Goal: Task Accomplishment & Management: Manage account settings

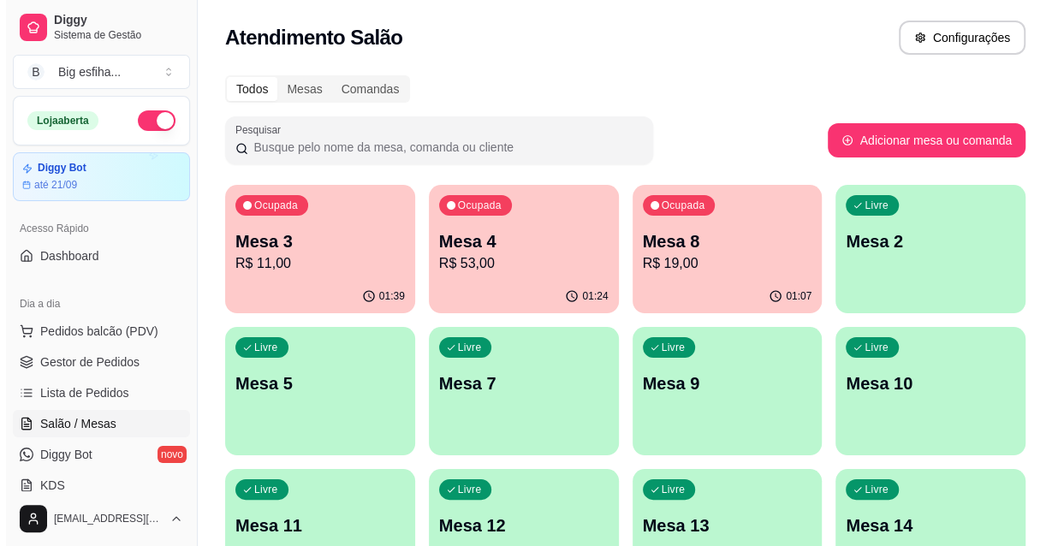
scroll to position [77, 0]
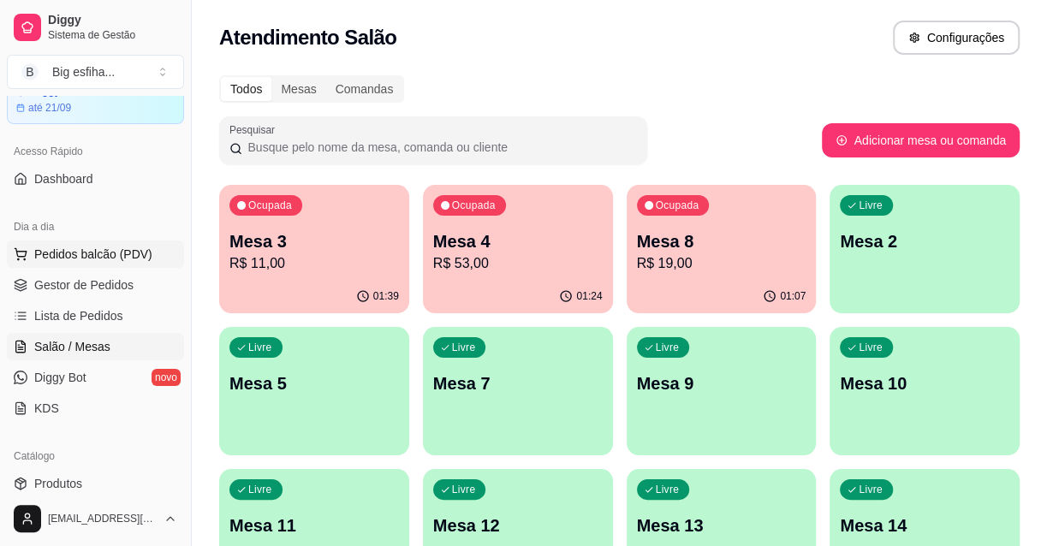
click at [110, 253] on span "Pedidos balcão (PDV)" at bounding box center [93, 254] width 118 height 17
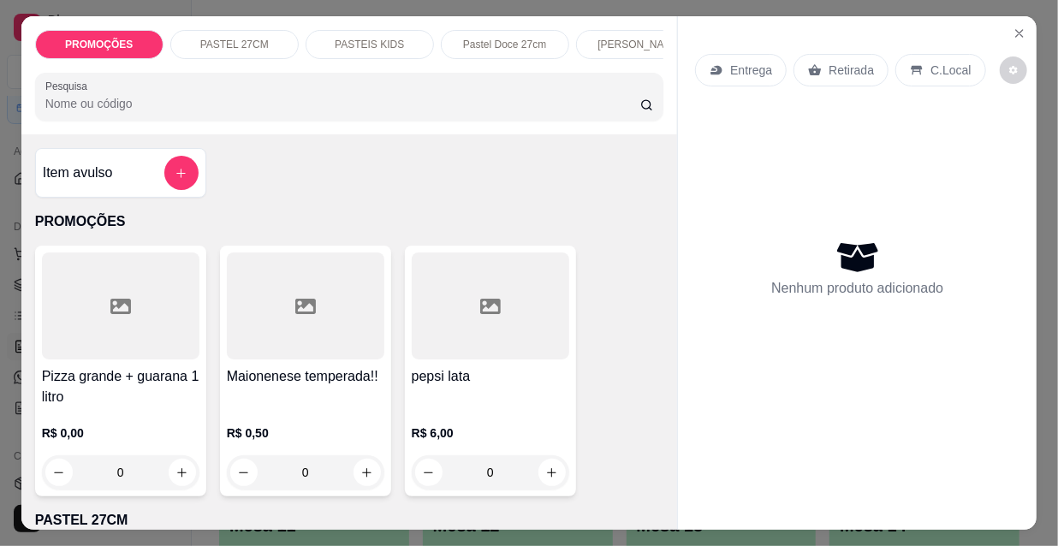
click at [753, 63] on p "Entrega" at bounding box center [751, 70] width 42 height 17
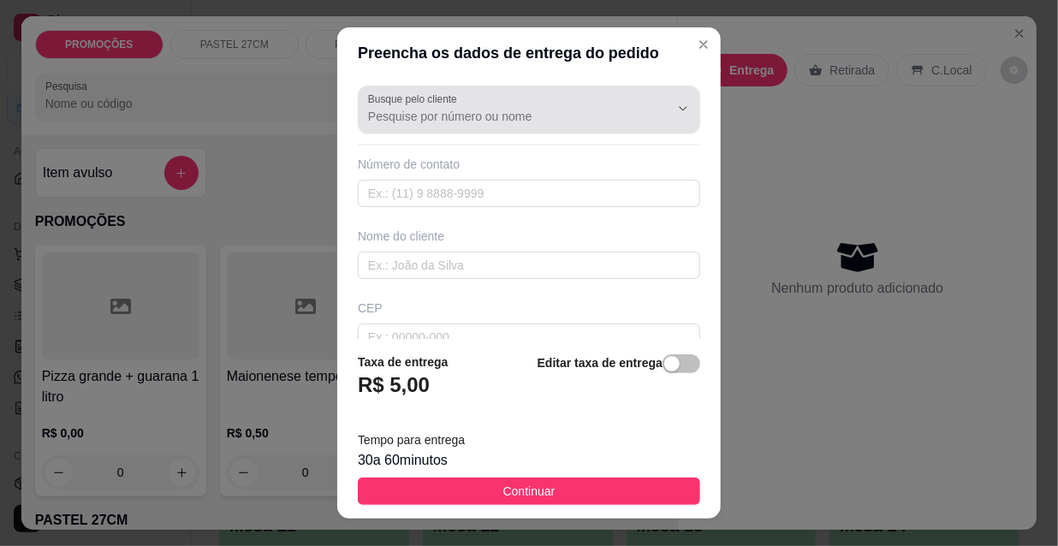
click at [565, 98] on div at bounding box center [529, 109] width 322 height 34
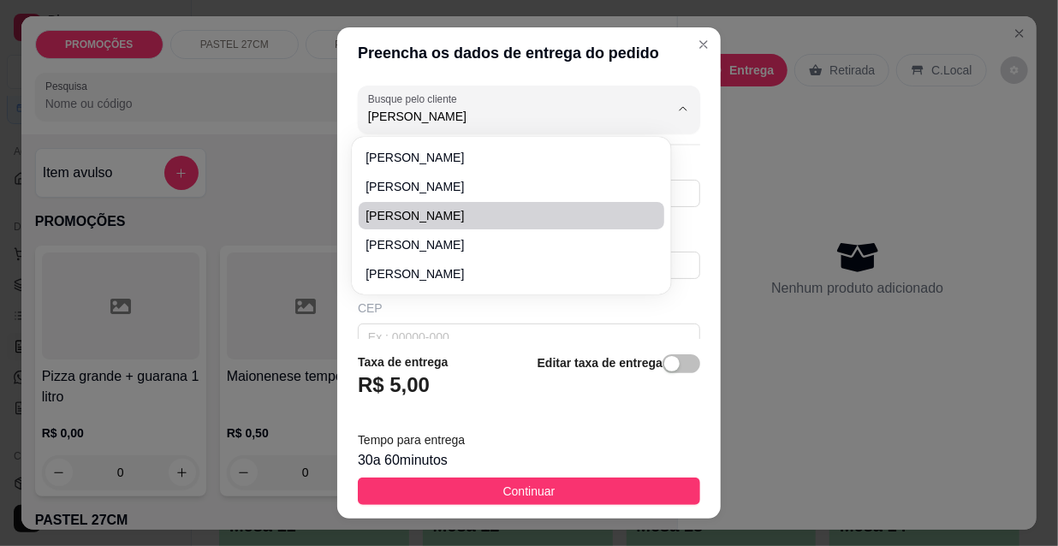
click at [448, 211] on span "[PERSON_NAME]" at bounding box center [502, 215] width 275 height 17
type input "[PERSON_NAME]"
type input "85988241756"
type input "[PERSON_NAME]"
type input "[PERSON_NAME] 455 ap 101, proximo a [GEOGRAPHIC_DATA]"
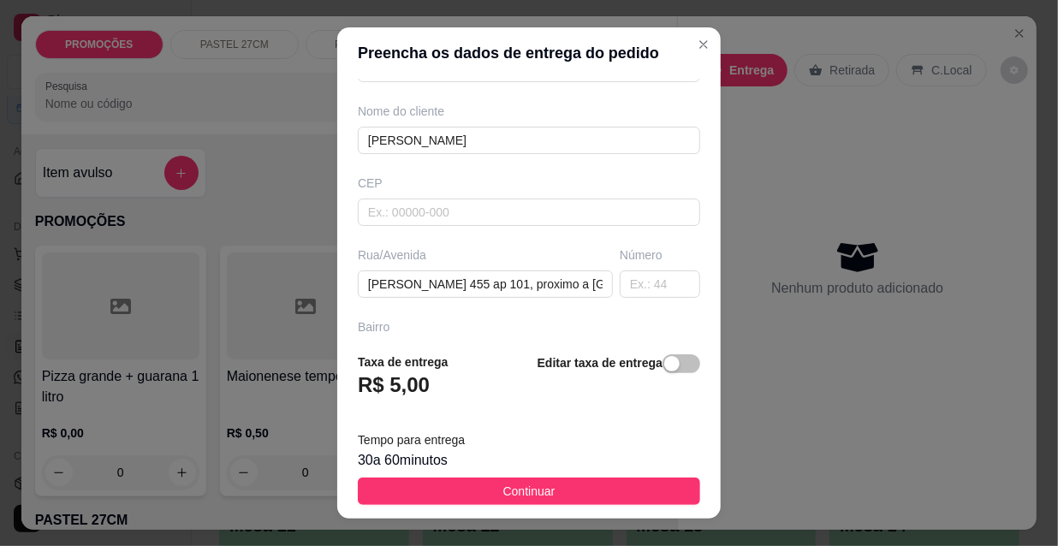
scroll to position [155, 0]
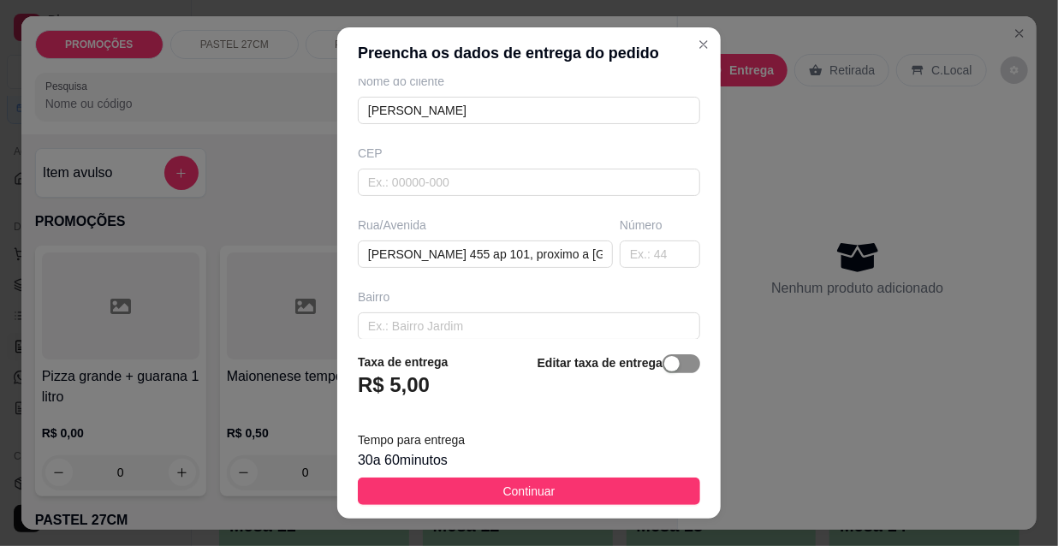
type input "[PERSON_NAME]"
click at [669, 360] on span "button" at bounding box center [682, 363] width 38 height 19
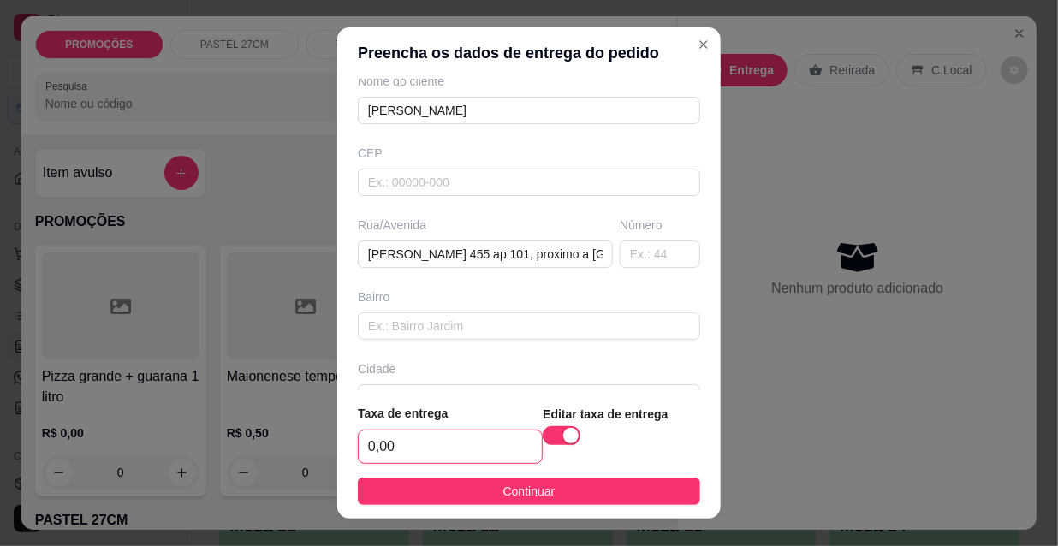
click at [401, 459] on input "0,00" at bounding box center [450, 447] width 183 height 33
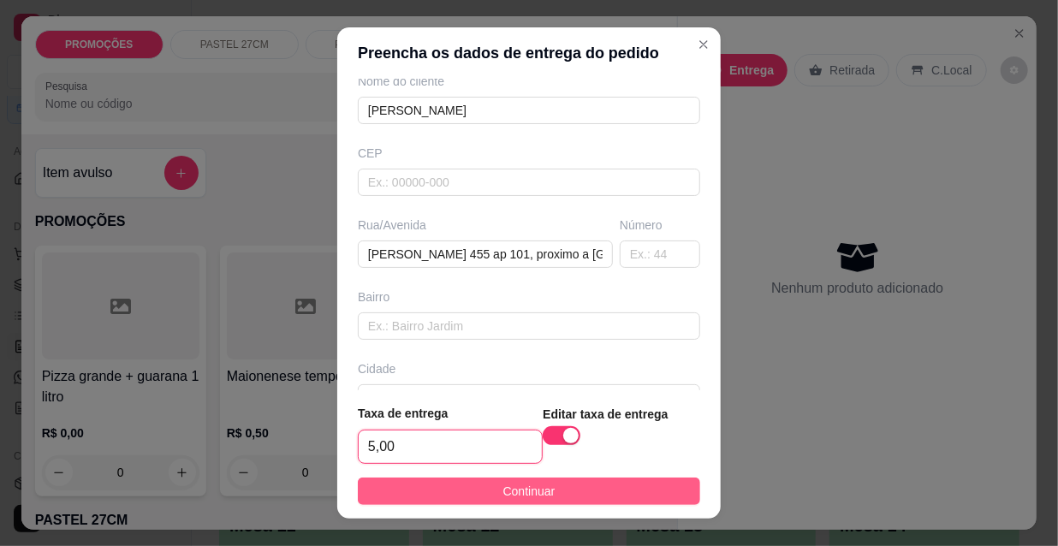
type input "5,00"
click at [425, 491] on button "Continuar" at bounding box center [529, 491] width 342 height 27
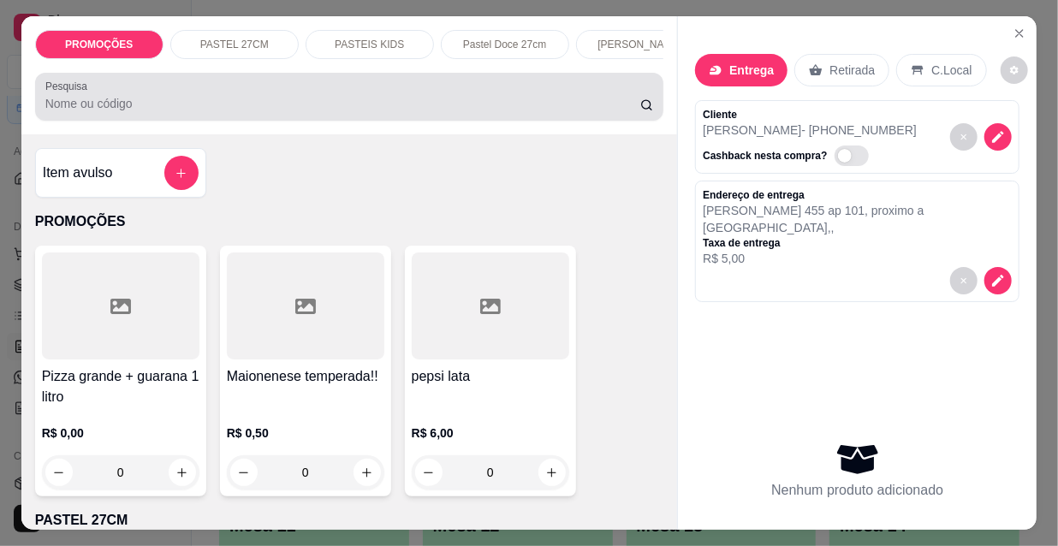
click at [148, 93] on div at bounding box center [349, 97] width 609 height 34
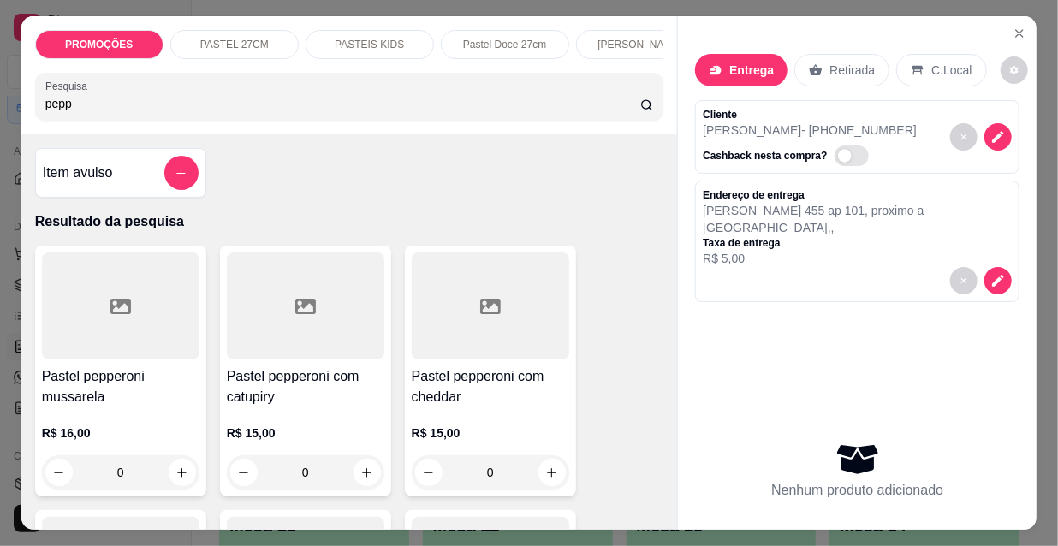
type input "pepp"
click at [92, 335] on div at bounding box center [120, 306] width 157 height 107
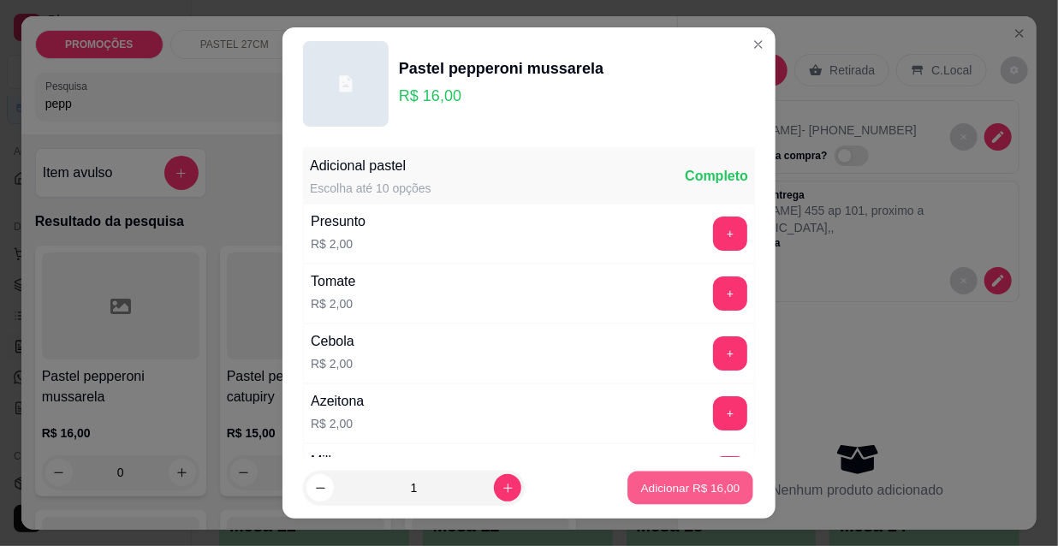
click at [657, 474] on button "Adicionar R$ 16,00" at bounding box center [690, 488] width 126 height 33
type input "1"
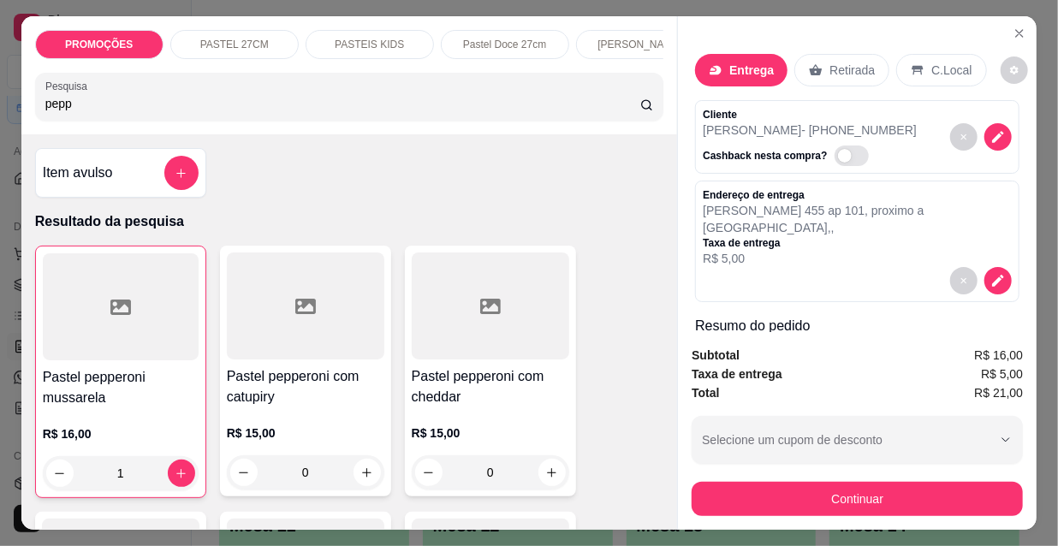
drag, startPoint x: 71, startPoint y: 114, endPoint x: 13, endPoint y: 113, distance: 58.2
click at [13, 113] on div "PROMOÇÕES PASTEL 27CM PASTEIS KIDS Pastel Doce 27cm Esfihas Salgadas Esfihas do…" at bounding box center [529, 273] width 1058 height 546
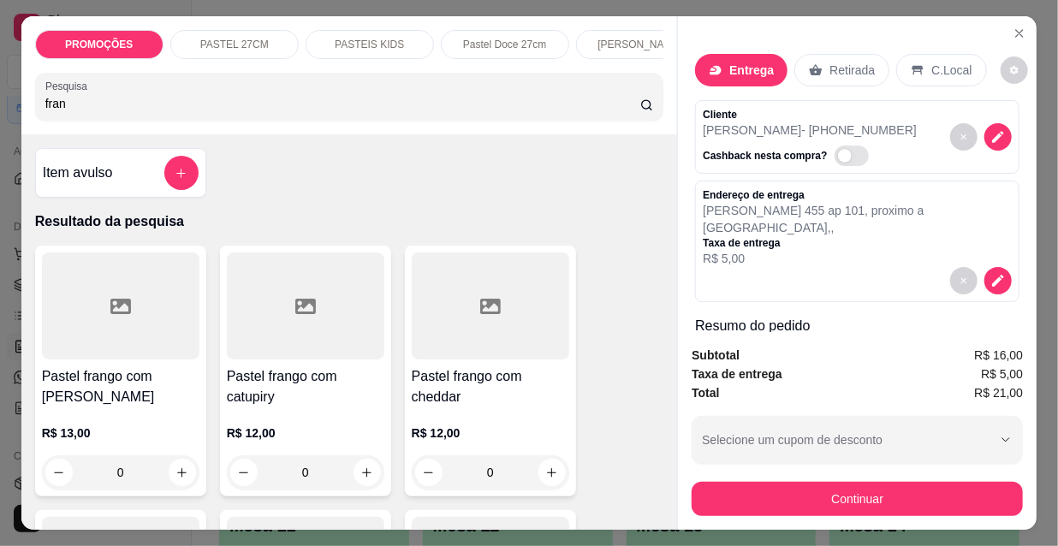
type input "fran"
click at [115, 328] on div at bounding box center [120, 306] width 157 height 107
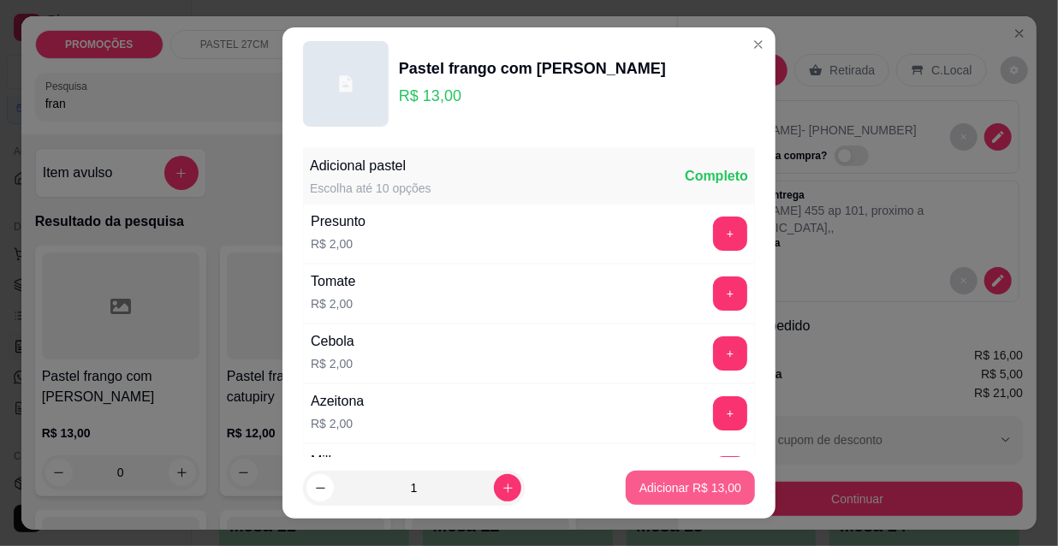
click at [662, 484] on p "Adicionar R$ 13,00" at bounding box center [690, 487] width 102 height 17
type input "1"
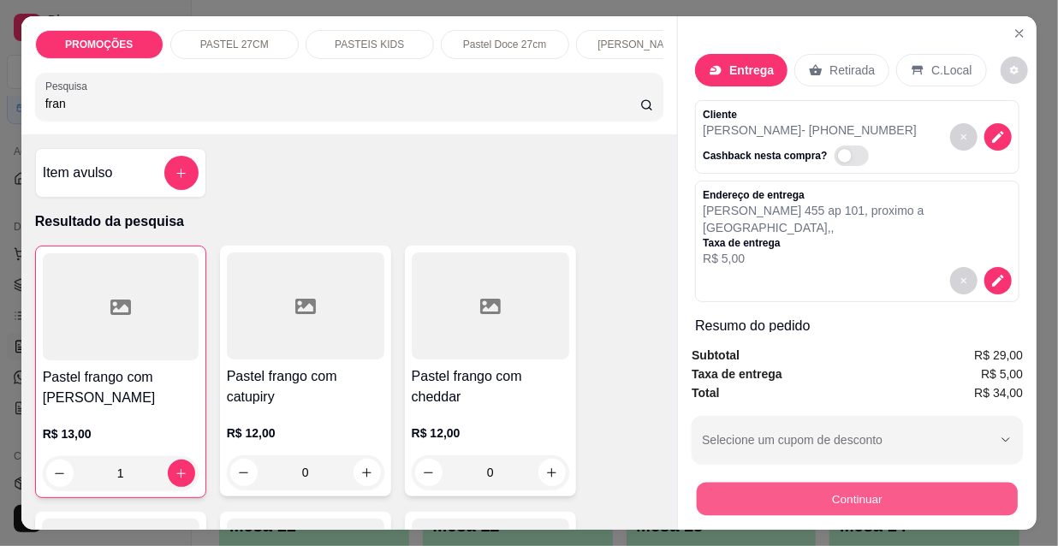
click at [761, 488] on button "Continuar" at bounding box center [857, 498] width 321 height 33
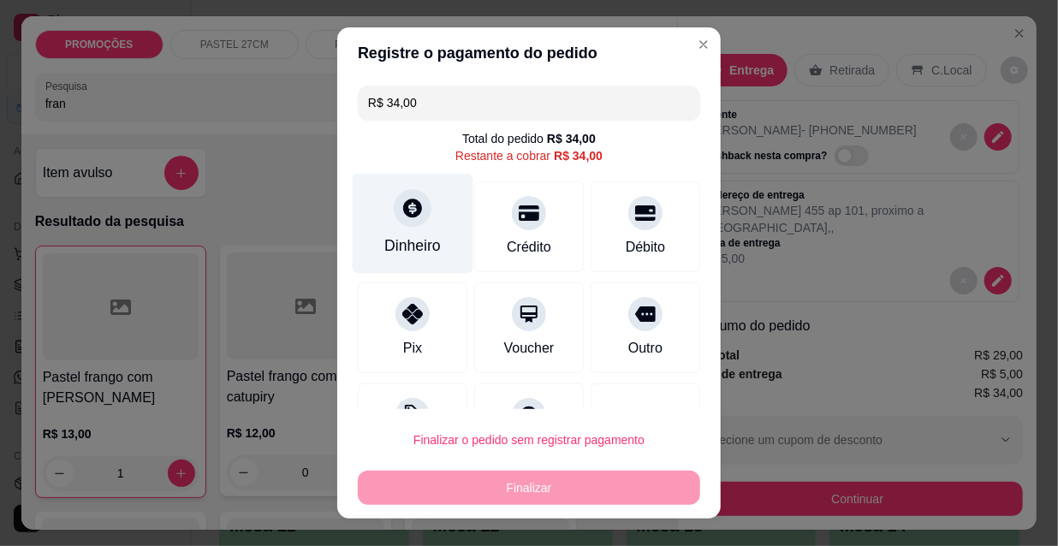
click at [396, 219] on div at bounding box center [413, 208] width 38 height 38
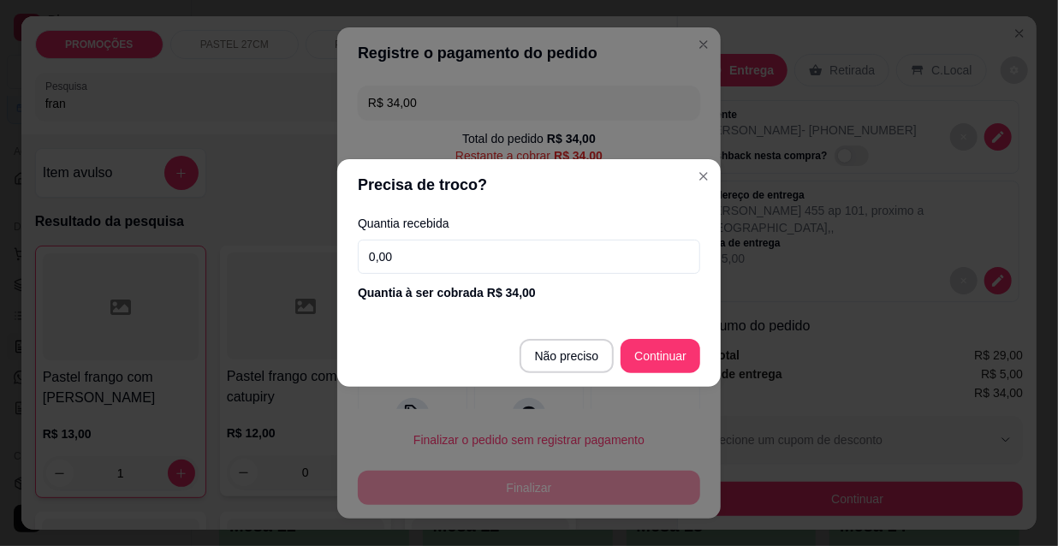
click at [443, 262] on input "0,00" at bounding box center [529, 257] width 342 height 34
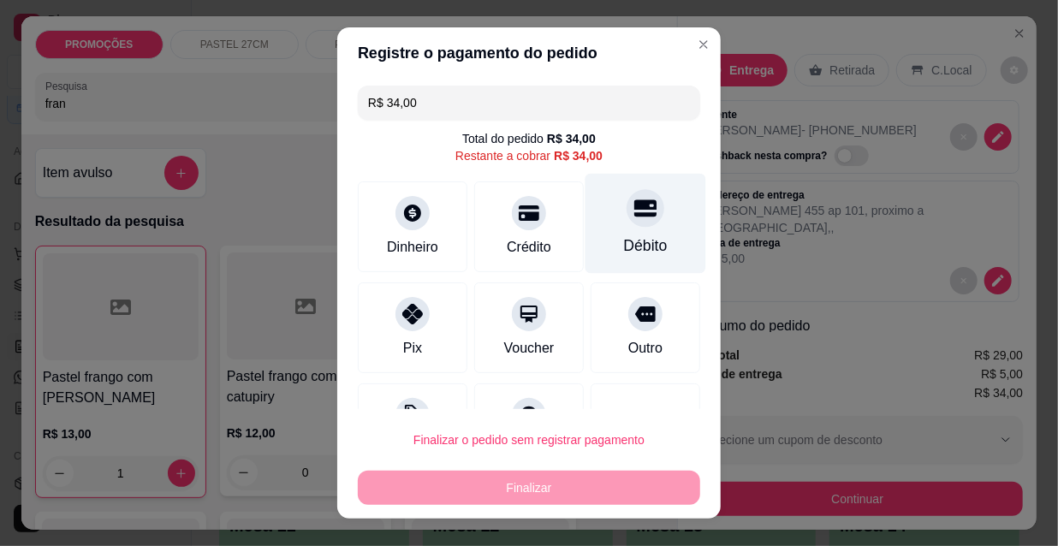
click at [625, 240] on div "Débito" at bounding box center [646, 246] width 44 height 22
type input "R$ 0,00"
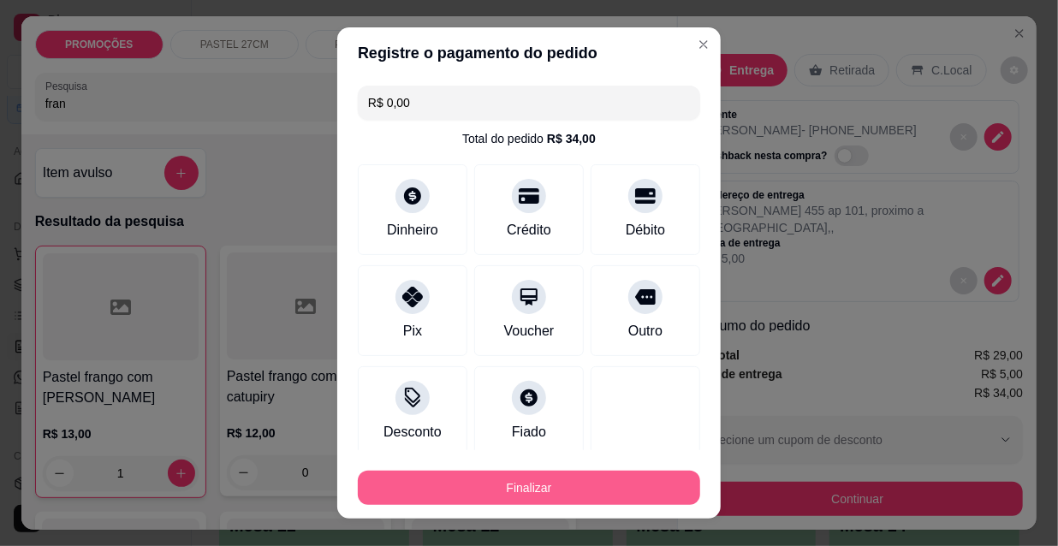
click at [570, 497] on button "Finalizar" at bounding box center [529, 488] width 342 height 34
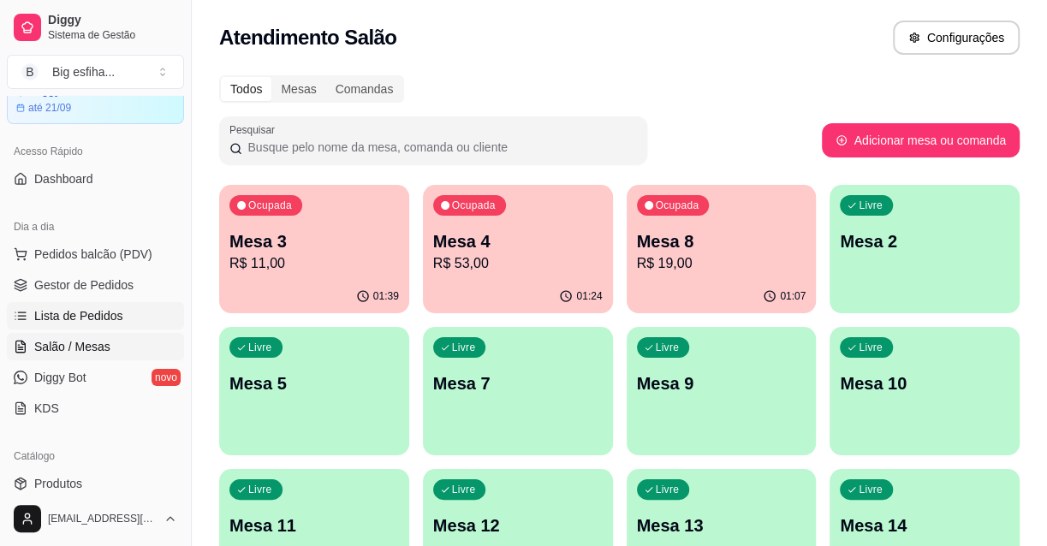
click at [86, 318] on span "Lista de Pedidos" at bounding box center [78, 315] width 89 height 17
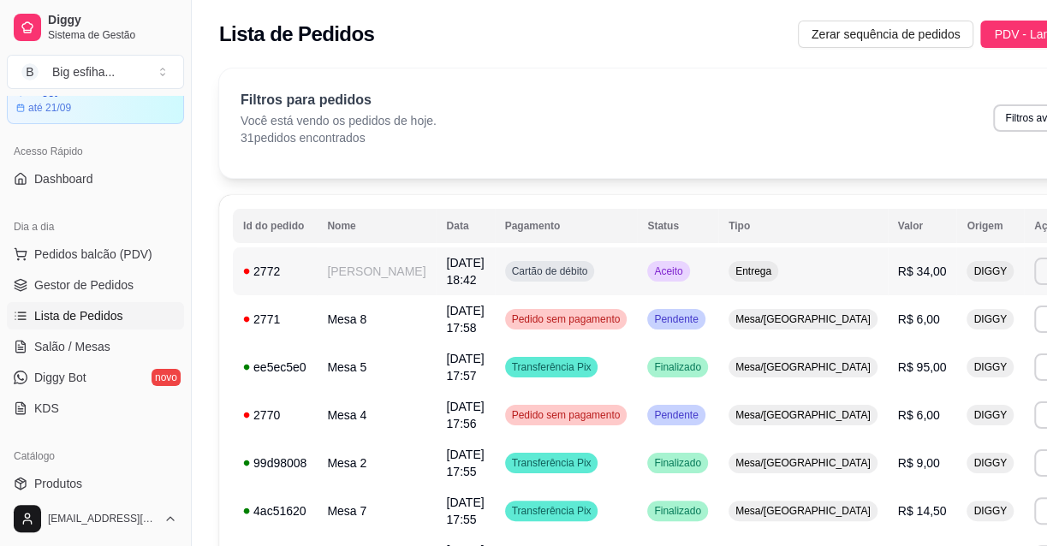
click at [495, 277] on td "Cartão de débito" at bounding box center [566, 271] width 143 height 48
click at [1035, 274] on button "Imprimir" at bounding box center [1064, 271] width 59 height 27
click at [926, 337] on button "IMPRESSORA" at bounding box center [935, 331] width 120 height 27
click at [77, 342] on span "Salão / Mesas" at bounding box center [72, 346] width 76 height 17
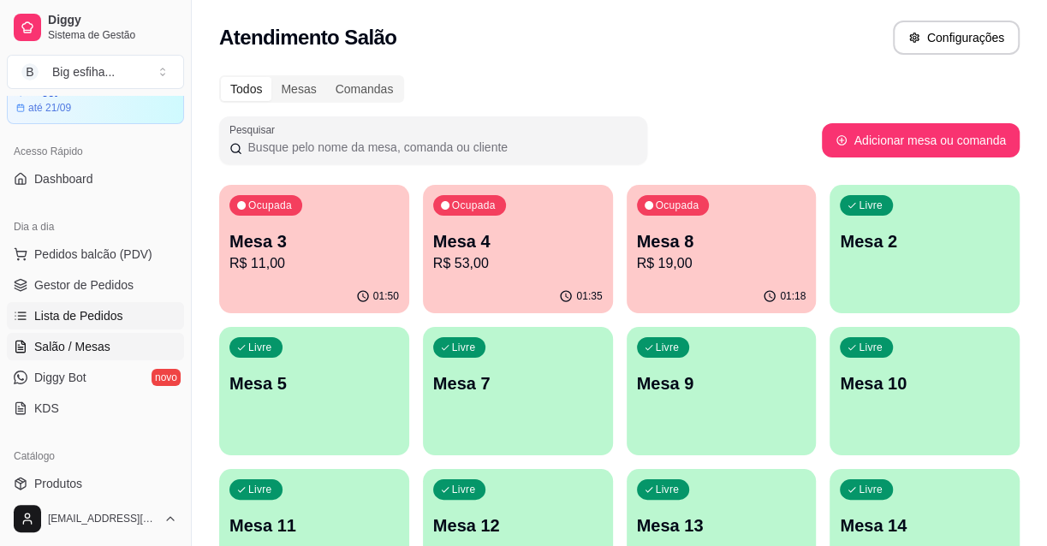
click at [116, 309] on span "Lista de Pedidos" at bounding box center [78, 315] width 89 height 17
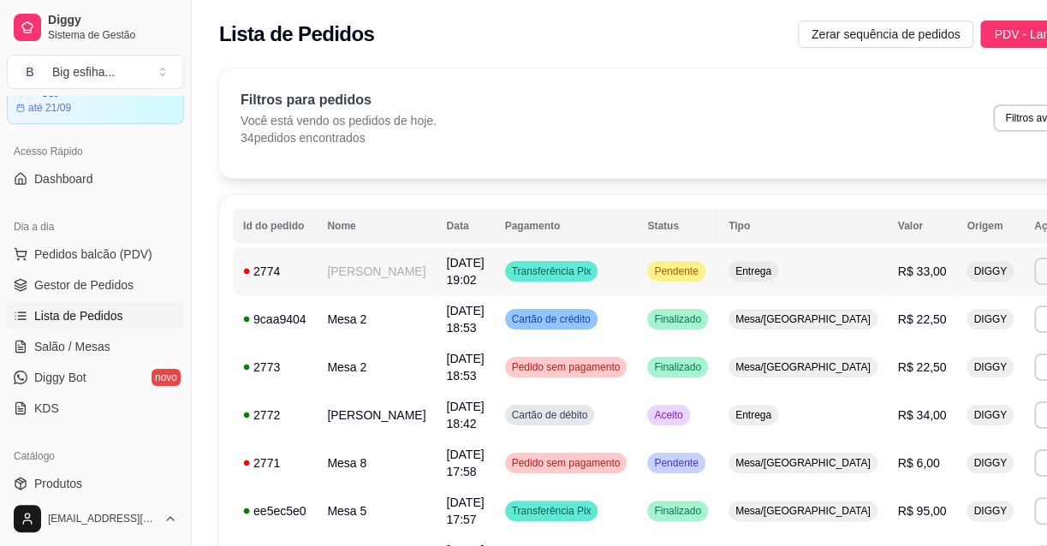
click at [452, 278] on td "[DATE] 19:02" at bounding box center [465, 271] width 58 height 48
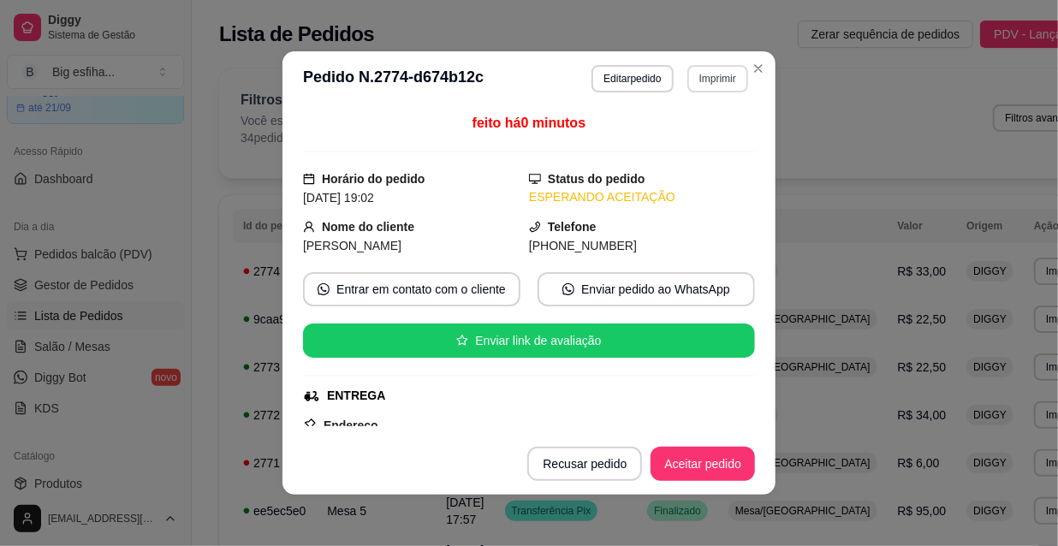
click at [690, 90] on button "Imprimir" at bounding box center [717, 78] width 61 height 27
click at [702, 131] on button "IMPRESSORA" at bounding box center [682, 138] width 124 height 27
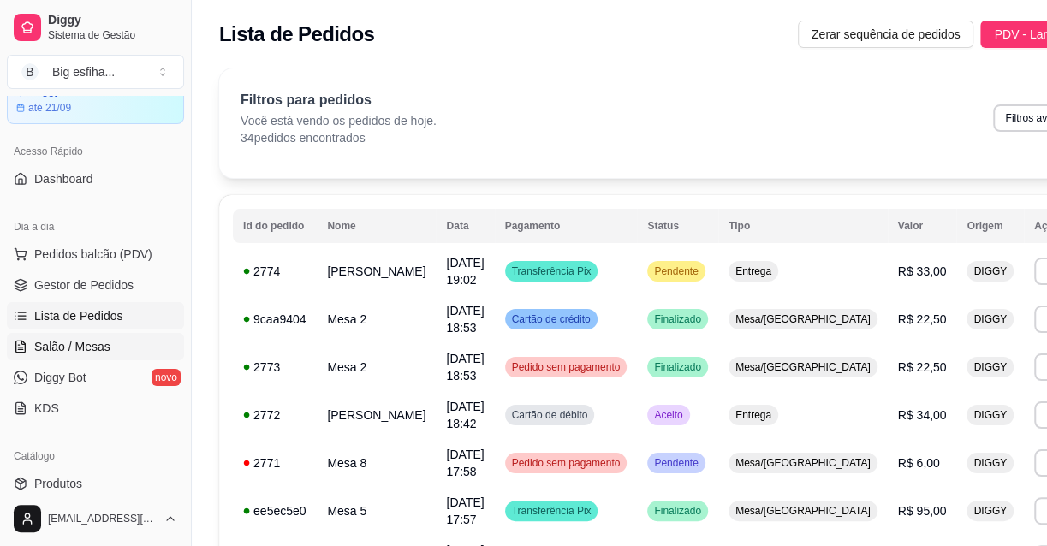
click at [105, 350] on span "Salão / Mesas" at bounding box center [72, 346] width 76 height 17
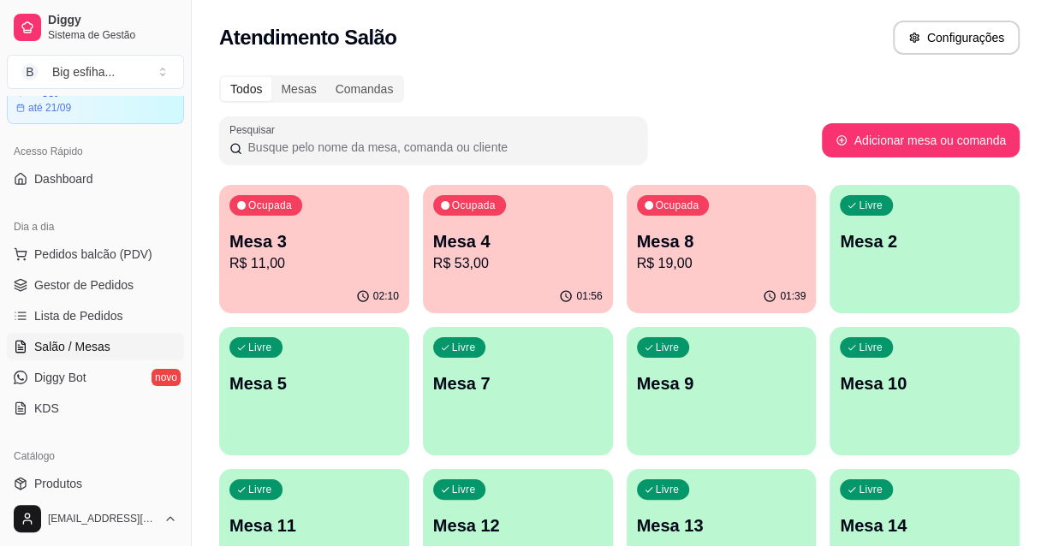
click at [929, 262] on div "Livre Mesa 2" at bounding box center [924, 239] width 190 height 108
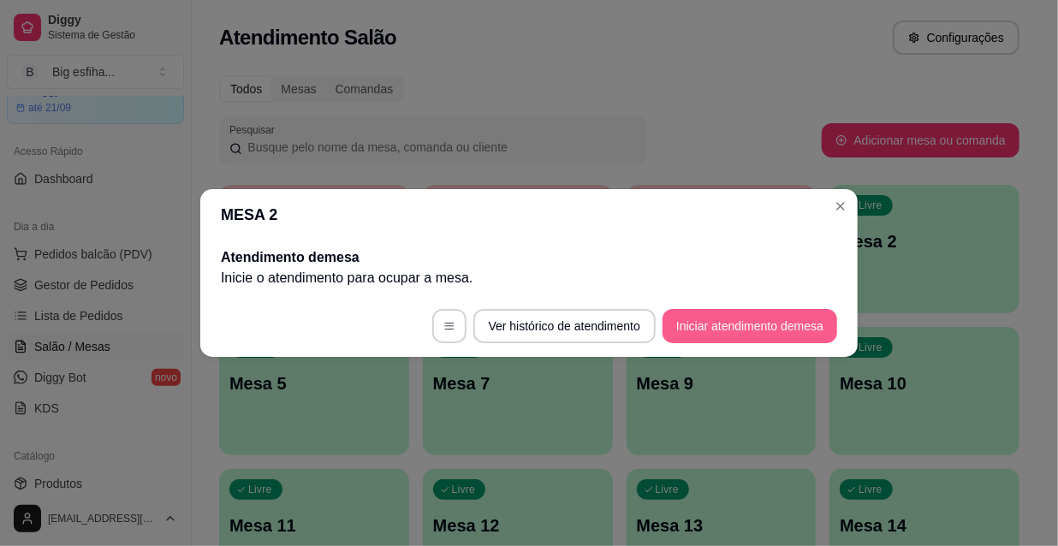
click at [719, 321] on button "Iniciar atendimento de mesa" at bounding box center [750, 326] width 175 height 34
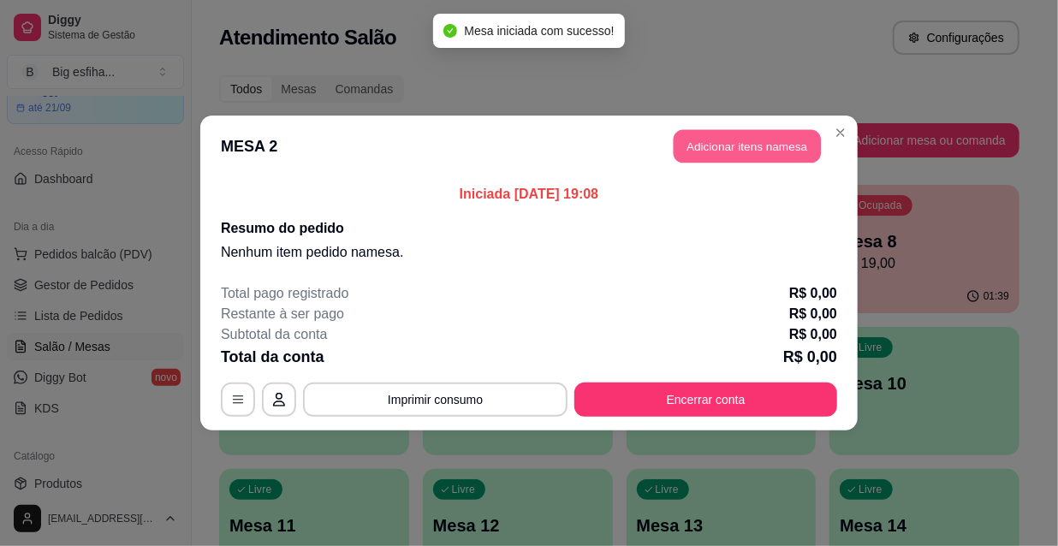
click at [726, 147] on button "Adicionar itens na mesa" at bounding box center [747, 146] width 147 height 33
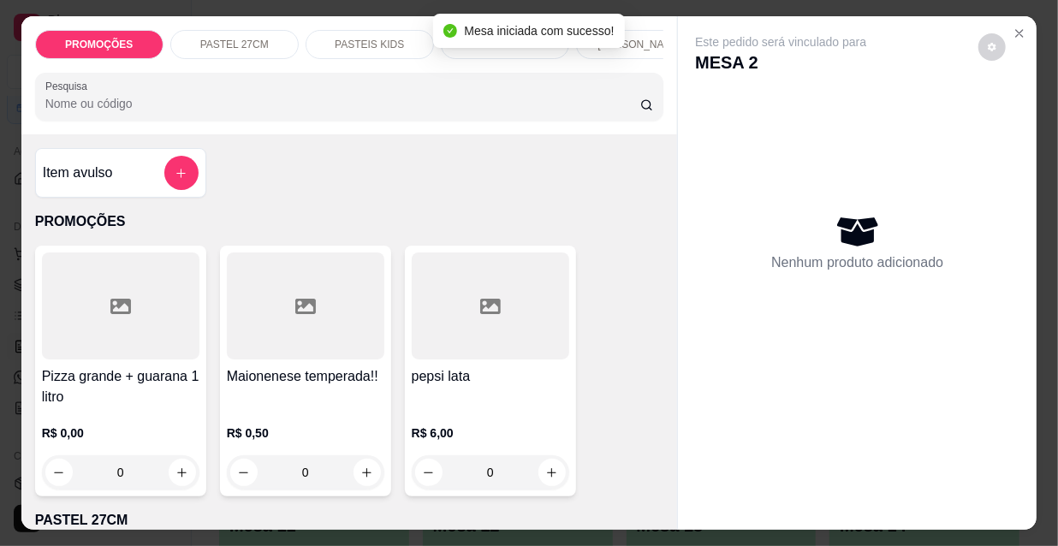
click at [635, 38] on p "[PERSON_NAME]" at bounding box center [639, 45] width 85 height 14
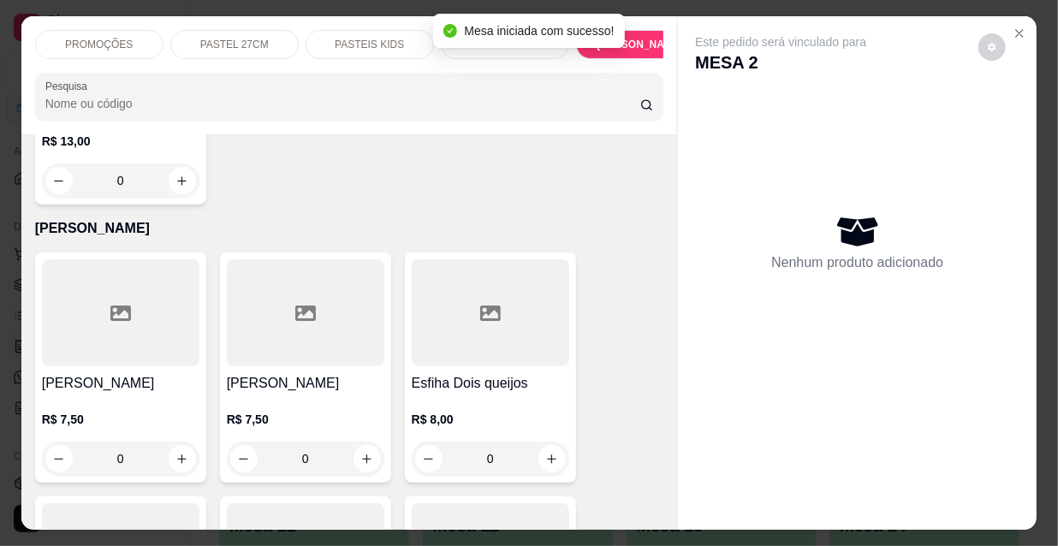
scroll to position [44, 0]
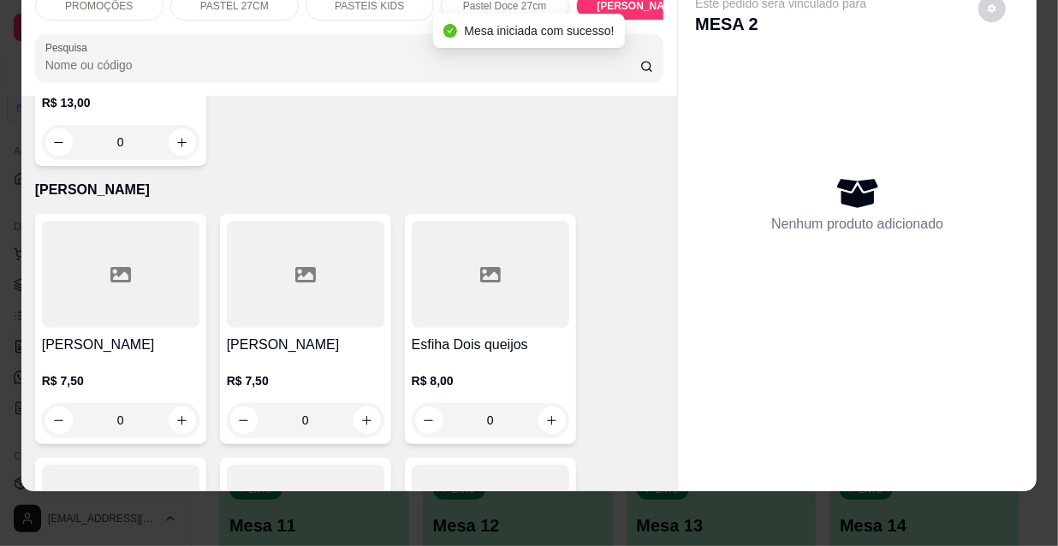
click at [97, 355] on div "R$ 7,50 0" at bounding box center [120, 396] width 157 height 82
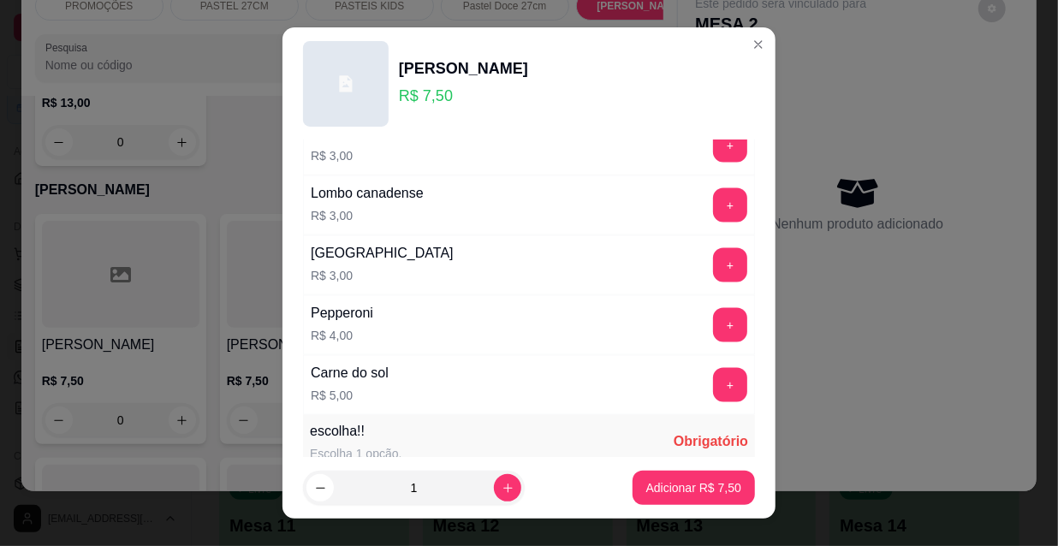
scroll to position [1422, 0]
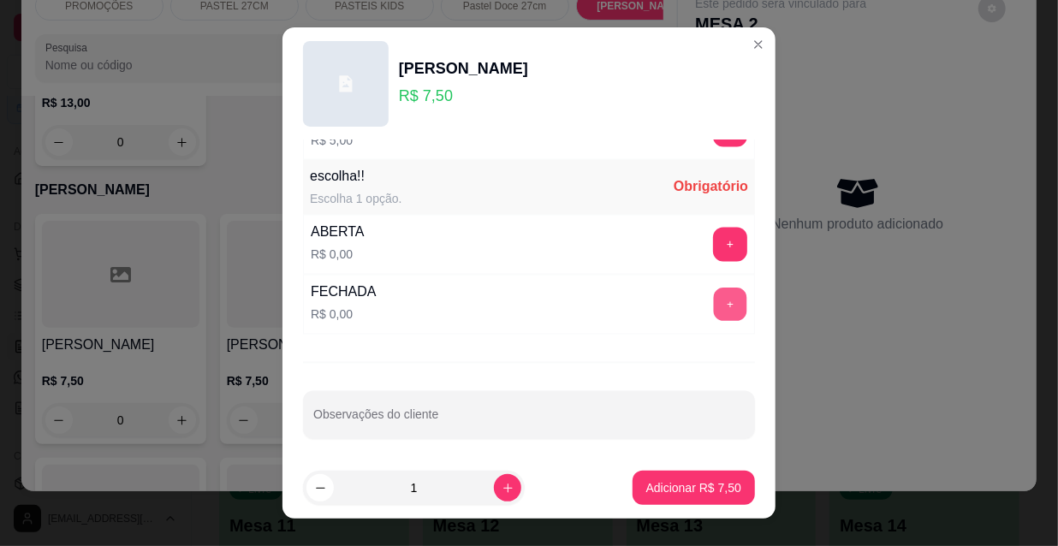
click at [714, 297] on button "+" at bounding box center [730, 304] width 33 height 33
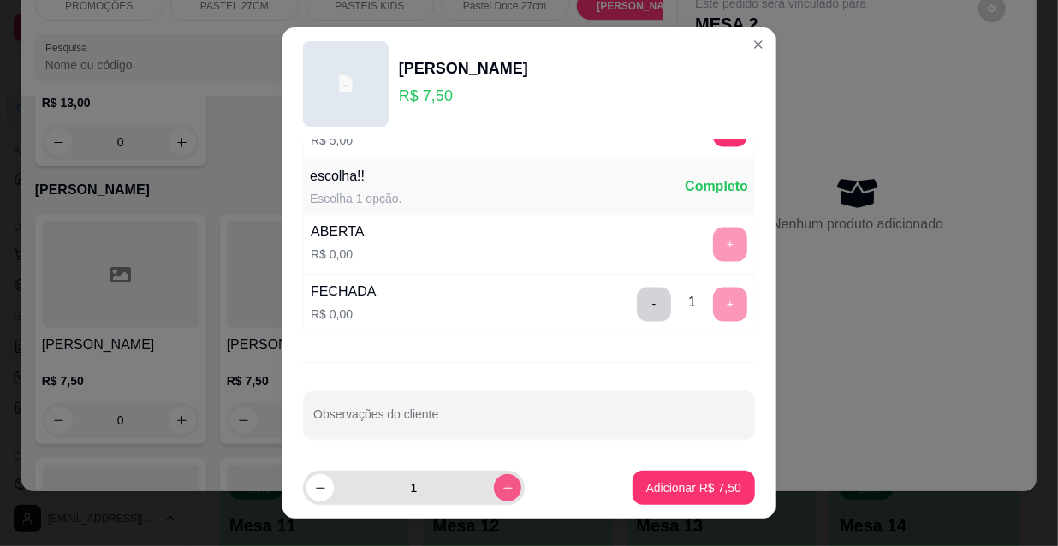
click at [494, 484] on button "increase-product-quantity" at bounding box center [507, 487] width 27 height 27
type input "2"
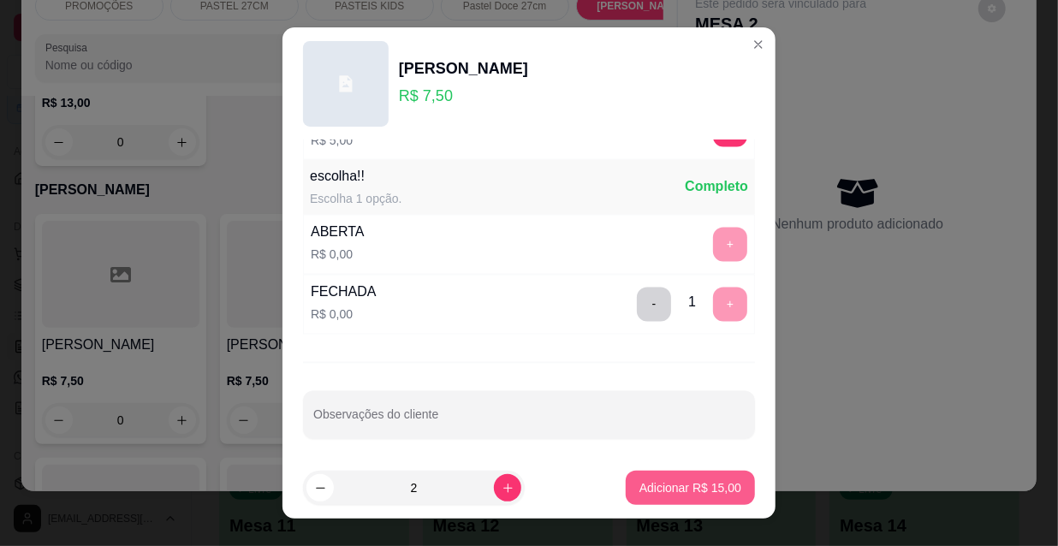
click at [685, 504] on button "Adicionar R$ 15,00" at bounding box center [690, 488] width 129 height 34
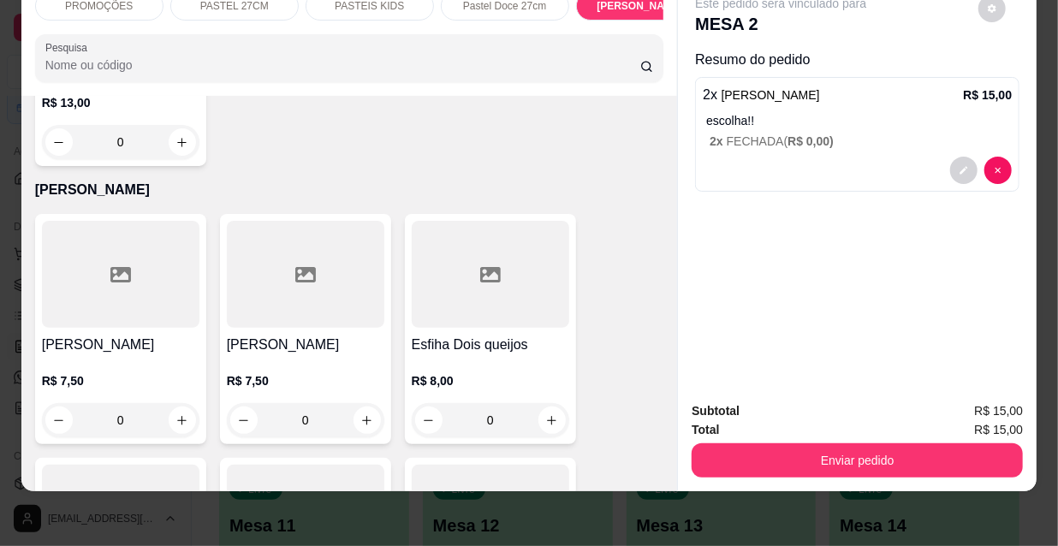
click at [319, 335] on h4 "[PERSON_NAME]" at bounding box center [305, 345] width 157 height 21
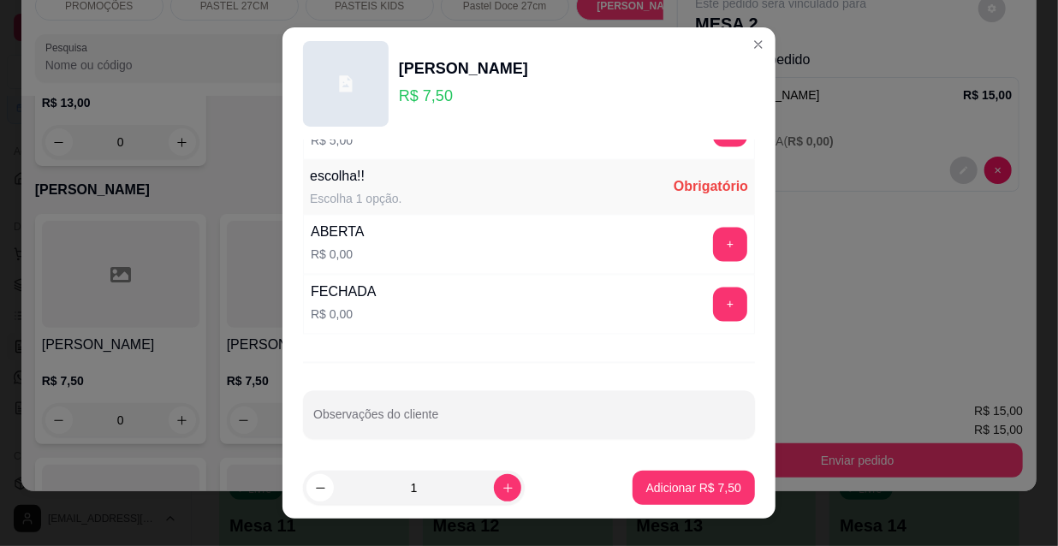
scroll to position [27, 0]
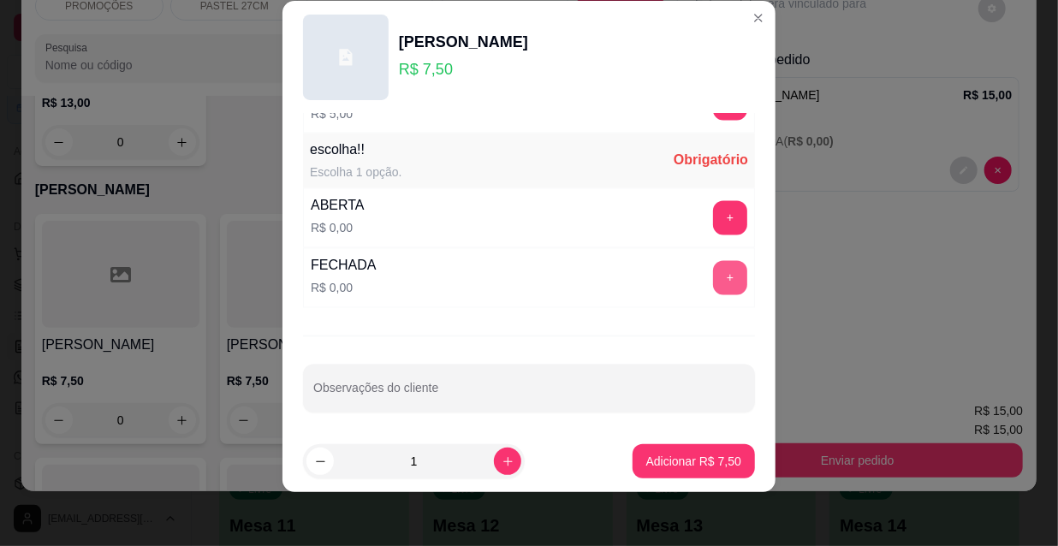
click at [713, 267] on button "+" at bounding box center [730, 278] width 34 height 34
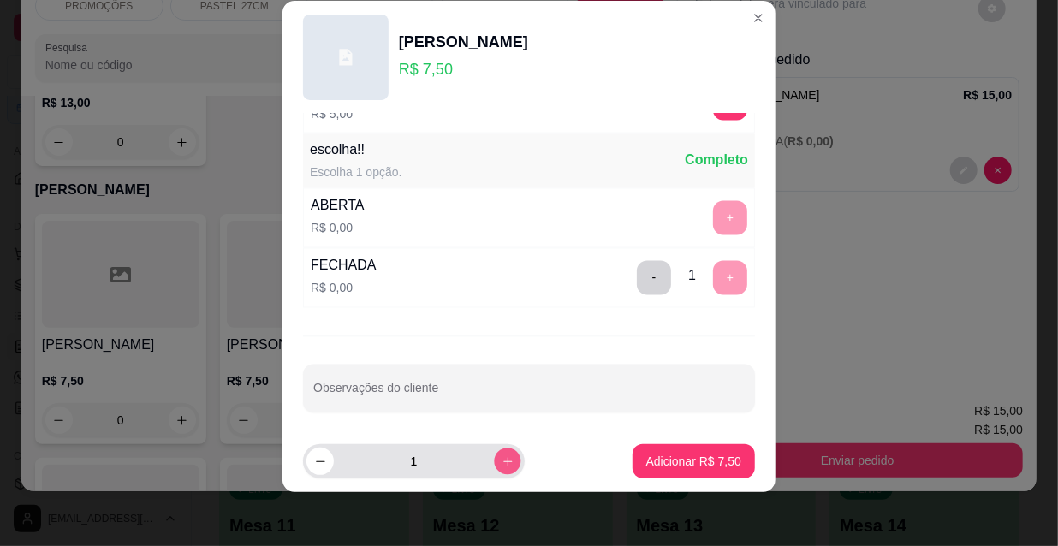
click at [494, 454] on button "increase-product-quantity" at bounding box center [507, 462] width 27 height 27
type input "2"
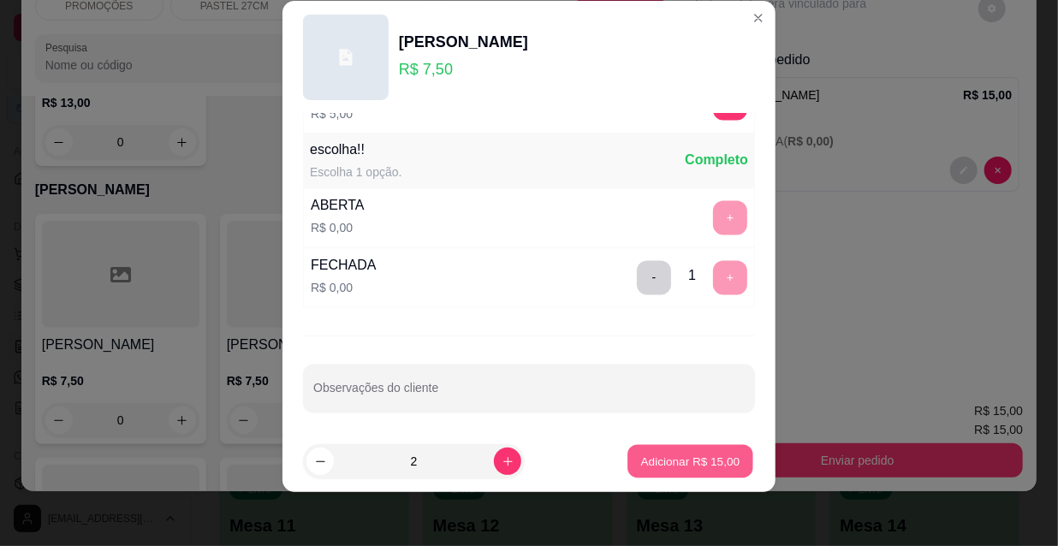
click at [626, 459] on div "Adicionar R$ 15,00" at bounding box center [690, 461] width 129 height 34
click at [702, 469] on button "Adicionar R$ 15,00" at bounding box center [690, 461] width 126 height 33
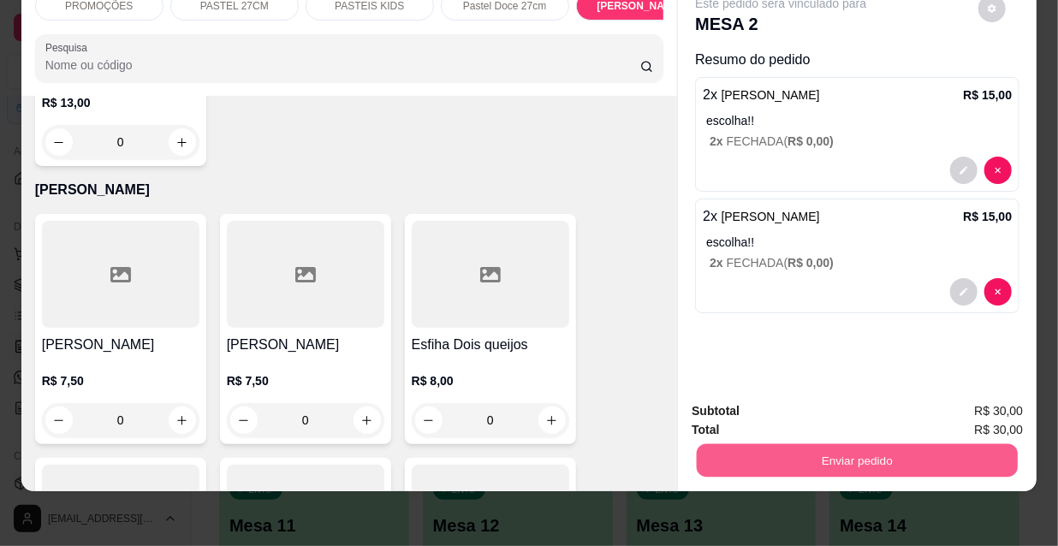
click at [792, 445] on button "Enviar pedido" at bounding box center [857, 459] width 321 height 33
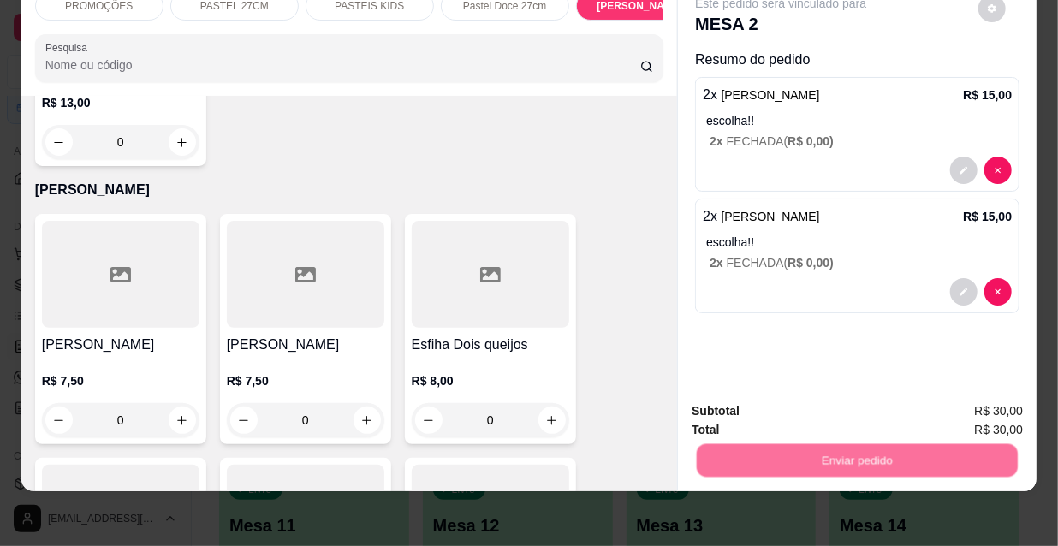
click at [768, 410] on button "Não registrar e enviar pedido" at bounding box center [802, 406] width 173 height 32
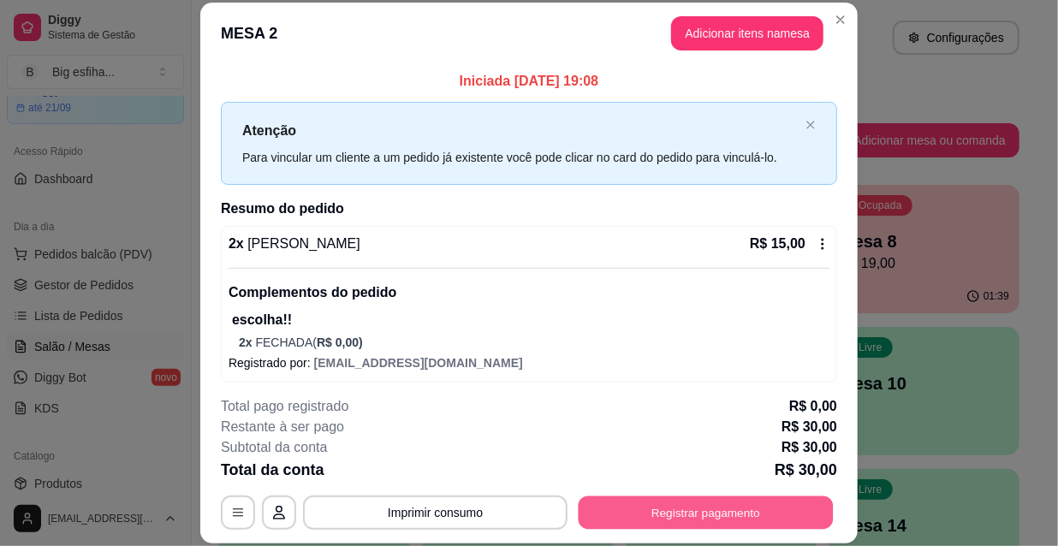
click at [742, 515] on button "Registrar pagamento" at bounding box center [706, 512] width 255 height 33
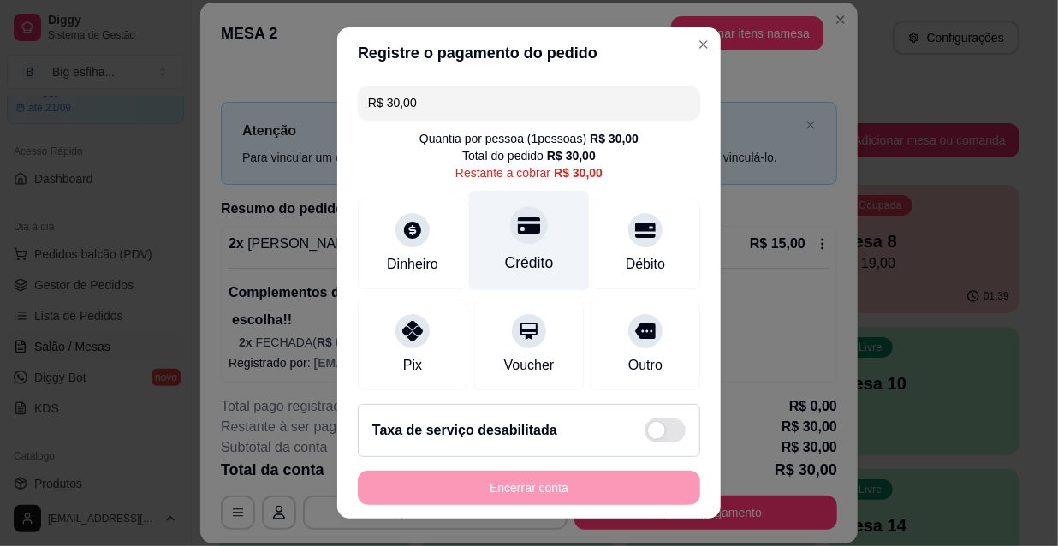
click at [518, 222] on icon at bounding box center [529, 225] width 22 height 22
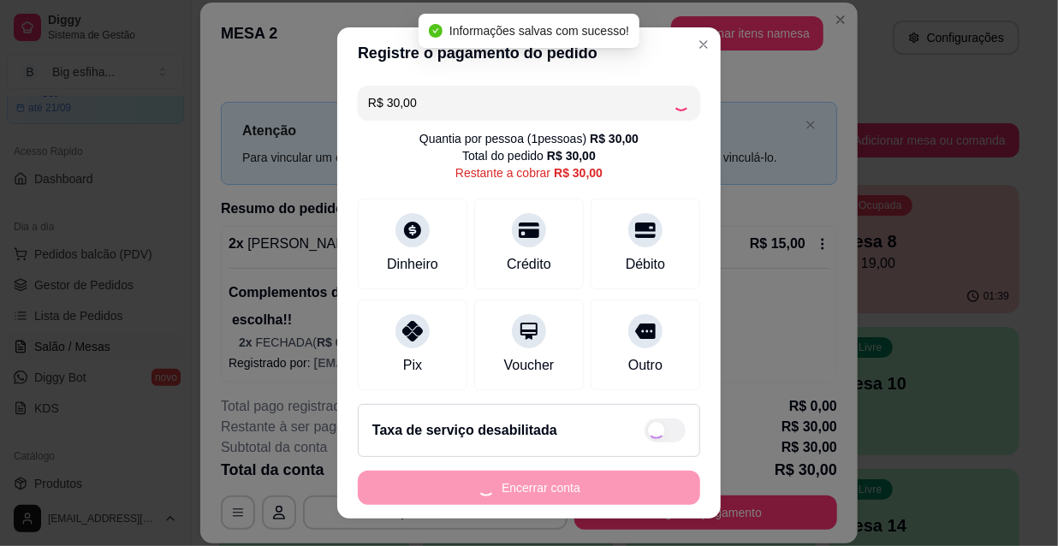
type input "R$ 0,00"
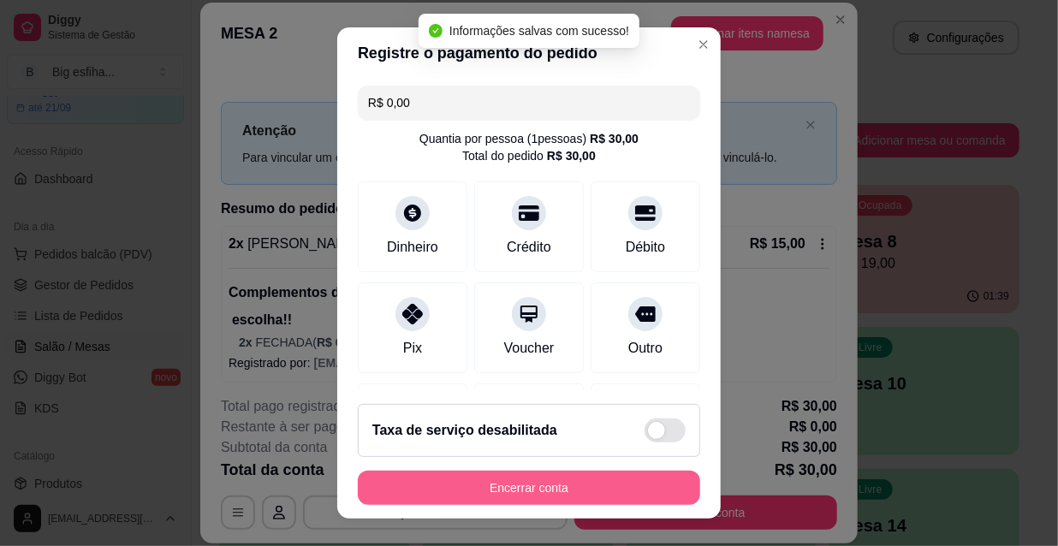
click at [549, 488] on button "Encerrar conta" at bounding box center [529, 488] width 342 height 34
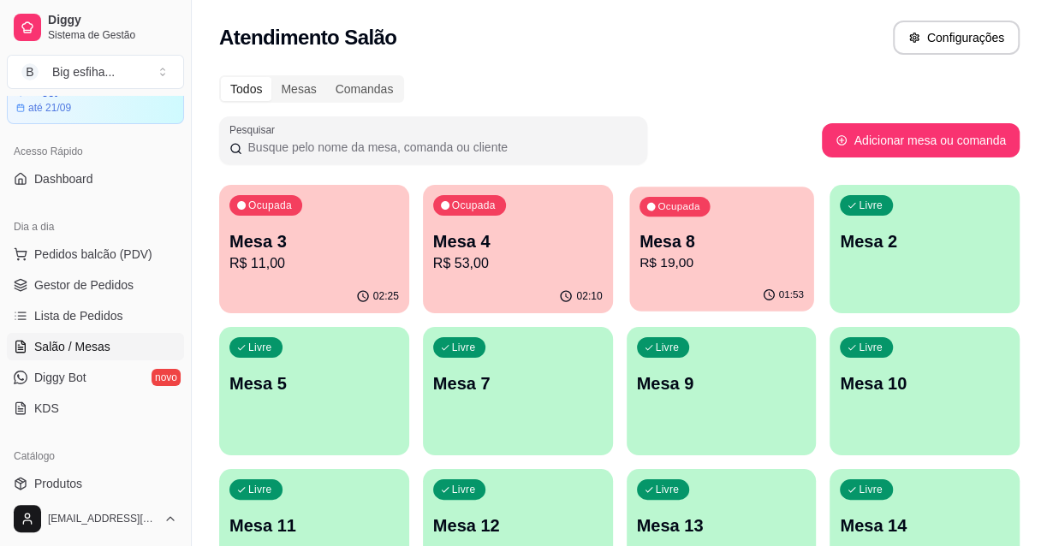
click at [634, 266] on div "Ocupada Mesa 8 R$ 19,00" at bounding box center [721, 233] width 184 height 92
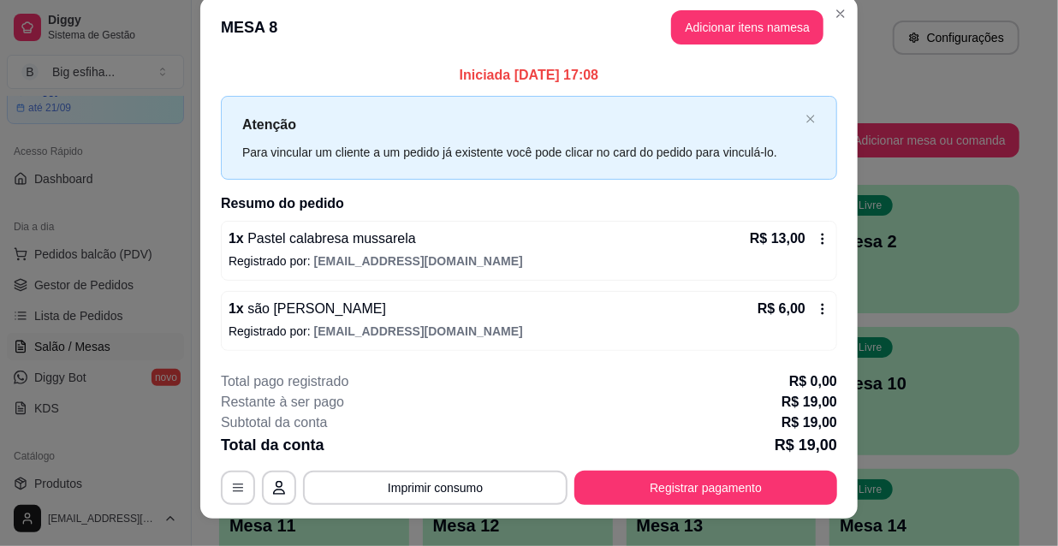
scroll to position [42, 0]
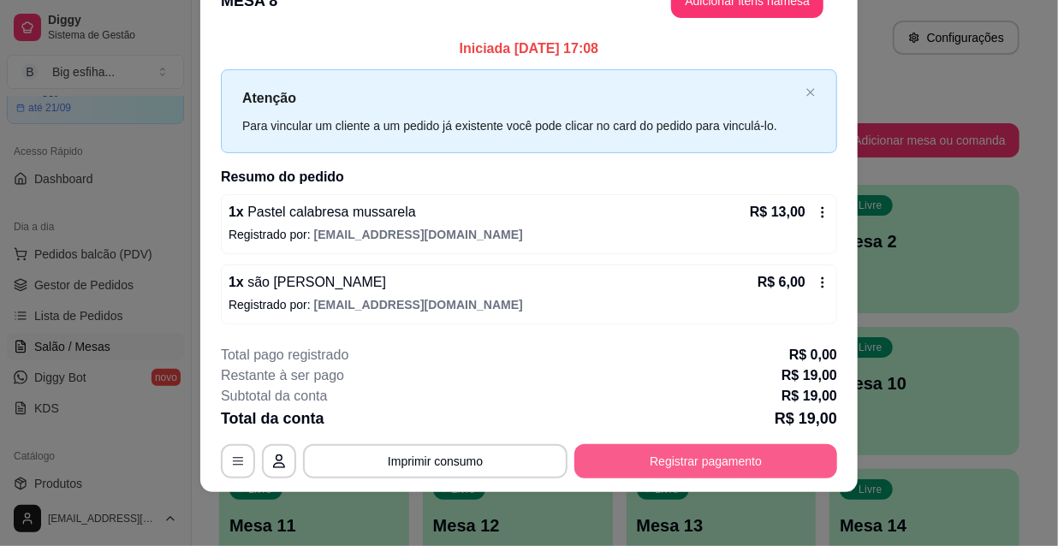
click at [714, 450] on button "Registrar pagamento" at bounding box center [705, 461] width 263 height 34
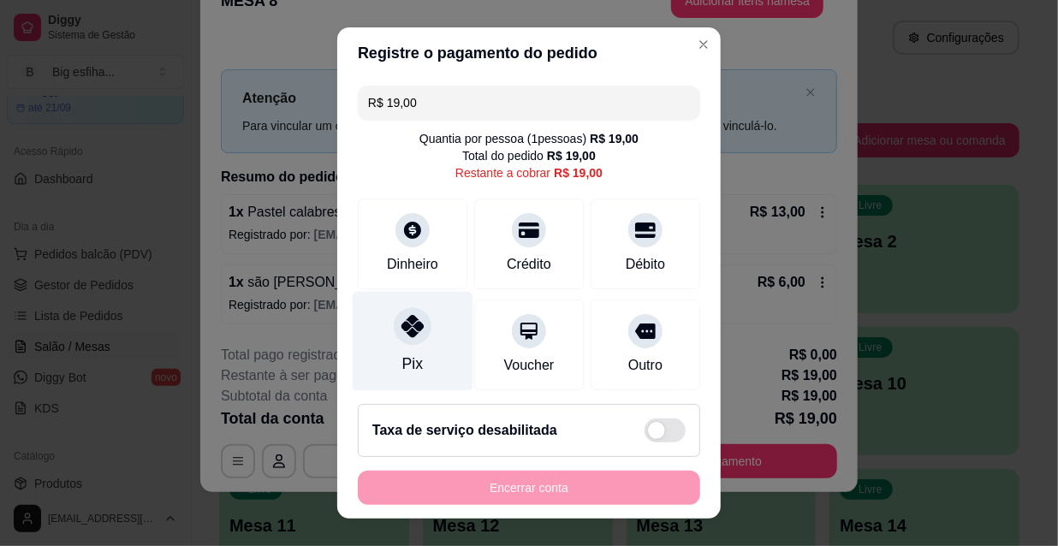
click at [407, 341] on div at bounding box center [413, 326] width 38 height 38
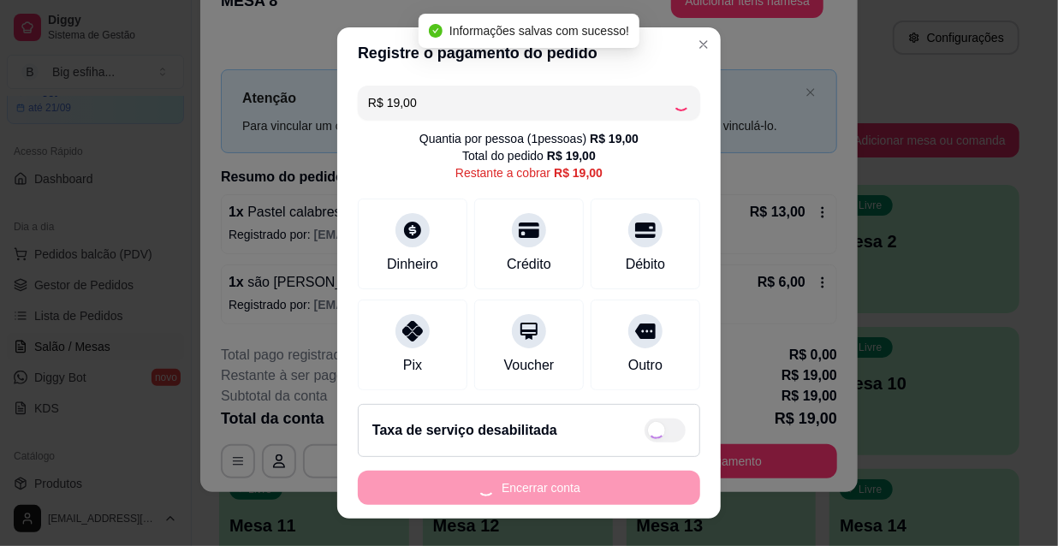
type input "R$ 0,00"
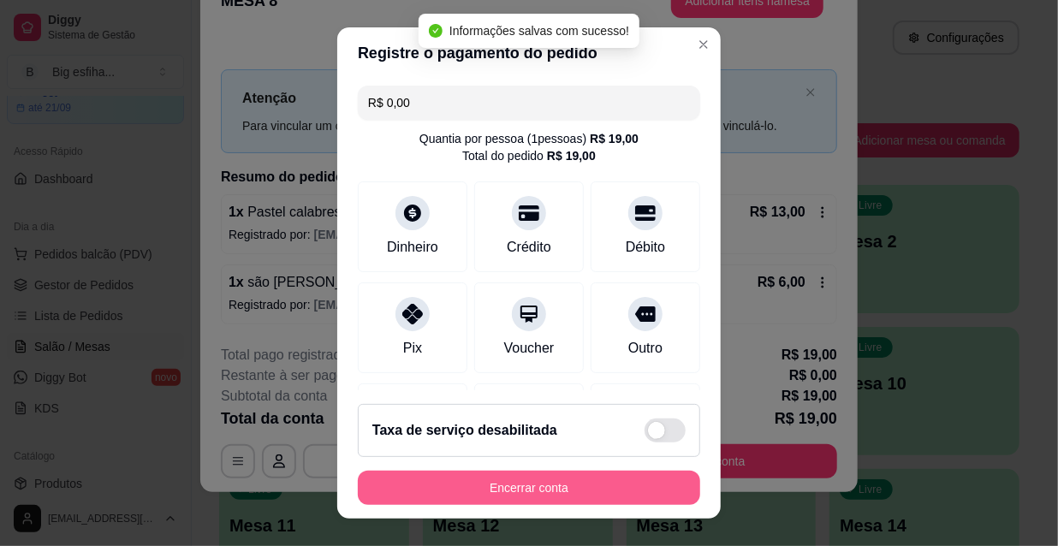
click at [546, 490] on button "Encerrar conta" at bounding box center [529, 488] width 342 height 34
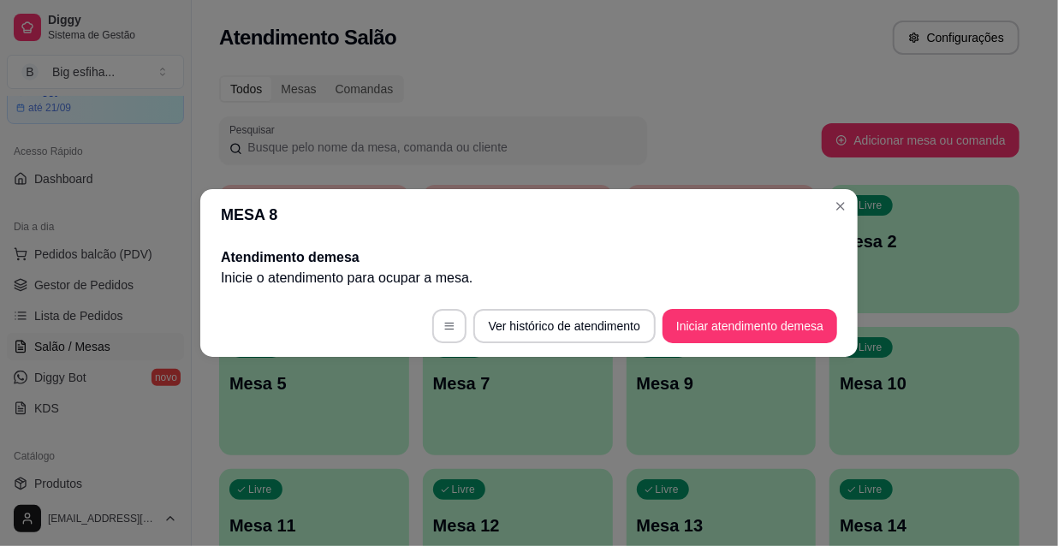
scroll to position [0, 0]
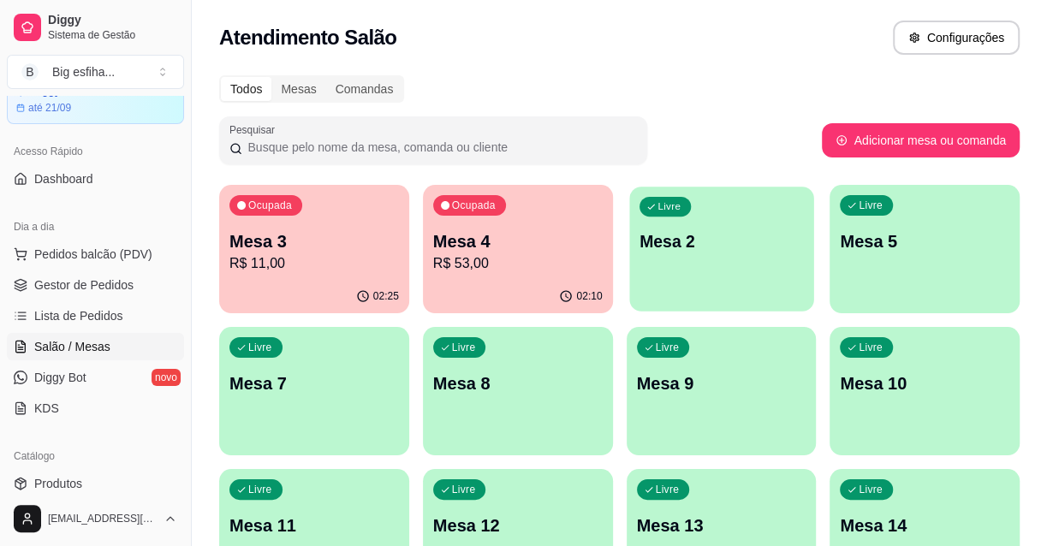
click at [747, 227] on div "Livre Mesa 2" at bounding box center [721, 239] width 184 height 104
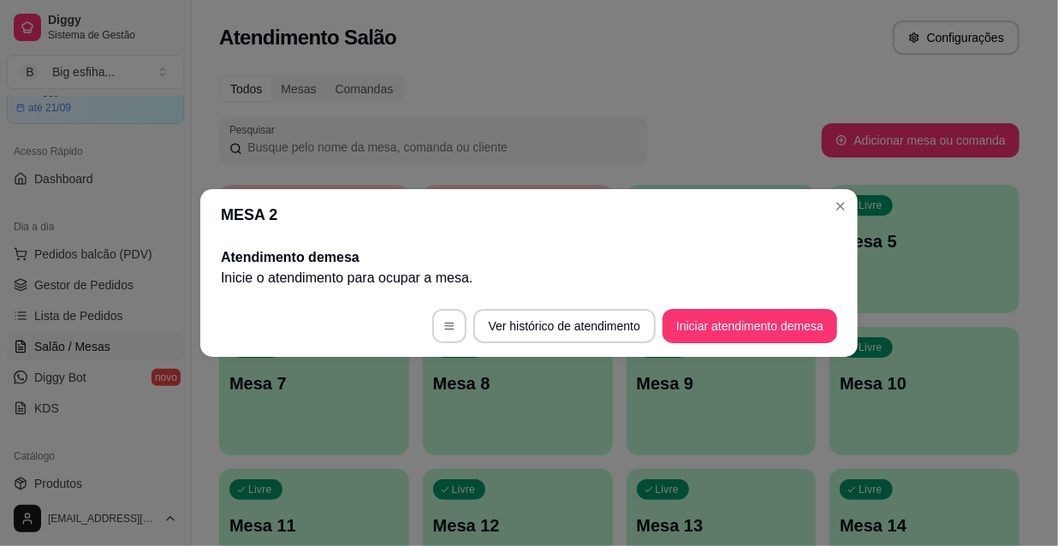
click at [776, 351] on footer "Ver histórico de atendimento Iniciar atendimento de mesa" at bounding box center [528, 326] width 657 height 62
click at [752, 320] on button "Iniciar atendimento de mesa" at bounding box center [750, 326] width 175 height 34
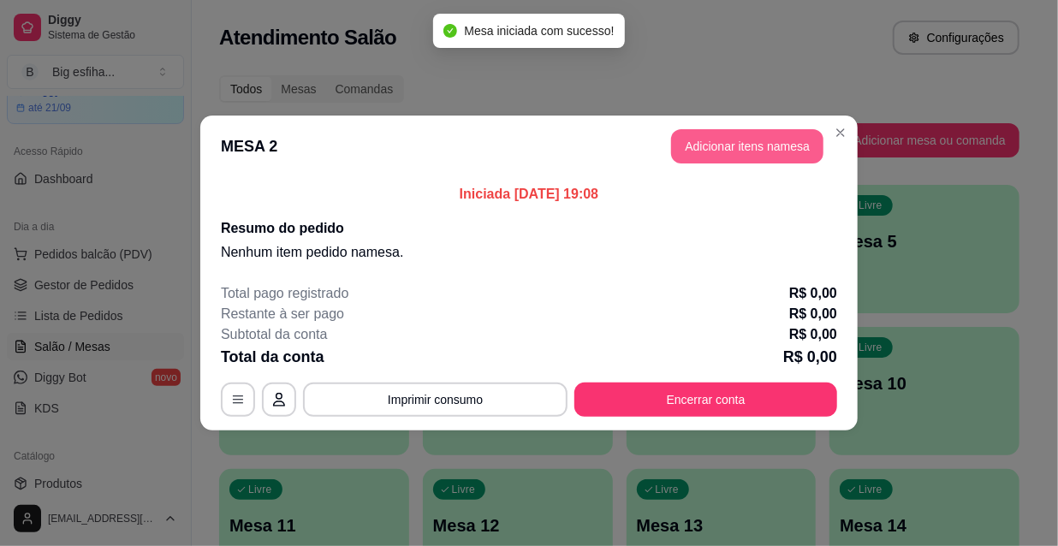
click at [728, 139] on button "Adicionar itens na mesa" at bounding box center [747, 146] width 152 height 34
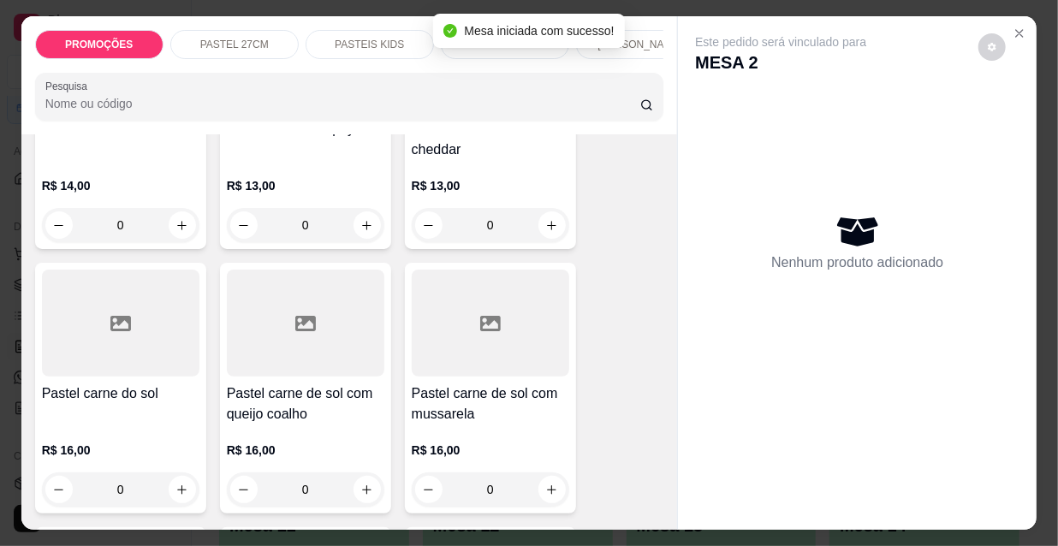
scroll to position [2101, 0]
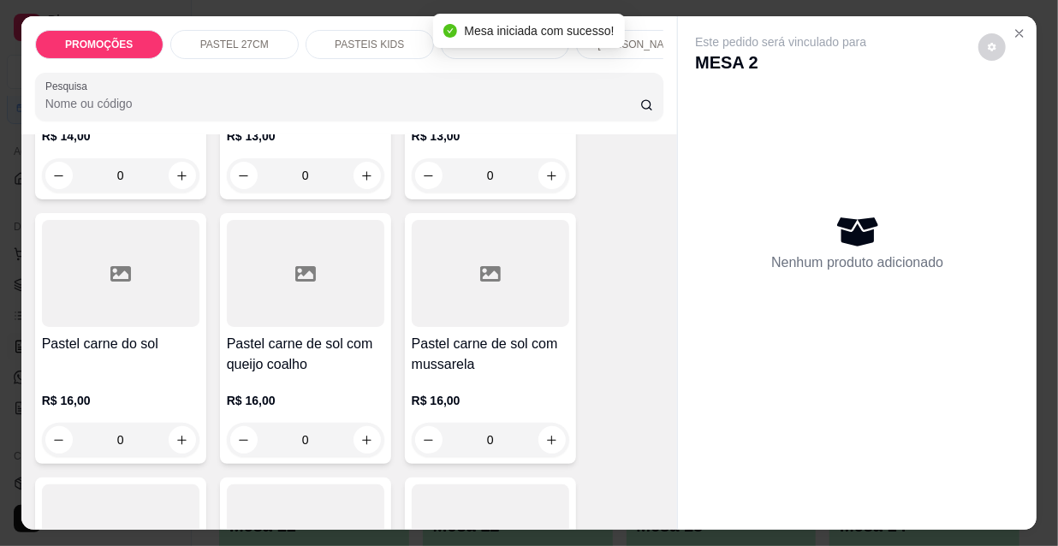
click at [513, 280] on div at bounding box center [490, 273] width 157 height 107
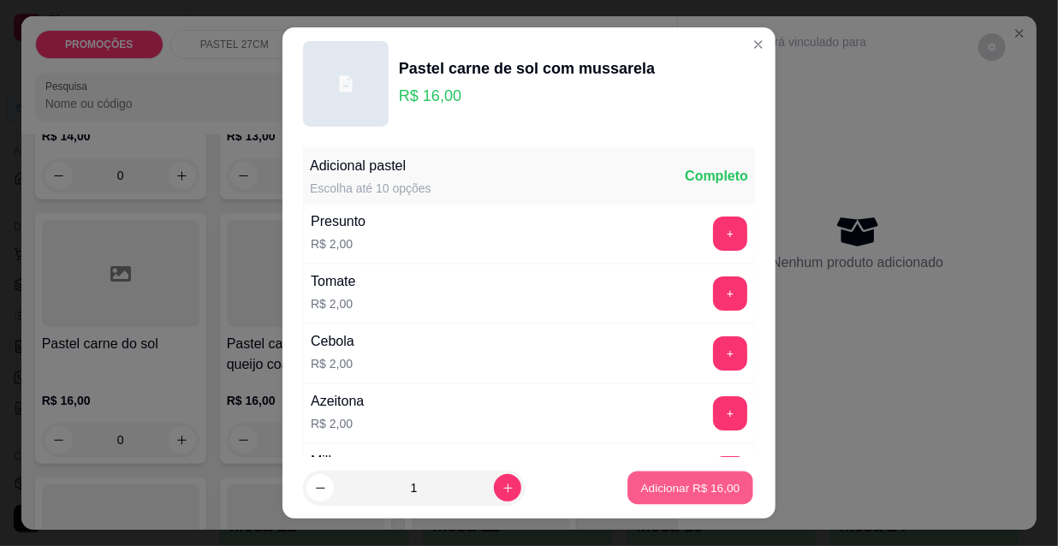
click at [708, 487] on p "Adicionar R$ 16,00" at bounding box center [690, 487] width 99 height 16
type input "1"
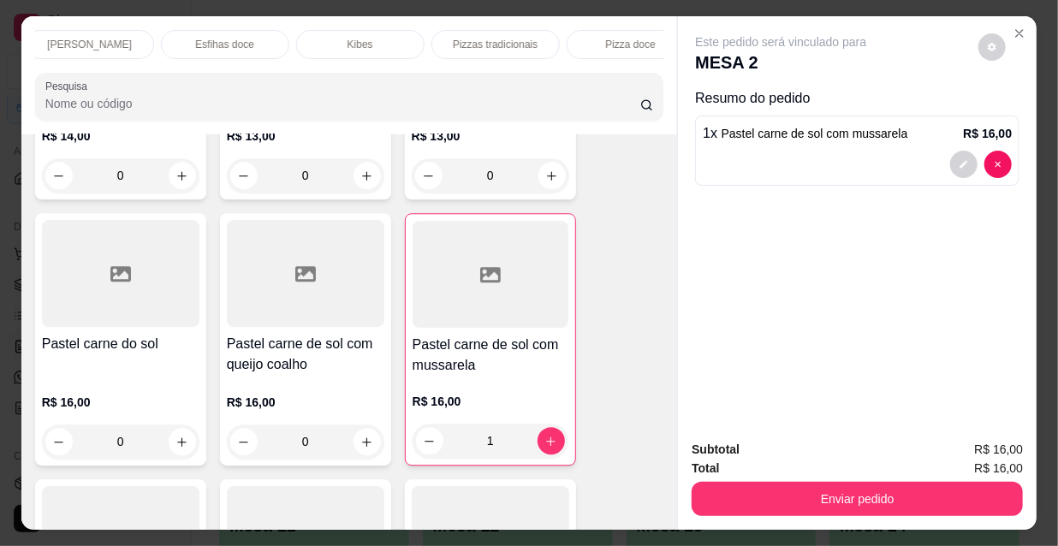
scroll to position [0, 986]
click at [482, 38] on p "Refrigerante" at bounding box center [465, 45] width 56 height 14
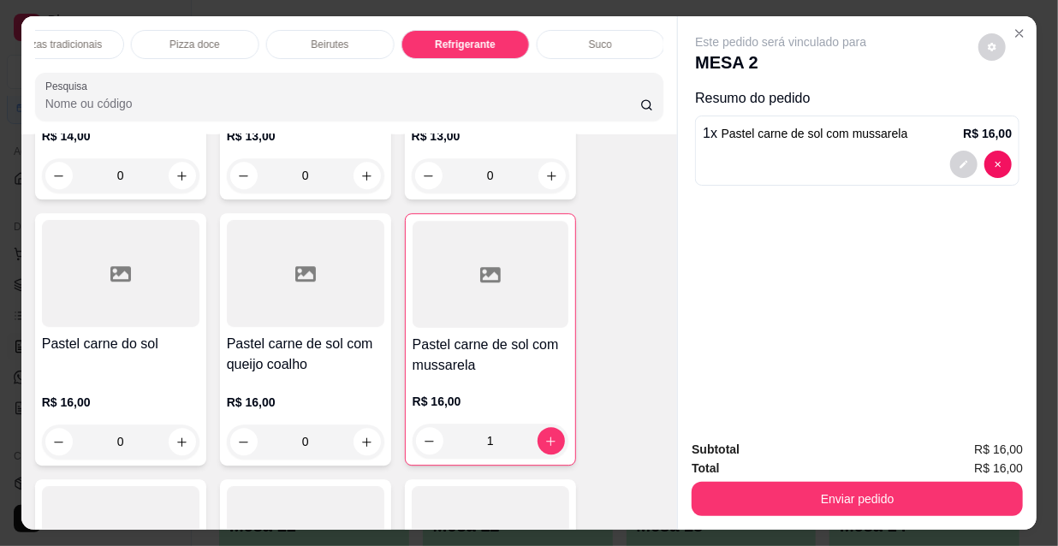
scroll to position [44, 0]
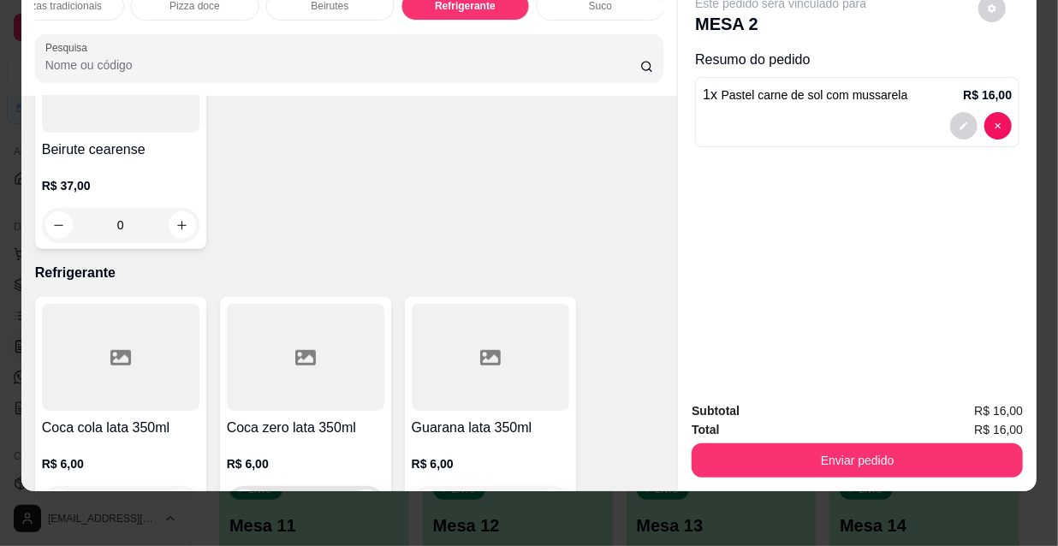
click at [365, 497] on icon "increase-product-quantity" at bounding box center [366, 503] width 13 height 13
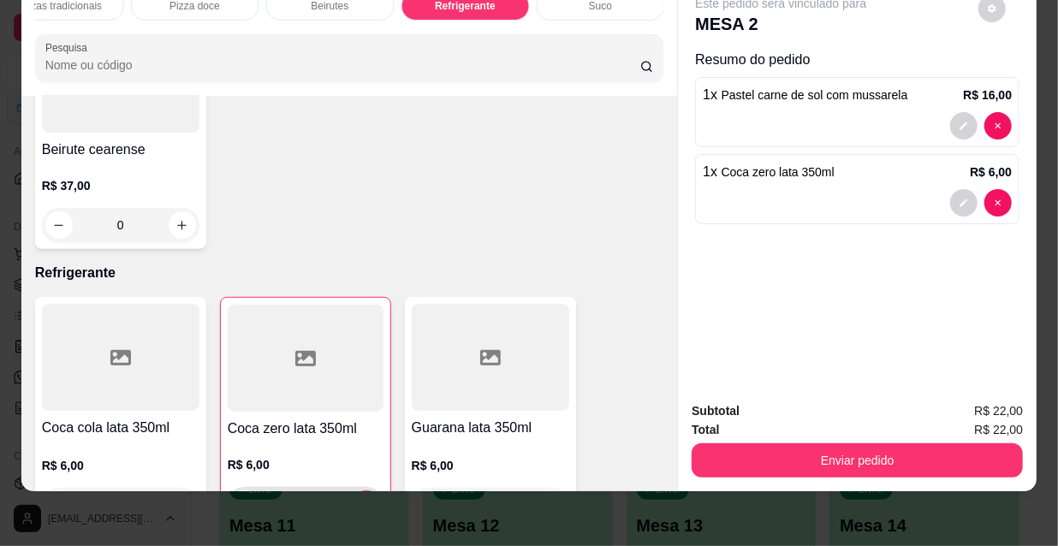
type input "1"
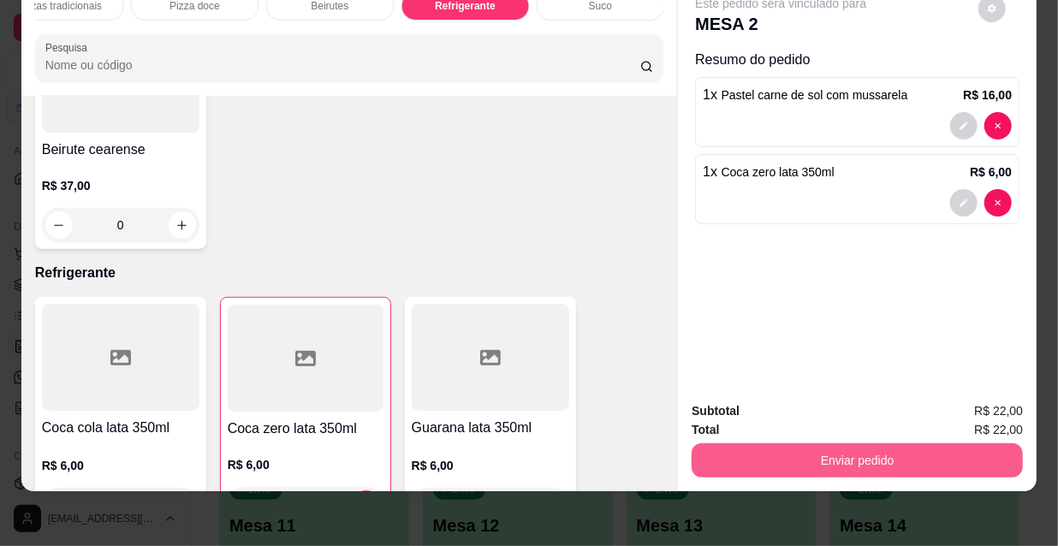
click at [794, 460] on button "Enviar pedido" at bounding box center [857, 460] width 331 height 34
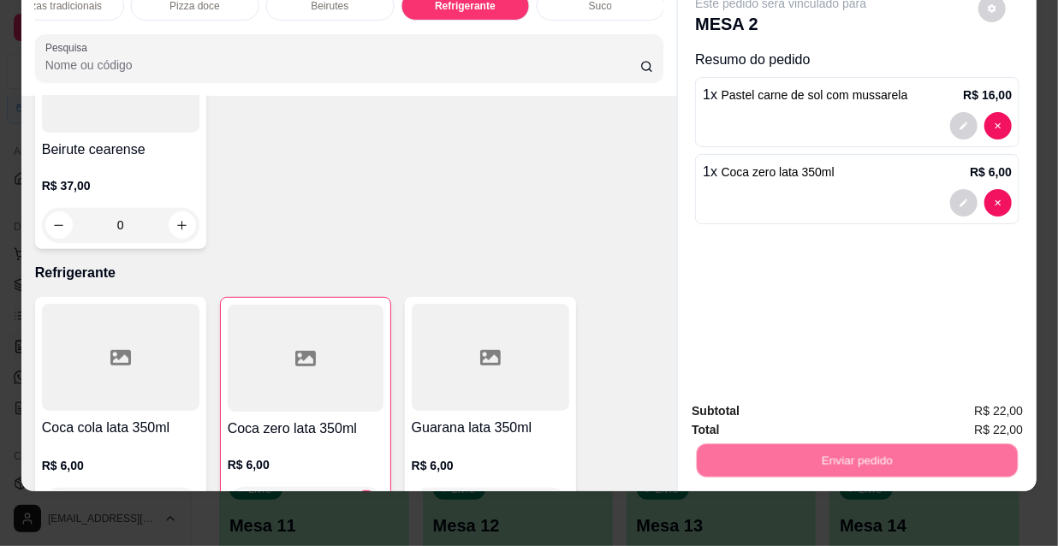
click at [772, 400] on button "Não registrar e enviar pedido" at bounding box center [802, 406] width 178 height 33
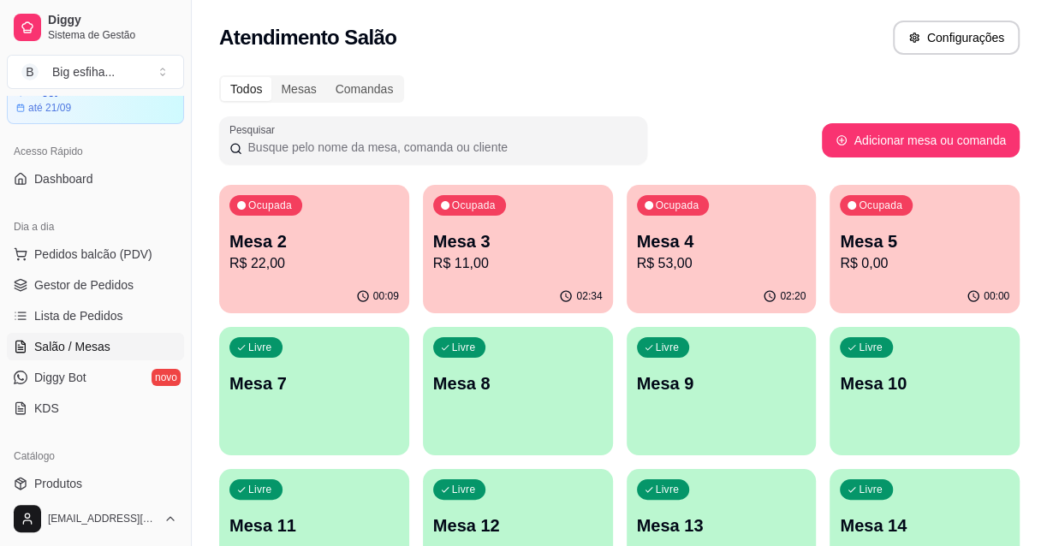
click at [371, 378] on p "Mesa 7" at bounding box center [313, 383] width 169 height 24
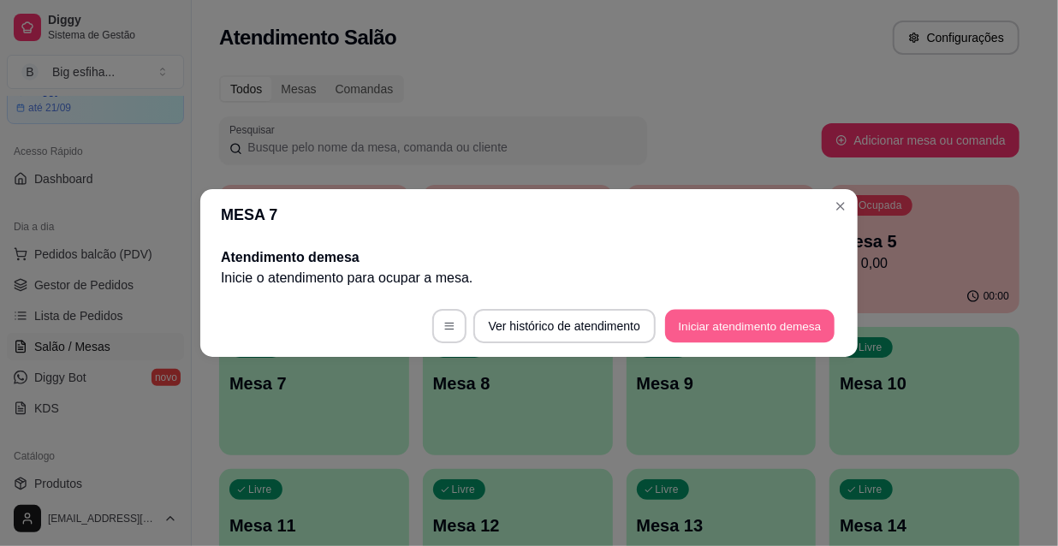
click at [738, 310] on button "Iniciar atendimento de mesa" at bounding box center [749, 326] width 169 height 33
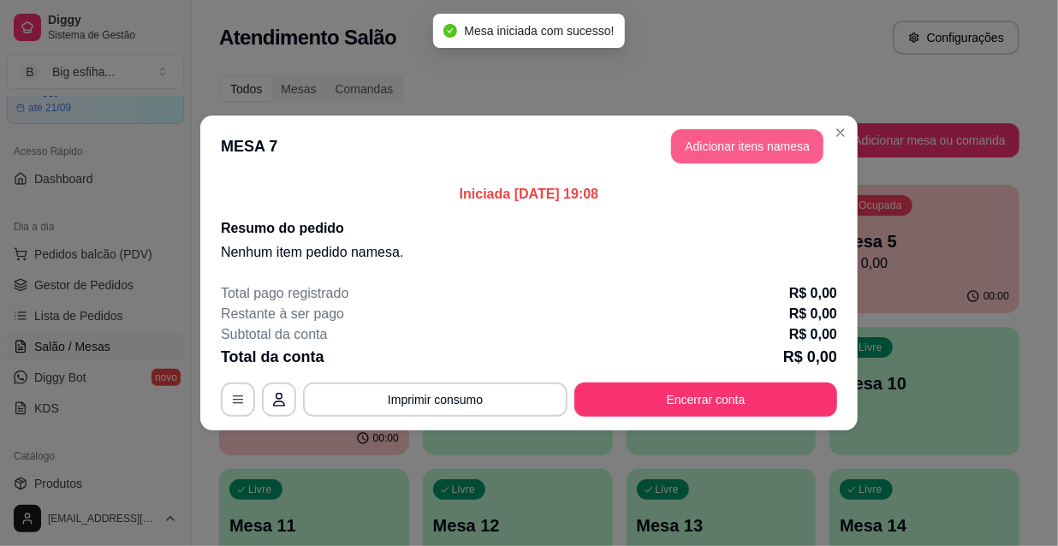
click at [742, 156] on button "Adicionar itens na mesa" at bounding box center [747, 146] width 152 height 34
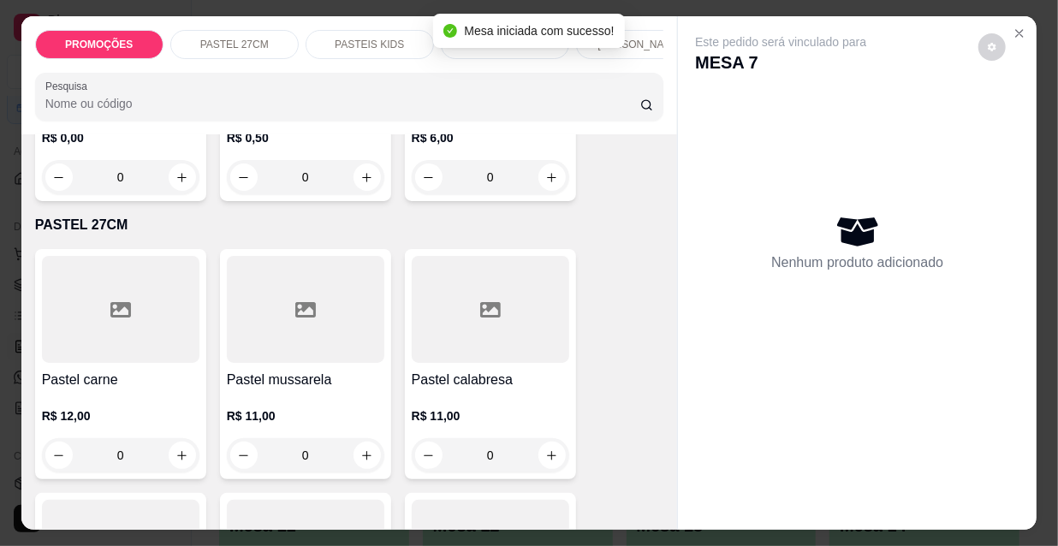
scroll to position [77, 0]
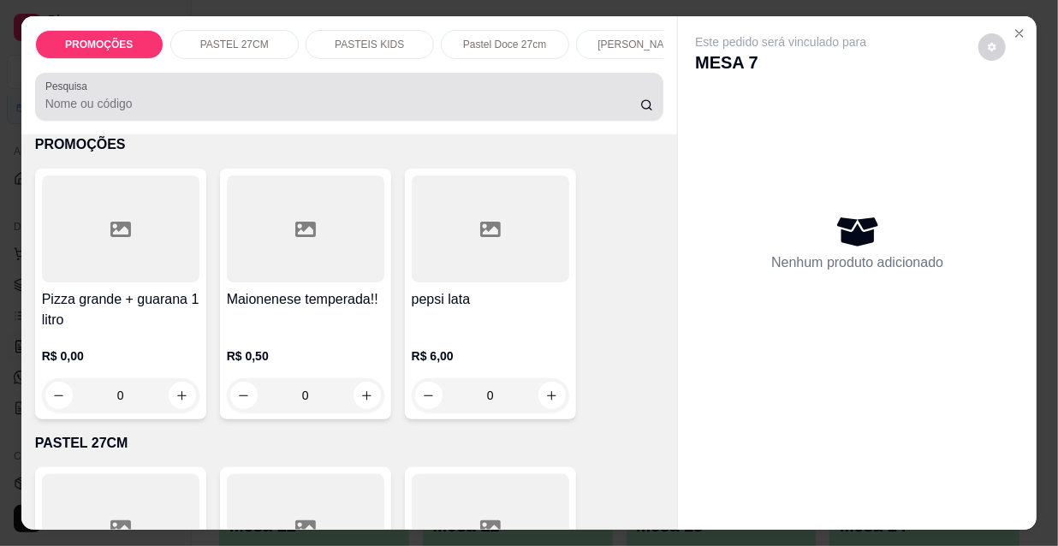
click at [501, 93] on div at bounding box center [349, 97] width 609 height 34
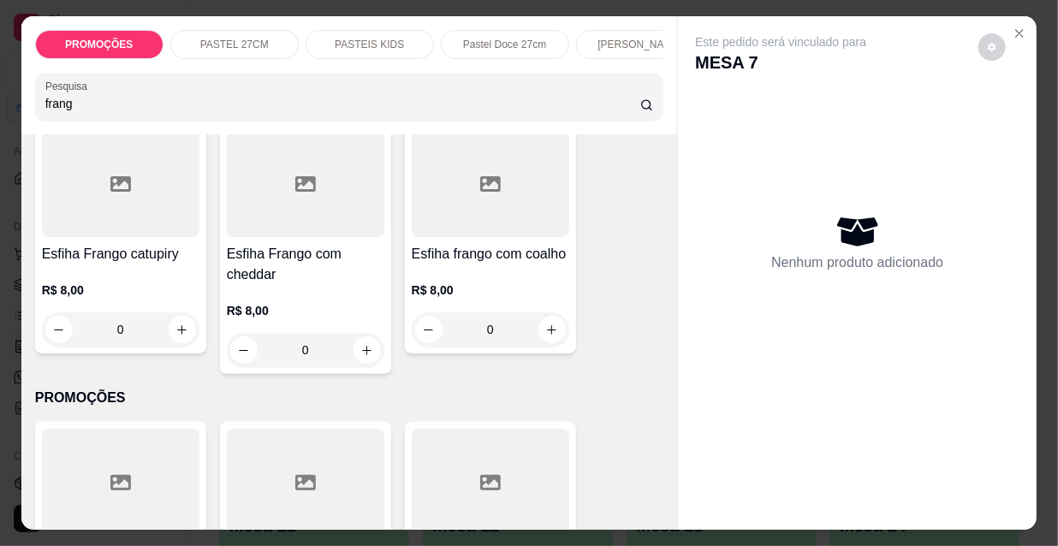
scroll to position [838, 0]
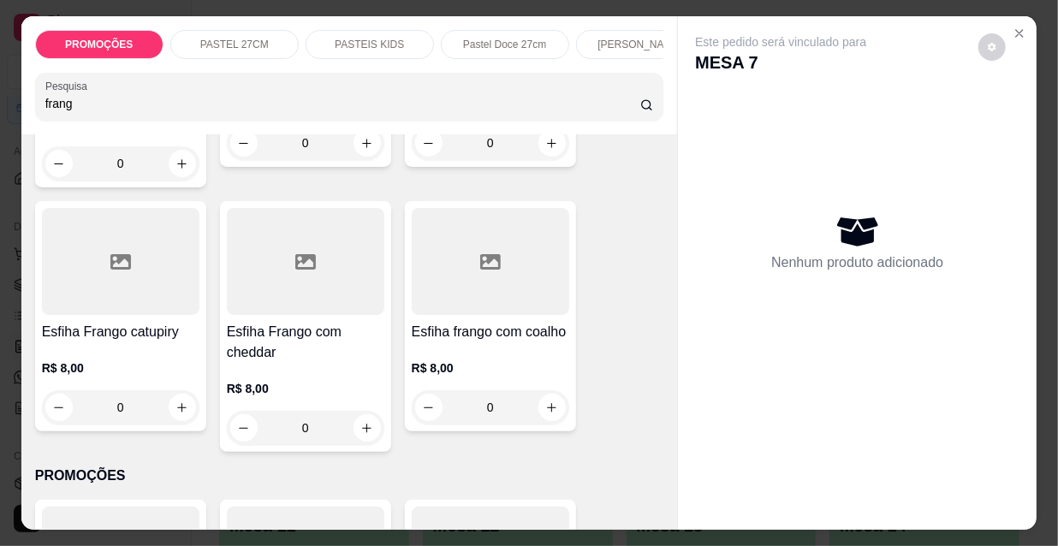
type input "frang"
click at [486, 299] on div at bounding box center [490, 261] width 157 height 107
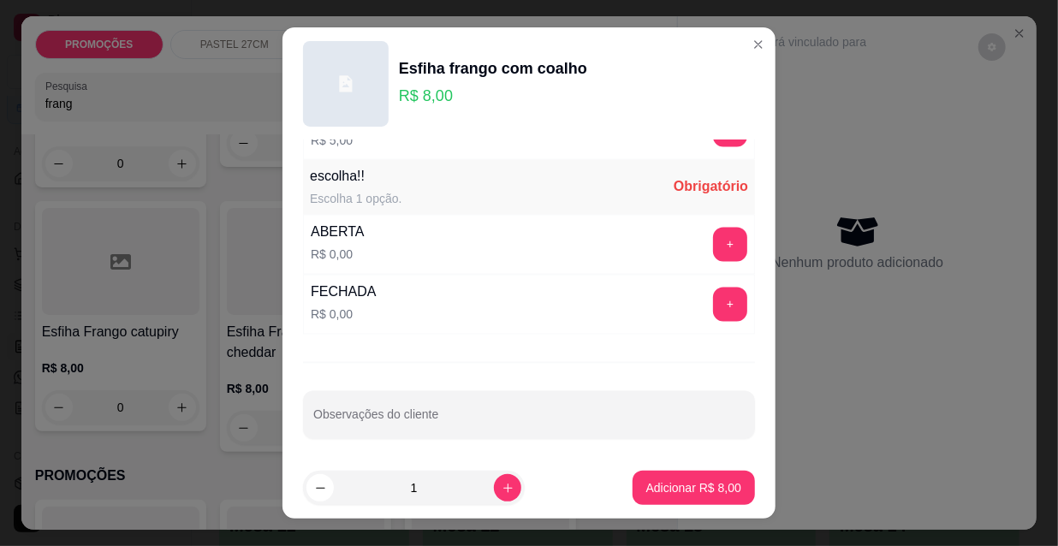
scroll to position [27, 0]
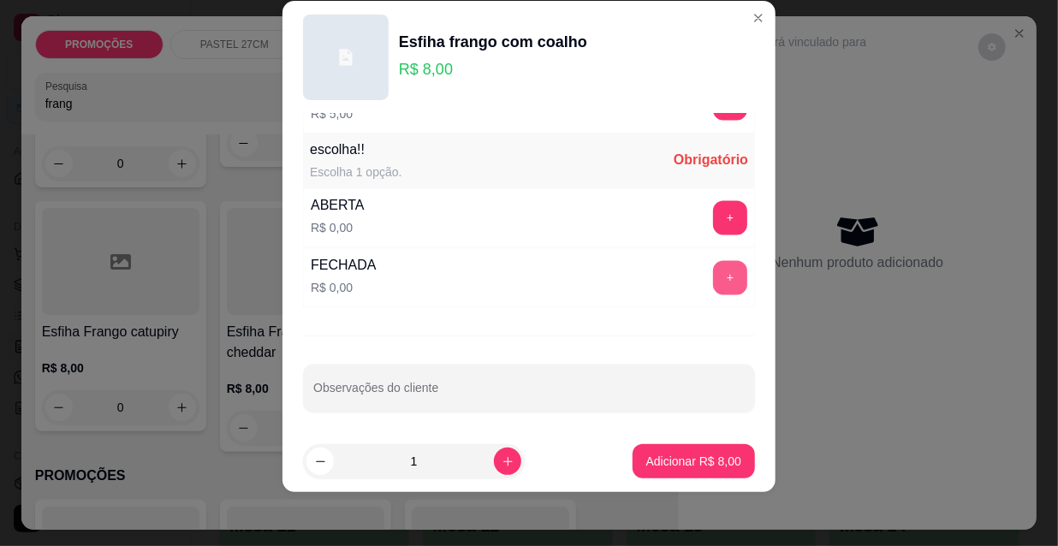
click at [713, 274] on button "+" at bounding box center [730, 278] width 34 height 34
drag, startPoint x: 686, startPoint y: 436, endPoint x: 694, endPoint y: 443, distance: 11.5
click at [688, 436] on footer "1 Adicionar R$ 8,00" at bounding box center [528, 462] width 493 height 62
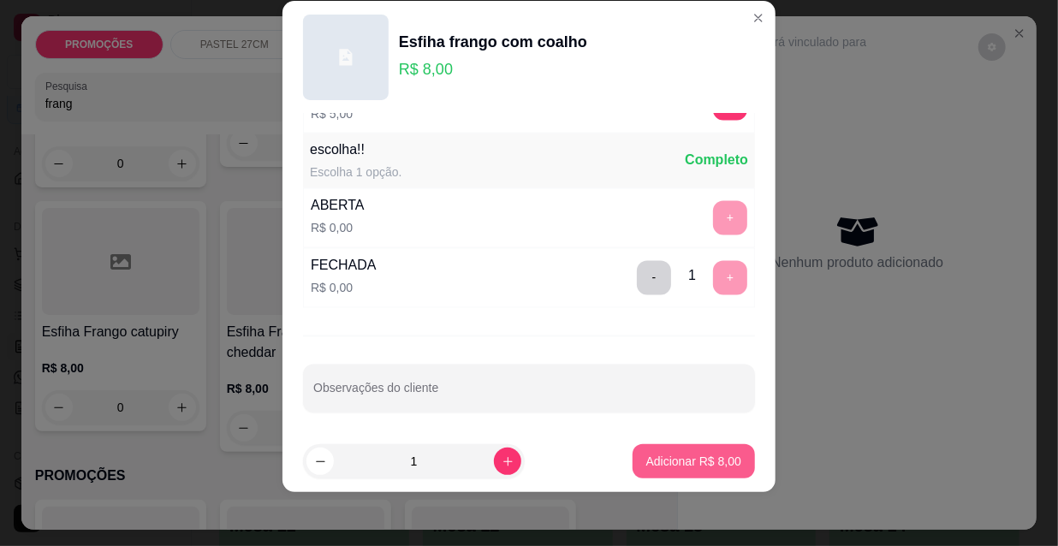
click at [702, 450] on button "Adicionar R$ 8,00" at bounding box center [694, 461] width 122 height 34
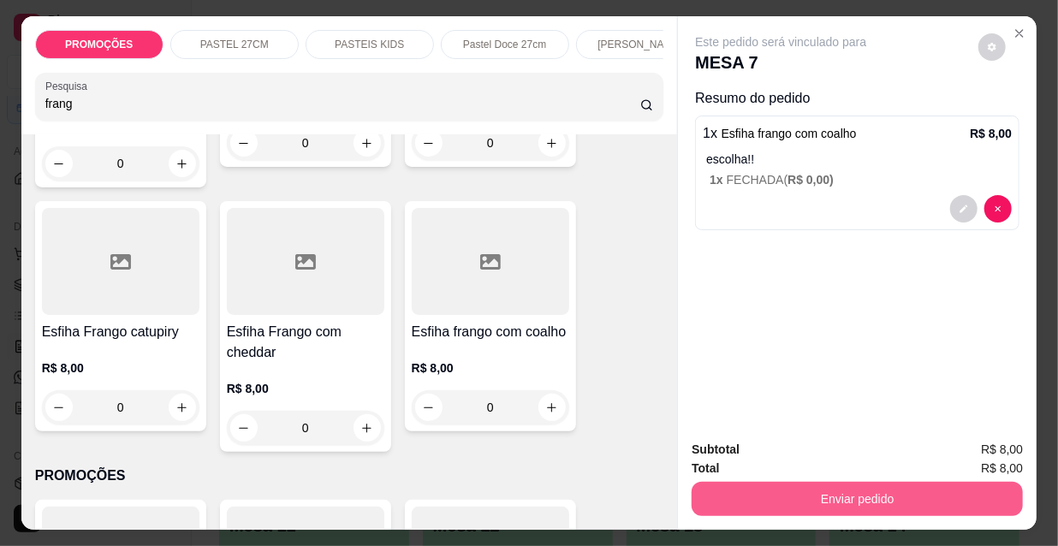
click at [772, 482] on button "Enviar pedido" at bounding box center [857, 499] width 331 height 34
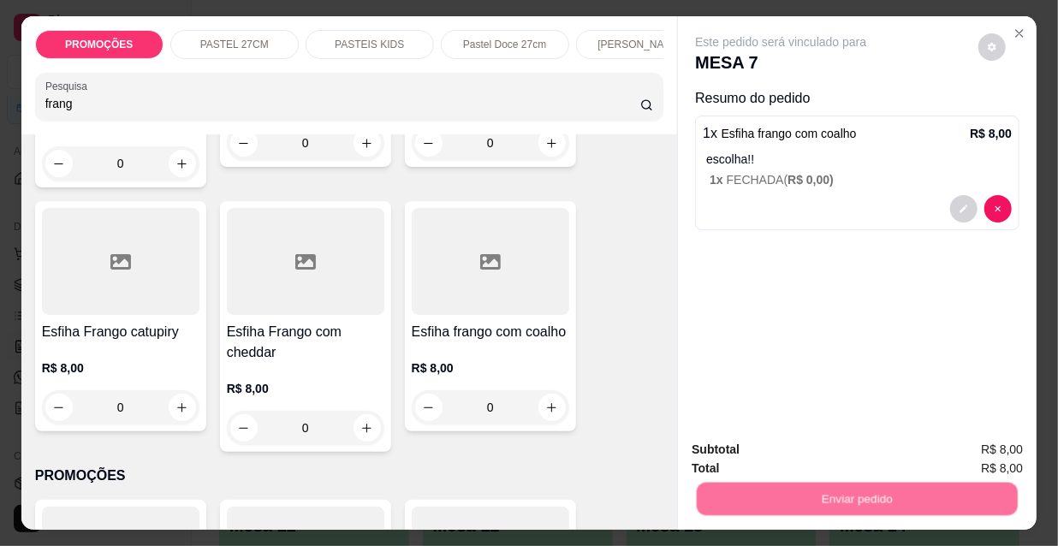
click at [773, 454] on button "Não registrar e enviar pedido" at bounding box center [802, 451] width 173 height 32
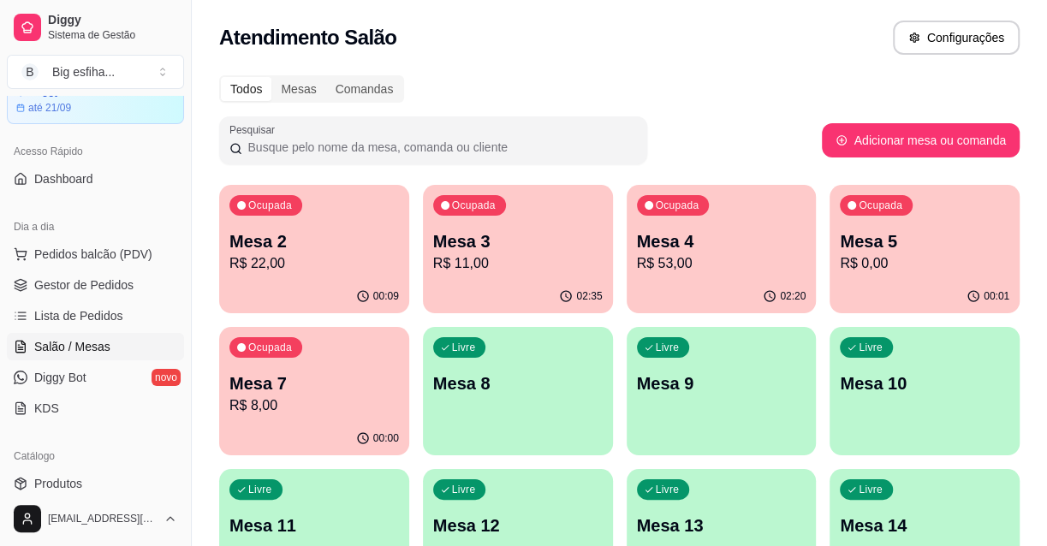
click at [481, 406] on div "Livre Mesa 8" at bounding box center [518, 381] width 190 height 108
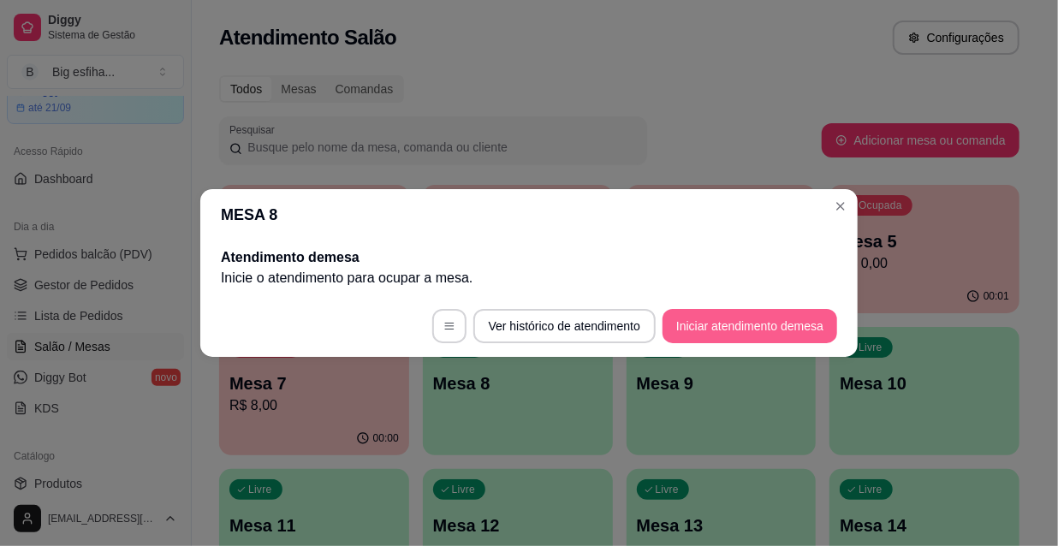
click at [753, 330] on button "Iniciar atendimento de mesa" at bounding box center [750, 326] width 175 height 34
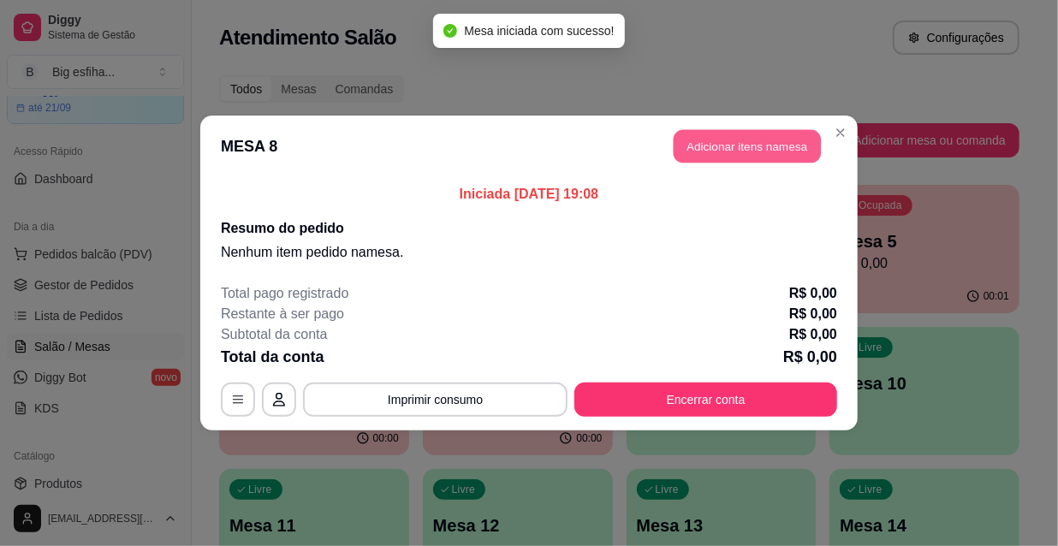
click at [705, 149] on button "Adicionar itens na mesa" at bounding box center [747, 146] width 147 height 33
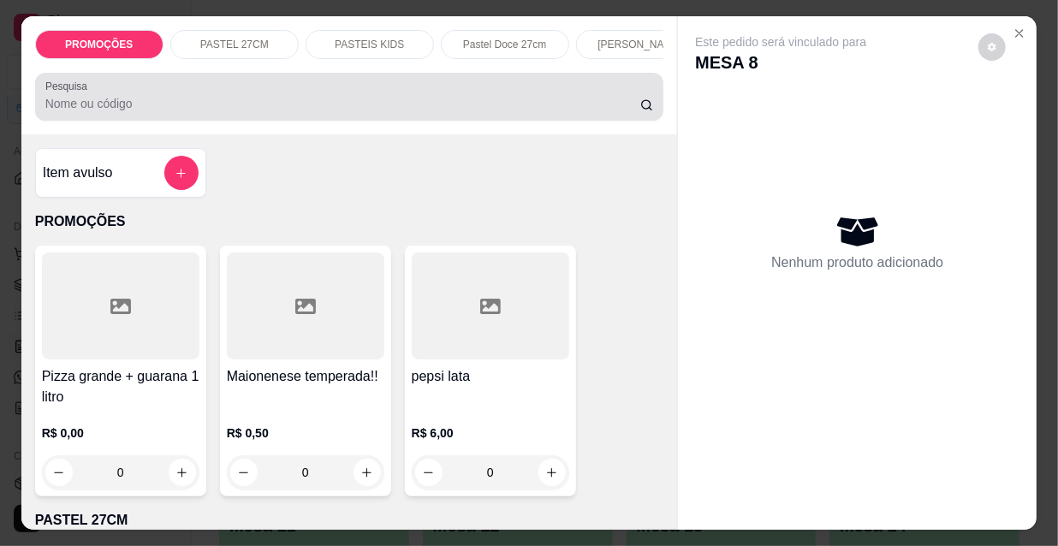
click at [114, 112] on input "Pesquisa" at bounding box center [342, 103] width 595 height 17
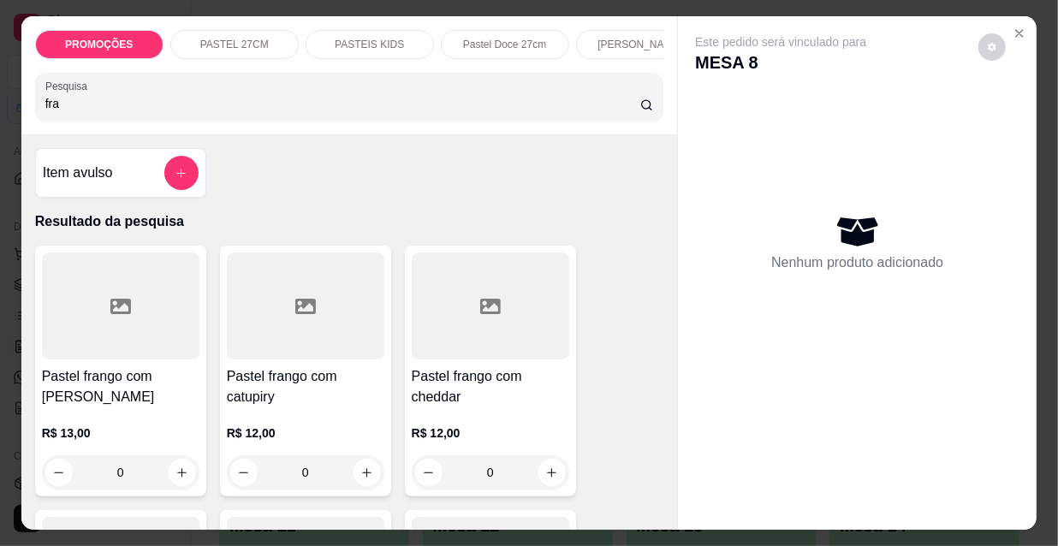
type input "fra"
click at [163, 389] on h4 "Pastel frango com [PERSON_NAME]" at bounding box center [120, 386] width 157 height 41
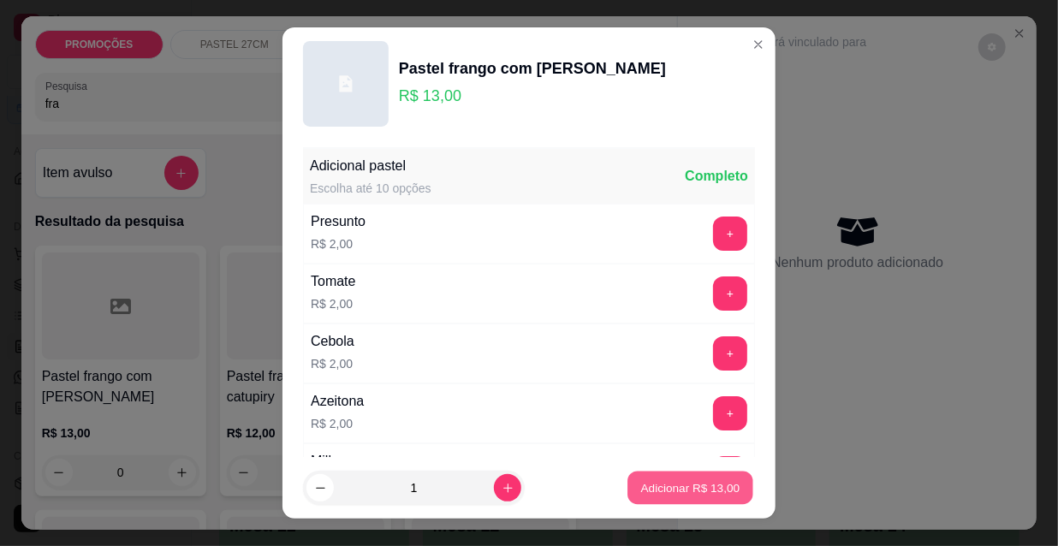
click at [671, 479] on p "Adicionar R$ 13,00" at bounding box center [690, 487] width 99 height 16
type input "1"
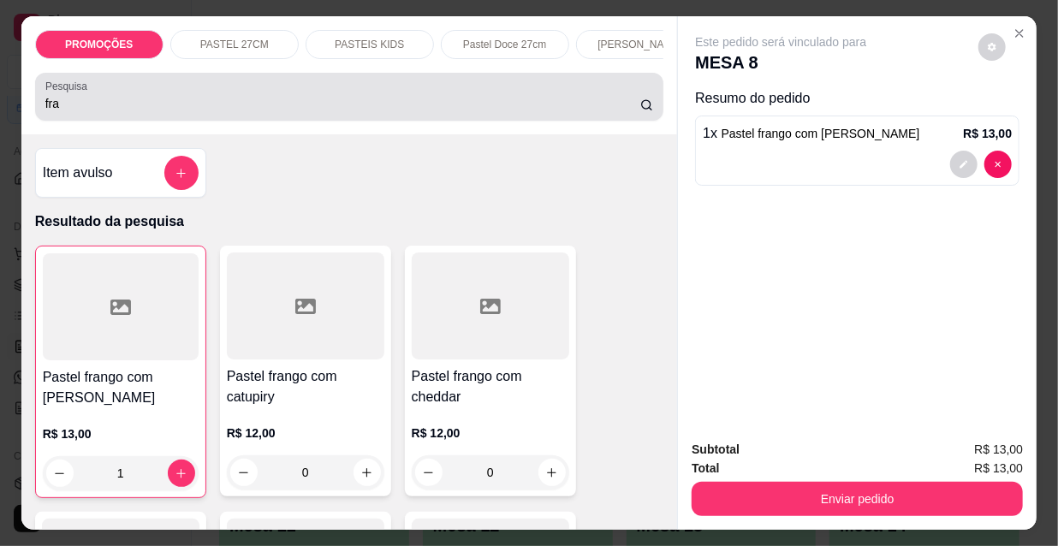
click at [68, 107] on input "fra" at bounding box center [342, 103] width 595 height 17
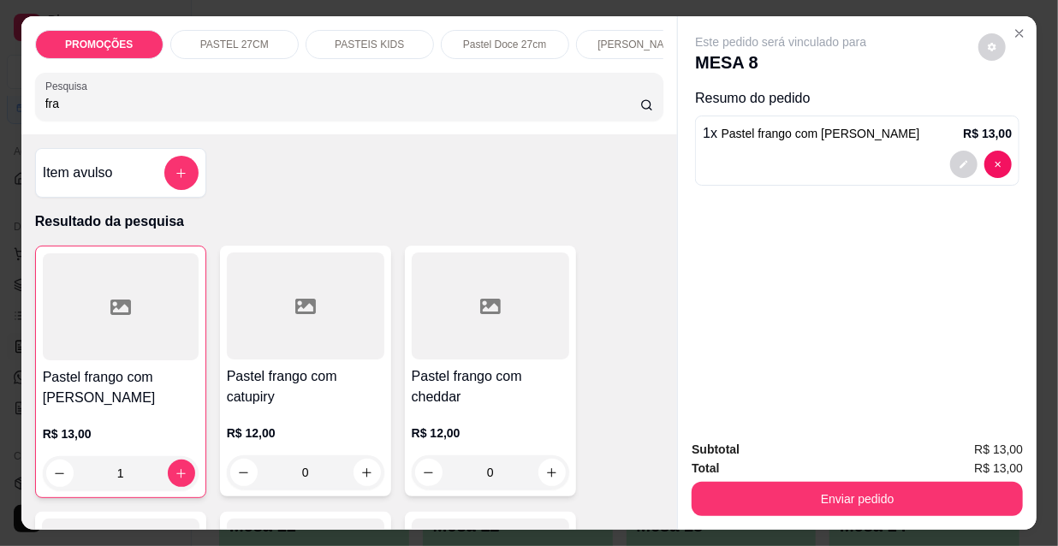
click at [68, 107] on input "fra" at bounding box center [342, 103] width 595 height 17
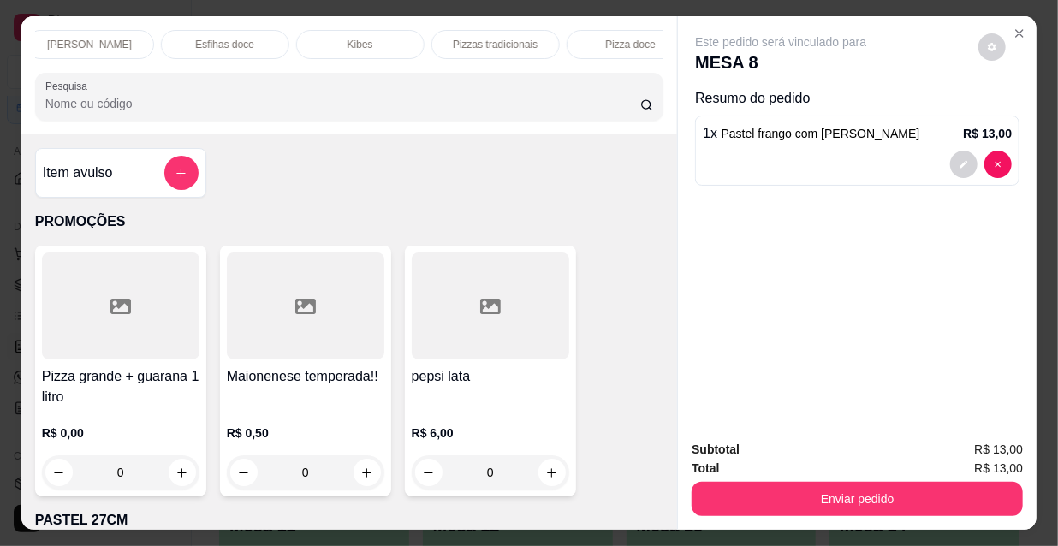
scroll to position [0, 986]
click at [502, 40] on div "Refrigerante" at bounding box center [465, 44] width 128 height 29
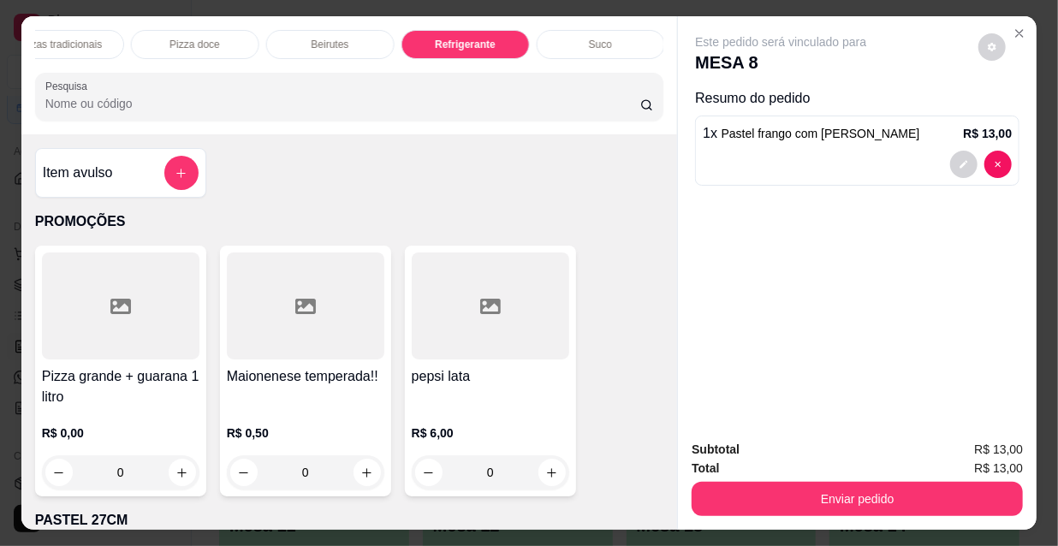
scroll to position [44, 0]
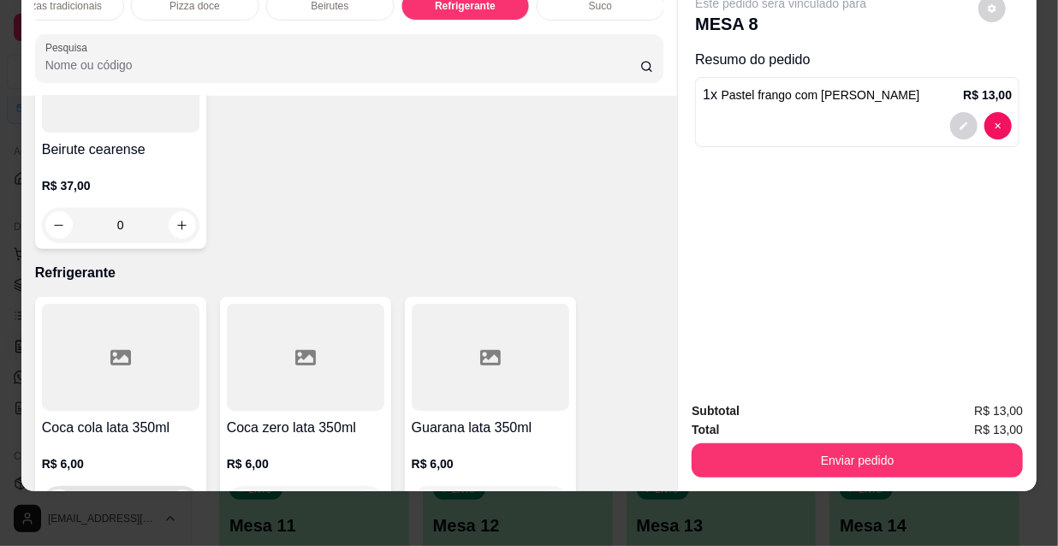
click at [172, 490] on button "increase-product-quantity" at bounding box center [182, 503] width 27 height 27
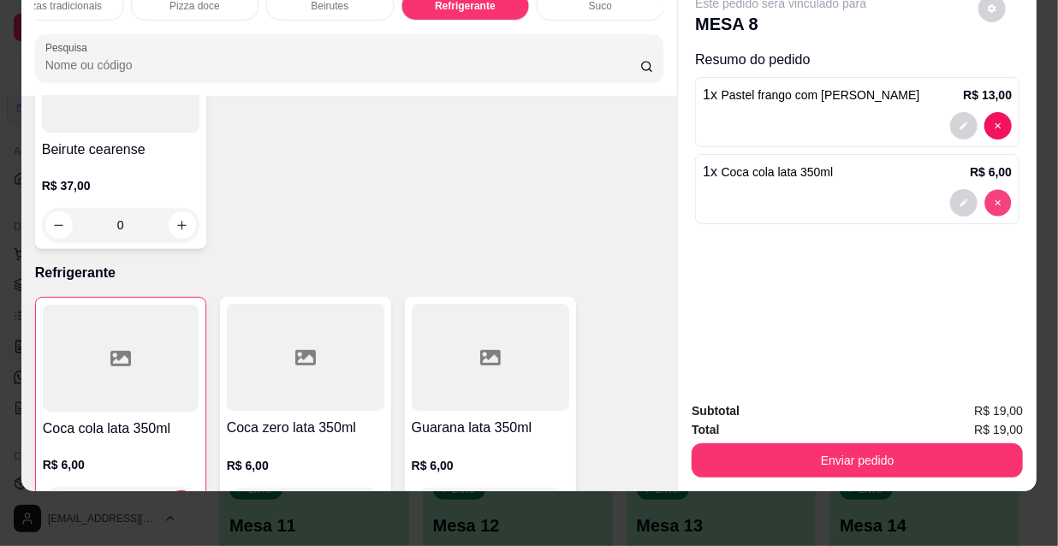
type input "0"
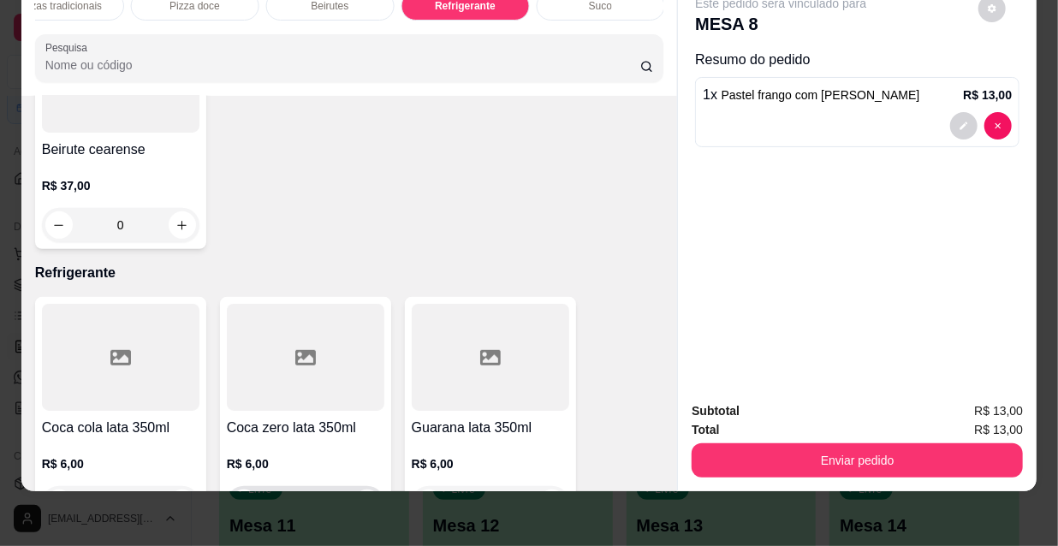
click at [363, 490] on button "increase-product-quantity" at bounding box center [367, 503] width 27 height 27
type input "1"
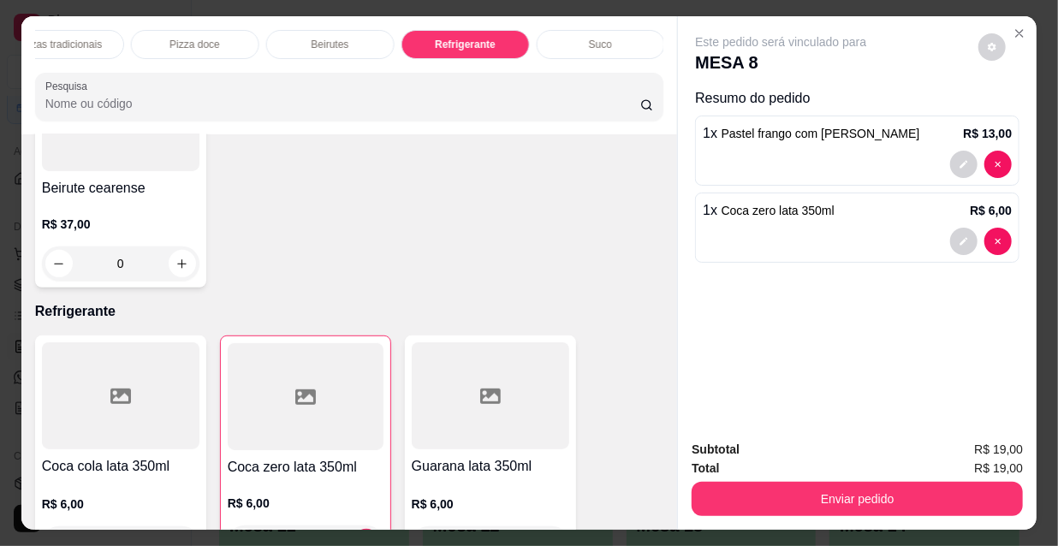
scroll to position [0, 436]
click at [343, 44] on p "Esfihas doce" at bounding box center [339, 45] width 59 height 14
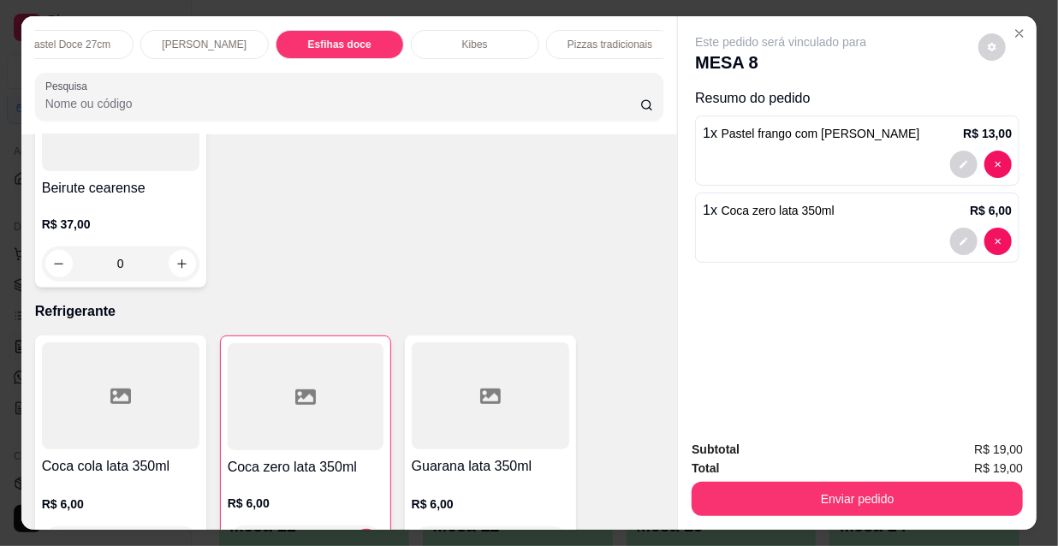
scroll to position [44, 0]
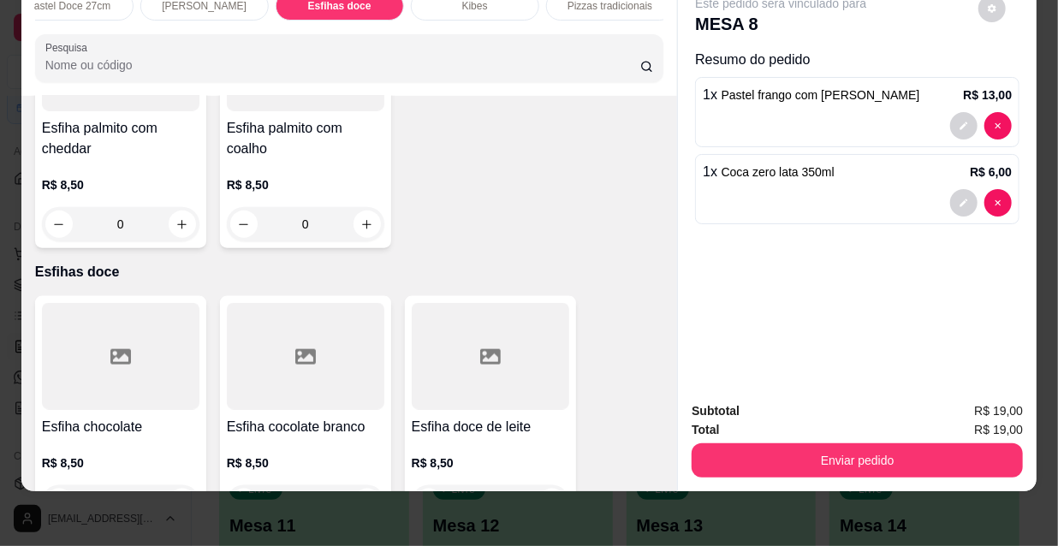
click at [133, 455] on div "R$ 8,50 0" at bounding box center [120, 487] width 157 height 65
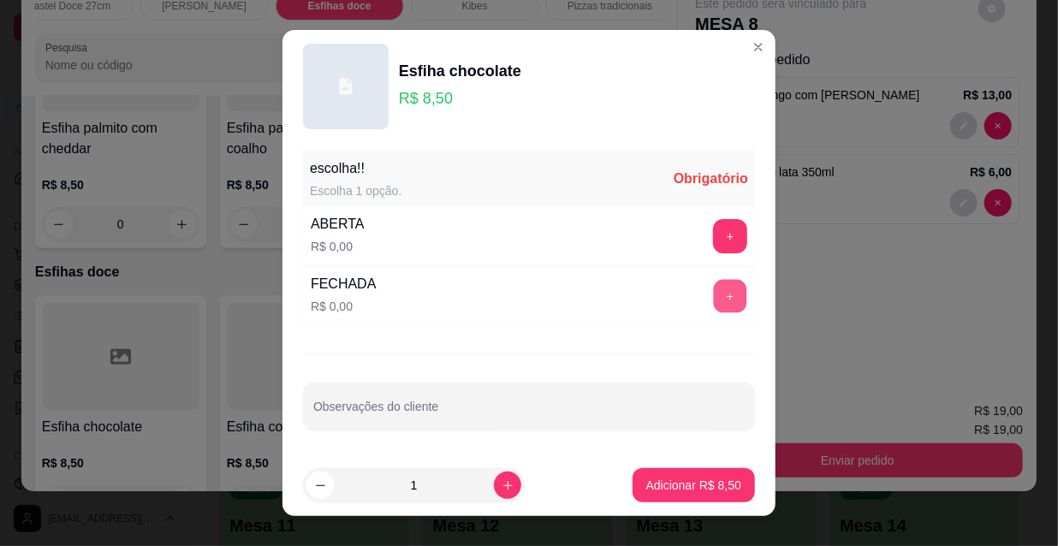
click at [714, 300] on button "+" at bounding box center [730, 296] width 33 height 33
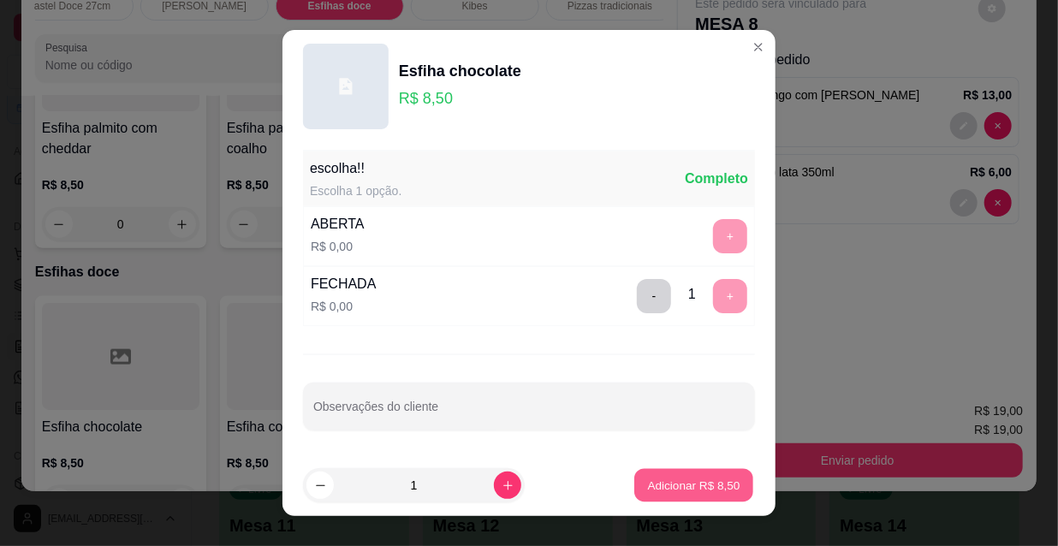
click at [683, 496] on button "Adicionar R$ 8,50" at bounding box center [693, 485] width 119 height 33
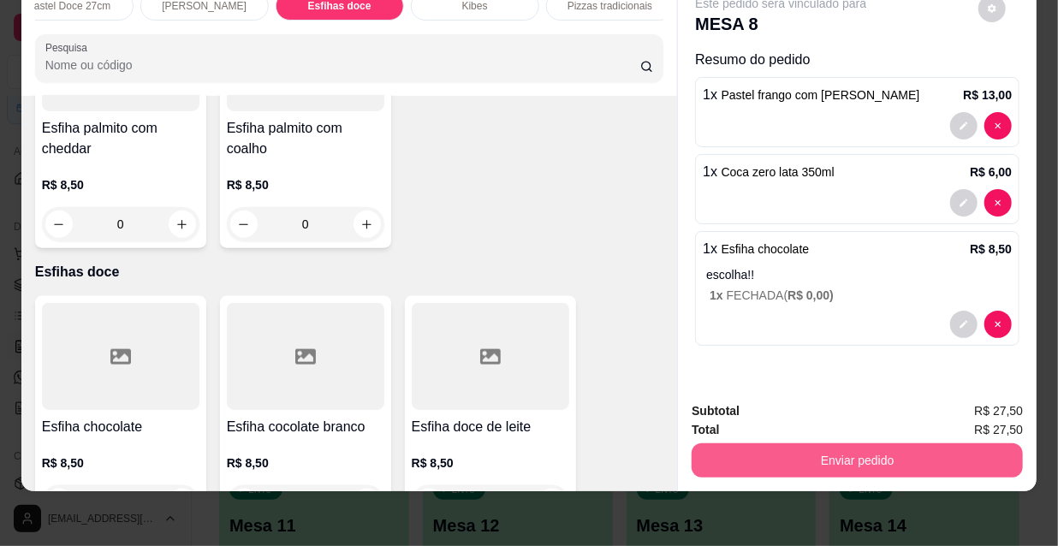
click at [866, 448] on button "Enviar pedido" at bounding box center [857, 460] width 331 height 34
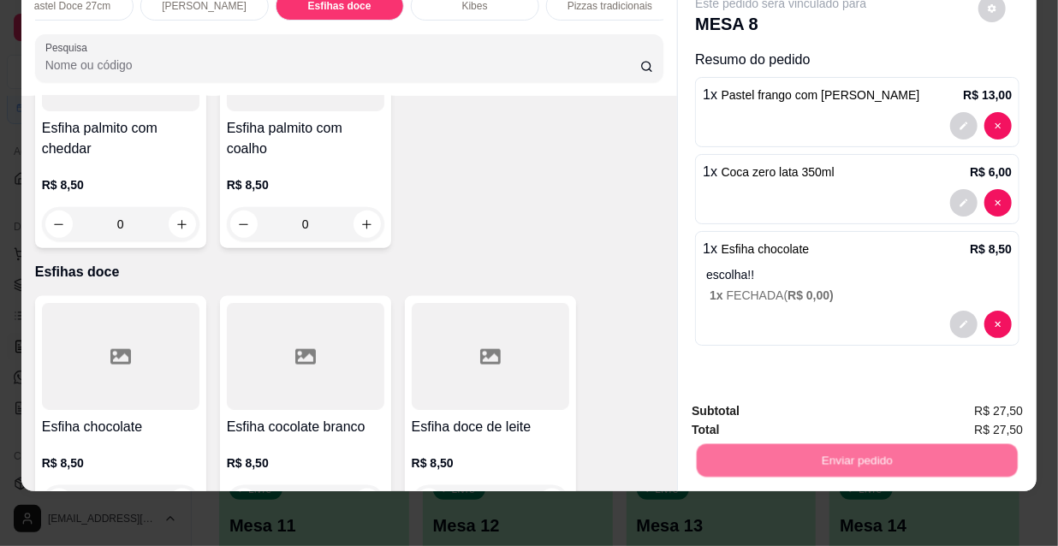
click at [834, 422] on button "Não registrar e enviar pedido" at bounding box center [802, 406] width 178 height 33
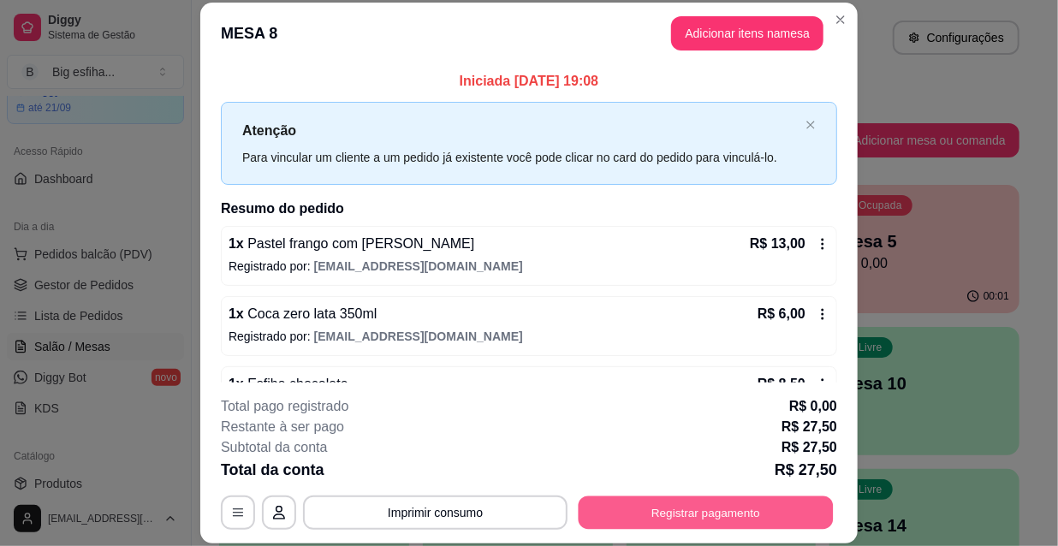
click at [753, 506] on button "Registrar pagamento" at bounding box center [706, 512] width 255 height 33
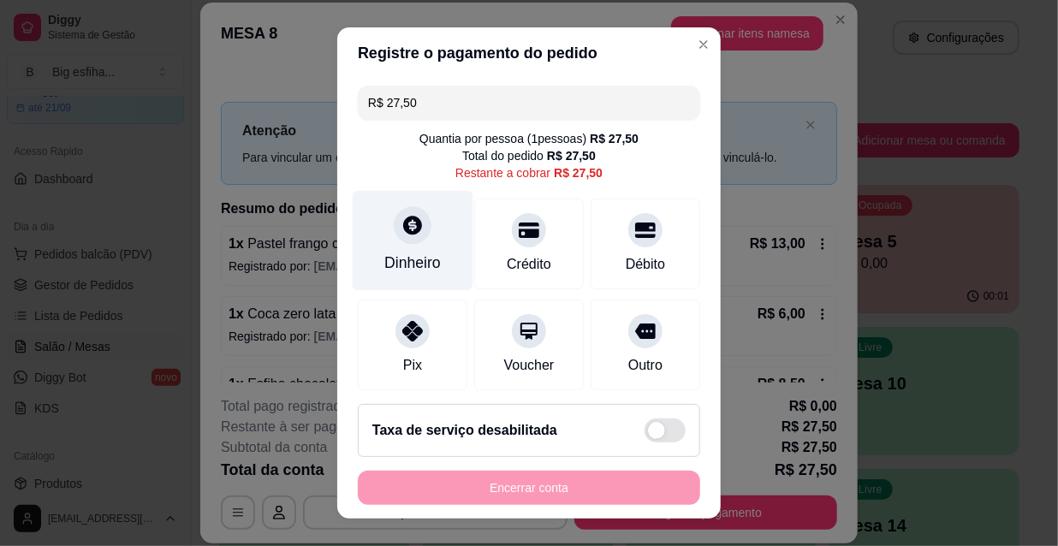
click at [398, 245] on div "Dinheiro" at bounding box center [413, 241] width 121 height 100
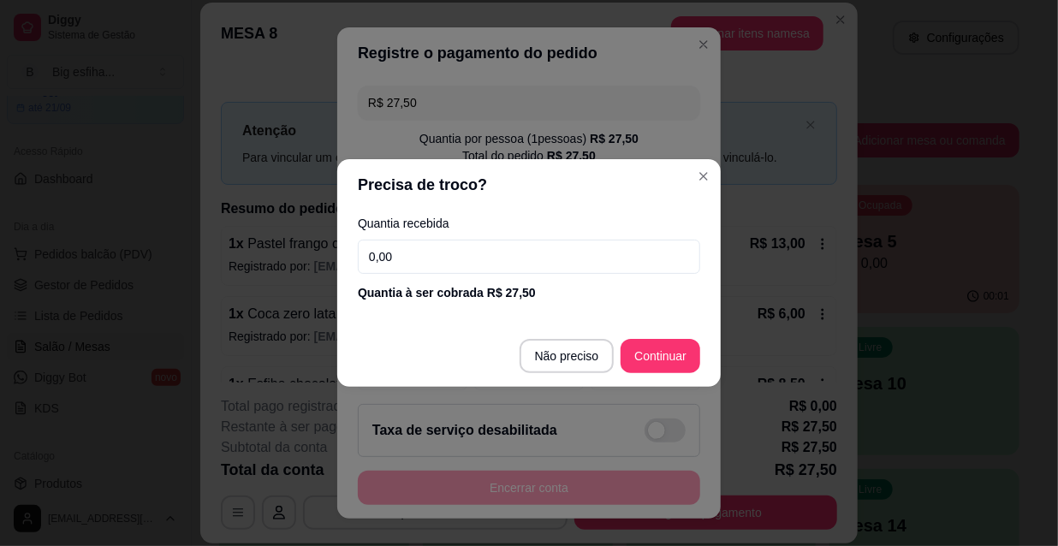
click at [406, 265] on input "0,00" at bounding box center [529, 257] width 342 height 34
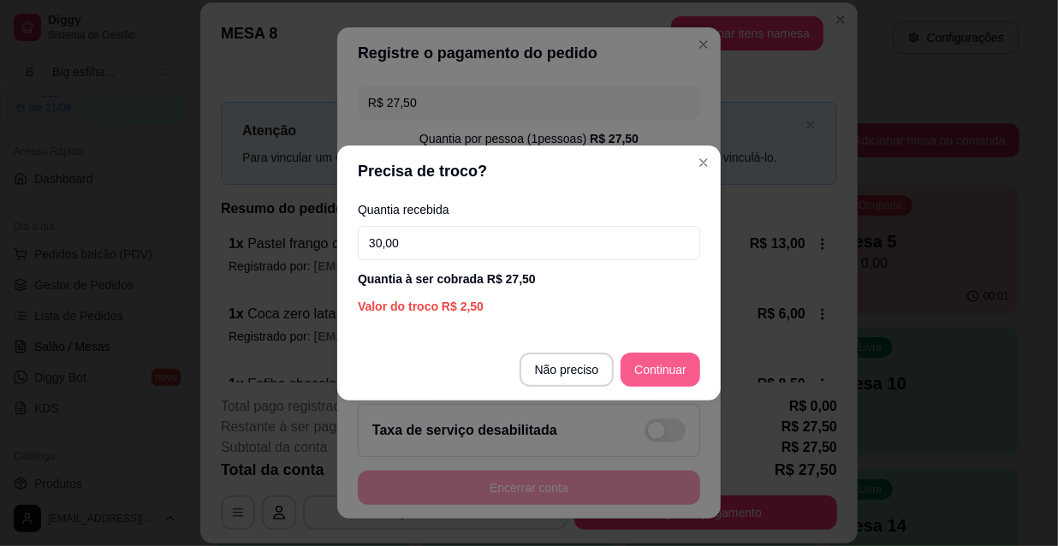
type input "30,00"
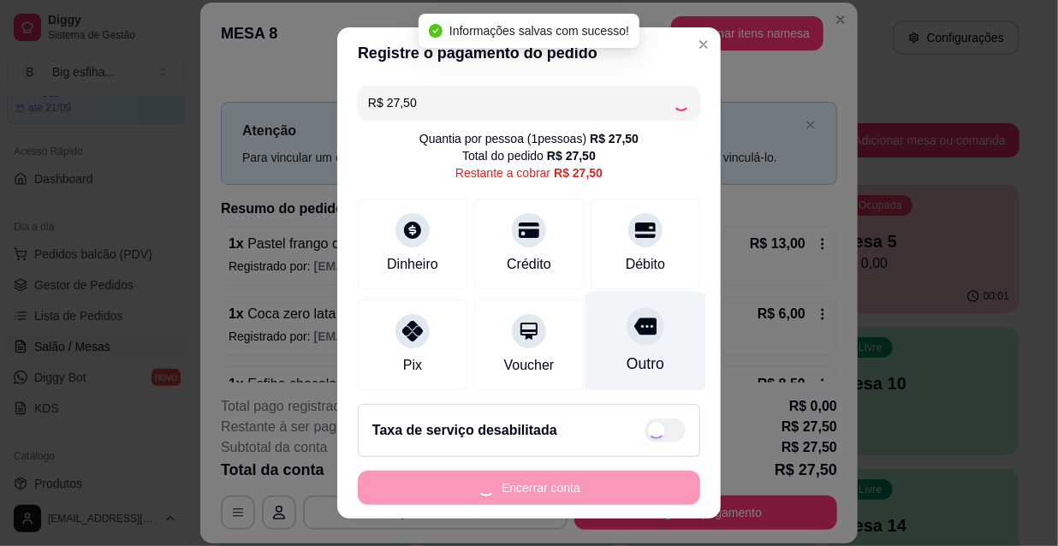
type input "R$ 0,00"
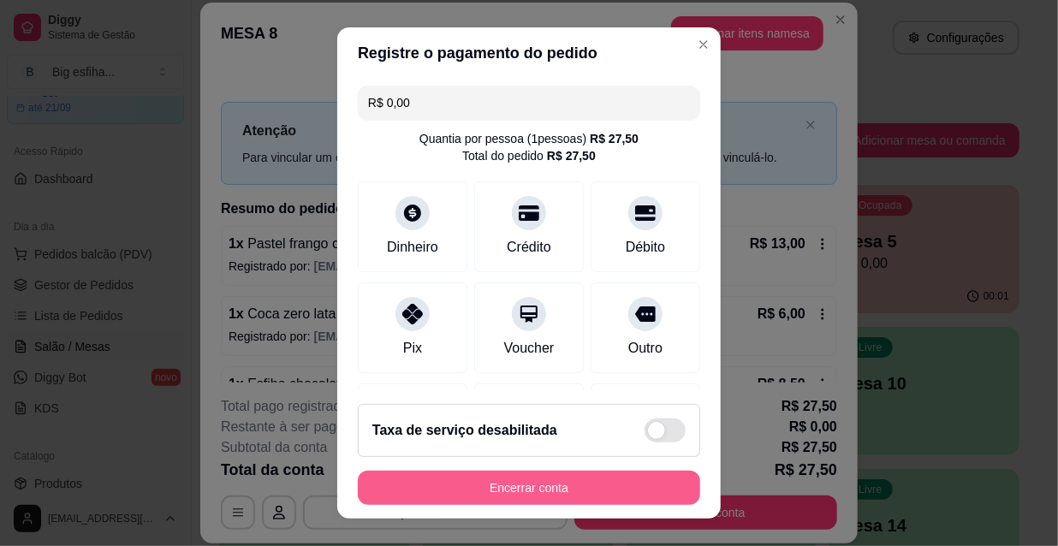
click at [473, 491] on button "Encerrar conta" at bounding box center [529, 488] width 342 height 34
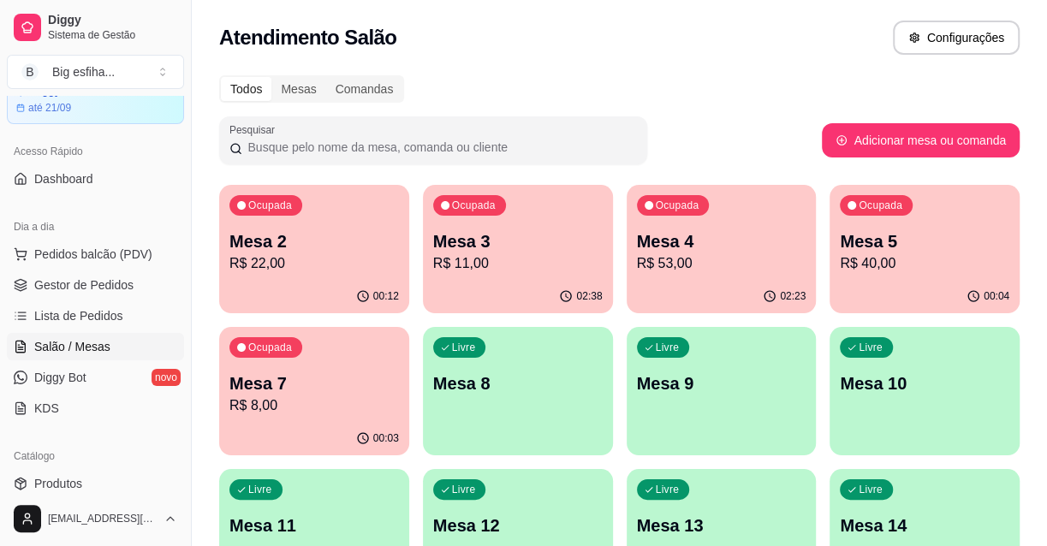
click at [940, 293] on div "00:04" at bounding box center [924, 296] width 190 height 33
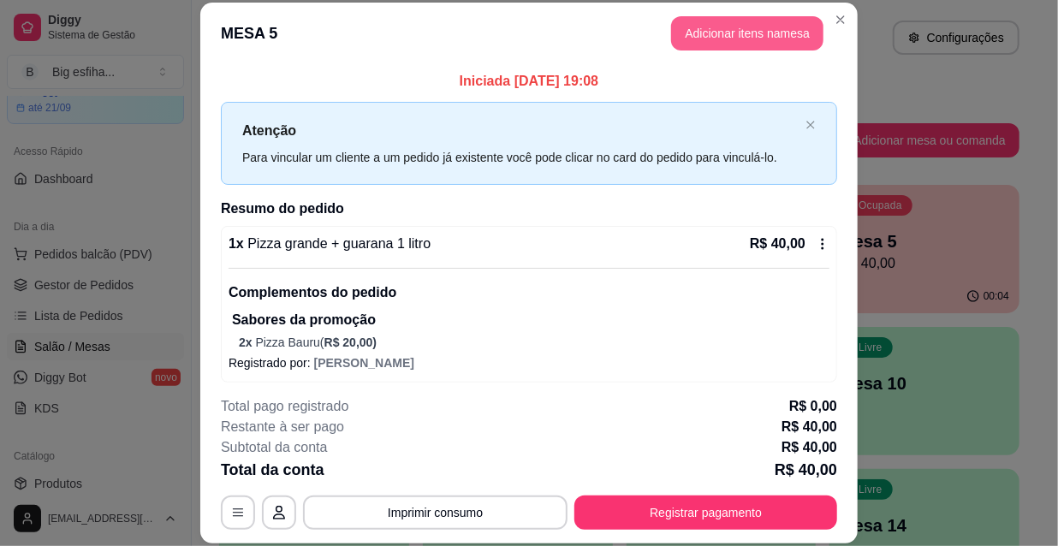
click at [709, 37] on button "Adicionar itens na mesa" at bounding box center [747, 33] width 152 height 34
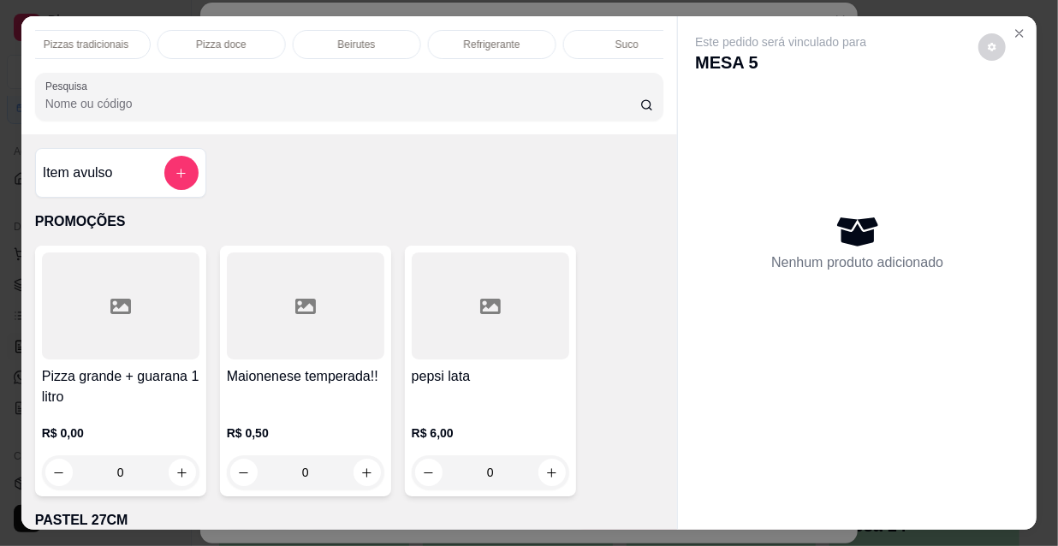
scroll to position [0, 986]
click at [69, 39] on p "Pizzas tradicionais" at bounding box center [59, 45] width 85 height 14
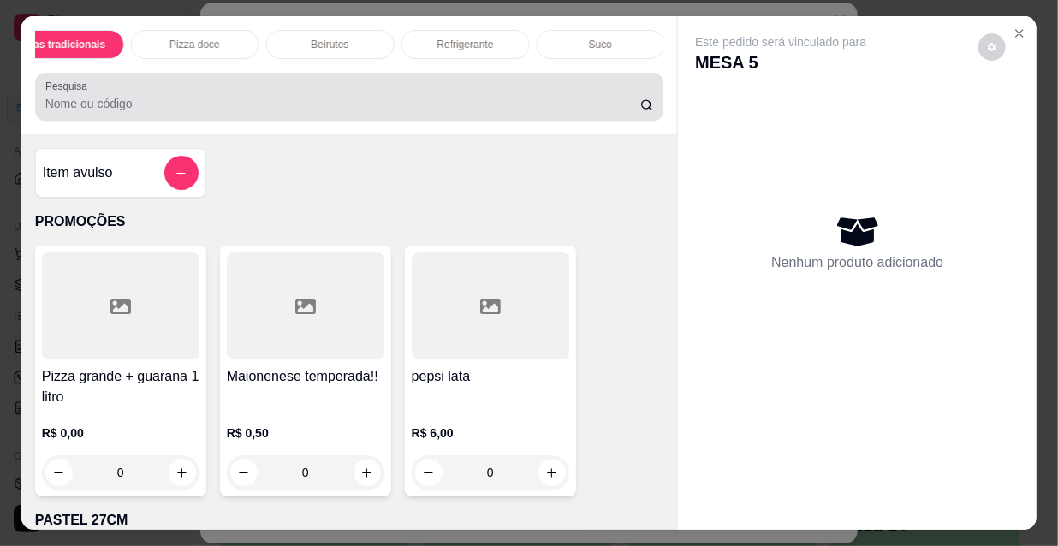
scroll to position [44, 0]
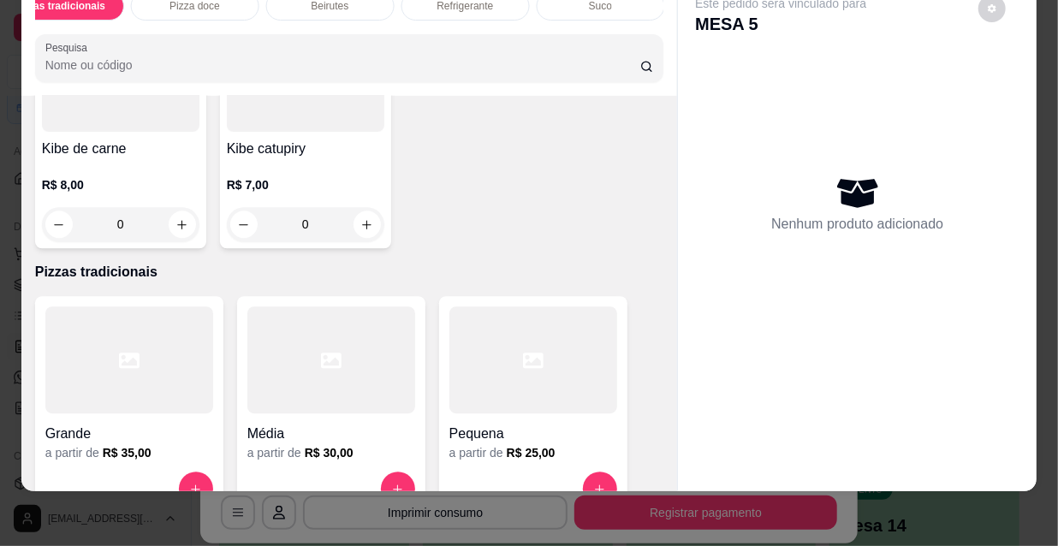
click at [45, 306] on div at bounding box center [129, 359] width 168 height 107
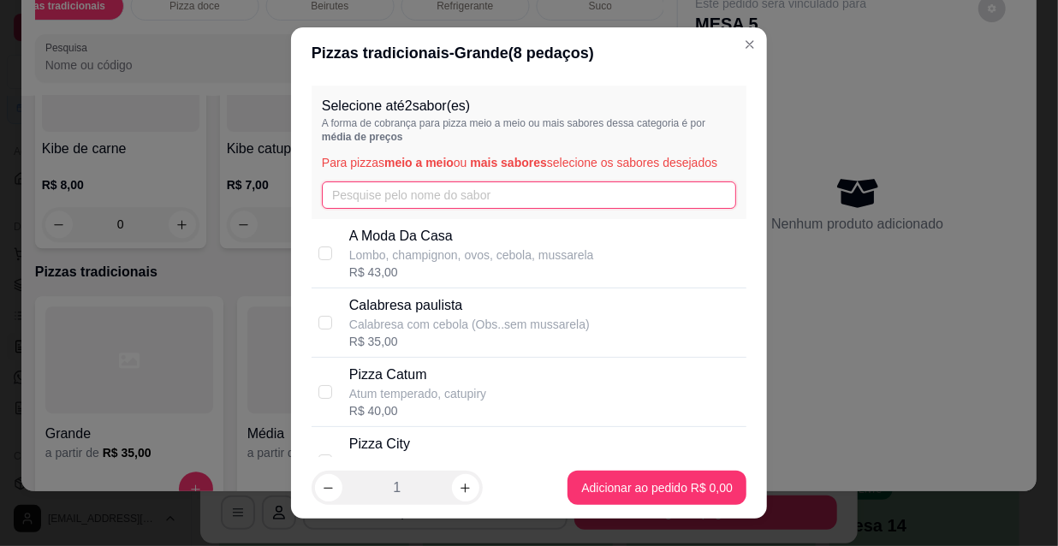
click at [407, 206] on input "text" at bounding box center [529, 194] width 414 height 27
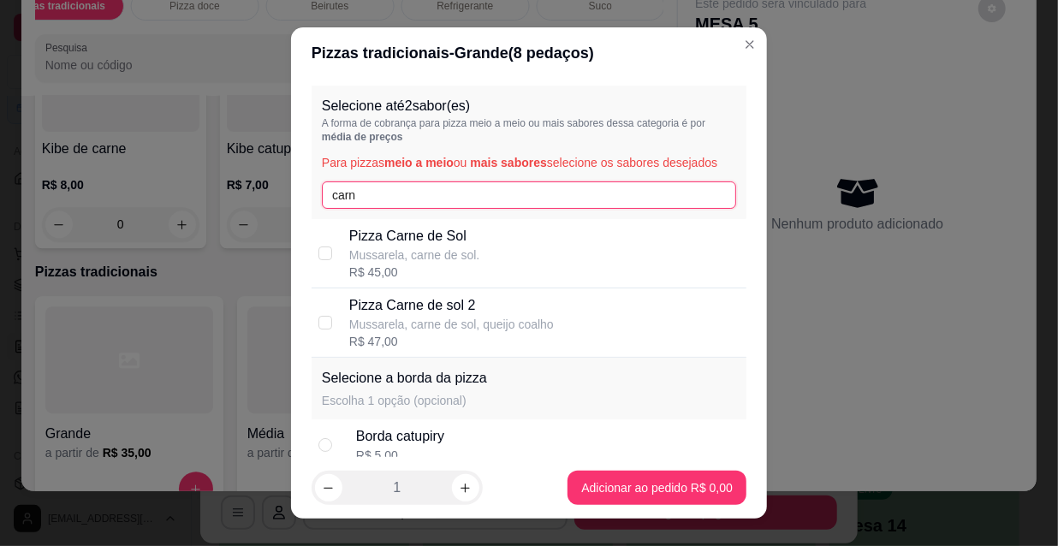
type input "carn"
click at [415, 228] on p "Pizza Carne de Sol" at bounding box center [414, 236] width 131 height 21
checkbox input "true"
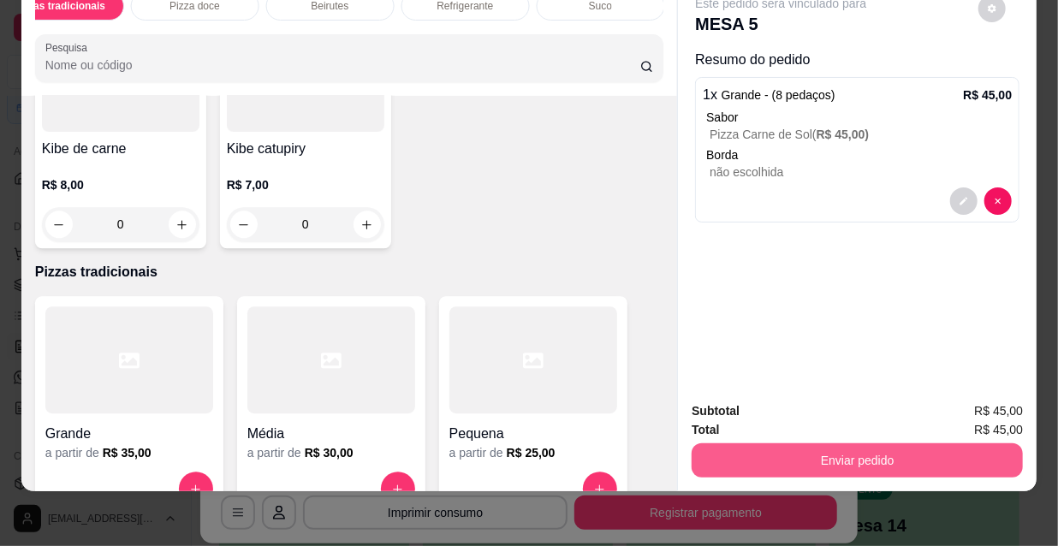
click at [825, 443] on button "Enviar pedido" at bounding box center [857, 460] width 331 height 34
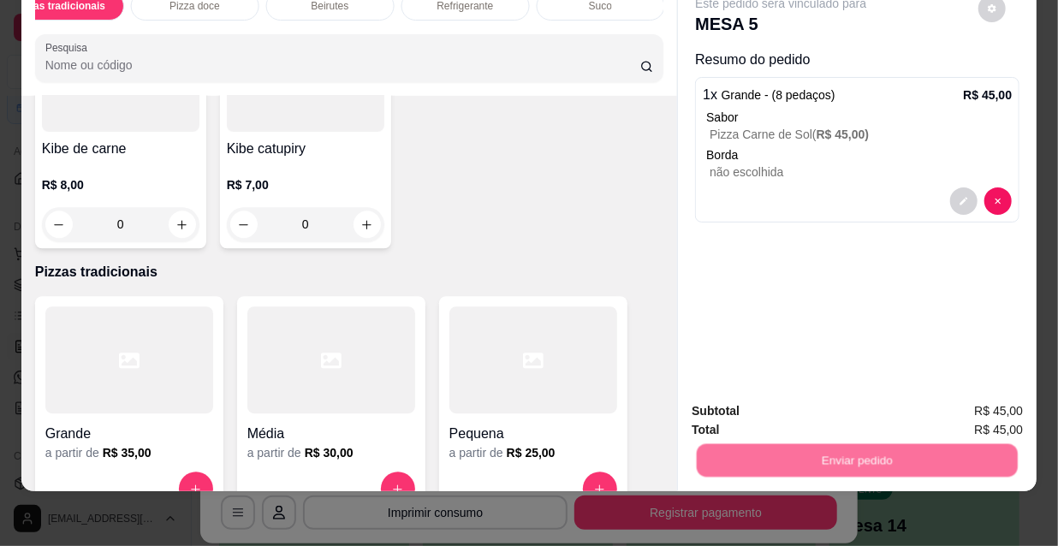
click at [804, 401] on button "Não registrar e enviar pedido" at bounding box center [802, 406] width 173 height 32
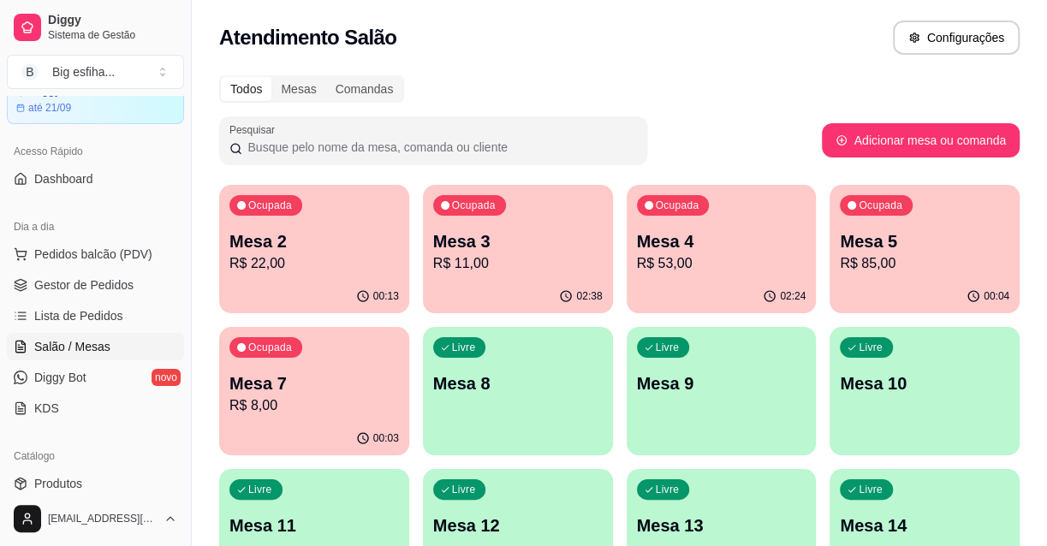
click at [334, 362] on div "Ocupada Mesa 7 R$ 8,00" at bounding box center [314, 374] width 190 height 95
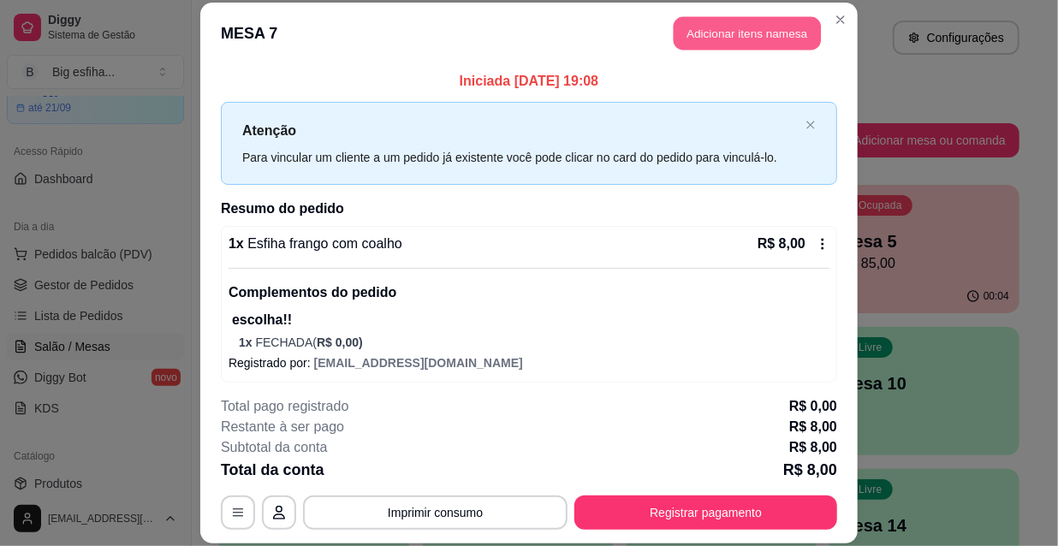
click at [706, 23] on button "Adicionar itens na mesa" at bounding box center [747, 33] width 147 height 33
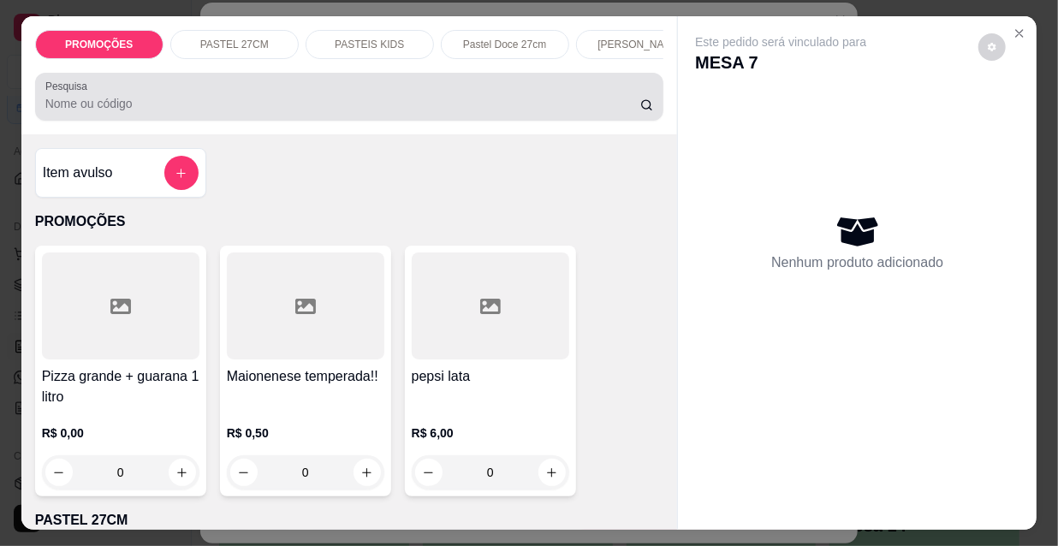
click at [185, 109] on input "Pesquisa" at bounding box center [342, 103] width 595 height 17
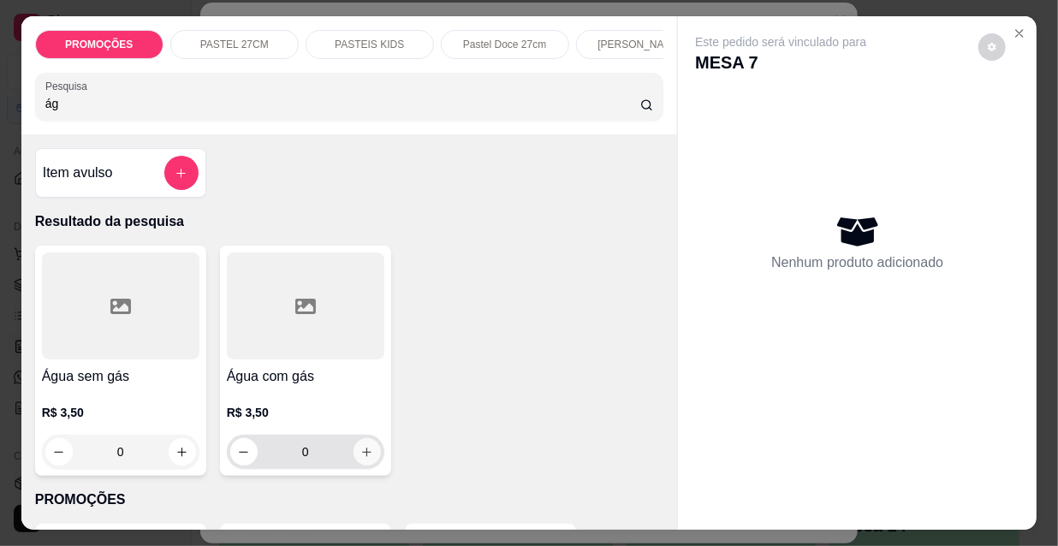
type input "ág"
click at [364, 466] on button "increase-product-quantity" at bounding box center [367, 451] width 27 height 27
type input "1"
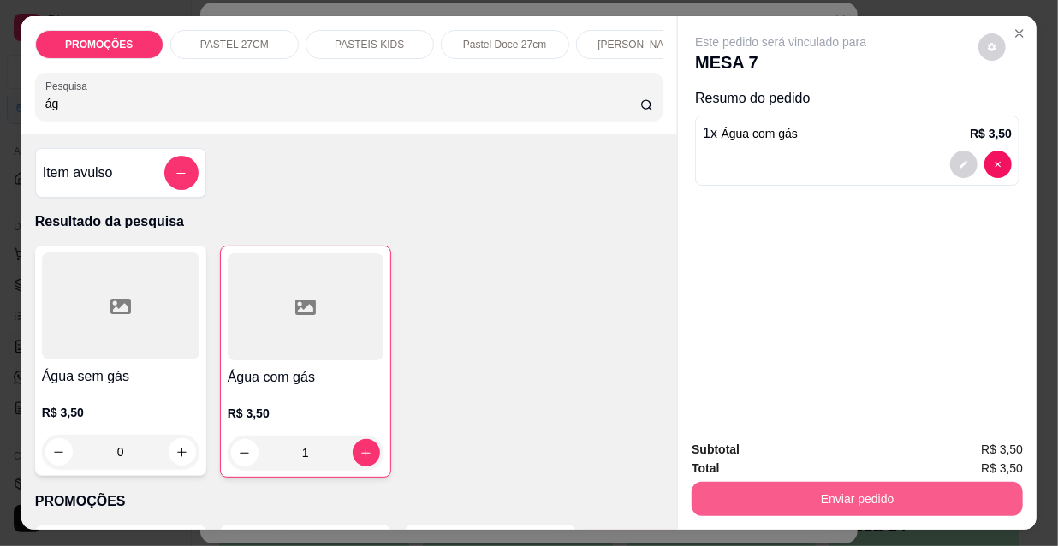
click at [834, 493] on button "Enviar pedido" at bounding box center [857, 499] width 331 height 34
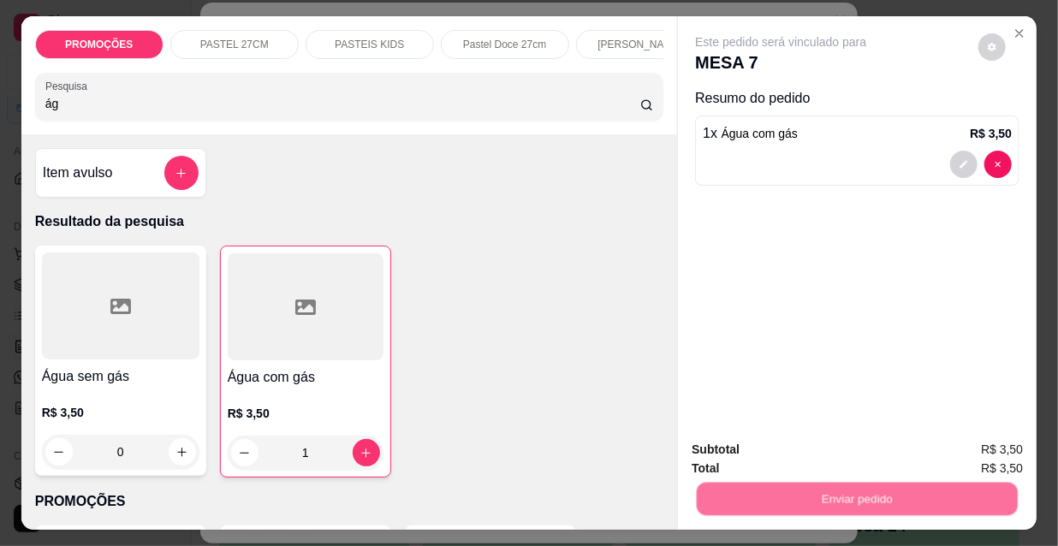
click at [768, 459] on button "Não registrar e enviar pedido" at bounding box center [802, 451] width 173 height 32
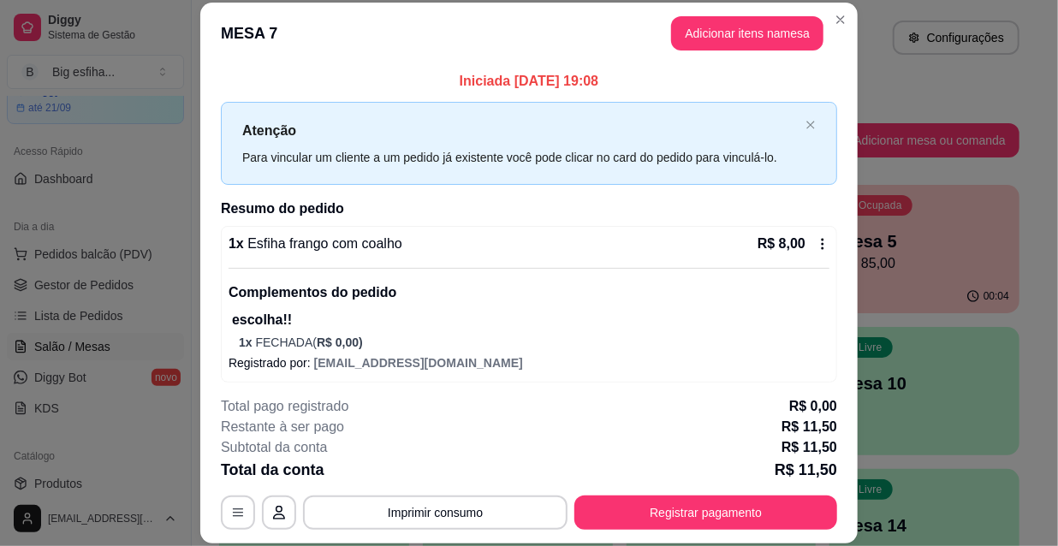
scroll to position [51, 0]
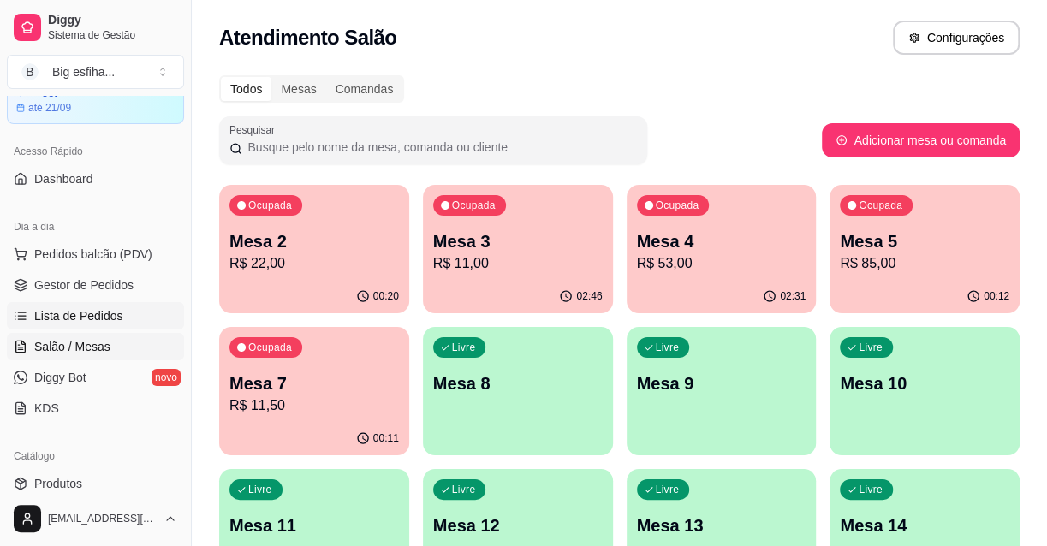
click at [88, 307] on span "Lista de Pedidos" at bounding box center [78, 315] width 89 height 17
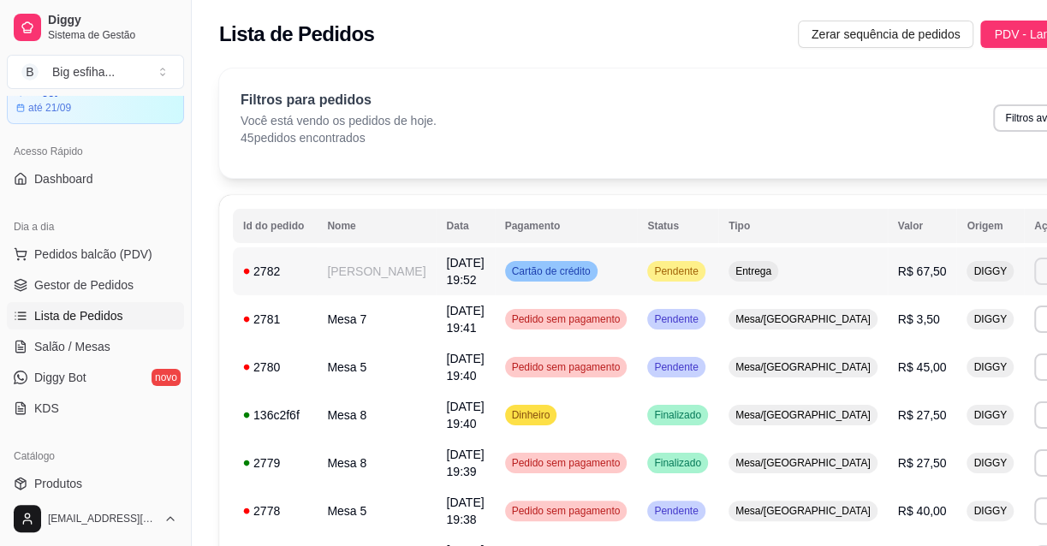
click at [1034, 269] on button "Imprimir" at bounding box center [1064, 271] width 61 height 27
click at [950, 322] on button "IMPRESSORA" at bounding box center [935, 331] width 120 height 27
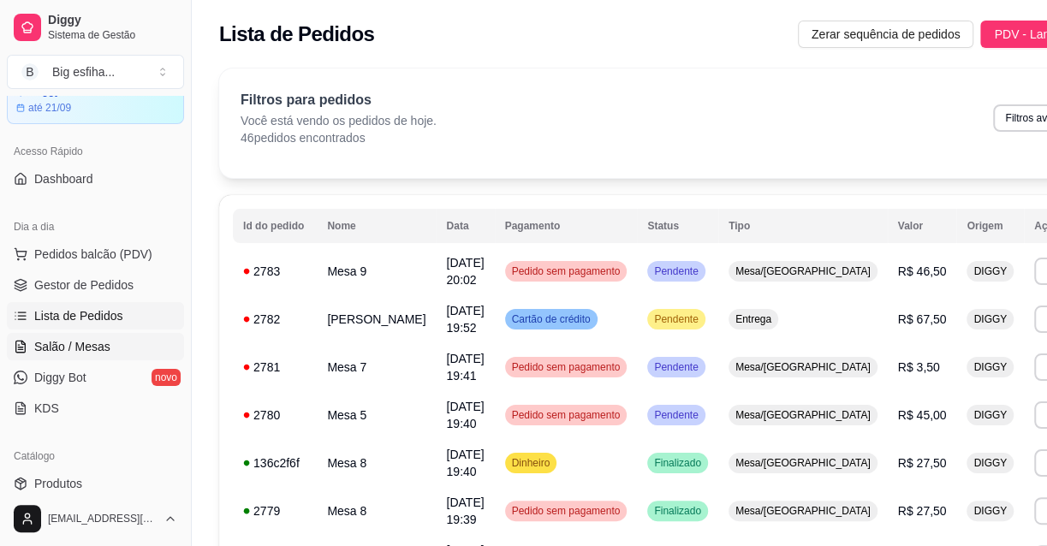
click at [71, 334] on link "Salão / Mesas" at bounding box center [95, 346] width 177 height 27
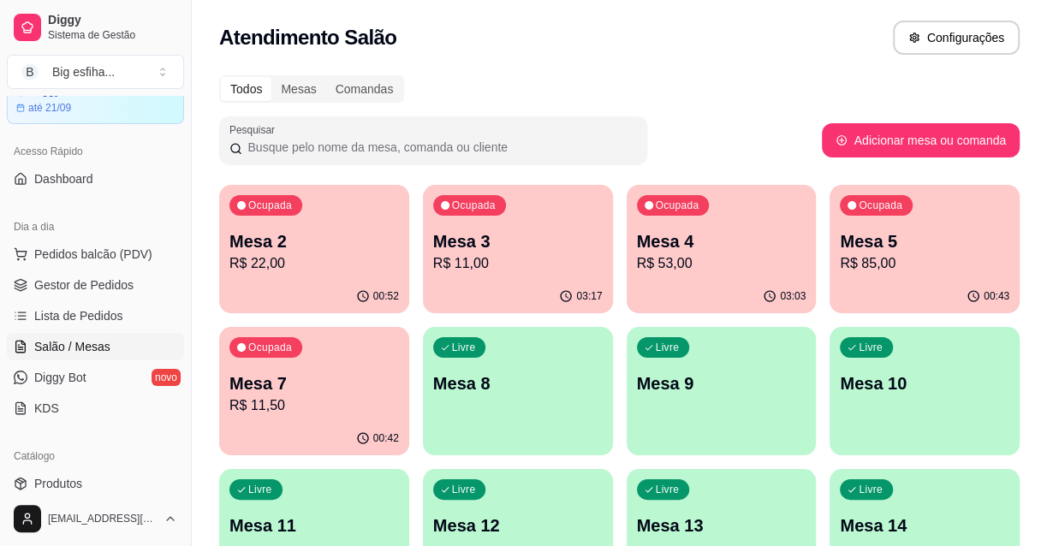
click at [734, 266] on p "R$ 53,00" at bounding box center [721, 263] width 169 height 21
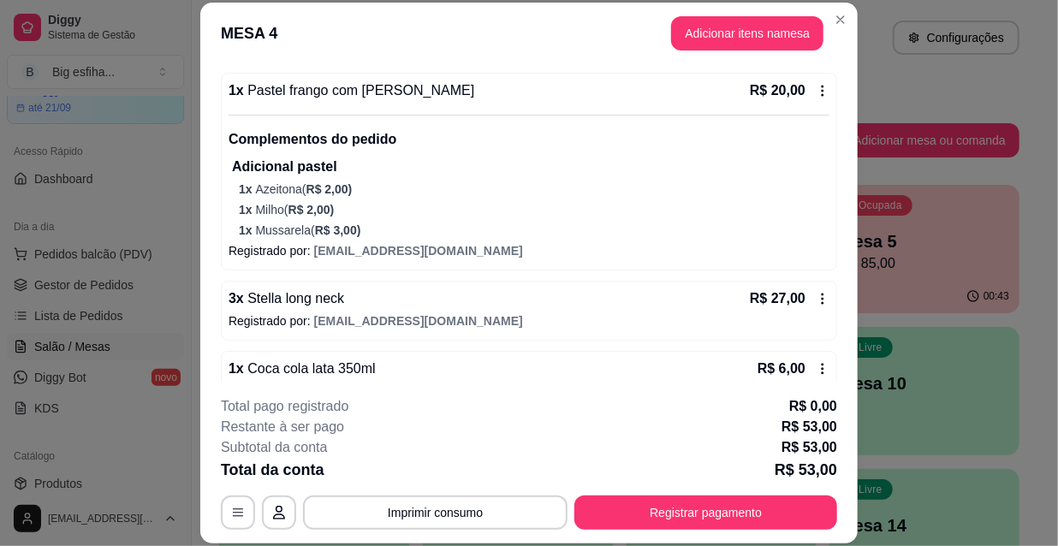
scroll to position [187, 0]
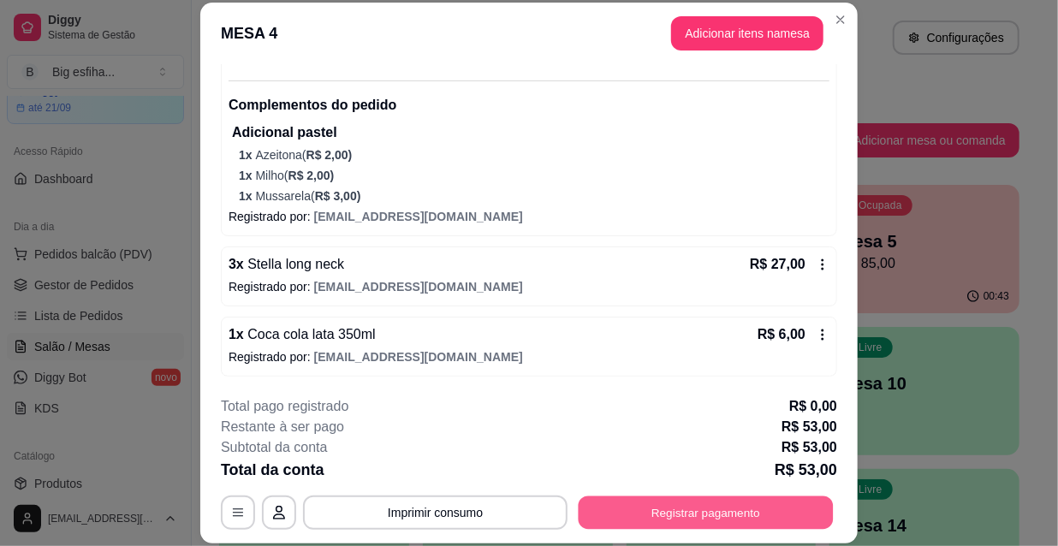
click at [675, 496] on button "Registrar pagamento" at bounding box center [706, 512] width 255 height 33
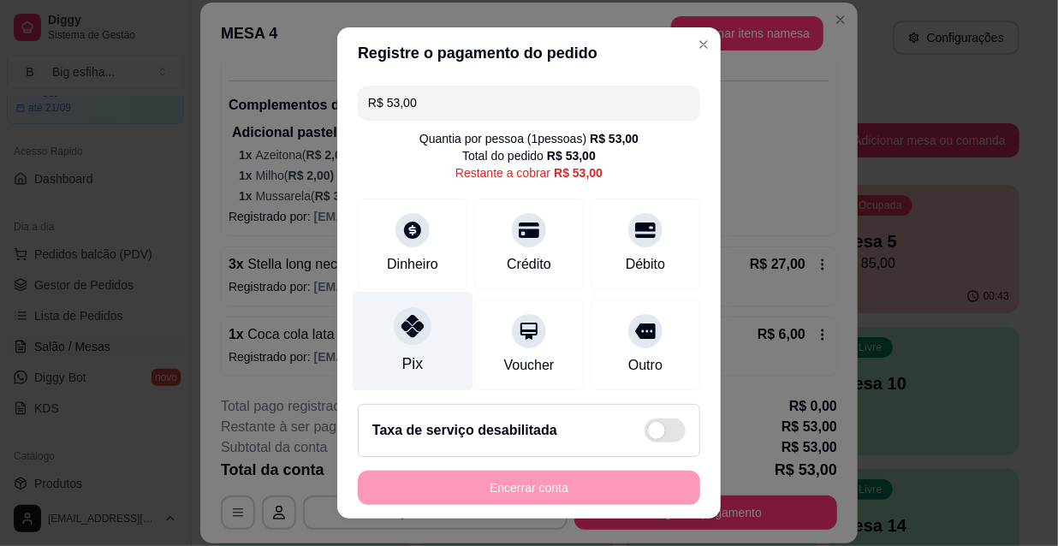
drag, startPoint x: 383, startPoint y: 355, endPoint x: 427, endPoint y: 366, distance: 45.1
click at [383, 356] on div "Pix" at bounding box center [413, 342] width 121 height 100
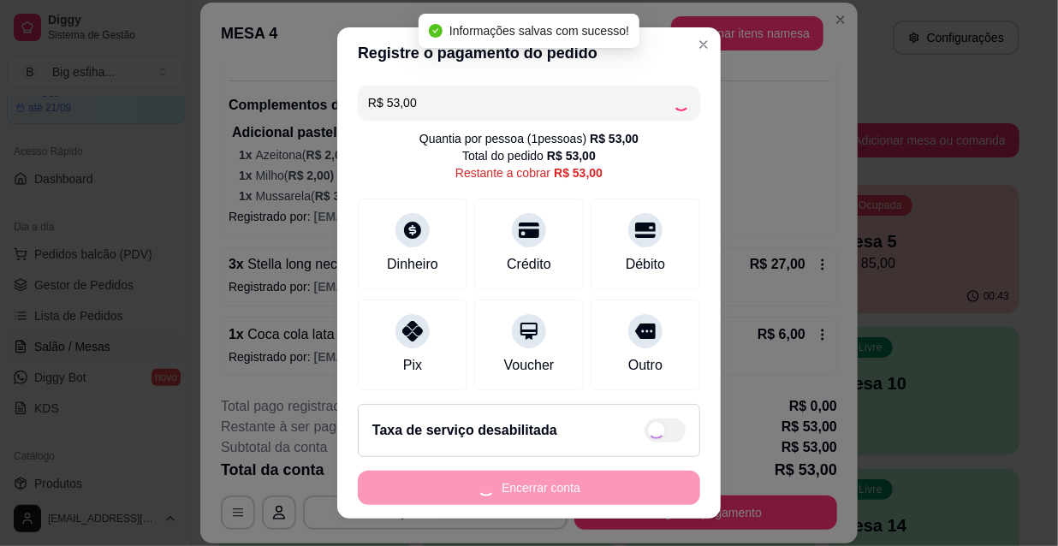
click at [506, 482] on div "Encerrar conta" at bounding box center [529, 488] width 342 height 34
type input "R$ 0,00"
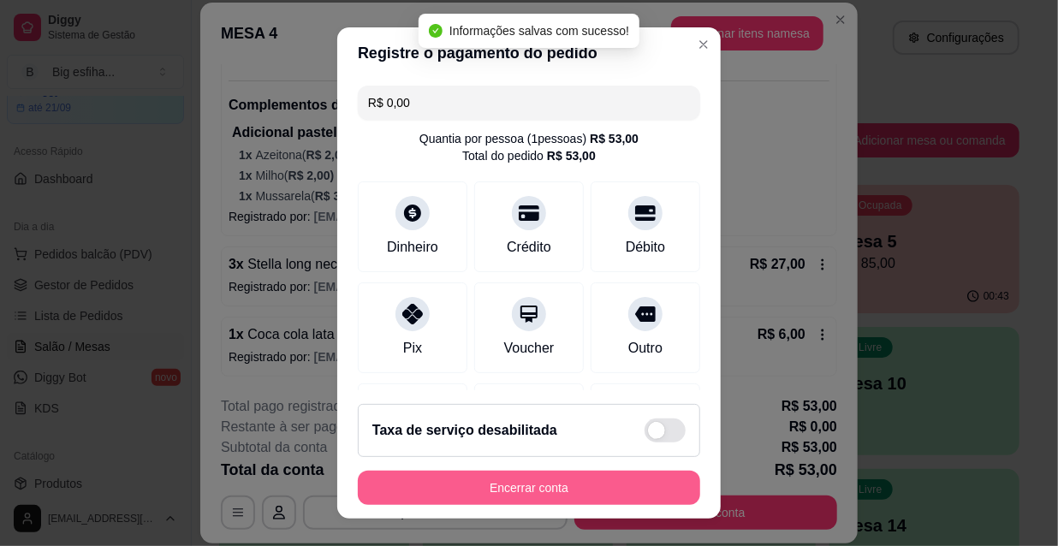
click at [506, 483] on button "Encerrar conta" at bounding box center [529, 488] width 342 height 34
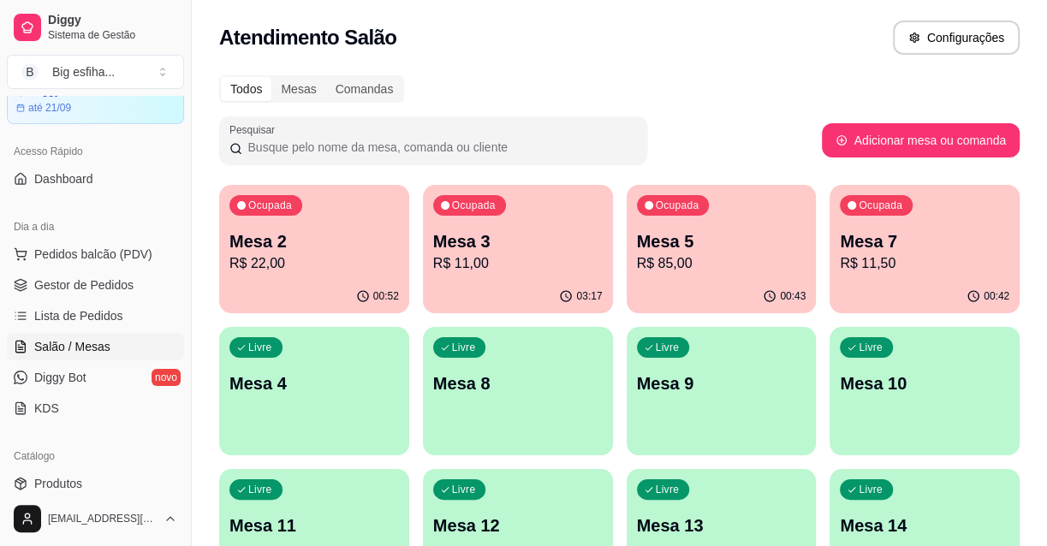
click at [658, 265] on p "R$ 85,00" at bounding box center [721, 263] width 169 height 21
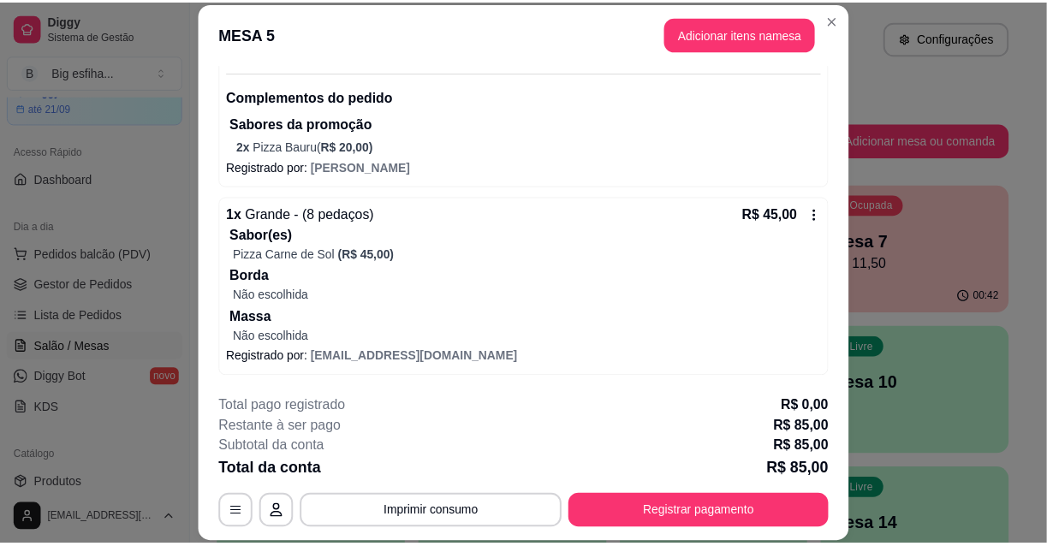
scroll to position [0, 0]
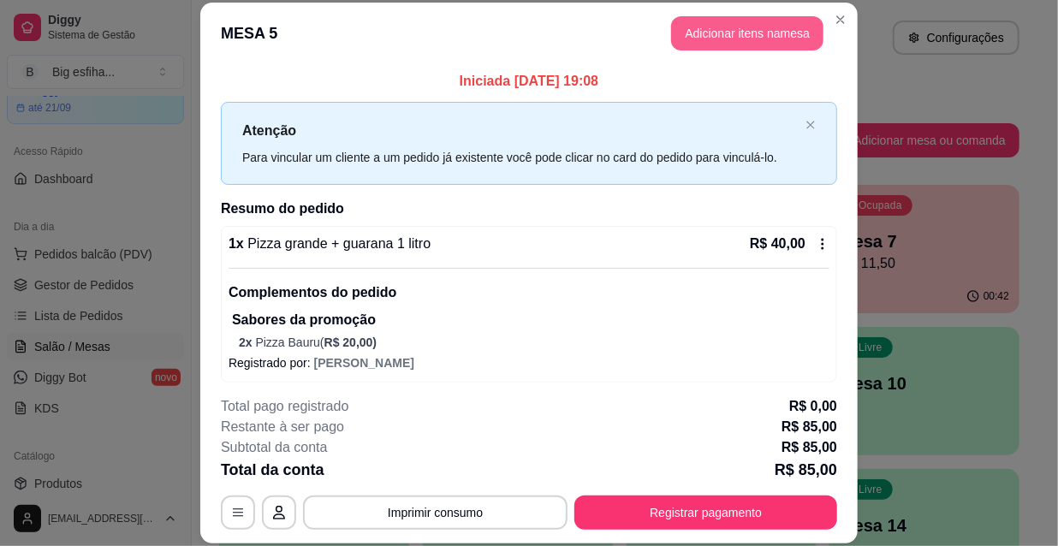
click at [712, 34] on button "Adicionar itens na mesa" at bounding box center [747, 33] width 152 height 34
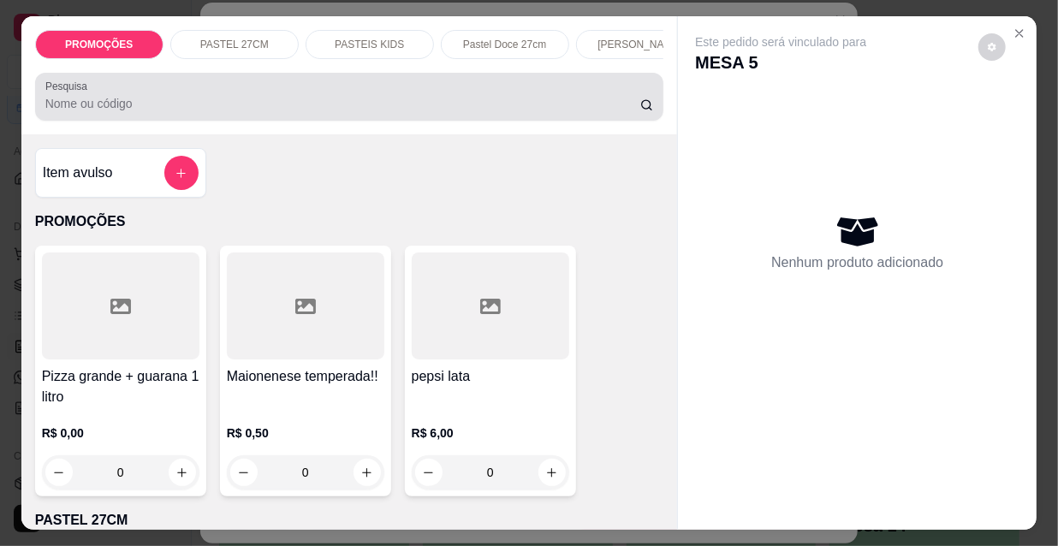
click at [480, 112] on input "Pesquisa" at bounding box center [342, 103] width 595 height 17
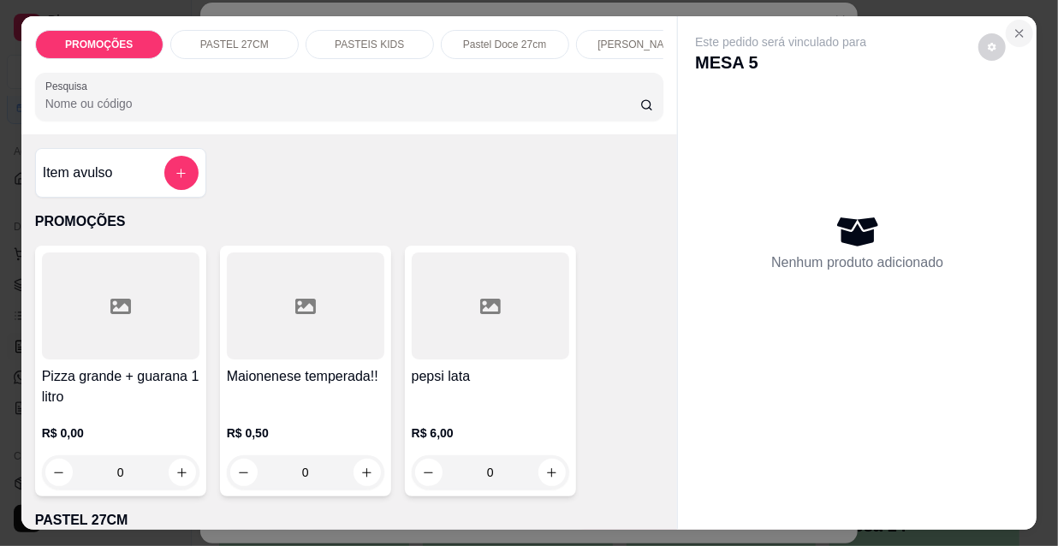
click at [1016, 27] on icon "Close" at bounding box center [1020, 34] width 14 height 14
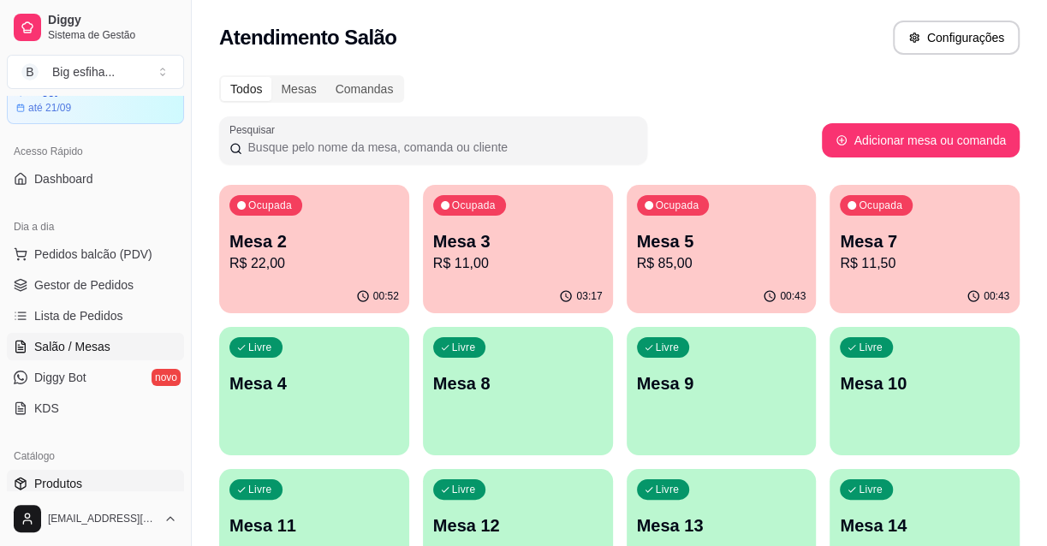
click at [67, 485] on span "Produtos" at bounding box center [58, 483] width 48 height 17
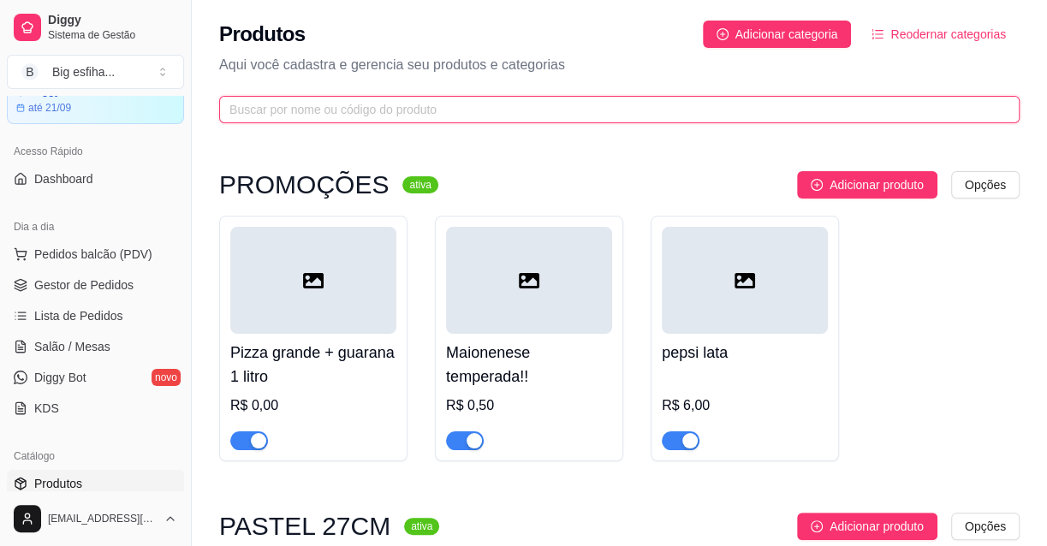
click at [282, 111] on input "text" at bounding box center [612, 109] width 766 height 19
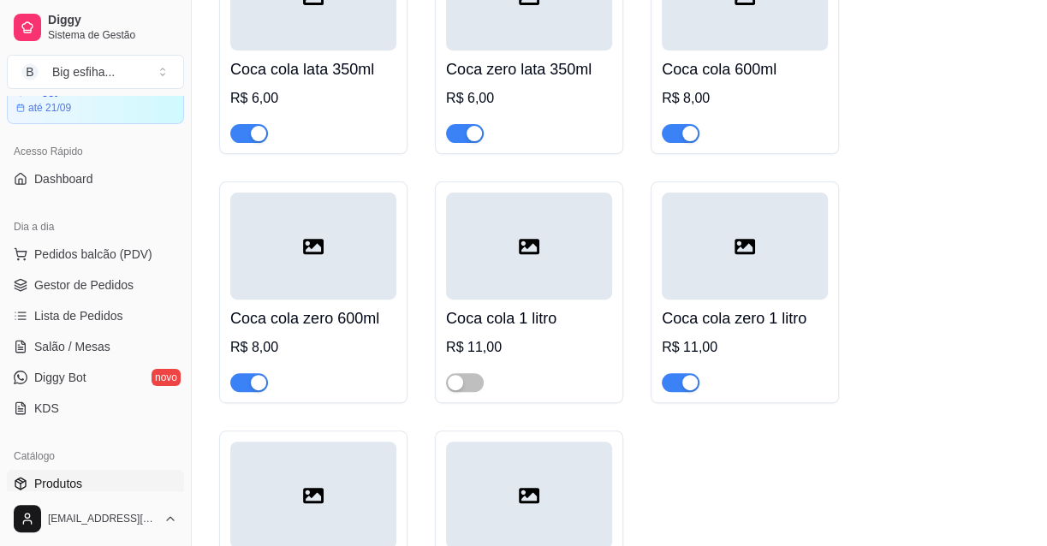
scroll to position [311, 0]
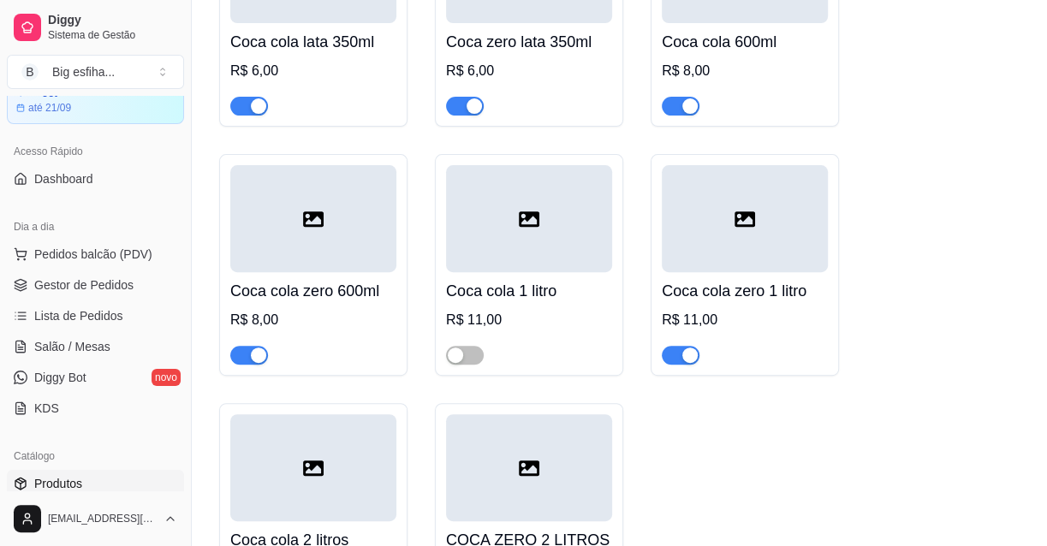
type input "coca"
click at [454, 366] on div "Coca cola 1 litro R$ 11,00" at bounding box center [529, 265] width 188 height 222
click at [472, 347] on span "button" at bounding box center [465, 355] width 38 height 19
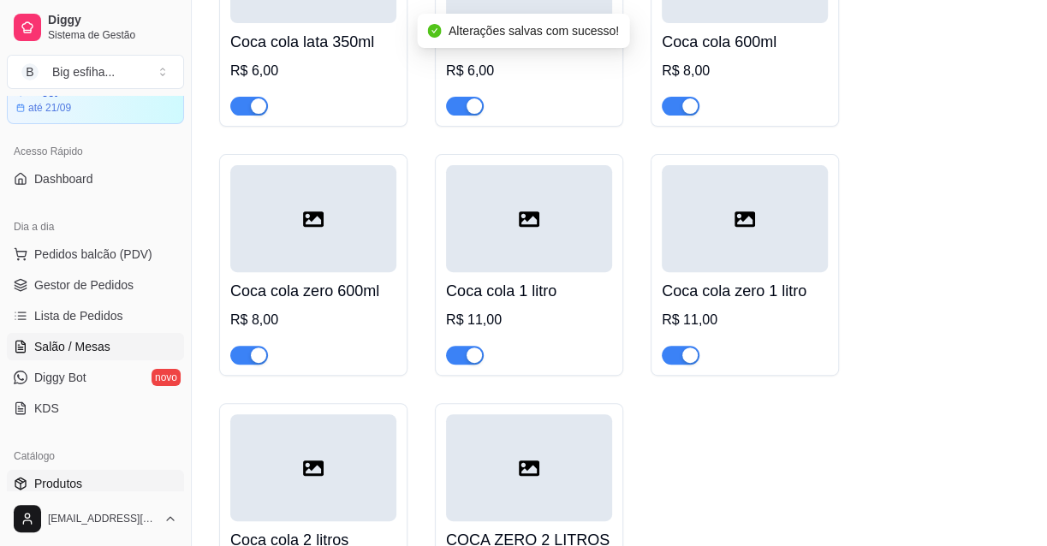
click at [81, 335] on link "Salão / Mesas" at bounding box center [95, 346] width 177 height 27
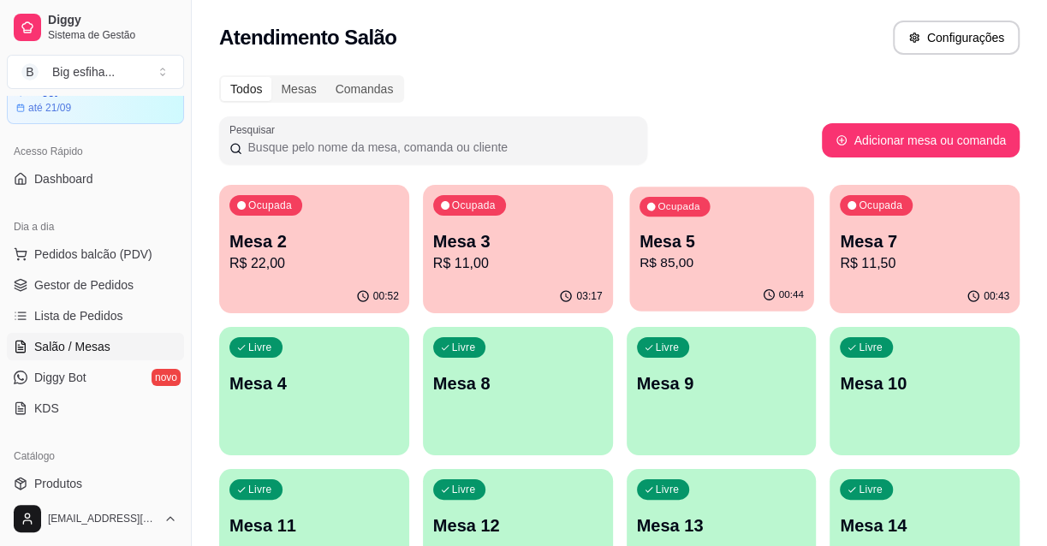
click at [790, 270] on p "R$ 85,00" at bounding box center [721, 263] width 164 height 20
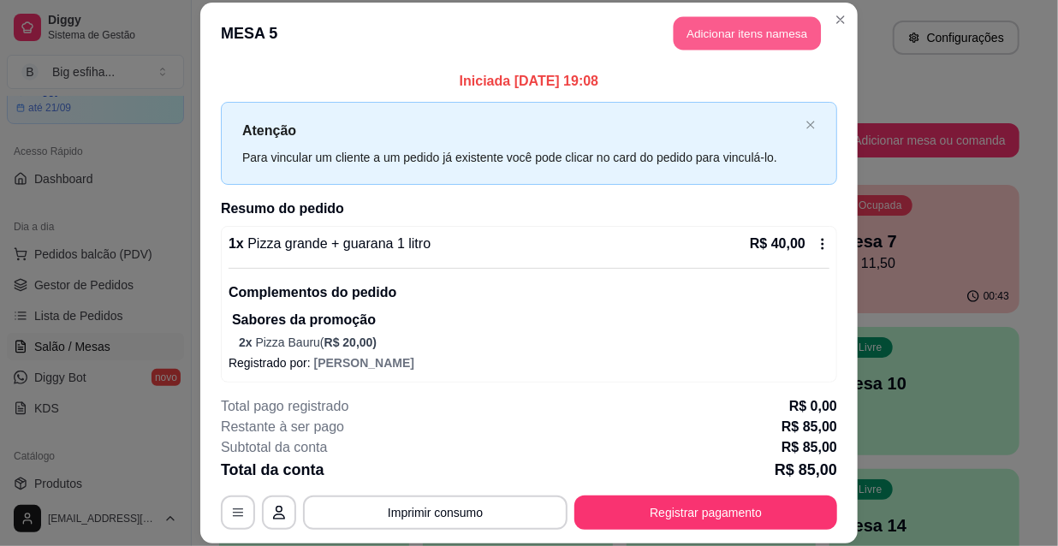
click at [726, 37] on button "Adicionar itens na mesa" at bounding box center [747, 33] width 147 height 33
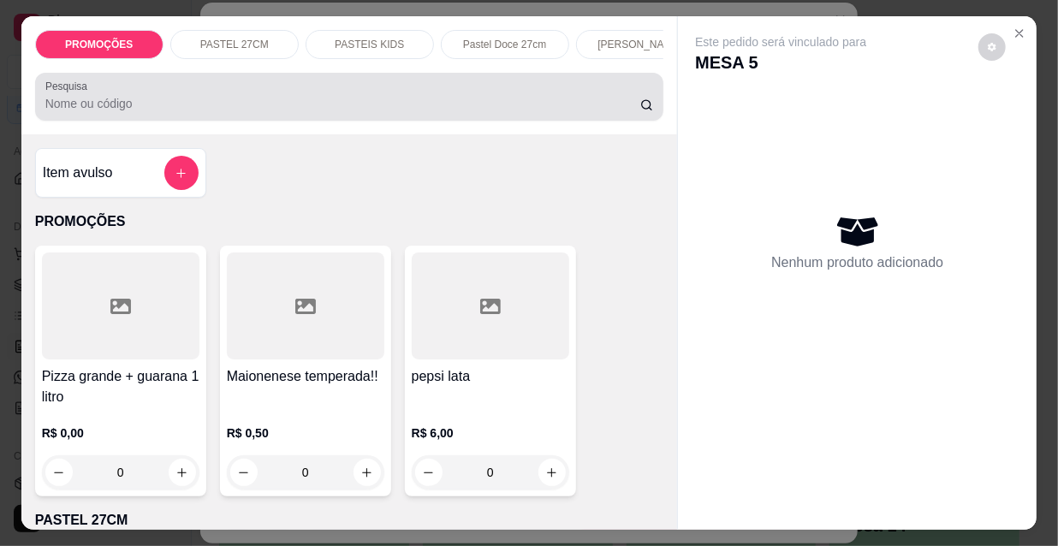
click at [140, 104] on input "Pesquisa" at bounding box center [342, 103] width 595 height 17
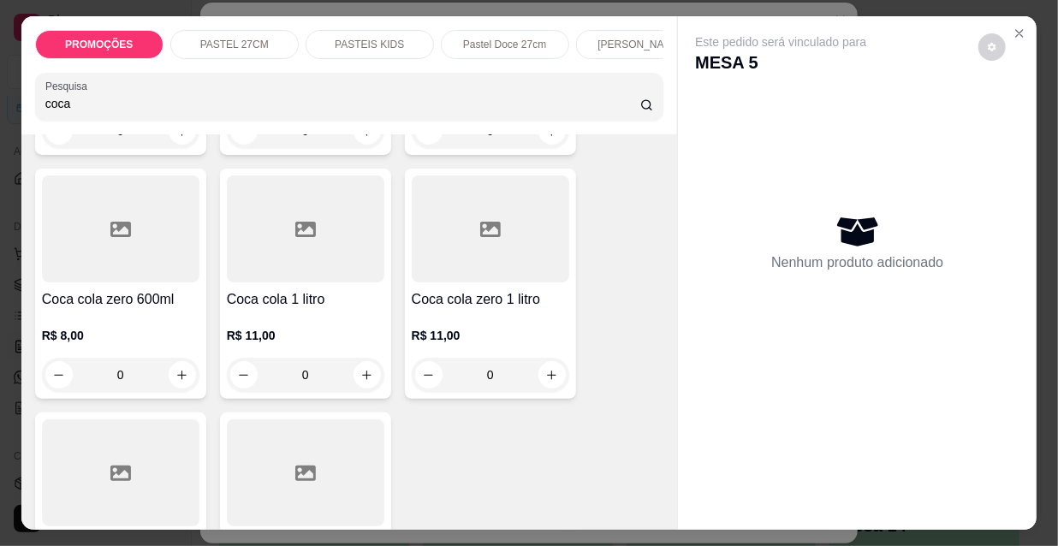
scroll to position [389, 0]
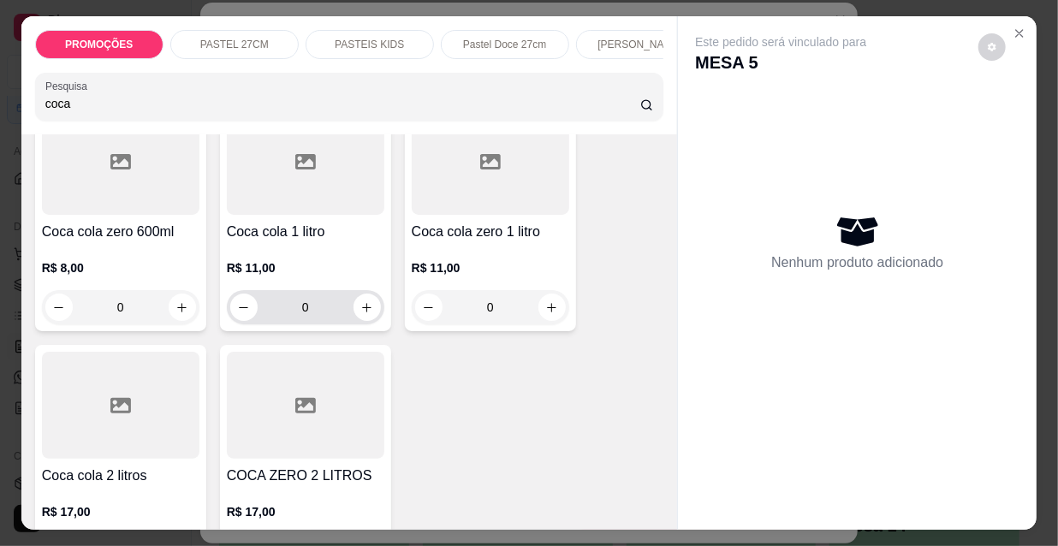
type input "coca"
click at [360, 314] on icon "increase-product-quantity" at bounding box center [366, 307] width 13 height 13
type input "1"
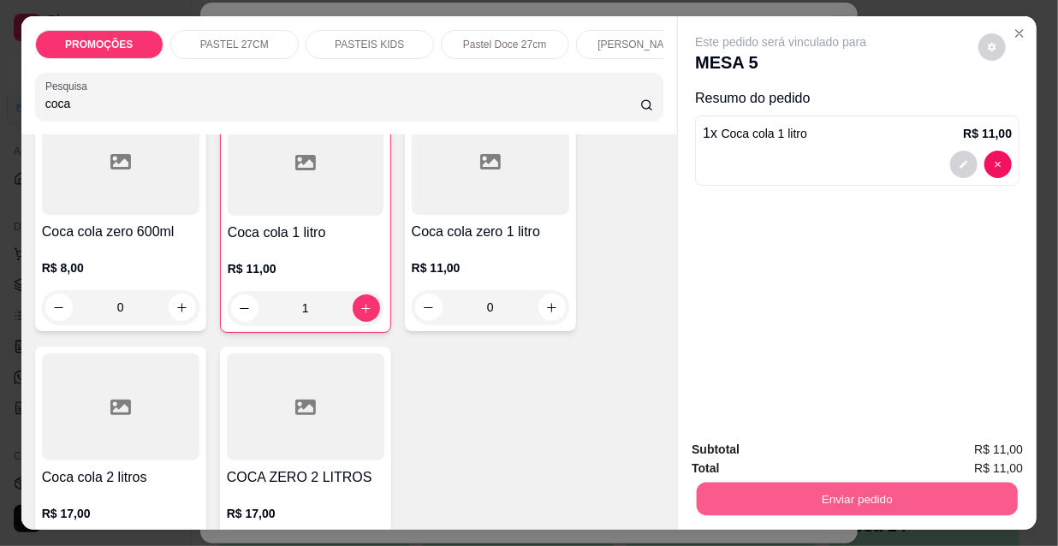
click at [819, 486] on button "Enviar pedido" at bounding box center [857, 498] width 321 height 33
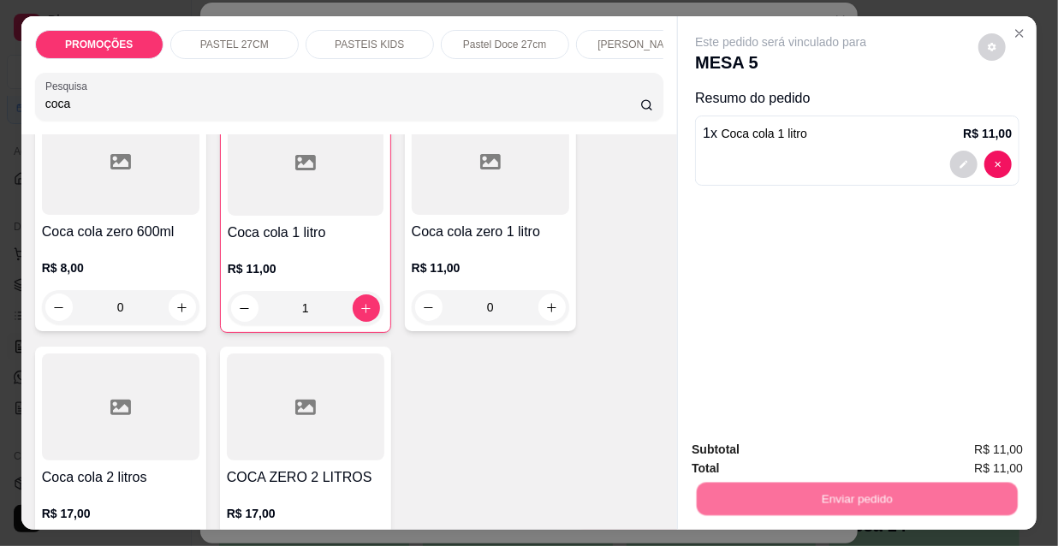
click at [786, 446] on button "Não registrar e enviar pedido" at bounding box center [802, 451] width 178 height 33
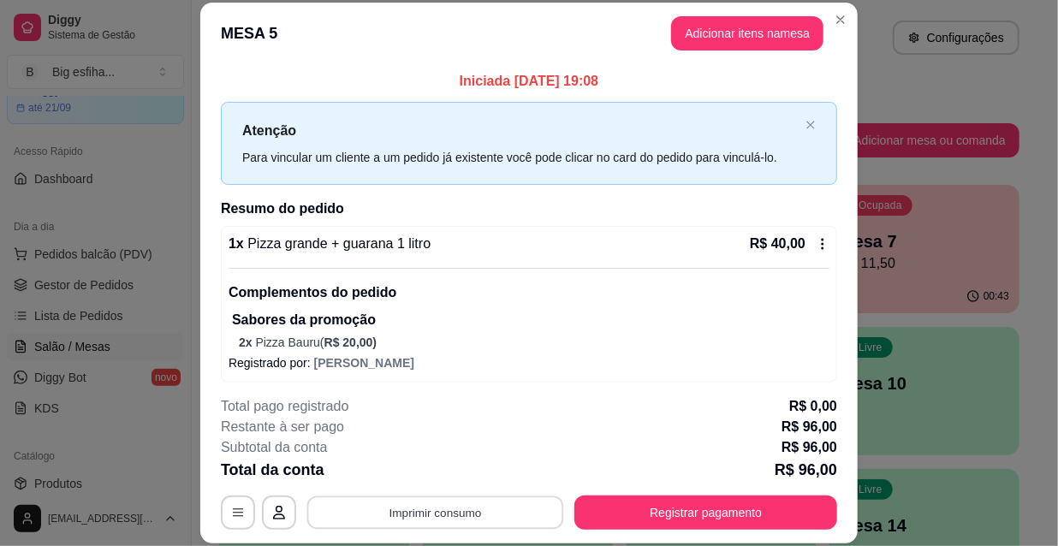
click at [373, 504] on button "Imprimir consumo" at bounding box center [435, 512] width 257 height 33
click at [431, 461] on button "IMPRESSORA" at bounding box center [435, 473] width 124 height 27
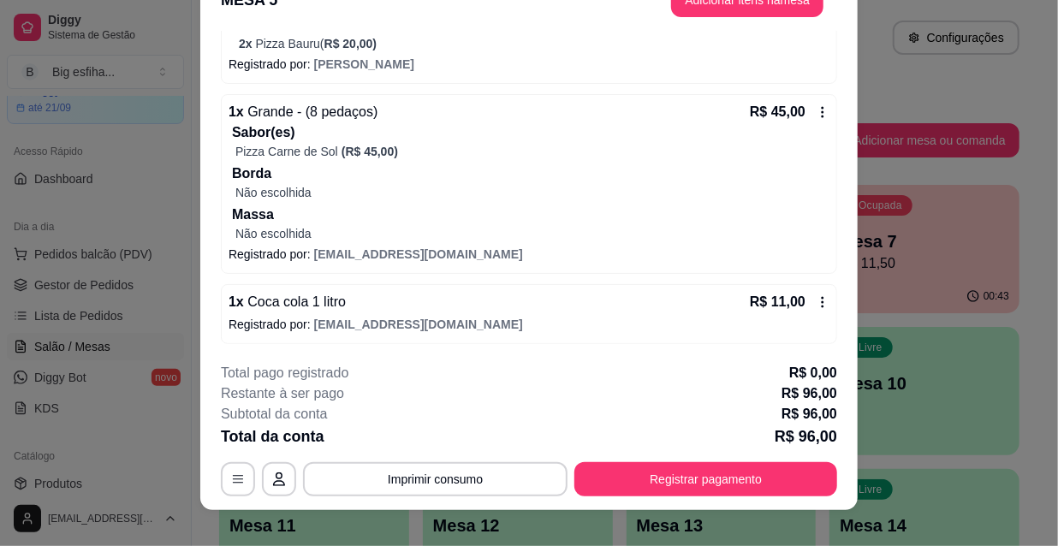
scroll to position [51, 0]
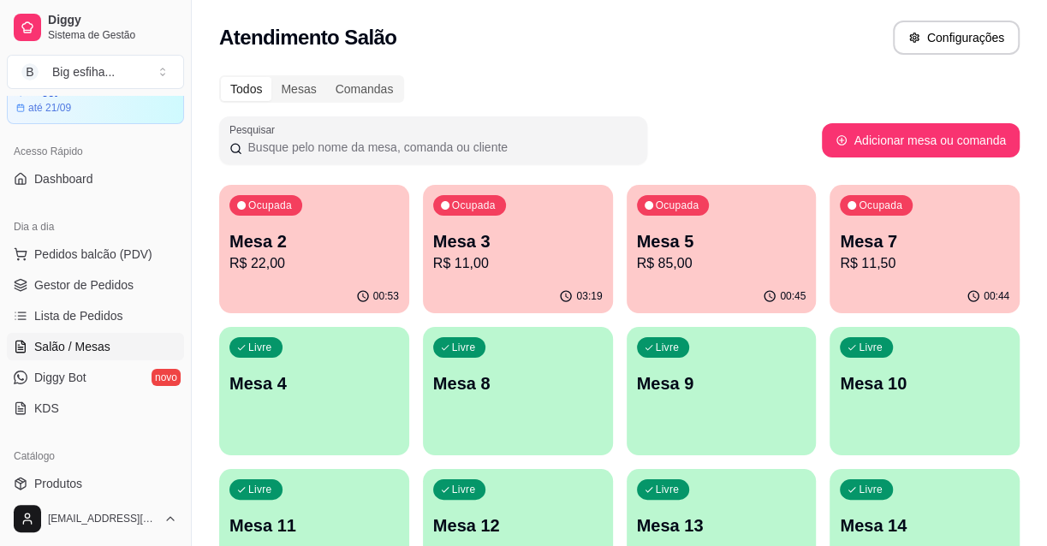
click at [284, 264] on p "R$ 22,00" at bounding box center [313, 263] width 169 height 21
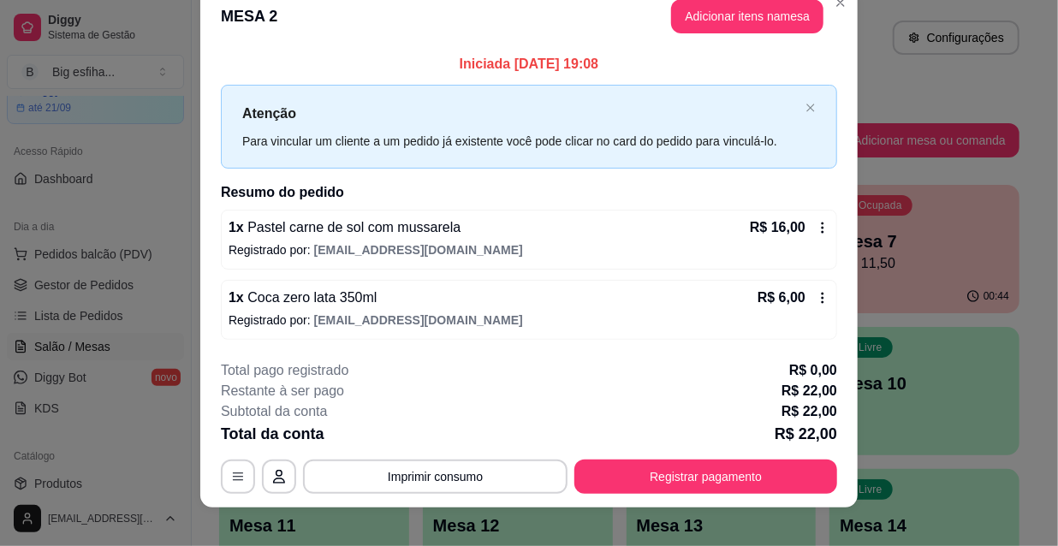
scroll to position [42, 0]
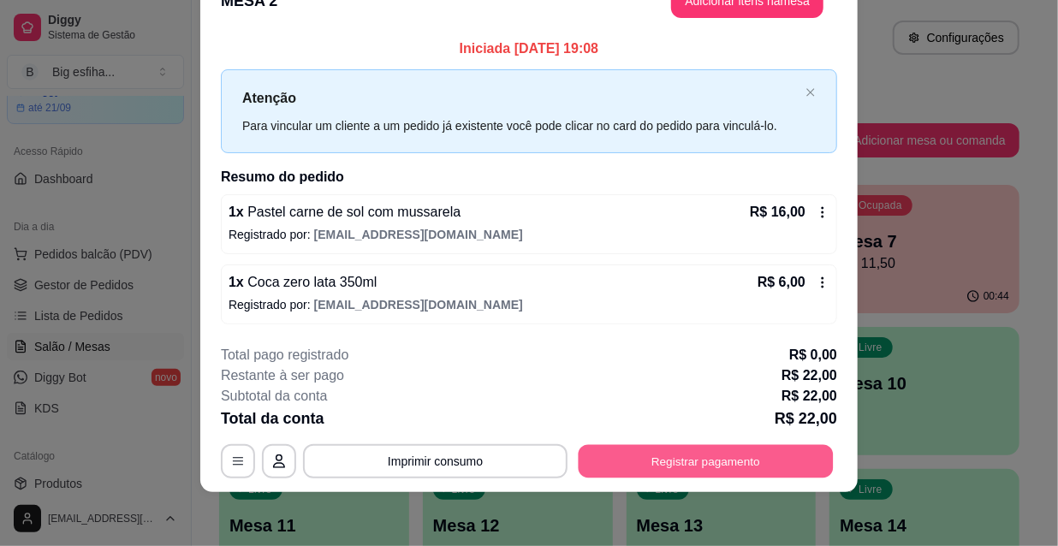
click at [698, 465] on button "Registrar pagamento" at bounding box center [706, 460] width 255 height 33
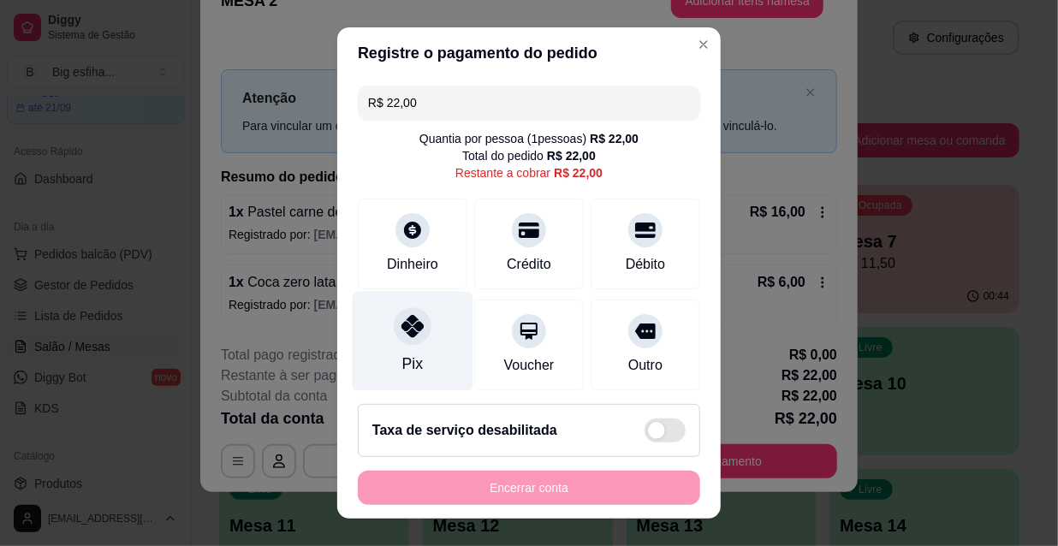
click at [394, 342] on div at bounding box center [413, 326] width 38 height 38
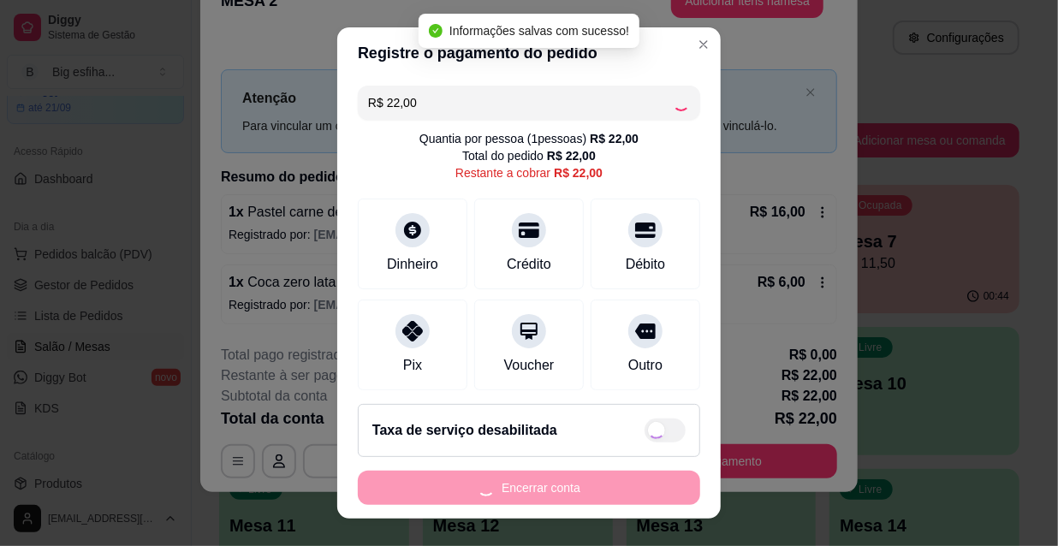
type input "R$ 0,00"
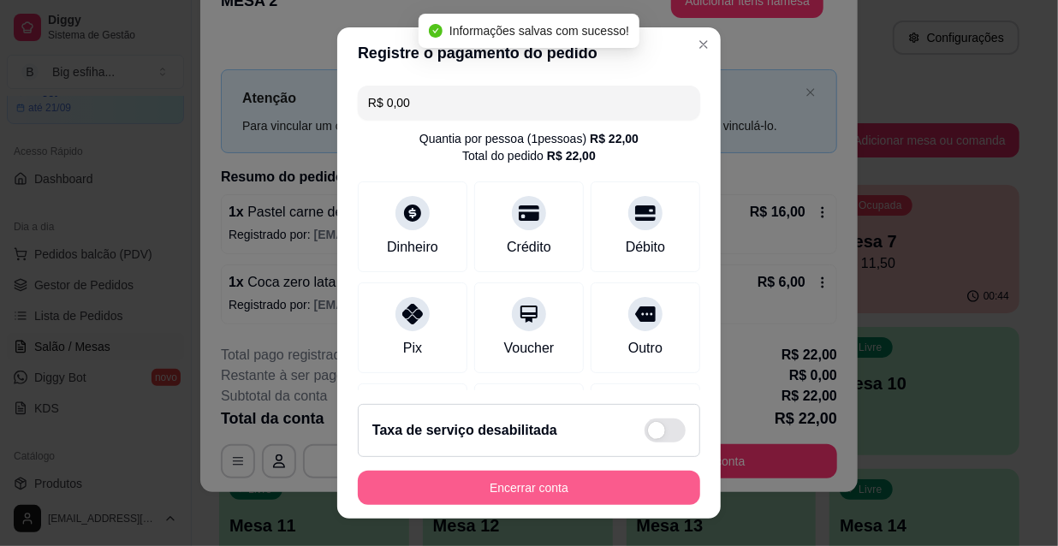
click at [471, 488] on button "Encerrar conta" at bounding box center [529, 488] width 342 height 34
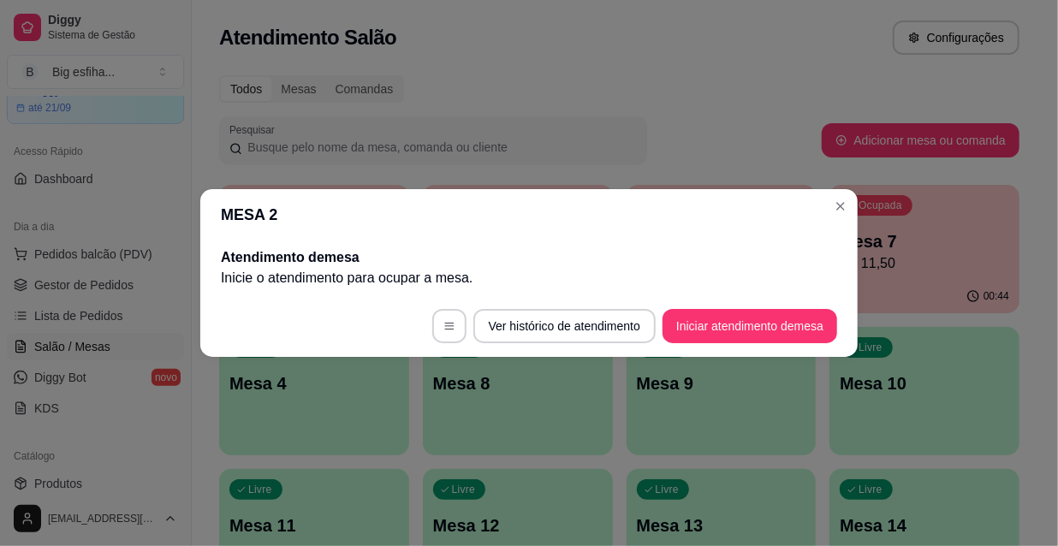
scroll to position [0, 0]
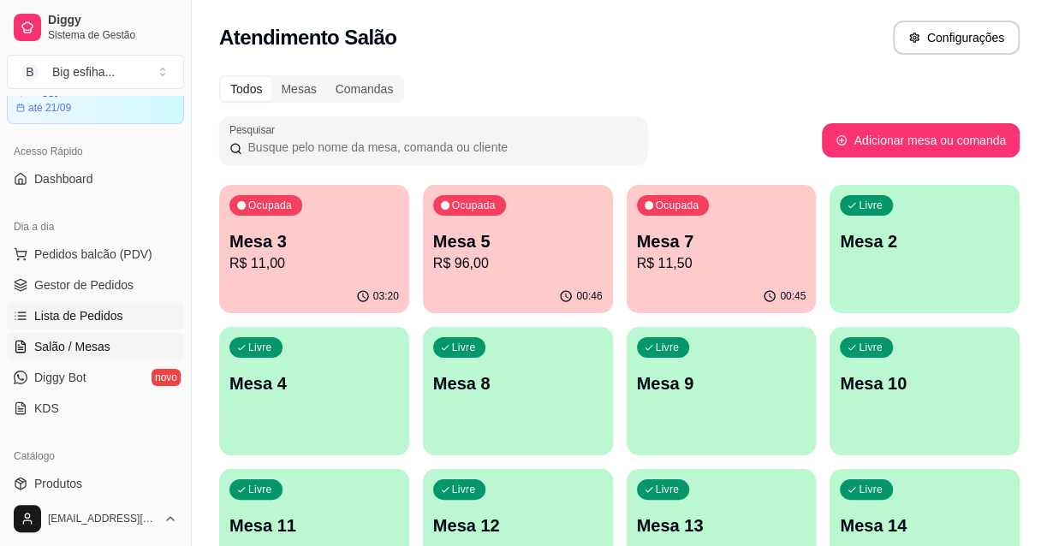
click at [120, 311] on link "Lista de Pedidos" at bounding box center [95, 315] width 177 height 27
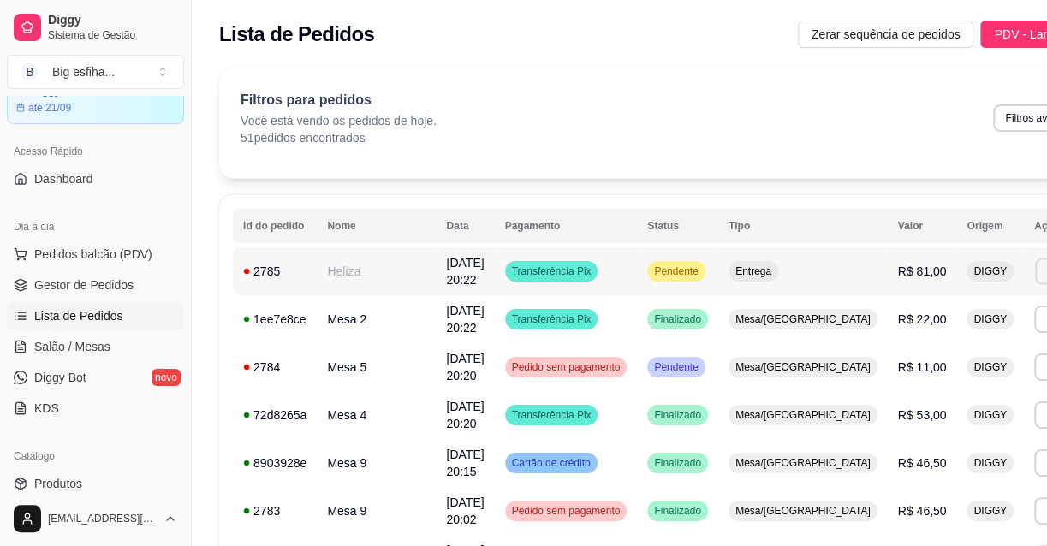
click at [1035, 271] on button "Imprimir" at bounding box center [1064, 271] width 59 height 27
click at [909, 329] on button "IMPRESSORA" at bounding box center [935, 331] width 124 height 27
click at [86, 342] on span "Salão / Mesas" at bounding box center [72, 346] width 76 height 17
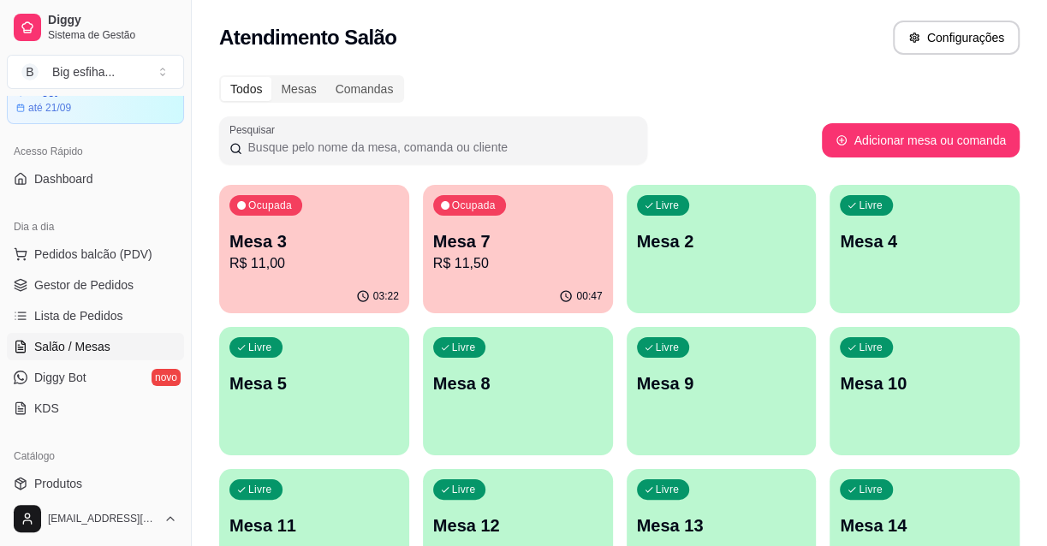
click at [700, 300] on div "button" at bounding box center [722, 303] width 190 height 21
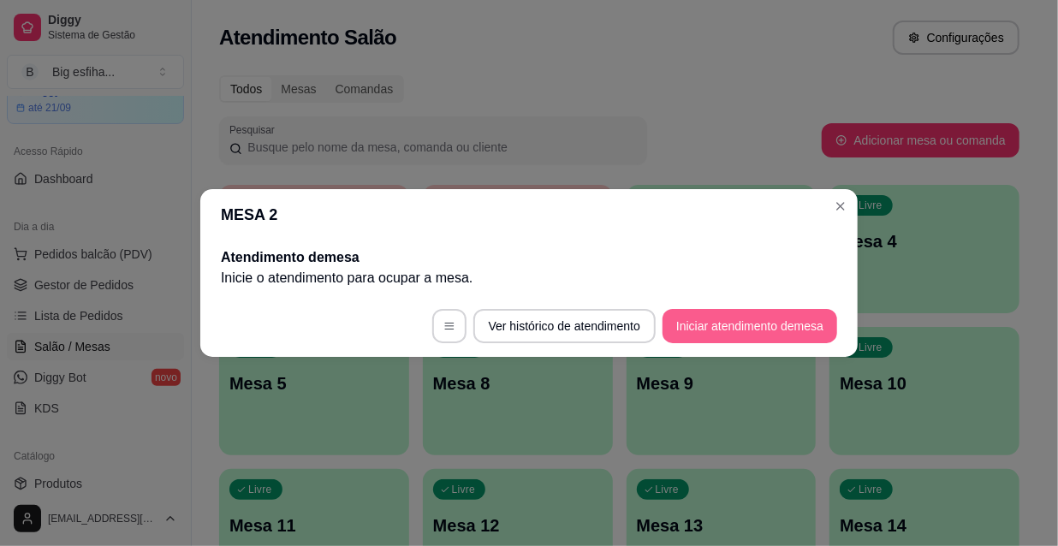
click at [728, 342] on button "Iniciar atendimento de mesa" at bounding box center [750, 326] width 175 height 34
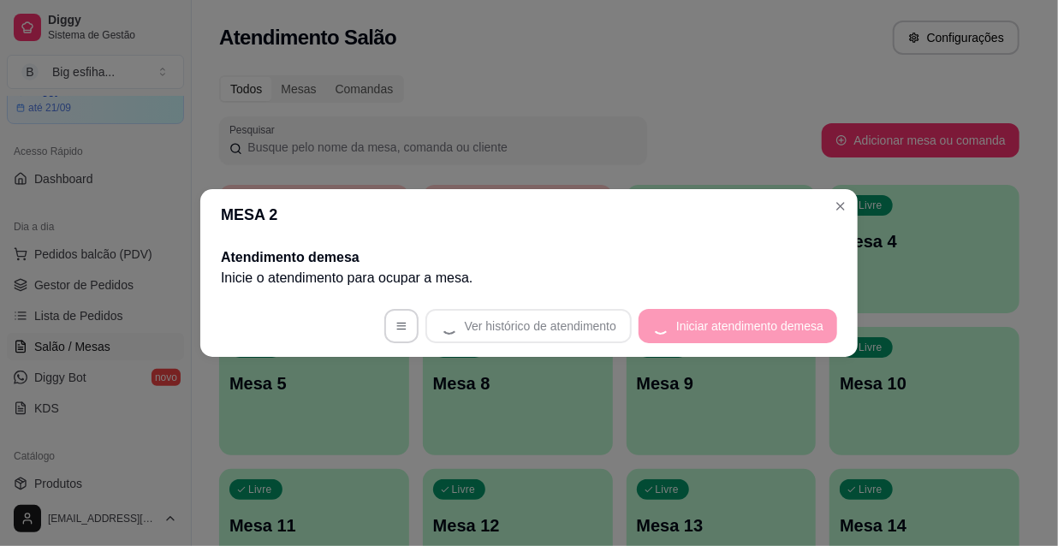
click at [719, 332] on footer "Ver histórico de atendimento Iniciar atendimento de mesa" at bounding box center [528, 326] width 657 height 62
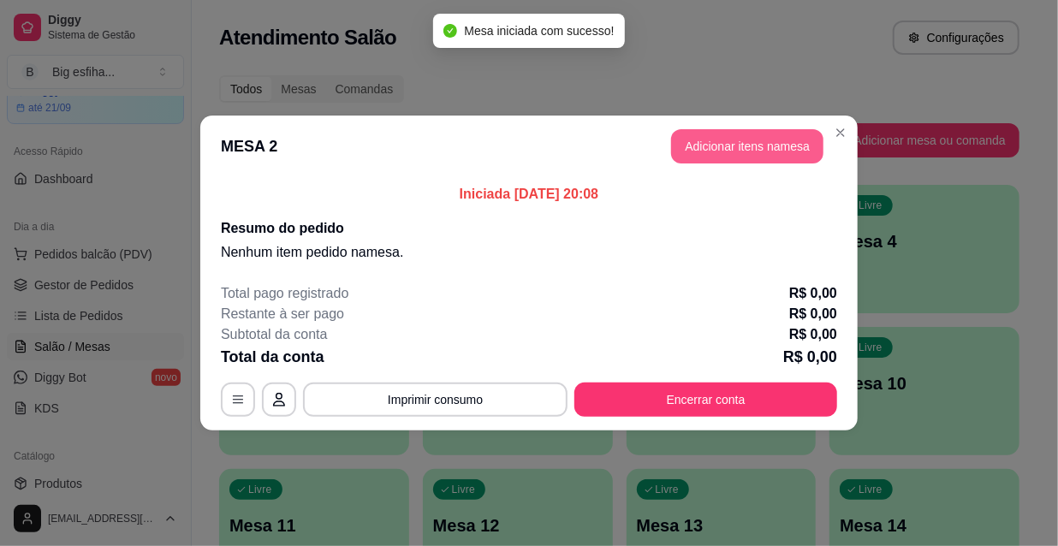
click at [716, 140] on button "Adicionar itens na mesa" at bounding box center [747, 146] width 152 height 34
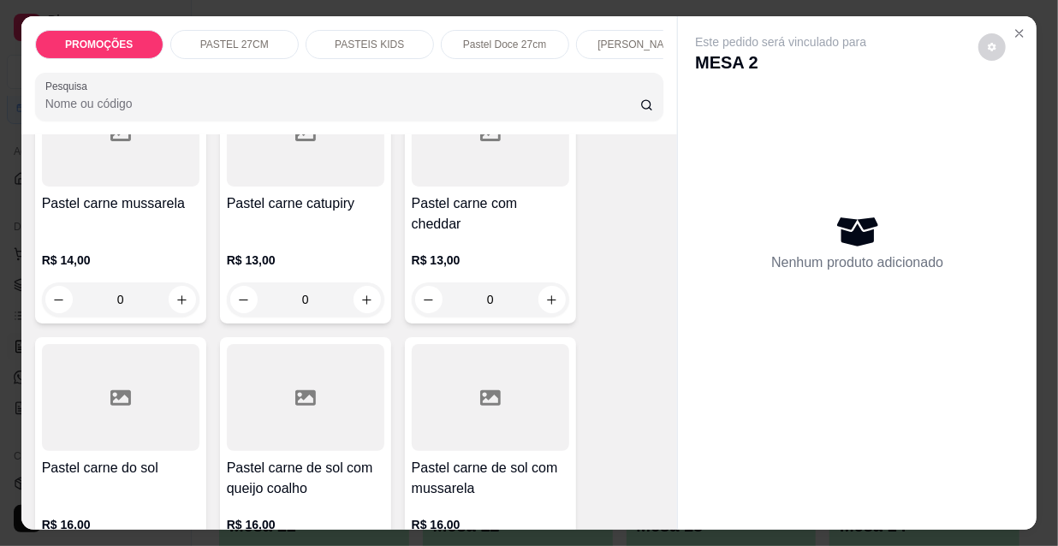
scroll to position [2023, 0]
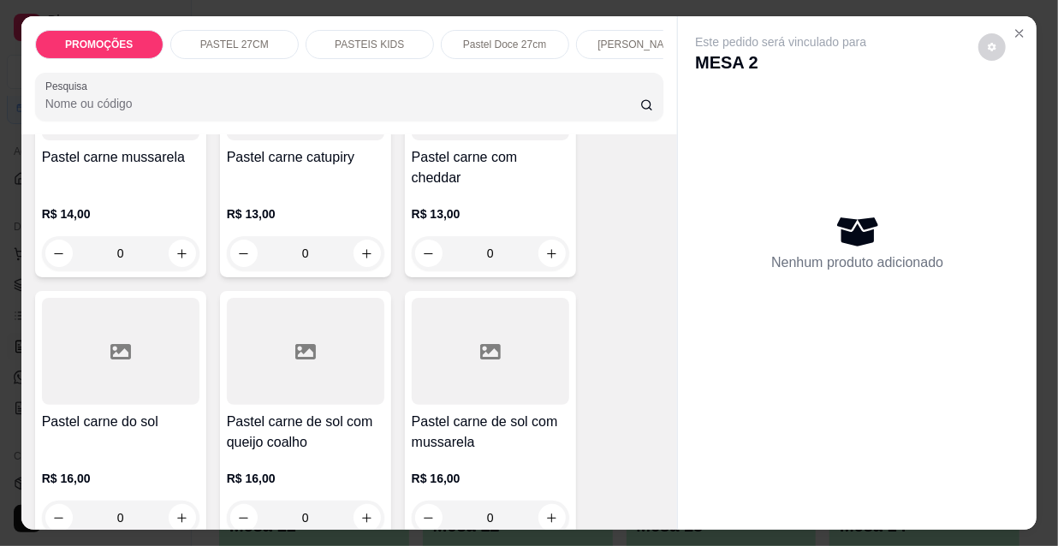
click at [520, 412] on h4 "Pastel carne de sol com mussarela" at bounding box center [490, 432] width 157 height 41
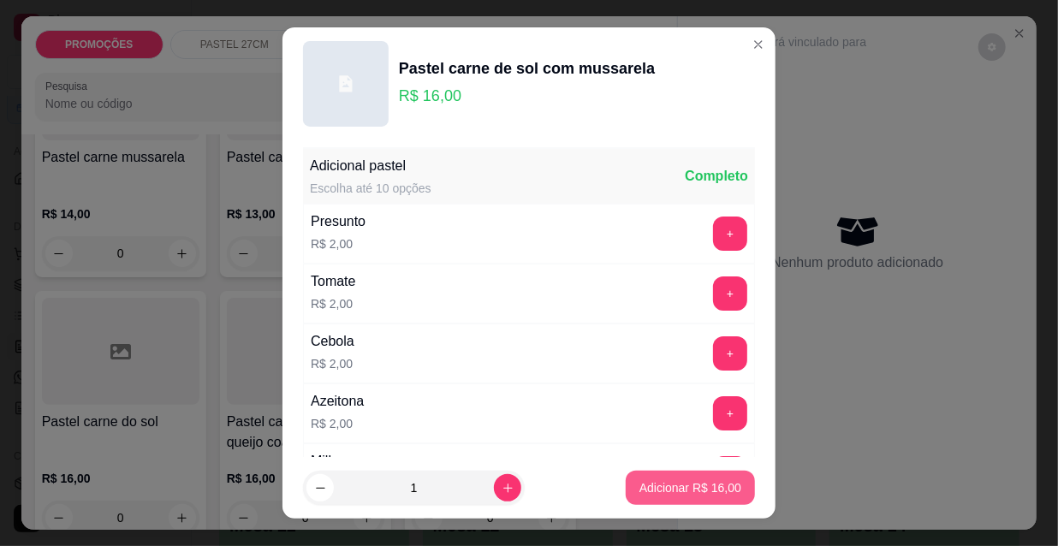
click at [651, 484] on p "Adicionar R$ 16,00" at bounding box center [690, 487] width 102 height 17
type input "1"
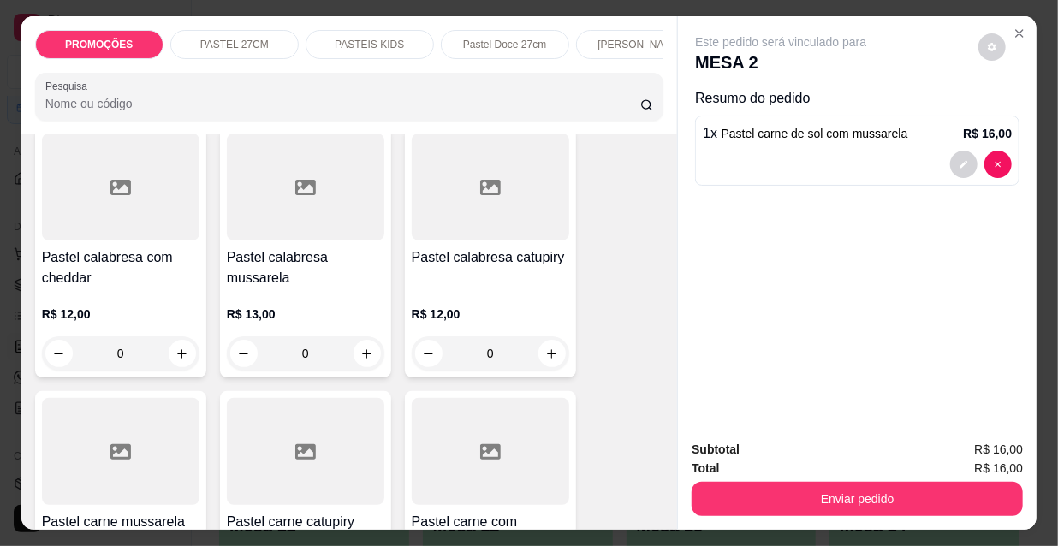
scroll to position [1867, 0]
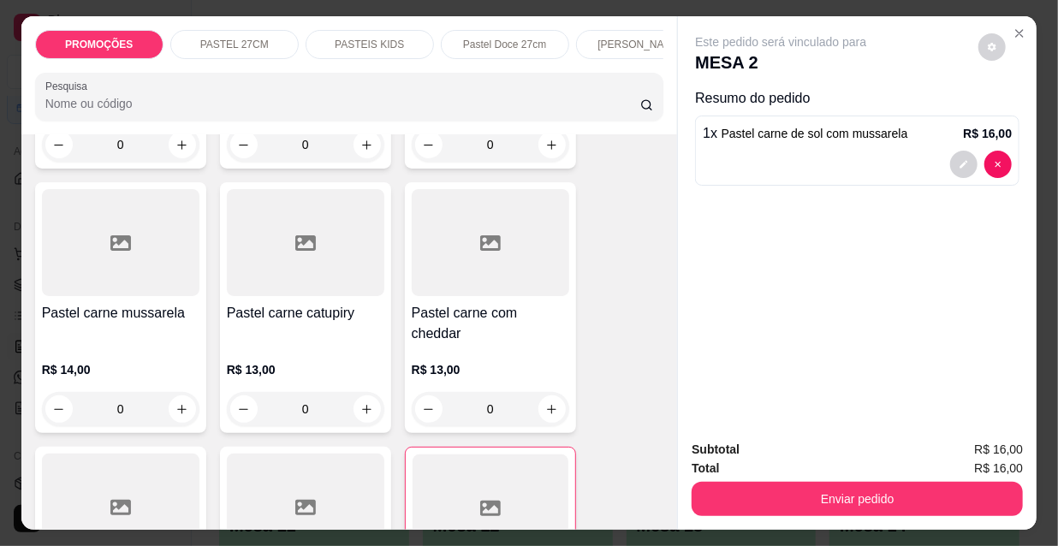
click at [90, 303] on h4 "Pastel carne mussarela" at bounding box center [120, 313] width 157 height 21
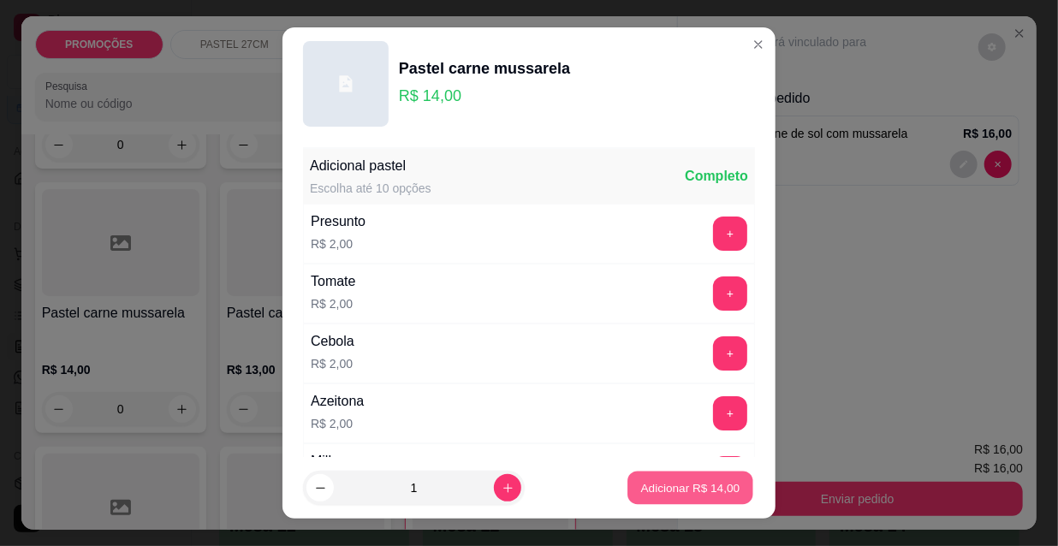
click at [704, 496] on p "Adicionar R$ 14,00" at bounding box center [690, 487] width 99 height 16
type input "1"
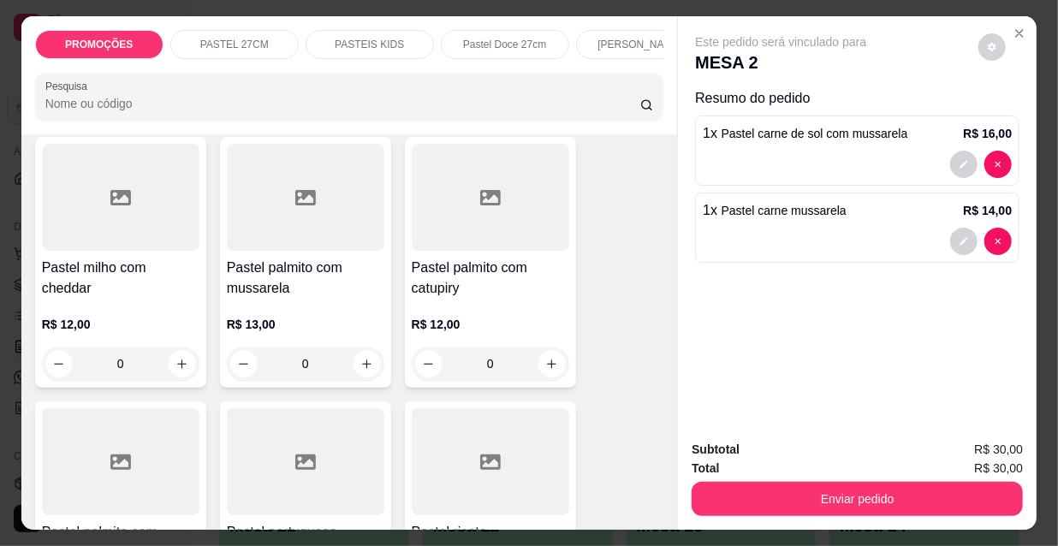
scroll to position [3424, 0]
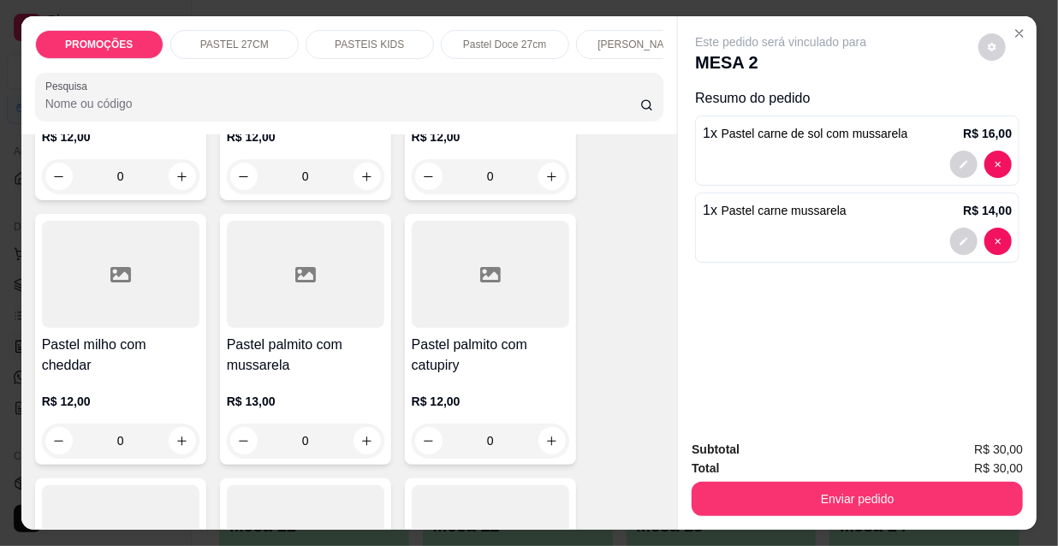
click at [290, 335] on h4 "Pastel palmito com mussarela" at bounding box center [305, 355] width 157 height 41
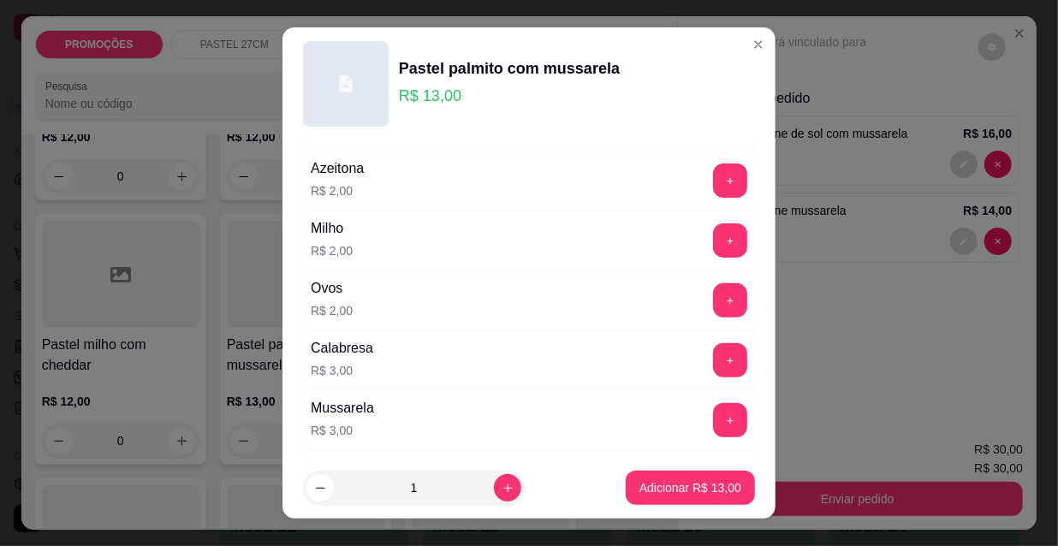
scroll to position [311, 0]
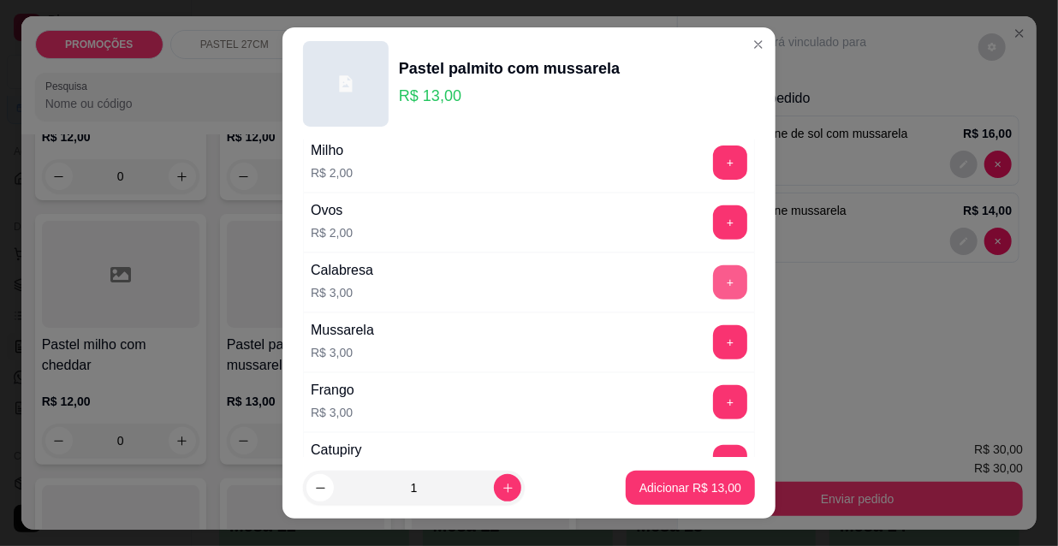
click at [713, 282] on button "+" at bounding box center [730, 282] width 34 height 34
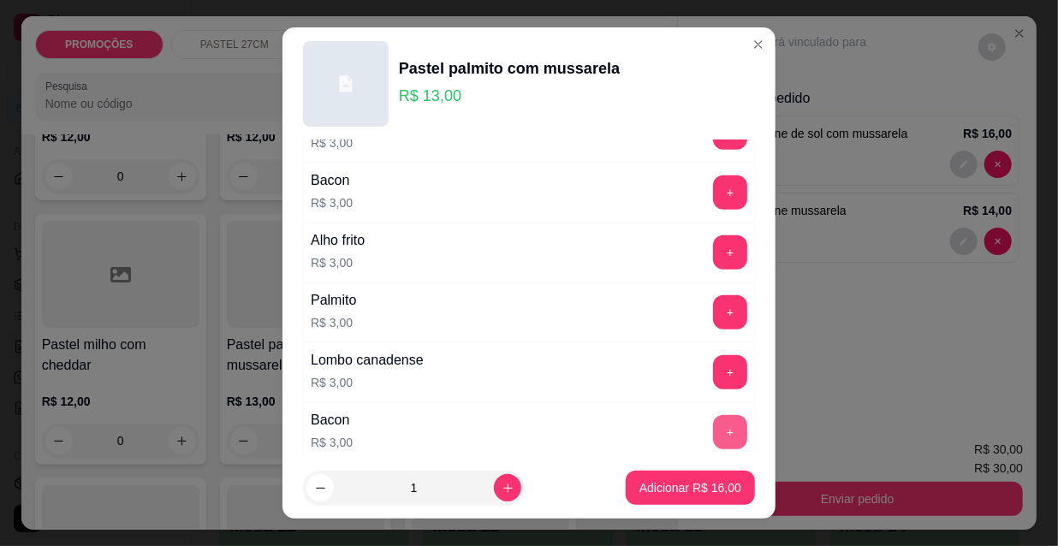
scroll to position [933, 0]
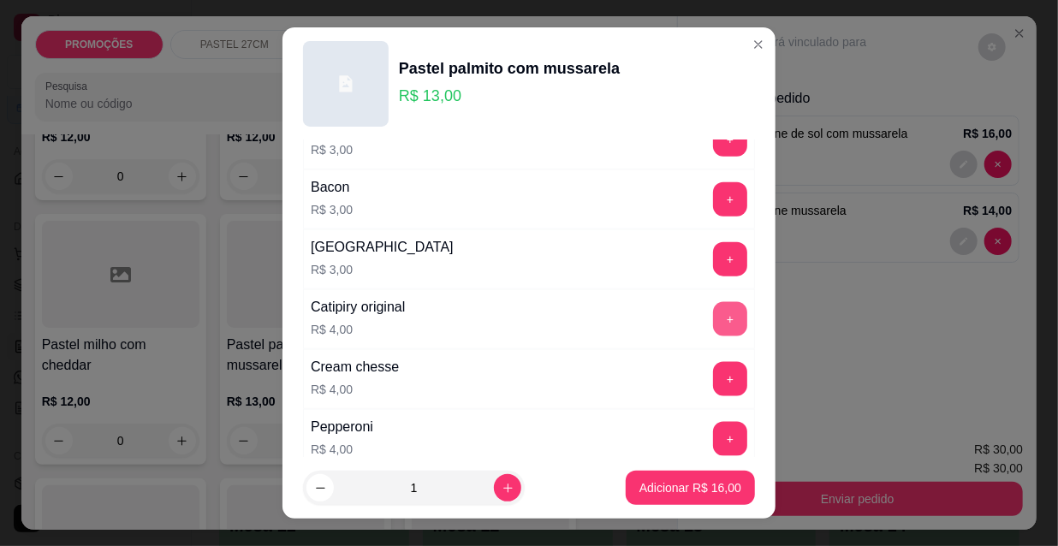
click at [713, 316] on button "+" at bounding box center [730, 319] width 34 height 34
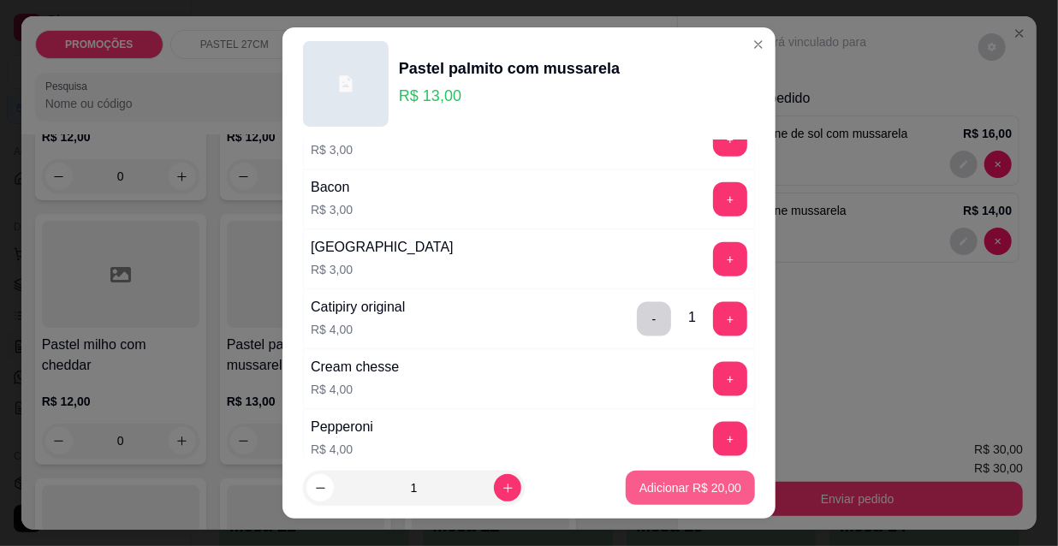
click at [678, 488] on p "Adicionar R$ 20,00" at bounding box center [690, 487] width 102 height 17
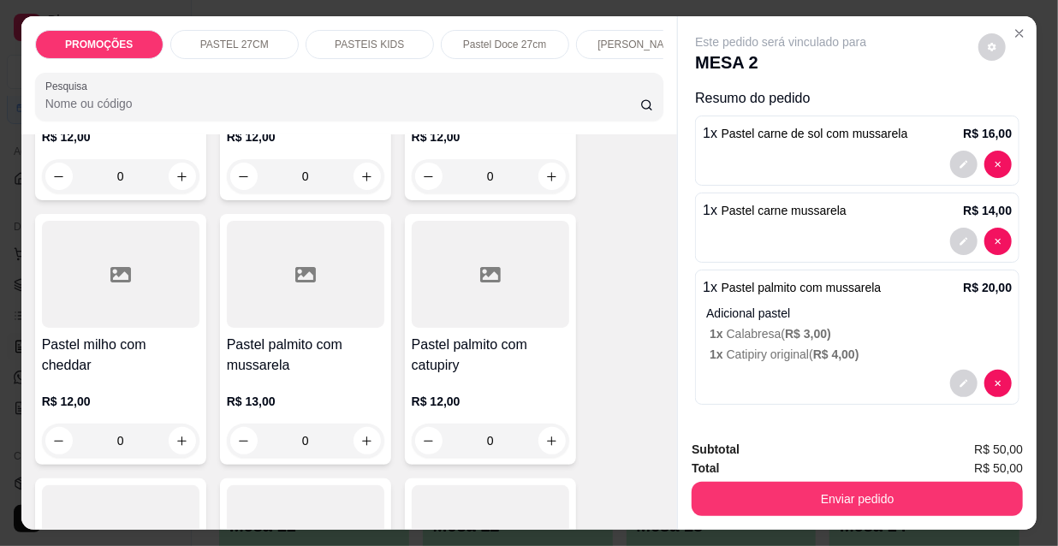
scroll to position [1, 0]
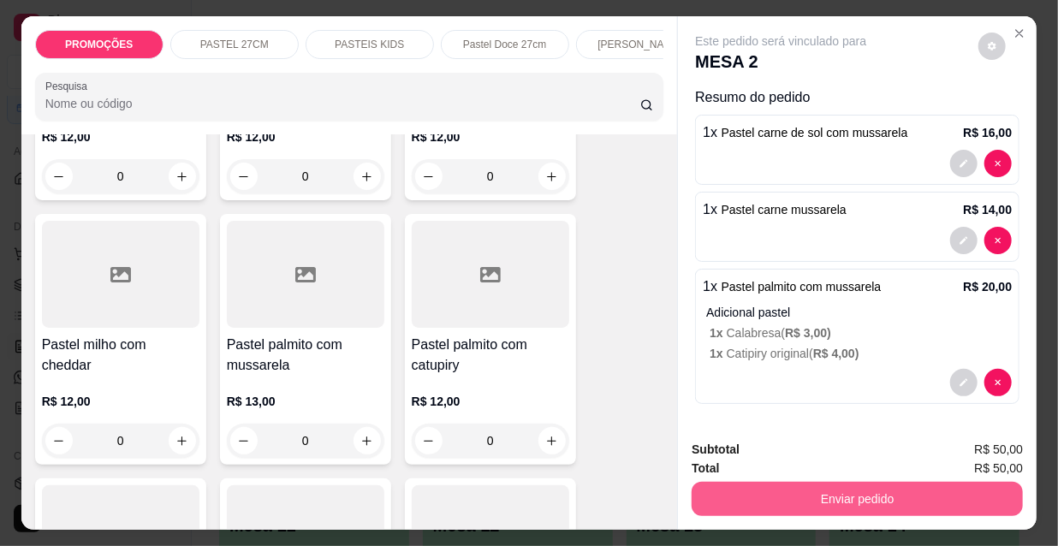
click at [849, 486] on button "Enviar pedido" at bounding box center [857, 499] width 331 height 34
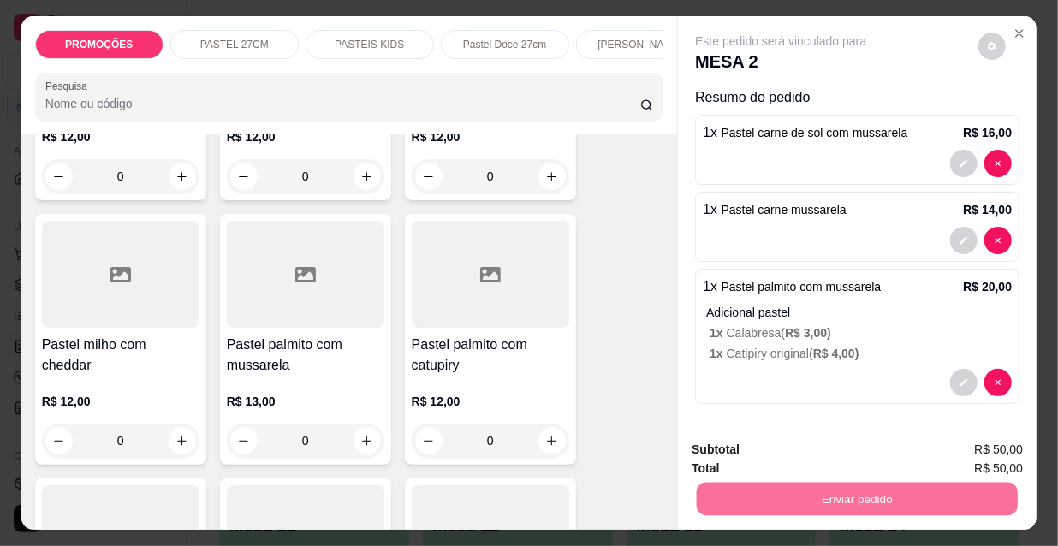
click at [829, 453] on button "Não registrar e enviar pedido" at bounding box center [802, 451] width 173 height 32
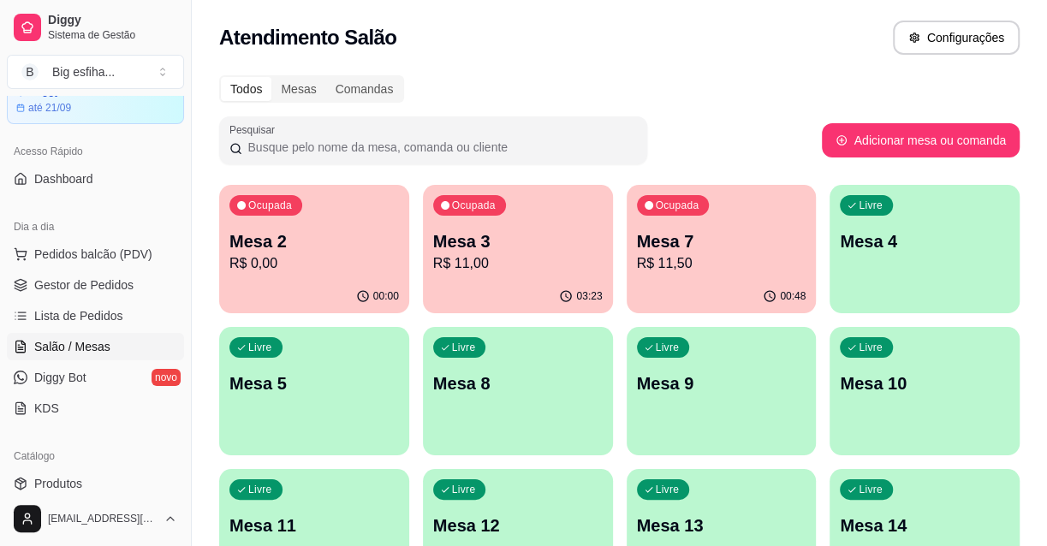
click at [49, 299] on ul "Pedidos balcão (PDV) Gestor de Pedidos Lista de Pedidos Salão / Mesas Diggy Bot…" at bounding box center [95, 331] width 177 height 181
click at [51, 302] on link "Lista de Pedidos" at bounding box center [95, 315] width 177 height 27
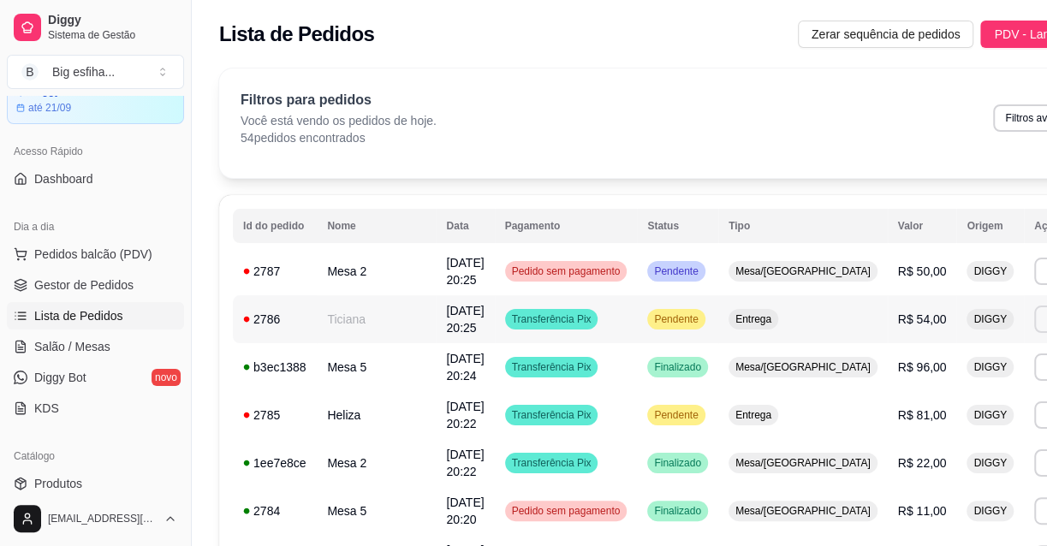
click at [1034, 307] on button "Imprimir" at bounding box center [1064, 319] width 61 height 27
click at [924, 372] on button "IMPRESSORA" at bounding box center [935, 378] width 120 height 27
click at [111, 338] on link "Salão / Mesas" at bounding box center [95, 346] width 177 height 27
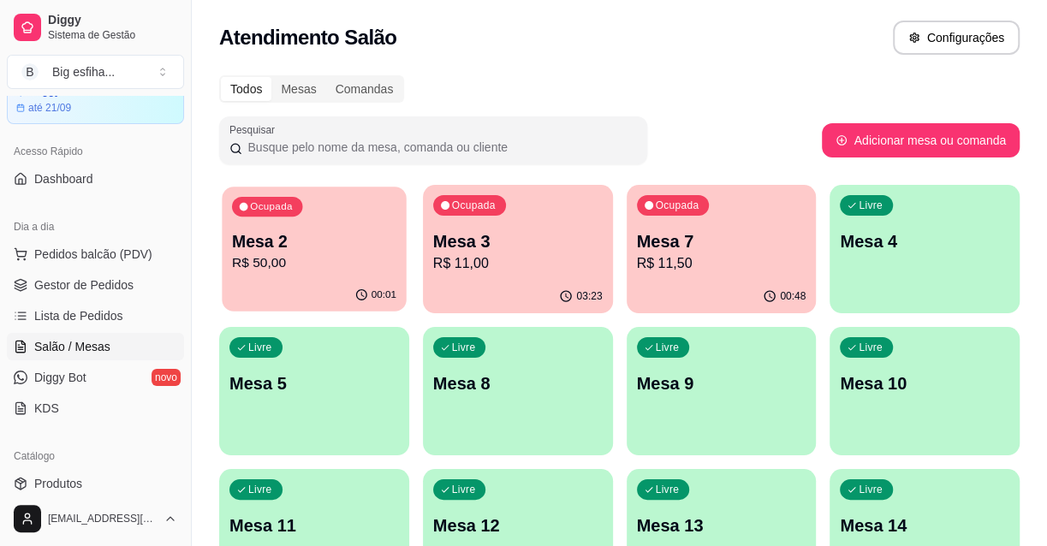
click at [325, 243] on p "Mesa 2" at bounding box center [314, 241] width 164 height 23
click at [473, 259] on p "R$ 11,00" at bounding box center [517, 263] width 169 height 21
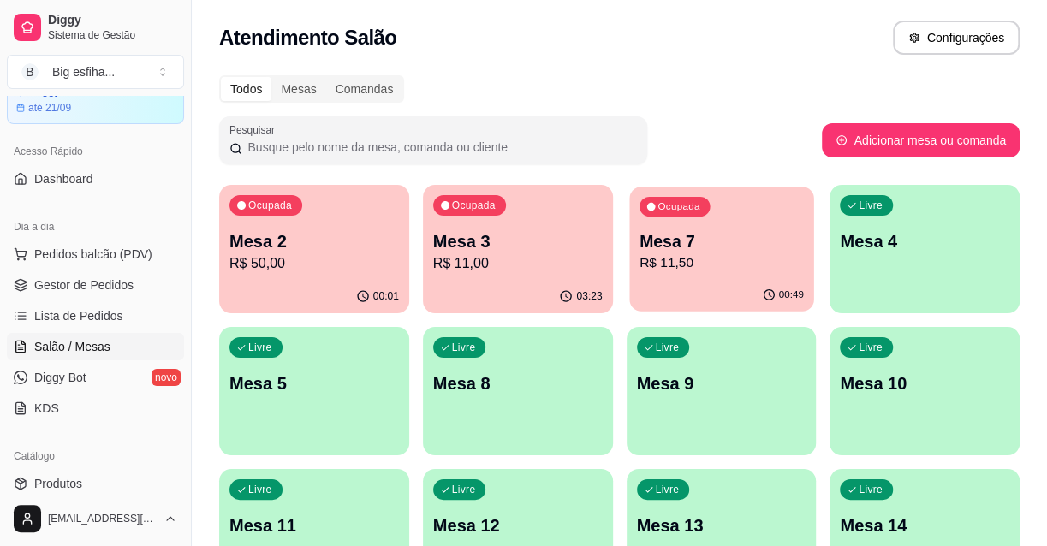
click at [711, 283] on div "00:49" at bounding box center [721, 295] width 184 height 33
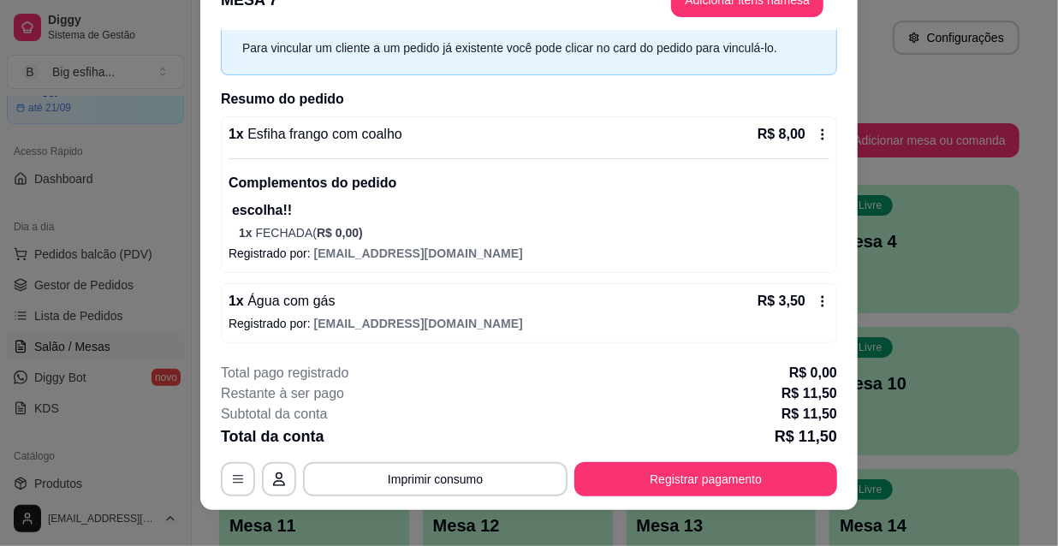
scroll to position [51, 0]
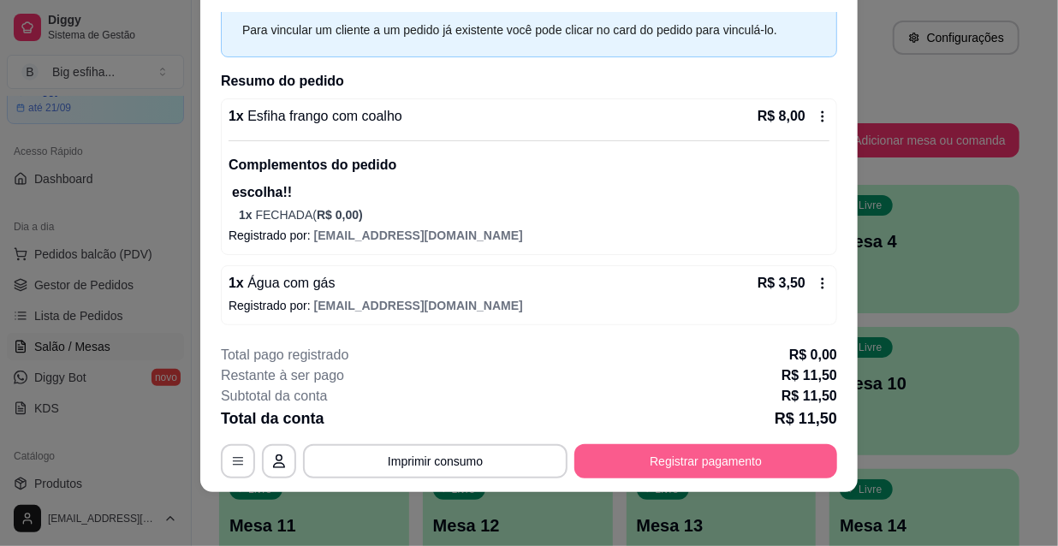
click at [670, 449] on button "Registrar pagamento" at bounding box center [705, 461] width 263 height 34
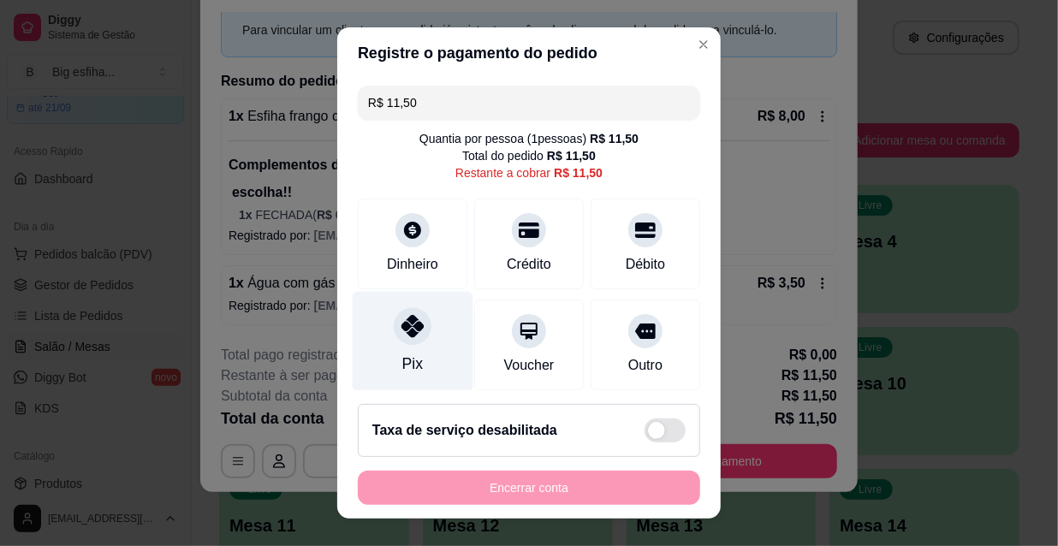
click at [402, 376] on div "Pix" at bounding box center [413, 342] width 121 height 100
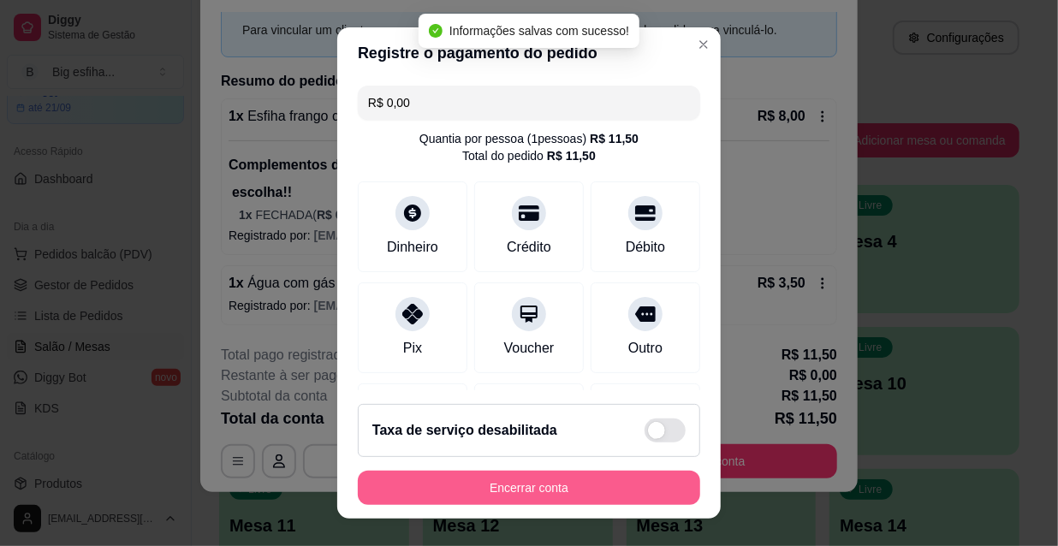
type input "R$ 0,00"
click at [490, 488] on button "Encerrar conta" at bounding box center [529, 488] width 332 height 33
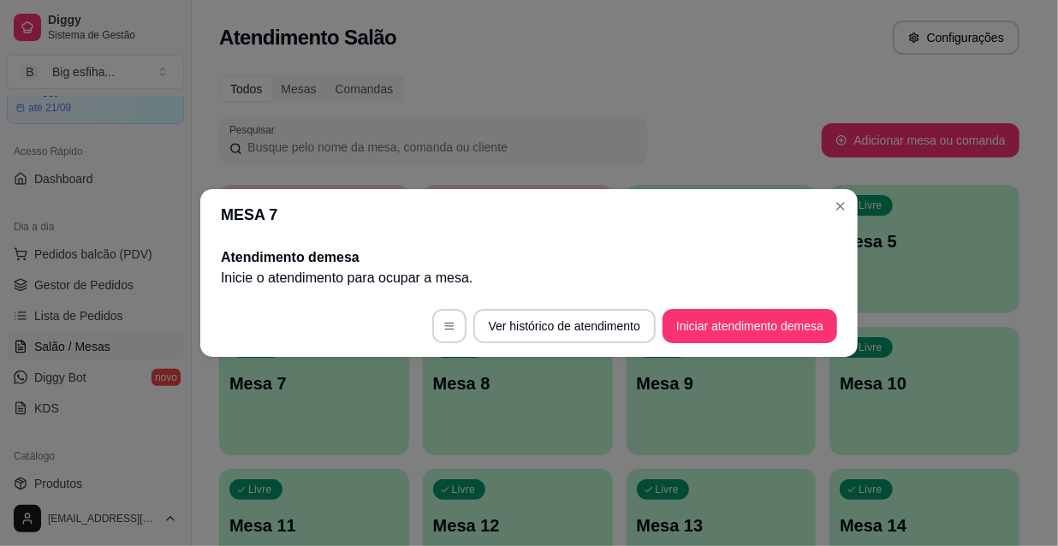
scroll to position [0, 0]
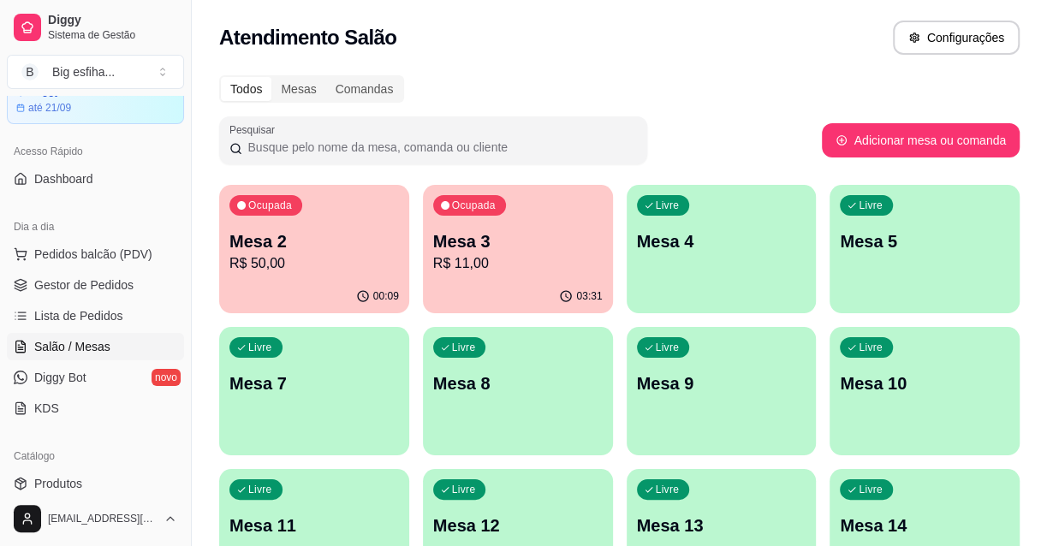
click at [481, 281] on div "03:31" at bounding box center [518, 296] width 190 height 33
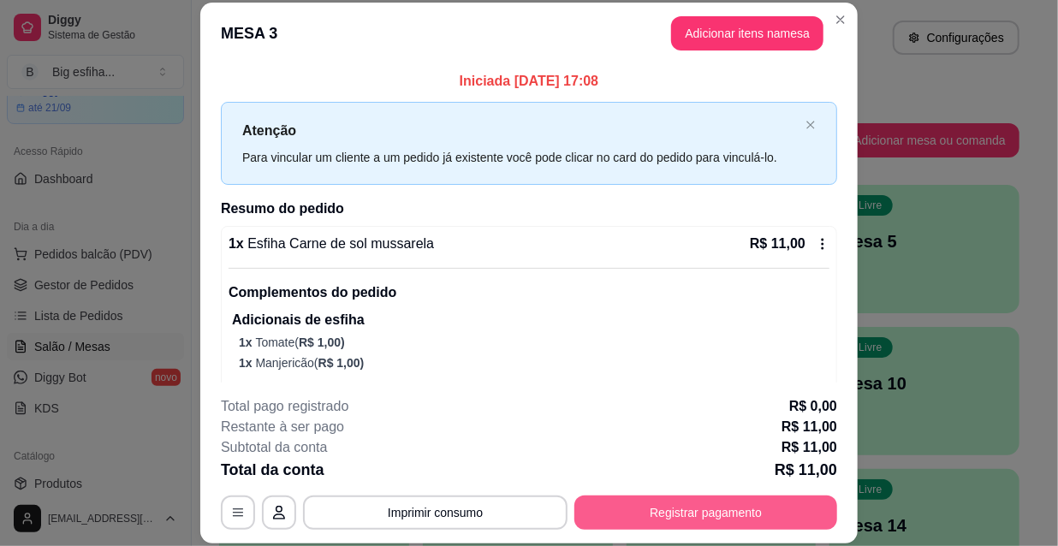
click at [771, 509] on button "Registrar pagamento" at bounding box center [705, 513] width 263 height 34
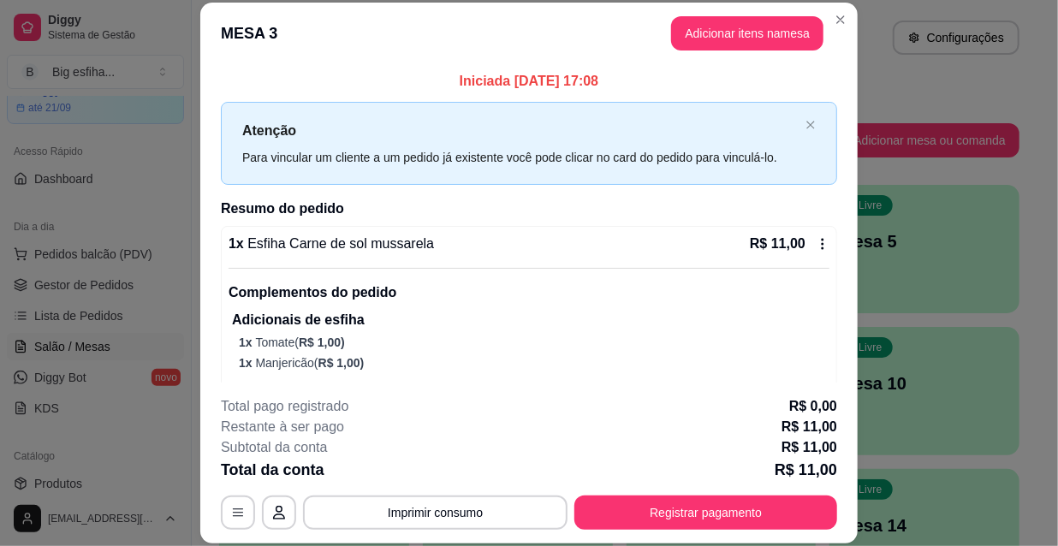
click at [766, 302] on p "Complementos do pedido" at bounding box center [529, 292] width 601 height 21
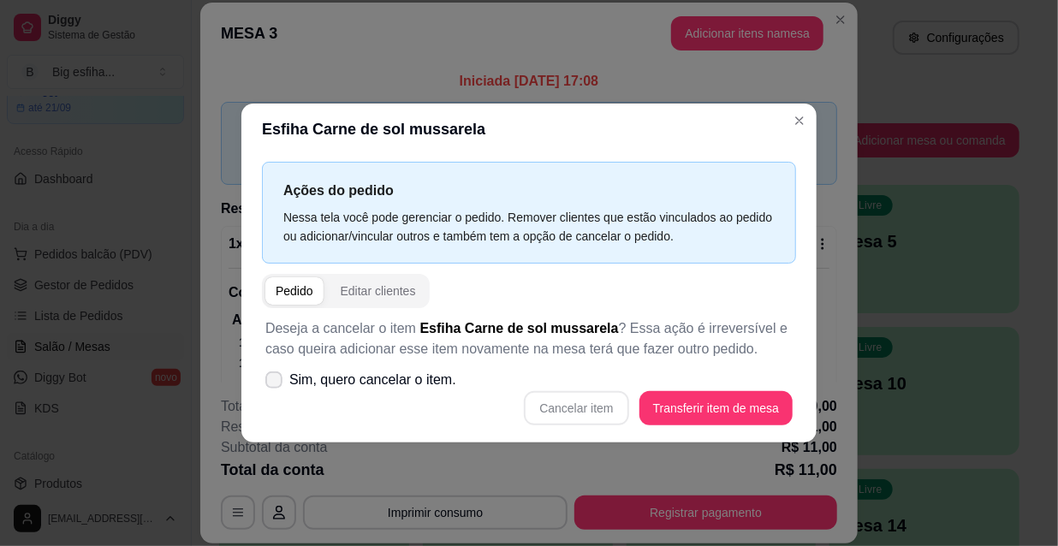
click at [401, 382] on span "Sim, quero cancelar o item." at bounding box center [372, 380] width 167 height 21
click at [276, 383] on input "Sim, quero cancelar o item." at bounding box center [269, 388] width 11 height 11
checkbox input "true"
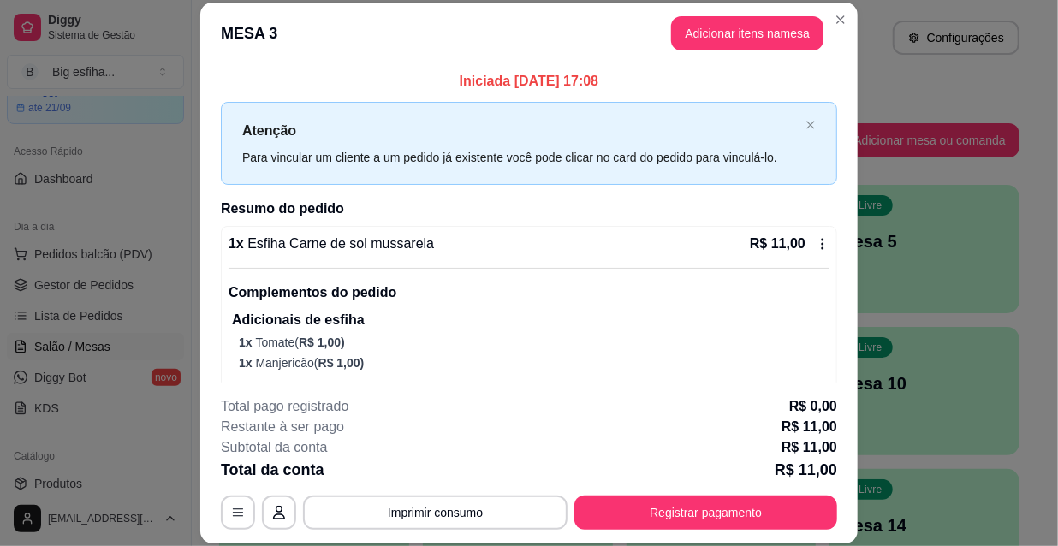
click at [644, 334] on p "1 x Tomate ( R$ 1,00 )" at bounding box center [534, 342] width 591 height 17
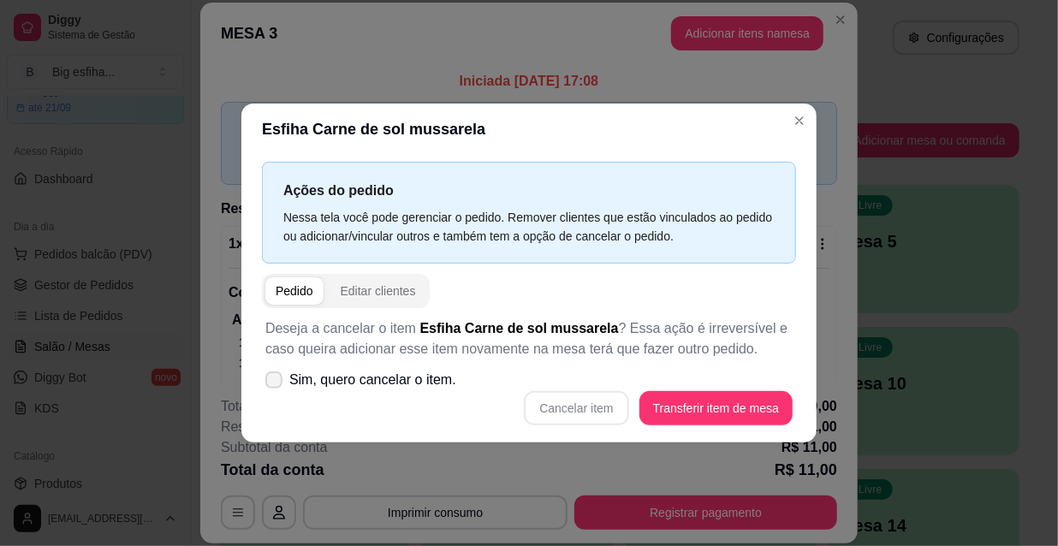
click at [376, 389] on span "Sim, quero cancelar o item." at bounding box center [372, 380] width 167 height 21
click at [276, 389] on input "Sim, quero cancelar o item." at bounding box center [269, 388] width 11 height 11
checkbox input "true"
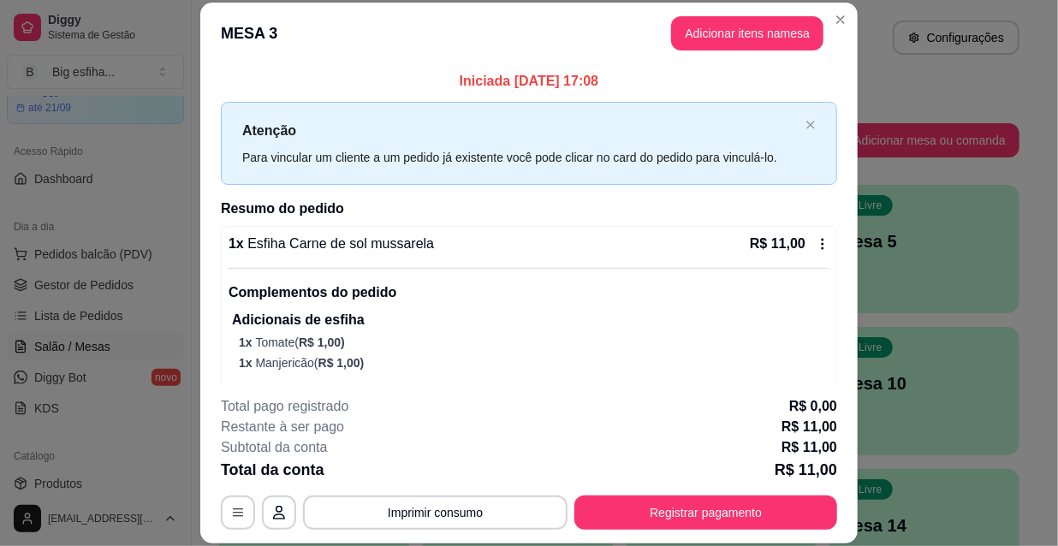
click at [637, 342] on p "1 x Tomate ( R$ 1,00 )" at bounding box center [534, 342] width 591 height 17
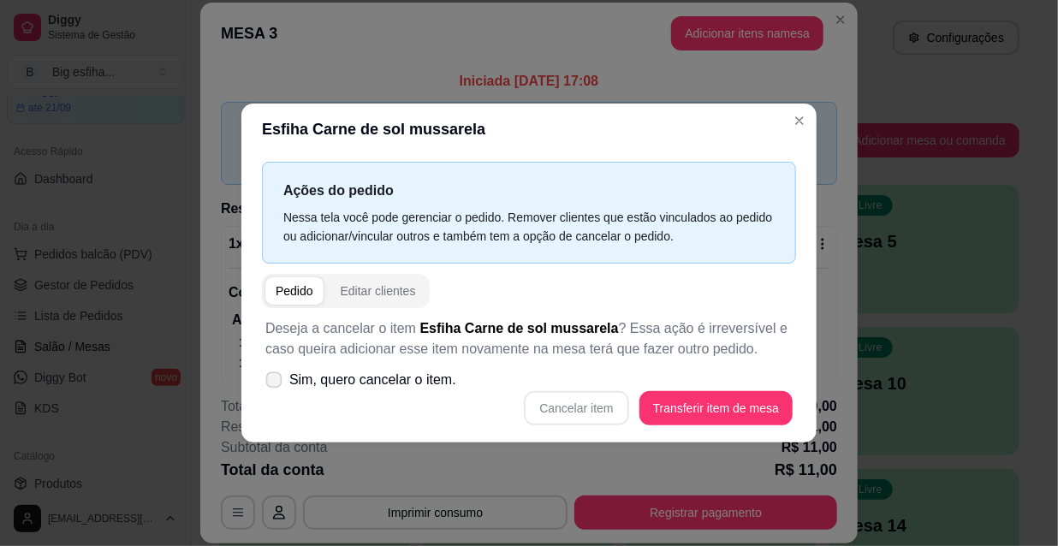
click at [459, 389] on label "Sim, quero cancelar o item." at bounding box center [361, 380] width 205 height 34
click at [276, 389] on input "Sim, quero cancelar o item." at bounding box center [269, 388] width 11 height 11
checkbox input "true"
click at [573, 399] on button "Cancelar item" at bounding box center [576, 408] width 104 height 34
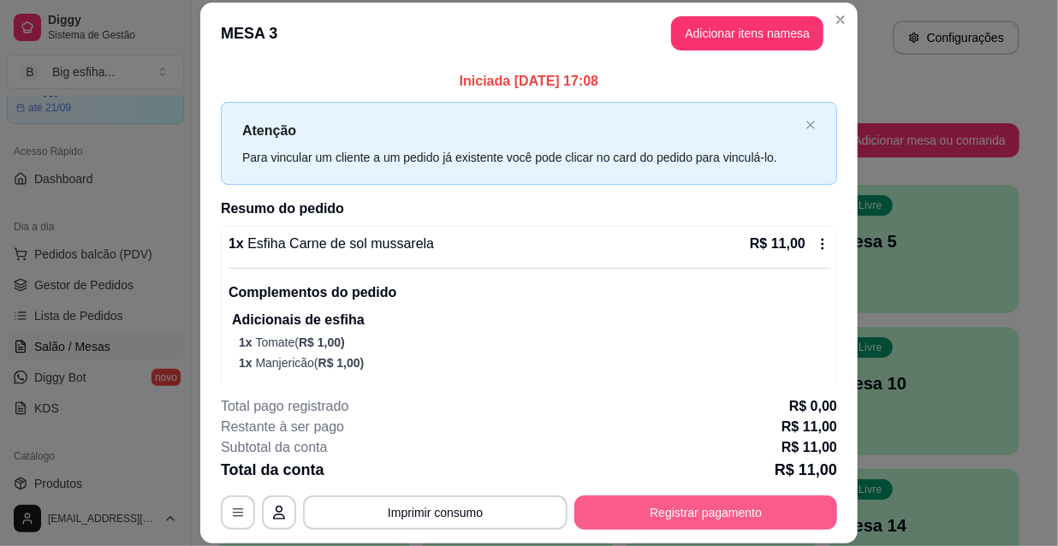
click at [687, 514] on button "Registrar pagamento" at bounding box center [705, 513] width 263 height 34
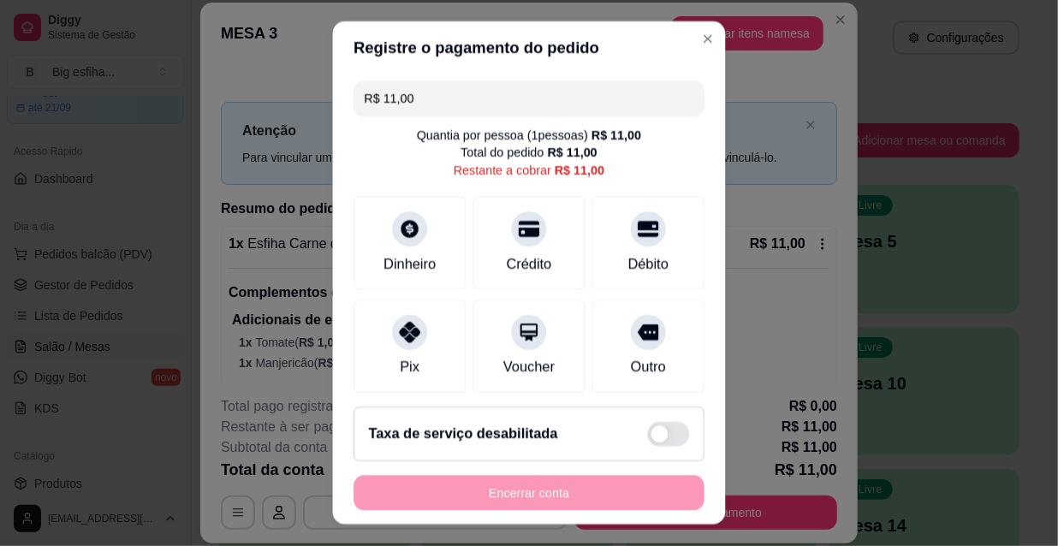
type input "R$ 0,00"
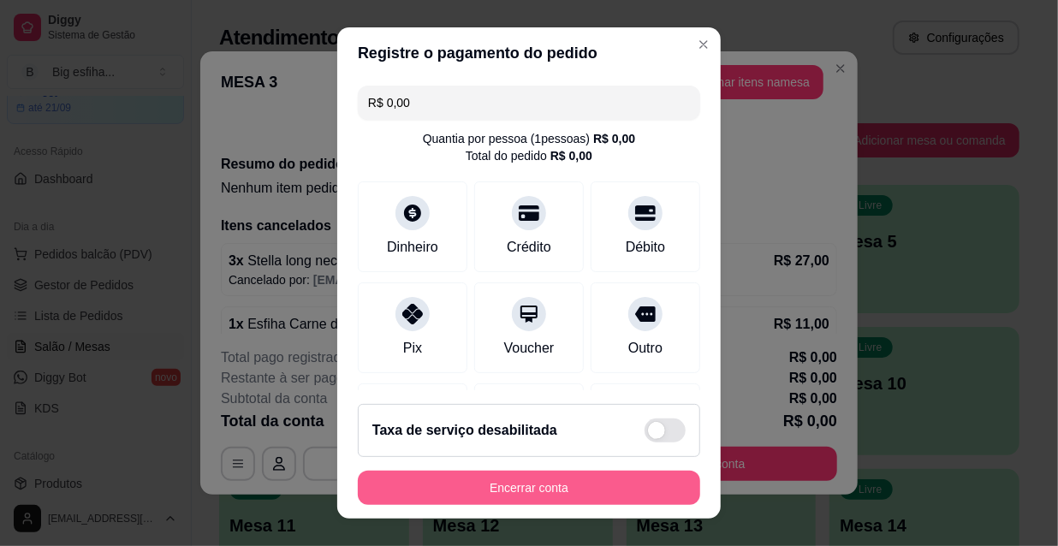
click at [633, 485] on button "Encerrar conta" at bounding box center [529, 488] width 342 height 34
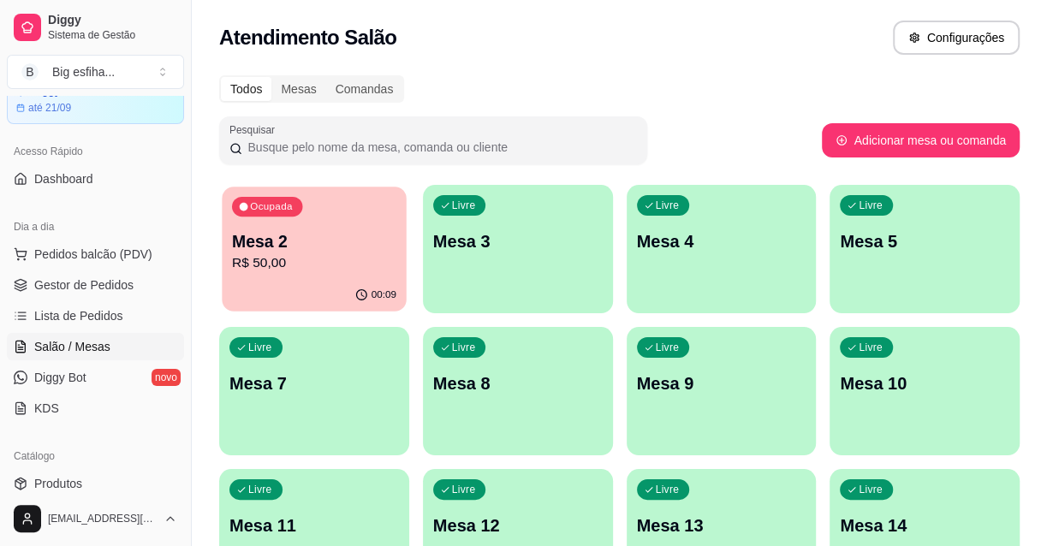
click at [371, 276] on div "Ocupada Mesa 2 R$ 50,00" at bounding box center [314, 233] width 184 height 92
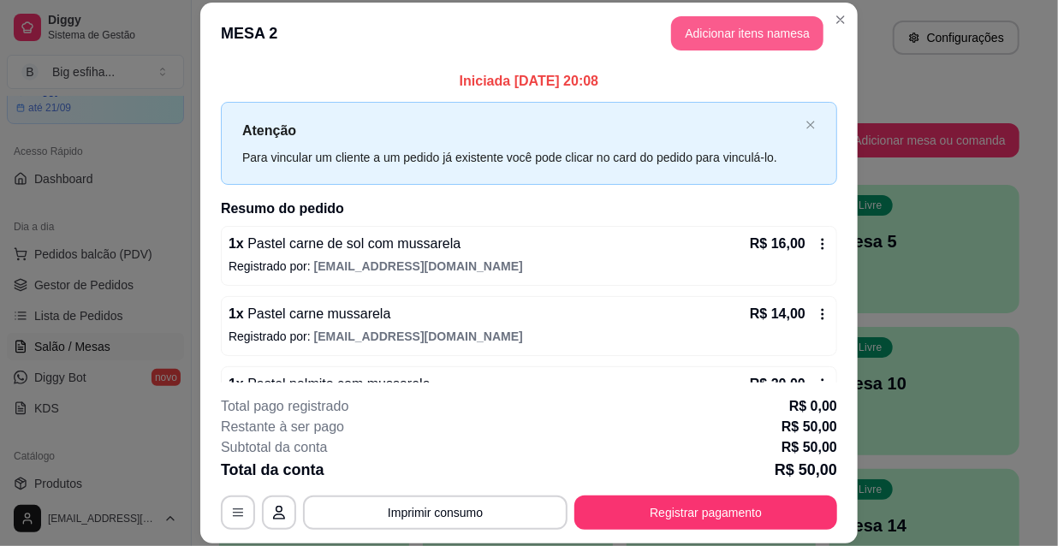
click at [700, 39] on button "Adicionar itens na mesa" at bounding box center [747, 33] width 152 height 34
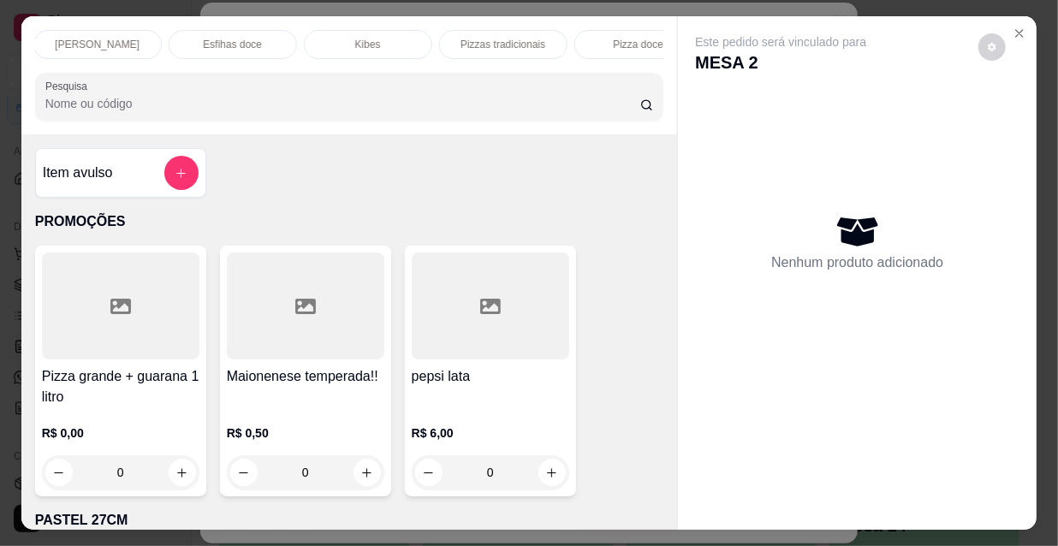
scroll to position [0, 550]
click at [226, 38] on p "Esfihas doce" at bounding box center [224, 45] width 59 height 14
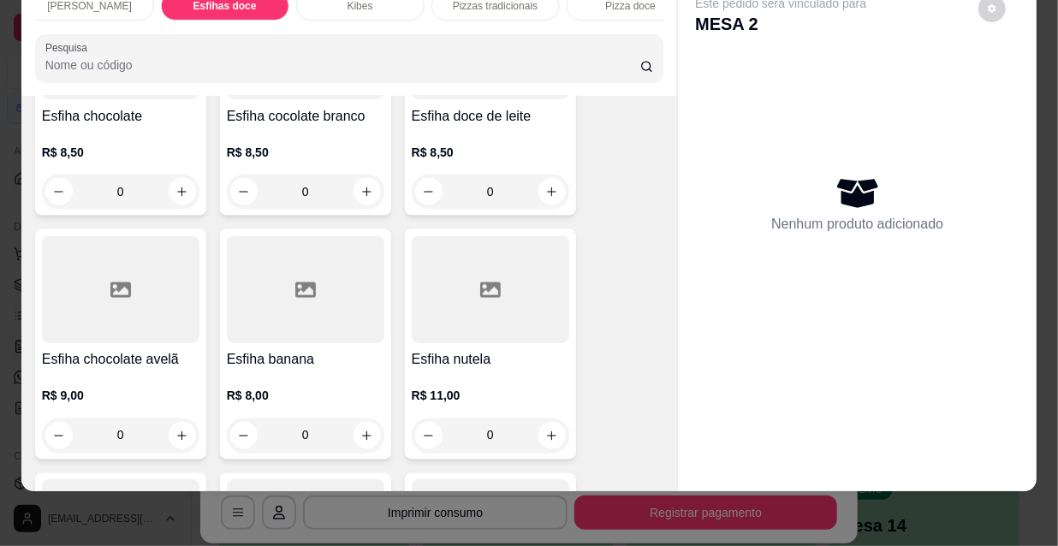
scroll to position [12864, 0]
click at [146, 370] on div "R$ 9,00 0" at bounding box center [120, 411] width 157 height 82
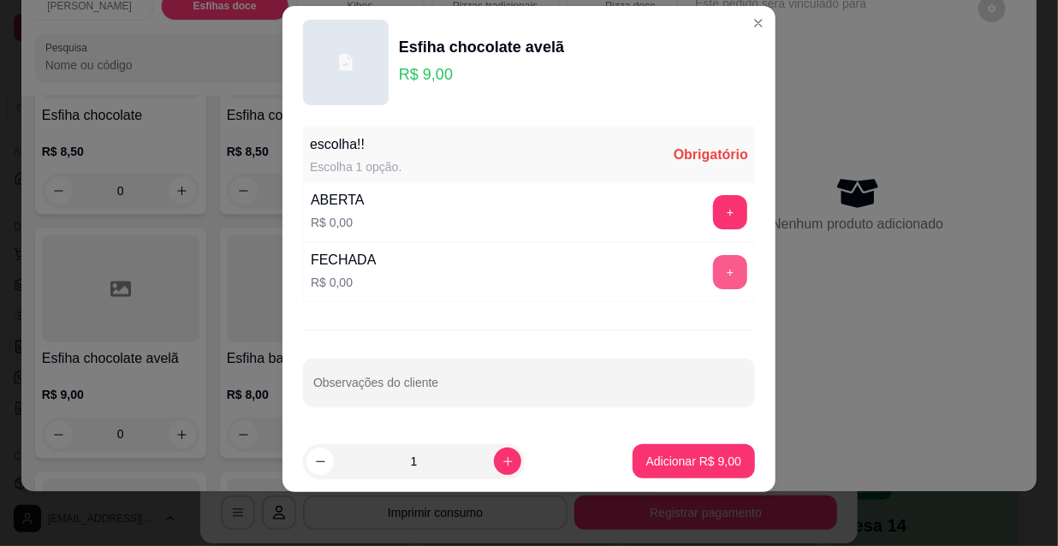
click at [713, 277] on button "+" at bounding box center [730, 272] width 34 height 34
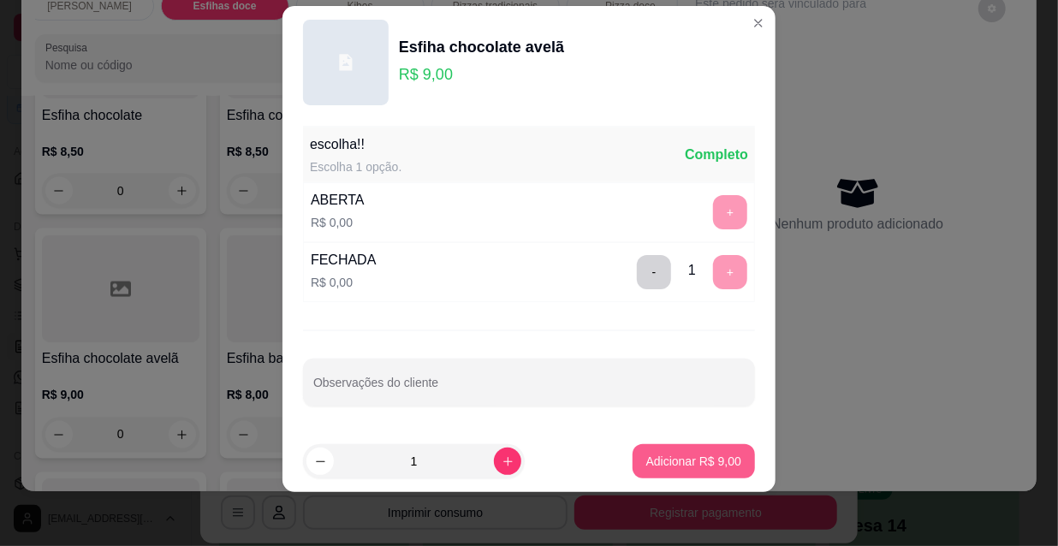
click at [691, 461] on p "Adicionar R$ 9,00" at bounding box center [693, 461] width 95 height 17
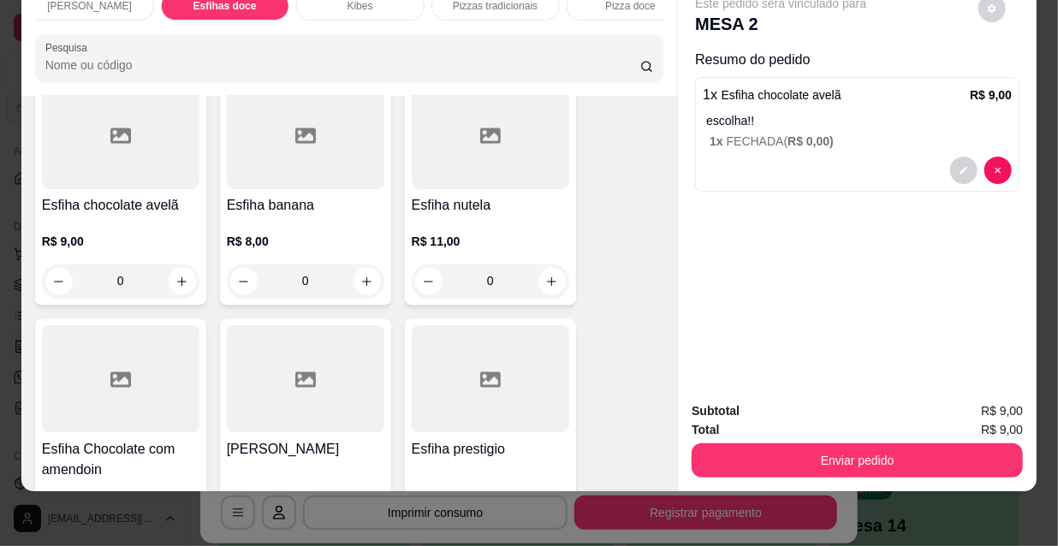
scroll to position [13019, 0]
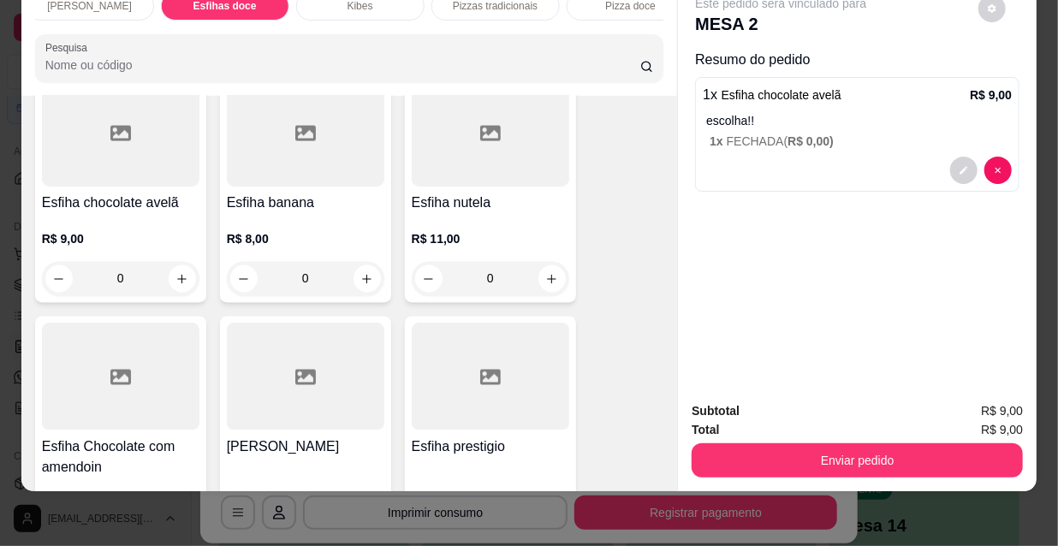
click at [508, 478] on div "R$ 8,50 0" at bounding box center [490, 519] width 157 height 82
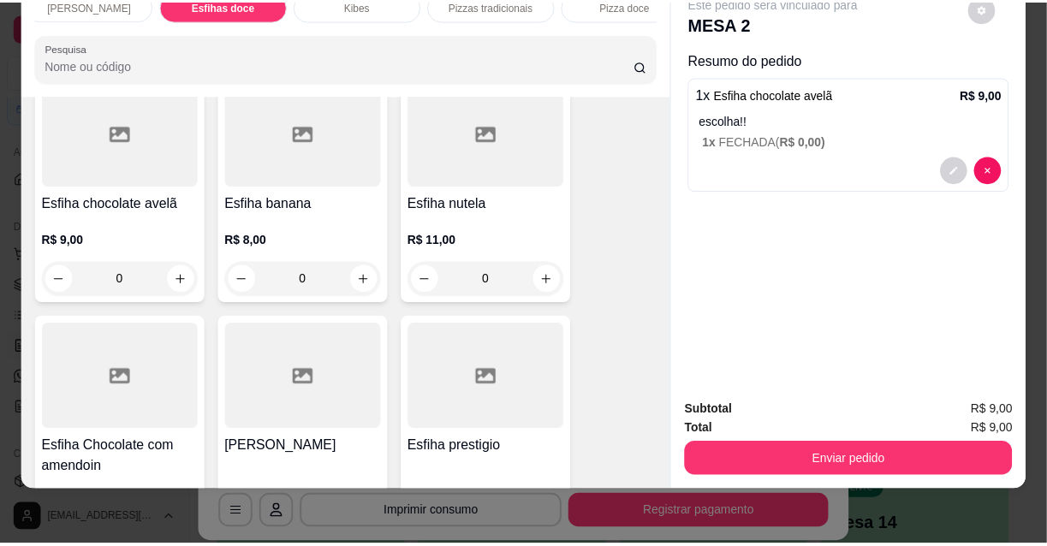
scroll to position [24, 0]
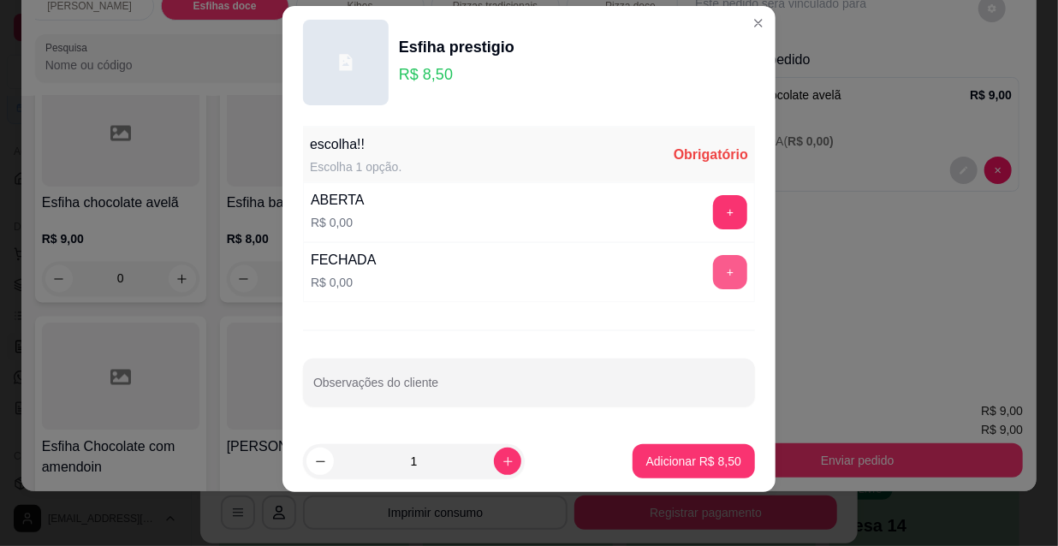
click at [713, 266] on button "+" at bounding box center [730, 272] width 34 height 34
click at [679, 448] on button "Adicionar R$ 8,50" at bounding box center [694, 461] width 122 height 34
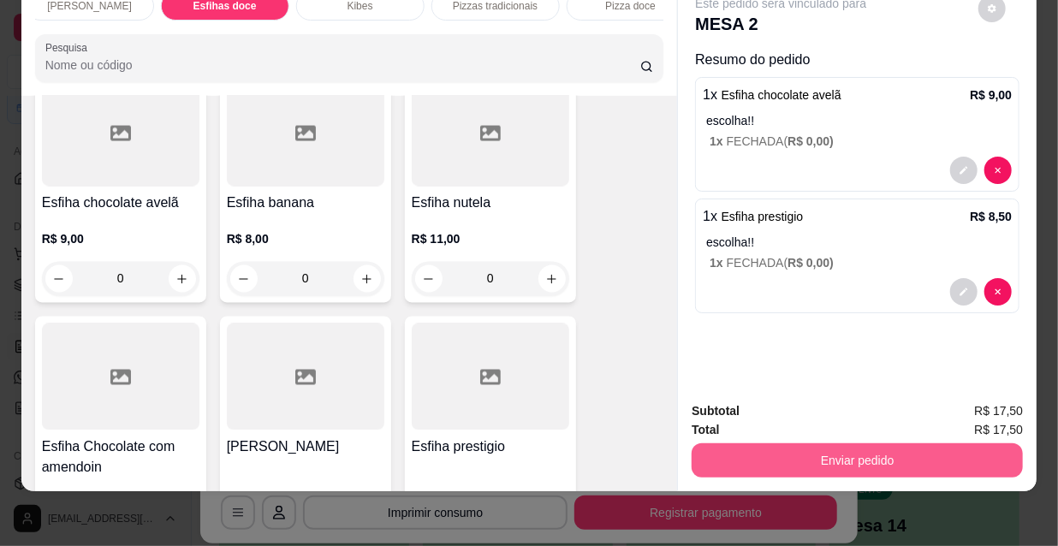
click at [828, 449] on button "Enviar pedido" at bounding box center [857, 460] width 331 height 34
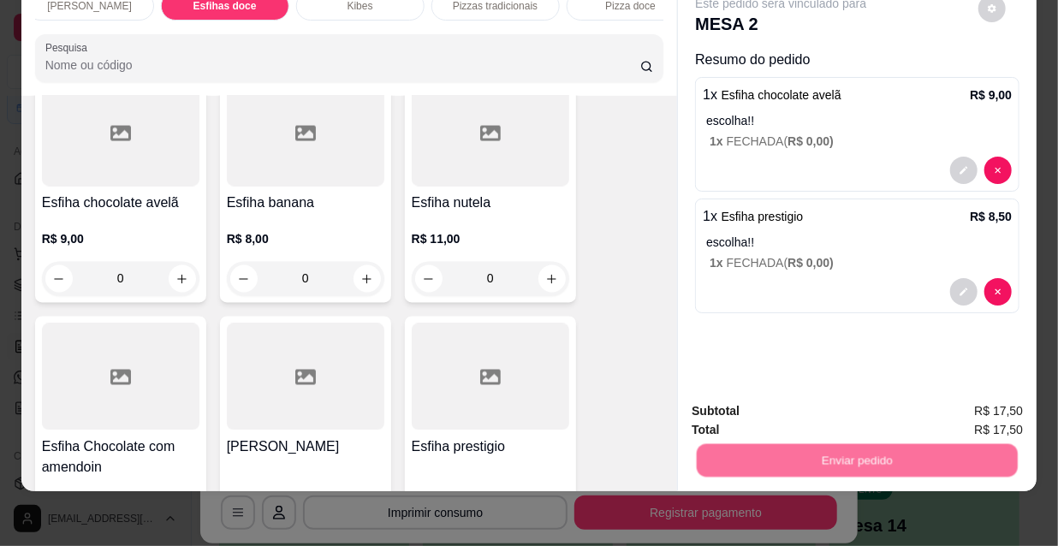
click at [803, 406] on button "Não registrar e enviar pedido" at bounding box center [802, 406] width 173 height 32
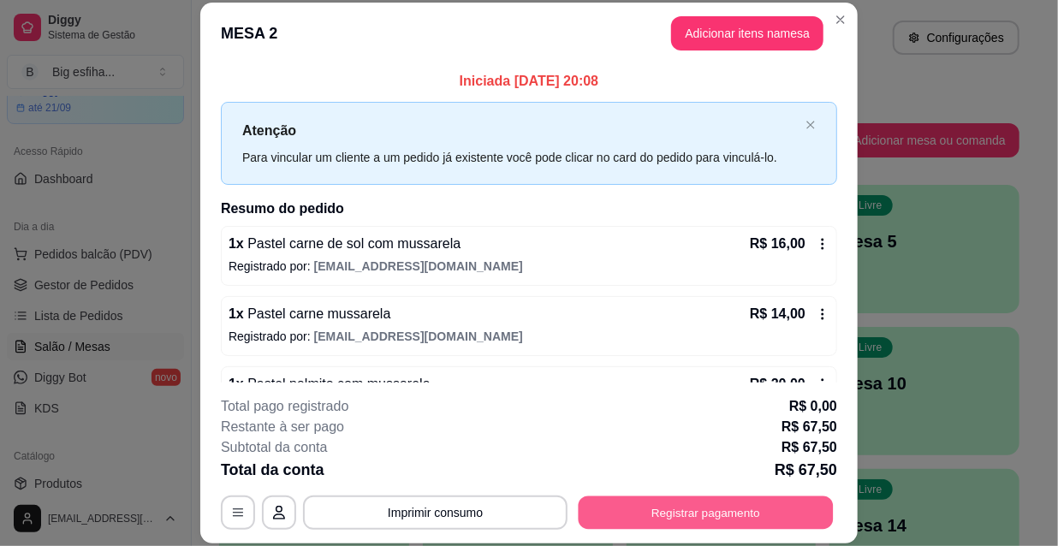
click at [707, 522] on button "Registrar pagamento" at bounding box center [706, 512] width 255 height 33
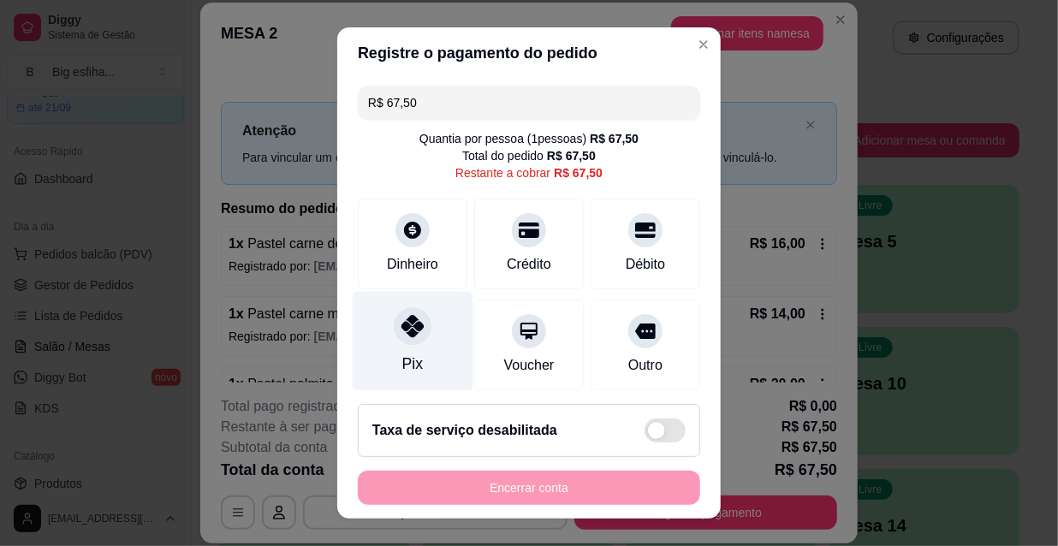
click at [382, 344] on div "Pix" at bounding box center [413, 342] width 121 height 100
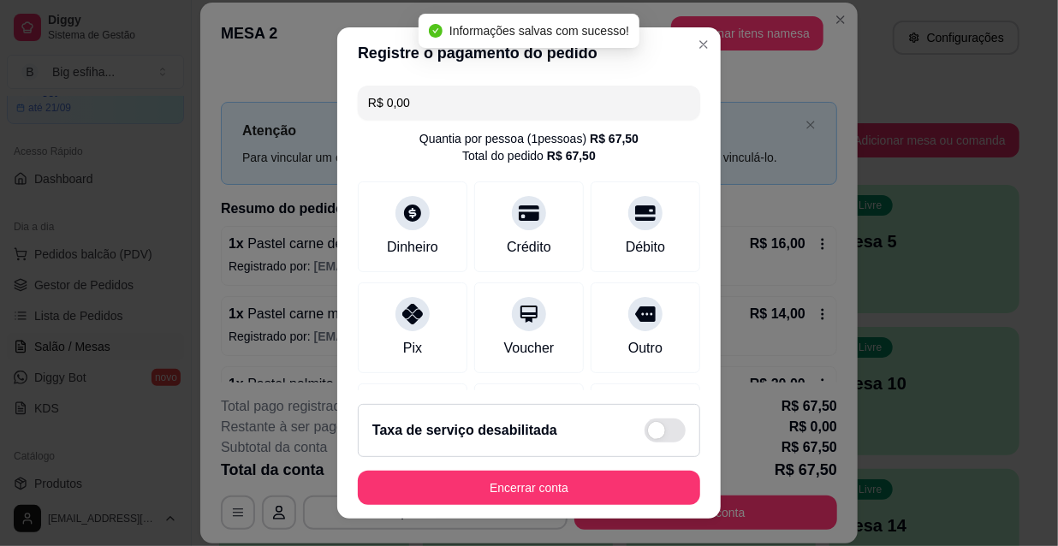
type input "R$ 0,00"
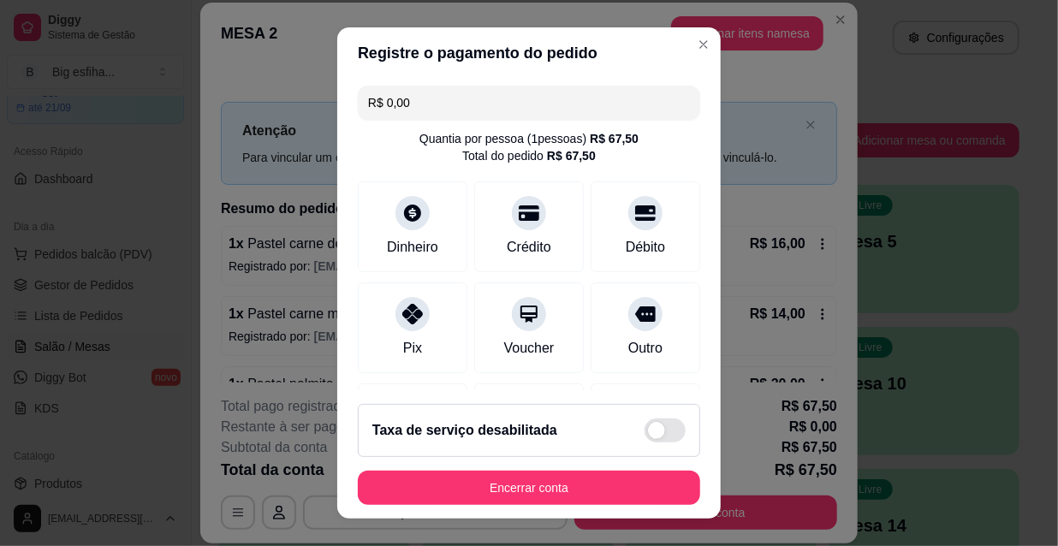
click at [503, 467] on footer "Taxa de serviço desabilitada Encerrar conta" at bounding box center [528, 454] width 383 height 128
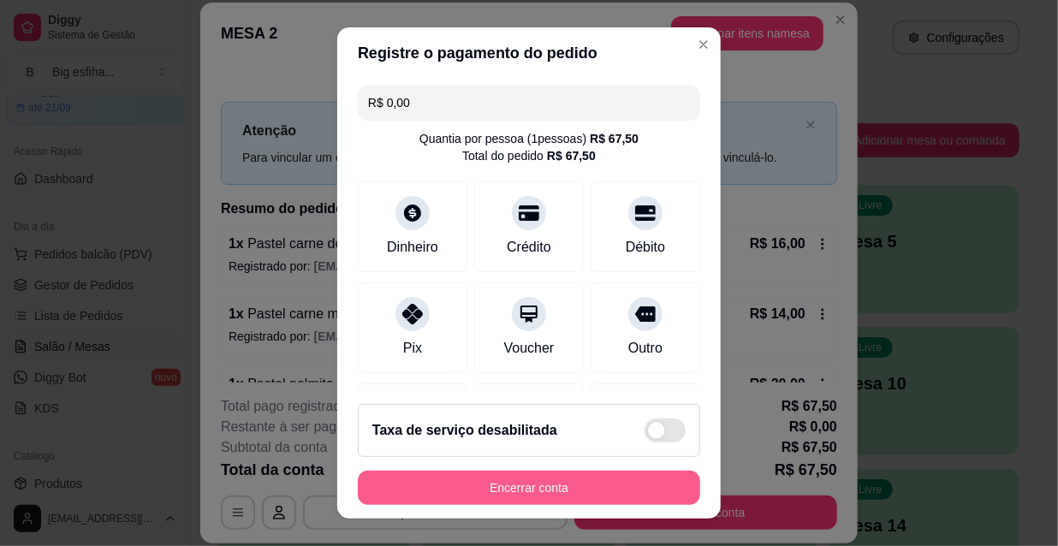
click at [526, 477] on button "Encerrar conta" at bounding box center [529, 488] width 342 height 34
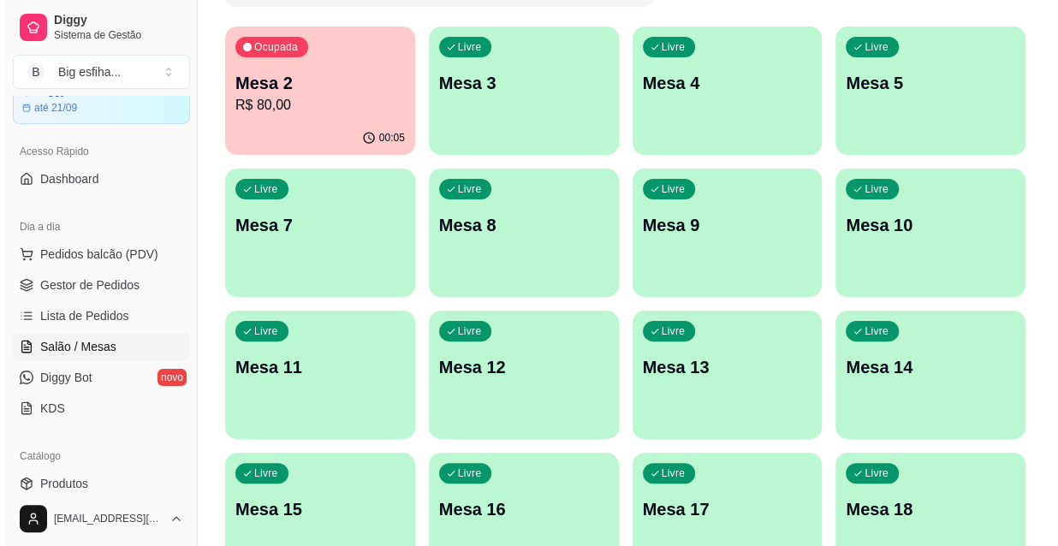
scroll to position [155, 0]
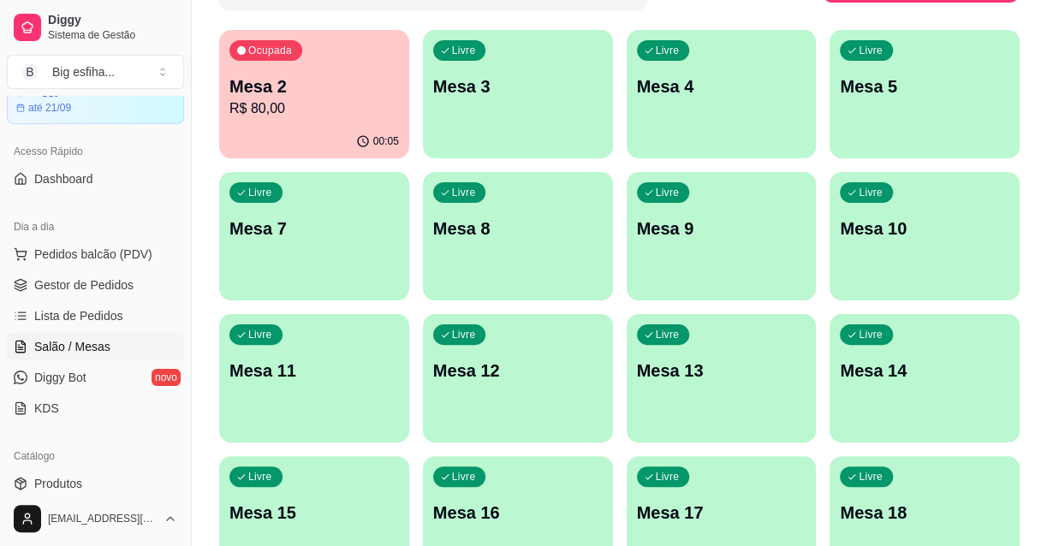
click at [256, 108] on p "R$ 80,00" at bounding box center [313, 108] width 169 height 21
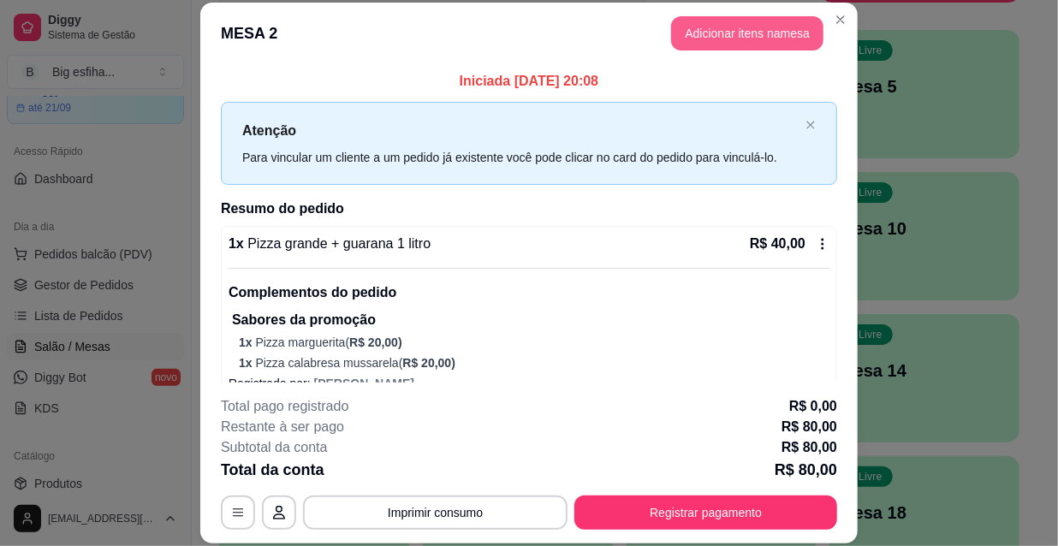
click at [728, 41] on button "Adicionar itens na mesa" at bounding box center [747, 33] width 152 height 34
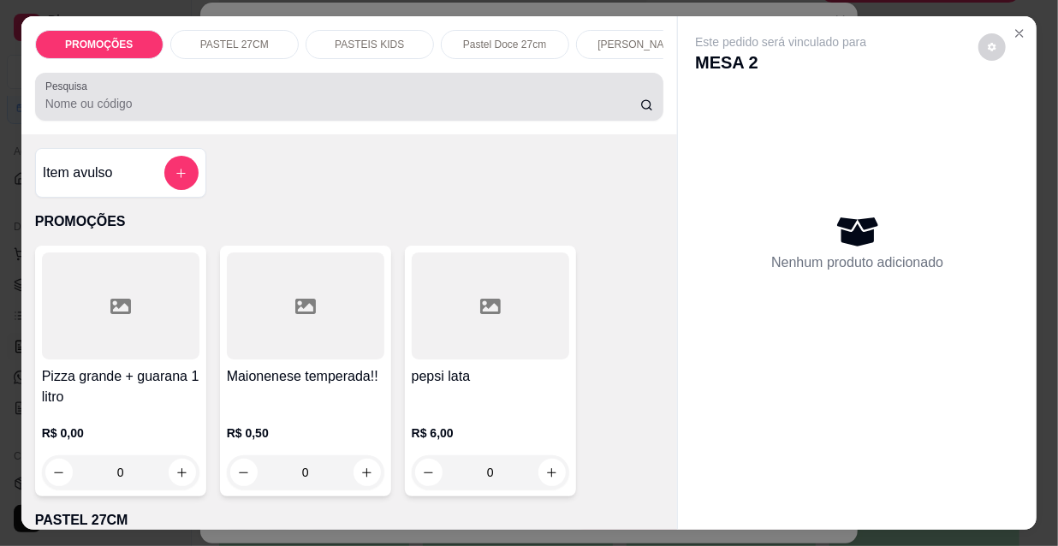
click at [140, 120] on div "Pesquisa" at bounding box center [349, 97] width 629 height 48
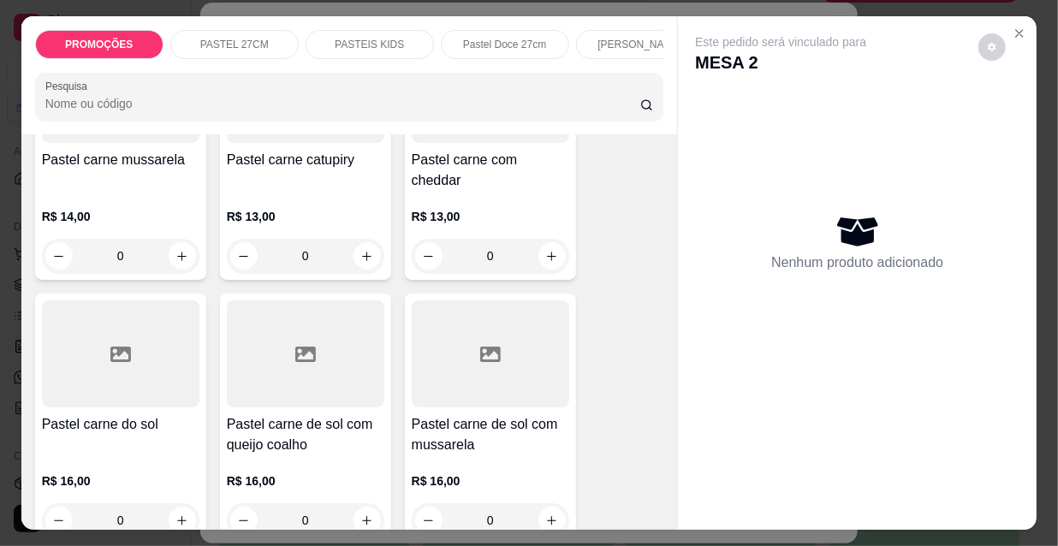
scroll to position [2101, 0]
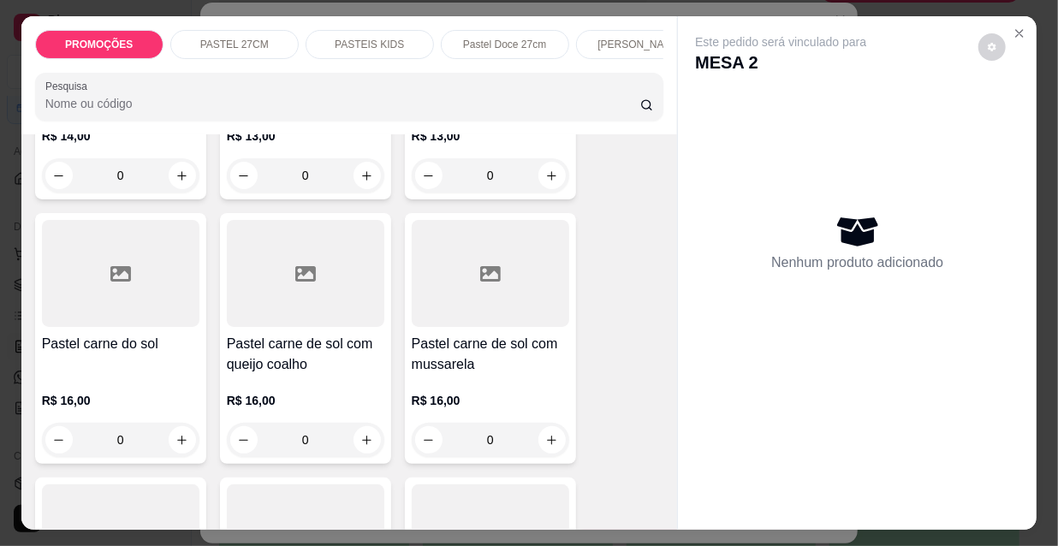
click at [467, 278] on div at bounding box center [490, 273] width 157 height 107
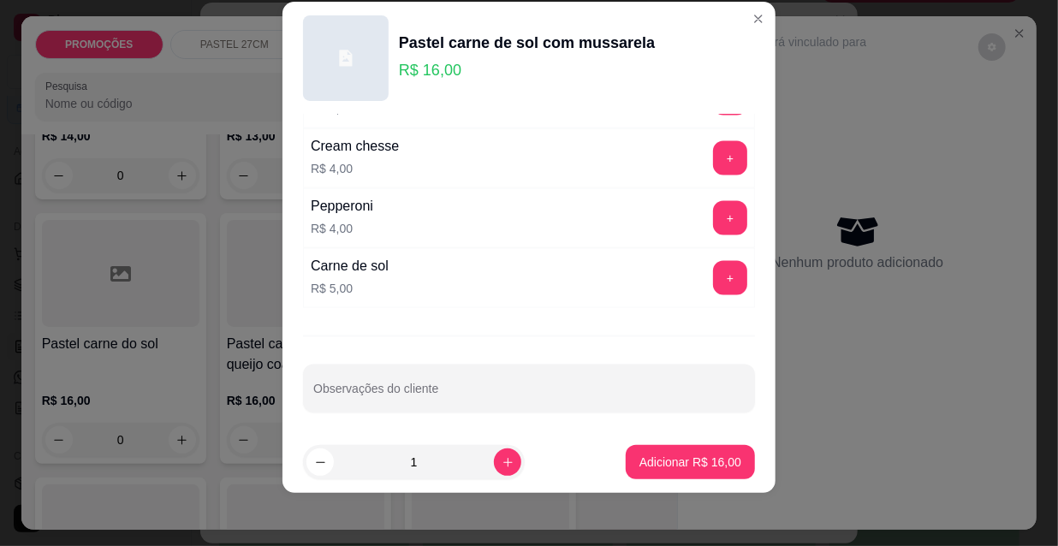
scroll to position [27, 0]
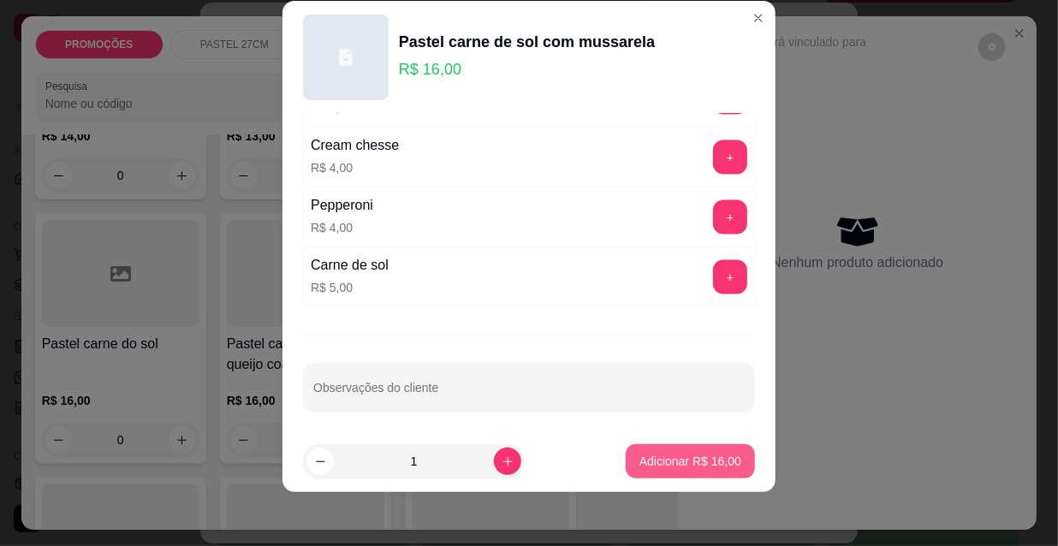
click at [686, 461] on p "Adicionar R$ 16,00" at bounding box center [690, 461] width 102 height 17
type input "1"
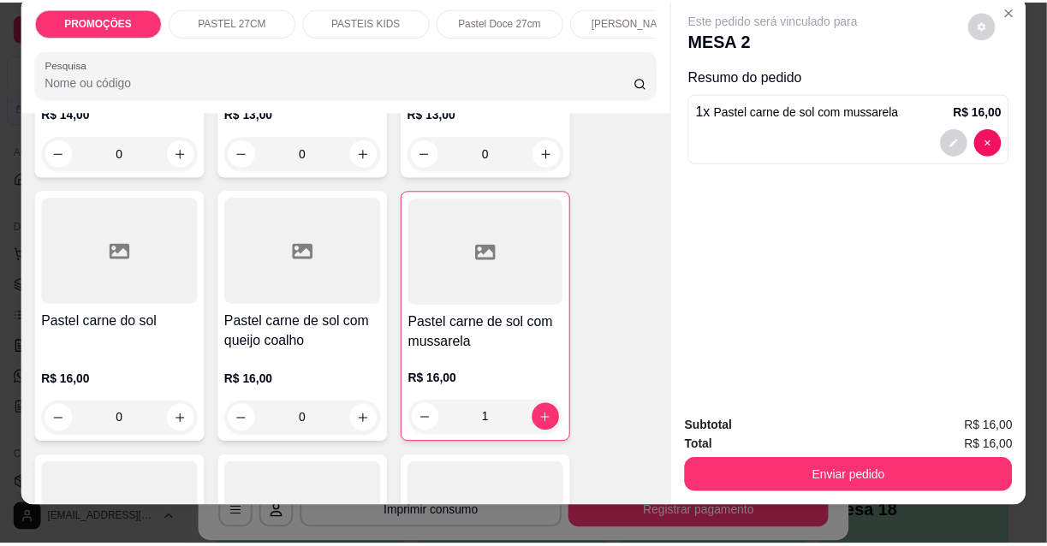
scroll to position [44, 0]
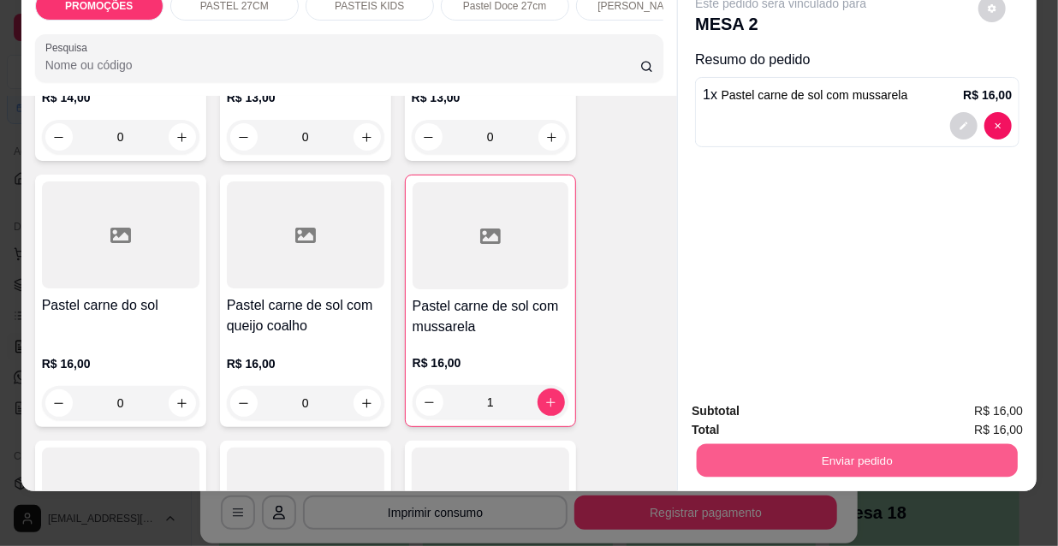
click at [798, 454] on button "Enviar pedido" at bounding box center [857, 459] width 321 height 33
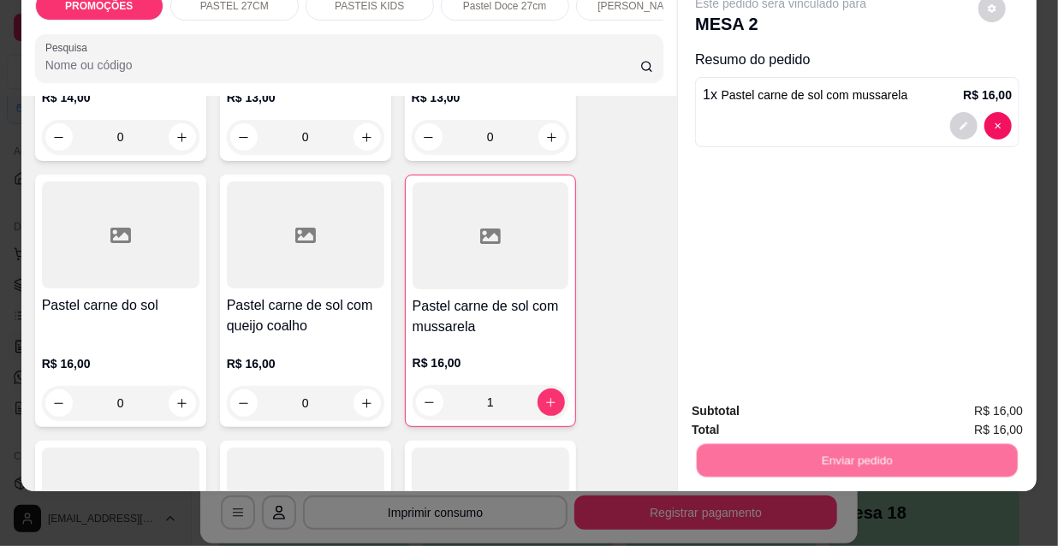
click at [772, 410] on button "Não registrar e enviar pedido" at bounding box center [802, 407] width 173 height 32
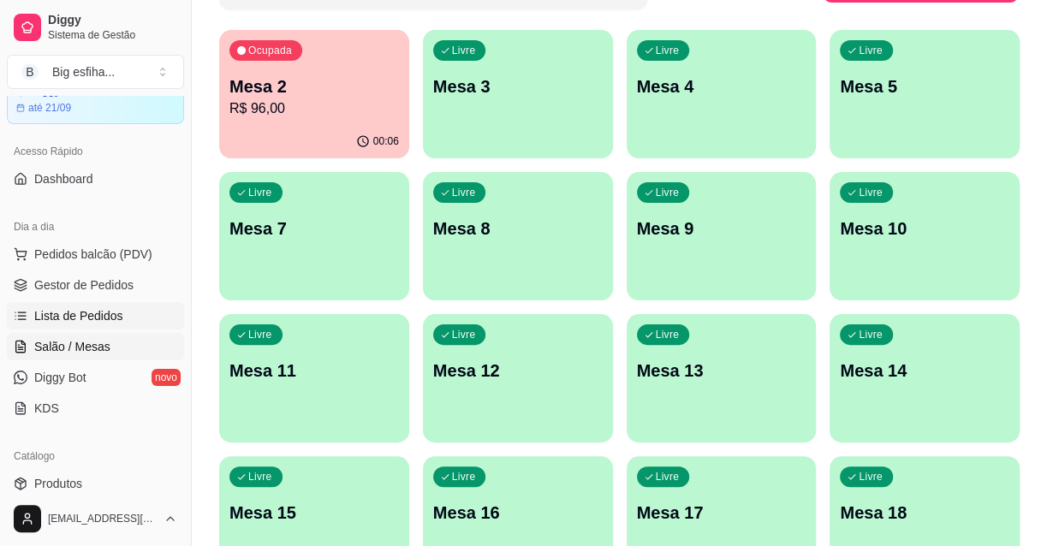
click at [79, 312] on span "Lista de Pedidos" at bounding box center [78, 315] width 89 height 17
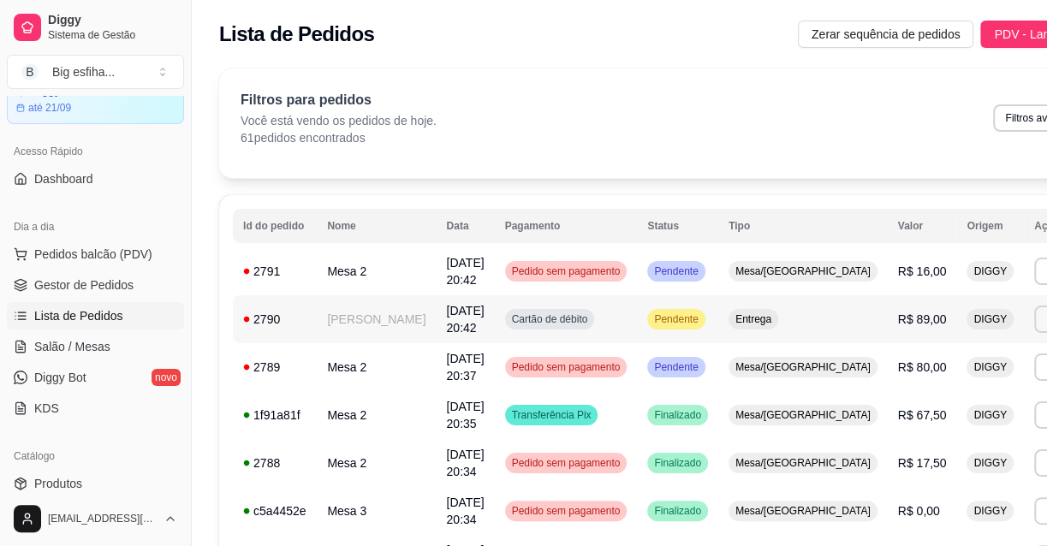
click at [1034, 314] on button "Imprimir" at bounding box center [1064, 319] width 61 height 27
click at [916, 358] on h4 "Escolha a impressora" at bounding box center [935, 350] width 124 height 17
click at [924, 376] on button "IMPRESSORA" at bounding box center [935, 378] width 124 height 27
click at [72, 246] on span "Pedidos balcão (PDV)" at bounding box center [93, 254] width 118 height 17
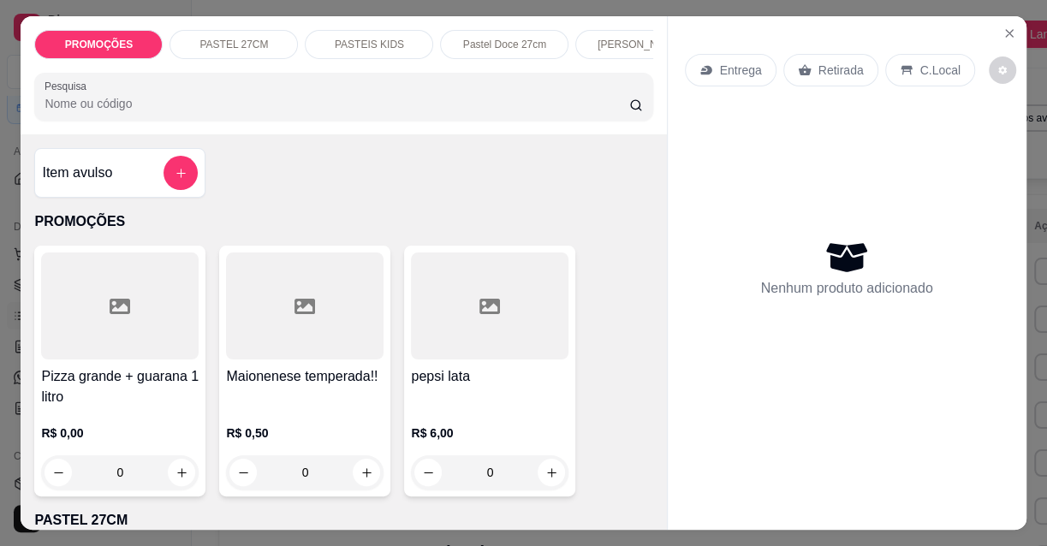
click at [707, 67] on icon at bounding box center [705, 70] width 11 height 9
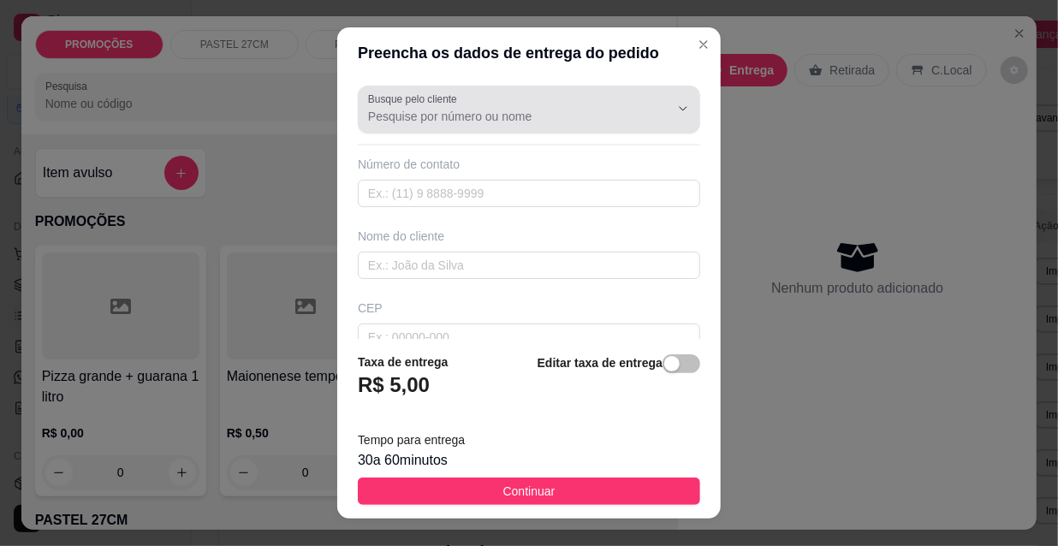
click at [511, 109] on input "Busque pelo cliente" at bounding box center [505, 116] width 274 height 17
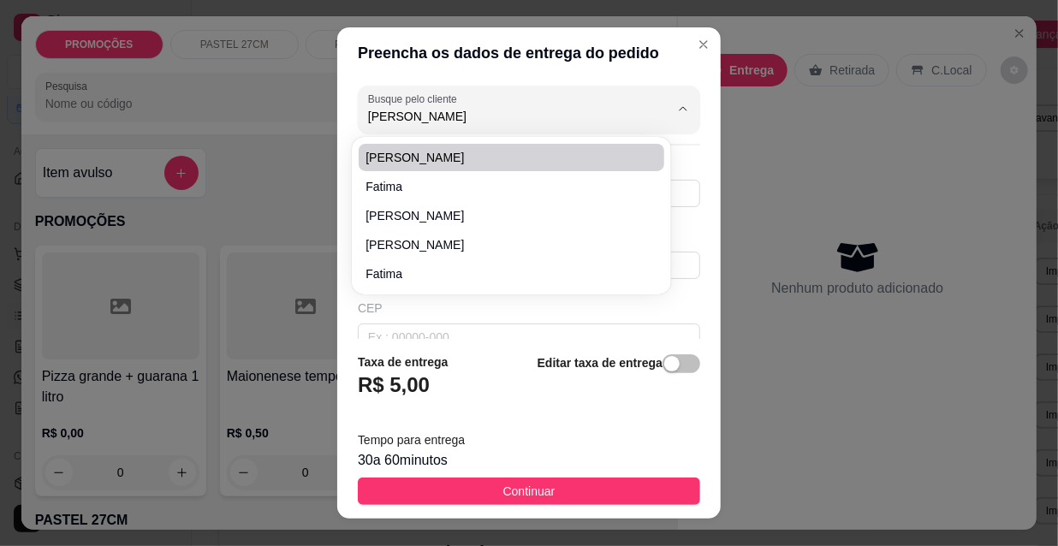
click at [412, 153] on span "[PERSON_NAME]" at bounding box center [502, 157] width 275 height 17
type input "[PERSON_NAME]"
type input "859920022712"
type input "[PERSON_NAME]"
type input "[PERSON_NAME] 725"
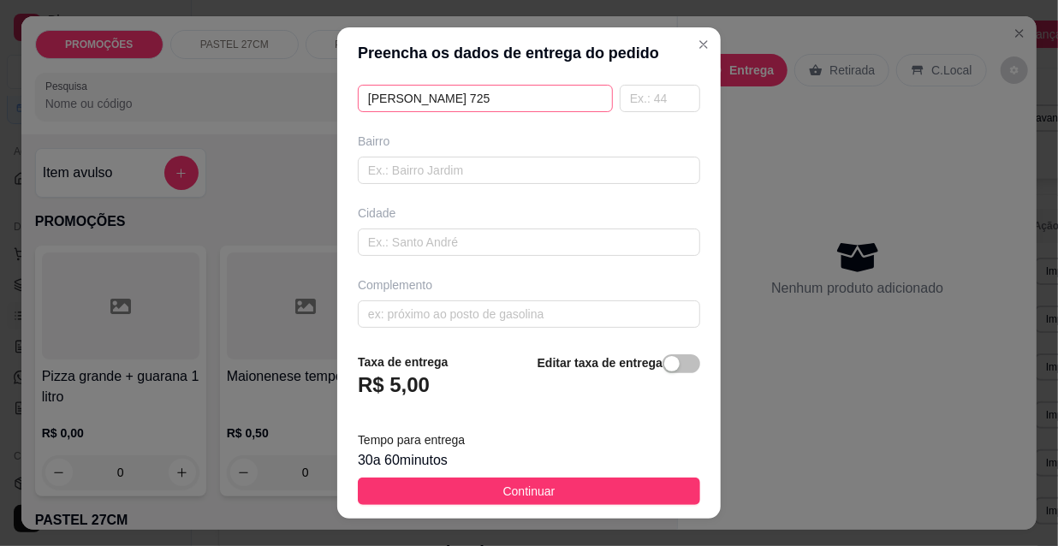
scroll to position [233, 0]
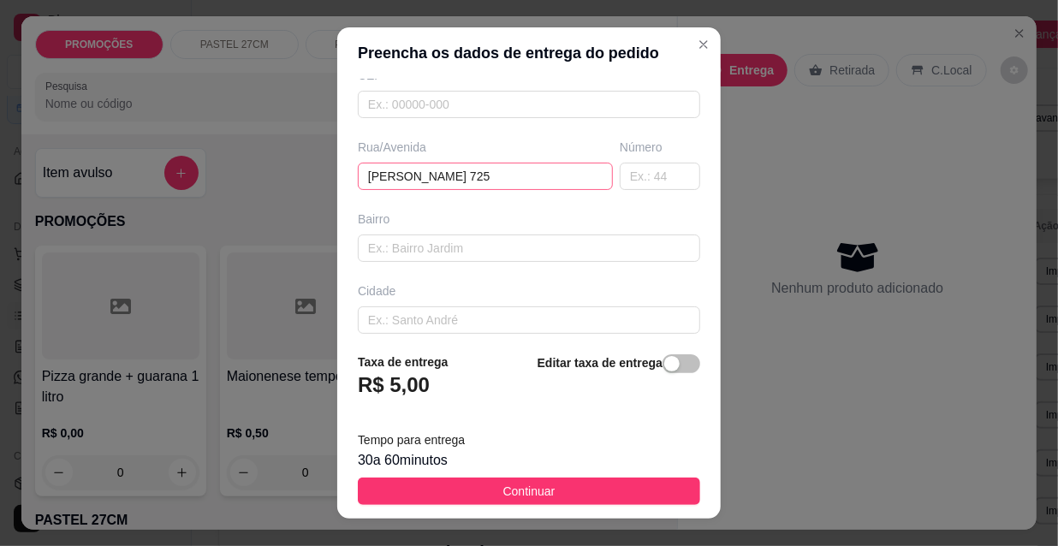
type input "[PERSON_NAME]"
click at [471, 176] on input "[PERSON_NAME] 725" at bounding box center [485, 176] width 255 height 27
click at [470, 177] on input "[PERSON_NAME] 725" at bounding box center [485, 176] width 255 height 27
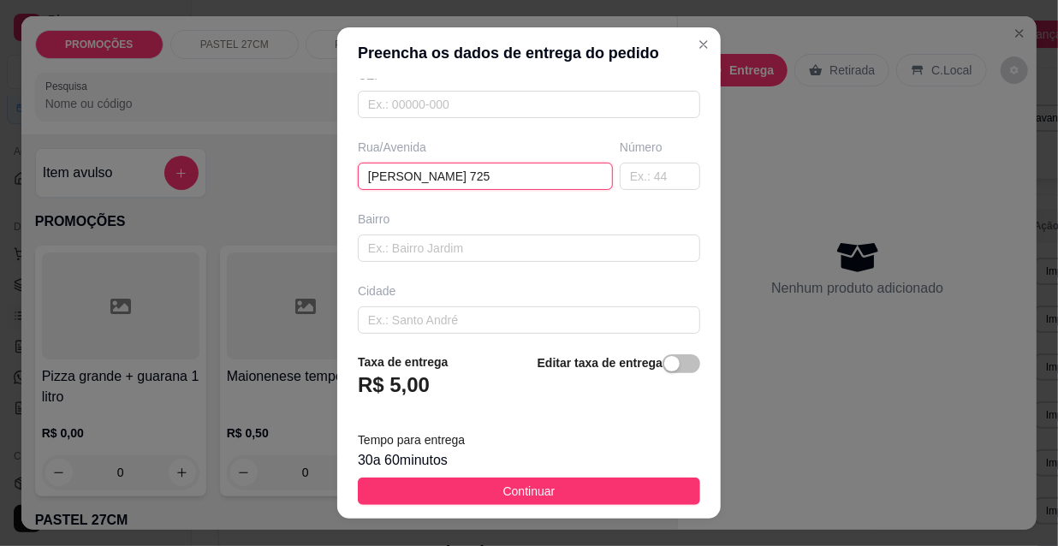
click at [470, 177] on input "[PERSON_NAME] 725" at bounding box center [485, 176] width 255 height 27
type input "[PERSON_NAME] 590"
click at [664, 361] on div "button" at bounding box center [671, 363] width 15 height 15
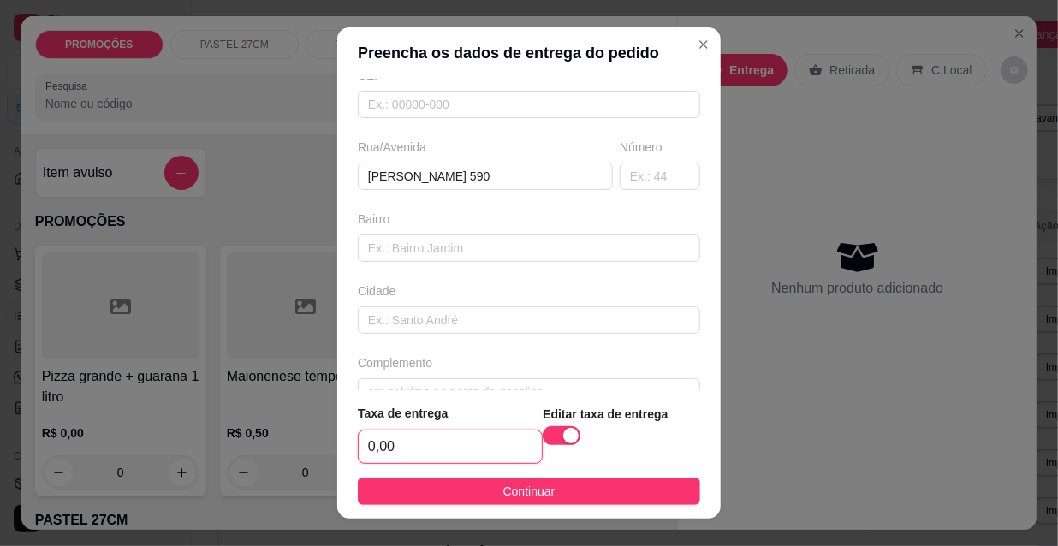
click at [444, 442] on input "0,00" at bounding box center [450, 447] width 183 height 33
type input "5,00"
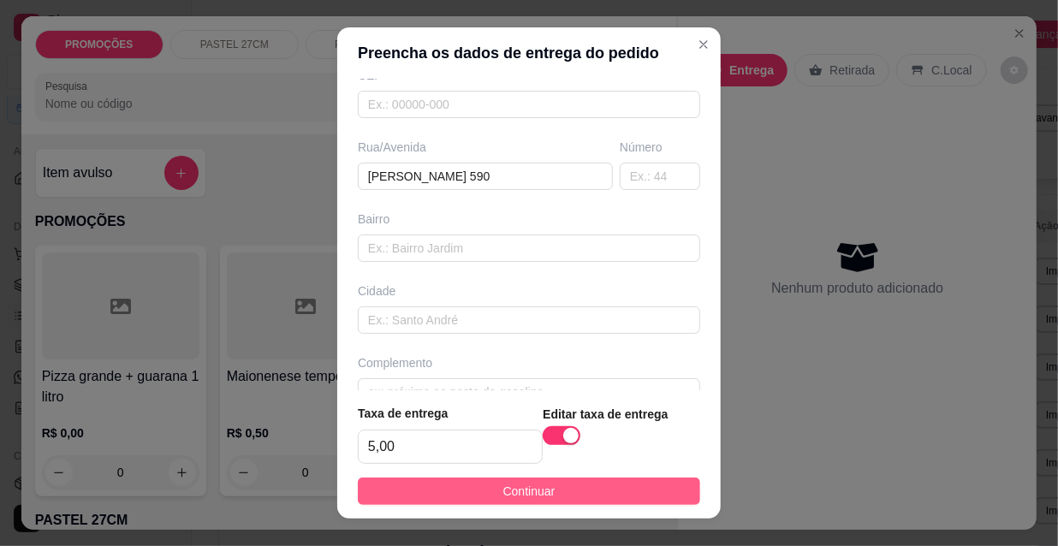
click at [503, 491] on span "Continuar" at bounding box center [529, 491] width 52 height 19
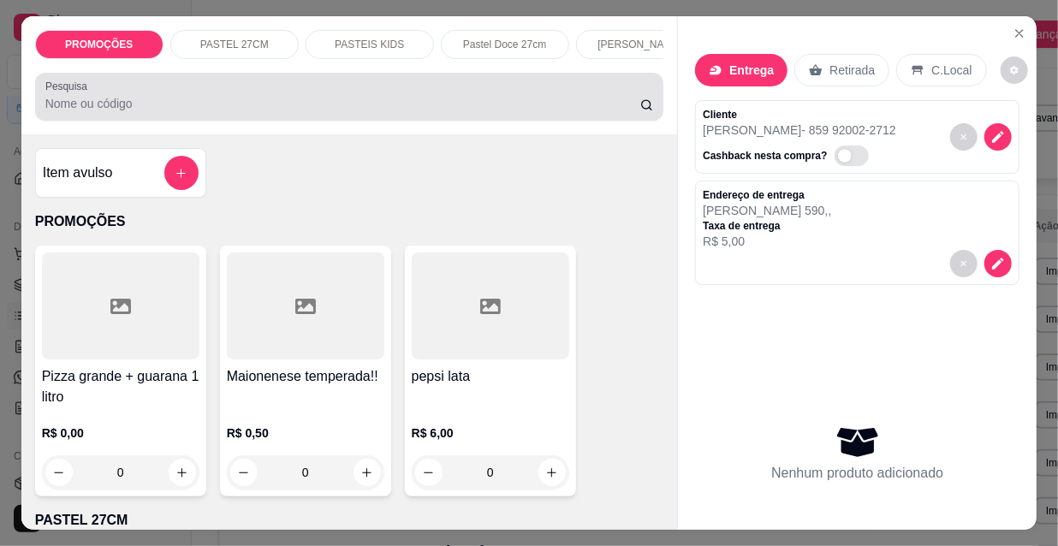
click at [87, 112] on input "Pesquisa" at bounding box center [342, 103] width 595 height 17
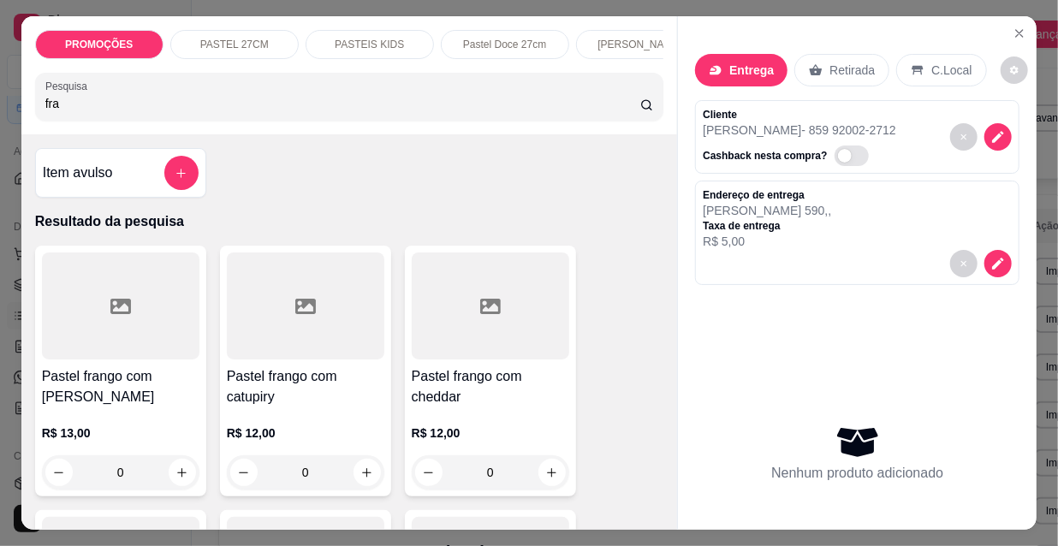
type input "fra"
click at [329, 398] on h4 "Pastel frango com catupiry" at bounding box center [305, 386] width 157 height 41
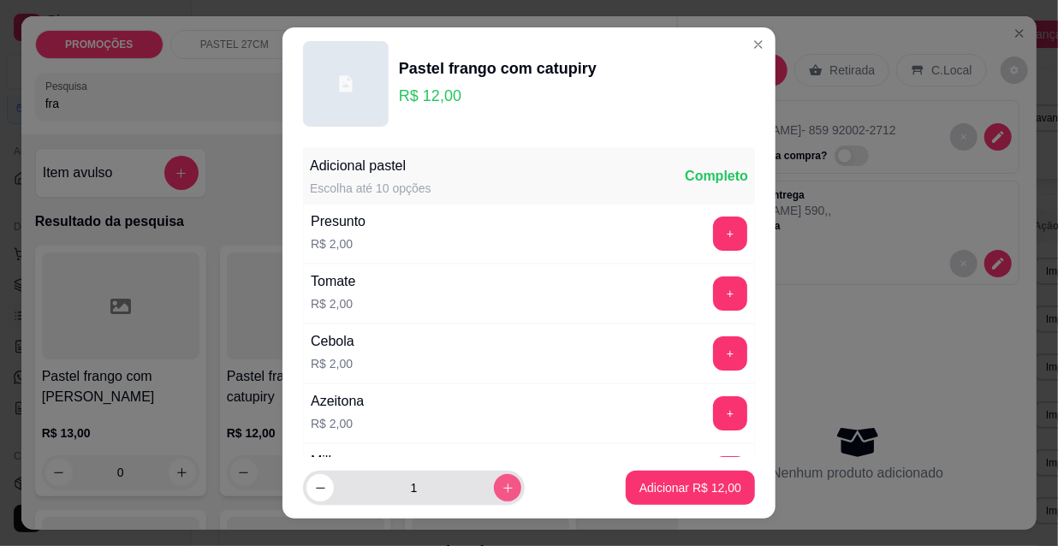
click at [494, 487] on button "increase-product-quantity" at bounding box center [507, 487] width 27 height 27
type input "2"
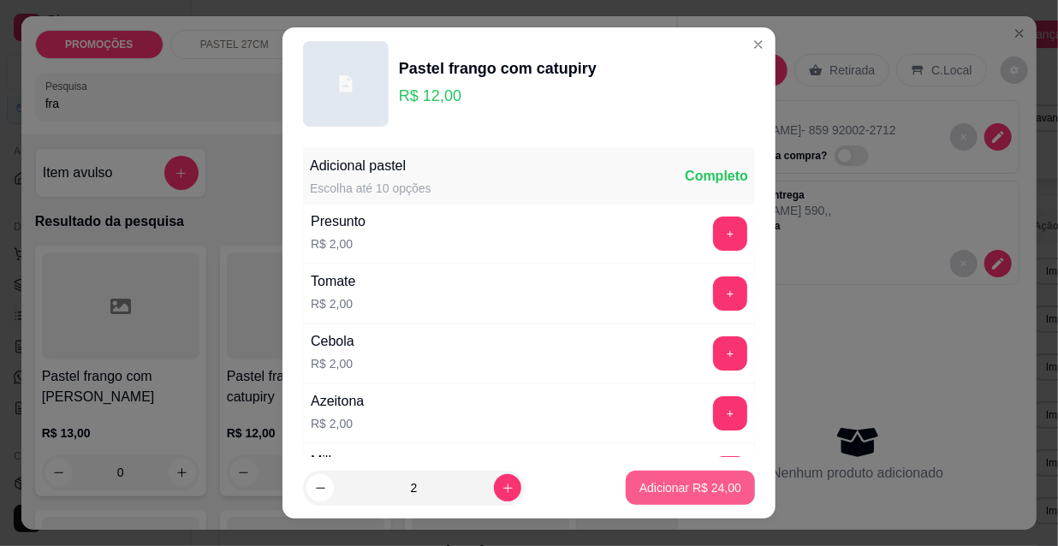
click at [659, 479] on p "Adicionar R$ 24,00" at bounding box center [690, 487] width 102 height 17
type input "2"
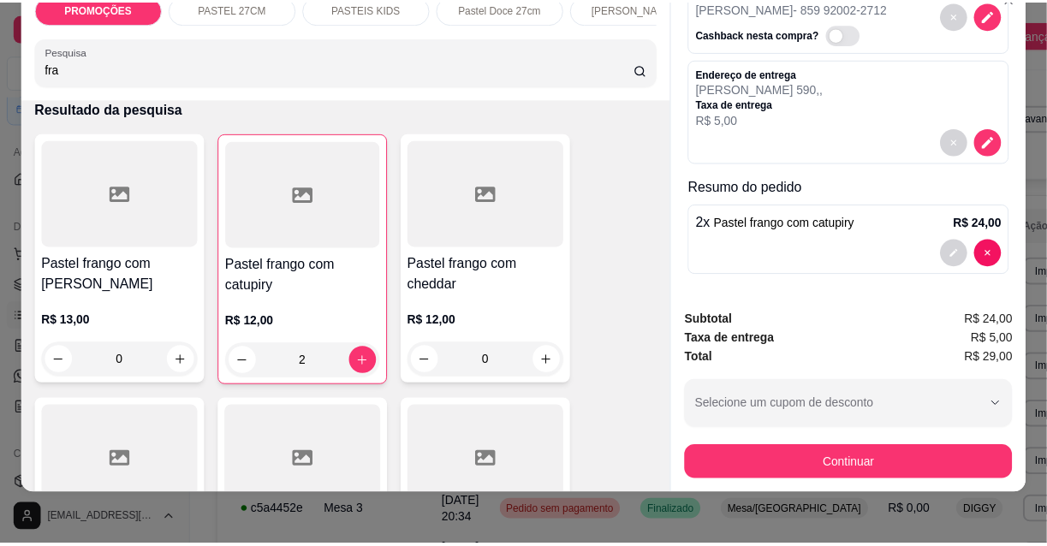
scroll to position [44, 0]
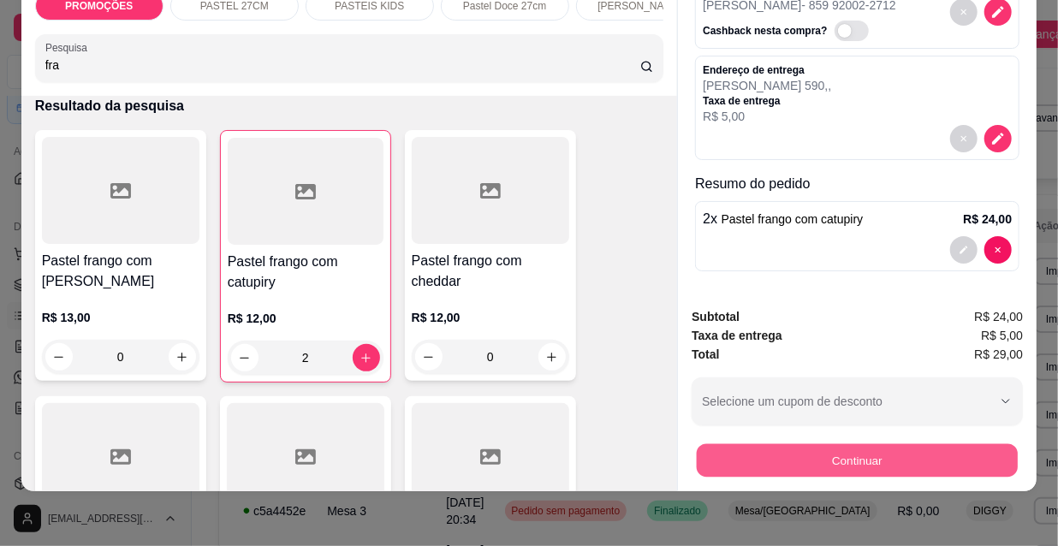
click at [826, 449] on button "Continuar" at bounding box center [857, 459] width 321 height 33
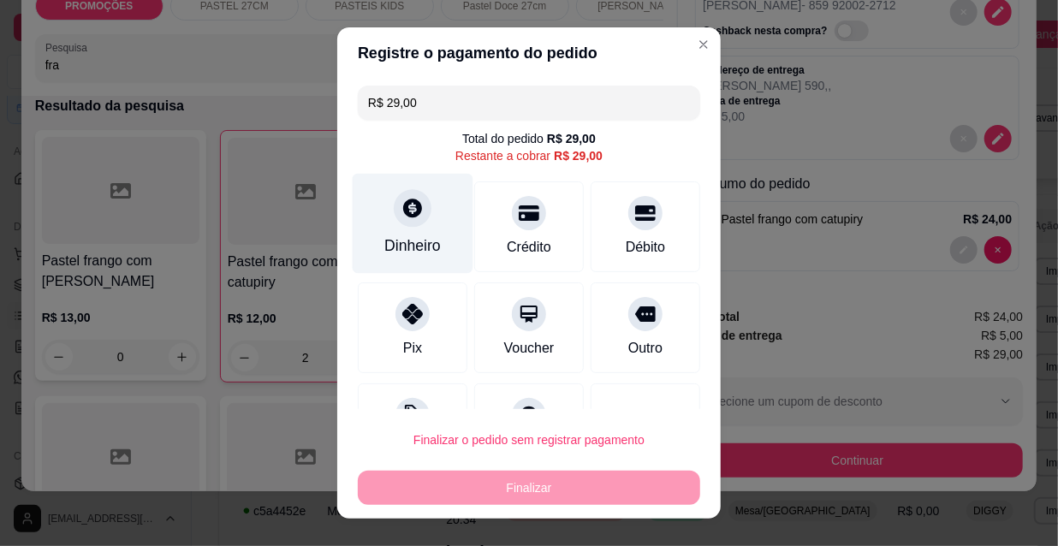
click at [384, 236] on div "Dinheiro" at bounding box center [412, 246] width 56 height 22
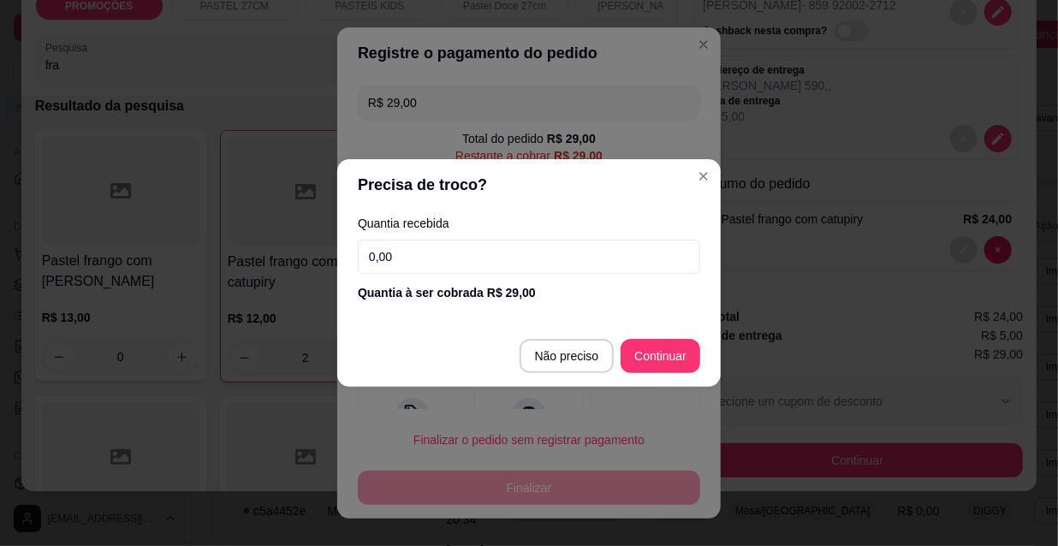
click at [396, 255] on input "0,00" at bounding box center [529, 257] width 342 height 34
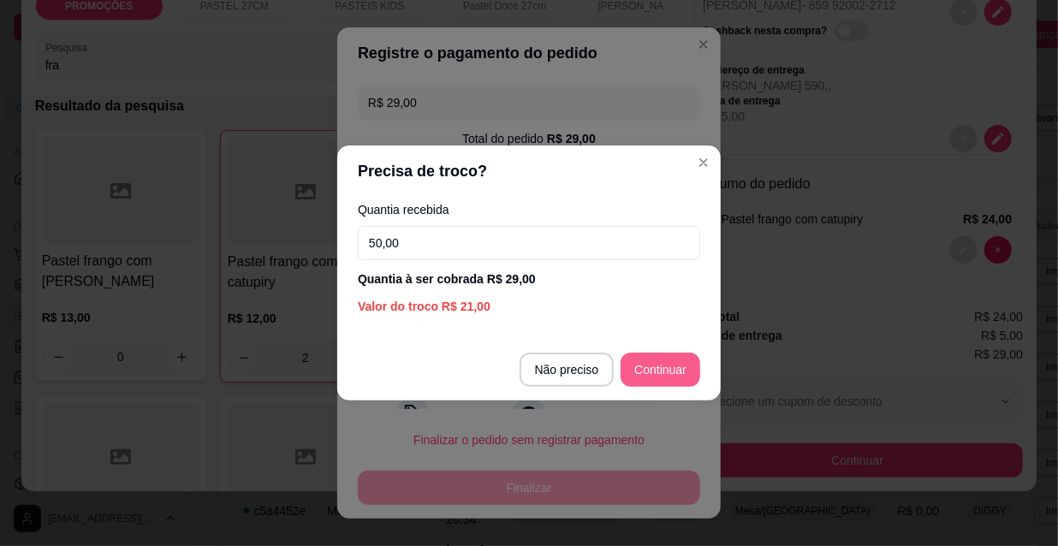
type input "50,00"
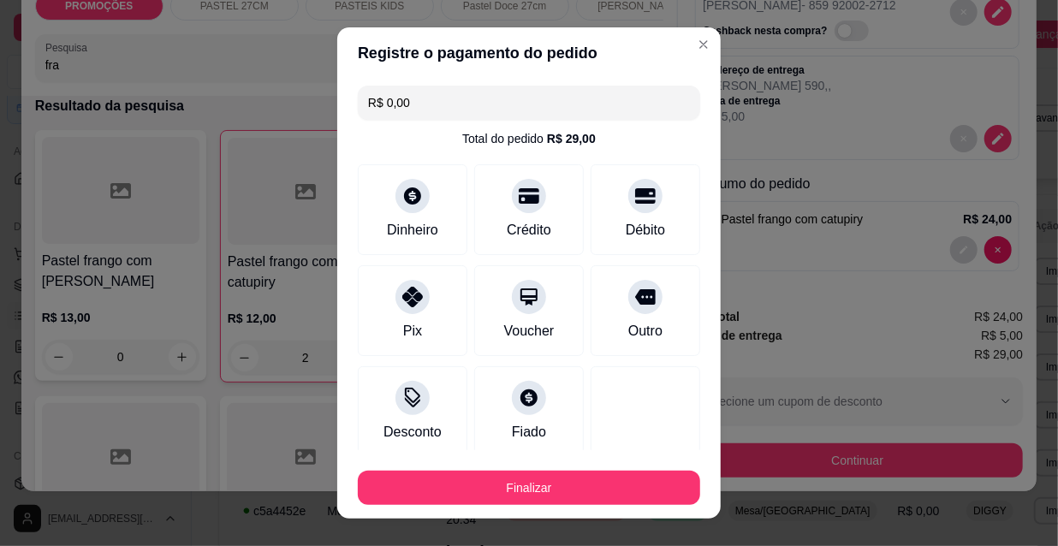
type input "R$ 0,00"
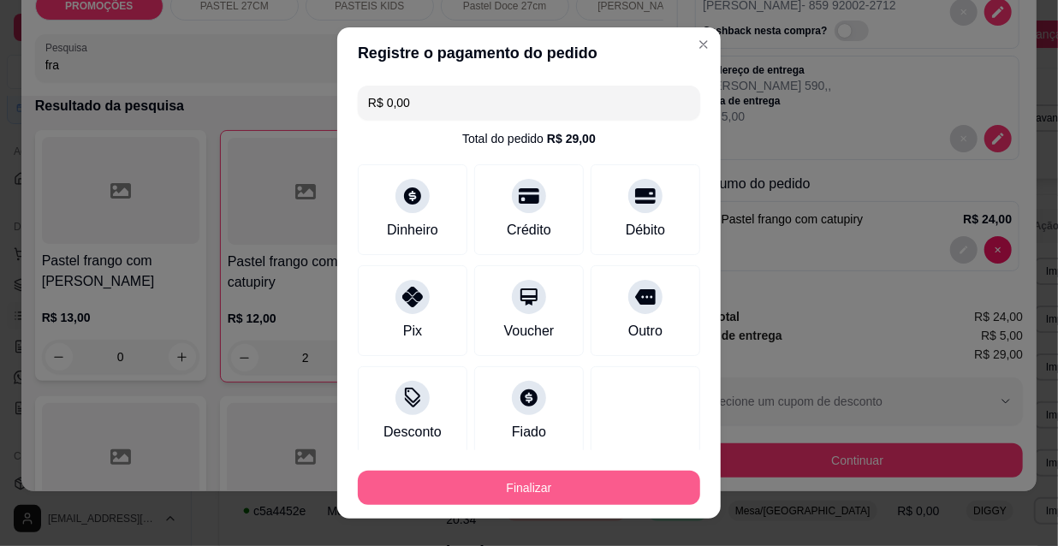
click at [514, 479] on button "Finalizar" at bounding box center [529, 488] width 342 height 34
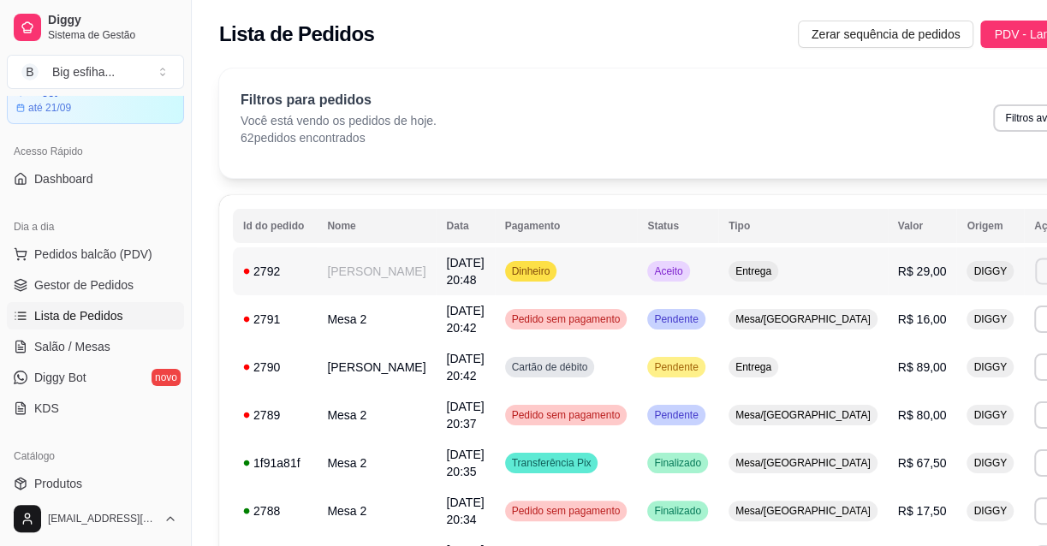
click at [1035, 273] on button "Imprimir" at bounding box center [1064, 271] width 59 height 27
click at [935, 323] on button "IMPRESSORA" at bounding box center [935, 331] width 124 height 27
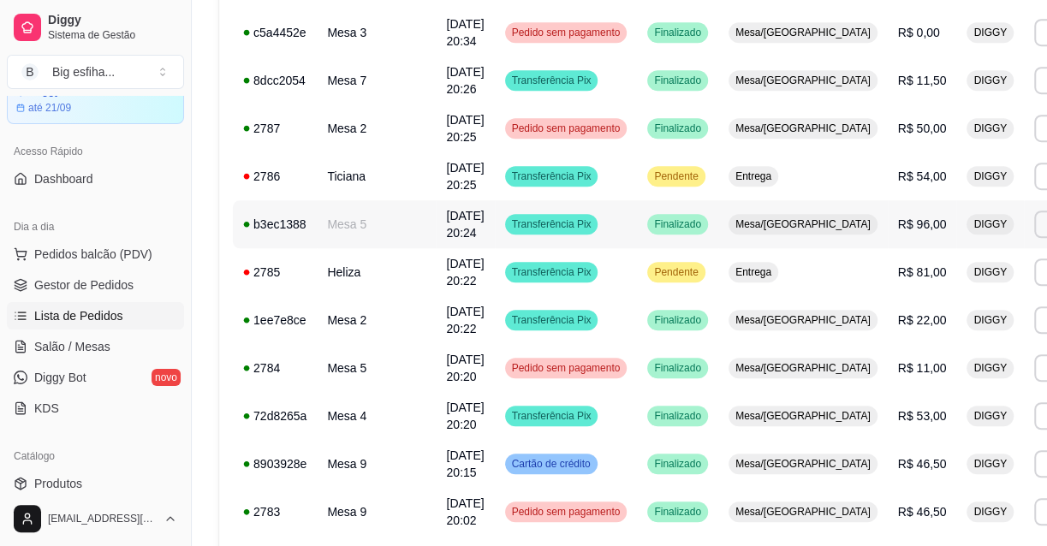
scroll to position [700, 0]
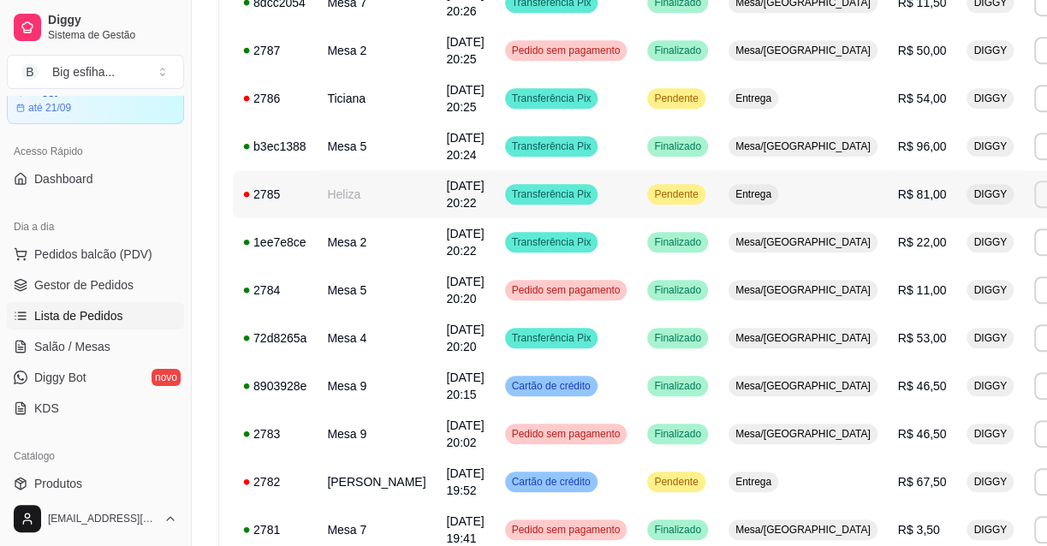
click at [1034, 193] on button "Imprimir" at bounding box center [1064, 194] width 61 height 27
click at [910, 263] on button "IMPRESSORA" at bounding box center [935, 254] width 120 height 27
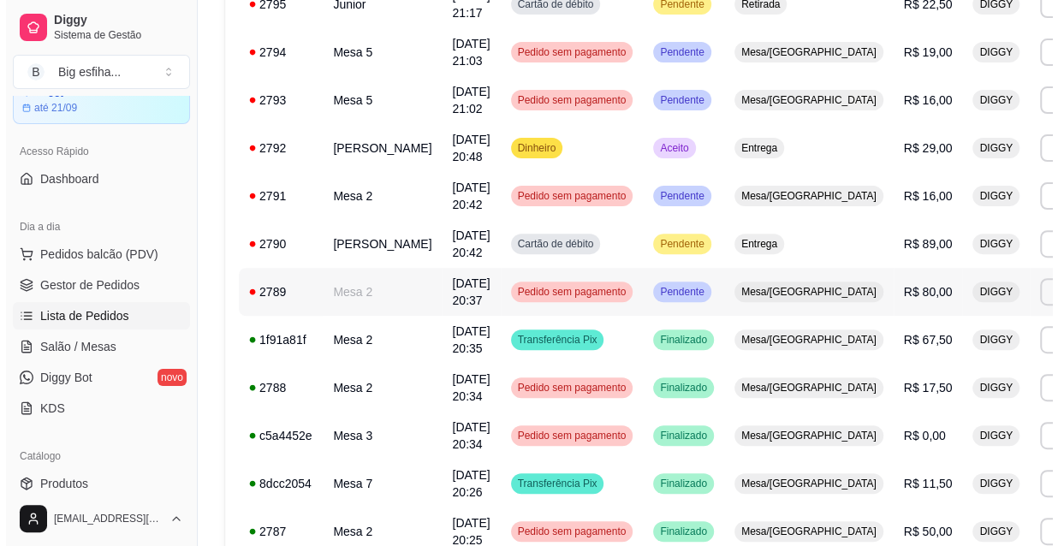
scroll to position [311, 0]
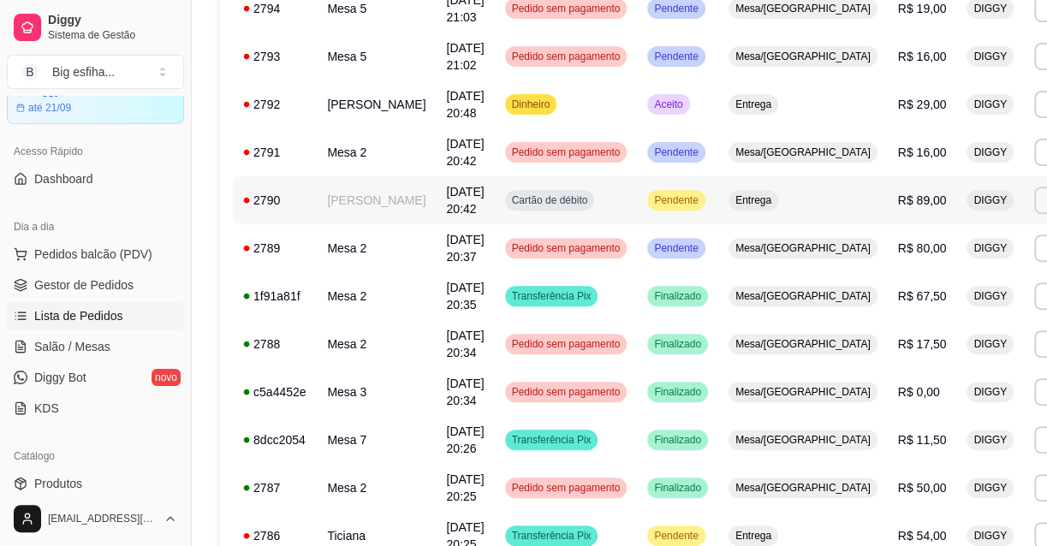
click at [545, 201] on span "Cartão de débito" at bounding box center [549, 200] width 83 height 14
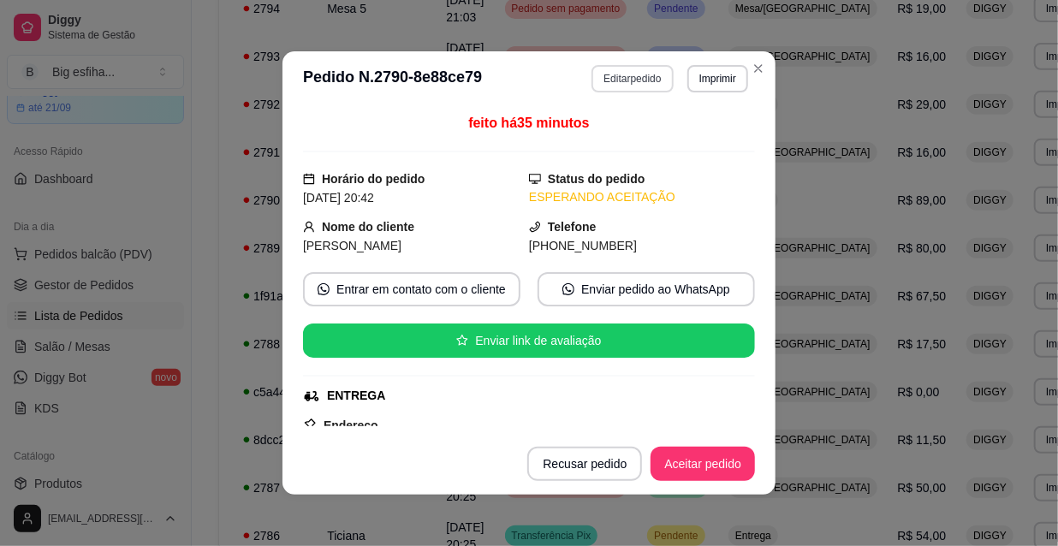
click at [643, 82] on button "Editar pedido" at bounding box center [631, 78] width 81 height 27
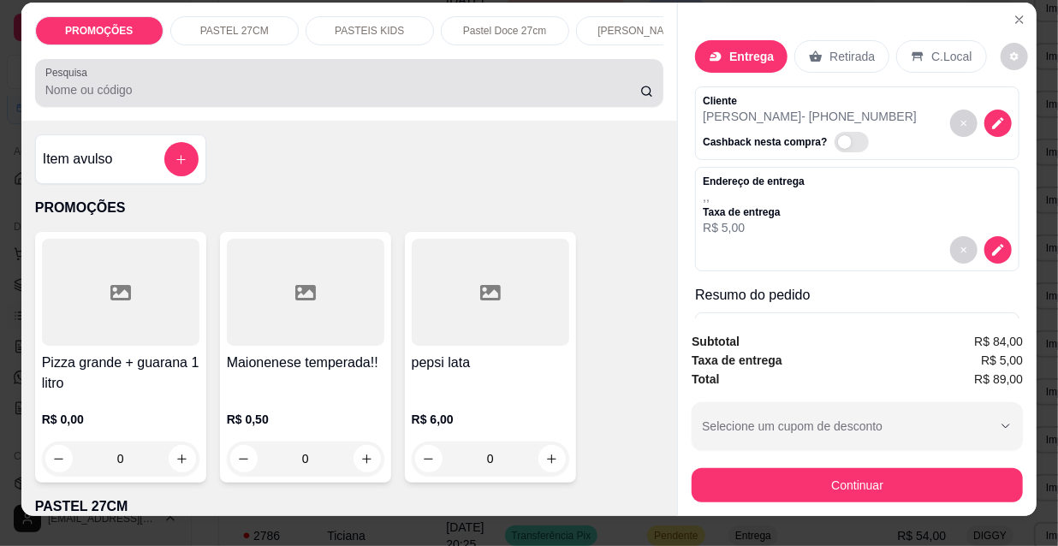
scroll to position [0, 0]
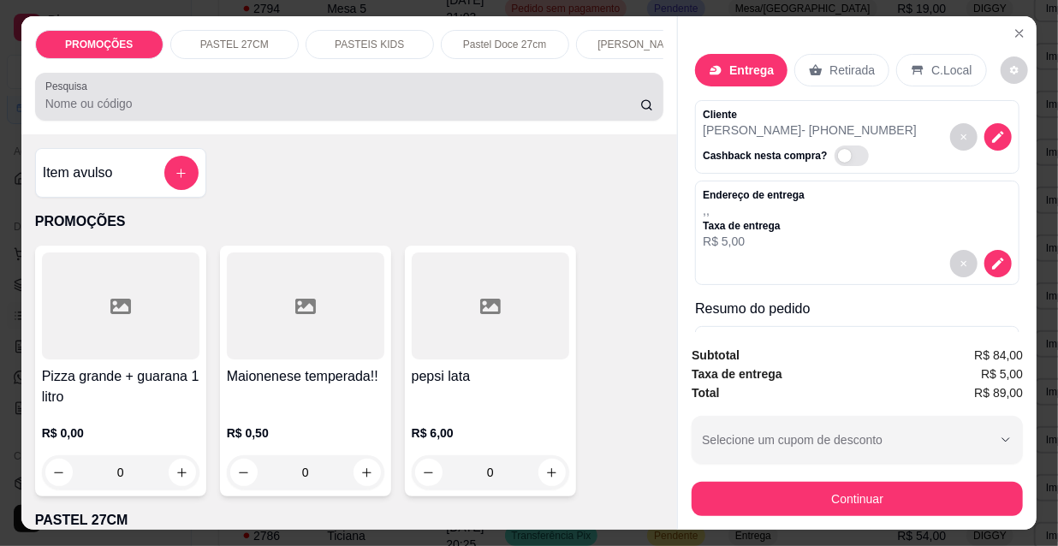
click at [377, 112] on input "Pesquisa" at bounding box center [342, 103] width 595 height 17
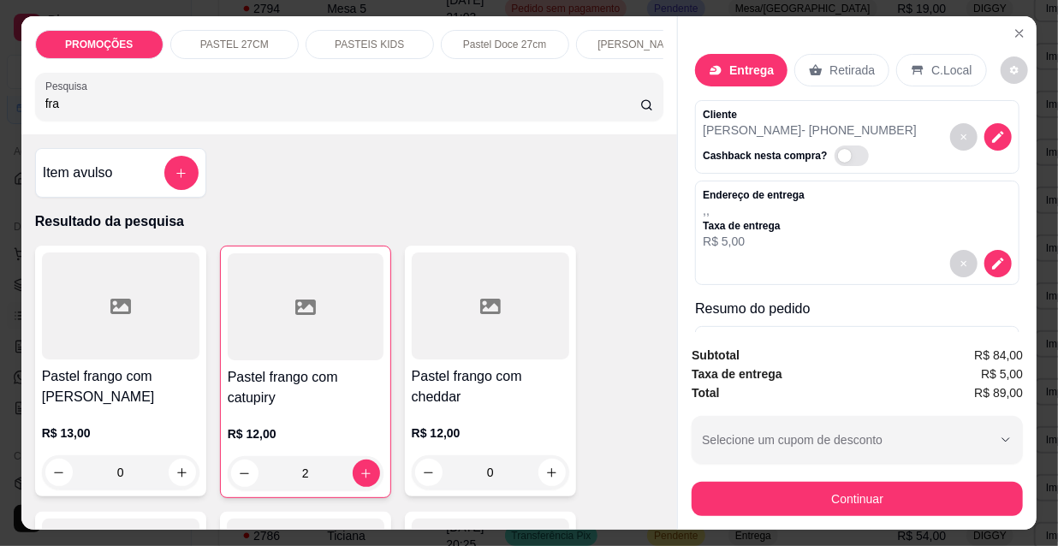
type input "fra"
click at [171, 479] on div "0" at bounding box center [120, 472] width 157 height 34
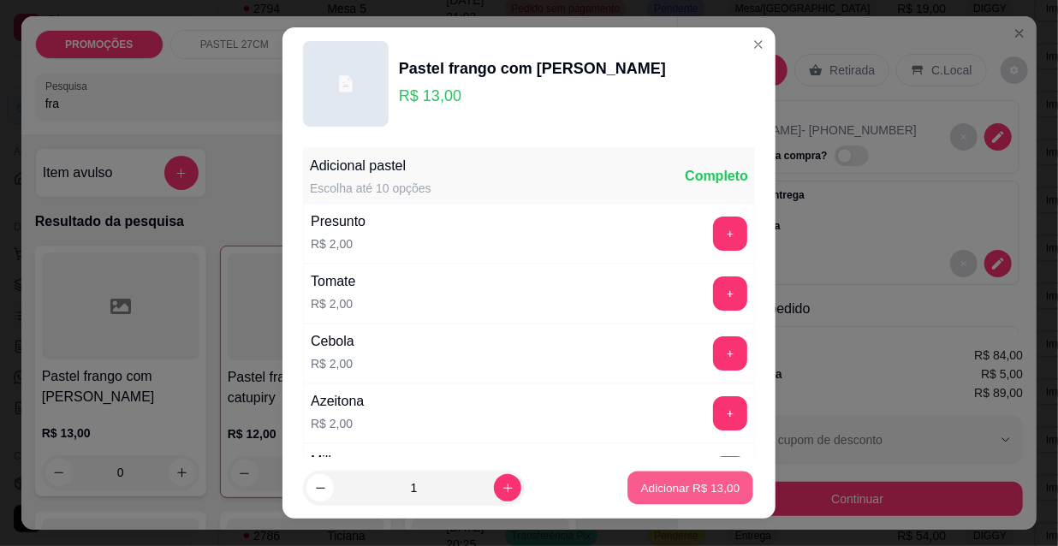
click at [692, 487] on p "Adicionar R$ 13,00" at bounding box center [690, 487] width 99 height 16
type input "1"
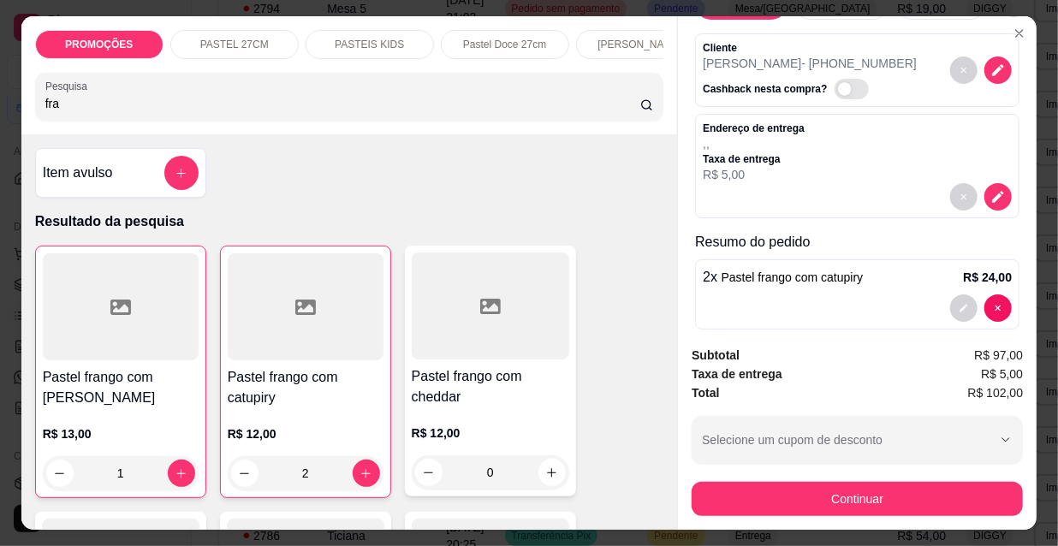
scroll to position [439, 0]
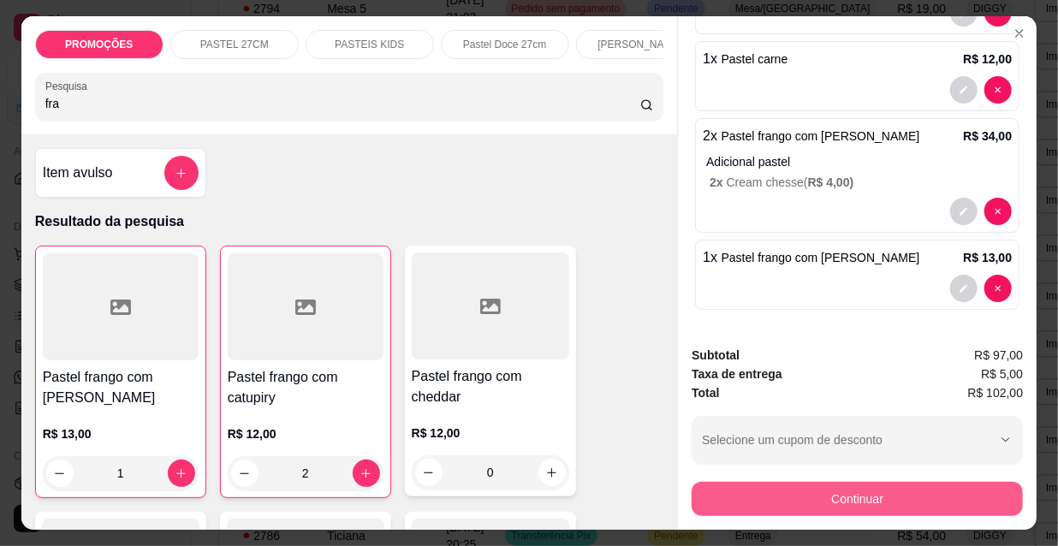
click at [810, 495] on button "Continuar" at bounding box center [857, 499] width 331 height 34
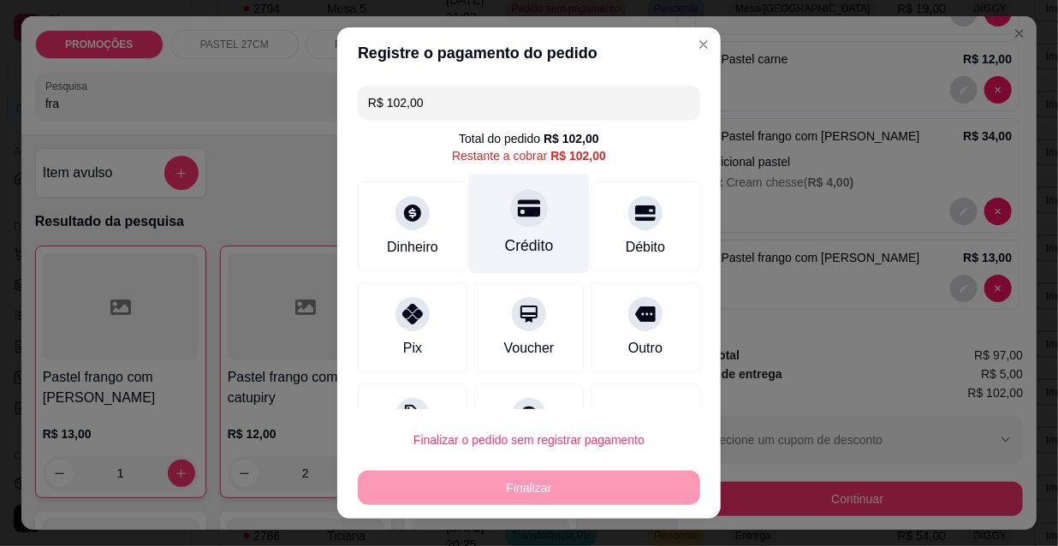
click at [524, 218] on div at bounding box center [529, 208] width 38 height 38
type input "R$ 0,00"
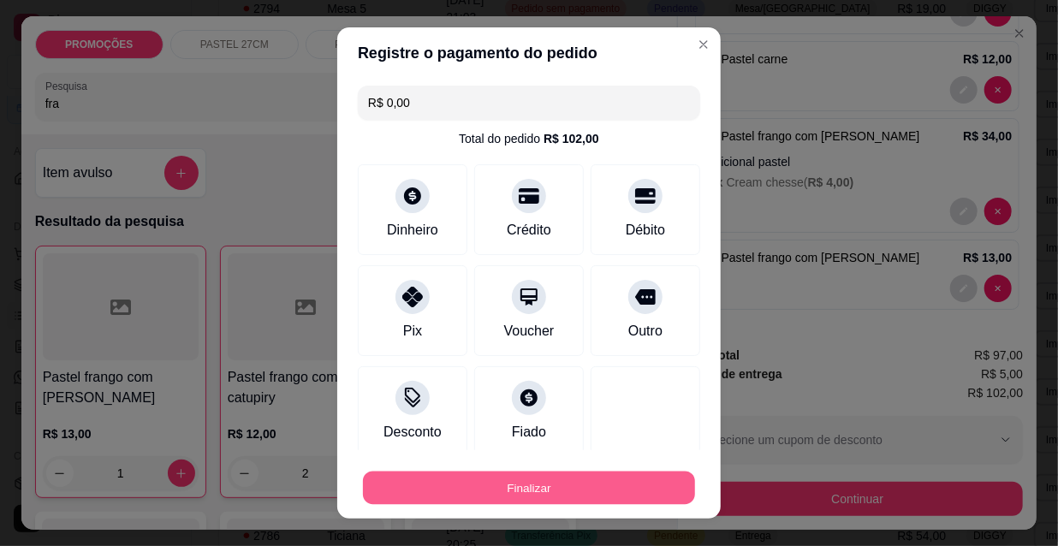
click at [496, 486] on button "Finalizar" at bounding box center [529, 488] width 332 height 33
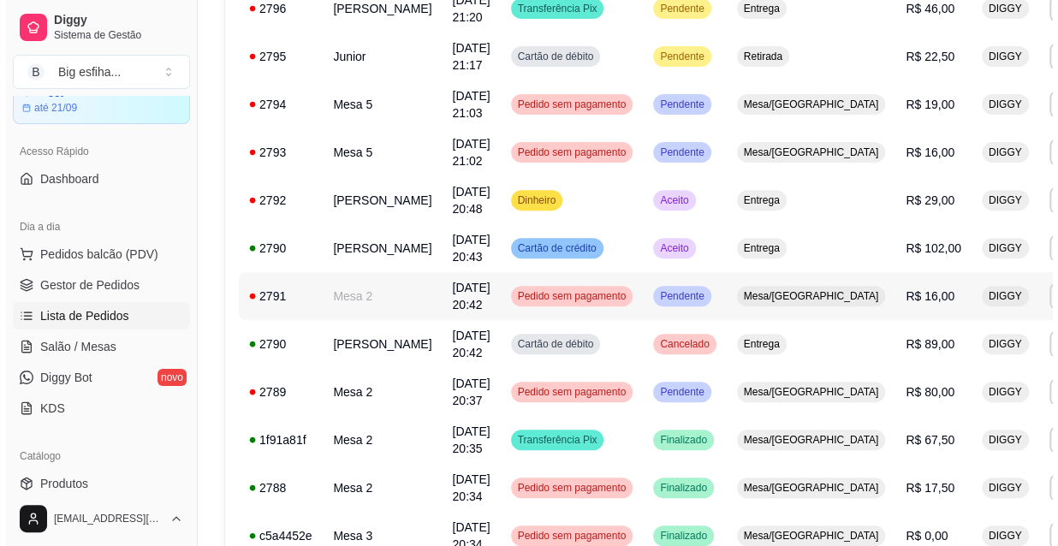
scroll to position [0, 0]
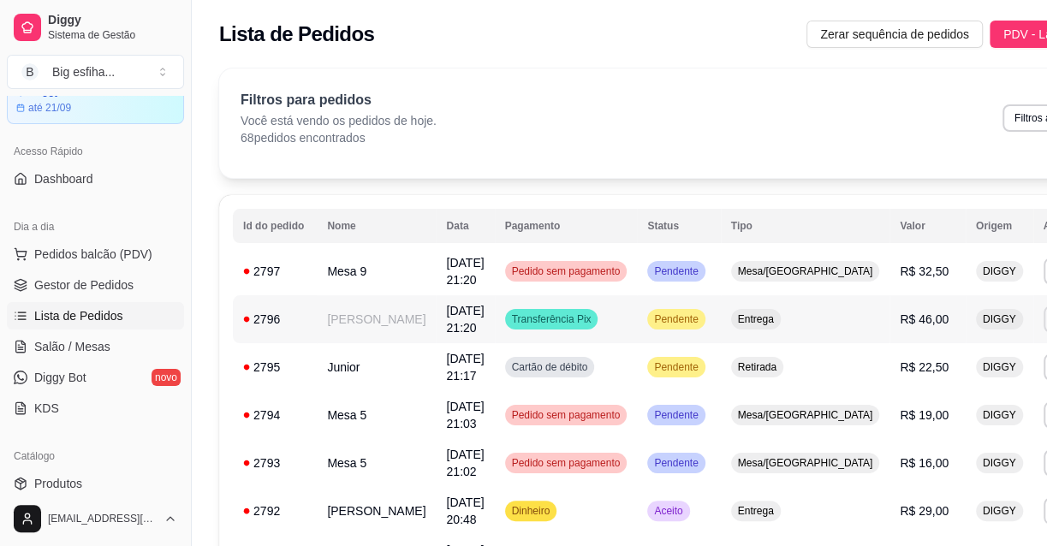
click at [915, 390] on button "IMPRESSORA" at bounding box center [935, 387] width 124 height 27
click at [93, 354] on link "Salão / Mesas" at bounding box center [95, 346] width 177 height 27
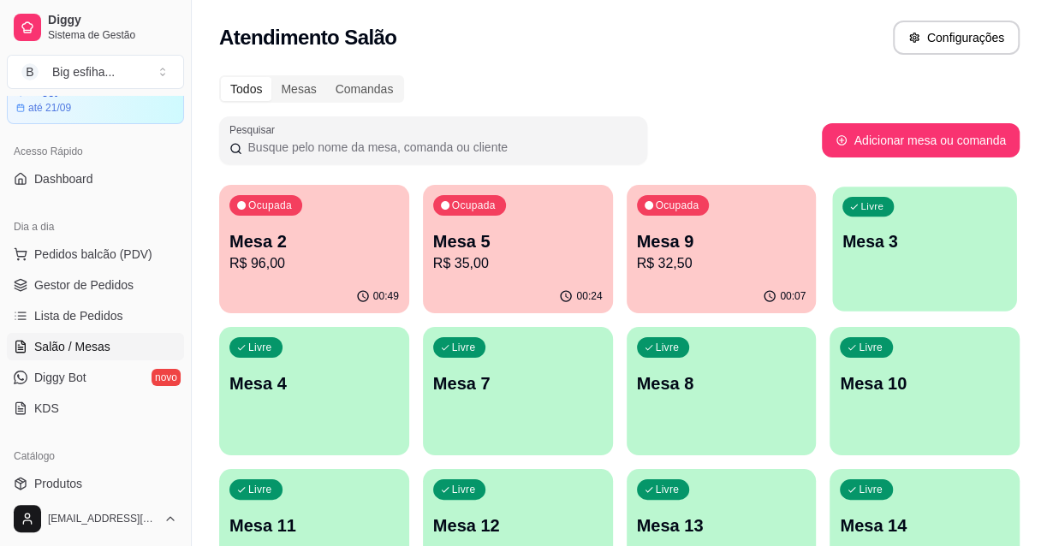
click at [1001, 244] on p "Mesa 3" at bounding box center [924, 241] width 164 height 23
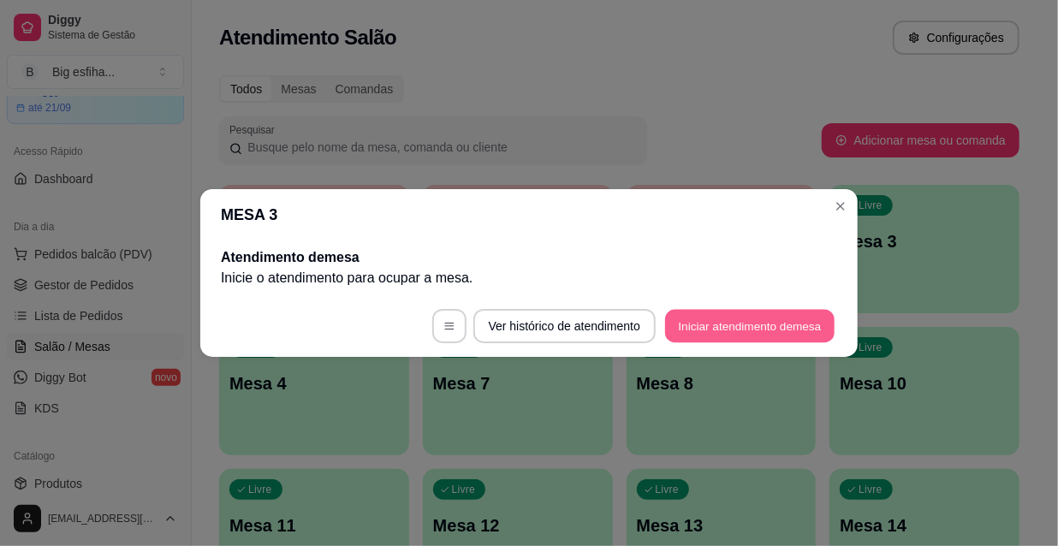
click at [728, 322] on button "Iniciar atendimento de mesa" at bounding box center [749, 326] width 169 height 33
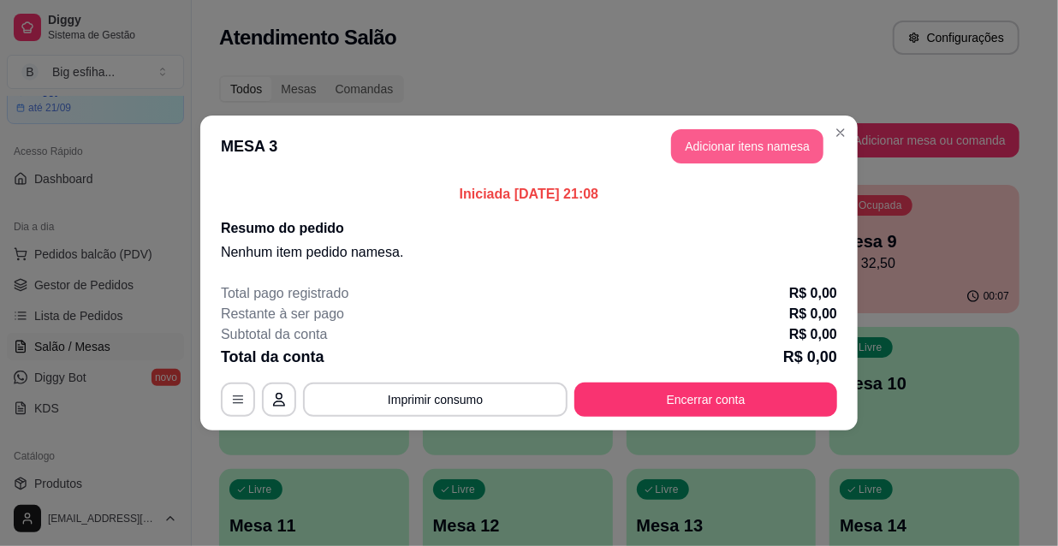
click at [758, 137] on button "Adicionar itens na mesa" at bounding box center [747, 146] width 152 height 34
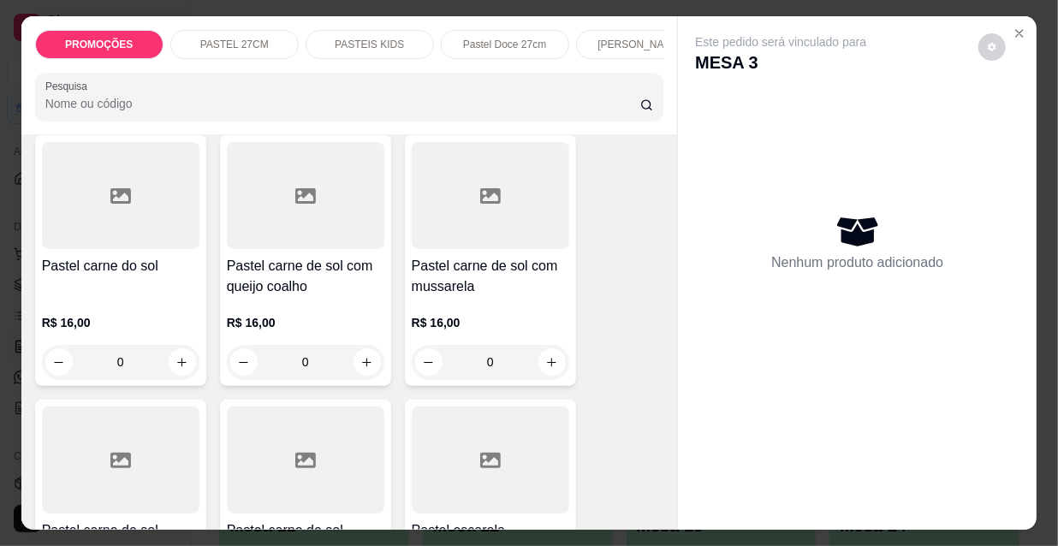
scroll to position [2256, 0]
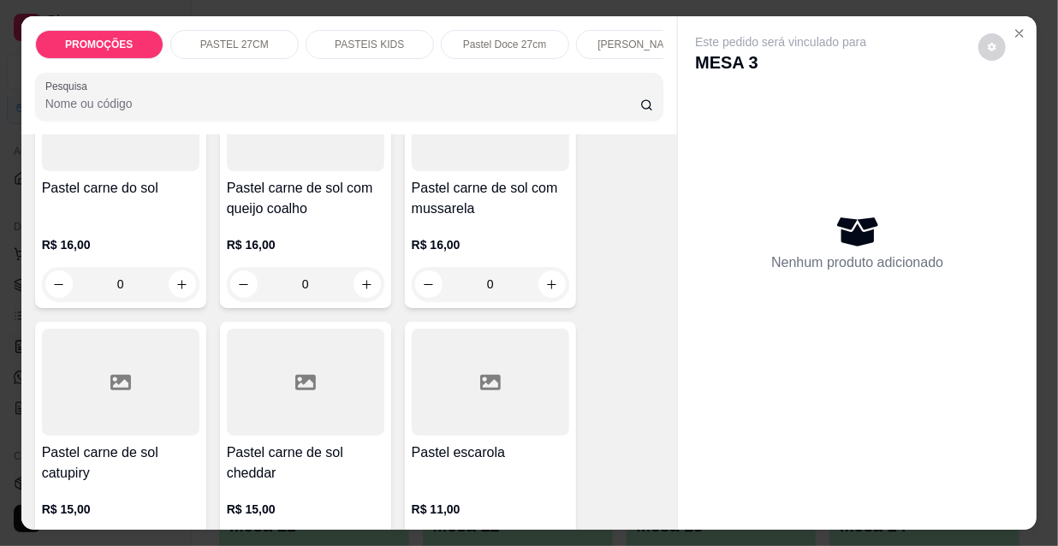
click at [251, 219] on div "R$ 16,00 0" at bounding box center [305, 260] width 157 height 82
click at [639, 488] on p "Adicionar R$ 16,00" at bounding box center [690, 487] width 102 height 17
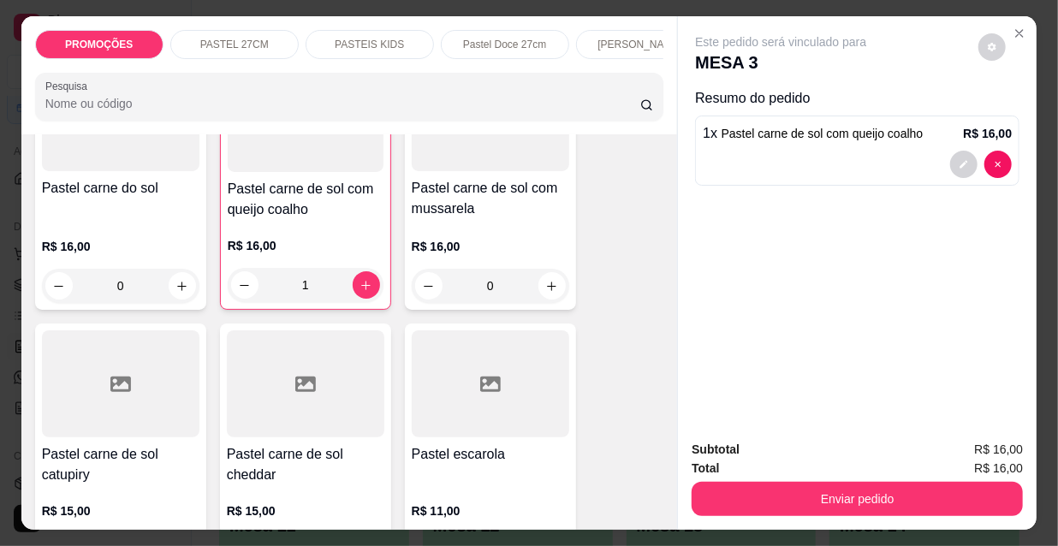
type input "1"
click at [806, 494] on button "Enviar pedido" at bounding box center [857, 499] width 331 height 34
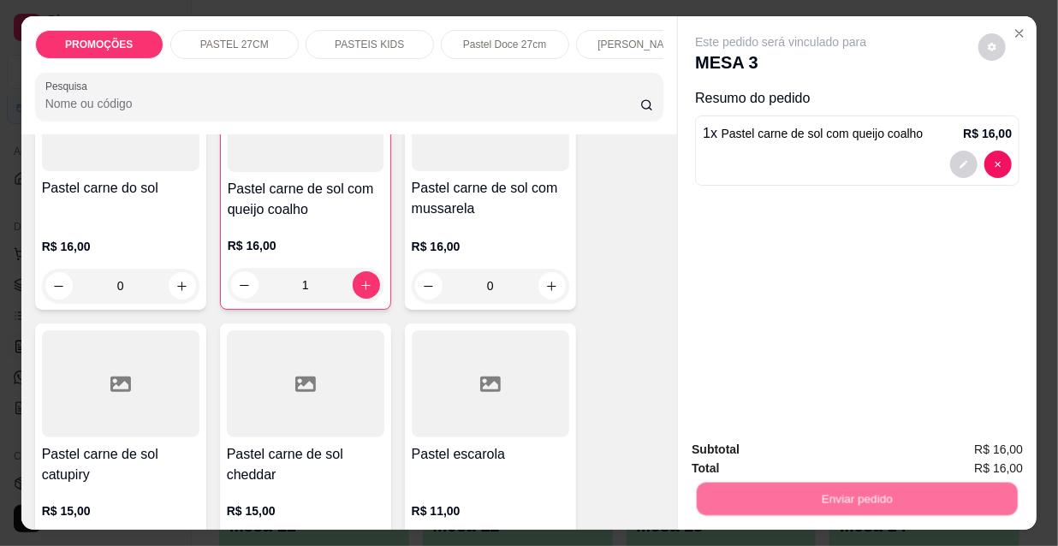
click at [780, 454] on button "Não registrar e enviar pedido" at bounding box center [802, 451] width 178 height 33
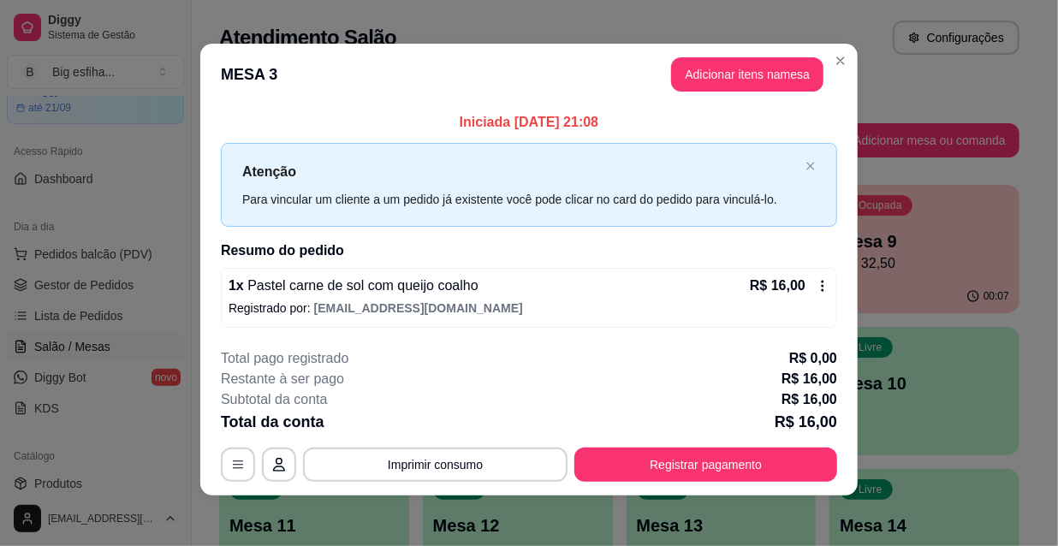
scroll to position [7, 0]
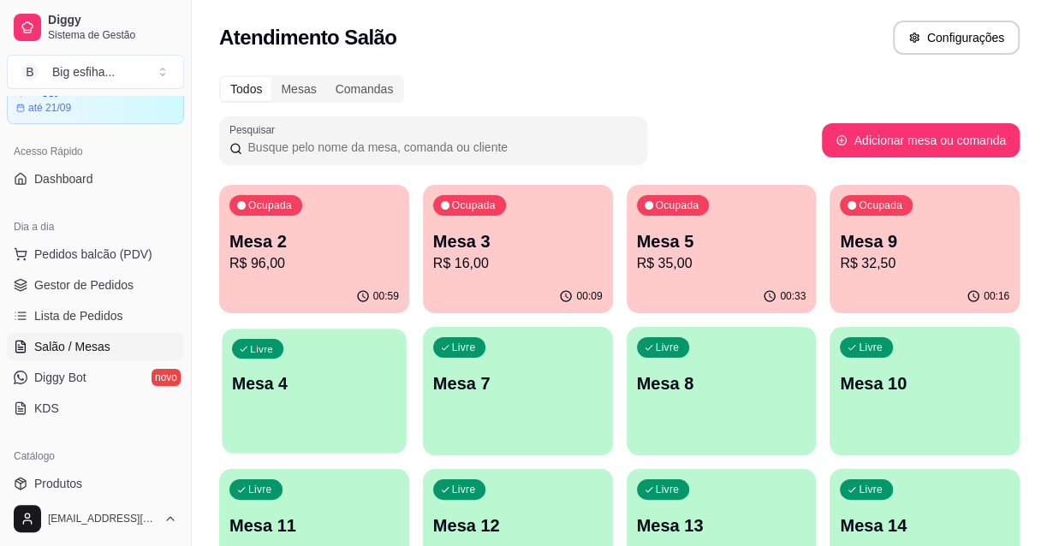
click at [331, 413] on div "Livre Mesa 4" at bounding box center [314, 381] width 184 height 104
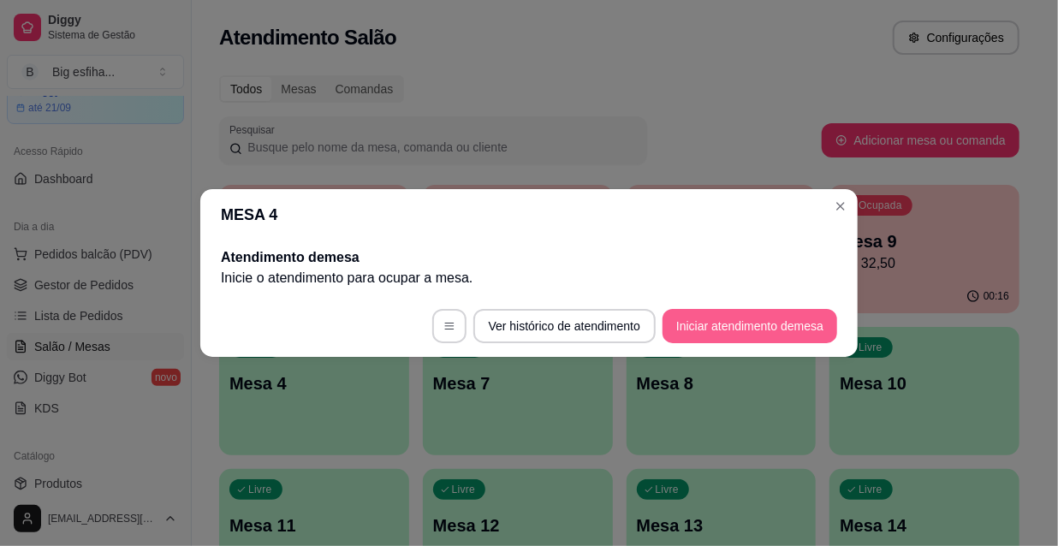
click at [716, 316] on button "Iniciar atendimento de mesa" at bounding box center [750, 326] width 175 height 34
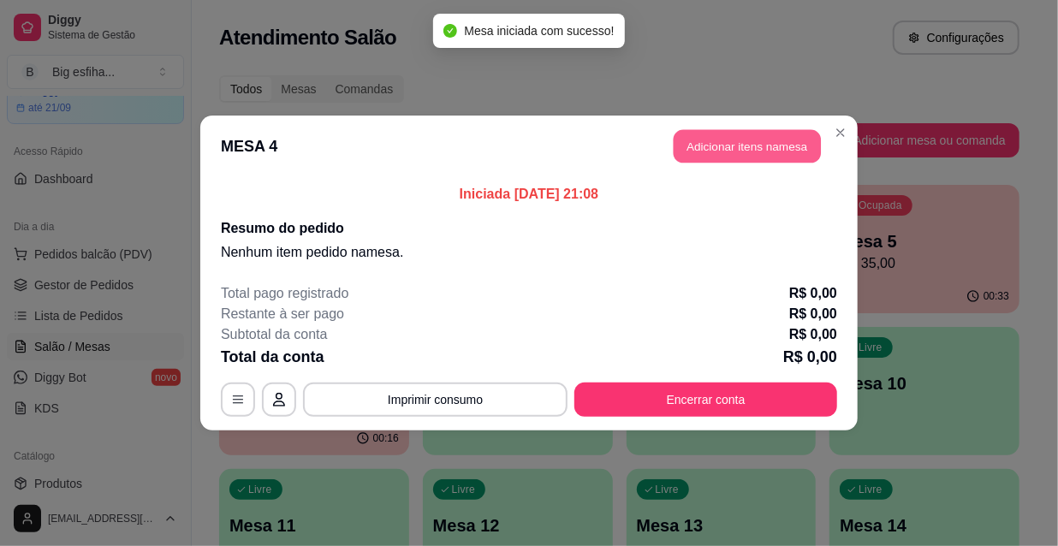
click at [741, 151] on button "Adicionar itens na mesa" at bounding box center [747, 146] width 147 height 33
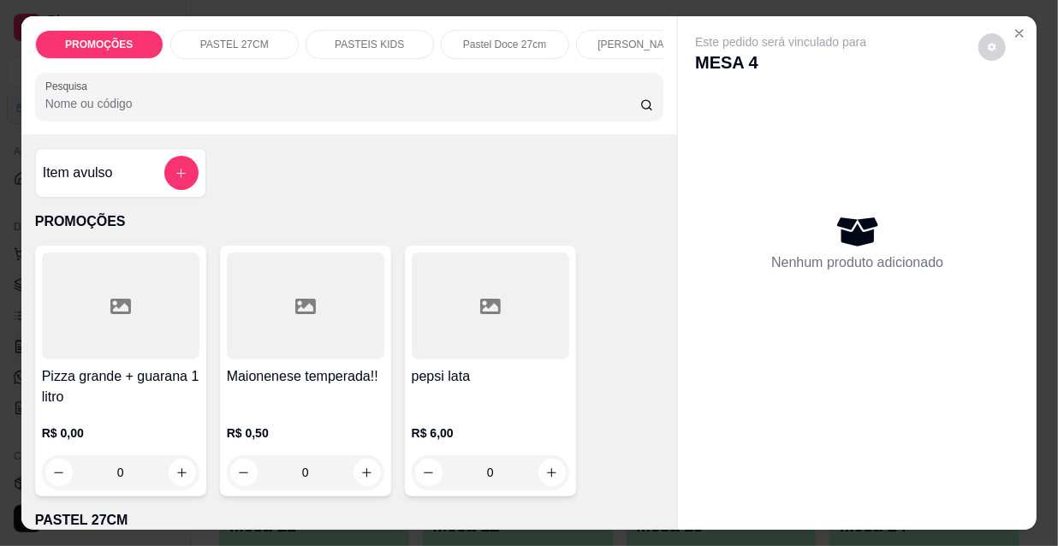
click at [383, 38] on p "PASTEIS KIDS" at bounding box center [369, 45] width 69 height 14
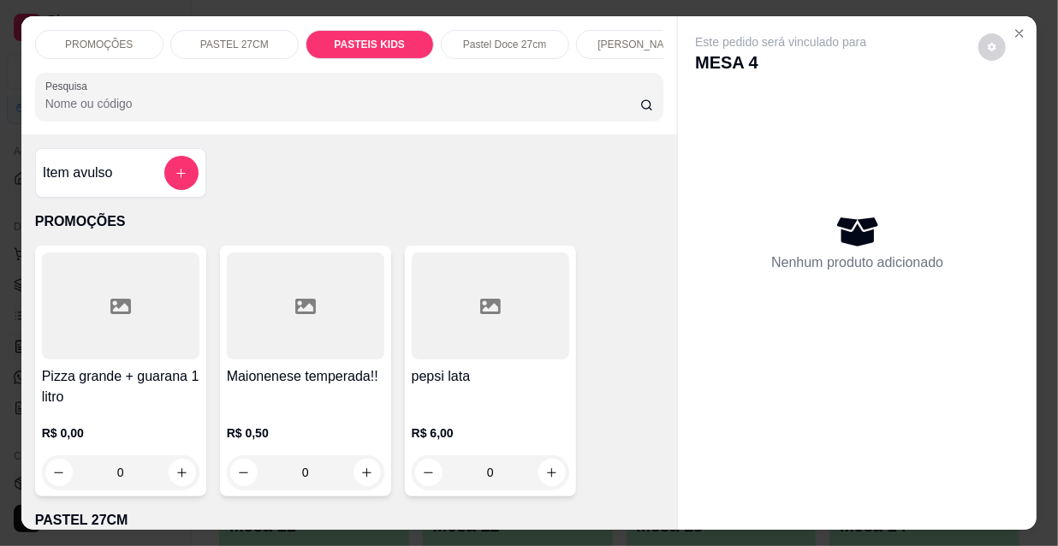
scroll to position [44, 0]
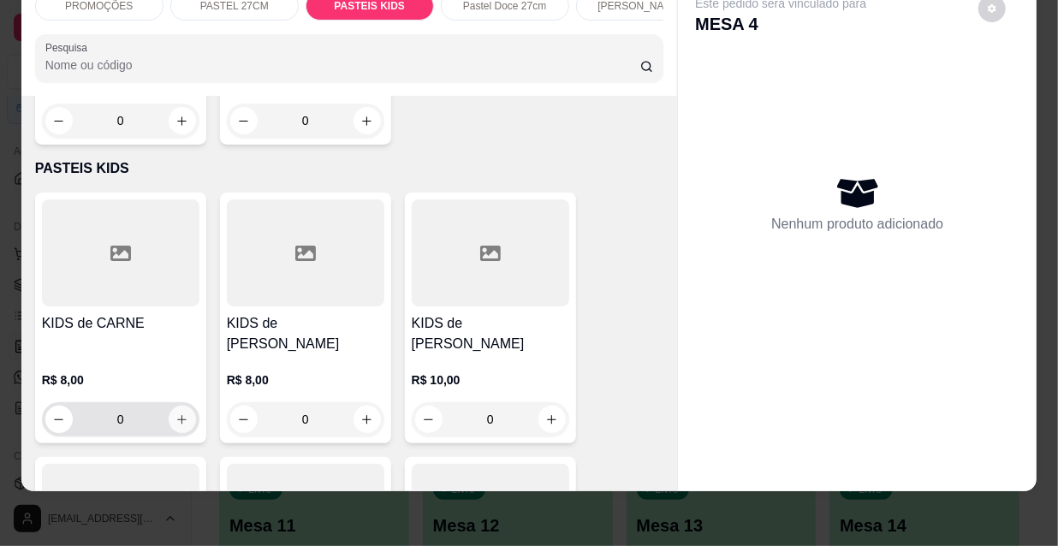
click at [173, 406] on button "increase-product-quantity" at bounding box center [182, 419] width 27 height 27
type input "1"
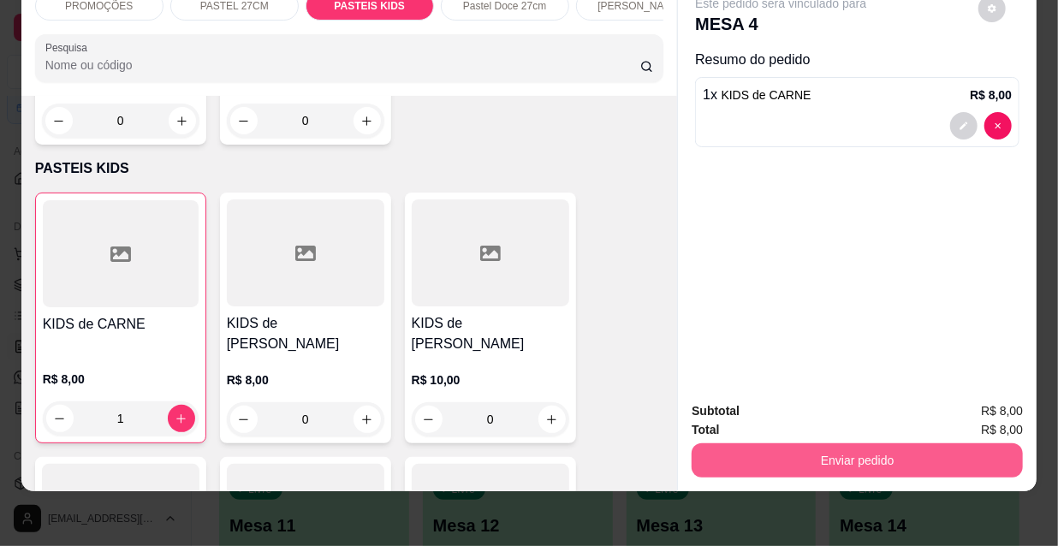
click at [755, 456] on button "Enviar pedido" at bounding box center [857, 460] width 331 height 34
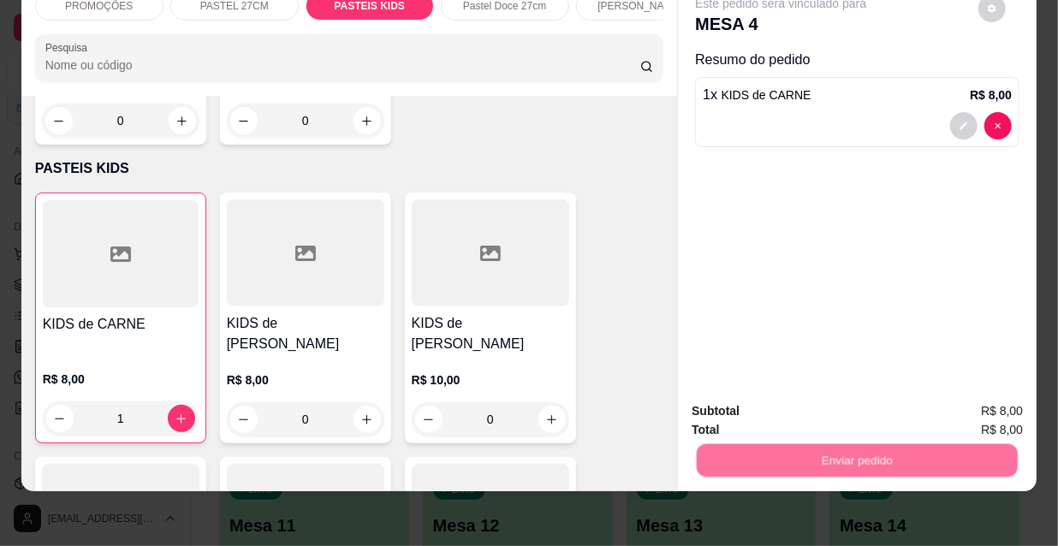
click at [761, 407] on button "Não registrar e enviar pedido" at bounding box center [802, 406] width 173 height 32
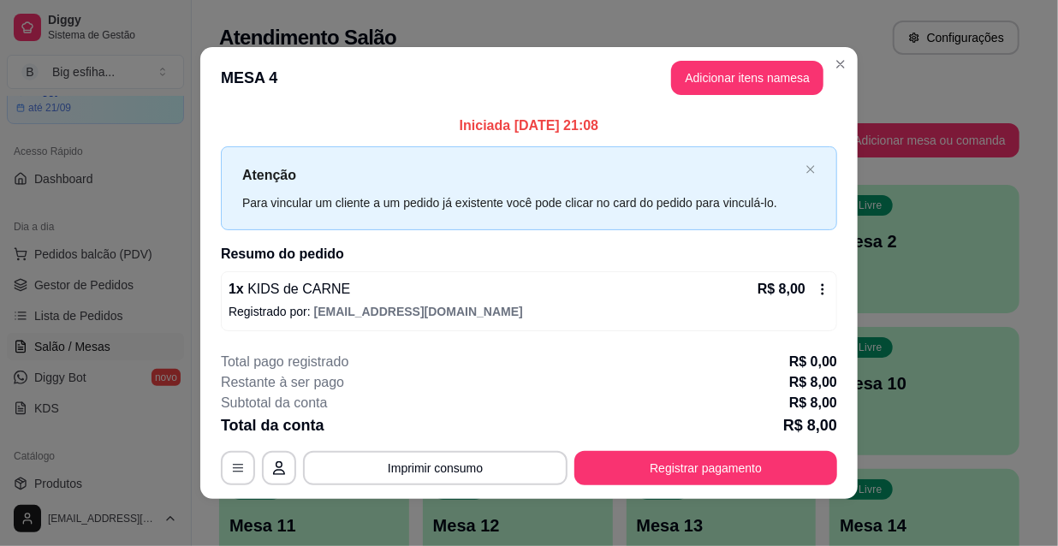
scroll to position [0, 0]
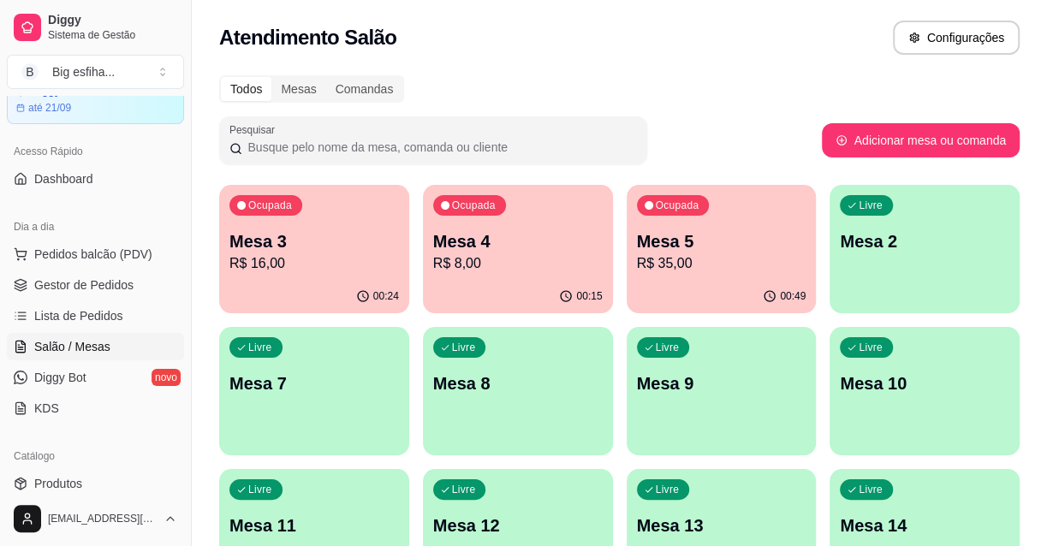
click at [520, 213] on div "Ocupada Mesa 4 R$ 8,00" at bounding box center [518, 232] width 190 height 95
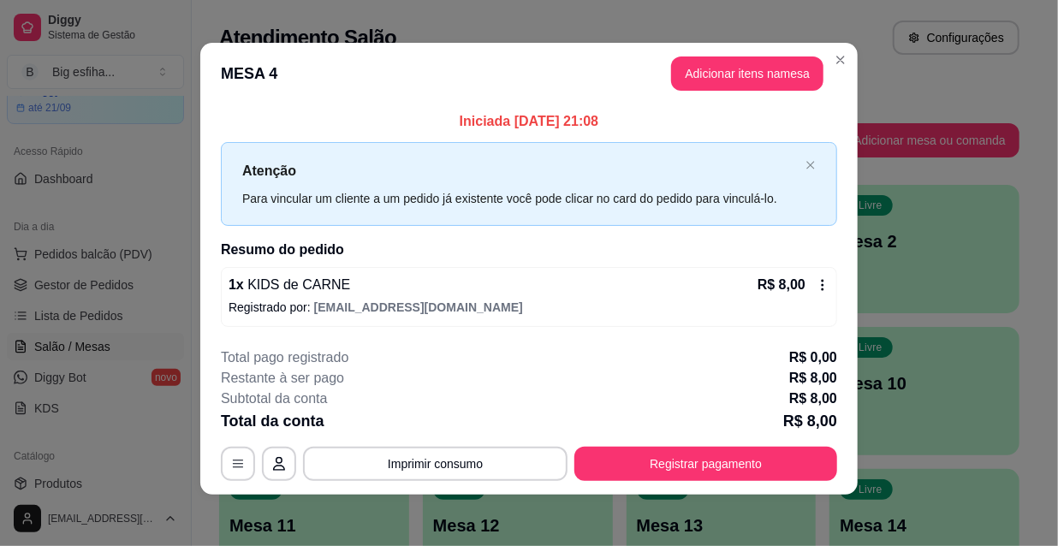
scroll to position [7, 0]
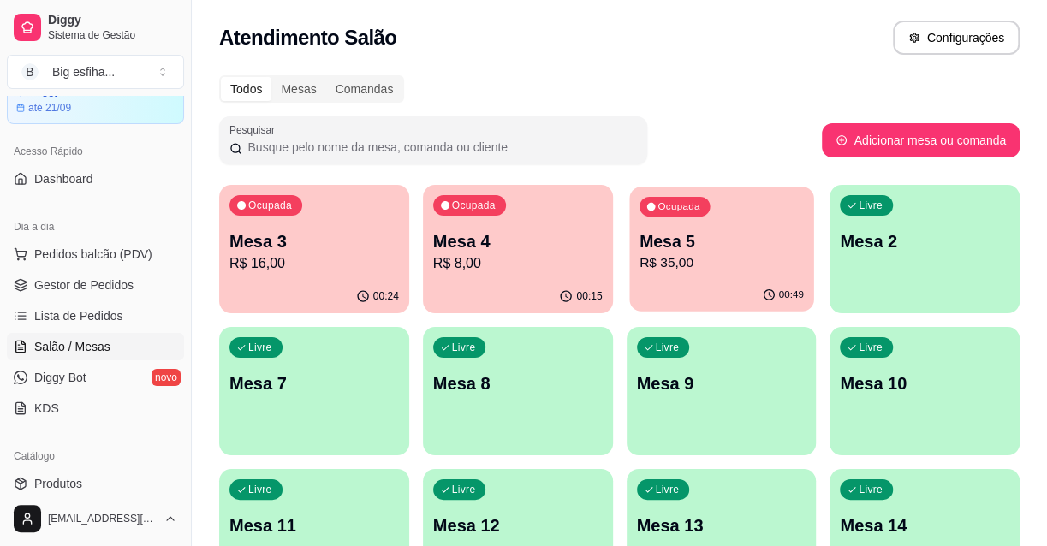
click at [716, 260] on p "R$ 35,00" at bounding box center [721, 263] width 164 height 20
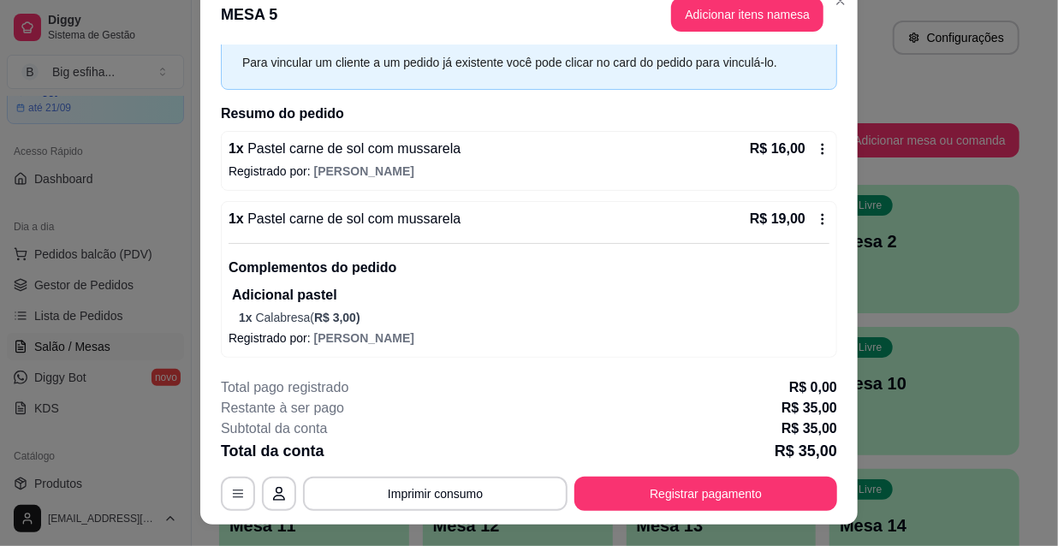
scroll to position [51, 0]
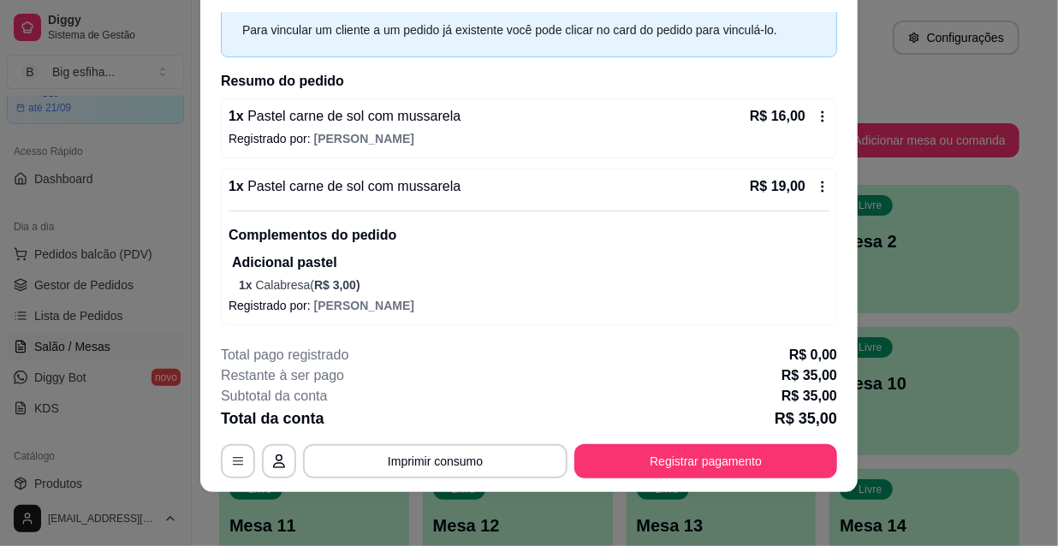
click at [363, 122] on span "Pastel carne de sol com mussarela" at bounding box center [352, 116] width 217 height 15
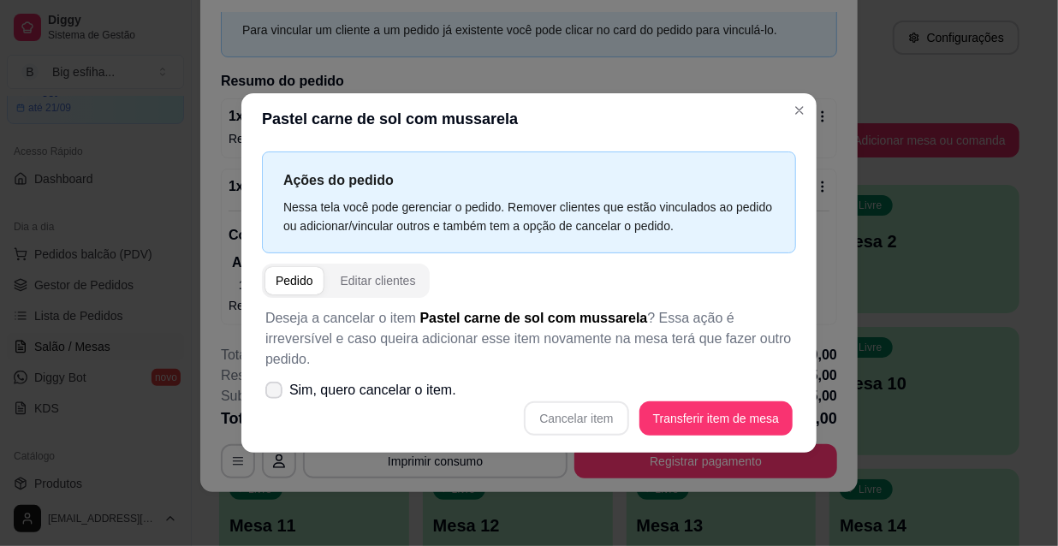
click at [420, 380] on span "Sim, quero cancelar o item." at bounding box center [372, 390] width 167 height 21
click at [276, 394] on input "Sim, quero cancelar o item." at bounding box center [269, 399] width 11 height 11
checkbox input "true"
click at [713, 425] on div "Deseja a cancelar o item Pastel carne de sol com mussarela ? Essa ação é irreve…" at bounding box center [529, 372] width 534 height 148
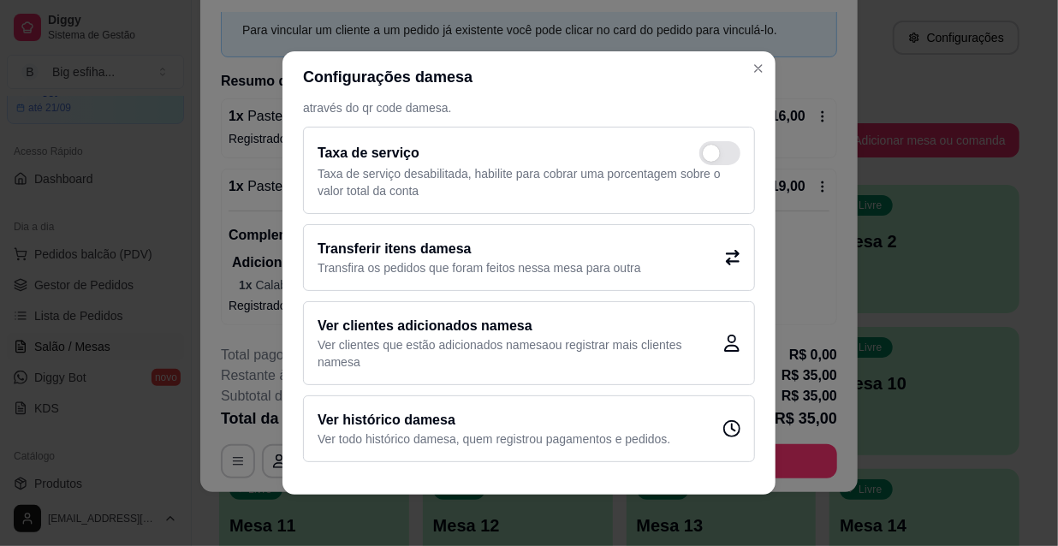
click at [746, 330] on div "Código de segurança da mesa : 4751 Informe esse código de segurança para que os…" at bounding box center [528, 285] width 493 height 365
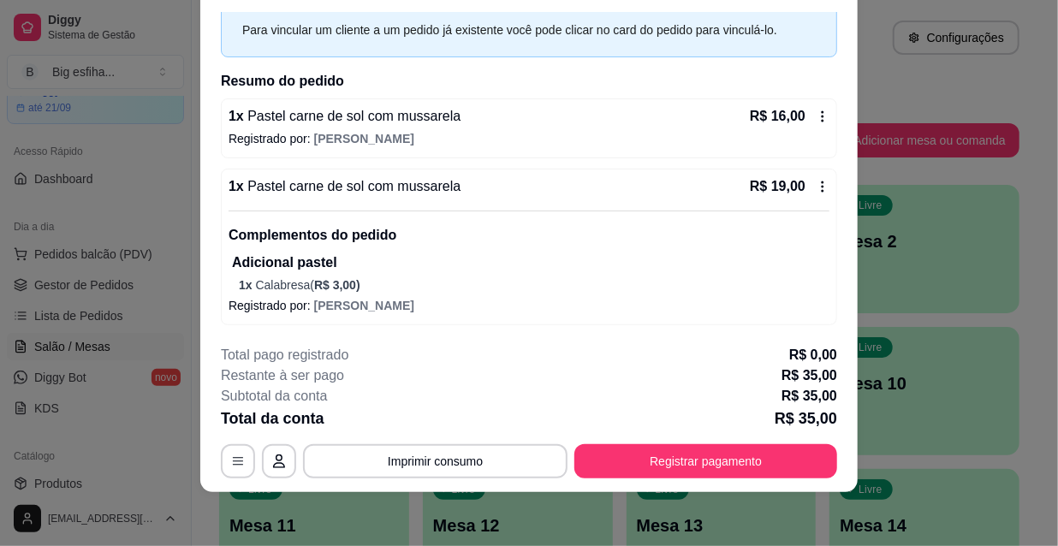
click at [471, 216] on div "Complementos do pedido Adicional pastel 1 x Calabresa ( R$ 3,00 )" at bounding box center [529, 252] width 601 height 83
click at [327, 88] on h2 "Resumo do pedido" at bounding box center [529, 81] width 616 height 21
click at [349, 133] on p "Registrado por: [PERSON_NAME]" at bounding box center [529, 138] width 601 height 17
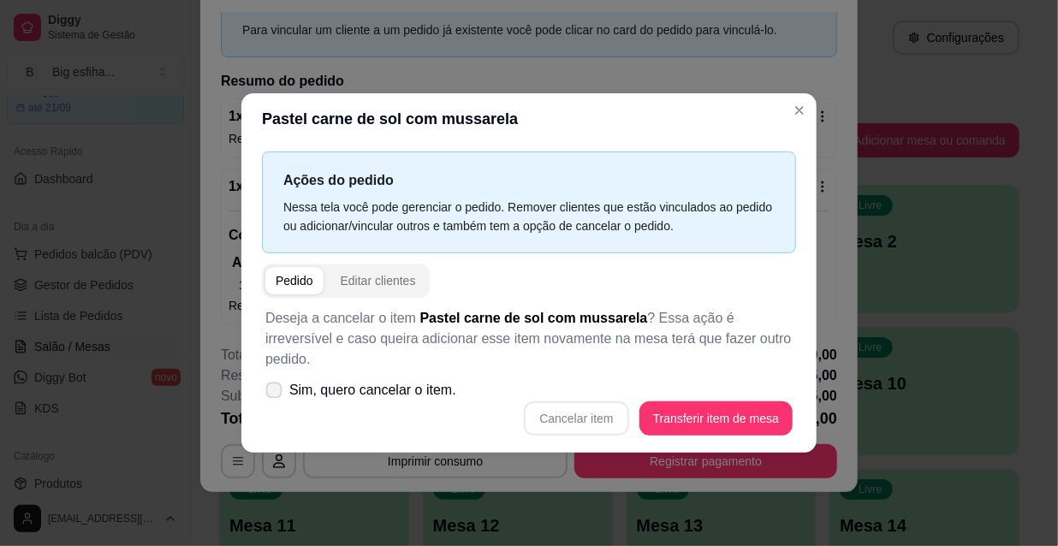
click at [323, 383] on span "Sim, quero cancelar o item." at bounding box center [372, 390] width 167 height 21
click at [276, 394] on input "Sim, quero cancelar o item." at bounding box center [269, 399] width 11 height 11
checkbox input "true"
click at [546, 402] on button "Cancelar item" at bounding box center [577, 418] width 102 height 33
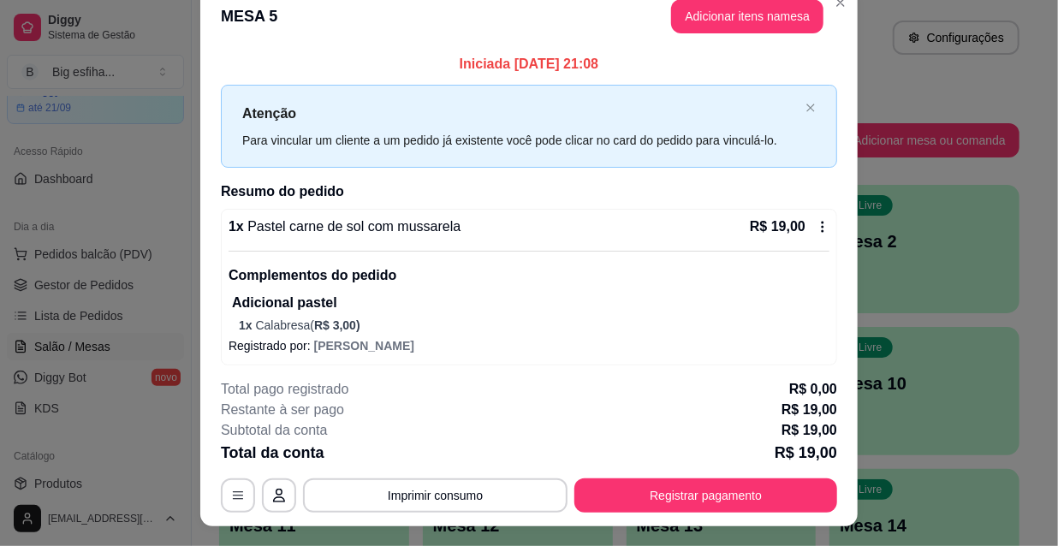
scroll to position [0, 0]
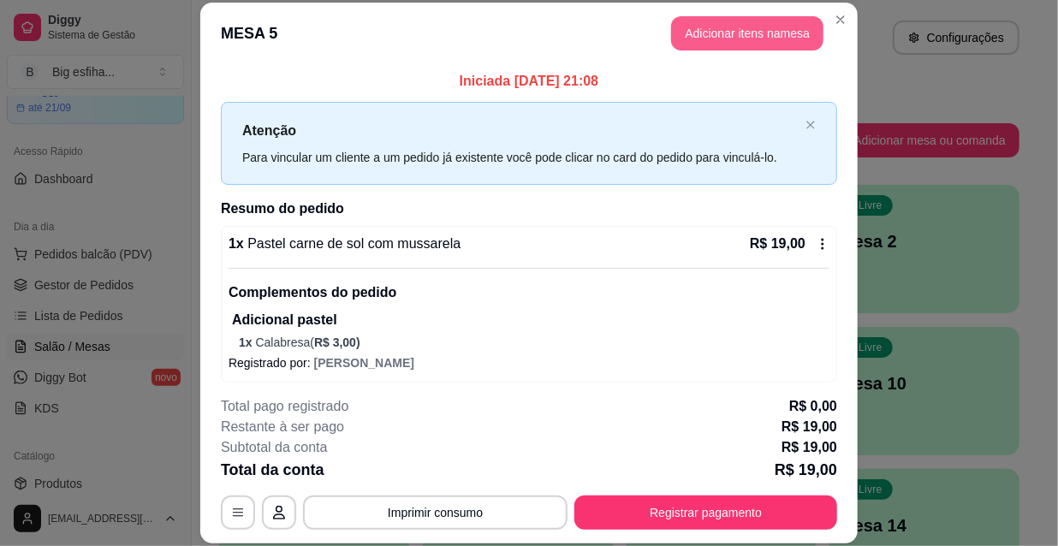
click at [702, 34] on button "Adicionar itens na mesa" at bounding box center [747, 33] width 152 height 34
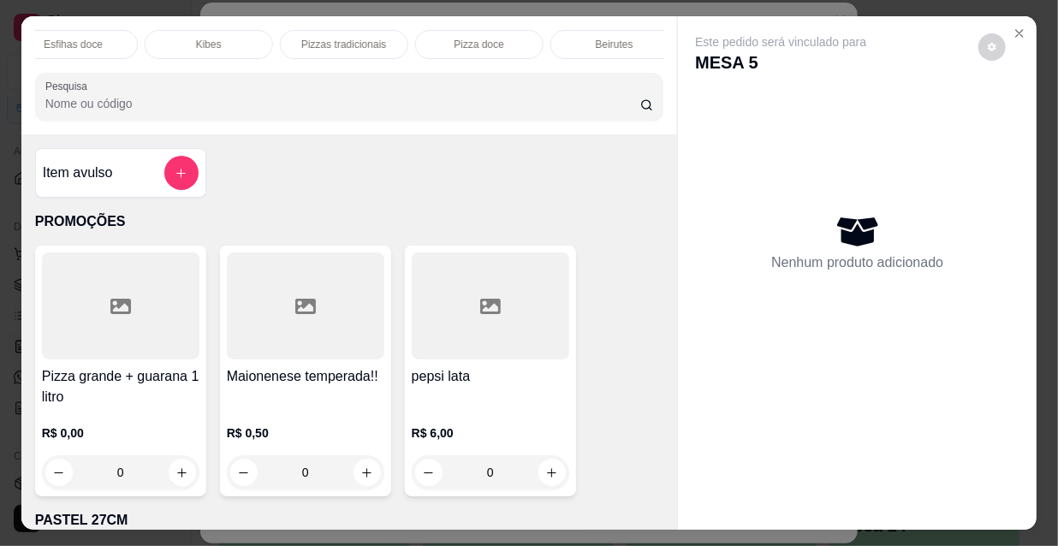
scroll to position [0, 986]
click at [437, 38] on p "Refrigerante" at bounding box center [465, 45] width 56 height 14
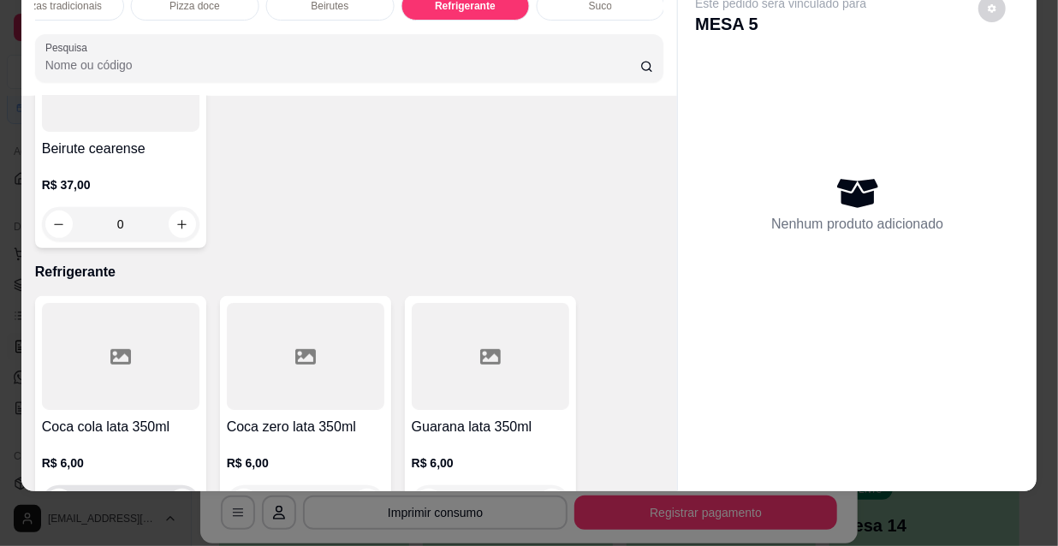
click at [179, 496] on icon "increase-product-quantity" at bounding box center [181, 502] width 13 height 13
type input "1"
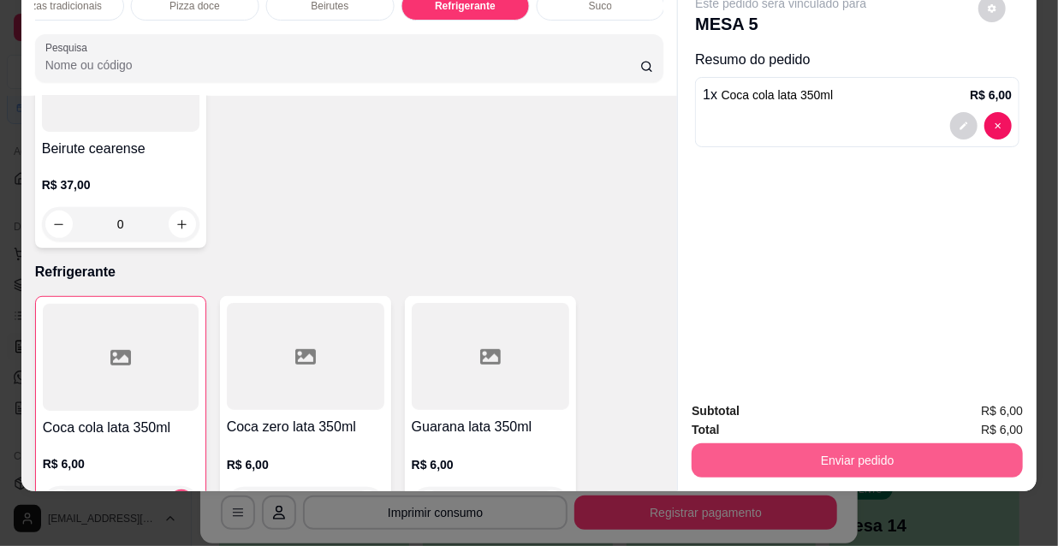
click at [771, 452] on button "Enviar pedido" at bounding box center [857, 460] width 331 height 34
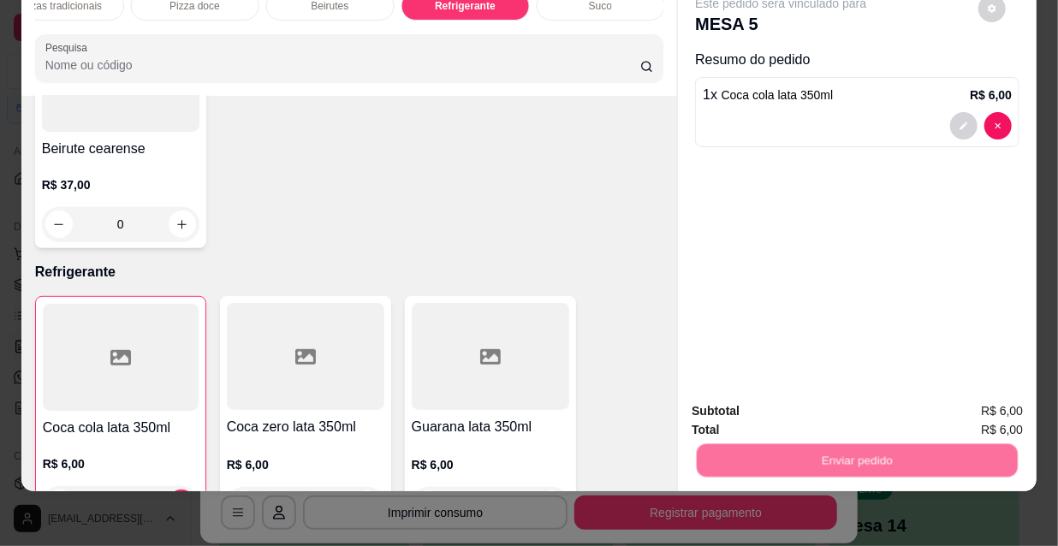
click at [758, 408] on button "Não registrar e enviar pedido" at bounding box center [802, 406] width 173 height 32
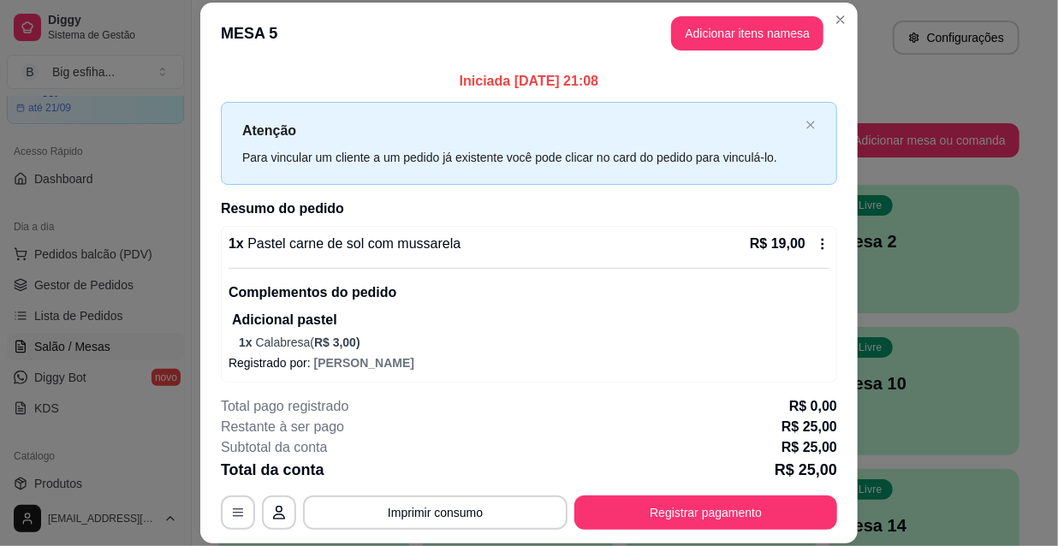
scroll to position [173, 0]
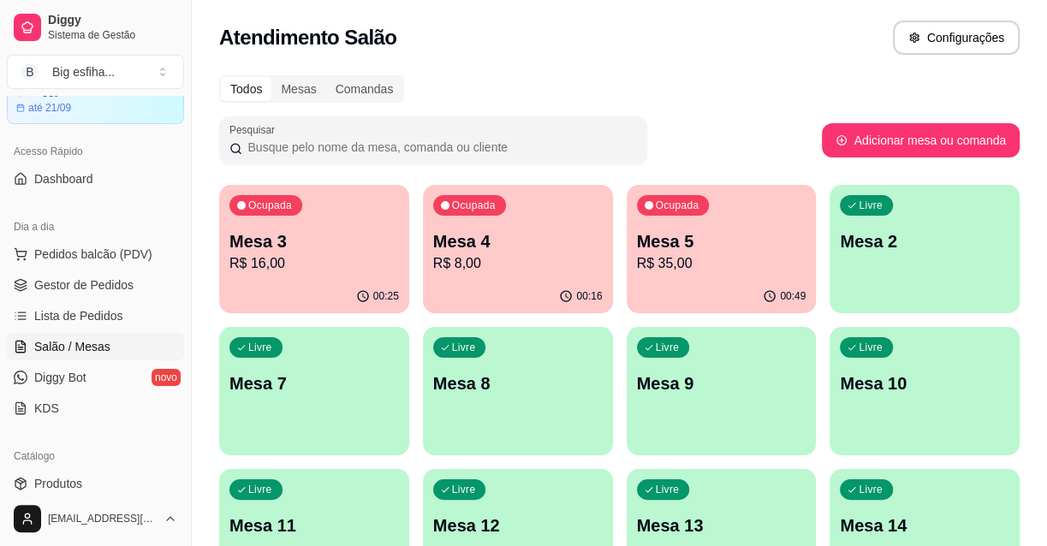
click at [337, 247] on p "Mesa 3" at bounding box center [313, 241] width 169 height 24
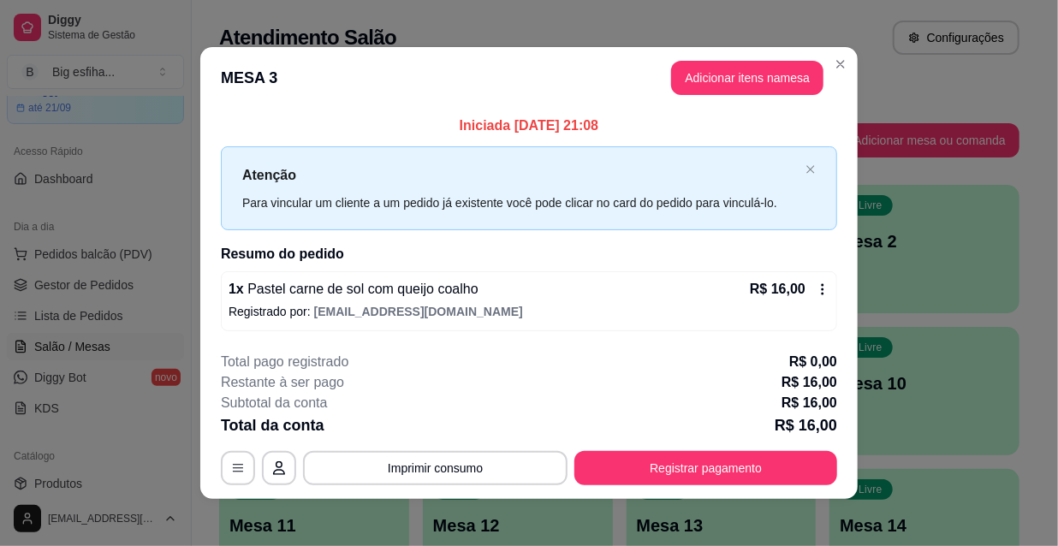
scroll to position [7, 0]
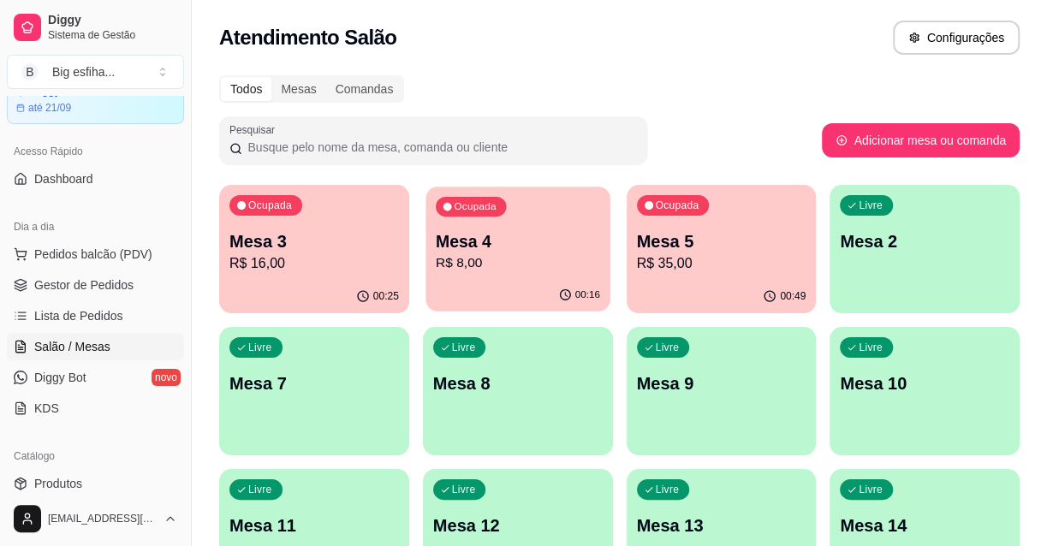
click at [471, 264] on p "R$ 8,00" at bounding box center [518, 263] width 164 height 20
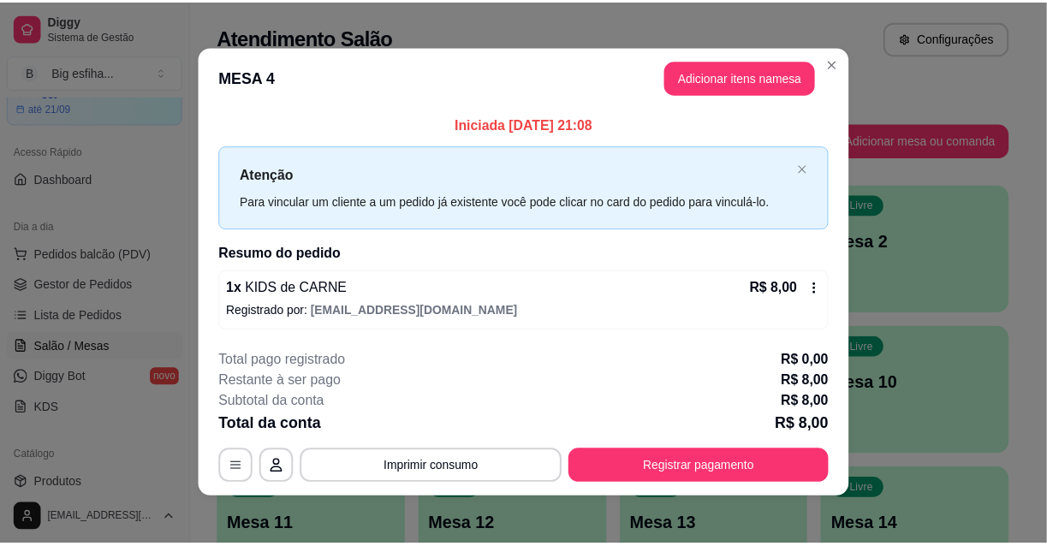
scroll to position [0, 0]
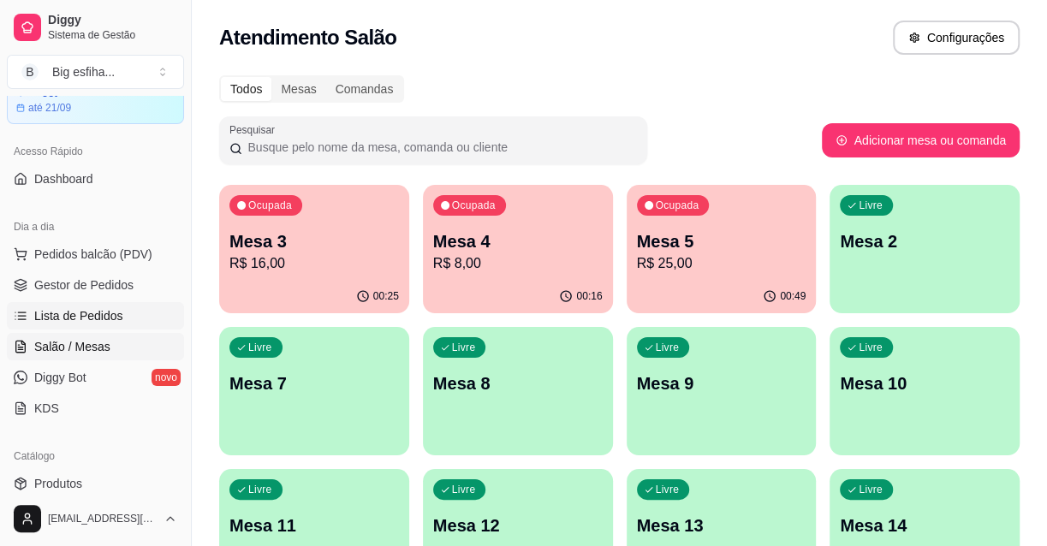
click at [133, 303] on link "Lista de Pedidos" at bounding box center [95, 315] width 177 height 27
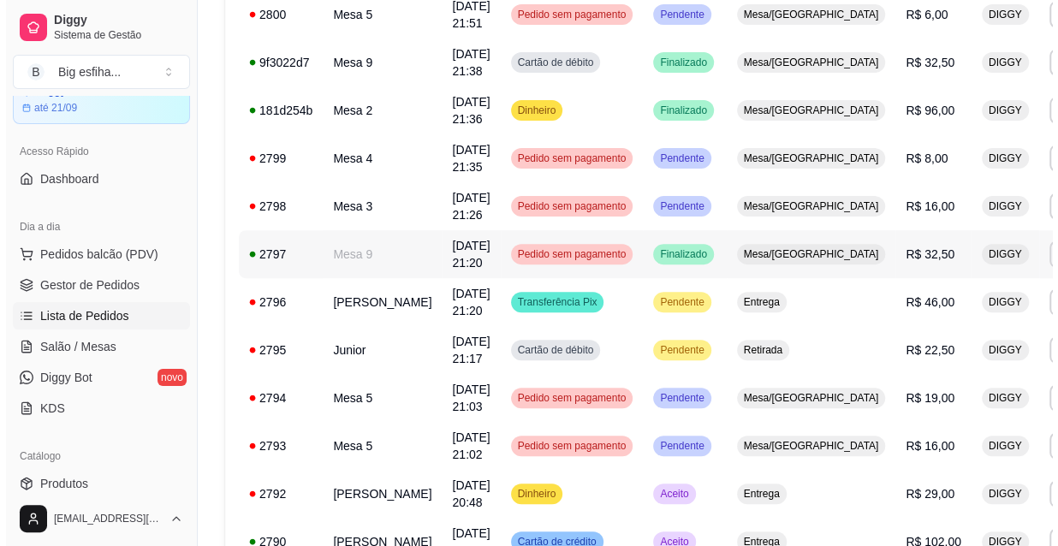
scroll to position [389, 0]
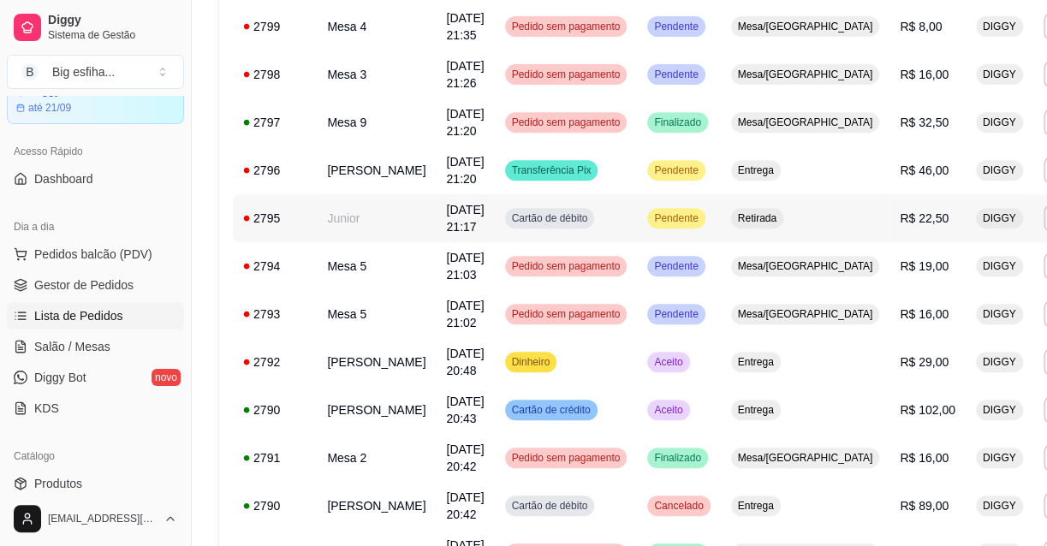
click at [647, 229] on div "Pendente" at bounding box center [675, 218] width 57 height 21
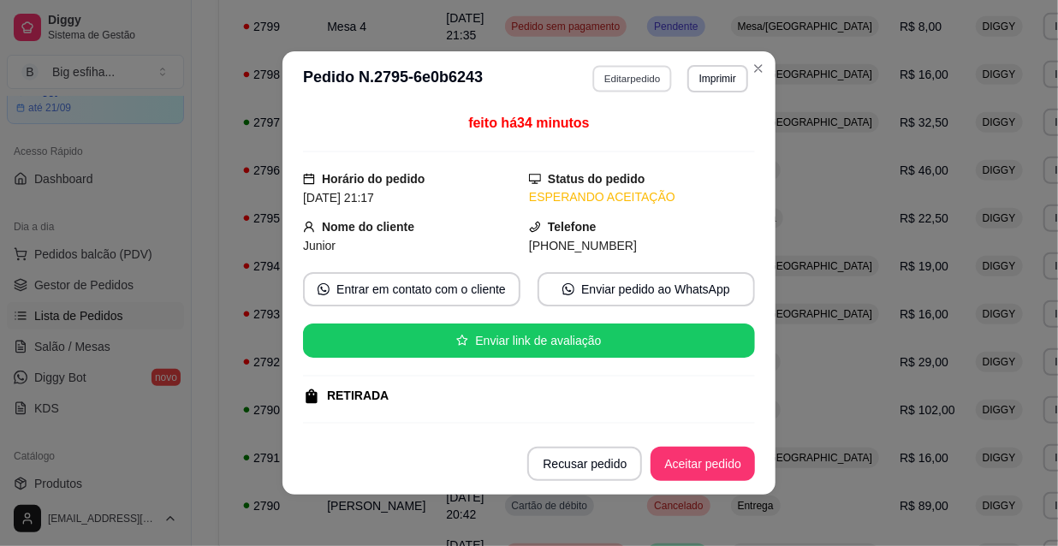
click at [603, 75] on button "Editar pedido" at bounding box center [633, 78] width 80 height 27
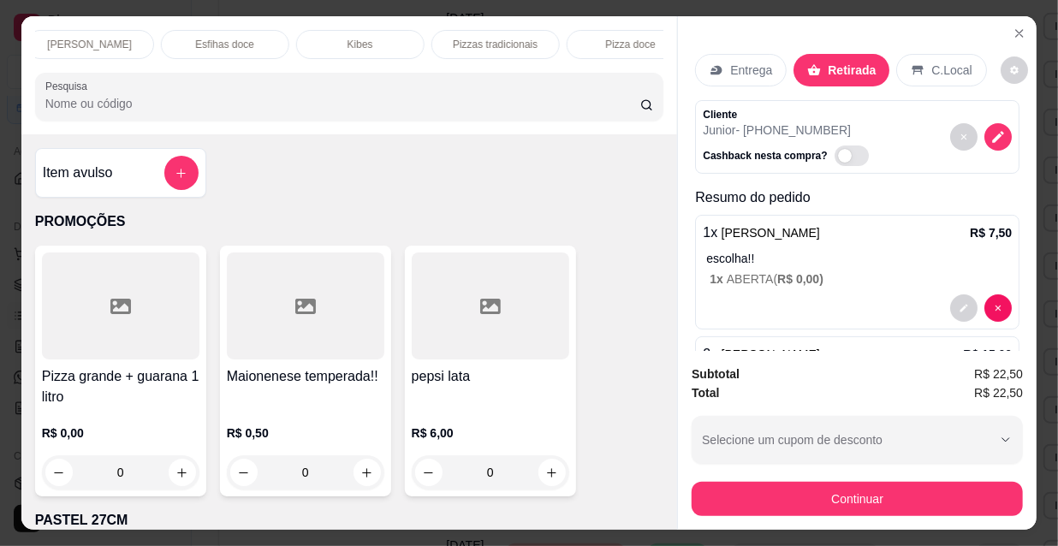
scroll to position [0, 986]
click at [506, 33] on div "Refrigerante" at bounding box center [465, 44] width 128 height 29
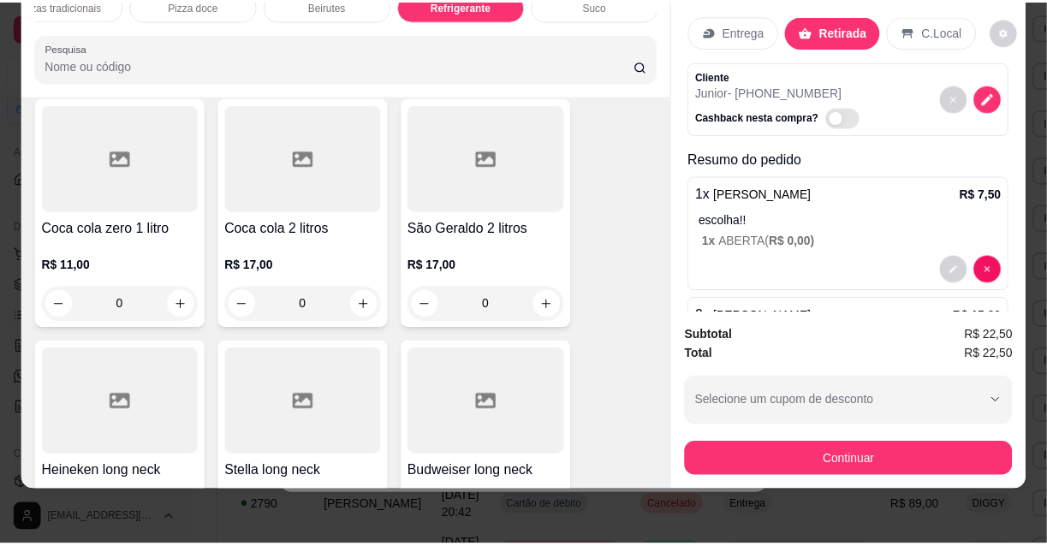
scroll to position [15930, 0]
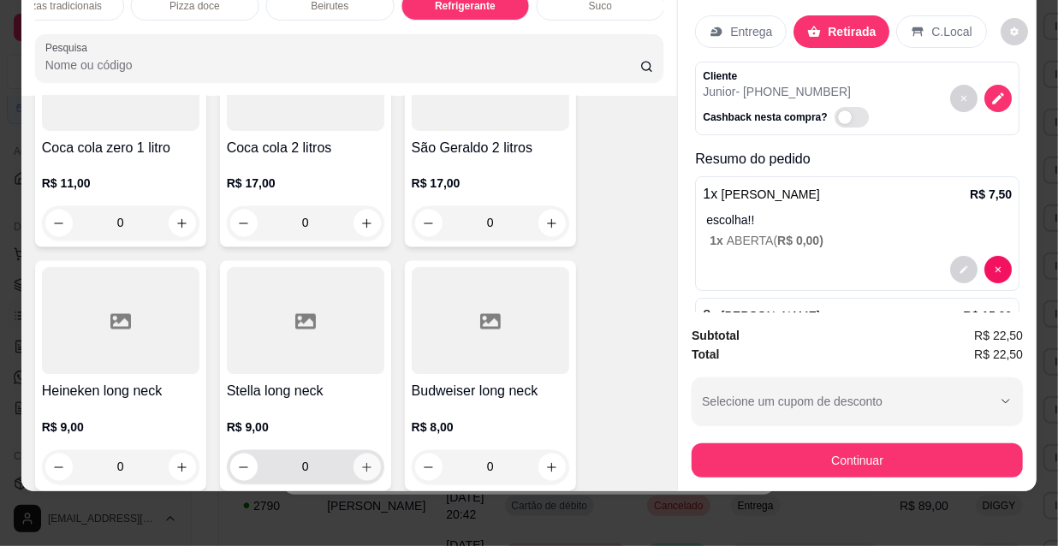
click at [360, 461] on icon "increase-product-quantity" at bounding box center [366, 467] width 13 height 13
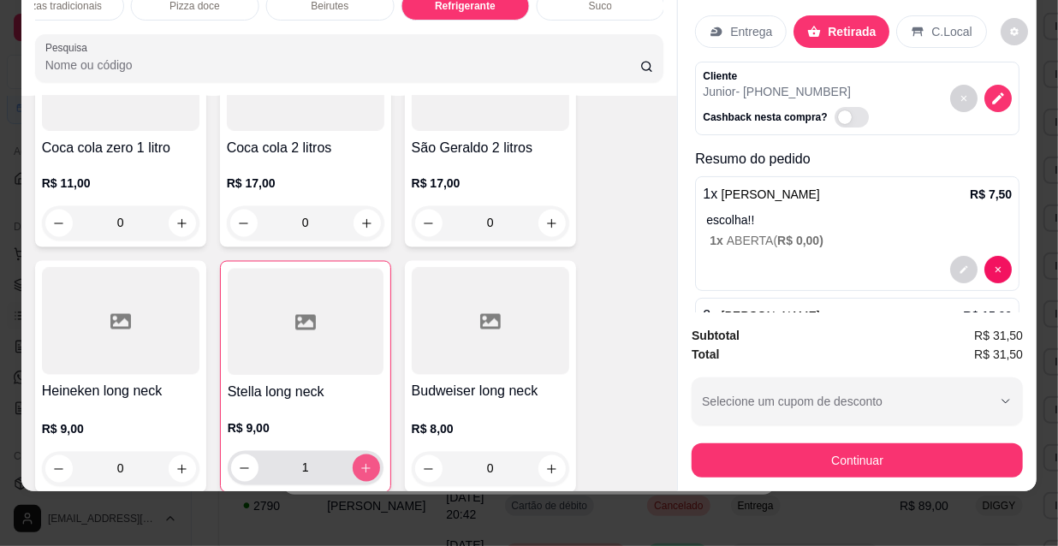
type input "1"
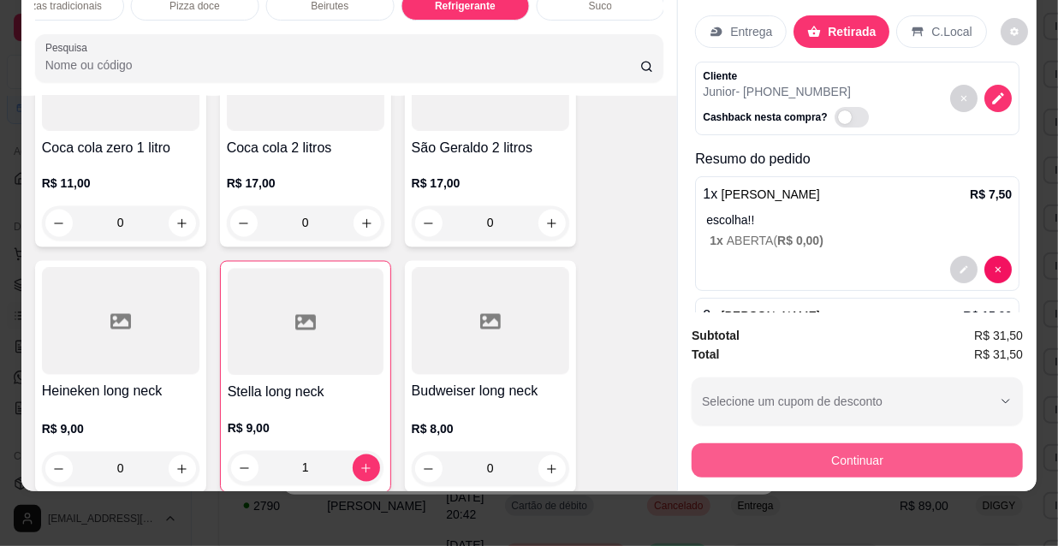
click at [778, 457] on button "Continuar" at bounding box center [857, 460] width 331 height 34
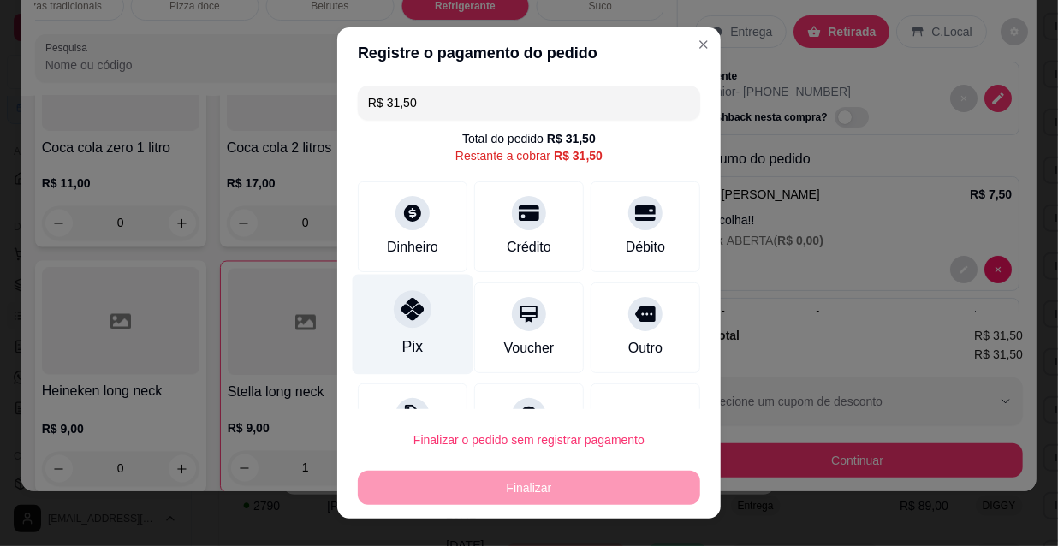
click at [401, 308] on icon at bounding box center [412, 309] width 22 height 22
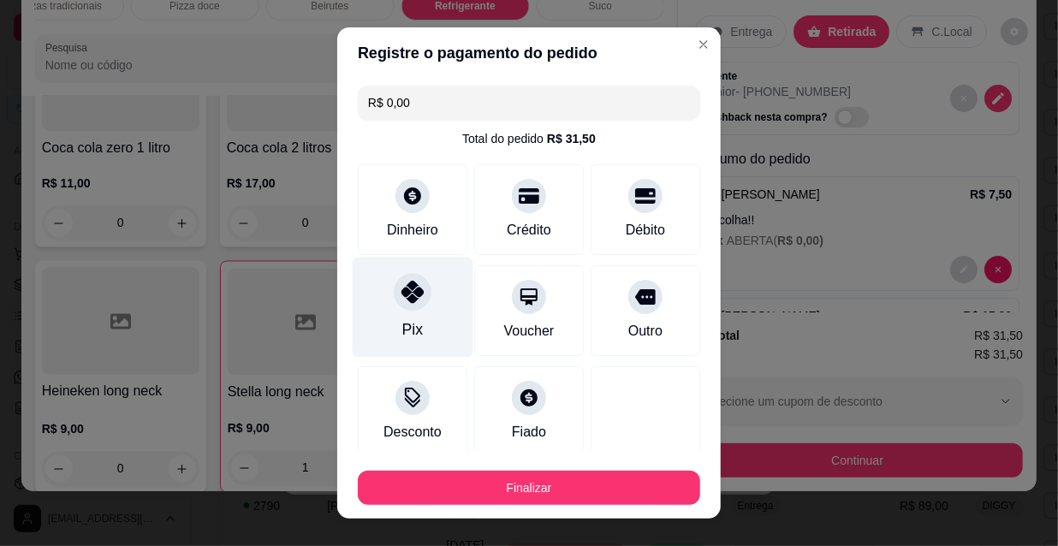
type input "R$ 0,00"
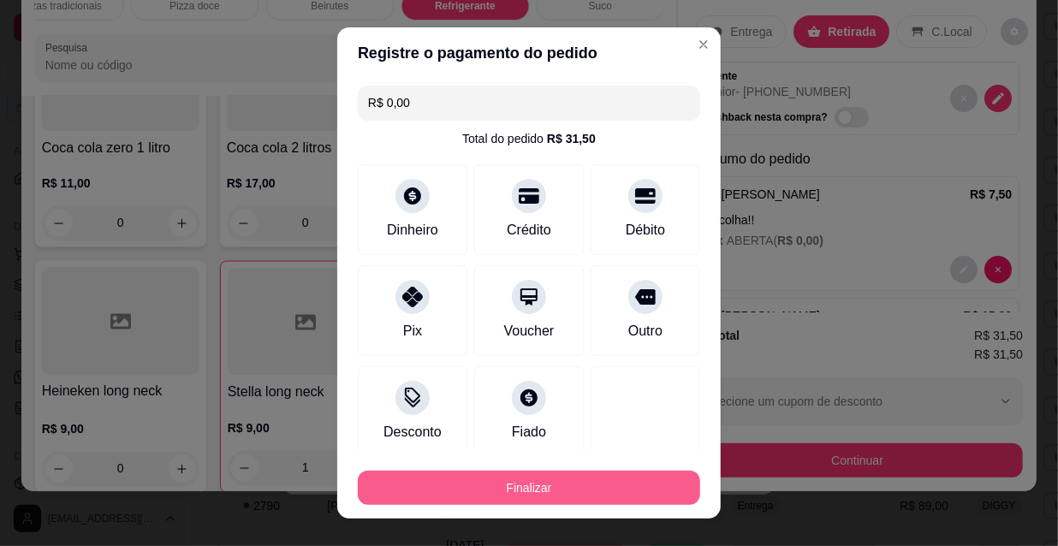
click at [439, 488] on button "Finalizar" at bounding box center [529, 488] width 342 height 34
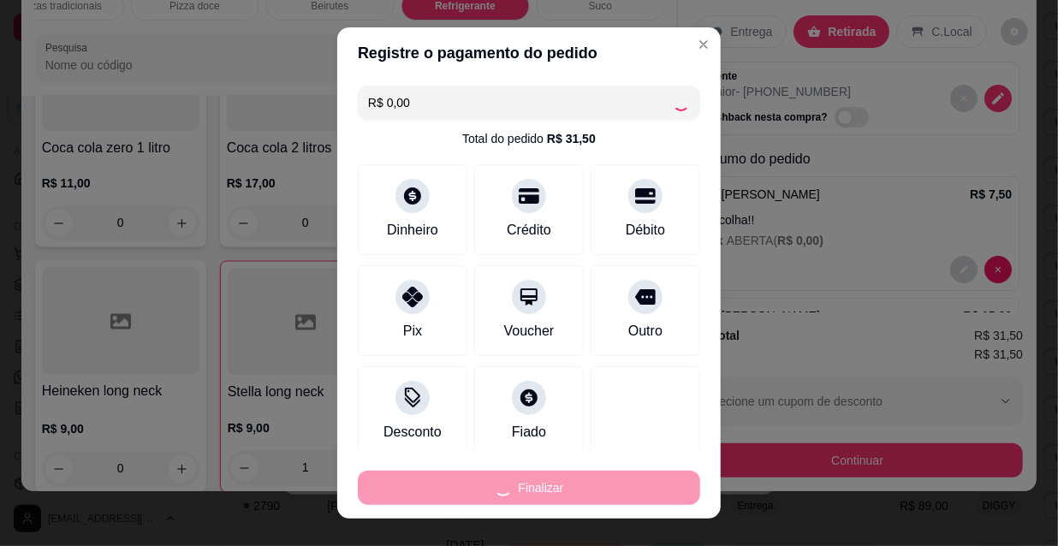
type input "0"
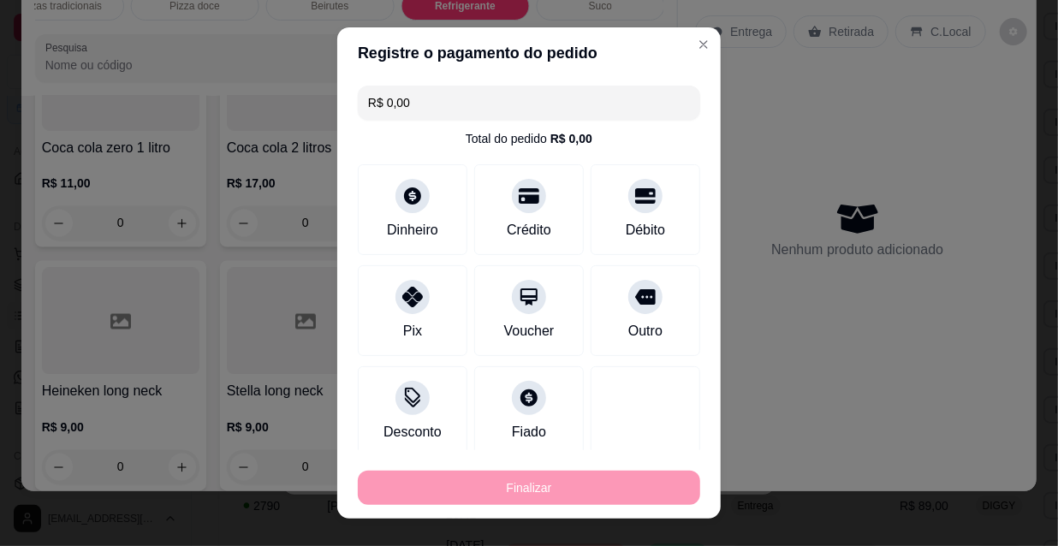
type input "-R$ 31,50"
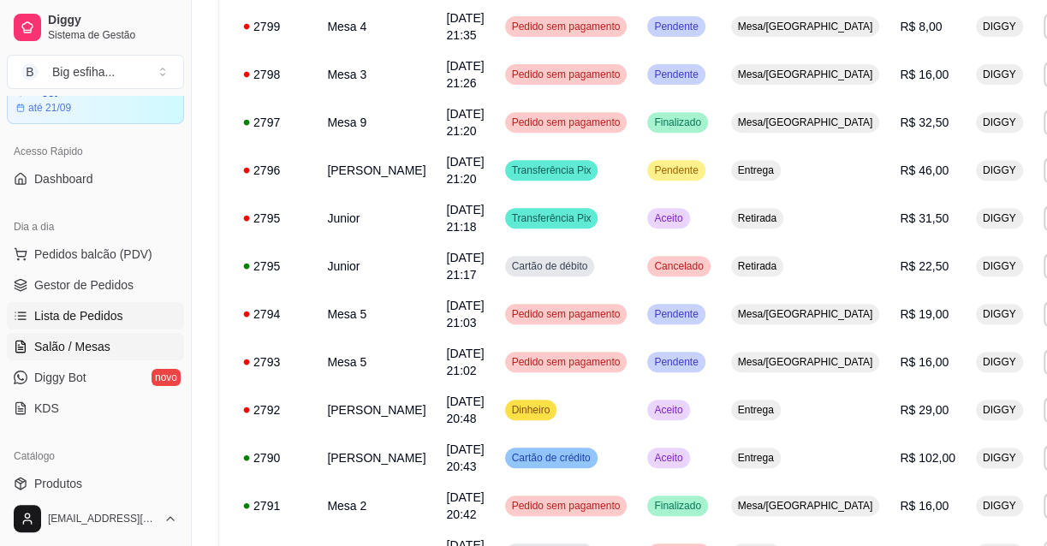
click at [68, 342] on span "Salão / Mesas" at bounding box center [72, 346] width 76 height 17
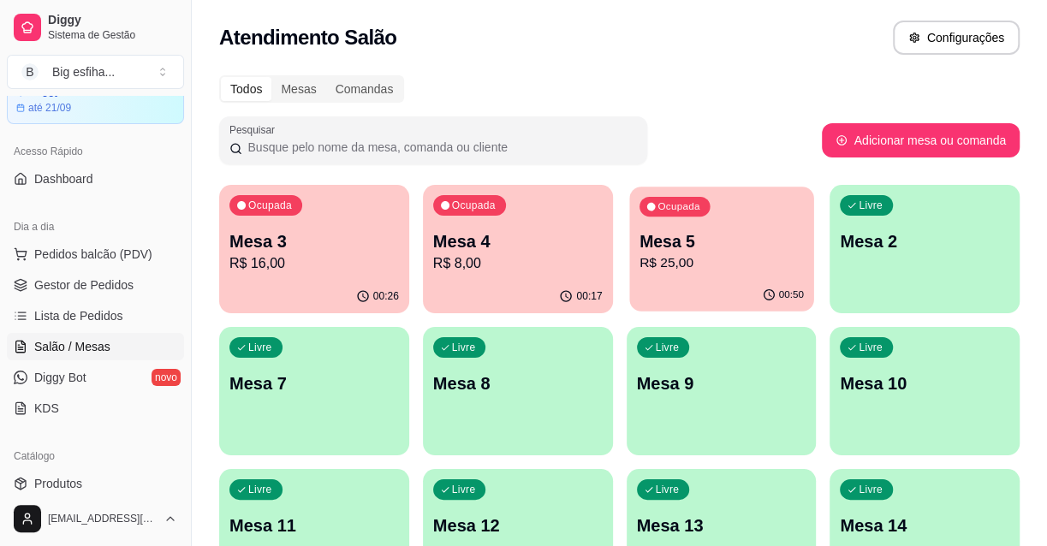
click at [761, 257] on p "R$ 25,00" at bounding box center [721, 263] width 164 height 20
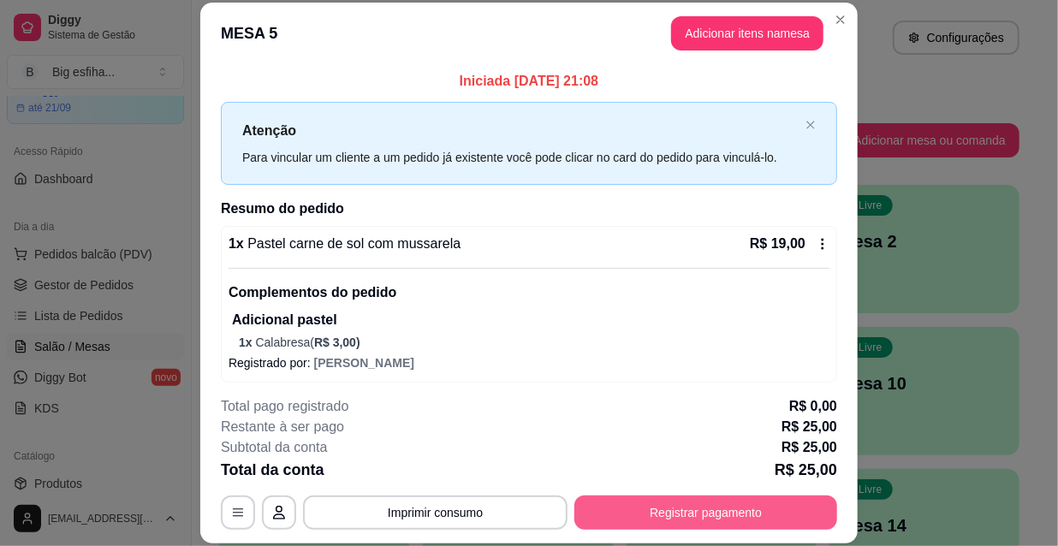
click at [720, 515] on button "Registrar pagamento" at bounding box center [705, 513] width 263 height 34
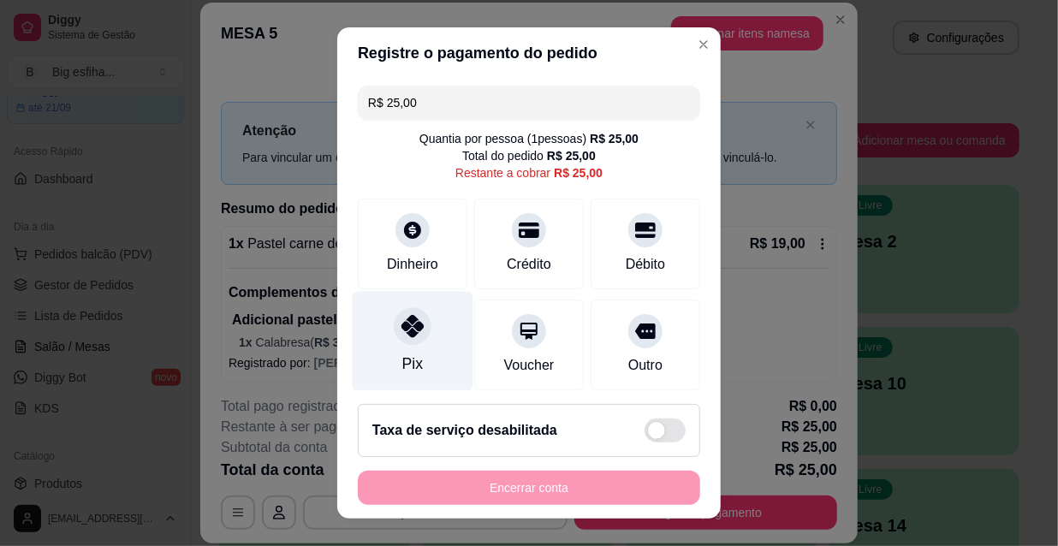
click at [422, 338] on div "Pix" at bounding box center [413, 342] width 121 height 100
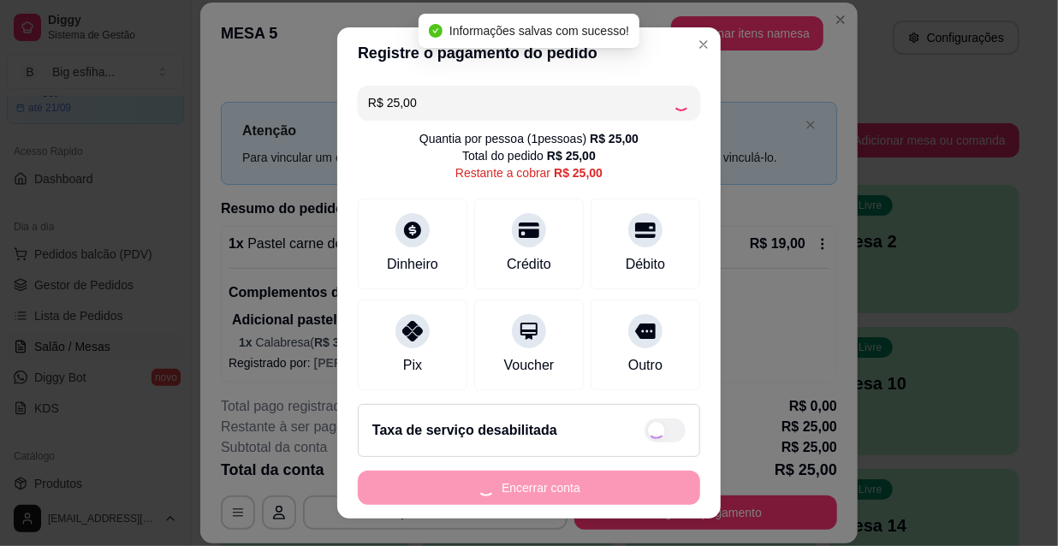
type input "R$ 0,00"
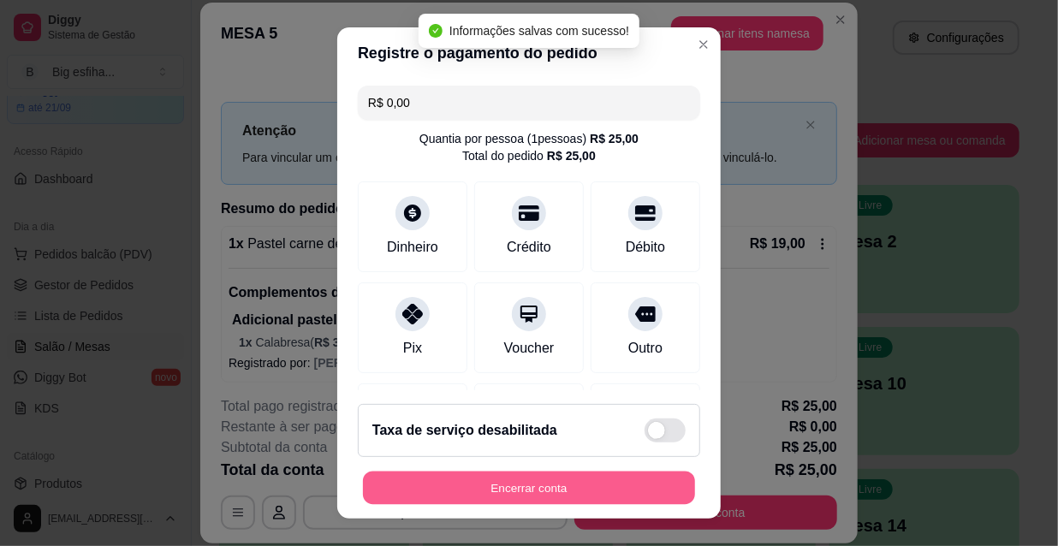
click at [513, 486] on button "Encerrar conta" at bounding box center [529, 488] width 332 height 33
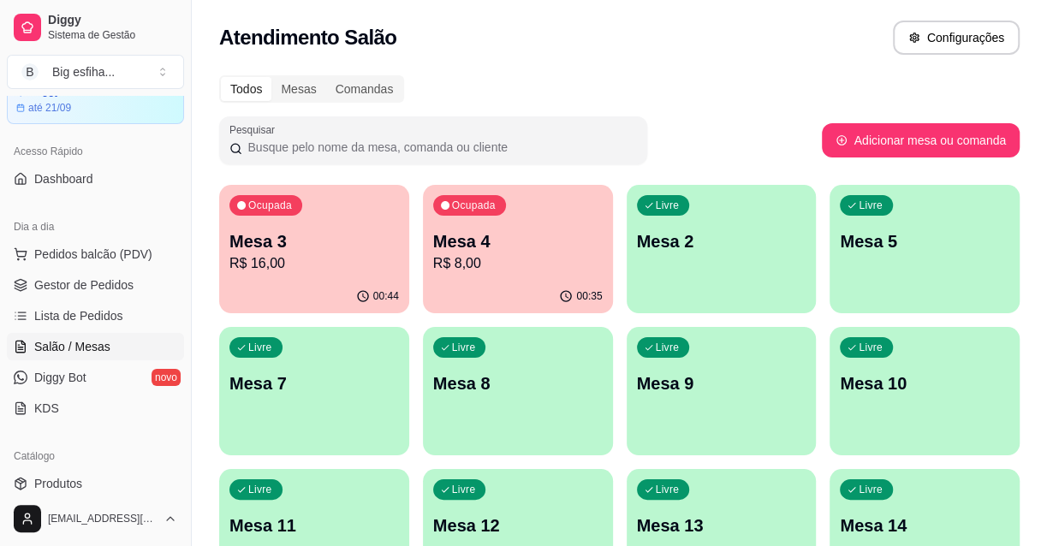
click at [368, 255] on p "R$ 16,00" at bounding box center [313, 263] width 169 height 21
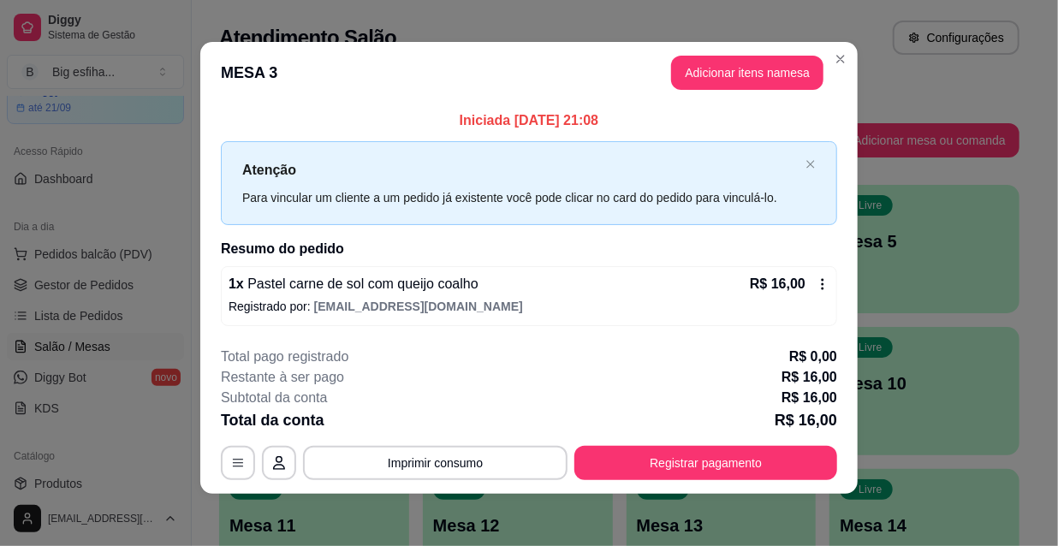
scroll to position [7, 0]
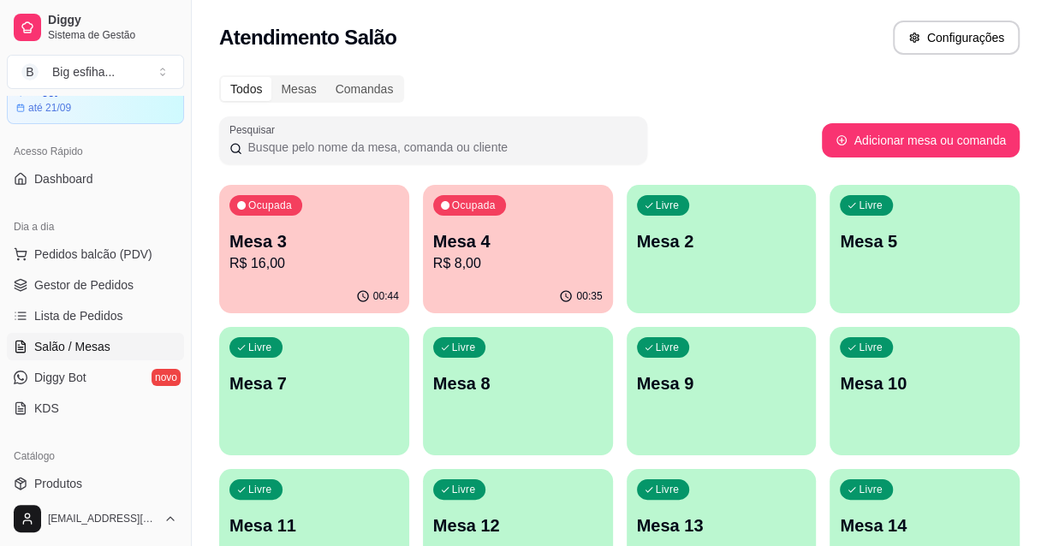
click at [488, 229] on p "Mesa 4" at bounding box center [517, 241] width 169 height 24
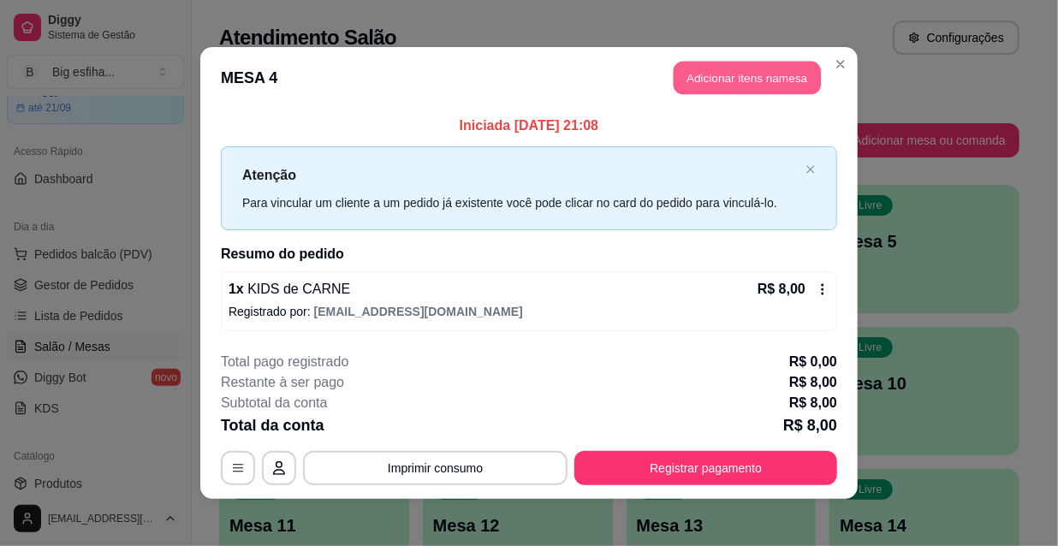
click at [714, 88] on button "Adicionar itens na mesa" at bounding box center [747, 78] width 147 height 33
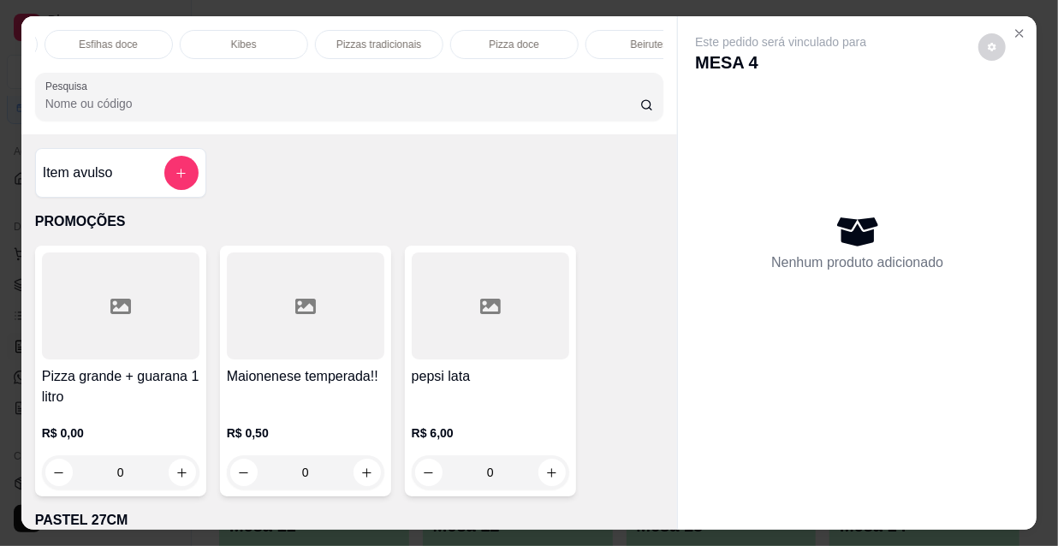
scroll to position [0, 986]
click at [456, 38] on p "Refrigerante" at bounding box center [465, 45] width 56 height 14
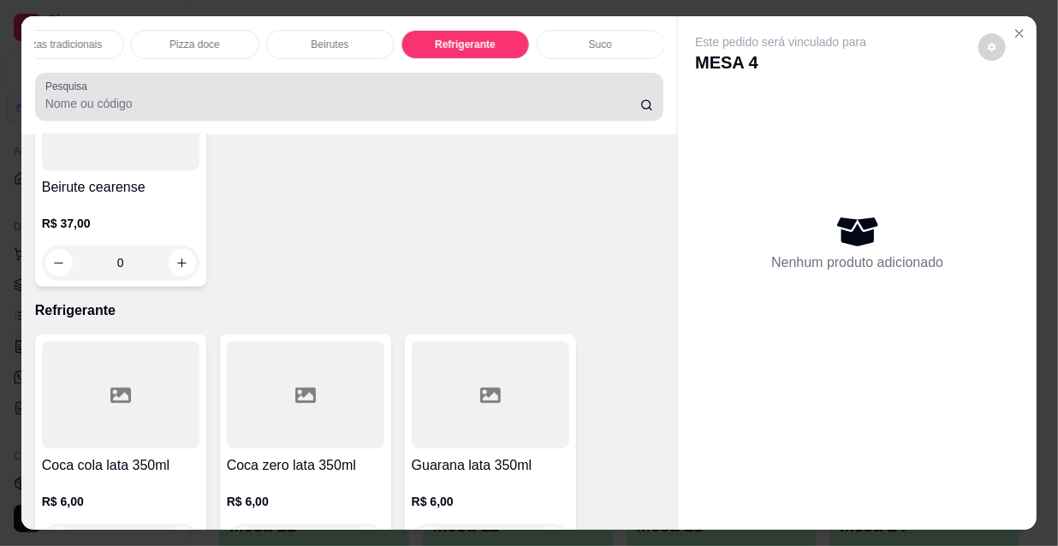
scroll to position [44, 0]
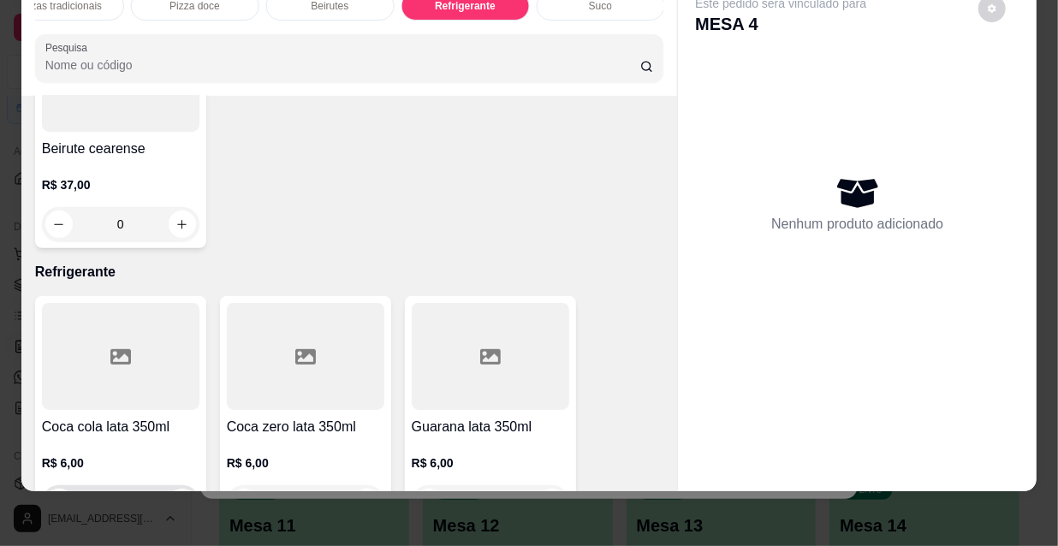
click at [183, 489] on button "increase-product-quantity" at bounding box center [182, 502] width 27 height 27
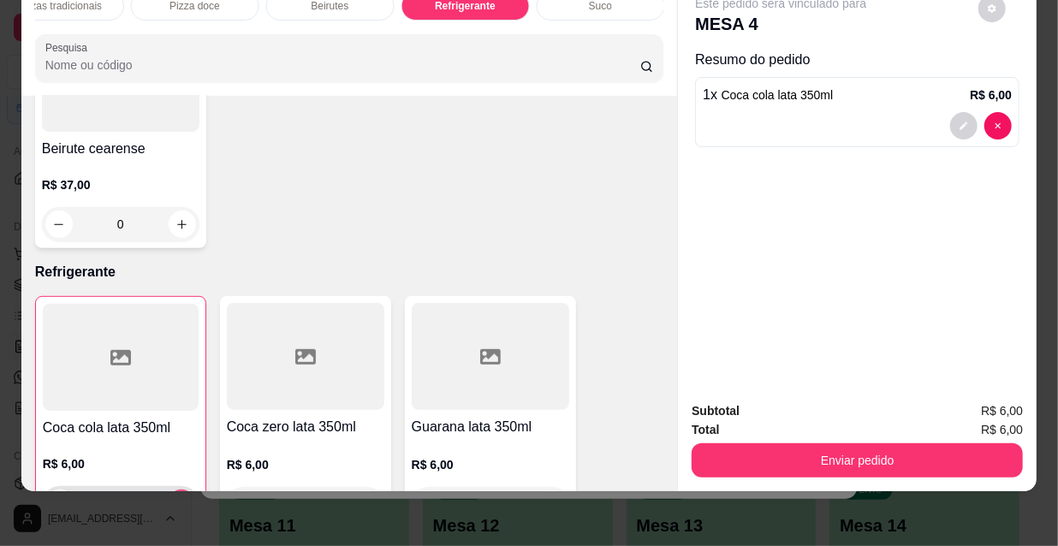
type input "1"
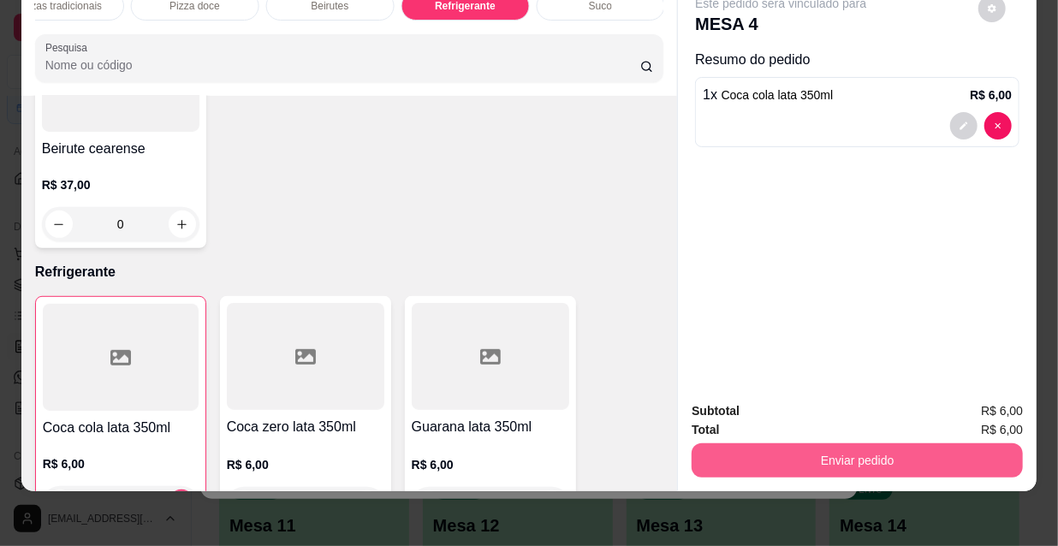
click at [810, 443] on button "Enviar pedido" at bounding box center [857, 460] width 331 height 34
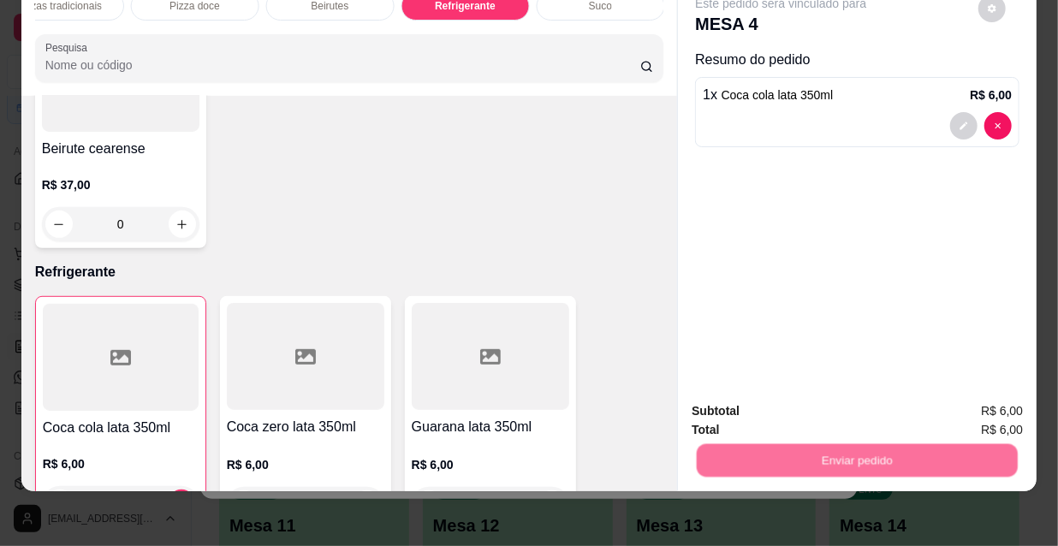
click at [802, 410] on button "Não registrar e enviar pedido" at bounding box center [802, 407] width 173 height 32
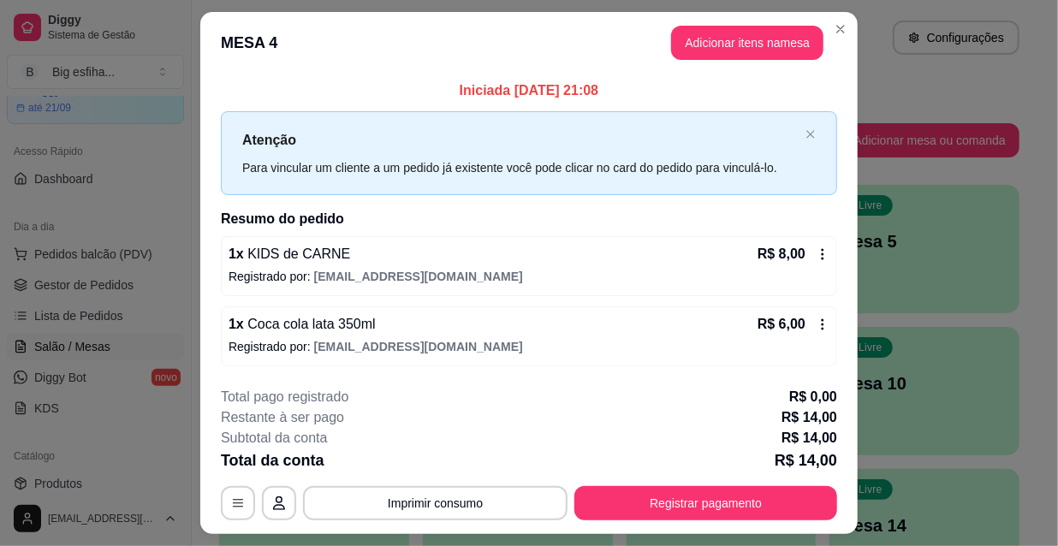
scroll to position [42, 0]
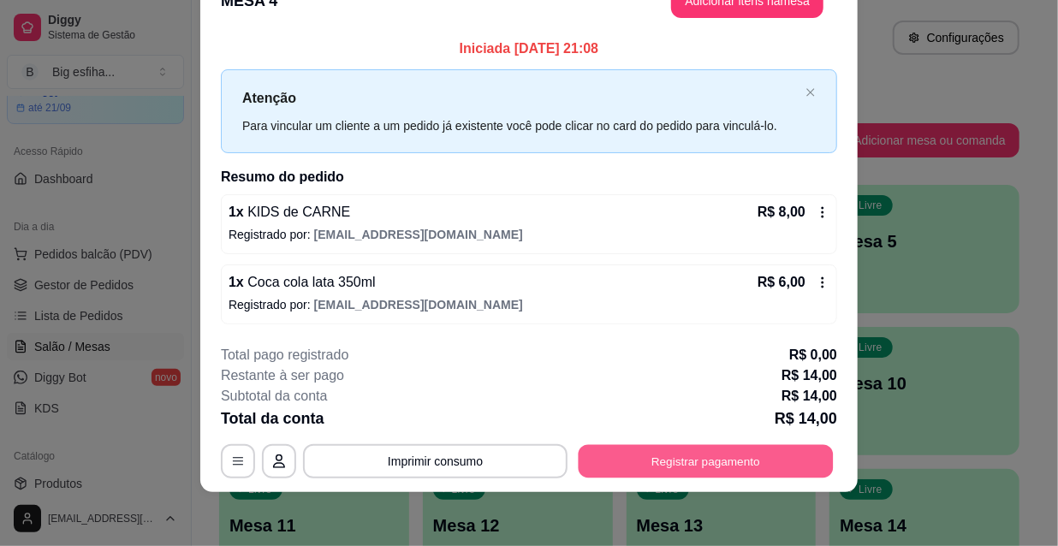
click at [783, 444] on button "Registrar pagamento" at bounding box center [706, 460] width 255 height 33
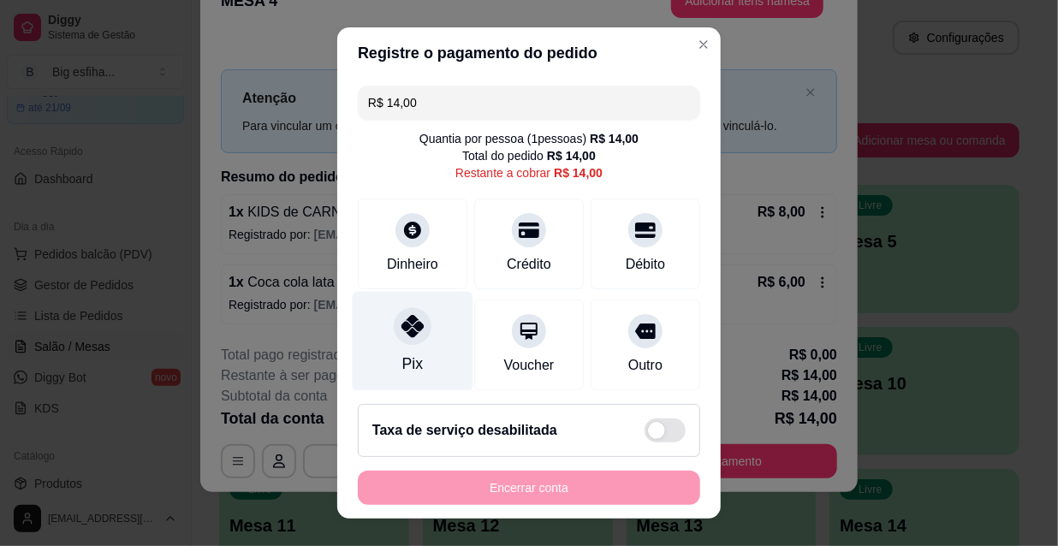
click at [436, 322] on div "Pix" at bounding box center [413, 342] width 121 height 100
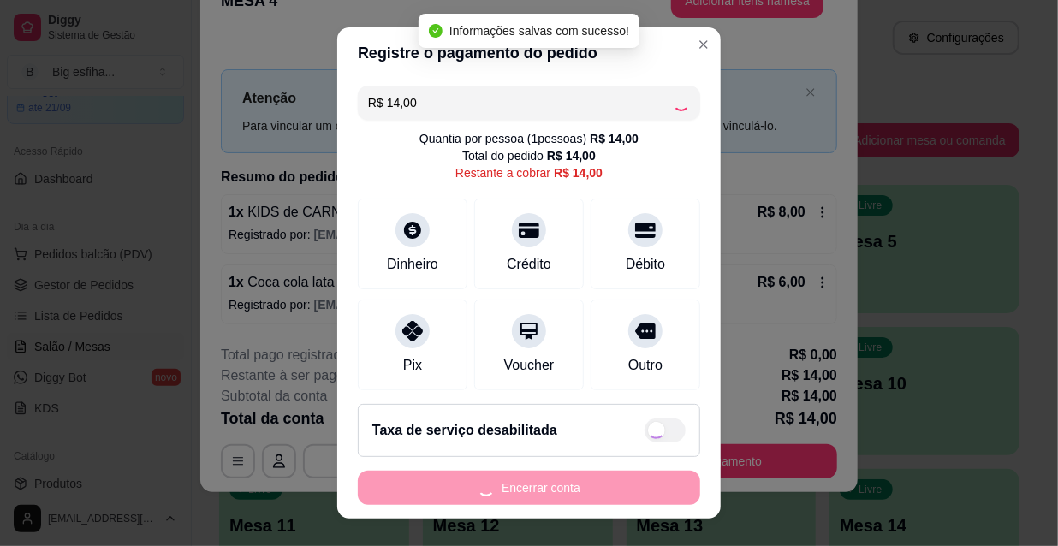
type input "R$ 0,00"
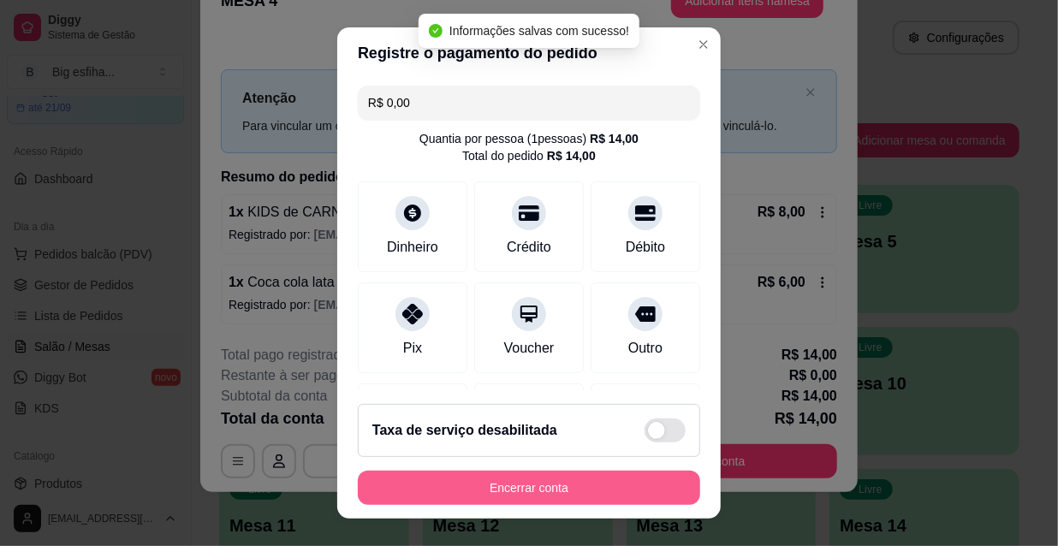
click at [478, 484] on button "Encerrar conta" at bounding box center [529, 488] width 342 height 34
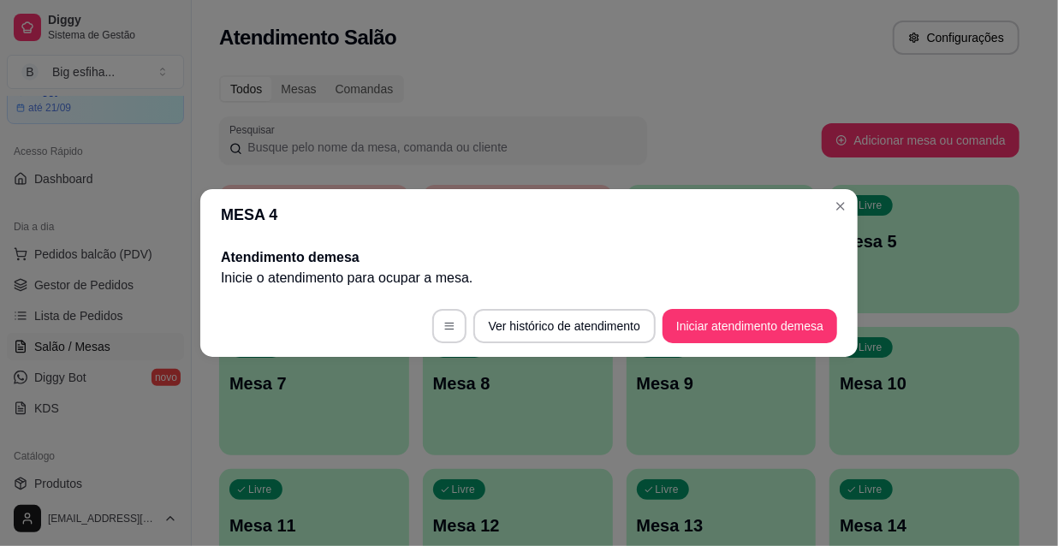
scroll to position [0, 0]
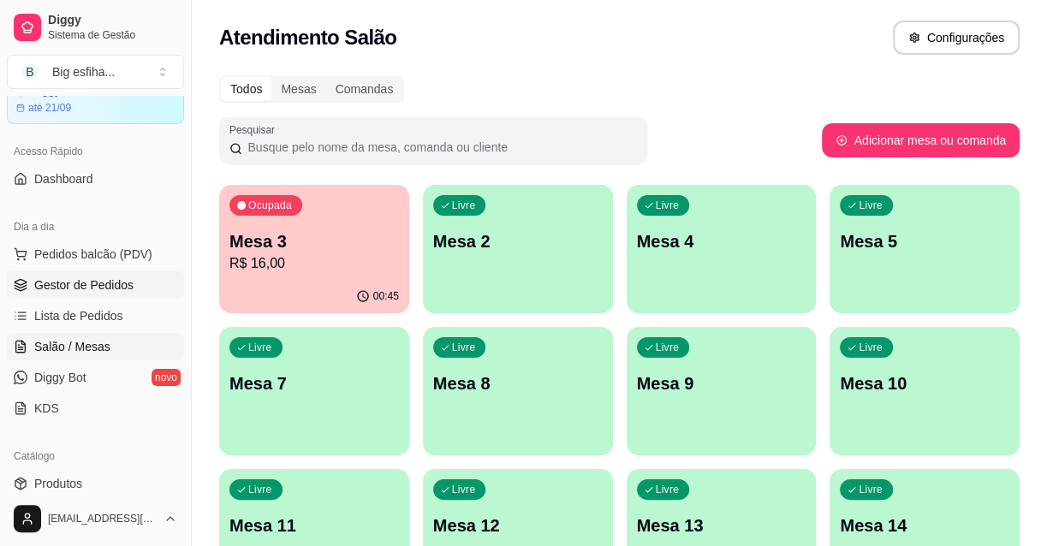
click at [91, 287] on span "Gestor de Pedidos" at bounding box center [83, 284] width 99 height 17
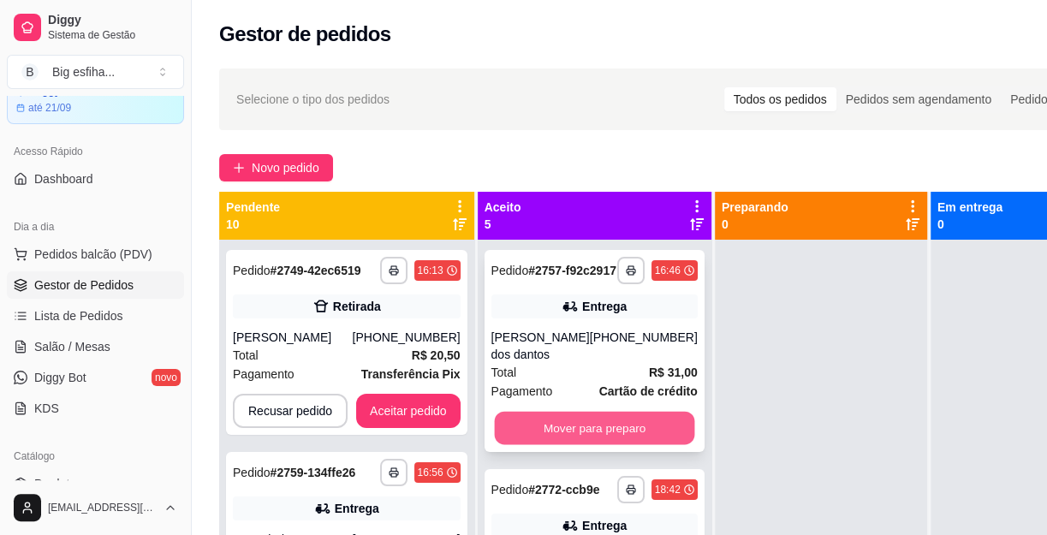
click at [599, 445] on button "Mover para preparo" at bounding box center [594, 428] width 200 height 33
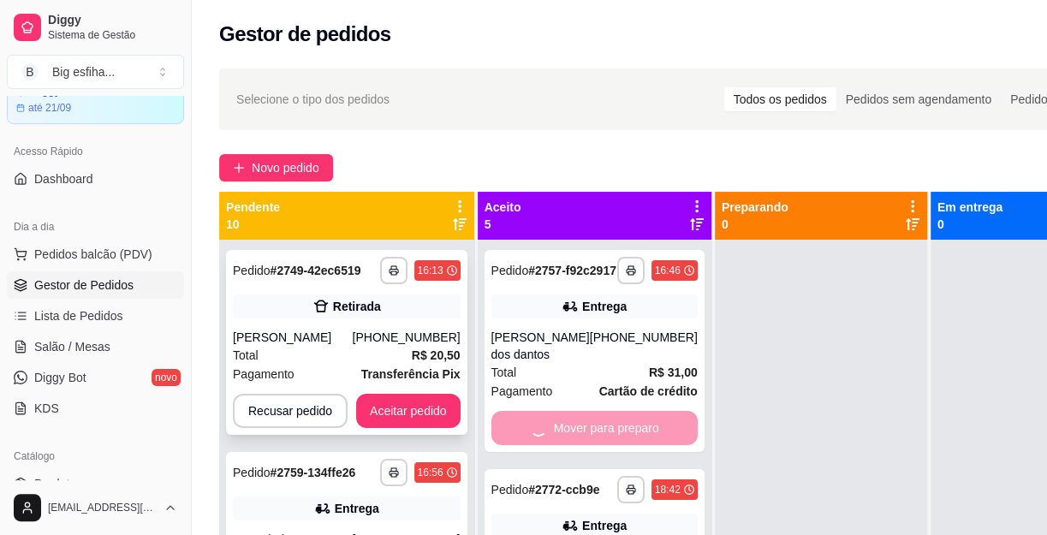
click at [402, 384] on div "**********" at bounding box center [346, 342] width 241 height 185
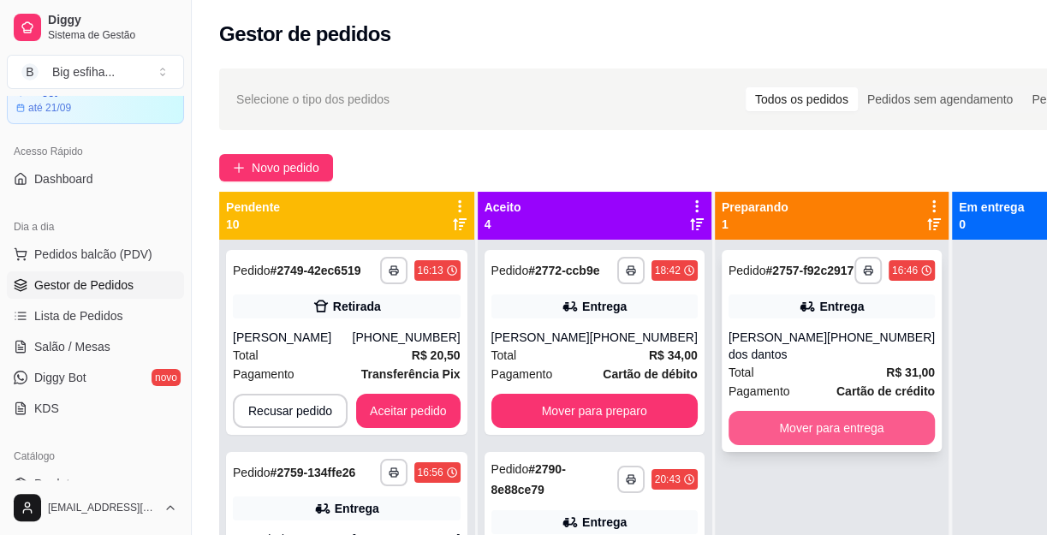
click at [770, 444] on button "Mover para entrega" at bounding box center [831, 428] width 206 height 34
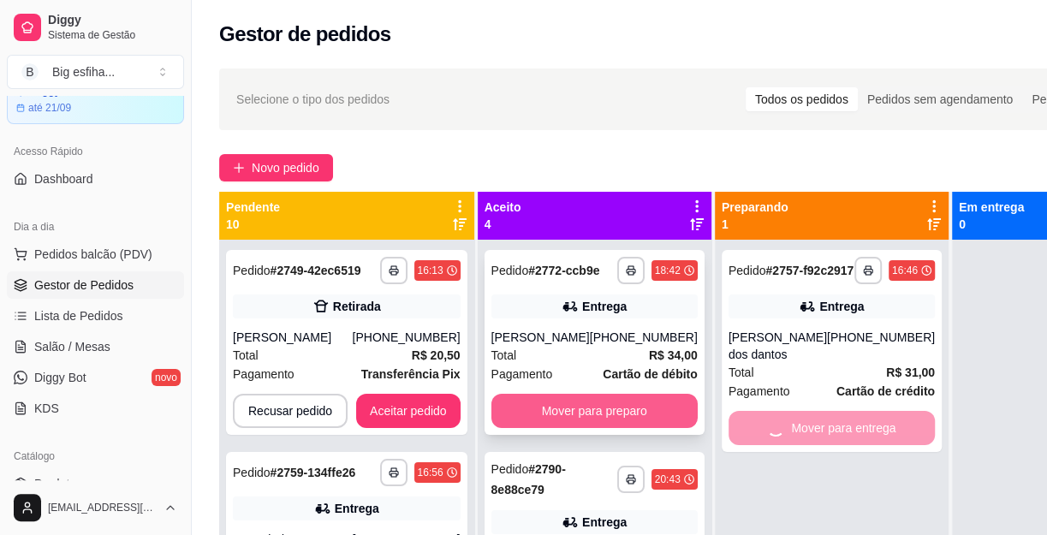
click at [599, 428] on button "Mover para preparo" at bounding box center [594, 411] width 206 height 34
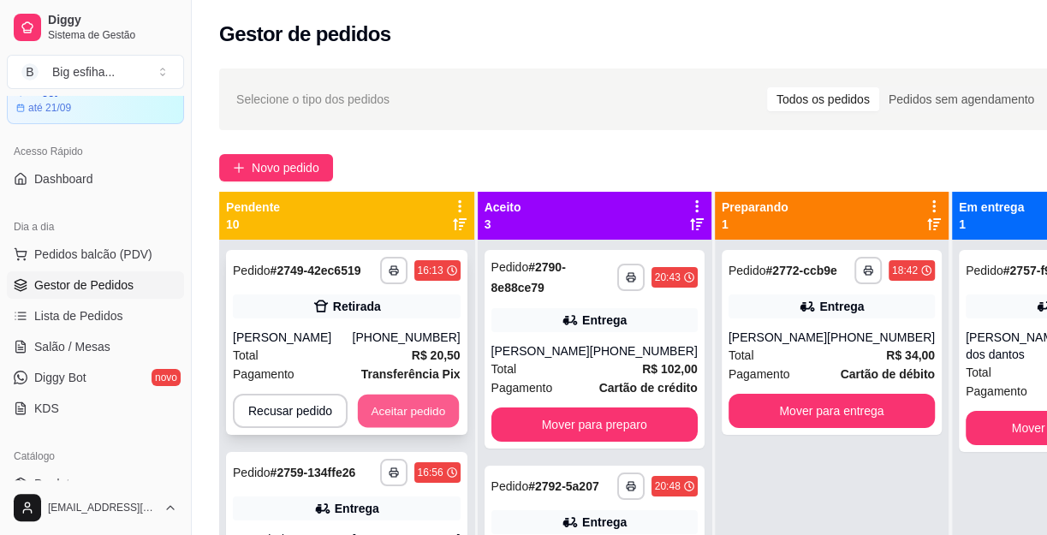
click at [376, 410] on button "Aceitar pedido" at bounding box center [408, 411] width 101 height 33
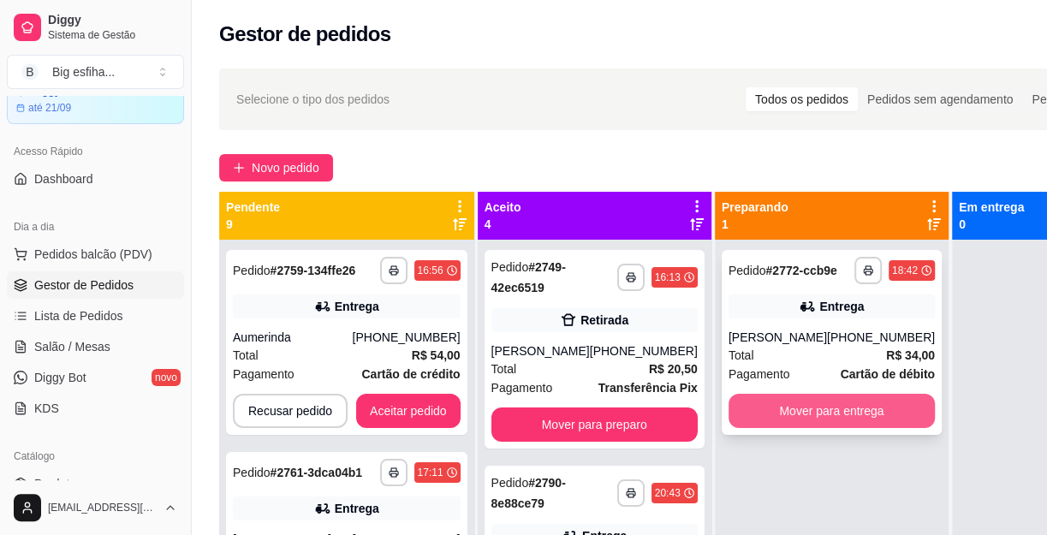
click at [841, 425] on button "Mover para entrega" at bounding box center [831, 411] width 206 height 34
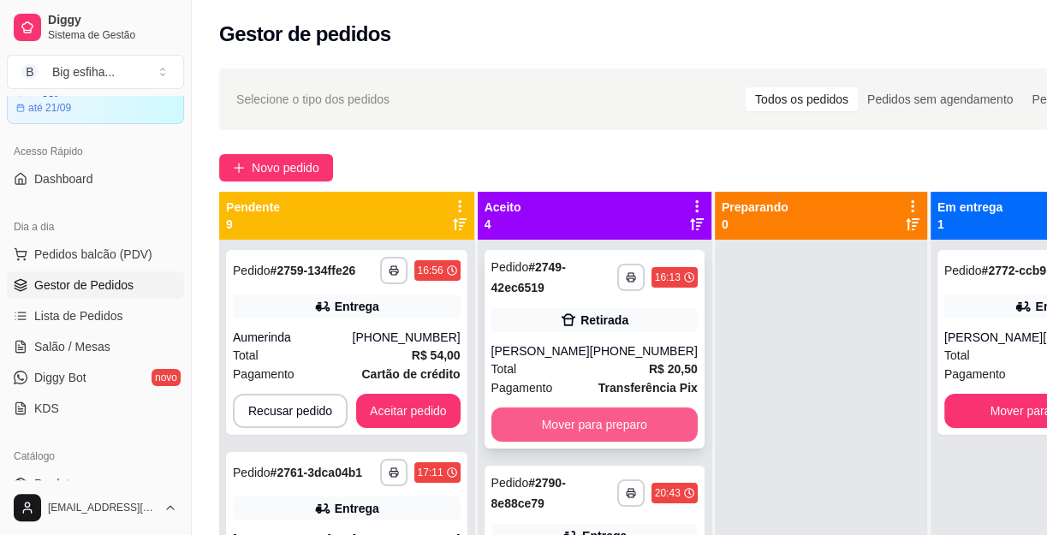
click at [630, 440] on button "Mover para preparo" at bounding box center [594, 424] width 206 height 34
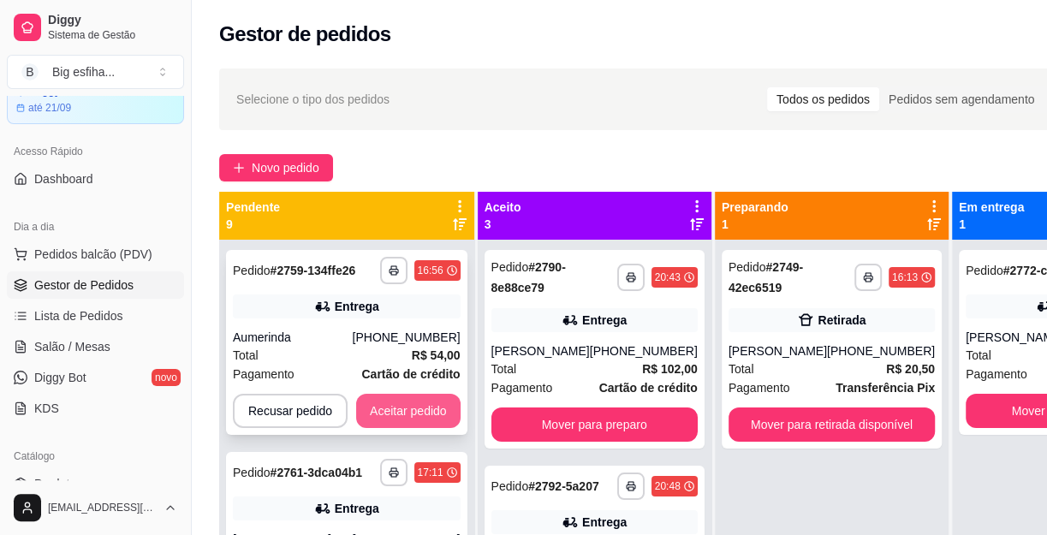
click at [398, 419] on button "Aceitar pedido" at bounding box center [408, 411] width 104 height 34
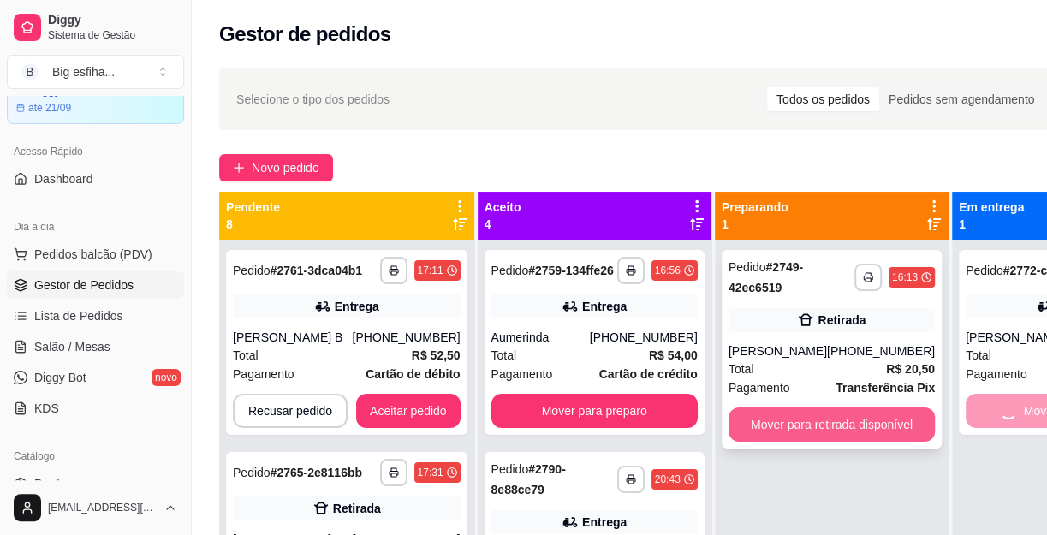
click at [827, 434] on button "Mover para retirada disponível" at bounding box center [831, 424] width 206 height 34
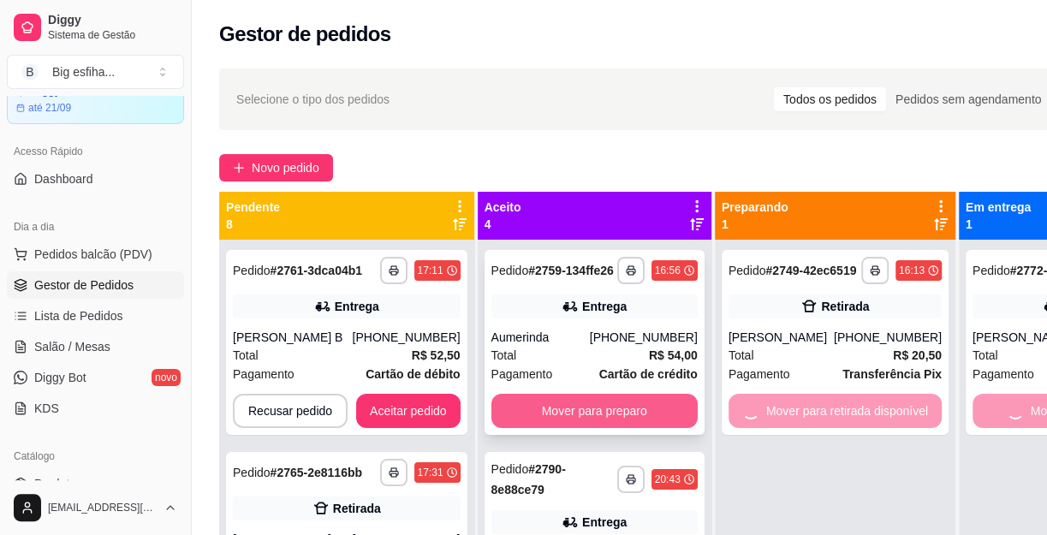
click at [609, 414] on button "Mover para preparo" at bounding box center [594, 411] width 206 height 34
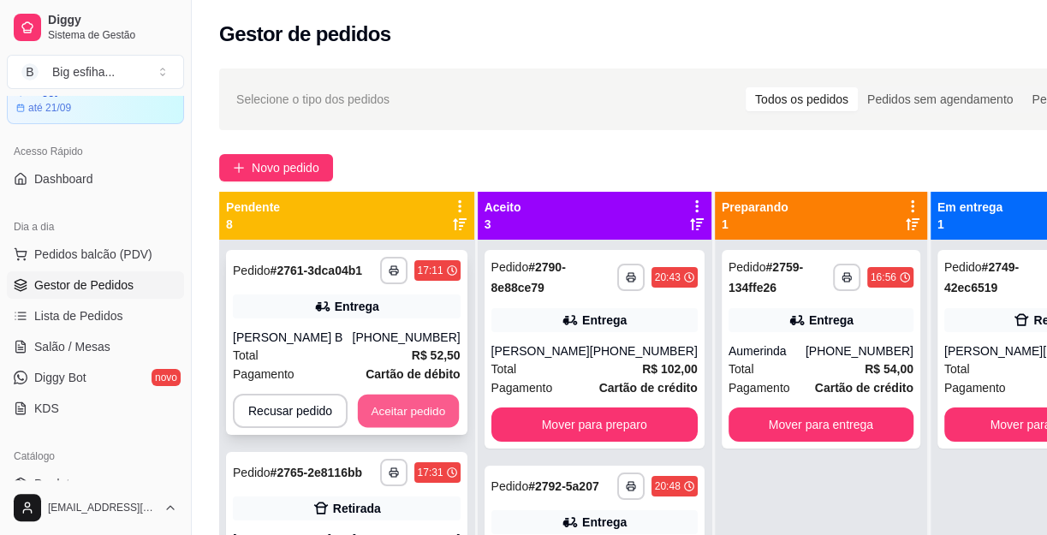
click at [393, 400] on button "Aceitar pedido" at bounding box center [408, 411] width 101 height 33
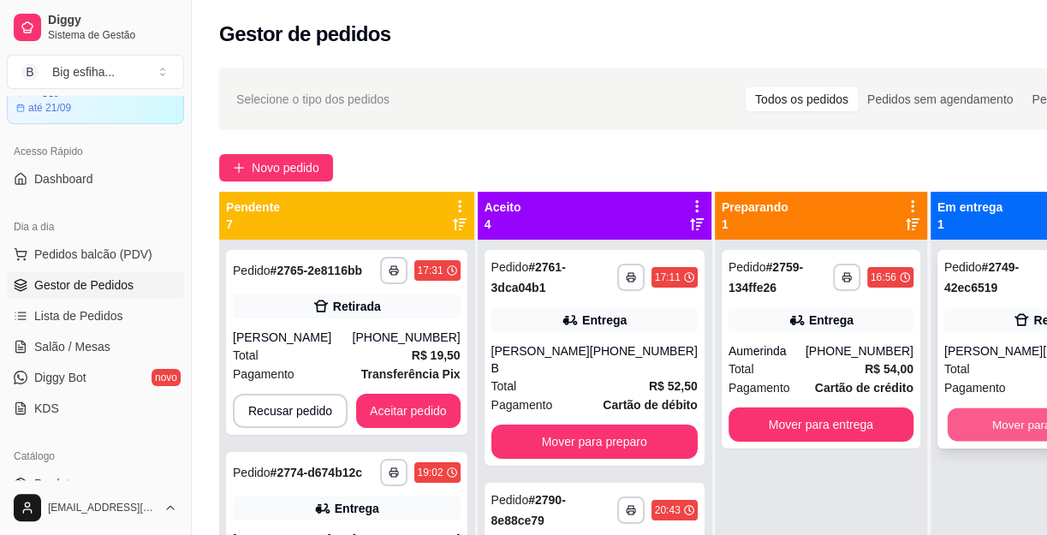
click at [978, 438] on button "Mover para finalizado" at bounding box center [1047, 424] width 200 height 33
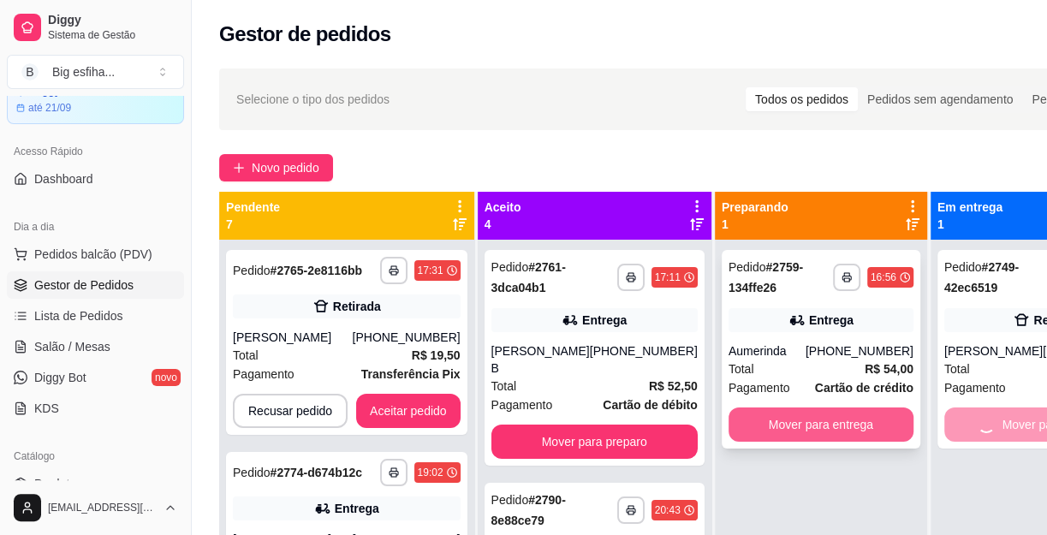
click at [828, 419] on button "Mover para entrega" at bounding box center [820, 424] width 185 height 34
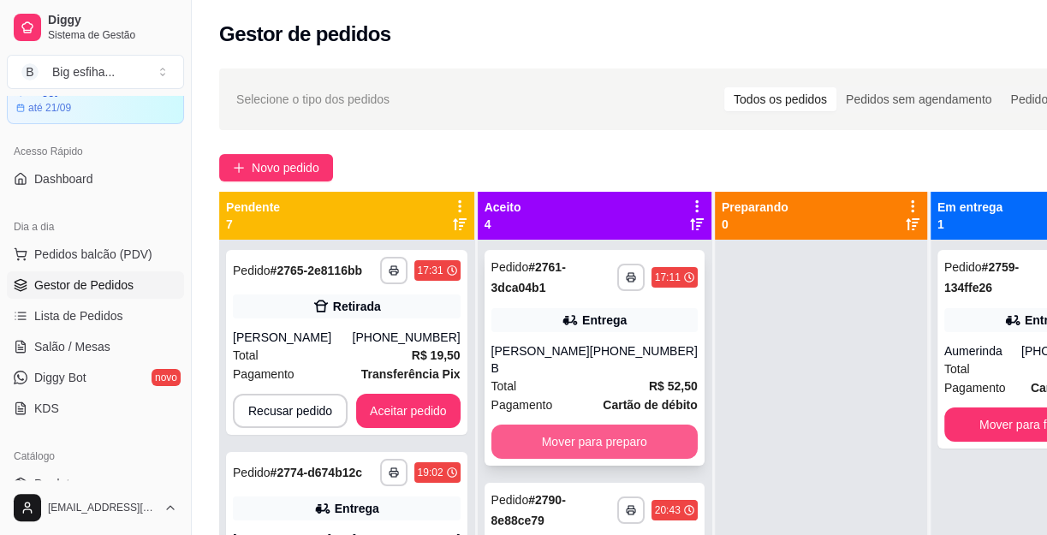
click at [630, 426] on button "Mover para preparo" at bounding box center [594, 442] width 206 height 34
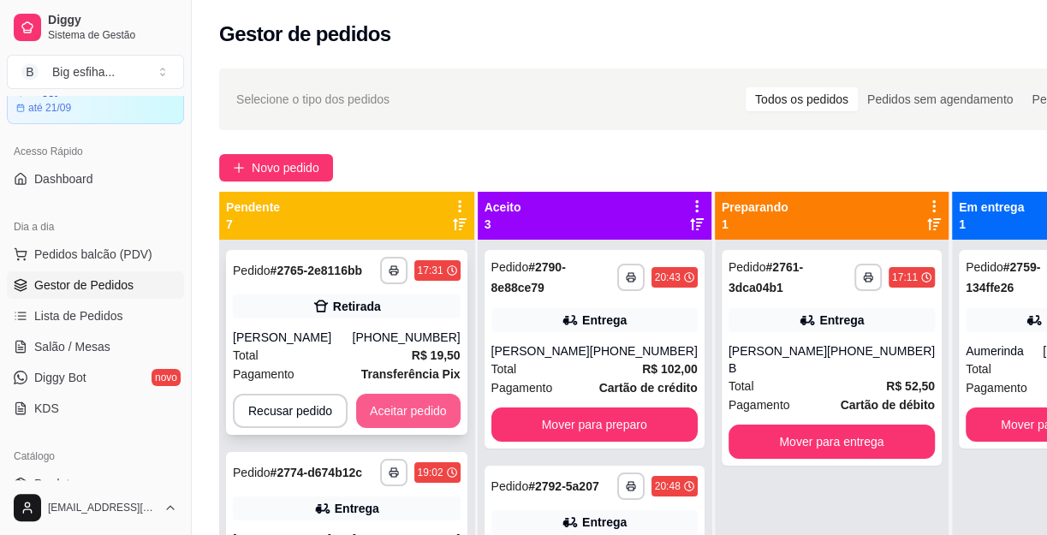
click at [381, 407] on button "Aceitar pedido" at bounding box center [408, 411] width 104 height 34
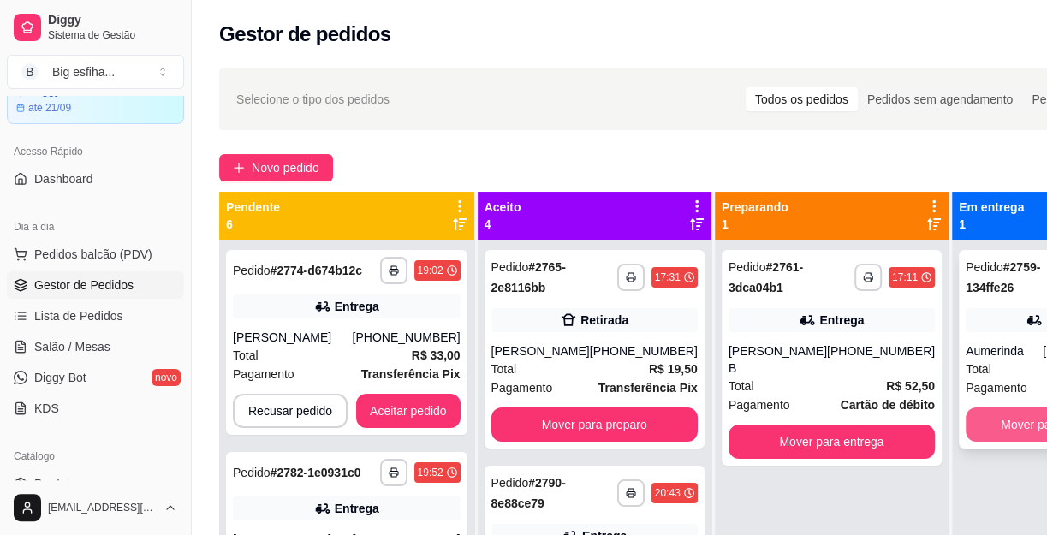
click at [985, 426] on button "Mover para finalizado" at bounding box center [1058, 424] width 185 height 34
click at [789, 406] on div "**********" at bounding box center [832, 358] width 220 height 216
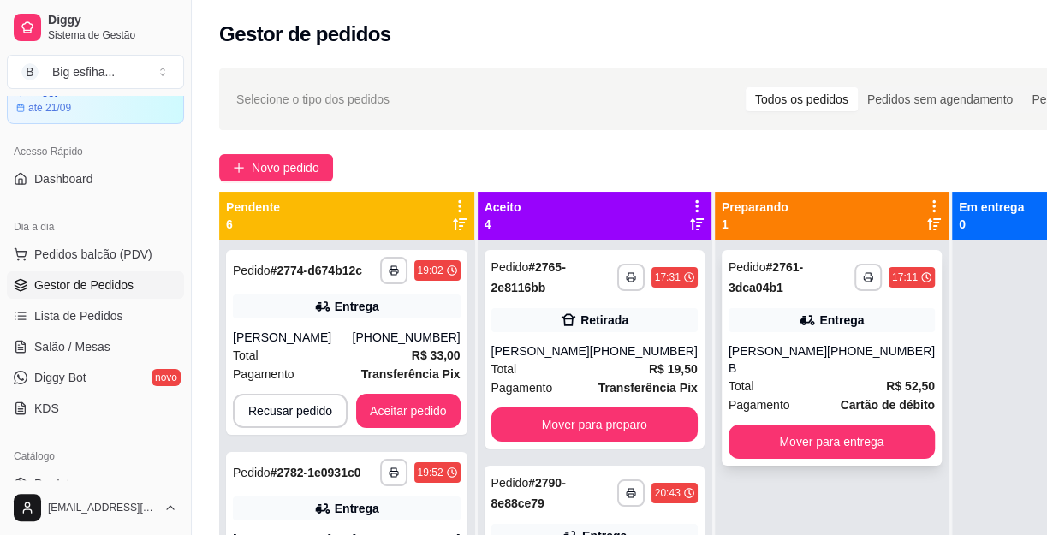
click at [837, 425] on button "Mover para entrega" at bounding box center [831, 442] width 206 height 34
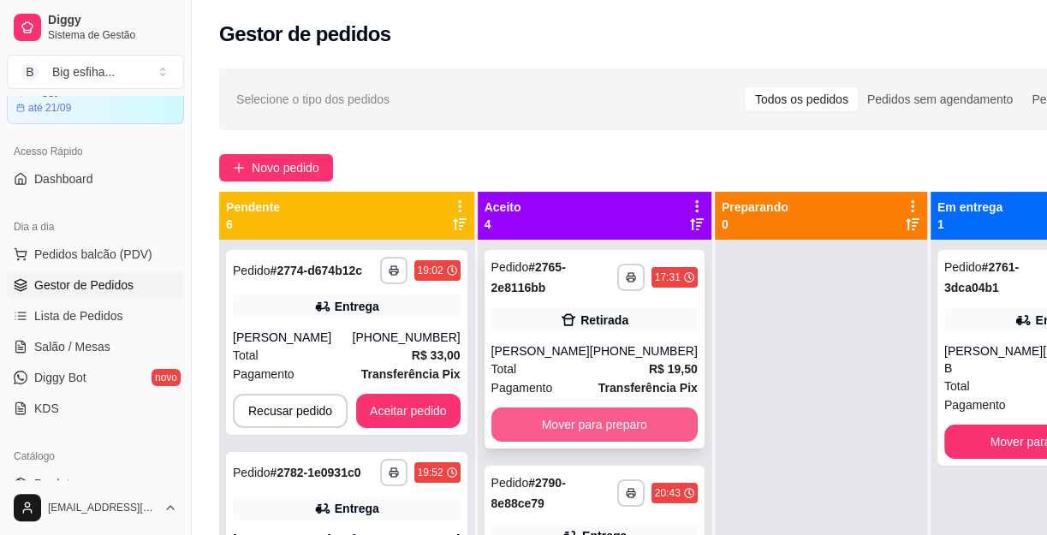
click at [602, 429] on button "Mover para preparo" at bounding box center [594, 424] width 206 height 34
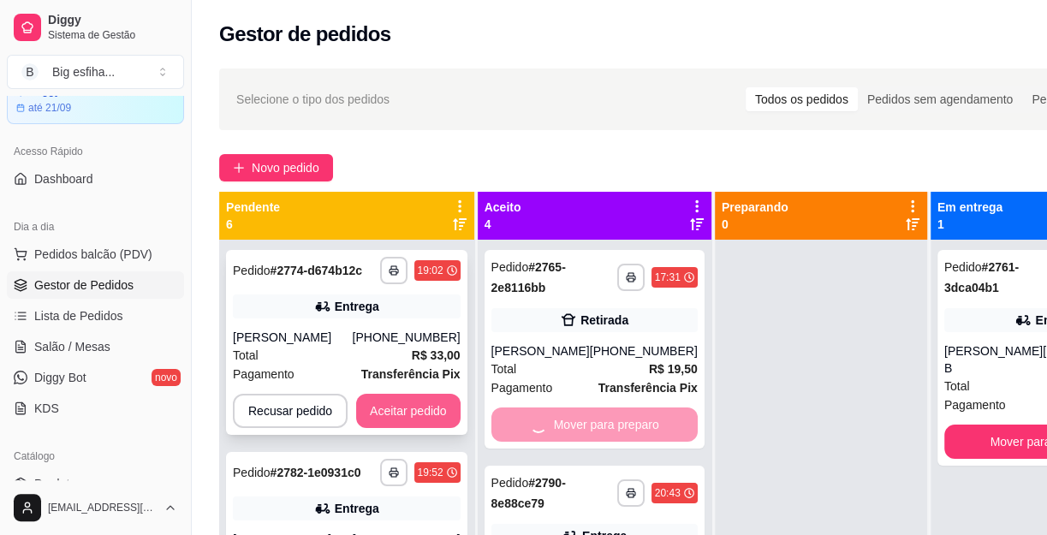
click at [435, 407] on button "Aceitar pedido" at bounding box center [408, 411] width 104 height 34
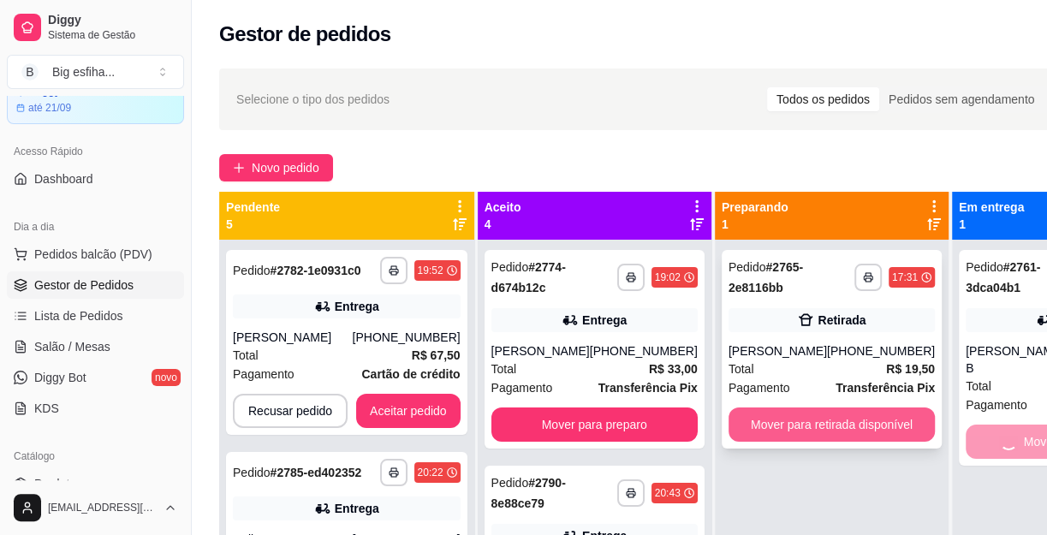
click at [793, 420] on button "Mover para retirada disponível" at bounding box center [831, 424] width 206 height 34
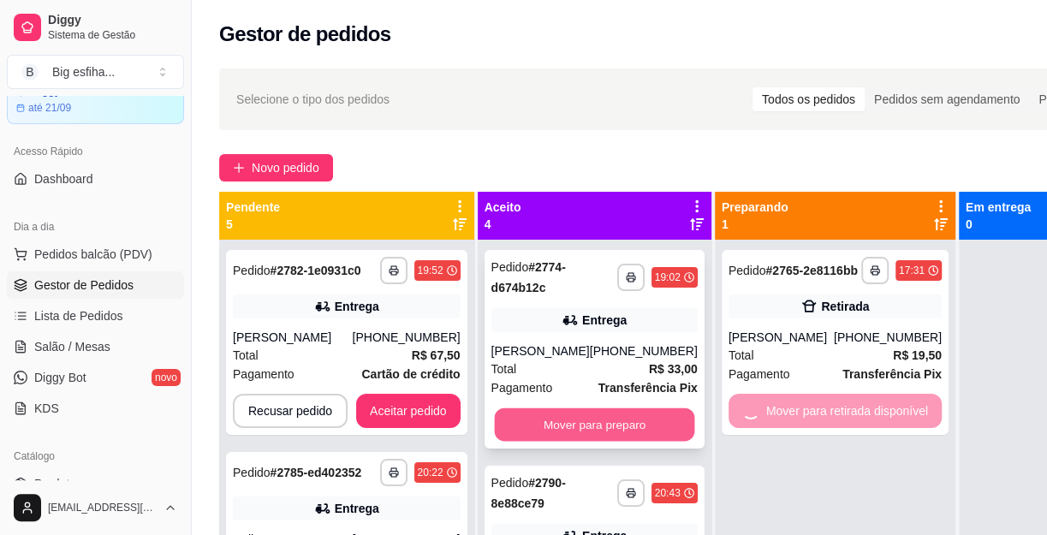
click at [588, 422] on button "Mover para preparo" at bounding box center [594, 424] width 200 height 33
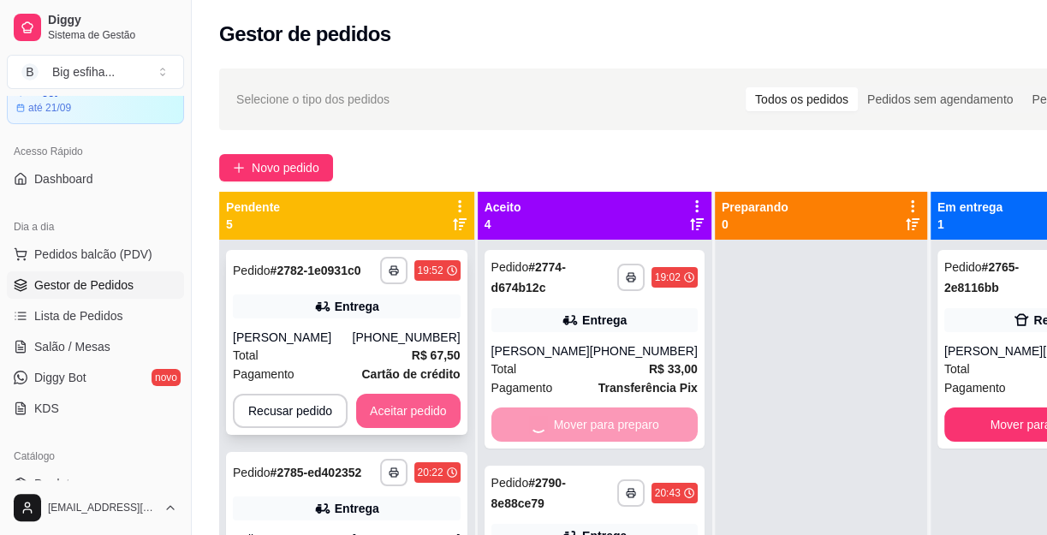
click at [425, 394] on div "Recusar pedido Aceitar pedido" at bounding box center [347, 411] width 228 height 34
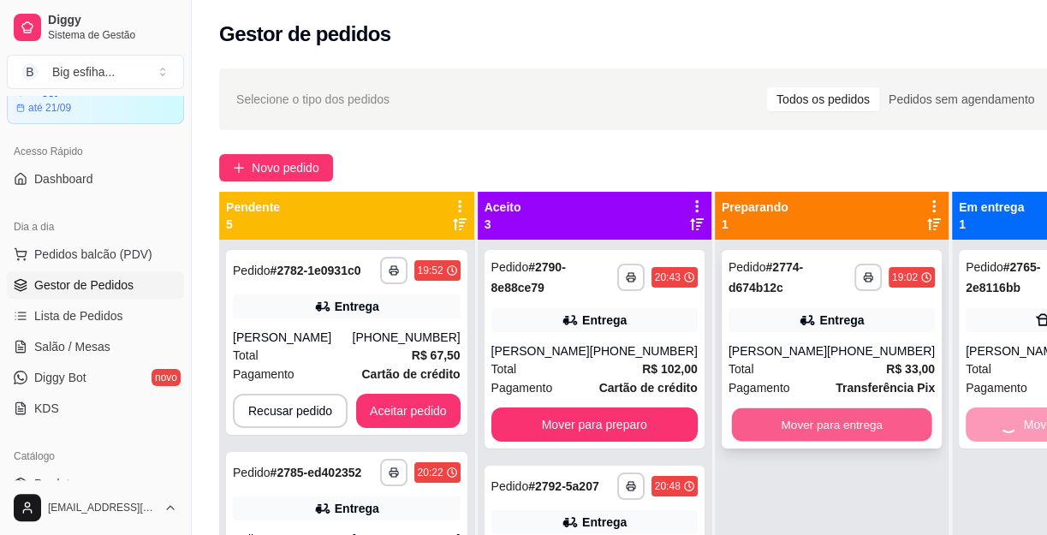
click at [735, 427] on button "Mover para entrega" at bounding box center [831, 424] width 200 height 33
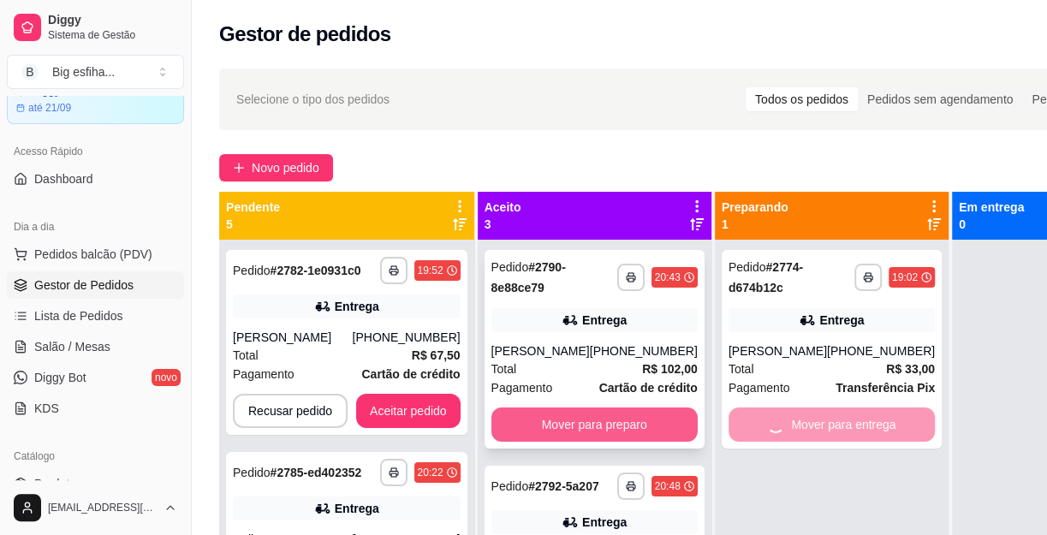
click at [585, 422] on button "Mover para preparo" at bounding box center [594, 424] width 206 height 34
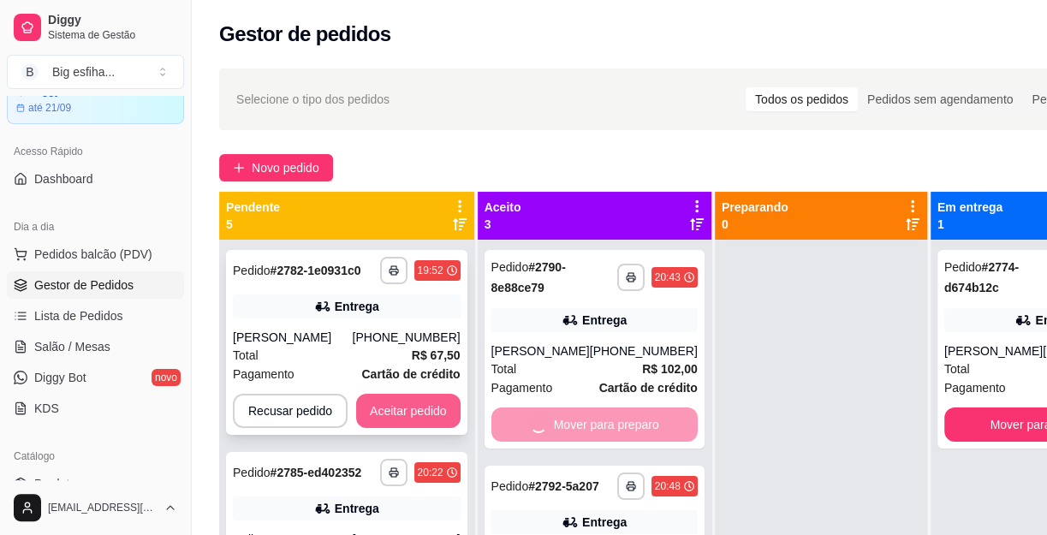
click at [418, 413] on button "Aceitar pedido" at bounding box center [408, 411] width 104 height 34
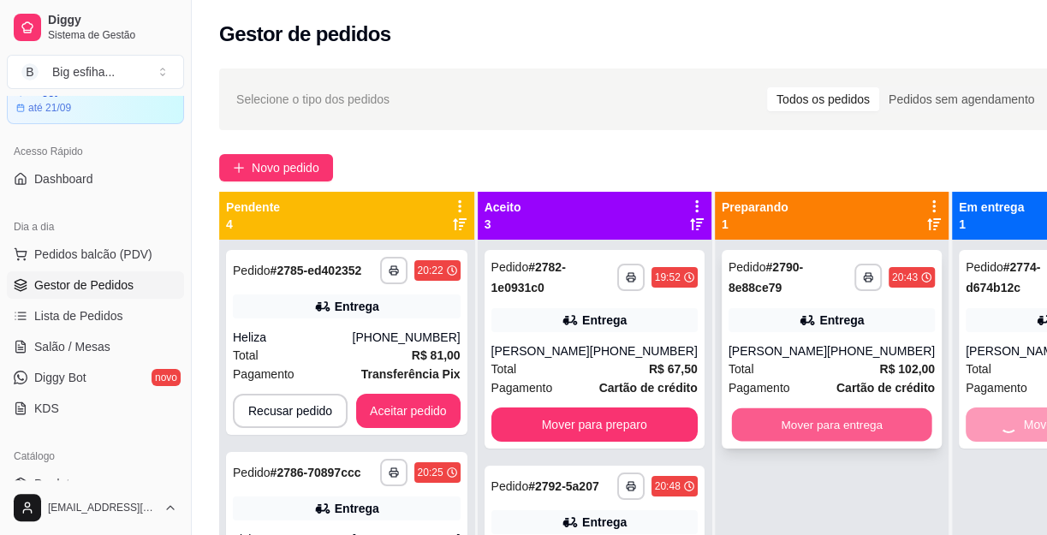
click at [852, 427] on button "Mover para entrega" at bounding box center [831, 424] width 200 height 33
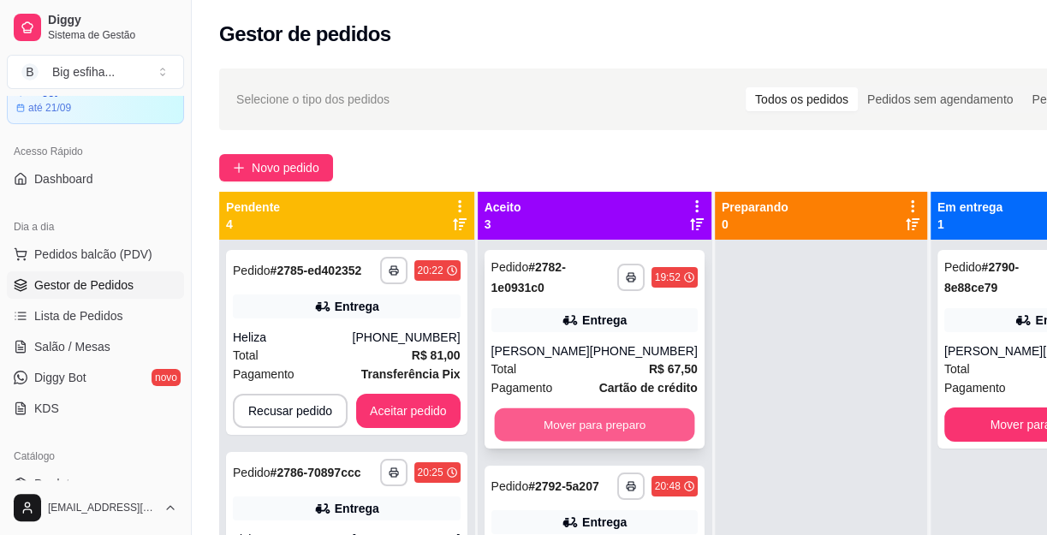
click at [599, 425] on button "Mover para preparo" at bounding box center [594, 424] width 200 height 33
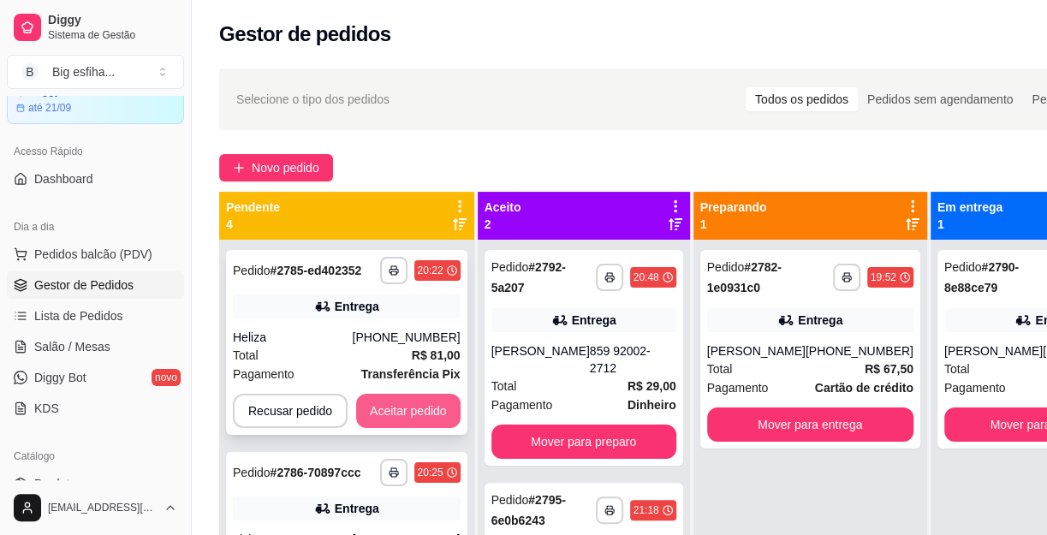
click at [413, 399] on button "Aceitar pedido" at bounding box center [408, 411] width 104 height 34
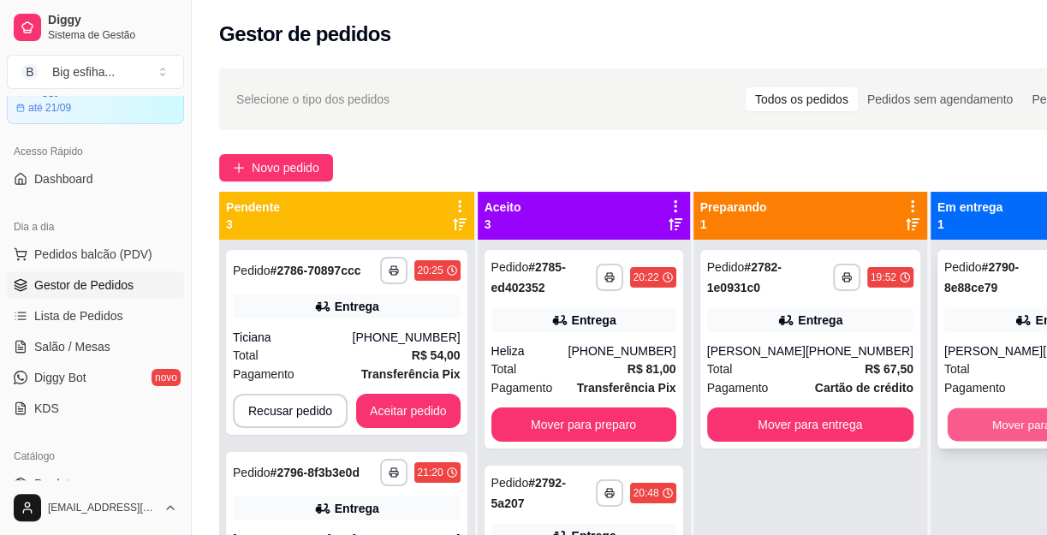
click at [966, 429] on button "Mover para finalizado" at bounding box center [1047, 424] width 200 height 33
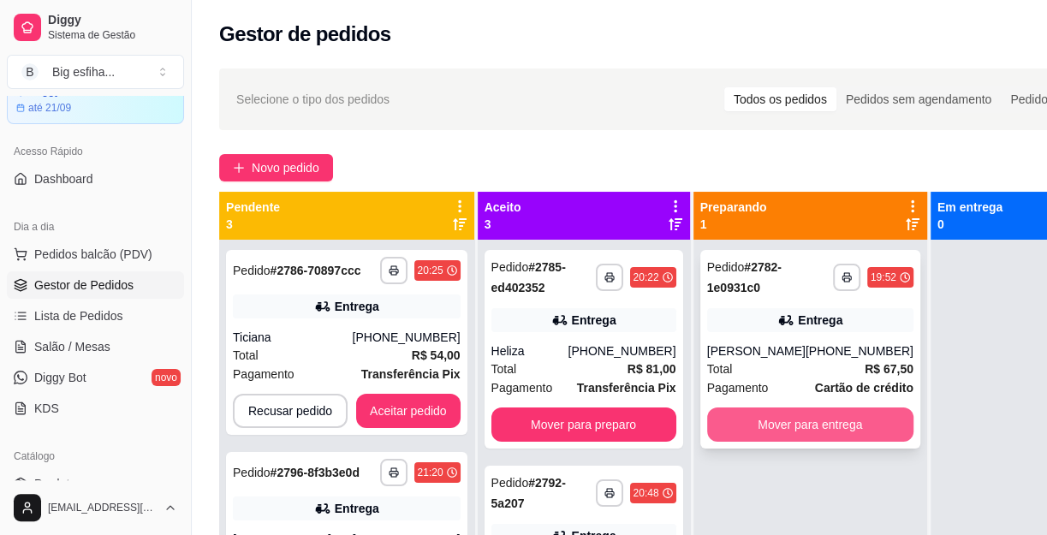
click at [858, 418] on button "Mover para entrega" at bounding box center [810, 424] width 206 height 34
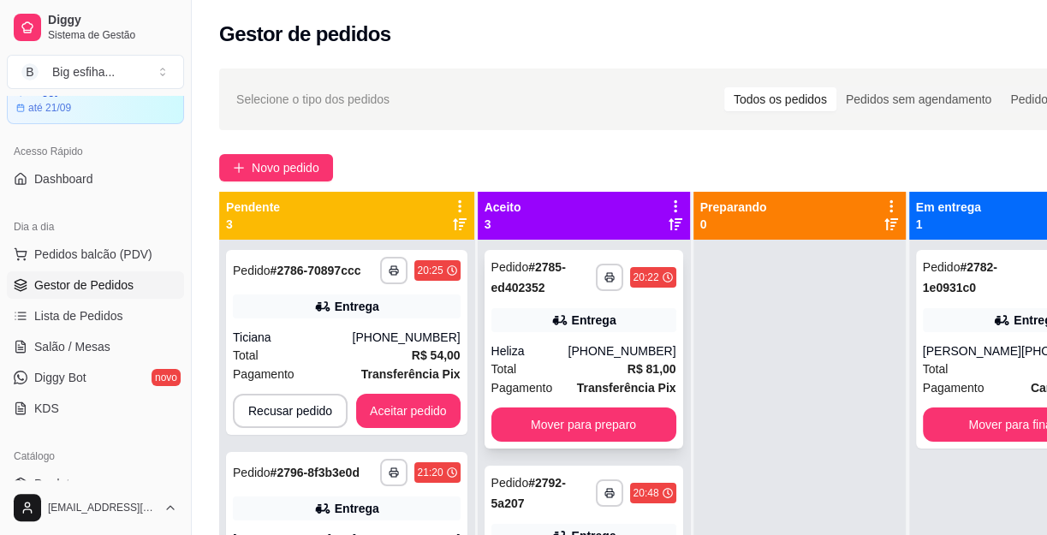
click at [582, 377] on div "Total R$ 81,00" at bounding box center [583, 369] width 185 height 19
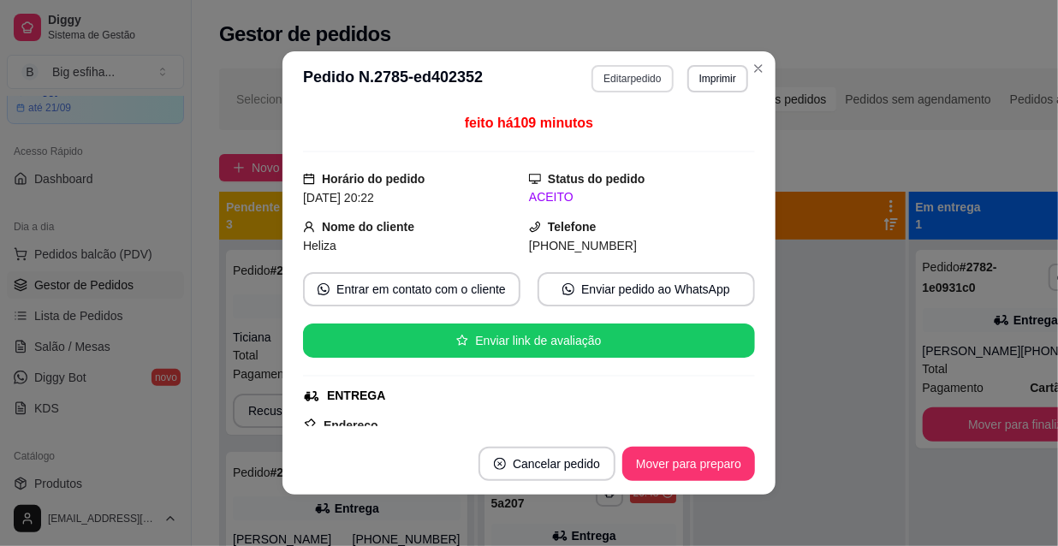
click at [639, 79] on button "Editar pedido" at bounding box center [631, 78] width 81 height 27
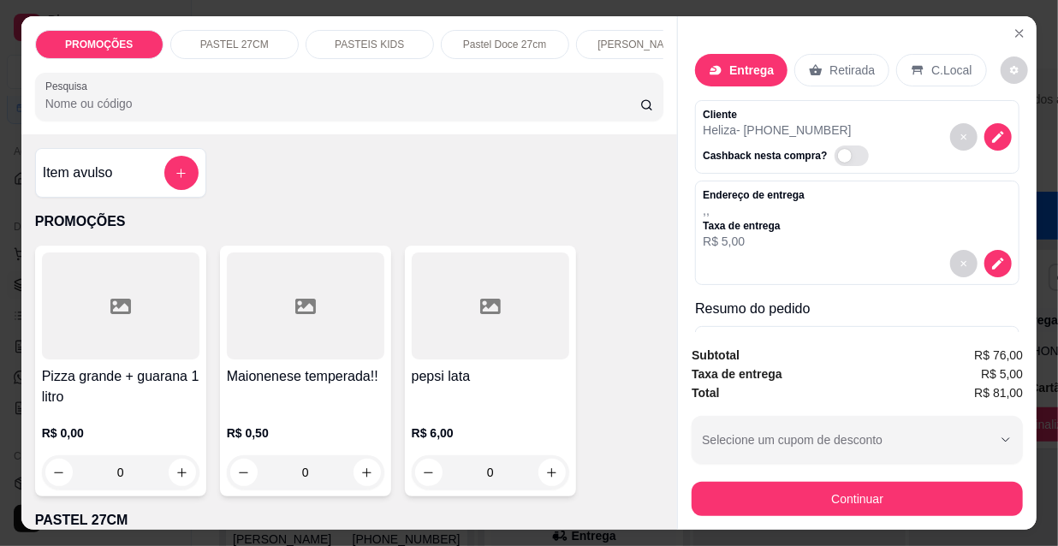
click at [596, 51] on div "[PERSON_NAME]" at bounding box center [640, 44] width 128 height 29
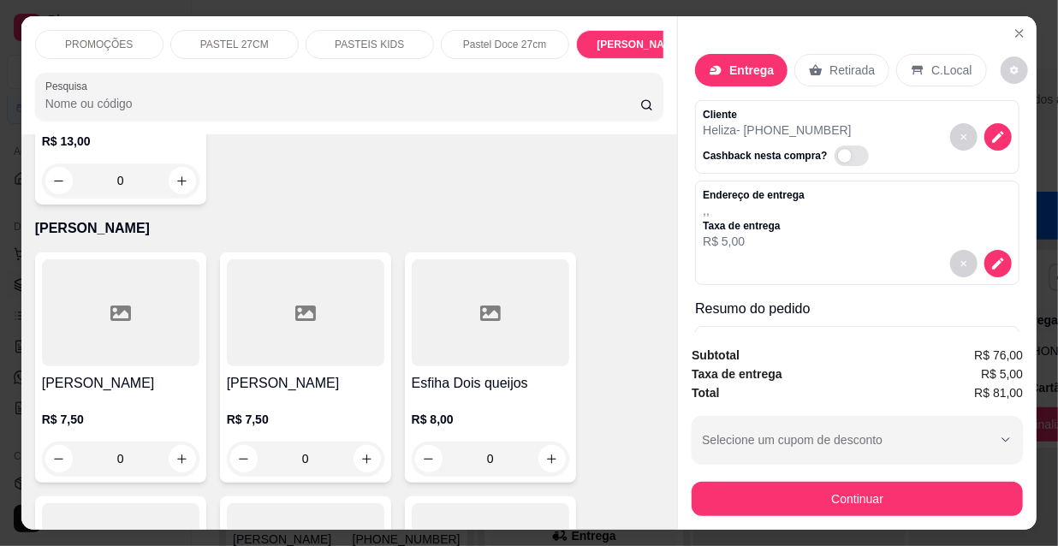
click at [639, 51] on div "[PERSON_NAME]" at bounding box center [640, 44] width 128 height 29
click at [639, 80] on div at bounding box center [349, 97] width 609 height 34
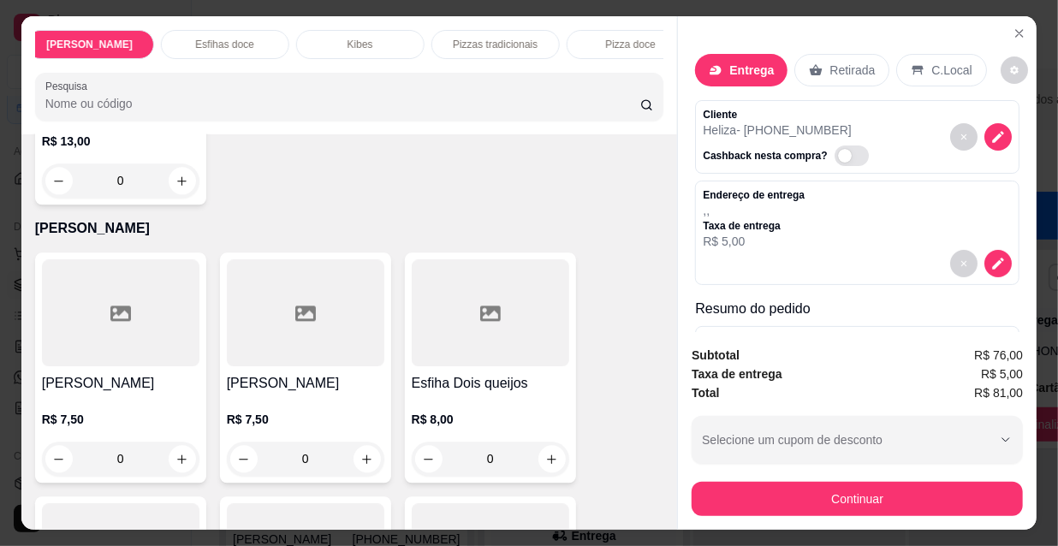
scroll to position [0, 986]
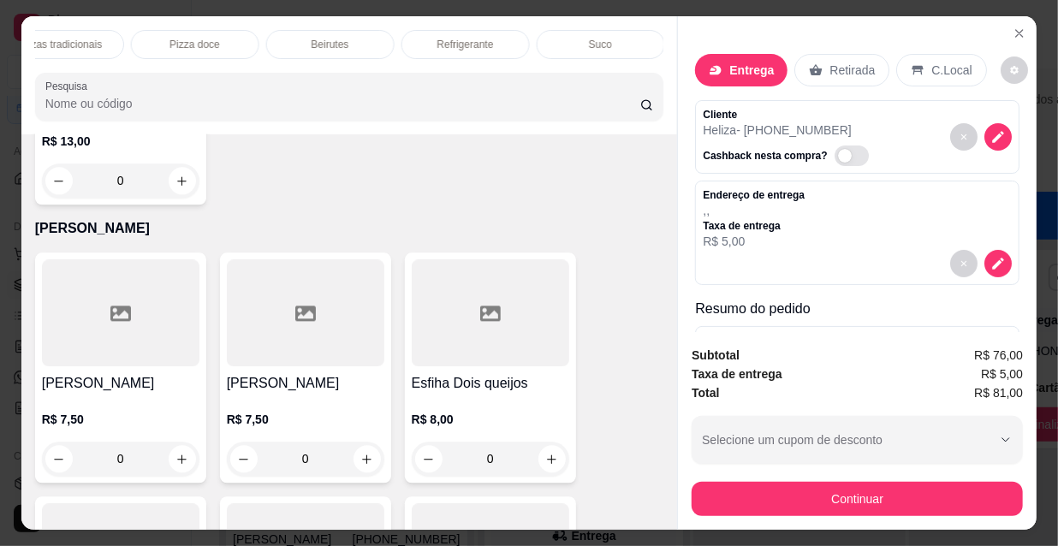
click at [496, 33] on div "Refrigerante" at bounding box center [465, 44] width 128 height 29
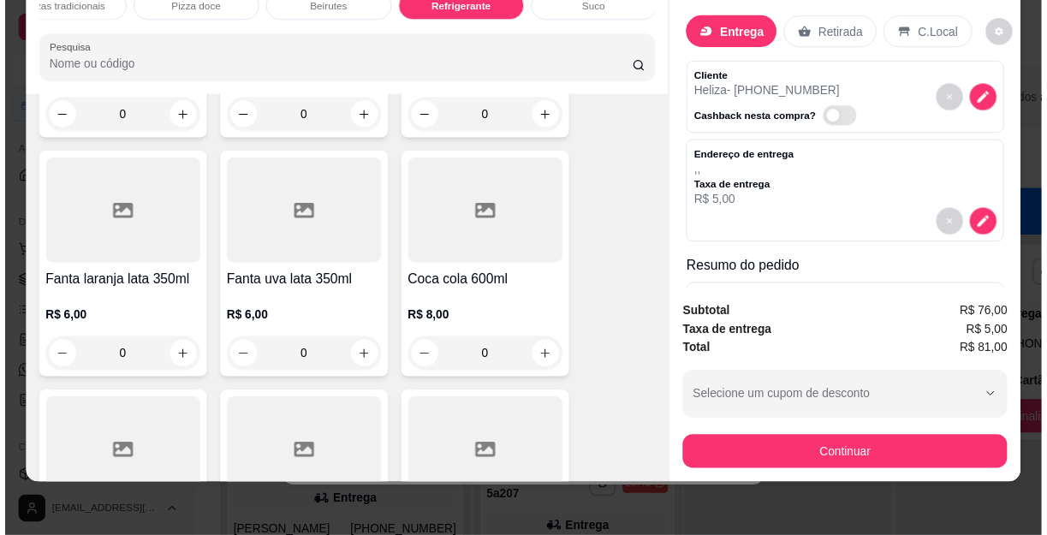
scroll to position [15307, 0]
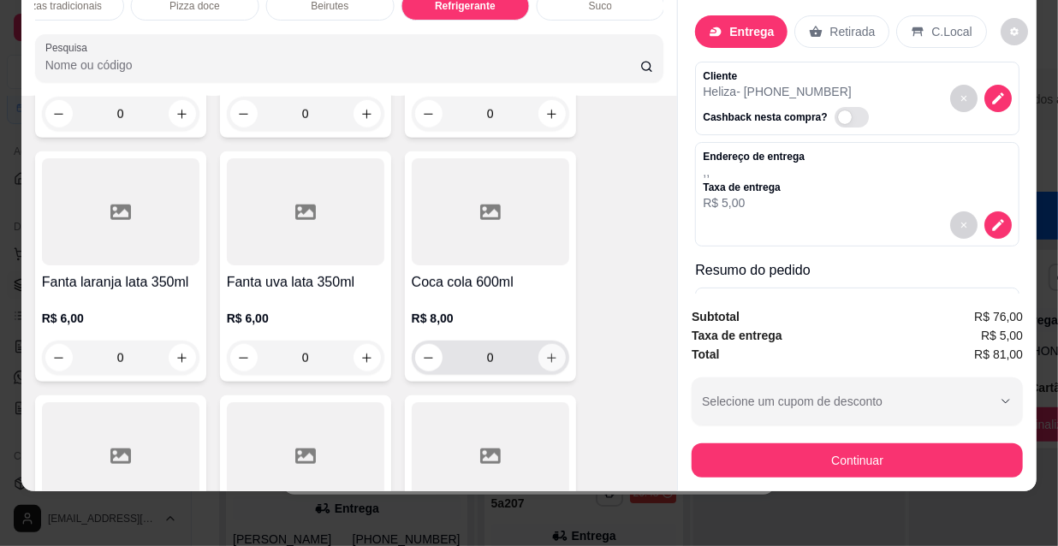
click at [552, 344] on button "increase-product-quantity" at bounding box center [551, 357] width 27 height 27
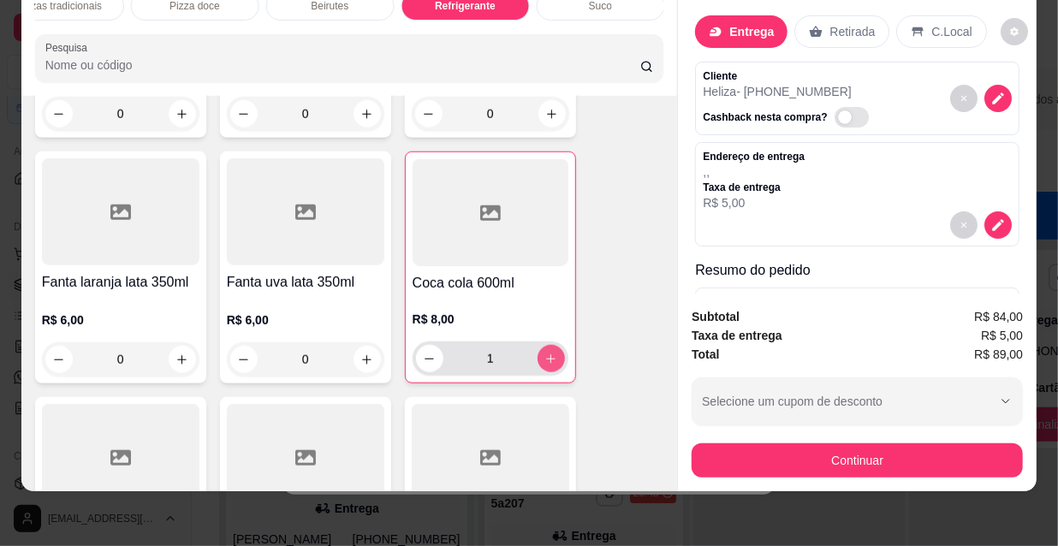
type input "1"
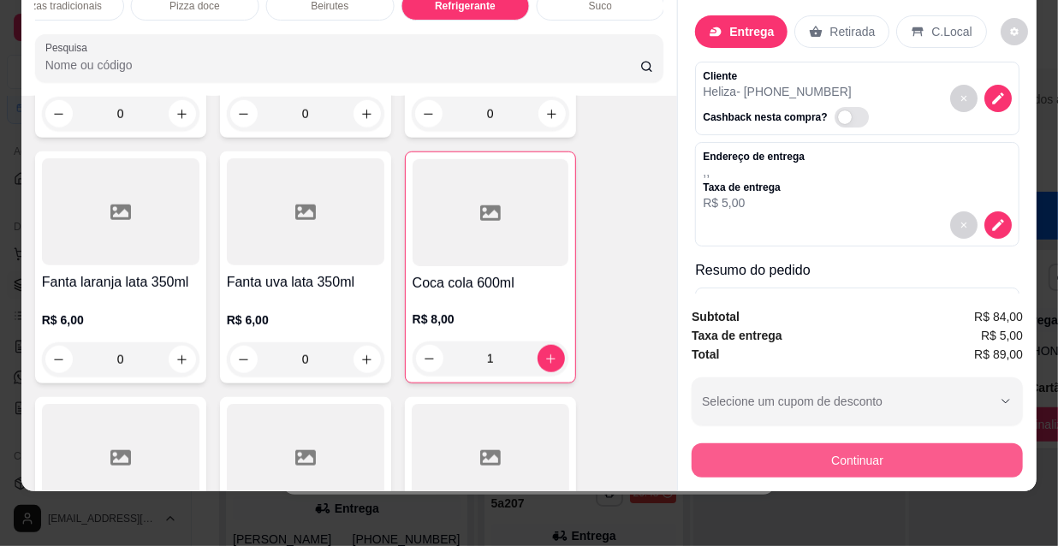
click at [855, 445] on button "Continuar" at bounding box center [857, 460] width 331 height 34
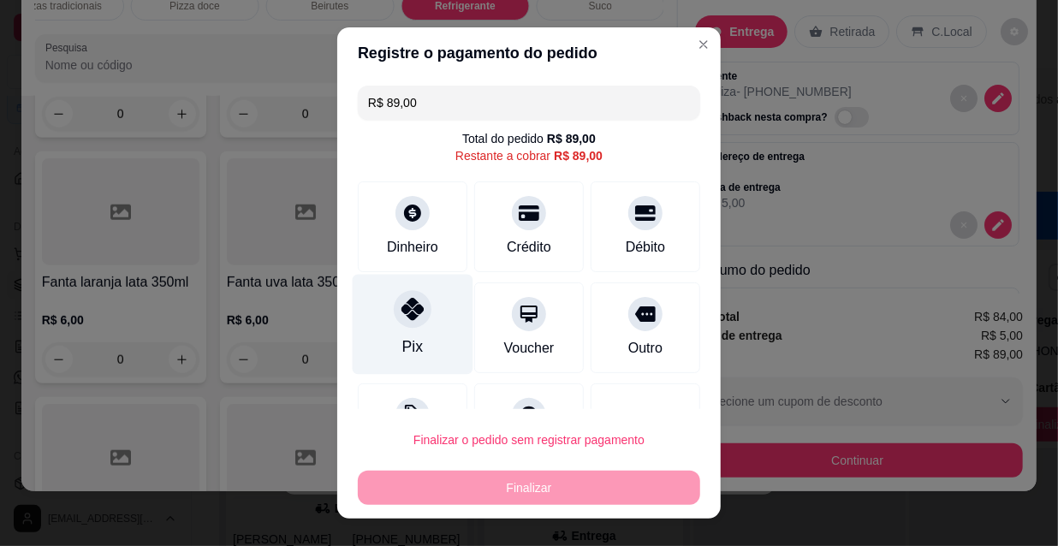
click at [427, 318] on div "Pix" at bounding box center [413, 325] width 121 height 100
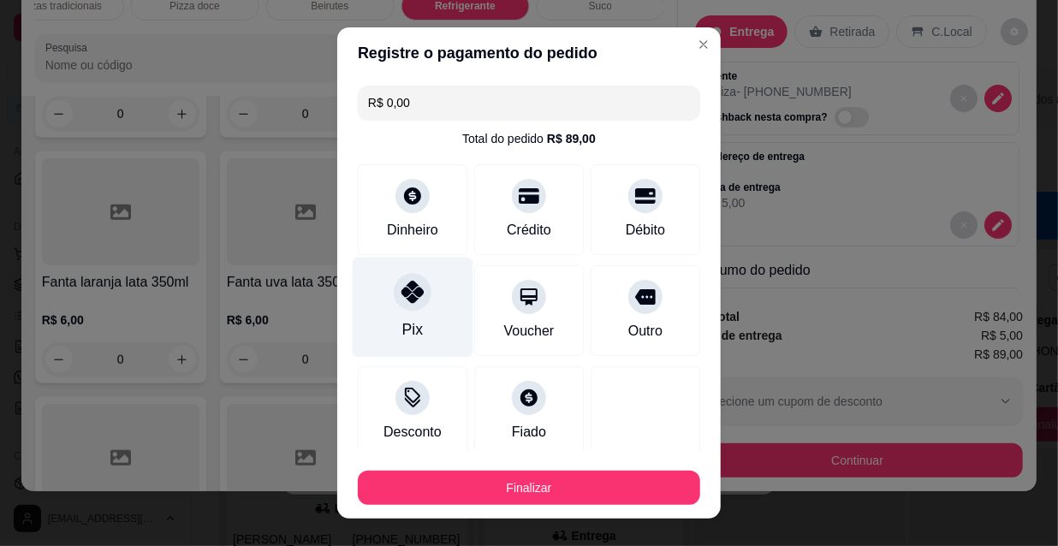
type input "R$ 0,00"
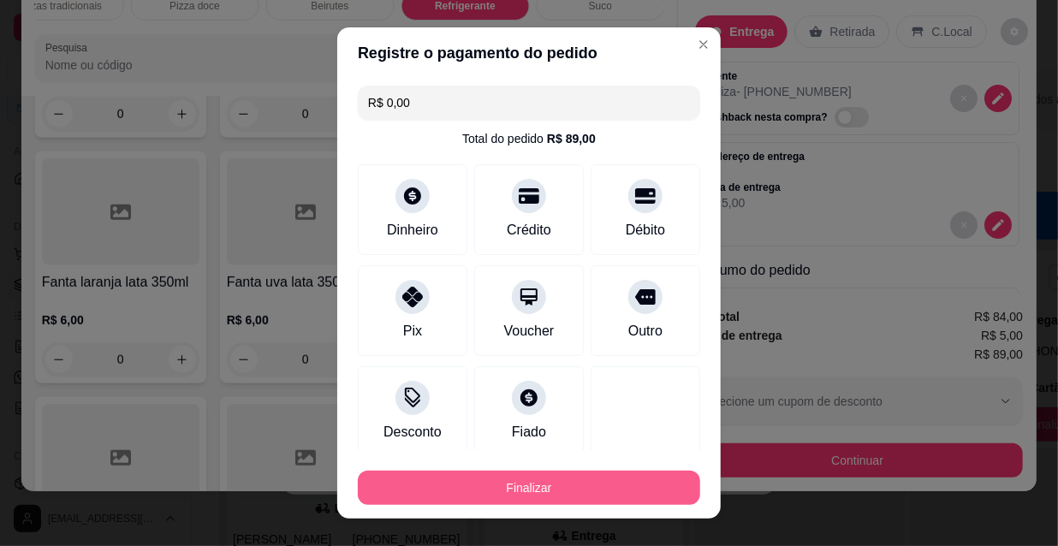
click at [548, 488] on button "Finalizar" at bounding box center [529, 488] width 342 height 34
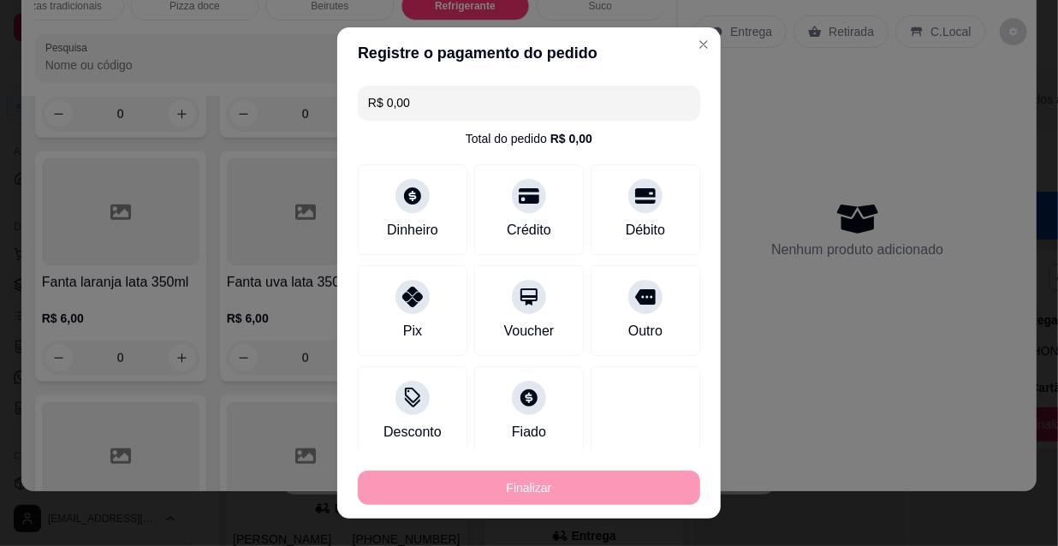
type input "0"
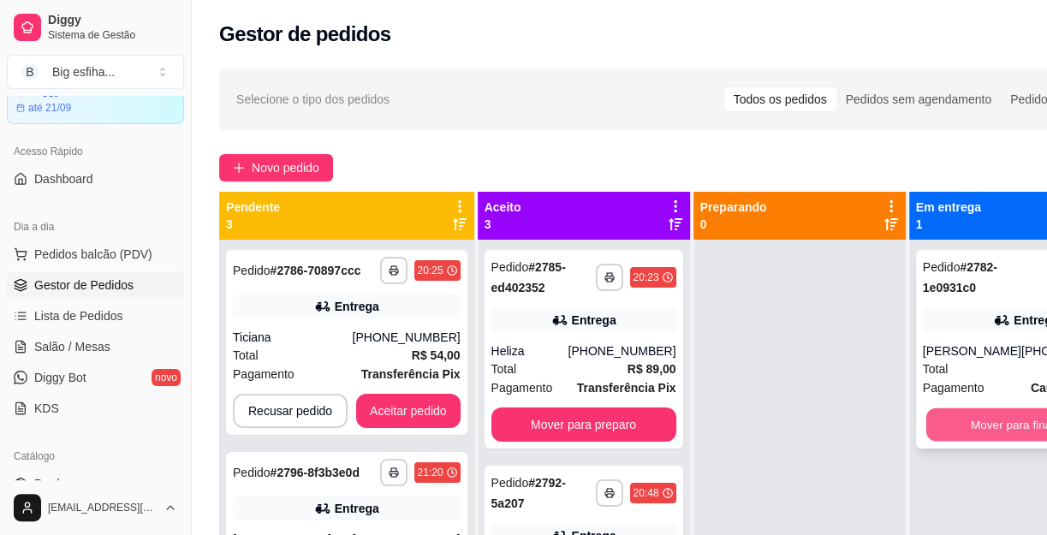
click at [960, 430] on button "Mover para finalizado" at bounding box center [1025, 424] width 200 height 33
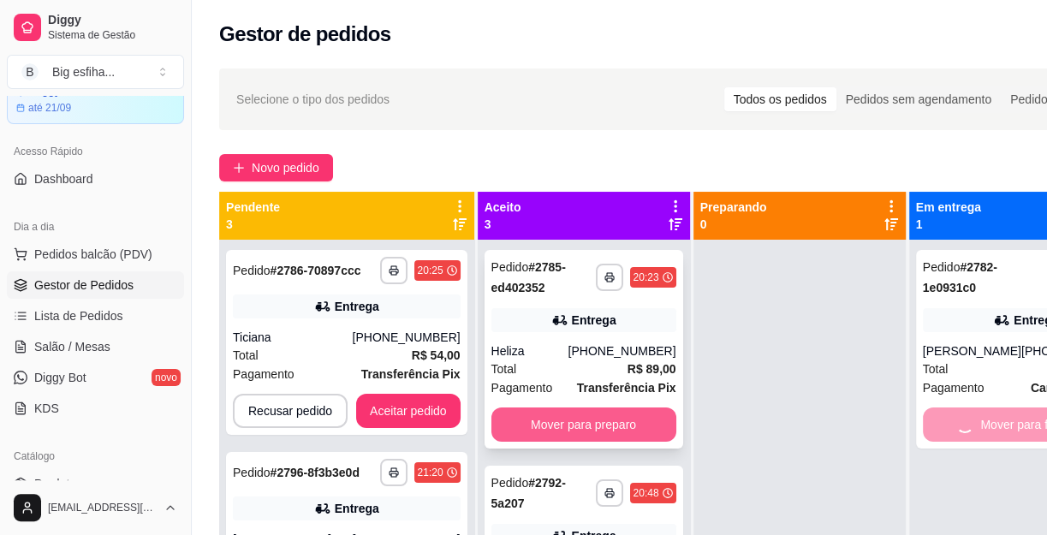
click at [590, 419] on button "Mover para preparo" at bounding box center [583, 424] width 185 height 34
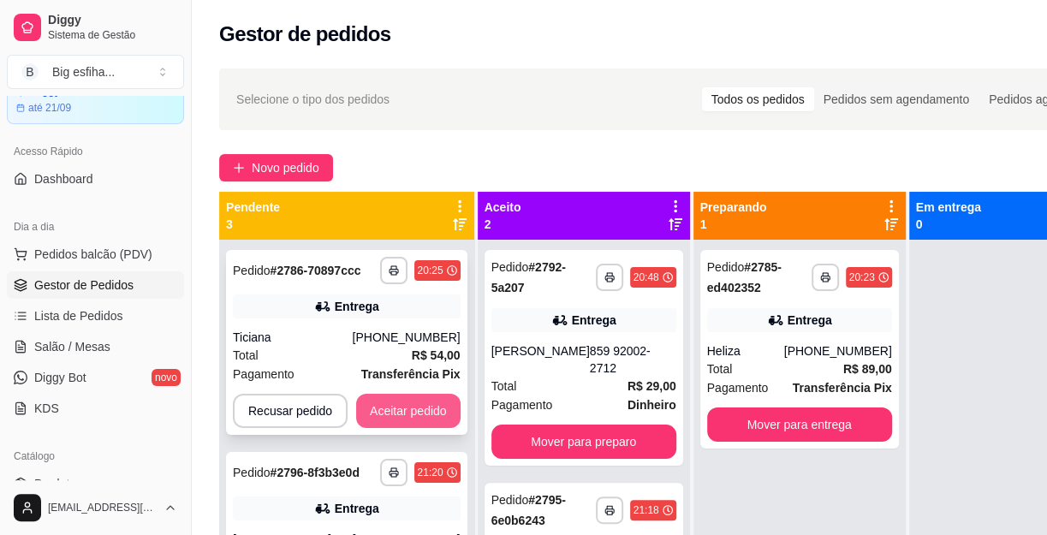
click at [398, 407] on button "Aceitar pedido" at bounding box center [408, 411] width 104 height 34
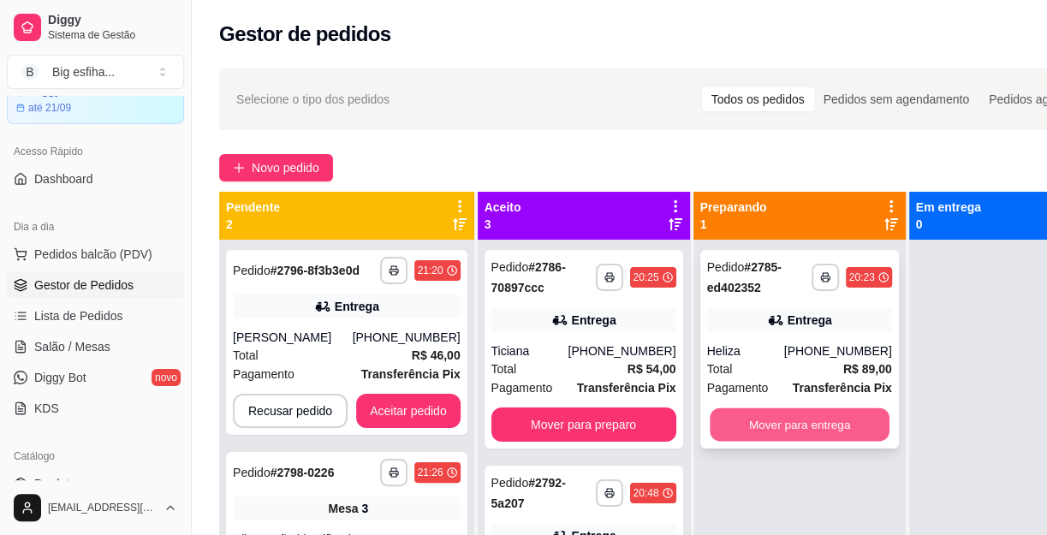
click at [820, 431] on button "Mover para entrega" at bounding box center [800, 424] width 180 height 33
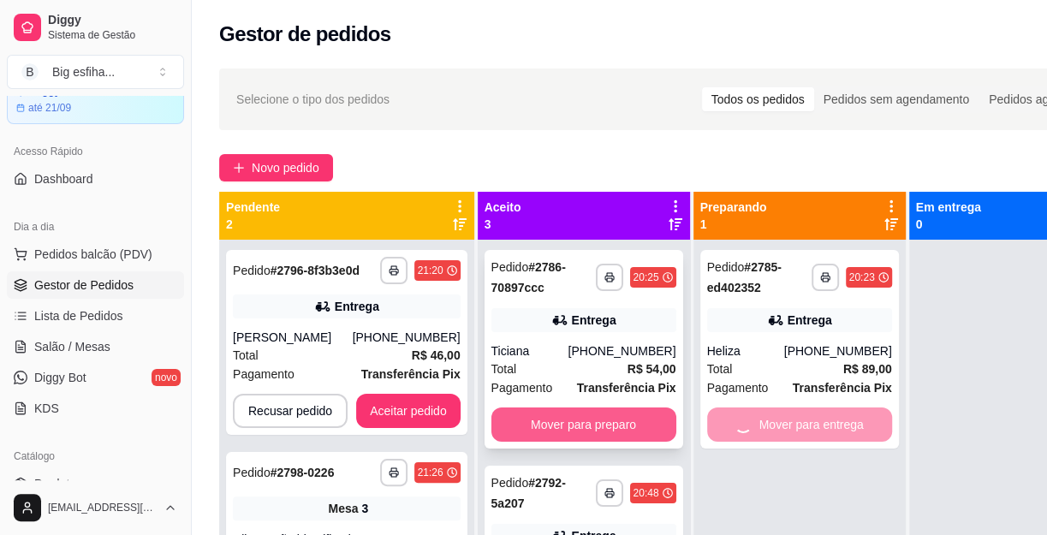
click at [574, 419] on button "Mover para preparo" at bounding box center [583, 424] width 185 height 34
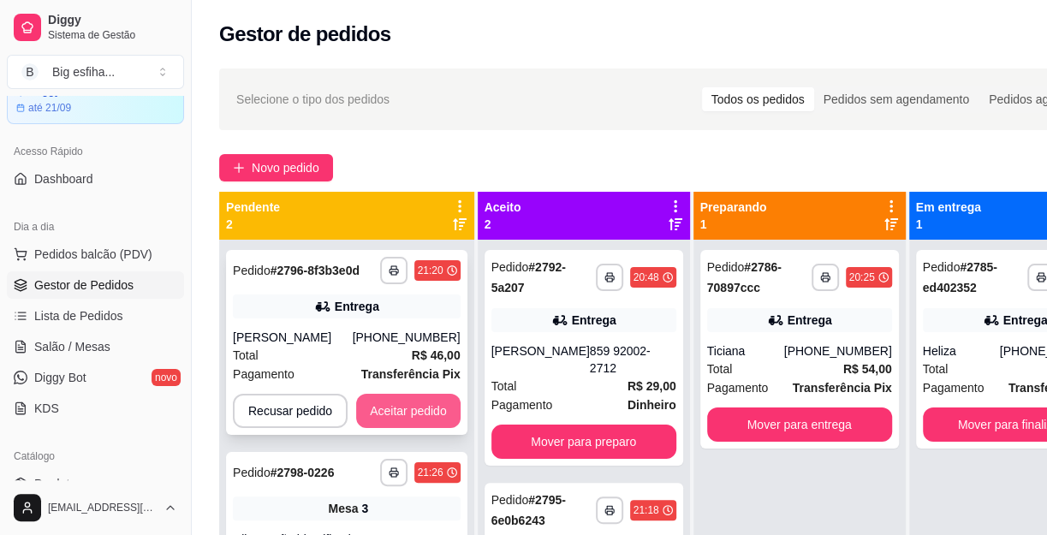
click at [409, 420] on button "Aceitar pedido" at bounding box center [408, 411] width 104 height 34
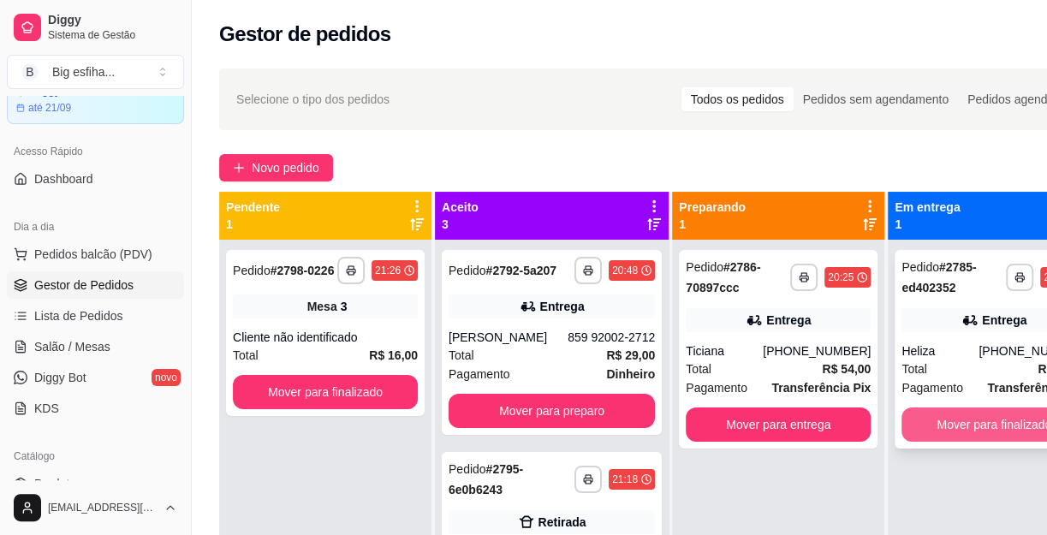
click at [999, 421] on button "Mover para finalizado" at bounding box center [993, 424] width 185 height 34
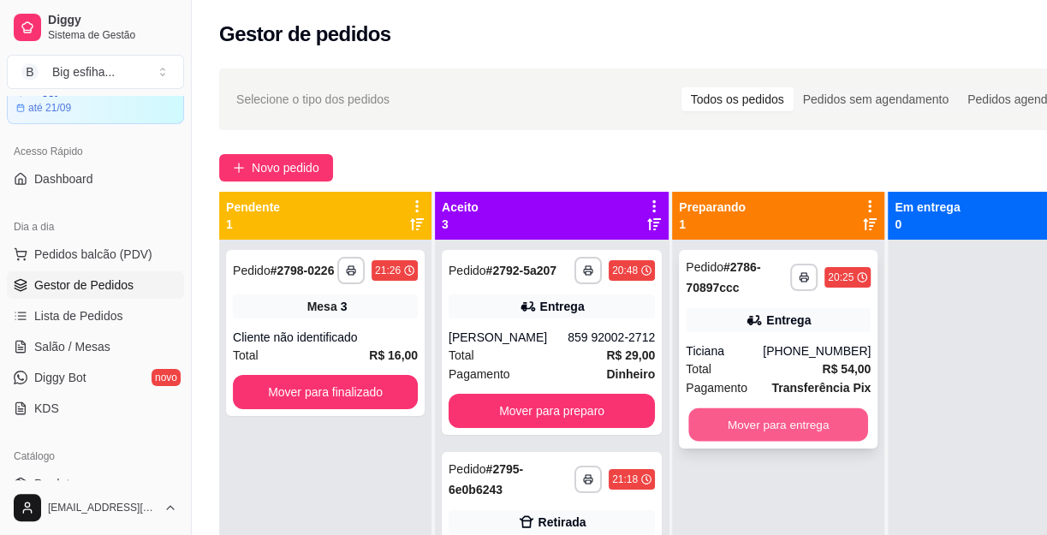
click at [836, 419] on button "Mover para entrega" at bounding box center [778, 424] width 180 height 33
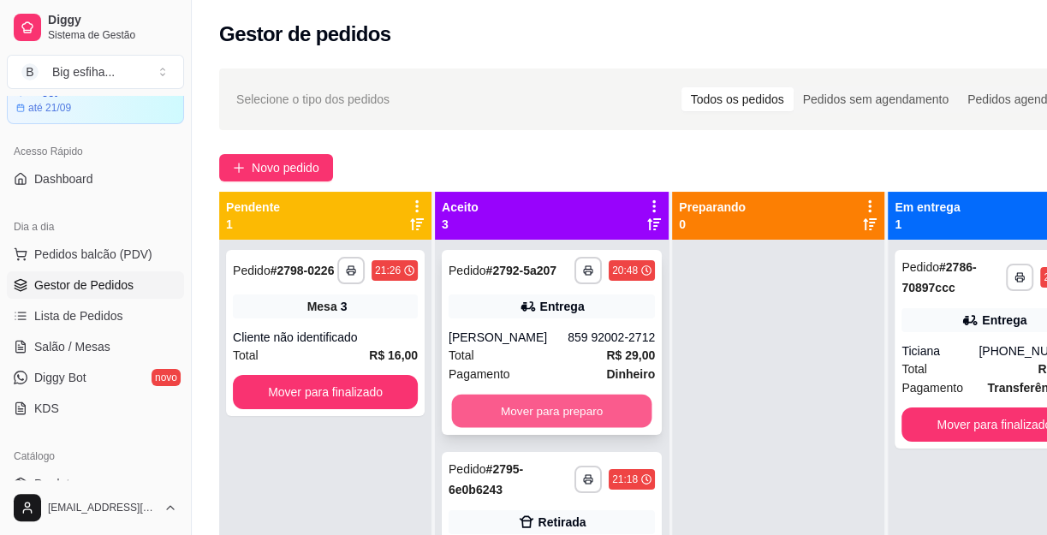
click at [473, 424] on button "Mover para preparo" at bounding box center [552, 411] width 200 height 33
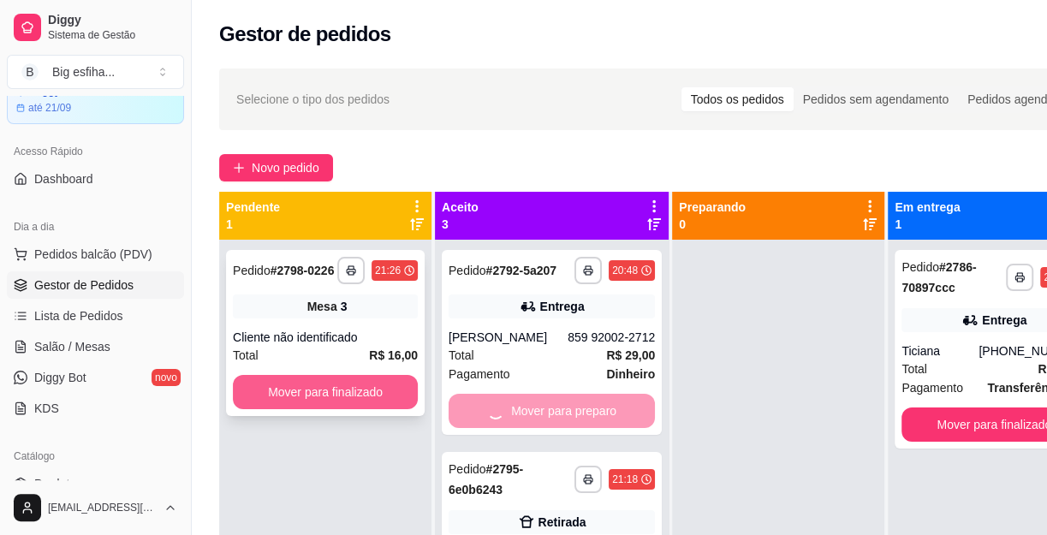
click at [376, 396] on button "Mover para finalizado" at bounding box center [325, 392] width 185 height 34
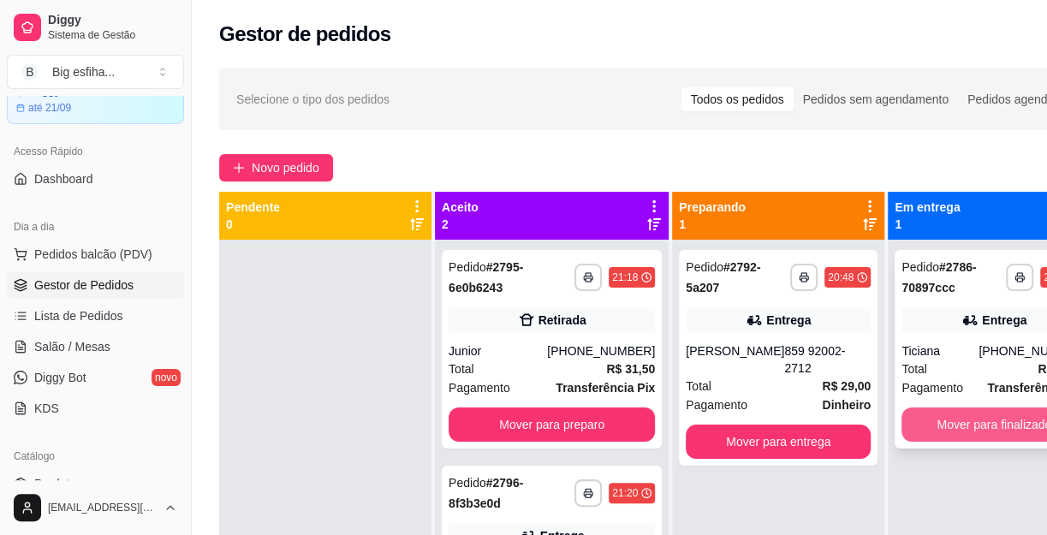
click at [942, 419] on button "Mover para finalizado" at bounding box center [993, 424] width 185 height 34
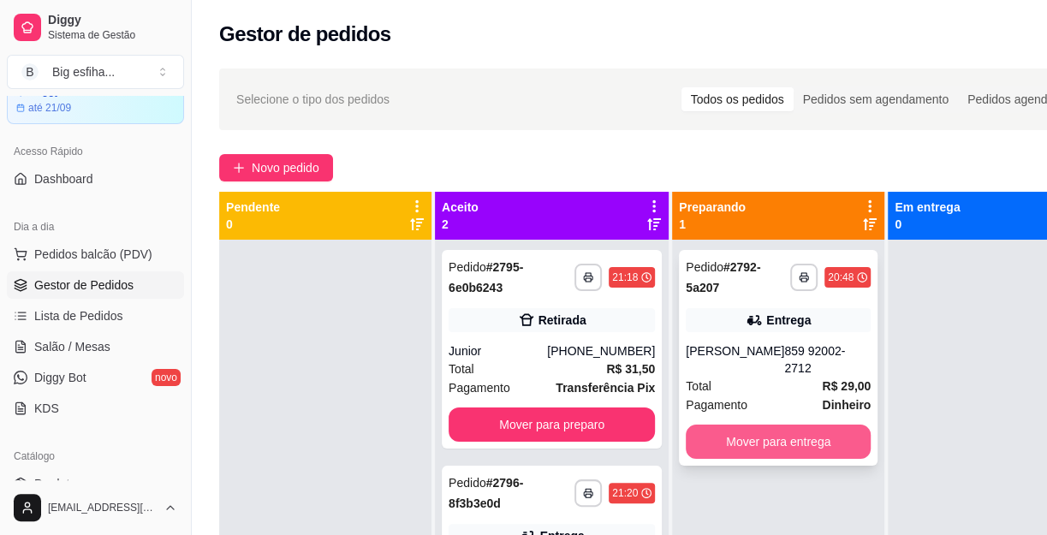
click at [742, 425] on button "Mover para entrega" at bounding box center [778, 442] width 185 height 34
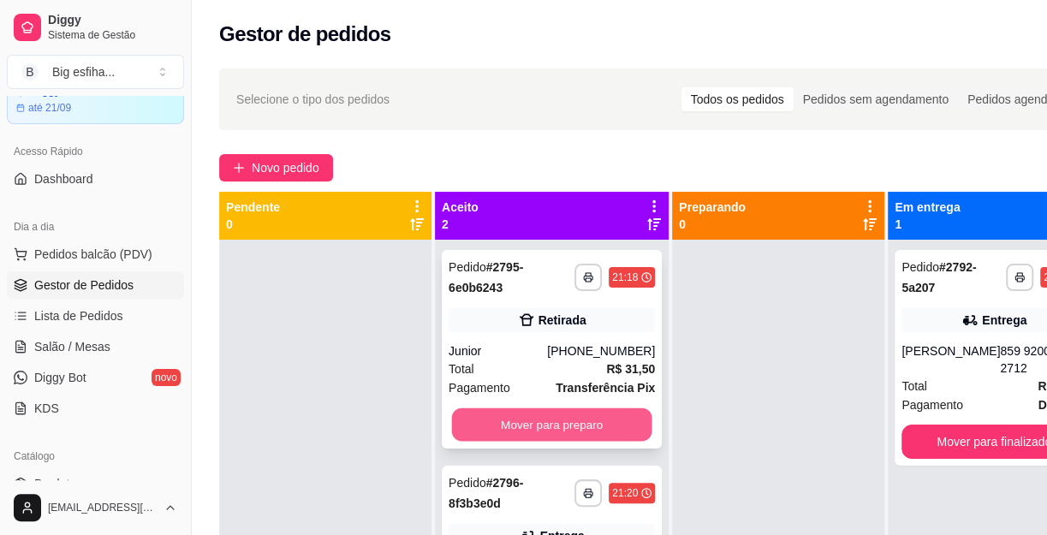
click at [602, 427] on button "Mover para preparo" at bounding box center [552, 424] width 200 height 33
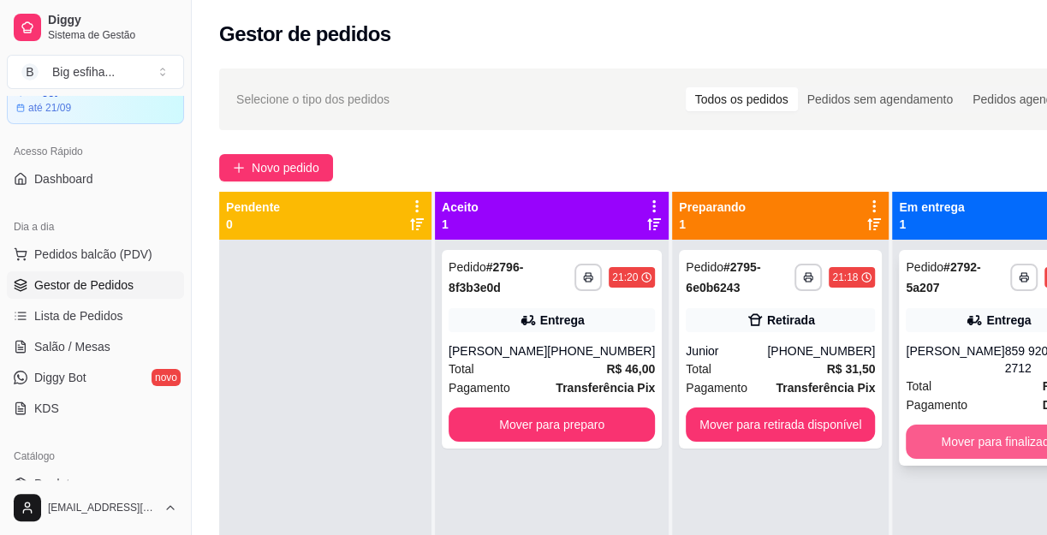
click at [914, 425] on button "Mover para finalizado" at bounding box center [998, 442] width 185 height 34
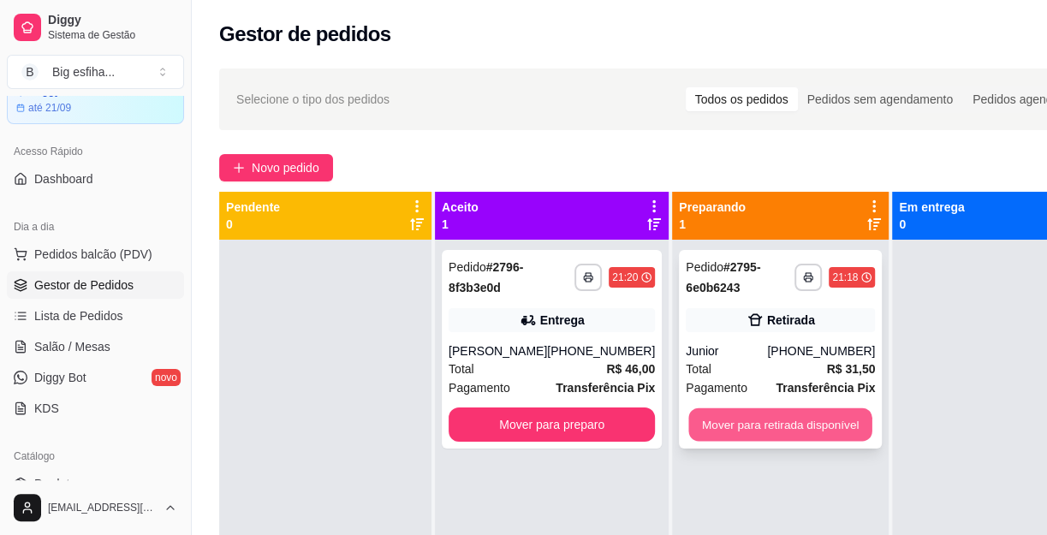
click at [787, 432] on button "Mover para retirada disponível" at bounding box center [779, 424] width 183 height 33
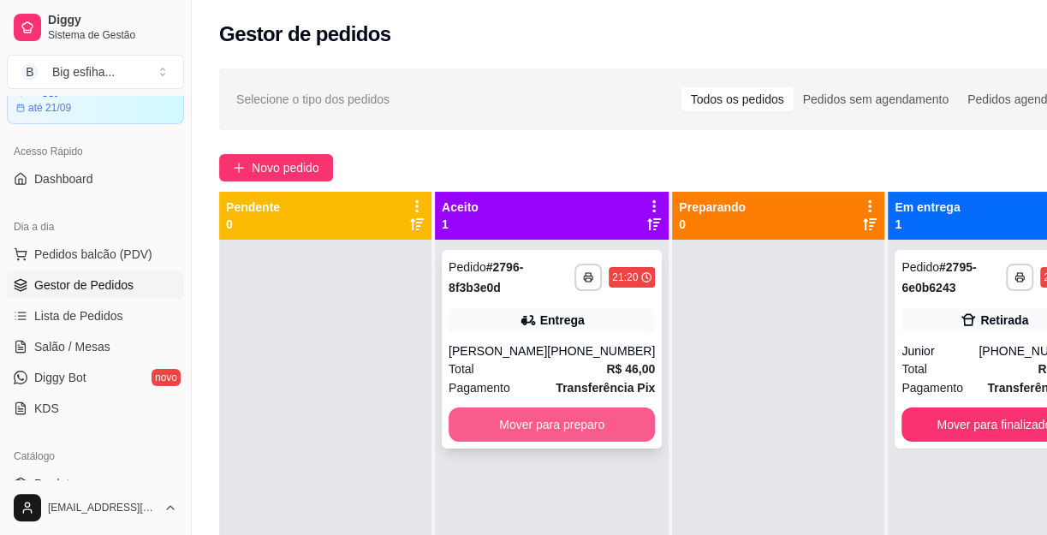
click at [505, 437] on button "Mover para preparo" at bounding box center [552, 424] width 206 height 34
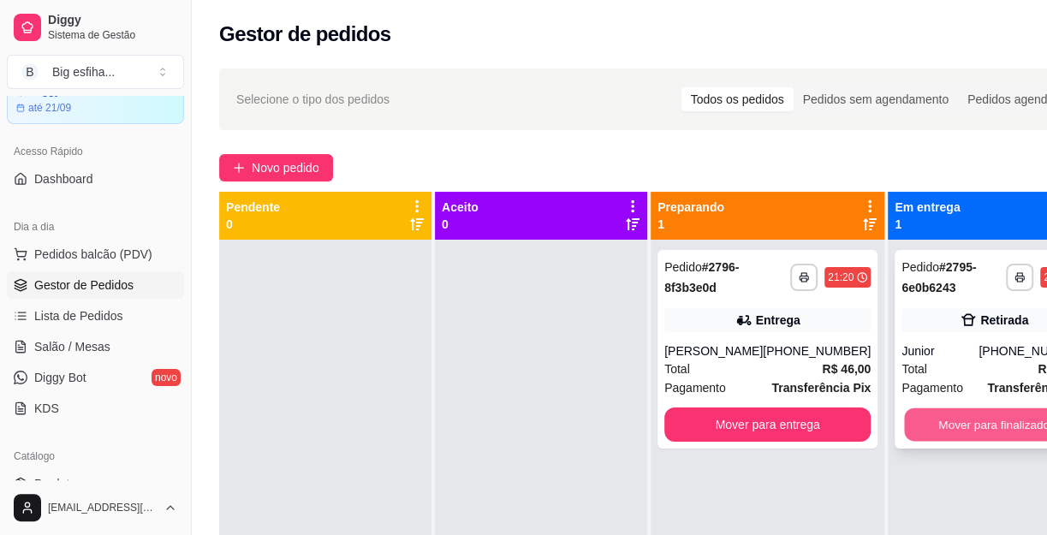
click at [945, 411] on button "Mover para finalizado" at bounding box center [994, 424] width 180 height 33
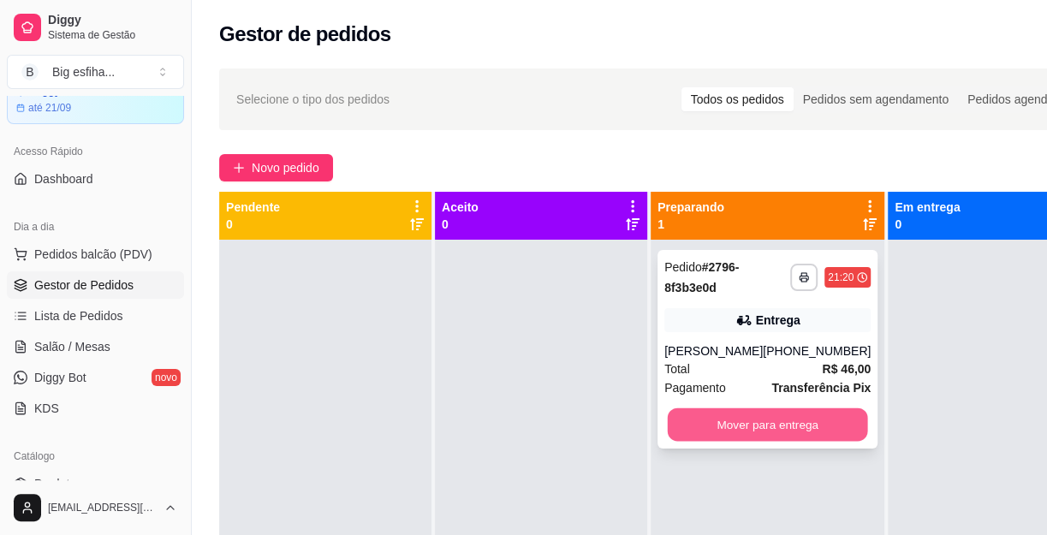
click at [804, 436] on button "Mover para entrega" at bounding box center [768, 424] width 200 height 33
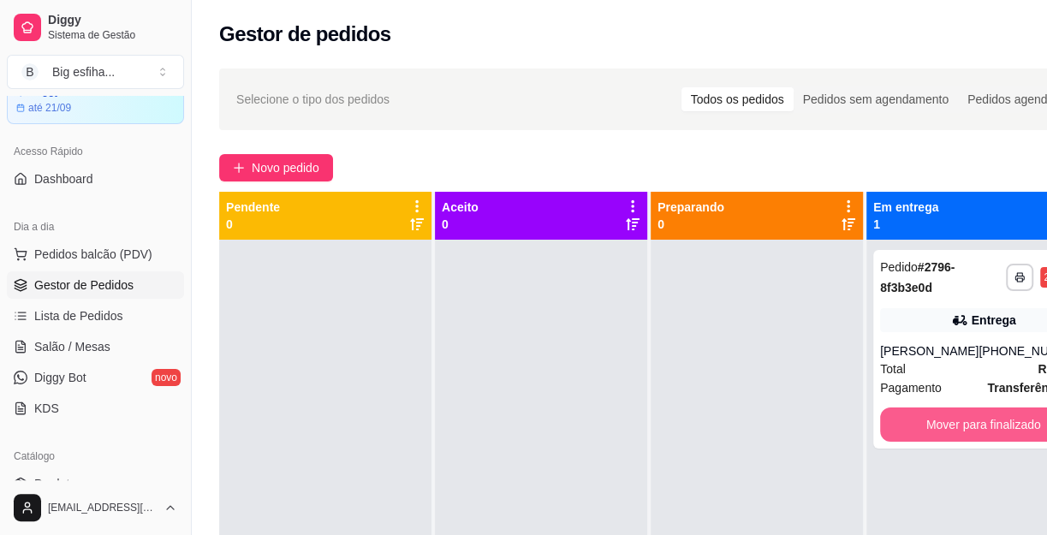
click at [963, 427] on button "Mover para finalizado" at bounding box center [983, 424] width 206 height 34
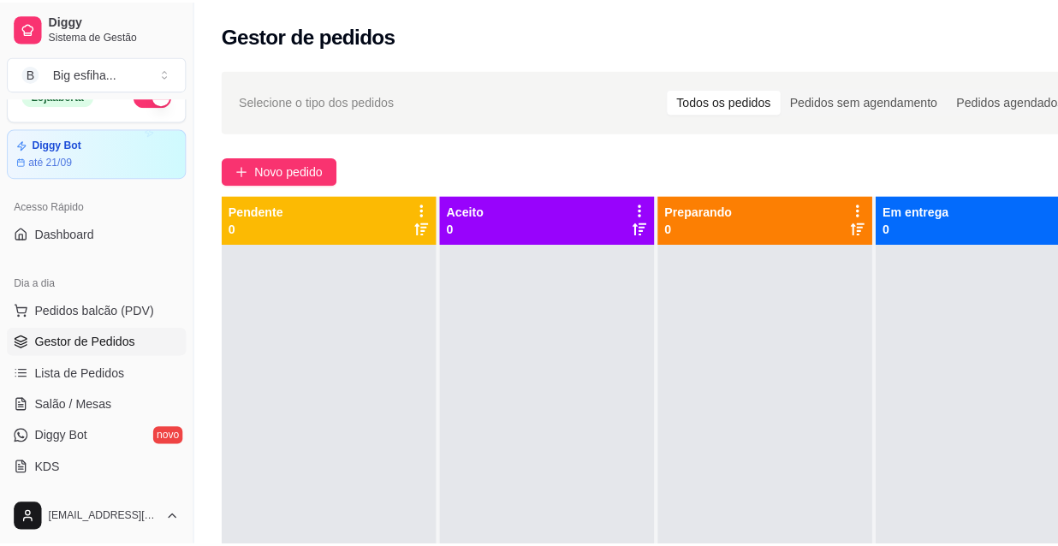
scroll to position [0, 0]
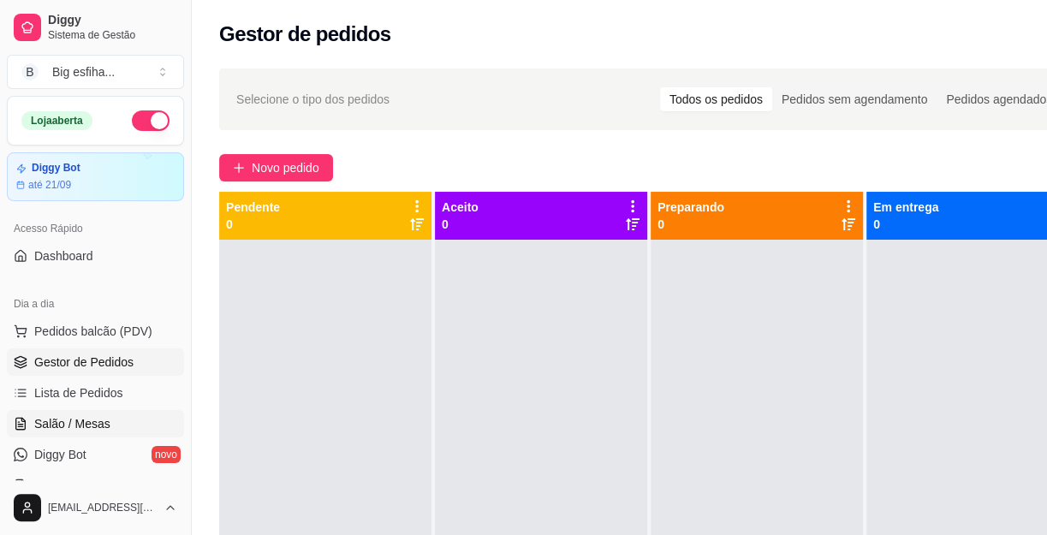
click at [120, 431] on link "Salão / Mesas" at bounding box center [95, 423] width 177 height 27
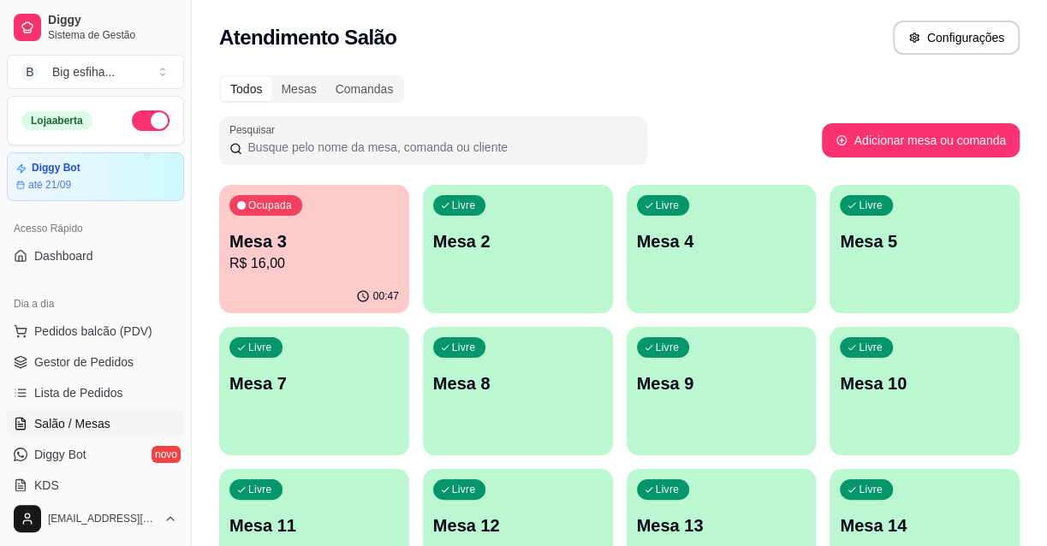
click at [307, 284] on div "00:47" at bounding box center [314, 296] width 190 height 33
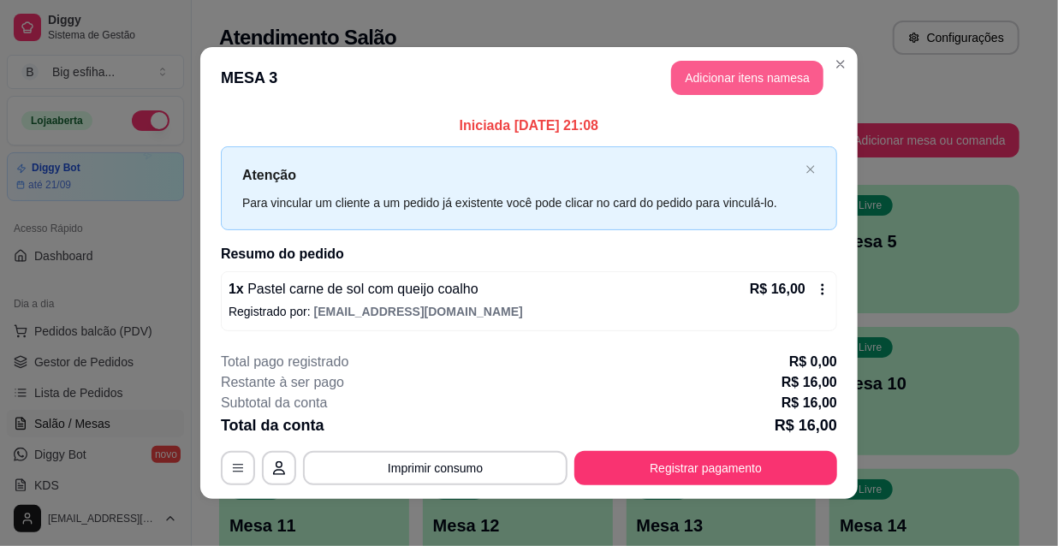
click at [703, 84] on button "Adicionar itens na mesa" at bounding box center [747, 78] width 152 height 34
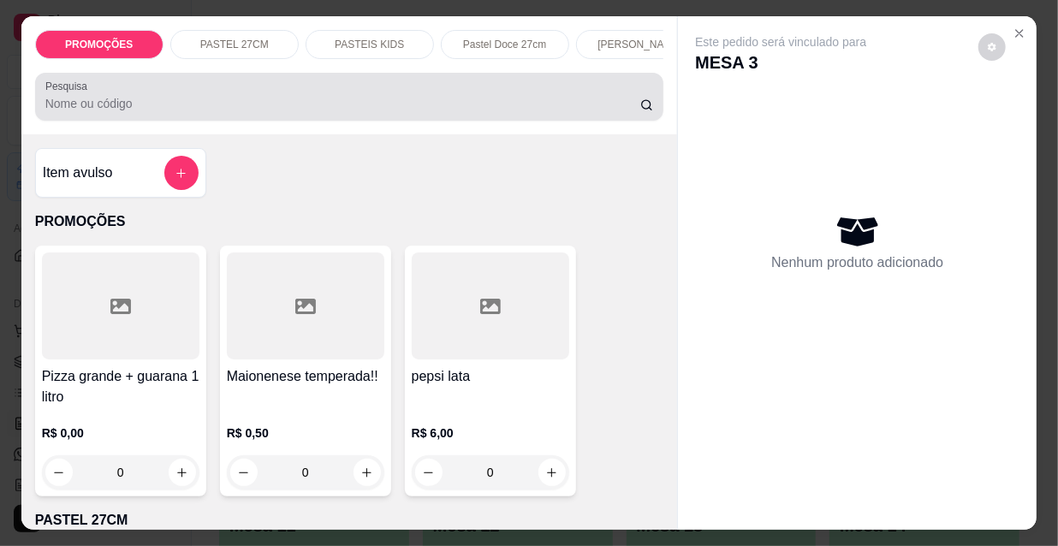
click at [195, 112] on input "Pesquisa" at bounding box center [342, 103] width 595 height 17
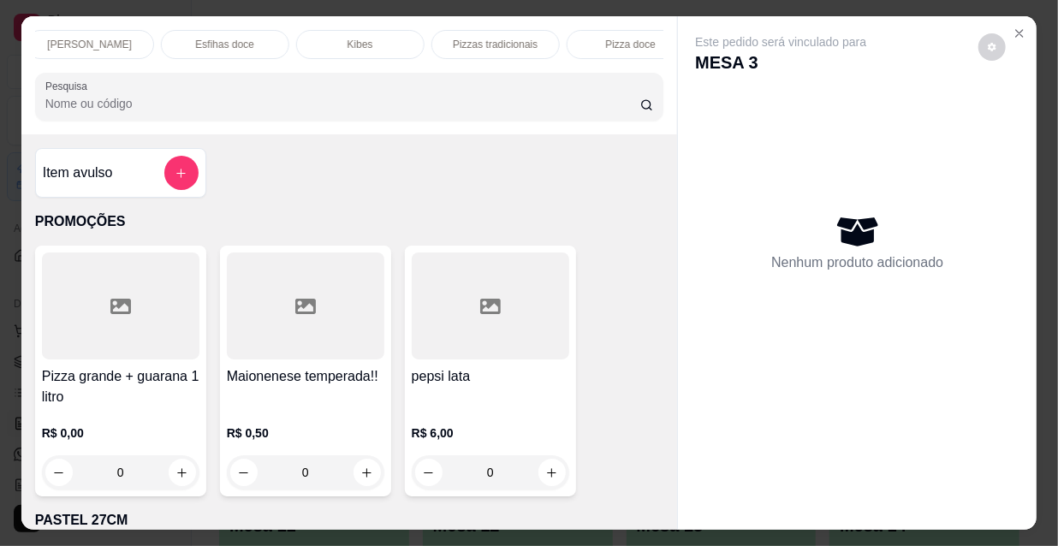
scroll to position [0, 986]
click at [462, 38] on p "Refrigerante" at bounding box center [465, 45] width 56 height 14
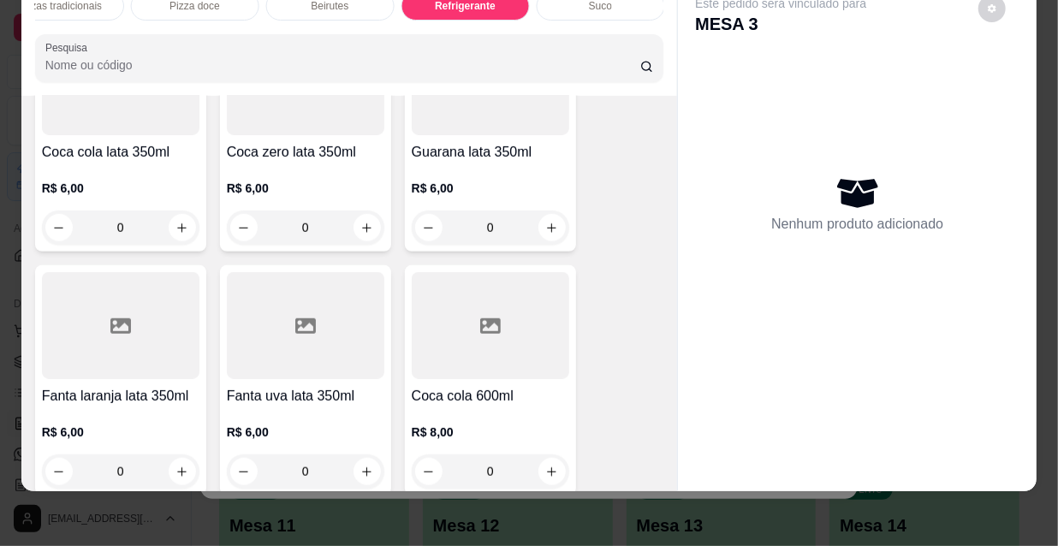
scroll to position [14997, 0]
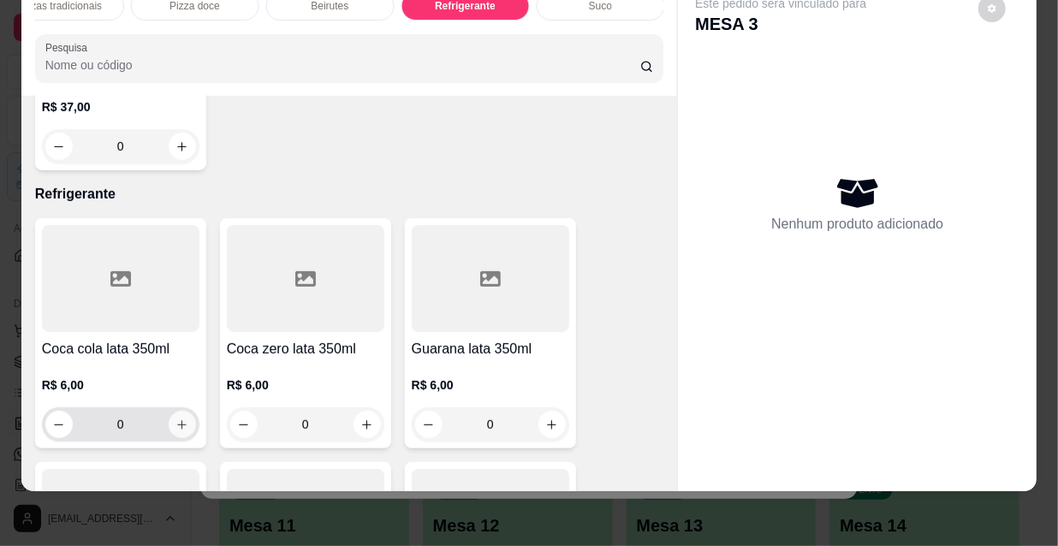
click at [175, 419] on icon "increase-product-quantity" at bounding box center [181, 425] width 13 height 13
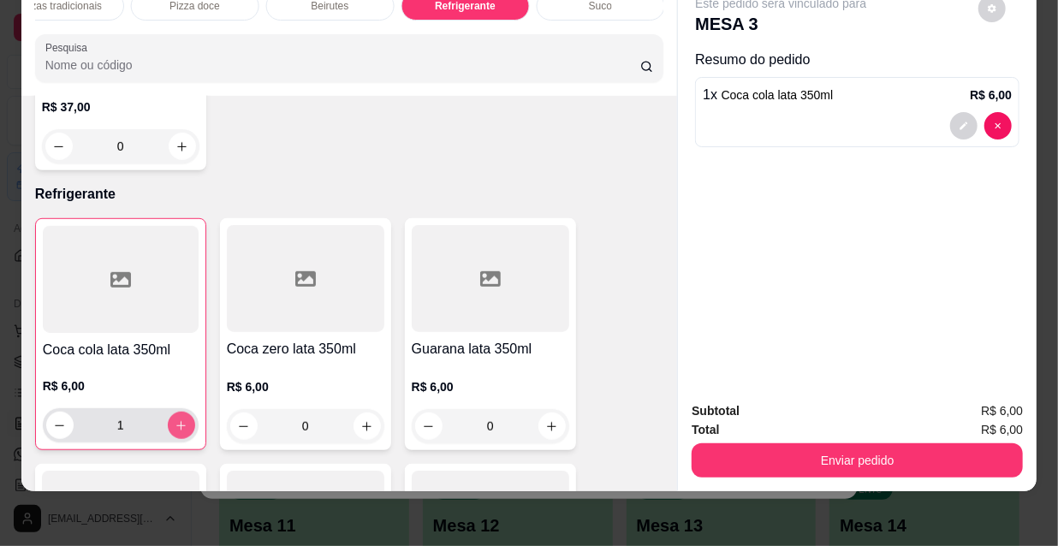
type input "1"
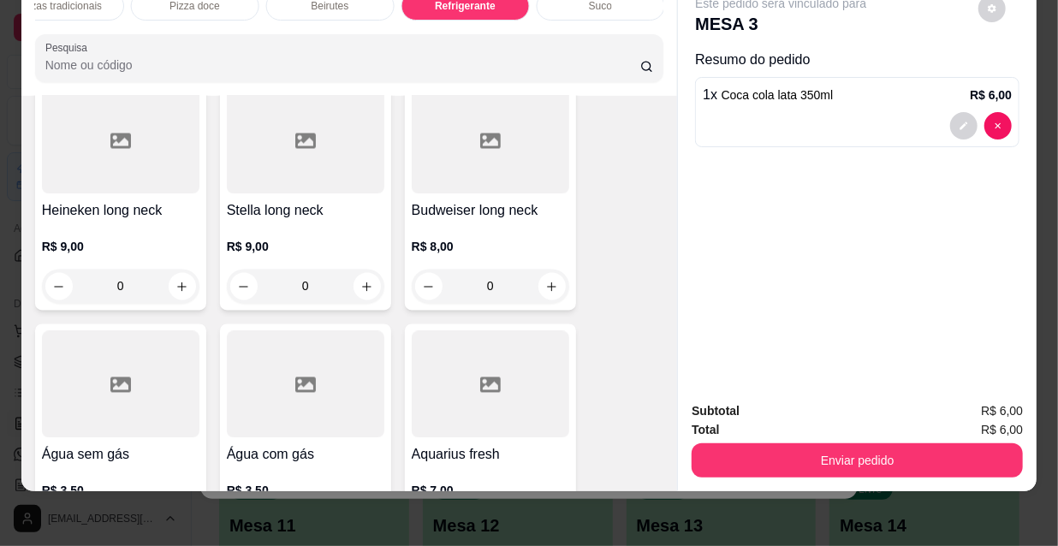
scroll to position [16241, 0]
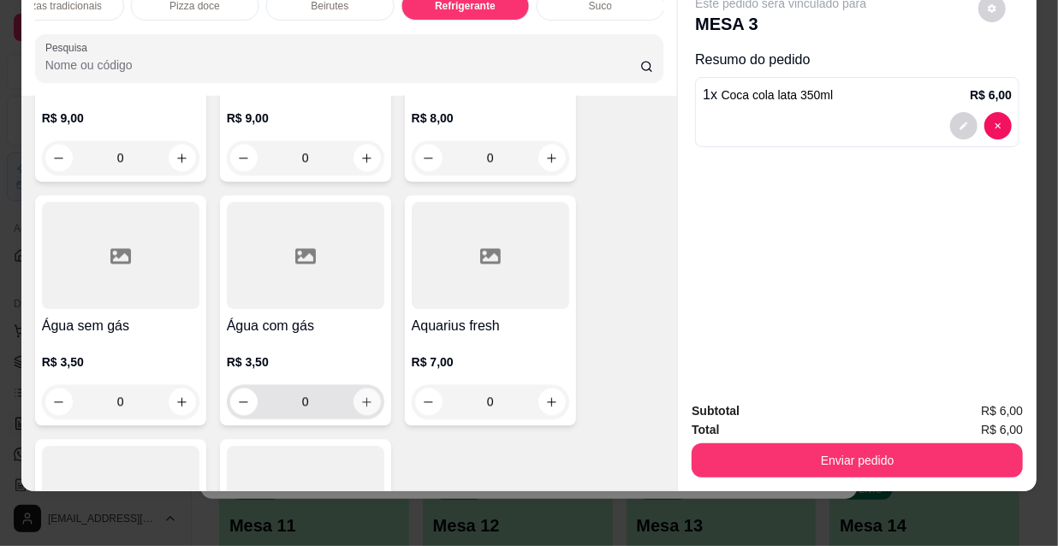
click at [366, 395] on icon "increase-product-quantity" at bounding box center [366, 401] width 13 height 13
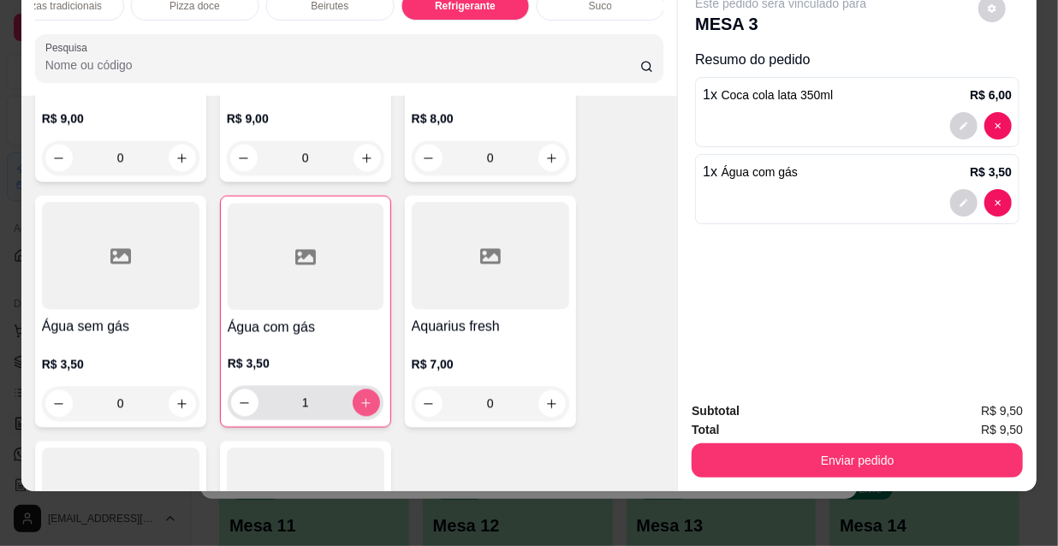
type input "1"
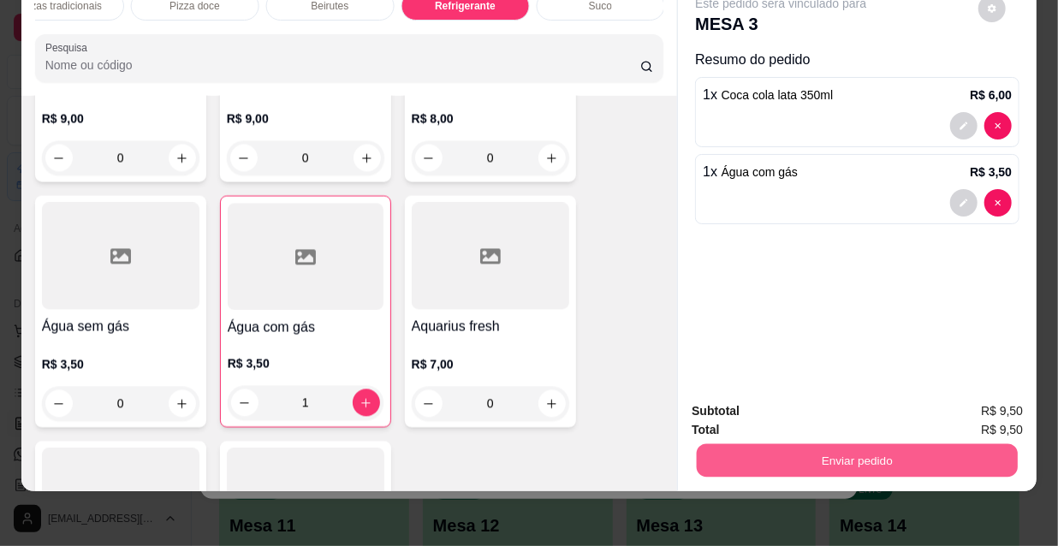
click at [726, 443] on button "Enviar pedido" at bounding box center [857, 459] width 321 height 33
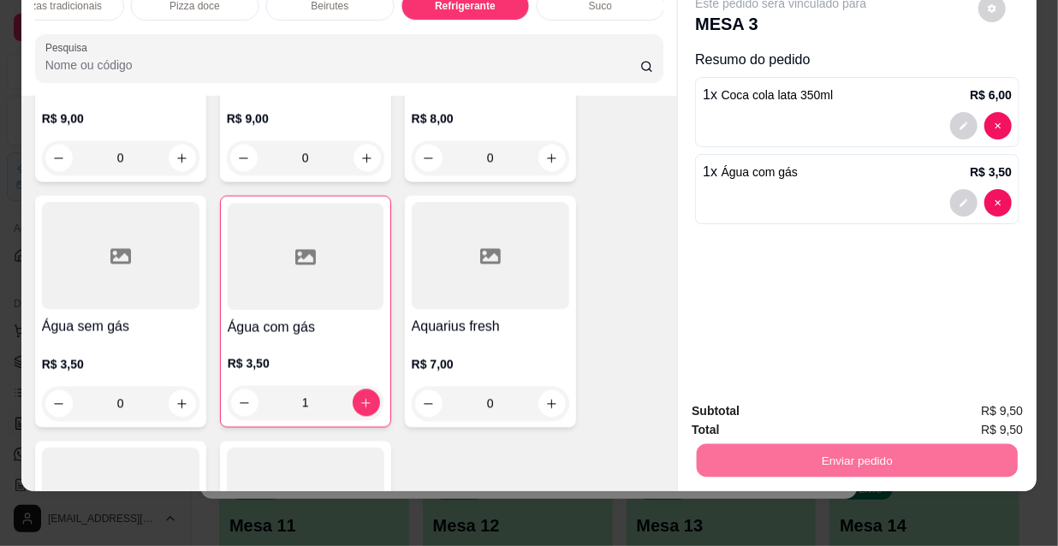
click at [735, 416] on button "Não registrar e enviar pedido" at bounding box center [802, 407] width 173 height 32
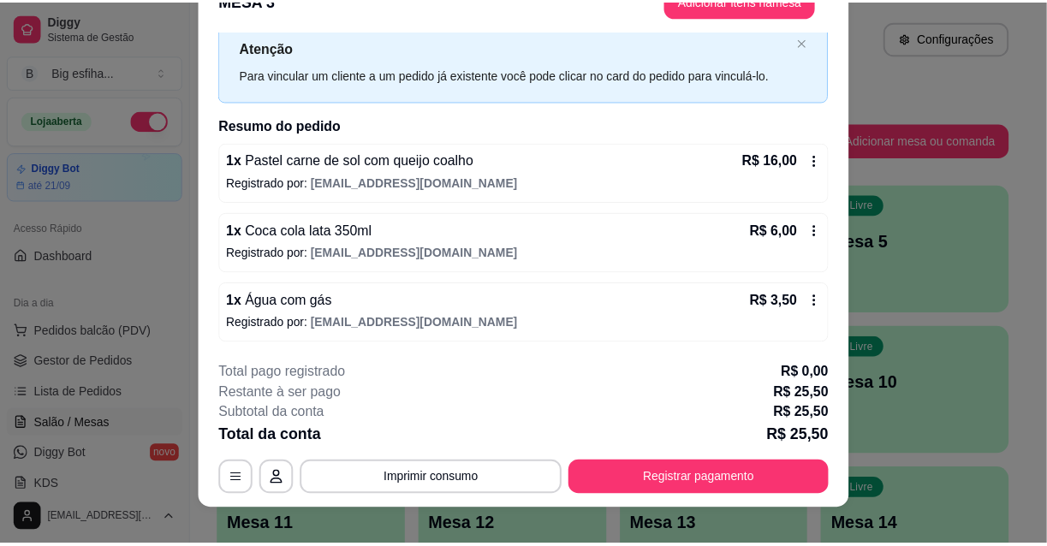
scroll to position [51, 0]
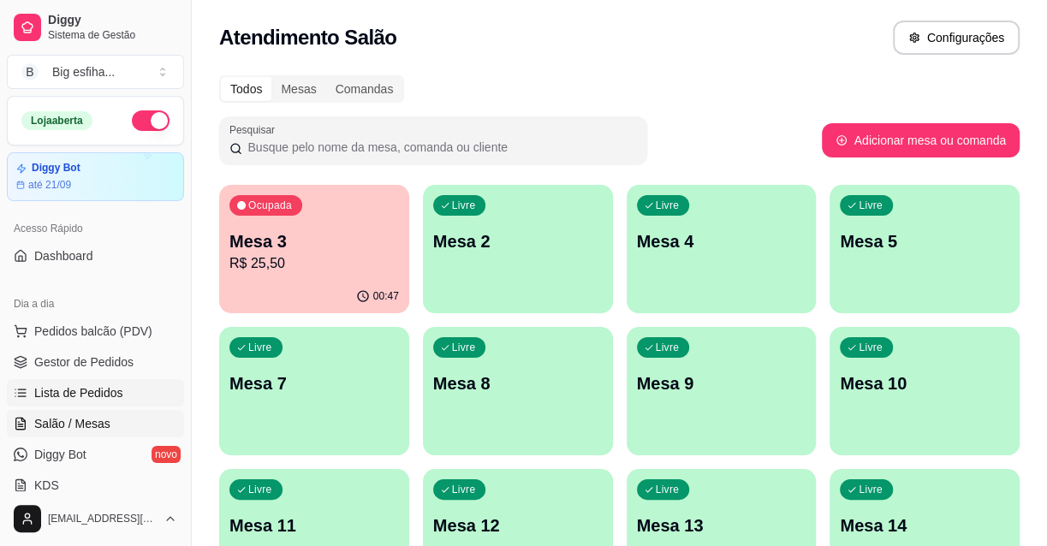
click at [128, 380] on link "Lista de Pedidos" at bounding box center [95, 392] width 177 height 27
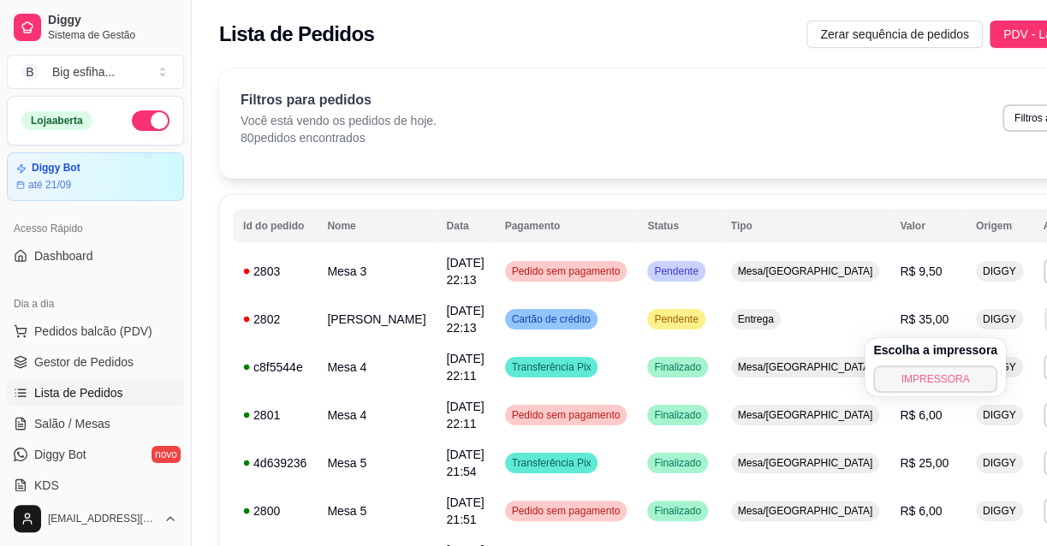
click at [901, 376] on button "IMPRESSORA" at bounding box center [935, 378] width 124 height 27
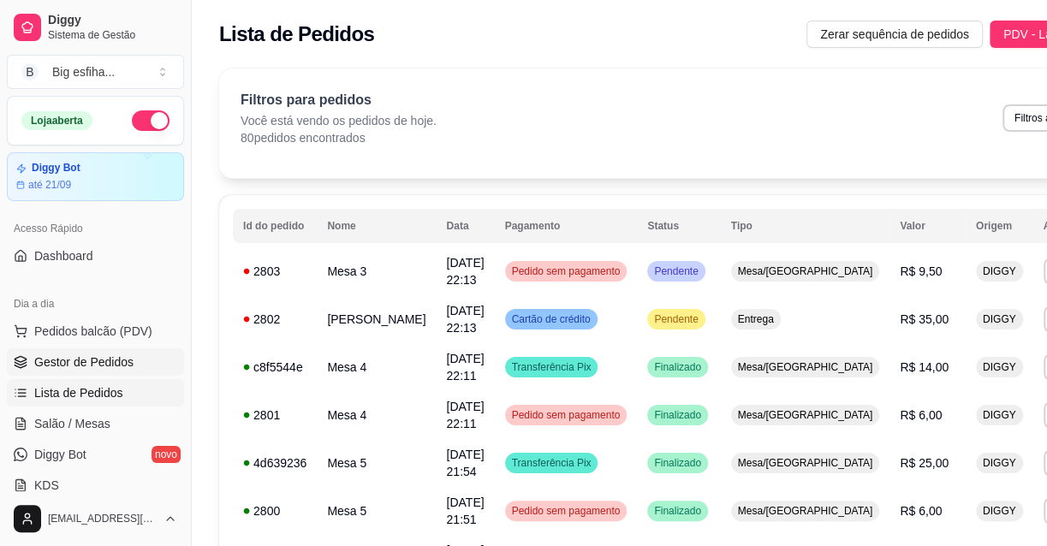
click at [116, 366] on span "Gestor de Pedidos" at bounding box center [83, 362] width 99 height 17
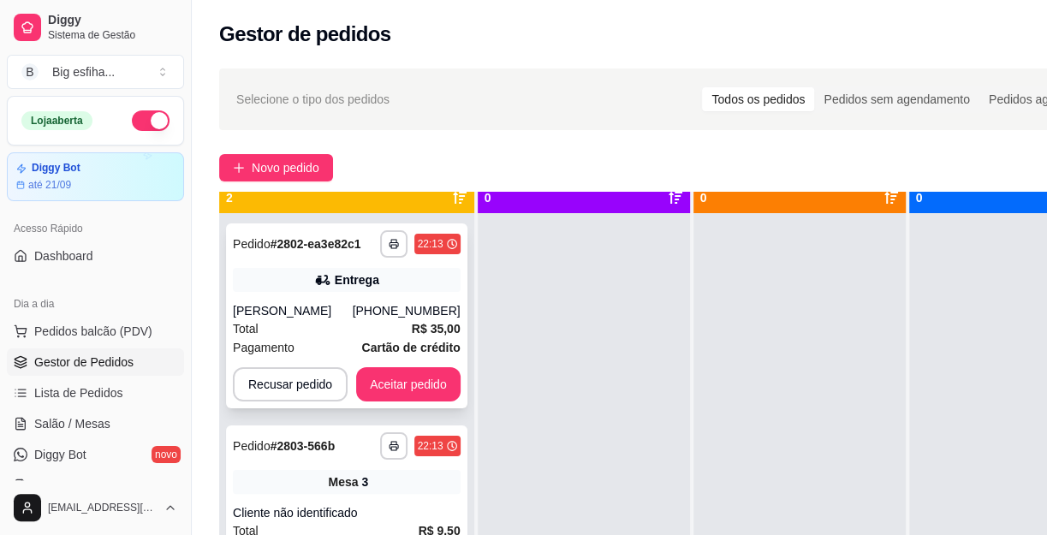
scroll to position [48, 0]
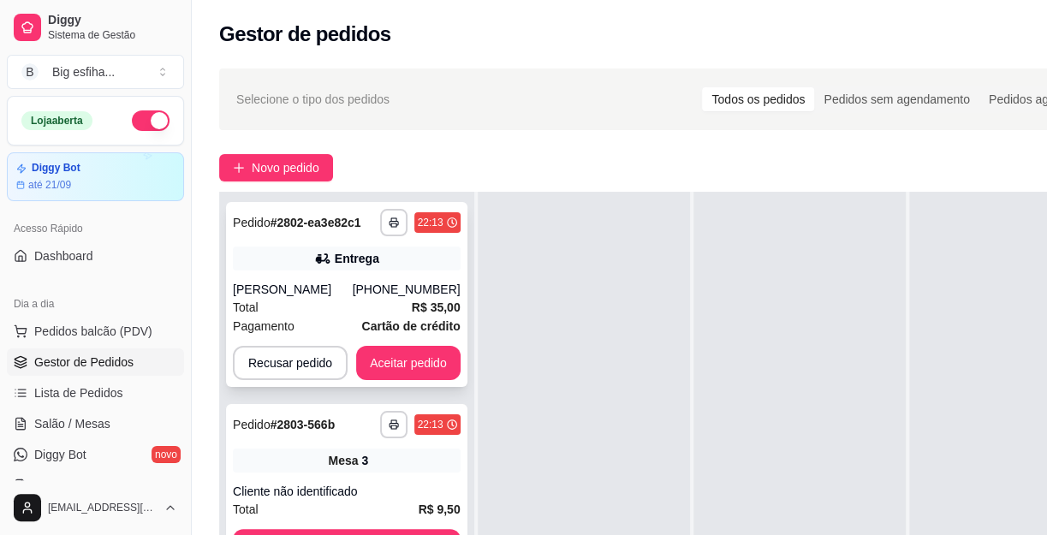
click at [418, 342] on div "**********" at bounding box center [346, 294] width 241 height 185
click at [397, 376] on button "Aceitar pedido" at bounding box center [408, 363] width 104 height 34
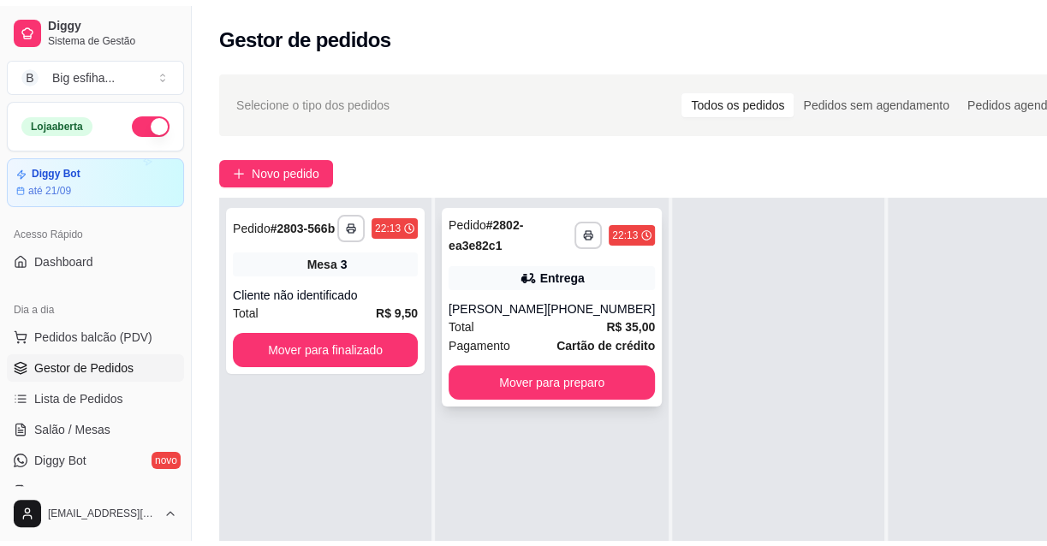
scroll to position [0, 0]
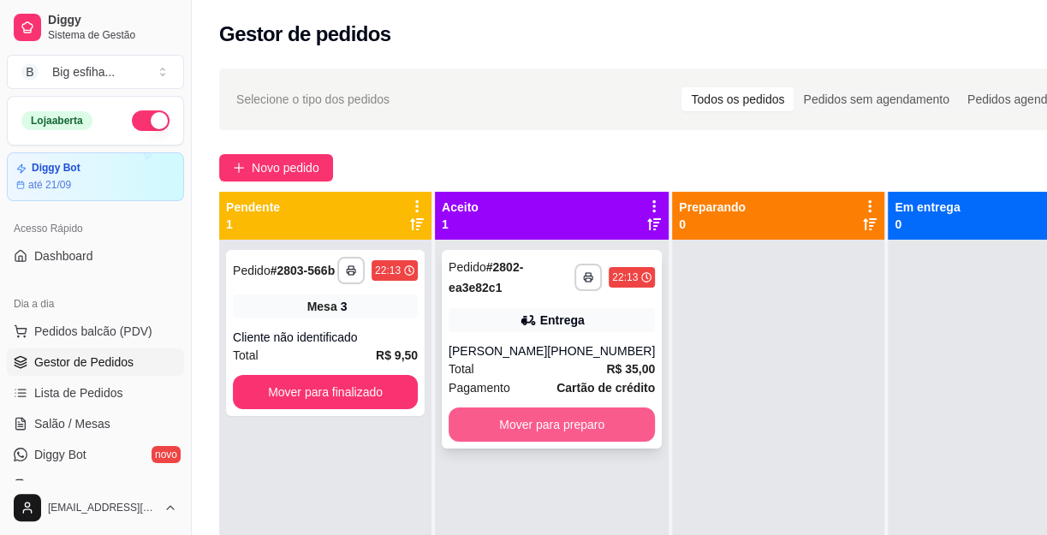
click at [520, 416] on button "Mover para preparo" at bounding box center [552, 424] width 206 height 34
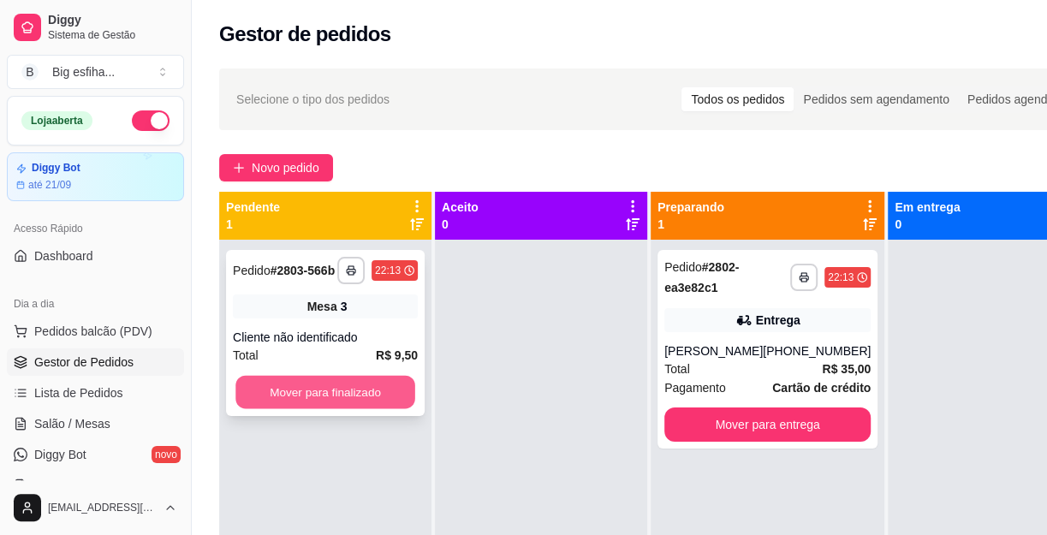
click at [360, 388] on button "Mover para finalizado" at bounding box center [325, 392] width 180 height 33
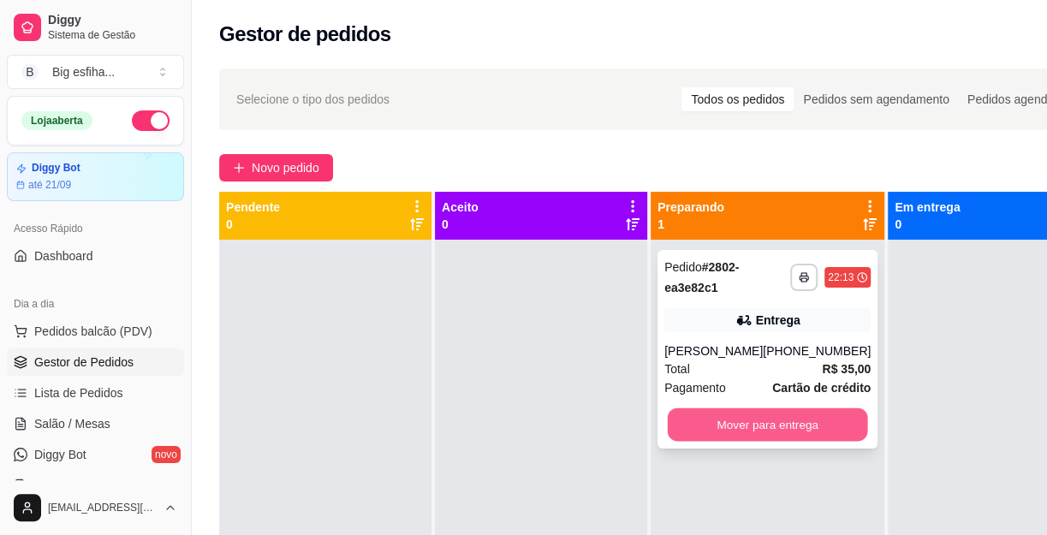
click at [777, 419] on button "Mover para entrega" at bounding box center [768, 424] width 200 height 33
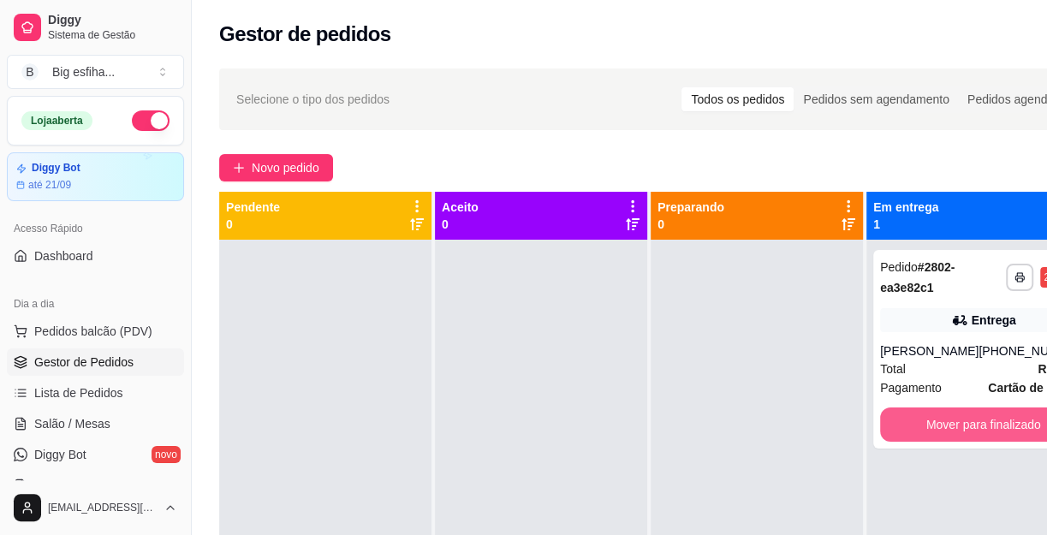
click at [880, 424] on div "Mover para finalizado" at bounding box center [983, 424] width 206 height 34
click at [962, 420] on button "Mover para finalizado" at bounding box center [983, 424] width 200 height 33
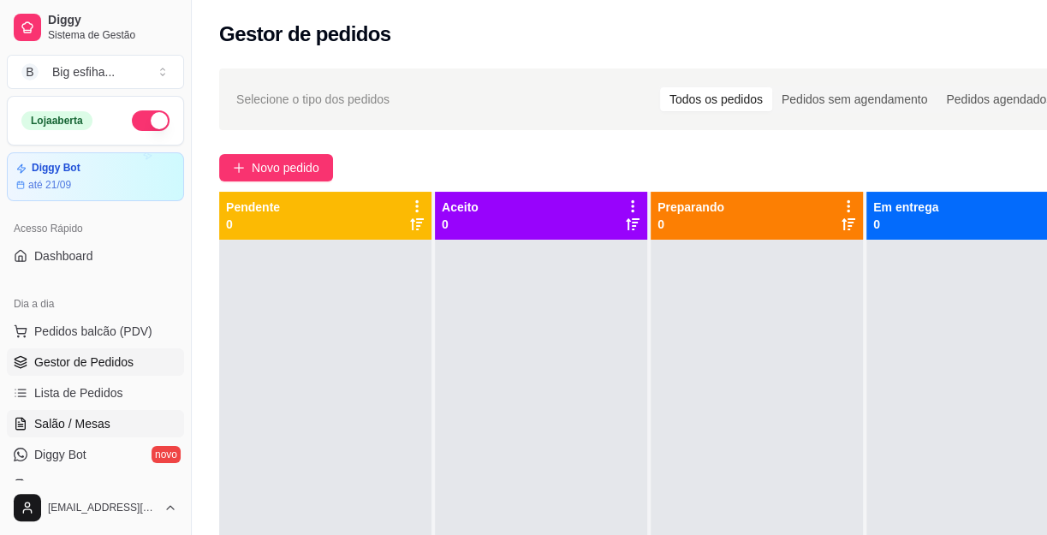
click at [116, 414] on link "Salão / Mesas" at bounding box center [95, 423] width 177 height 27
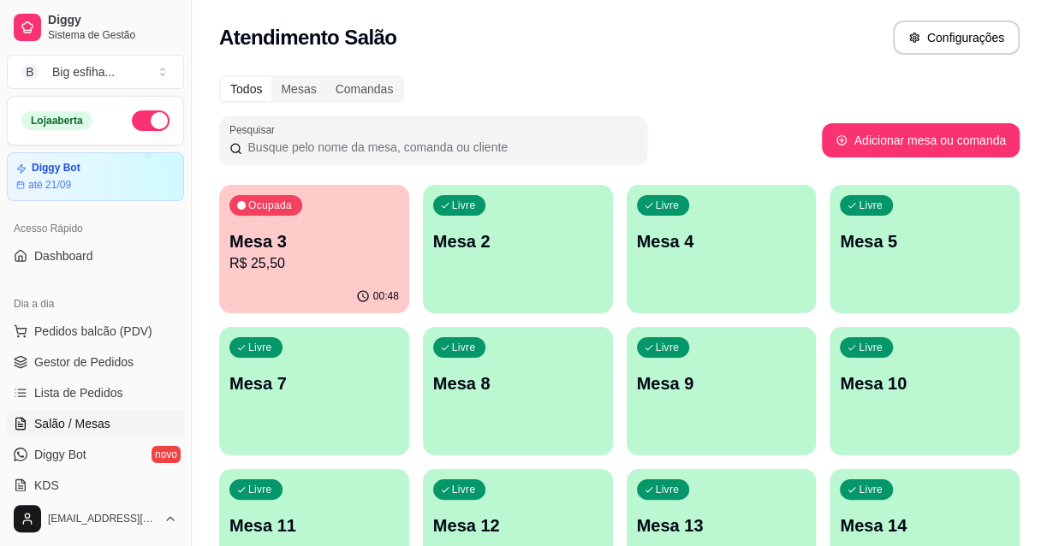
click at [326, 262] on p "R$ 25,50" at bounding box center [313, 263] width 169 height 21
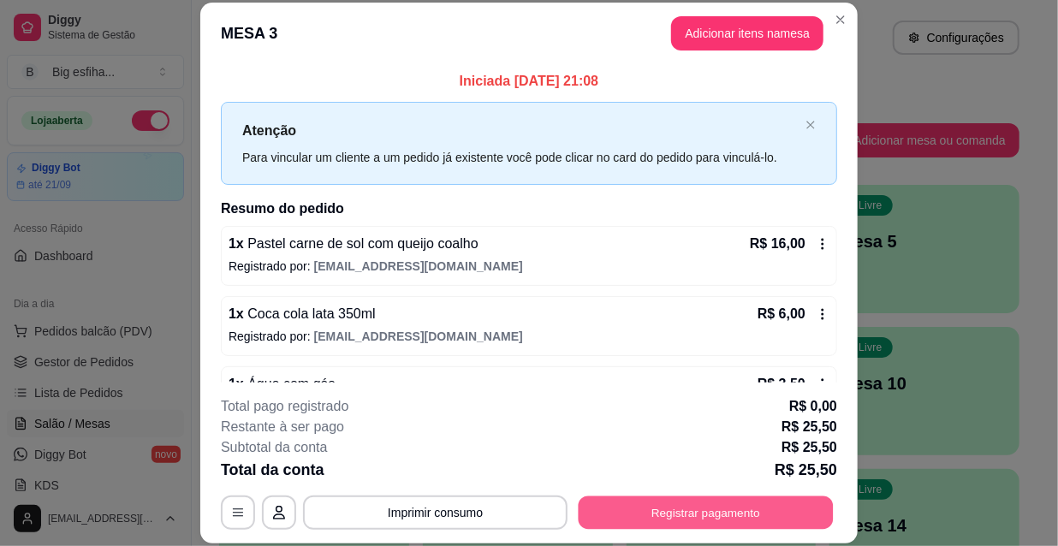
click at [699, 512] on button "Registrar pagamento" at bounding box center [706, 512] width 255 height 33
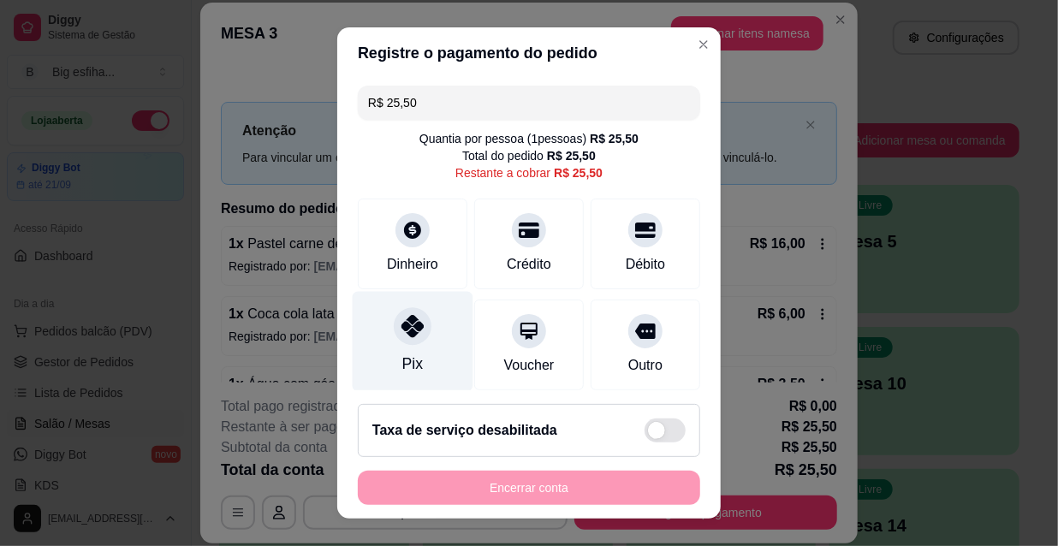
click at [427, 342] on div "Pix" at bounding box center [413, 342] width 121 height 100
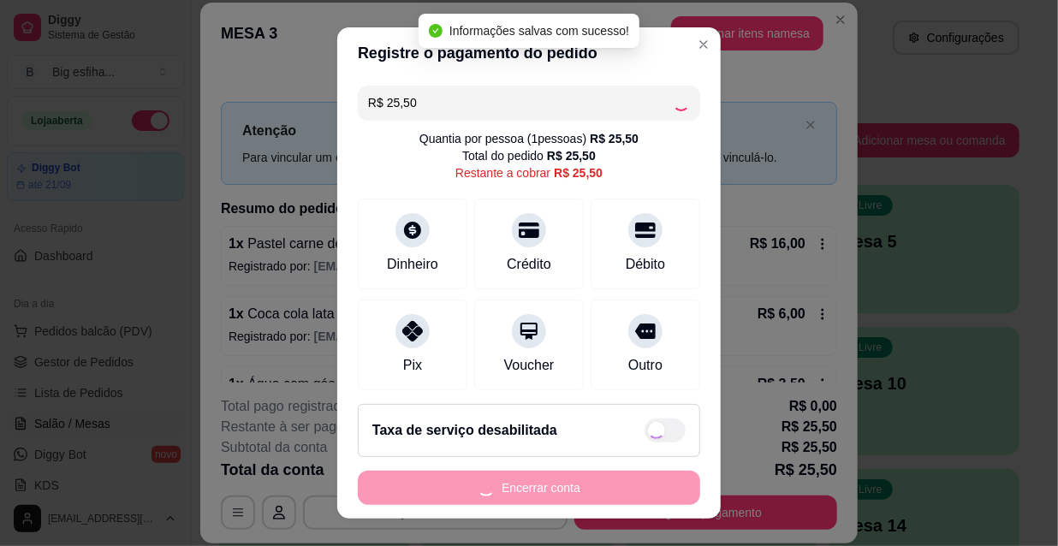
type input "R$ 0,00"
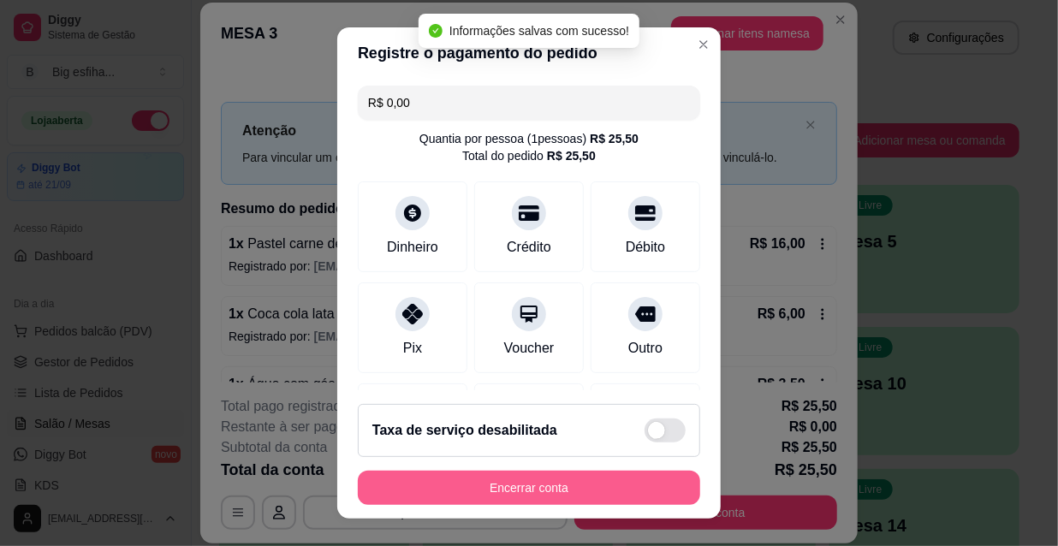
click at [490, 495] on button "Encerrar conta" at bounding box center [529, 488] width 342 height 34
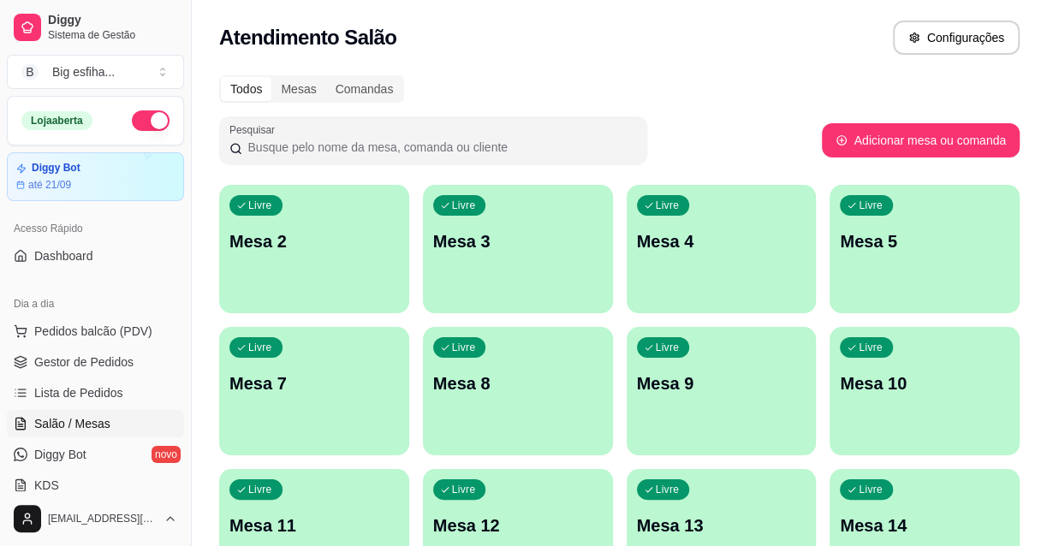
click at [92, 408] on ul "Pedidos balcão (PDV) Gestor de Pedidos Lista de Pedidos Salão / Mesas Diggy Bot…" at bounding box center [95, 408] width 177 height 181
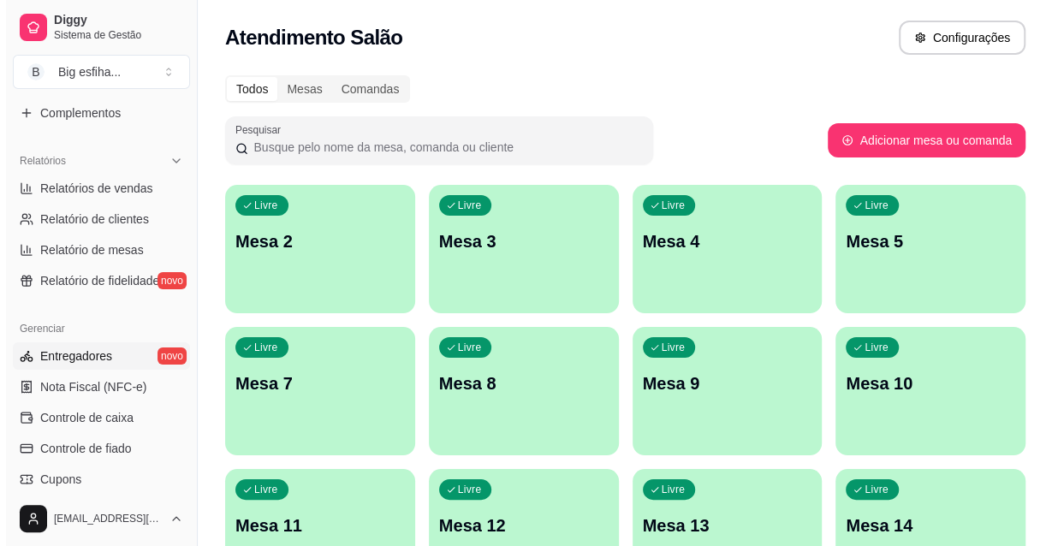
scroll to position [544, 0]
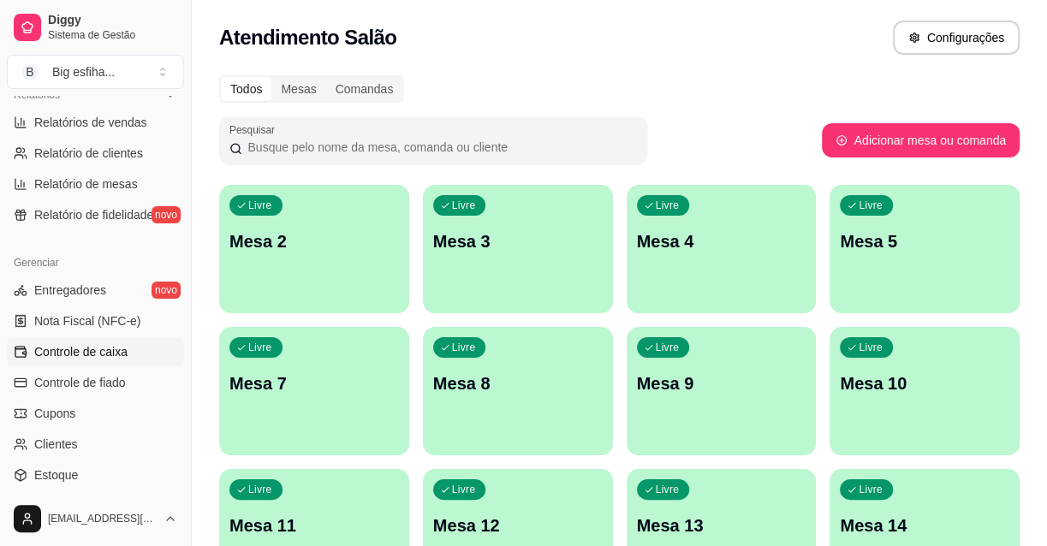
click at [111, 346] on span "Controle de caixa" at bounding box center [80, 351] width 93 height 17
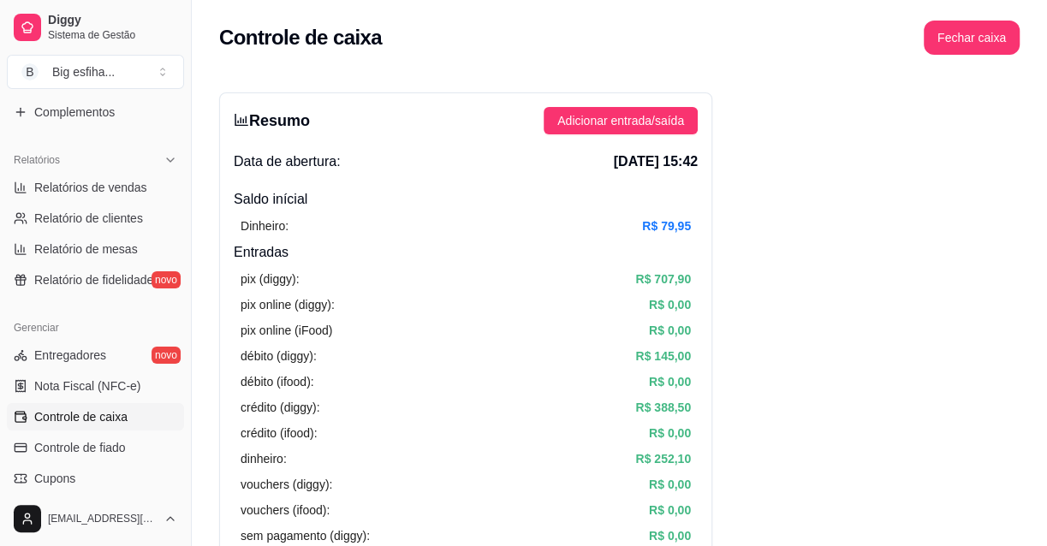
scroll to position [77, 0]
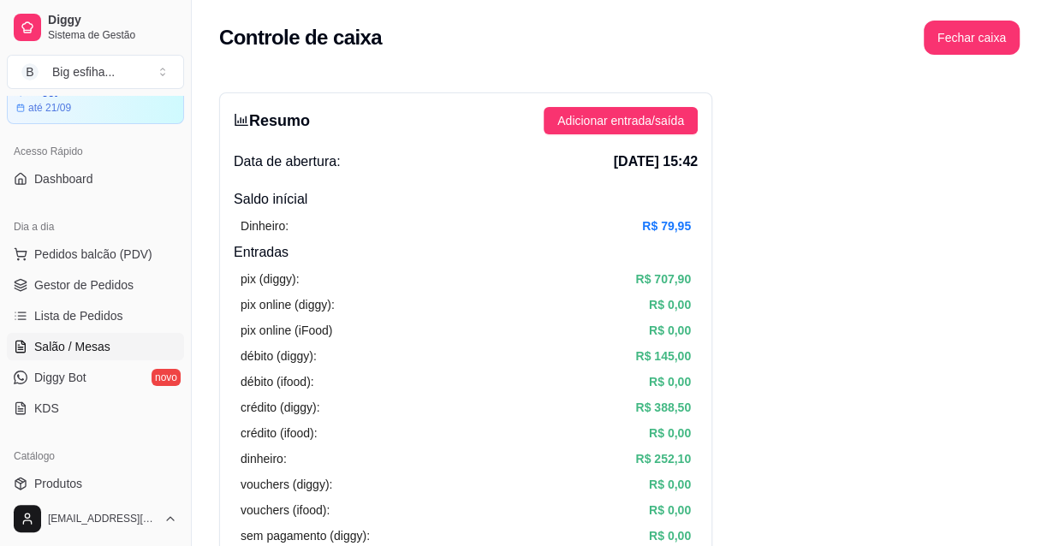
click at [83, 354] on link "Salão / Mesas" at bounding box center [95, 346] width 177 height 27
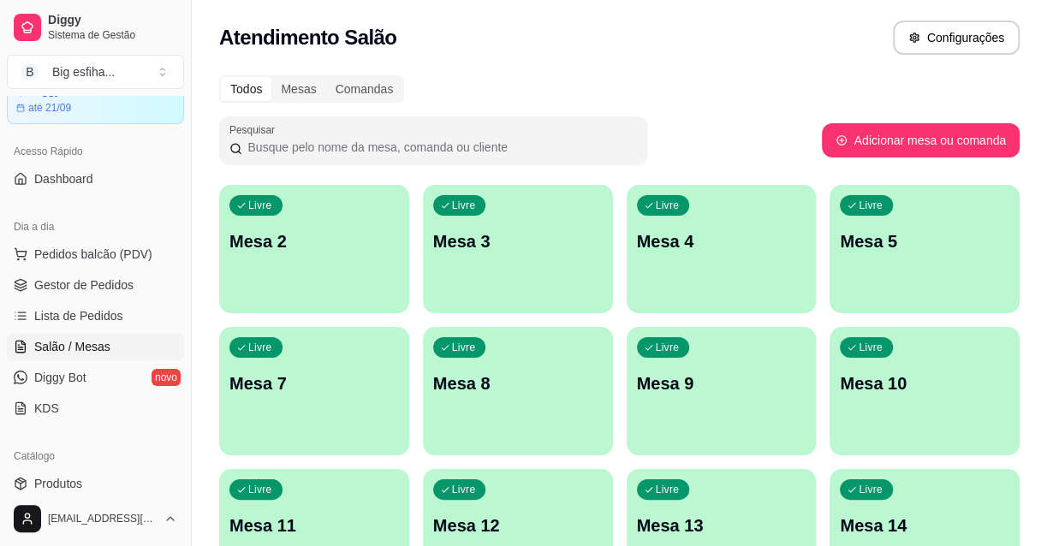
click at [341, 309] on div "button" at bounding box center [314, 303] width 190 height 21
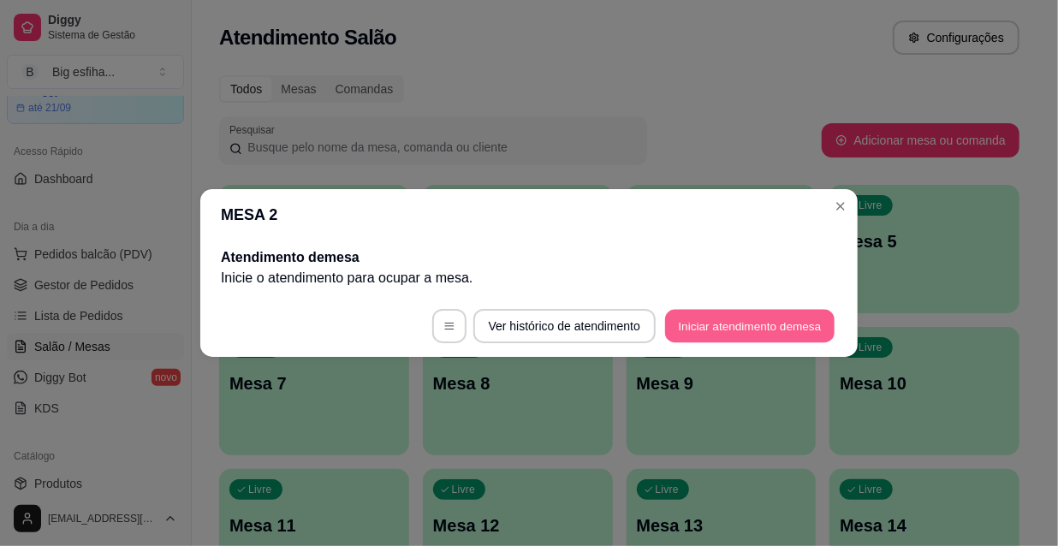
click at [728, 332] on button "Iniciar atendimento de mesa" at bounding box center [749, 326] width 169 height 33
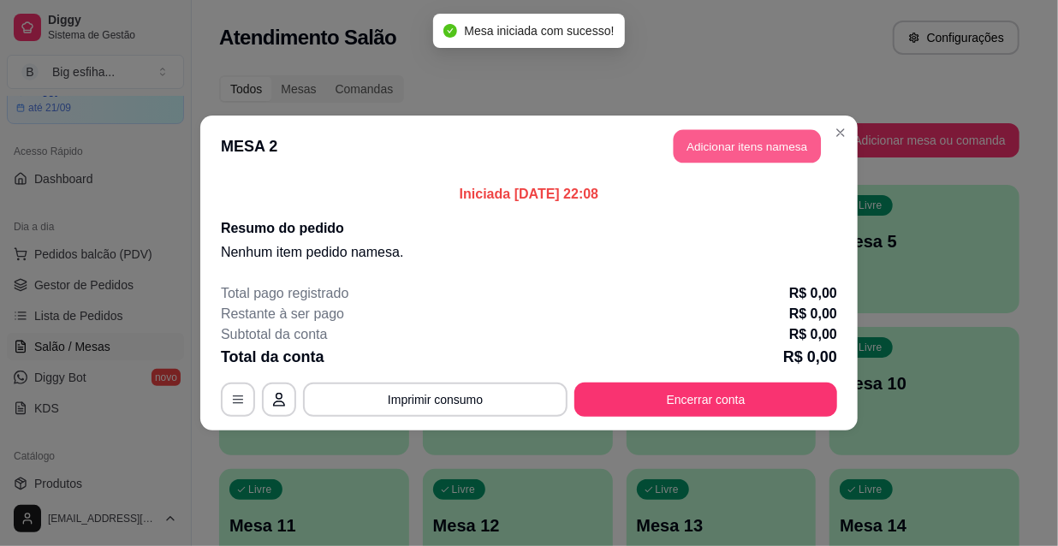
click at [762, 149] on button "Adicionar itens na mesa" at bounding box center [747, 146] width 147 height 33
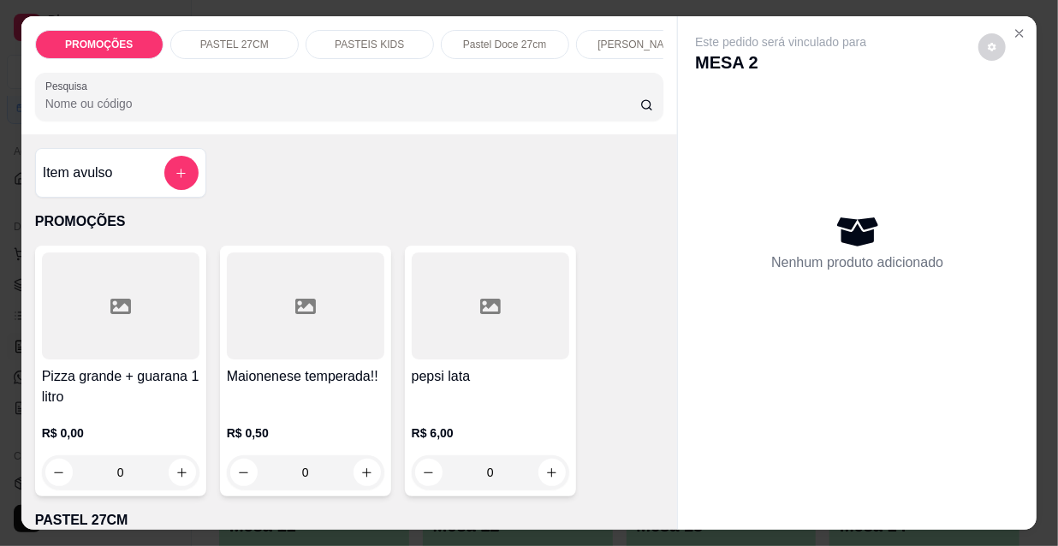
click at [185, 112] on input "Pesquisa" at bounding box center [342, 103] width 595 height 17
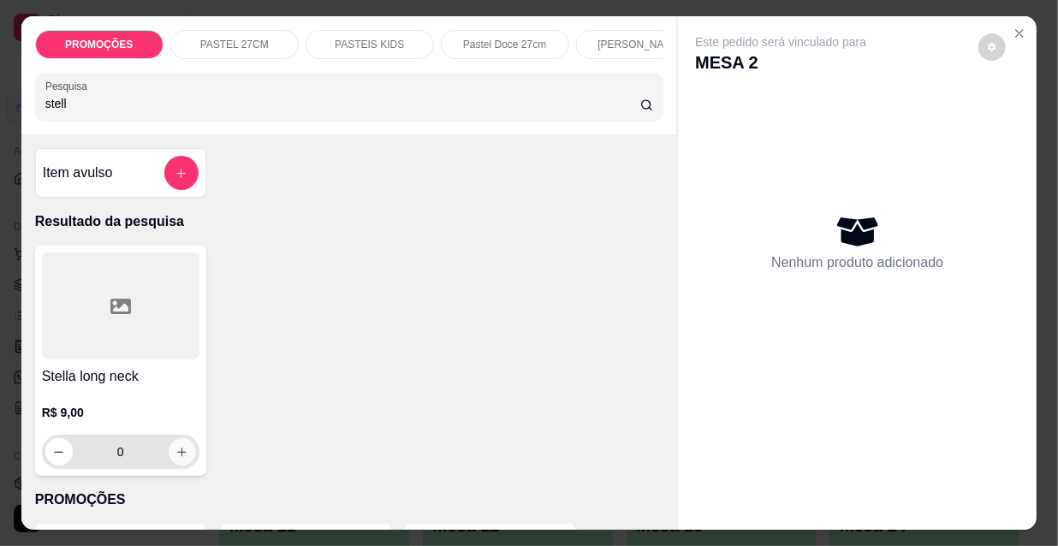
type input "stell"
click at [175, 459] on icon "increase-product-quantity" at bounding box center [181, 452] width 13 height 13
type input "1"
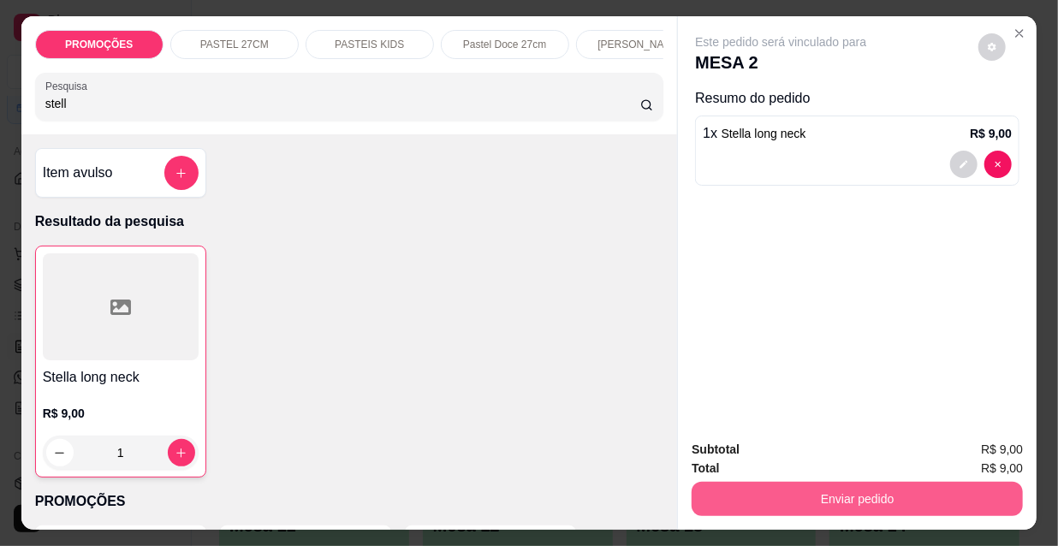
click at [758, 490] on button "Enviar pedido" at bounding box center [857, 499] width 331 height 34
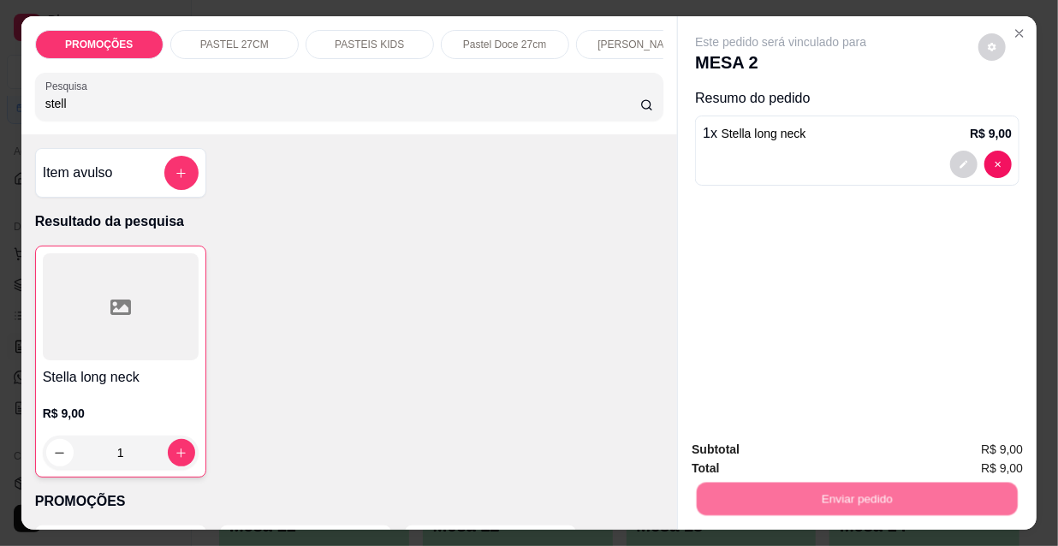
click at [761, 451] on button "Não registrar e enviar pedido" at bounding box center [802, 451] width 173 height 32
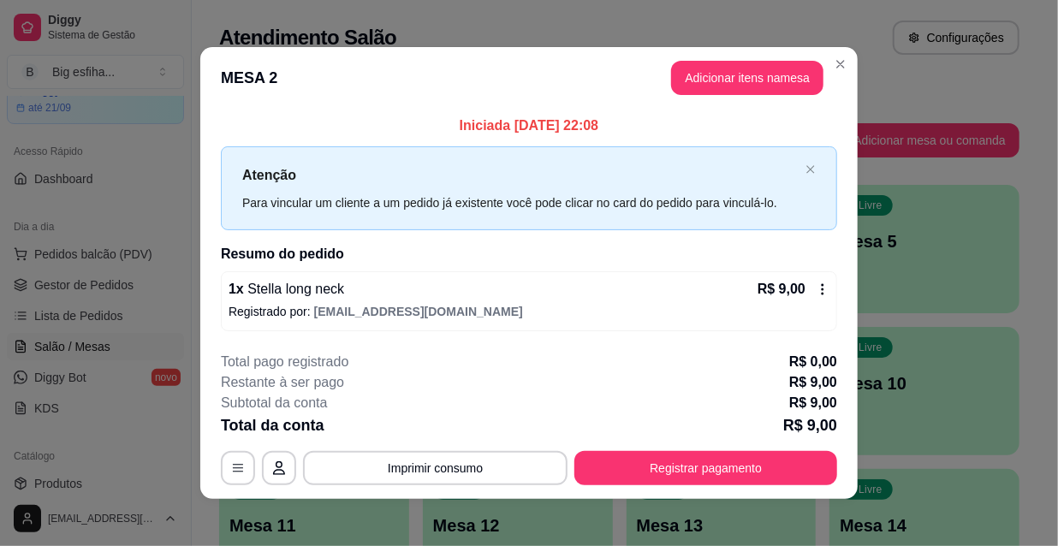
click at [742, 488] on footer "**********" at bounding box center [528, 418] width 657 height 161
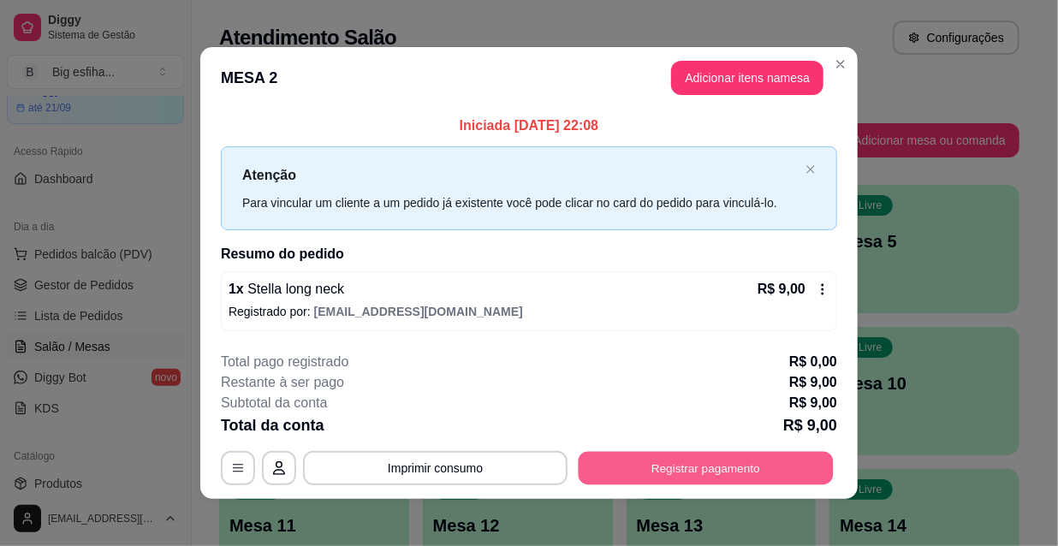
click at [739, 481] on button "Registrar pagamento" at bounding box center [706, 467] width 255 height 33
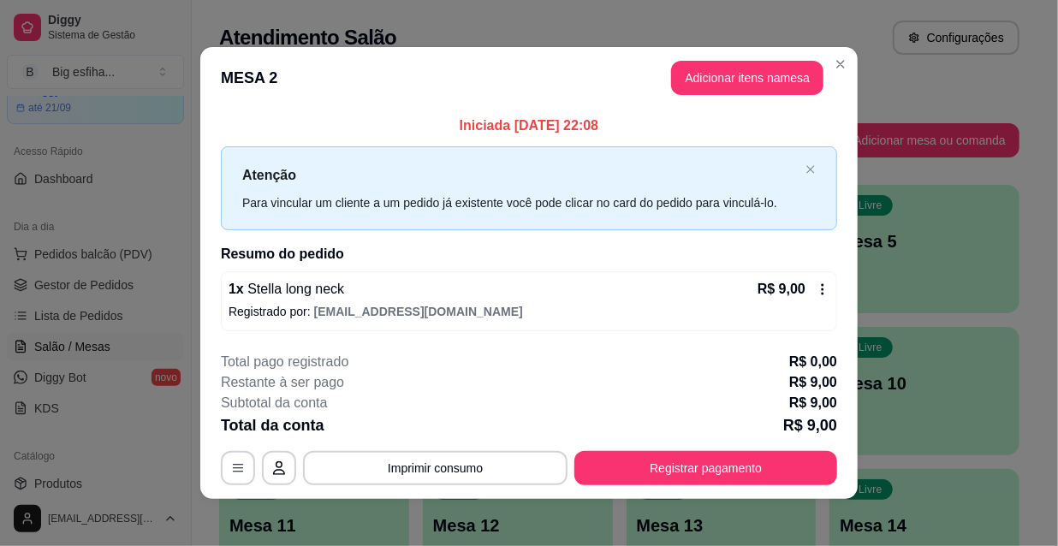
click at [392, 344] on div "Pix" at bounding box center [413, 342] width 121 height 100
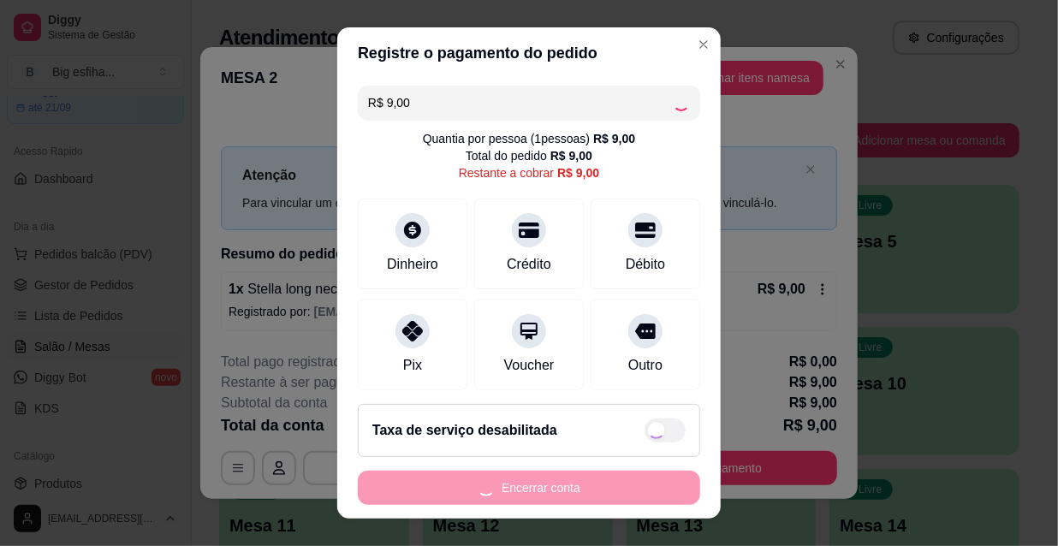
click at [490, 474] on div "Encerrar conta" at bounding box center [529, 488] width 342 height 34
type input "R$ 0,00"
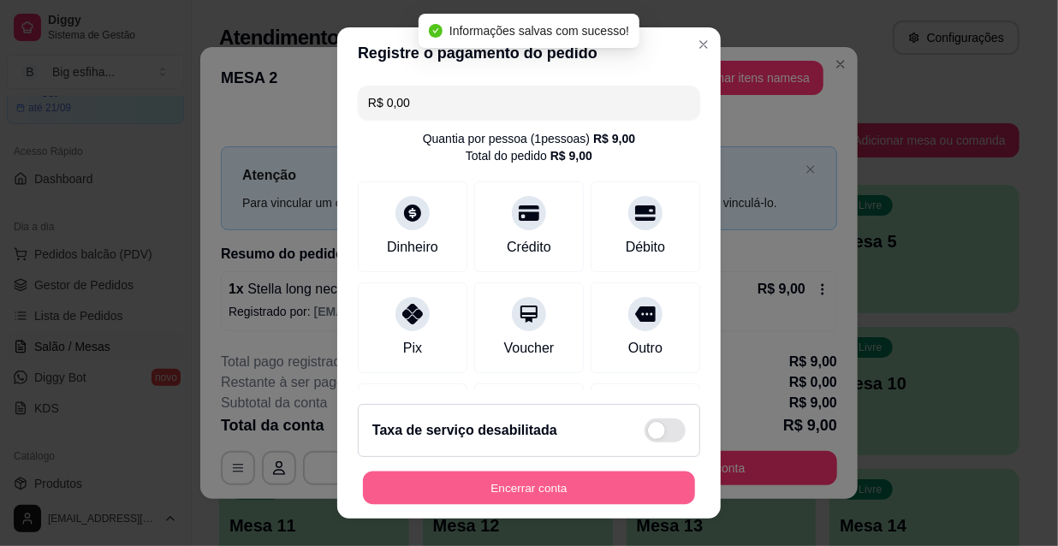
click at [508, 491] on button "Encerrar conta" at bounding box center [529, 488] width 332 height 33
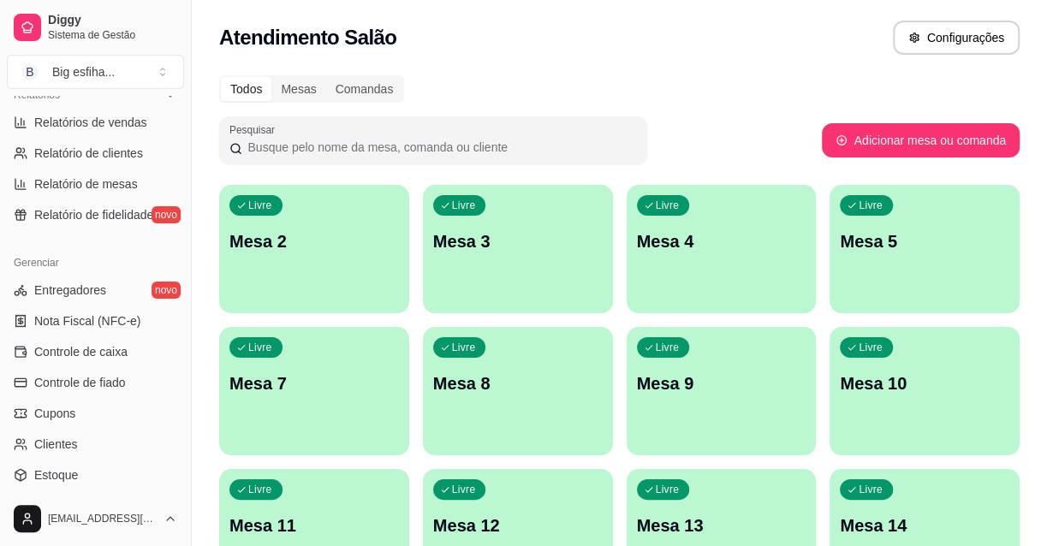
scroll to position [622, 0]
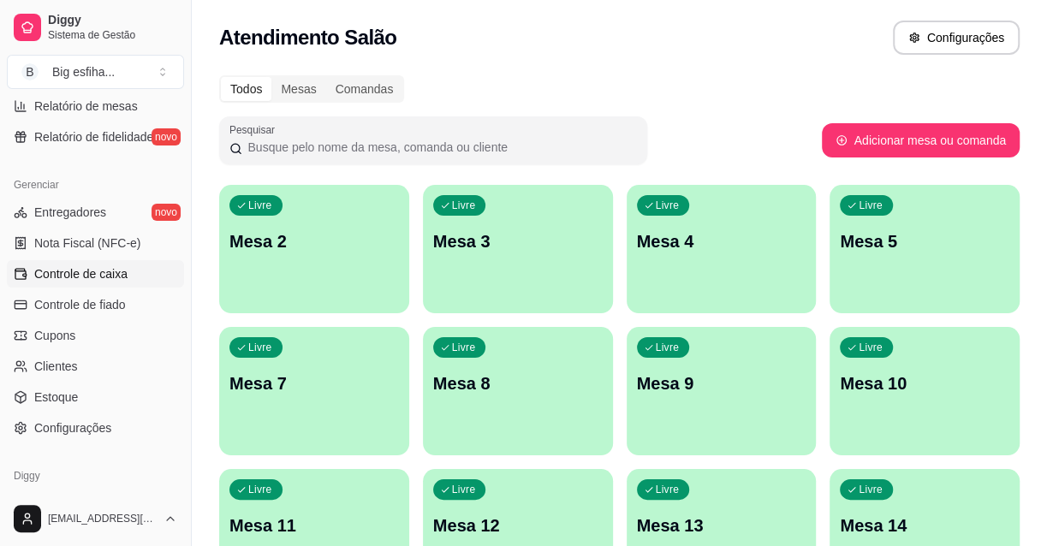
click at [113, 270] on span "Controle de caixa" at bounding box center [80, 273] width 93 height 17
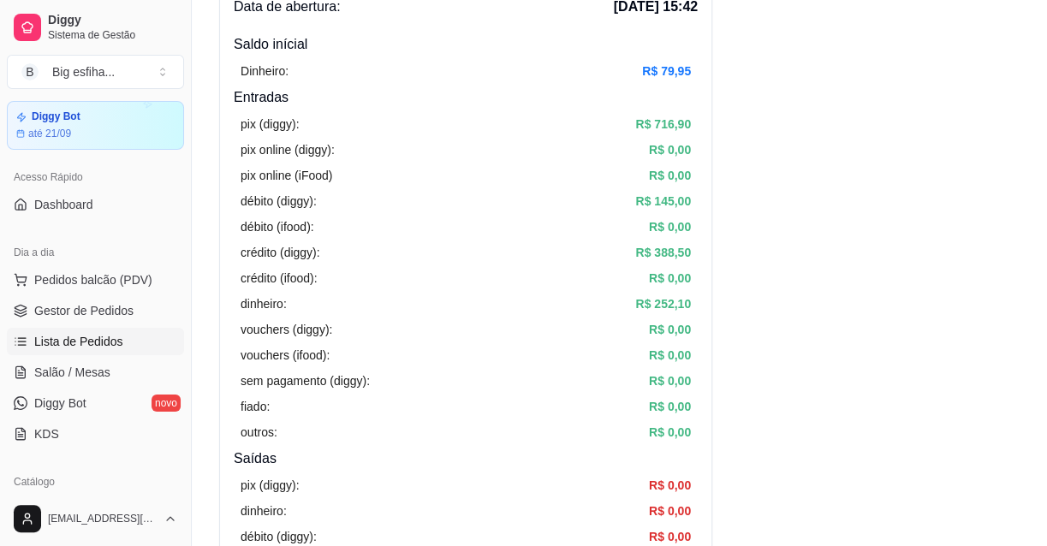
scroll to position [77, 0]
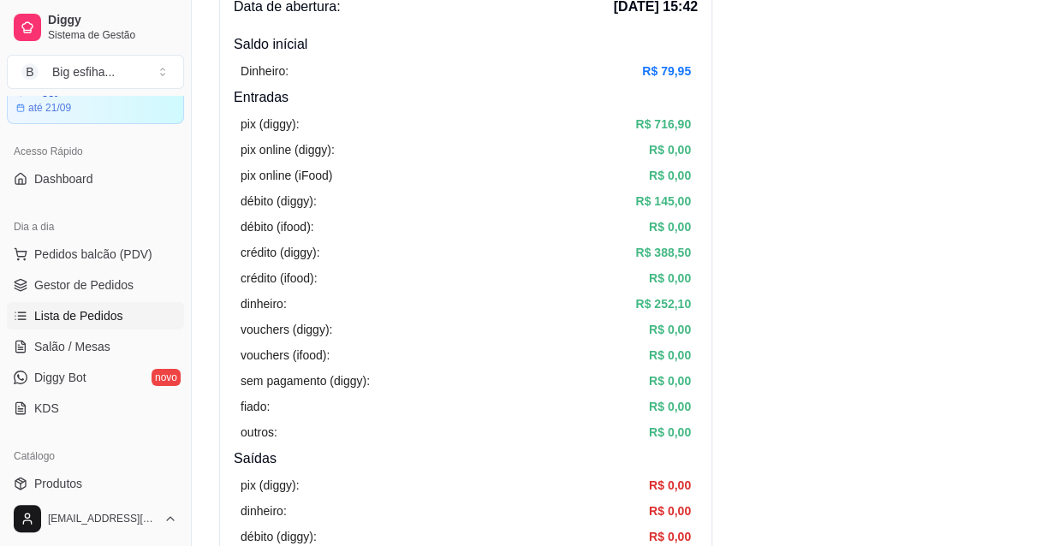
click at [101, 309] on span "Lista de Pedidos" at bounding box center [78, 315] width 89 height 17
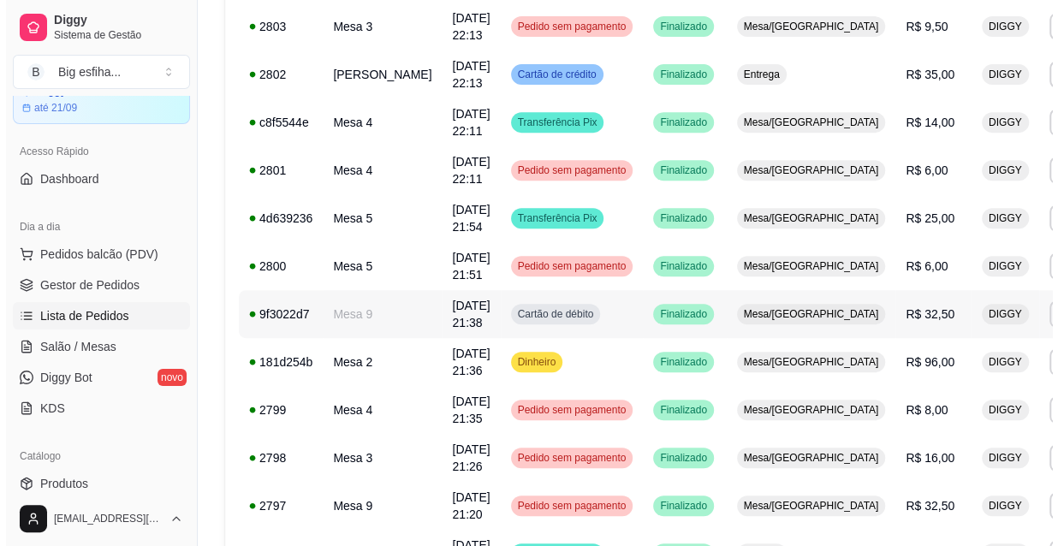
scroll to position [467, 0]
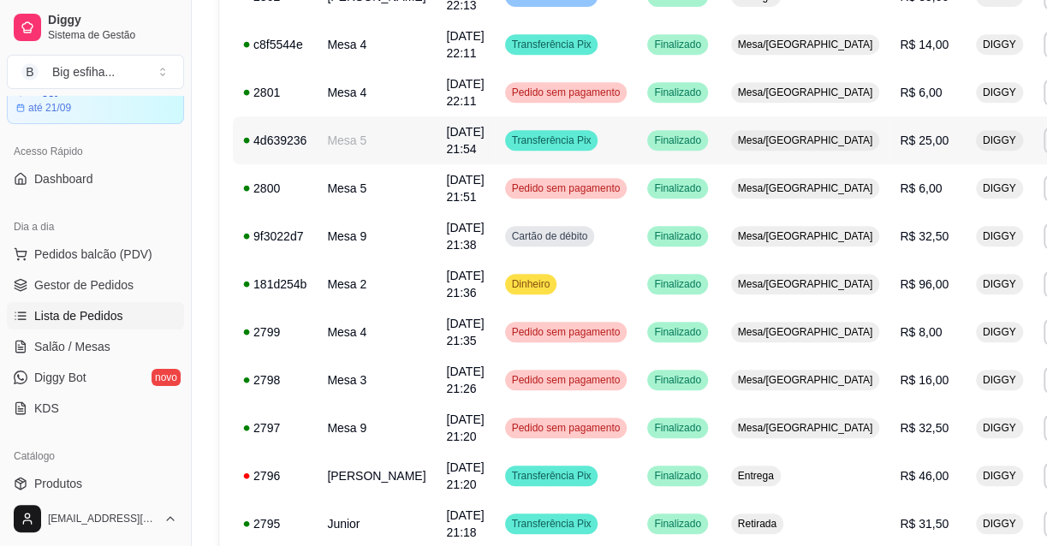
click at [562, 135] on td "Transferência Pix" at bounding box center [566, 140] width 143 height 48
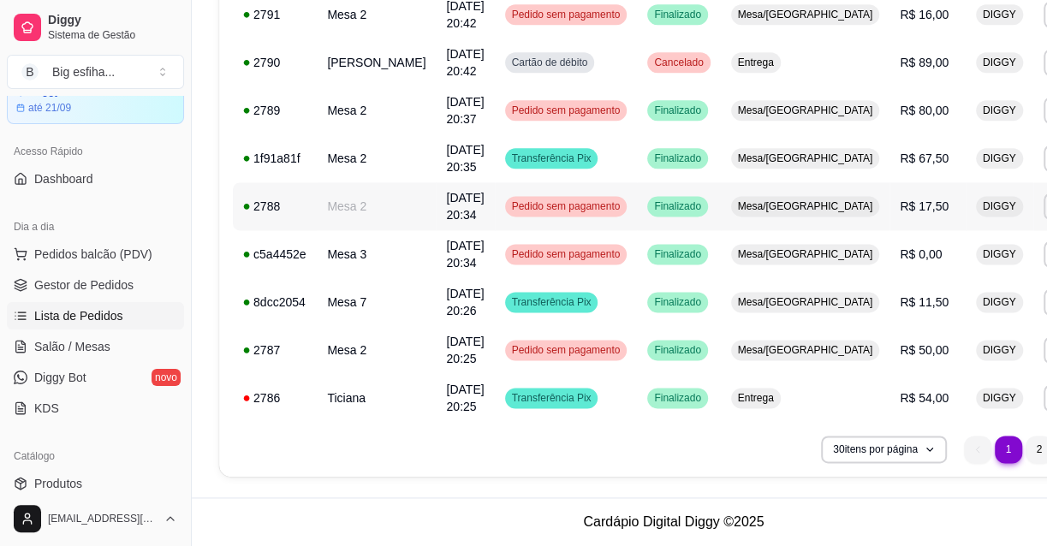
scroll to position [1280, 0]
click at [1025, 445] on li "2" at bounding box center [1038, 449] width 27 height 27
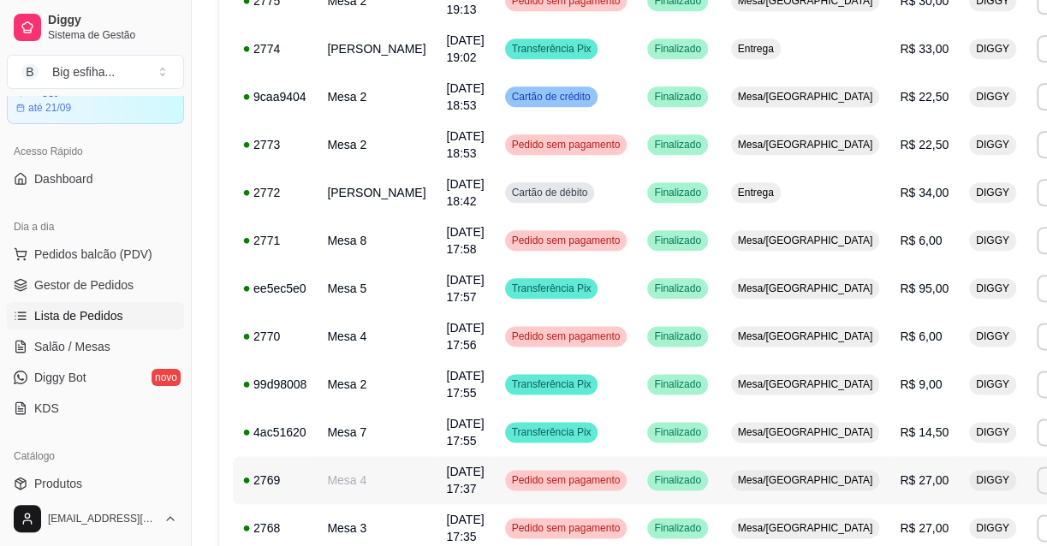
scroll to position [1263, 0]
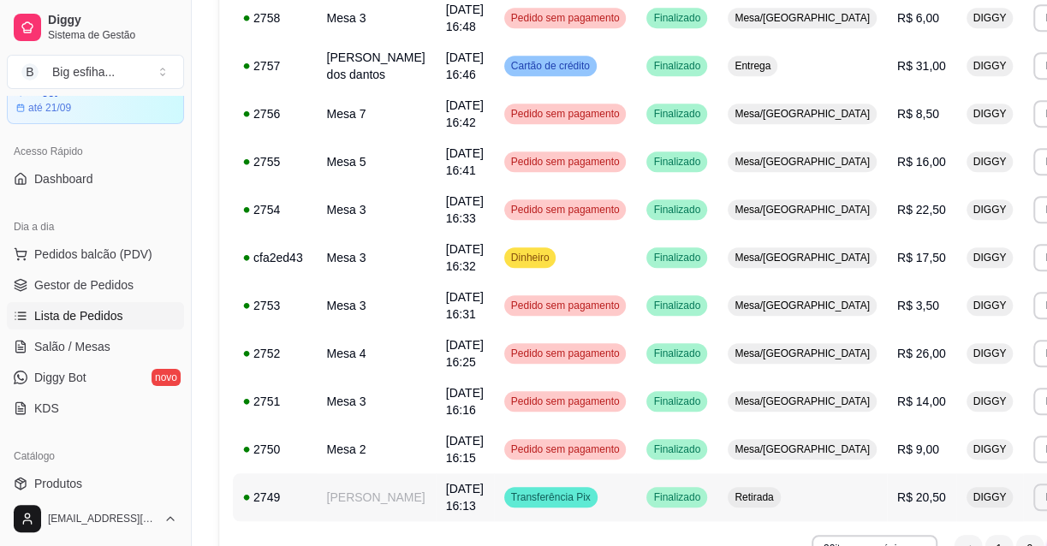
scroll to position [1009, 0]
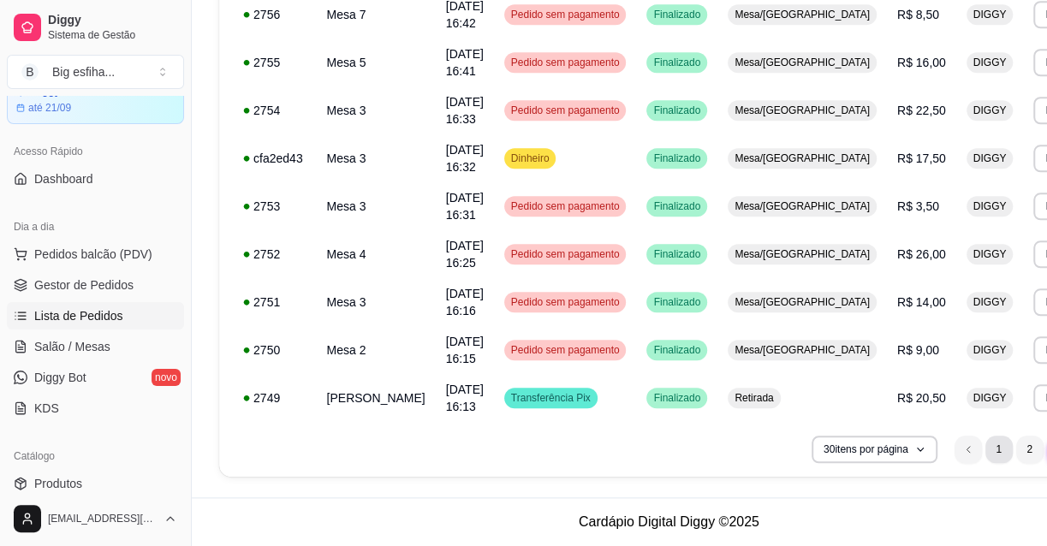
click at [985, 445] on li "1" at bounding box center [998, 449] width 27 height 27
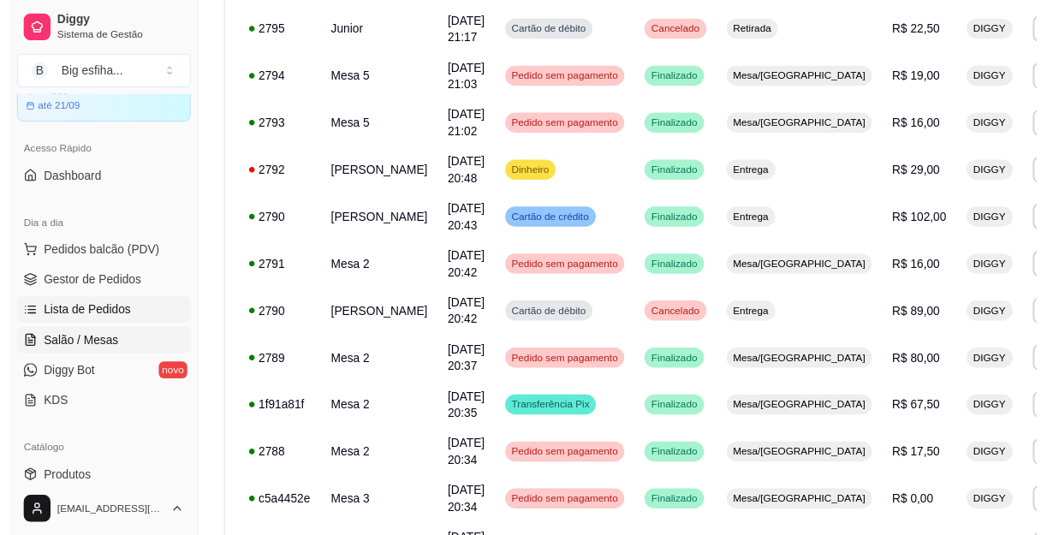
scroll to position [0, 0]
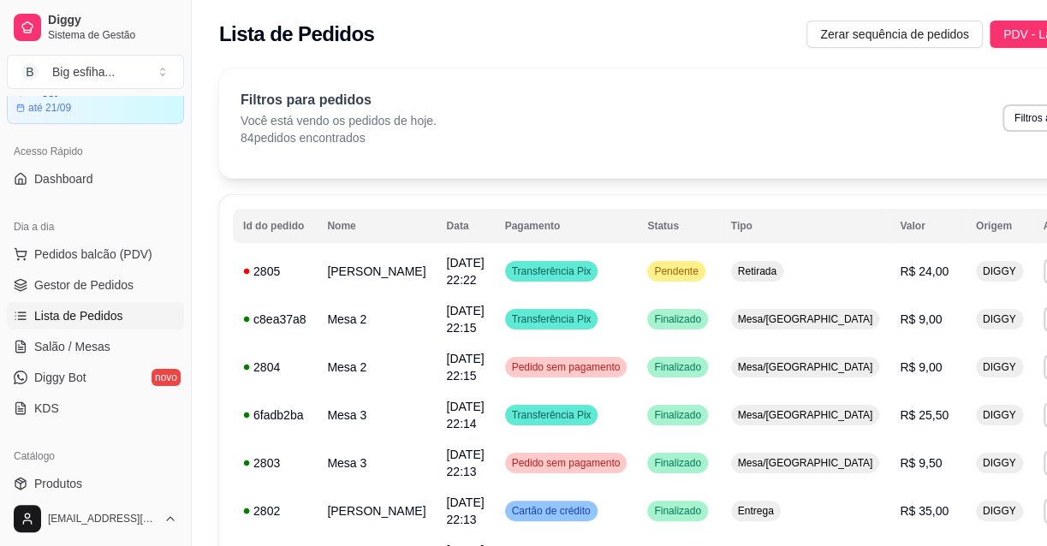
click at [100, 299] on ul "Pedidos balcão (PDV) Gestor de Pedidos Lista de Pedidos Salão / Mesas Diggy Bot…" at bounding box center [95, 331] width 177 height 181
click at [109, 286] on span "Gestor de Pedidos" at bounding box center [83, 284] width 99 height 17
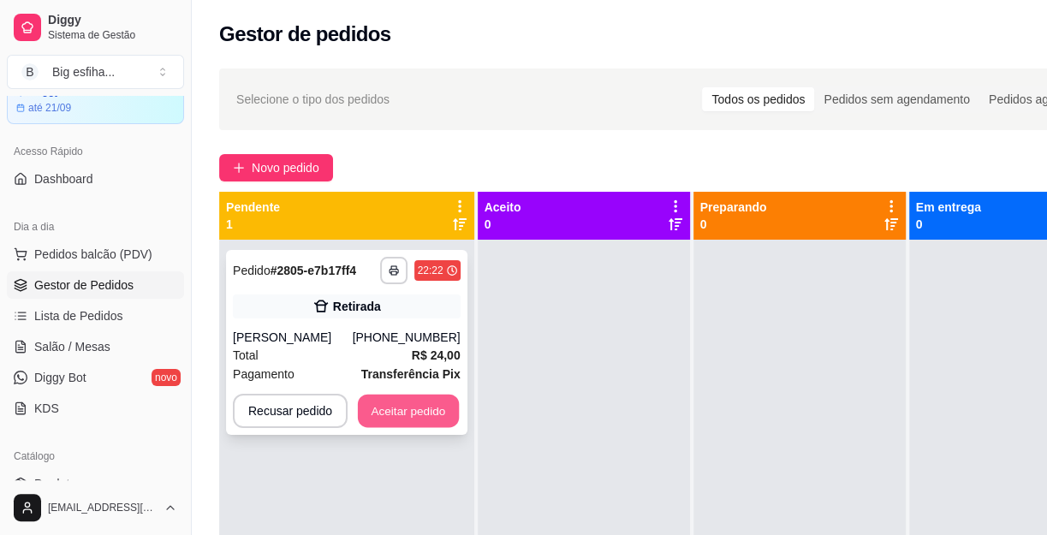
click at [428, 413] on button "Aceitar pedido" at bounding box center [408, 411] width 101 height 33
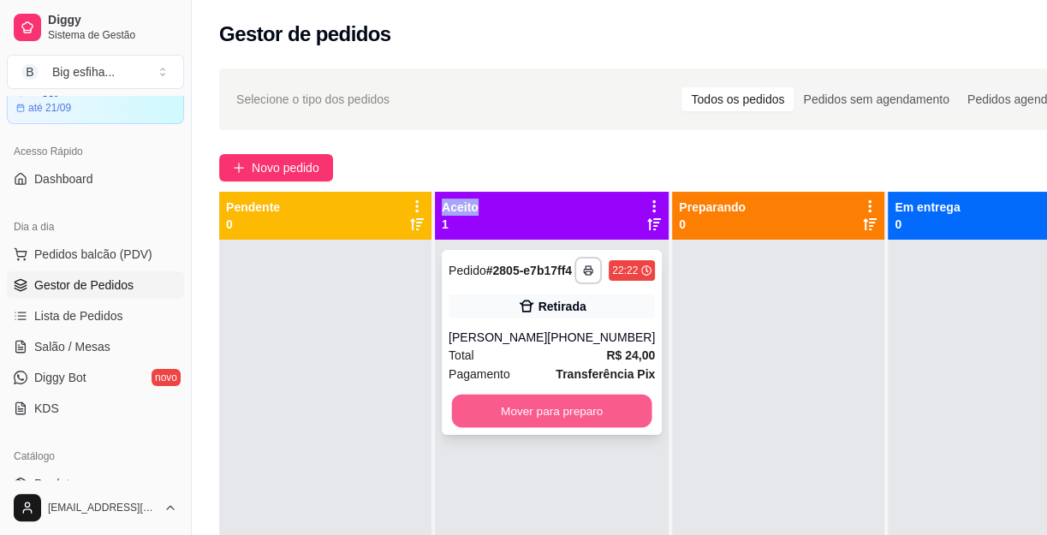
click at [575, 420] on button "Mover para preparo" at bounding box center [552, 411] width 200 height 33
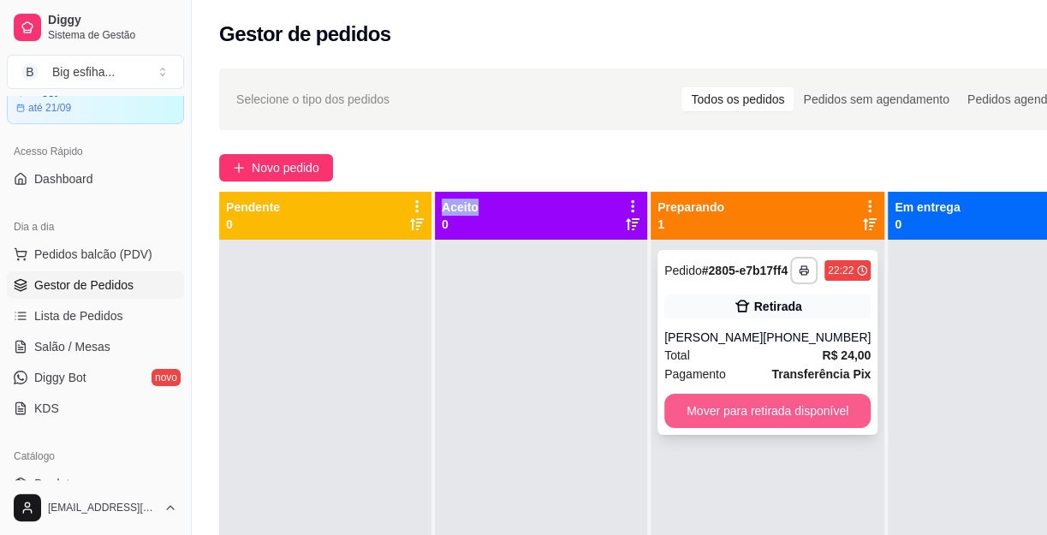
click at [696, 428] on button "Mover para retirada disponível" at bounding box center [767, 411] width 206 height 34
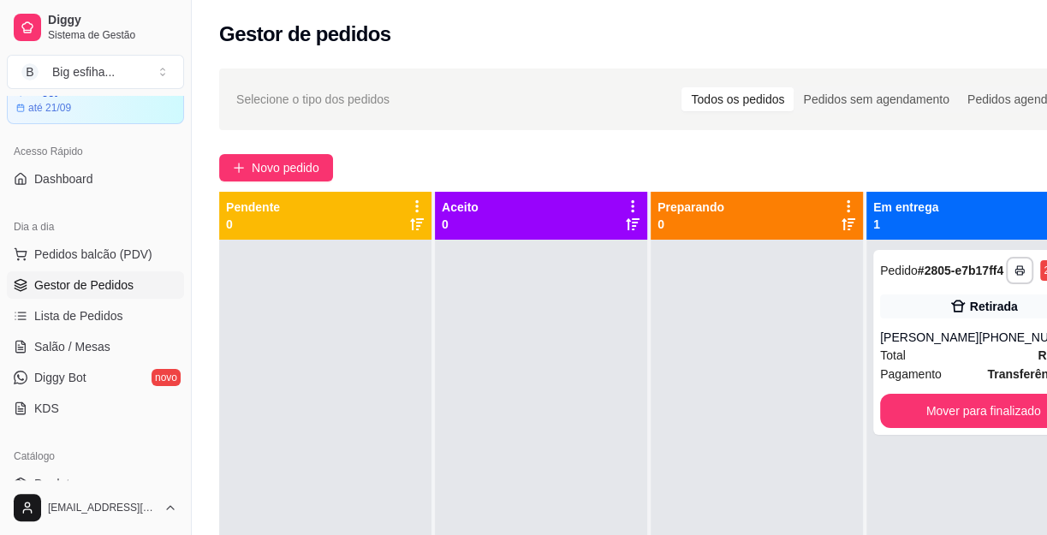
click at [812, 425] on div at bounding box center [757, 507] width 212 height 535
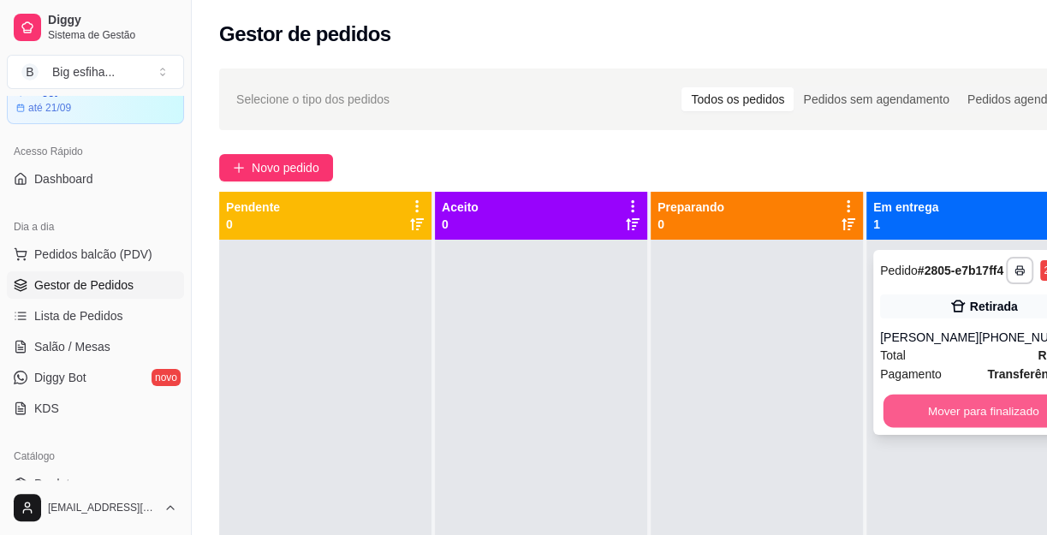
click at [887, 425] on button "Mover para finalizado" at bounding box center [983, 411] width 200 height 33
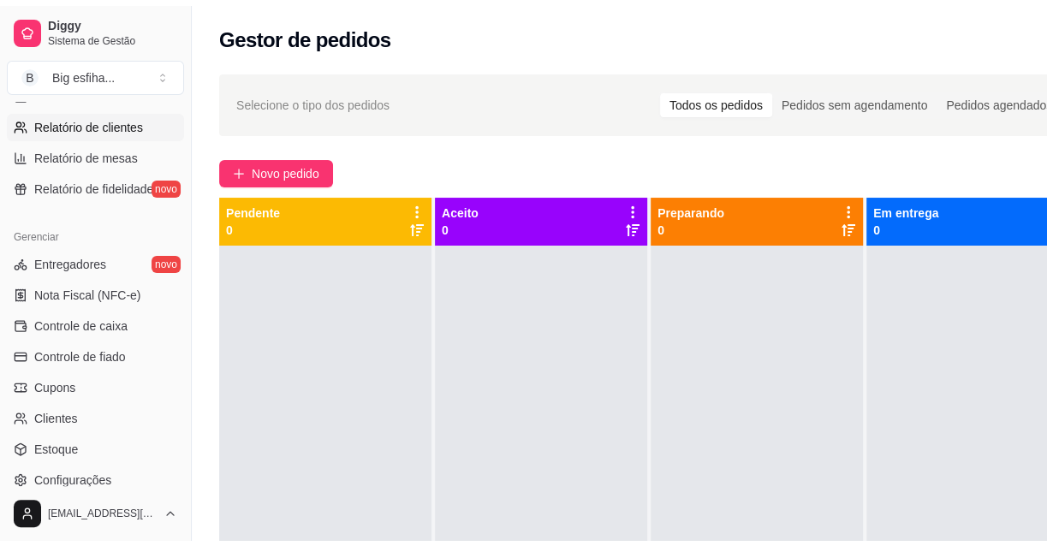
scroll to position [622, 0]
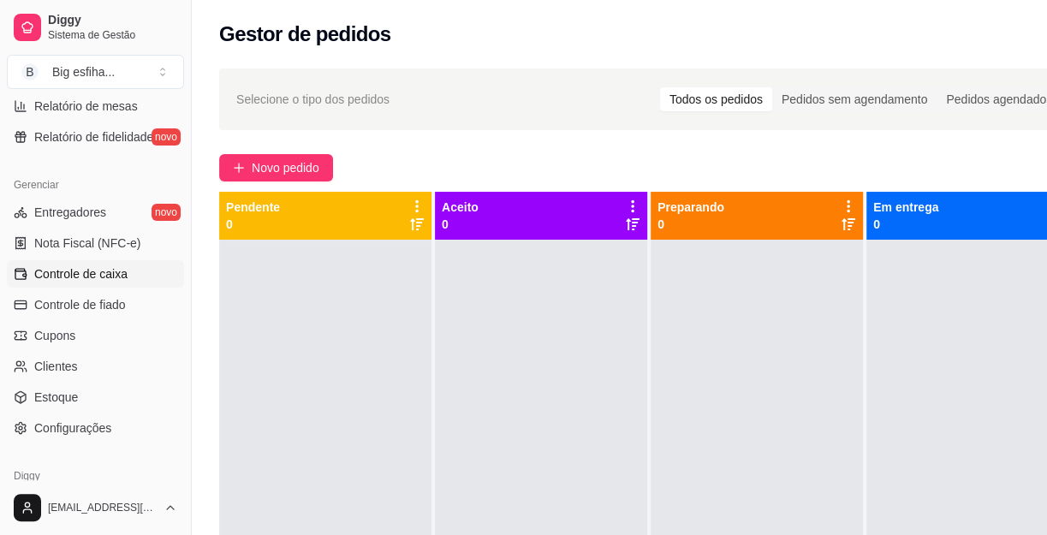
click at [93, 270] on span "Controle de caixa" at bounding box center [80, 273] width 93 height 17
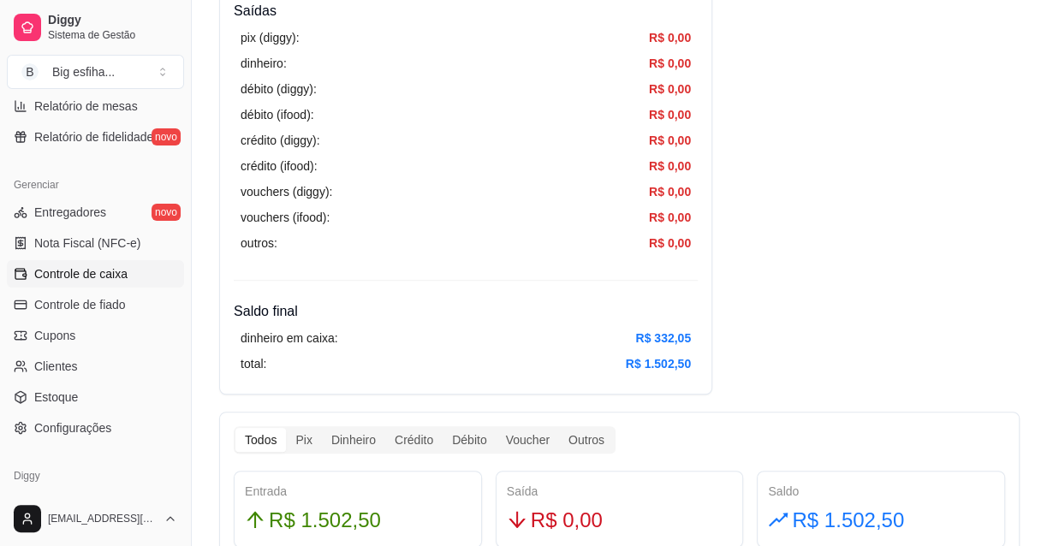
scroll to position [622, 0]
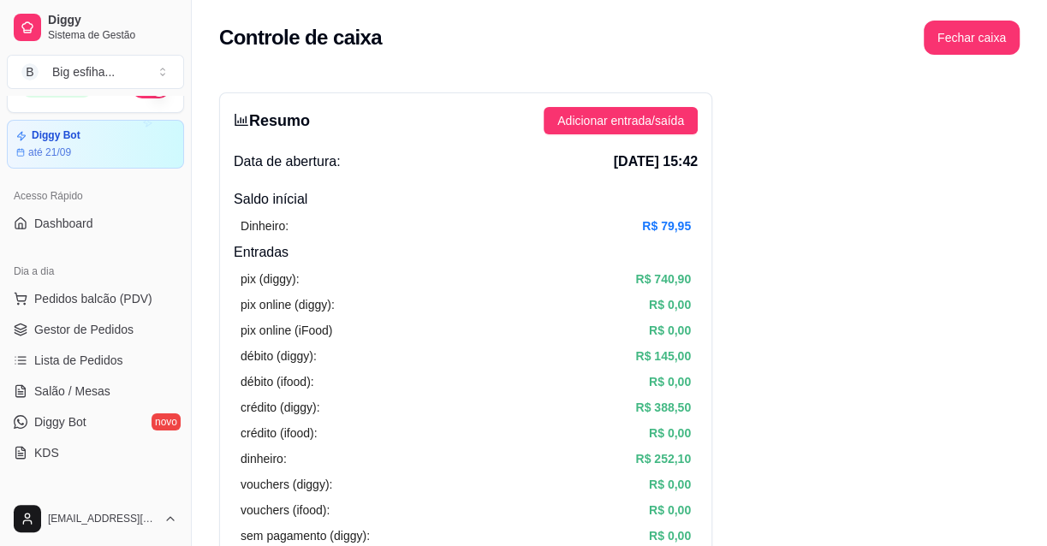
scroll to position [0, 0]
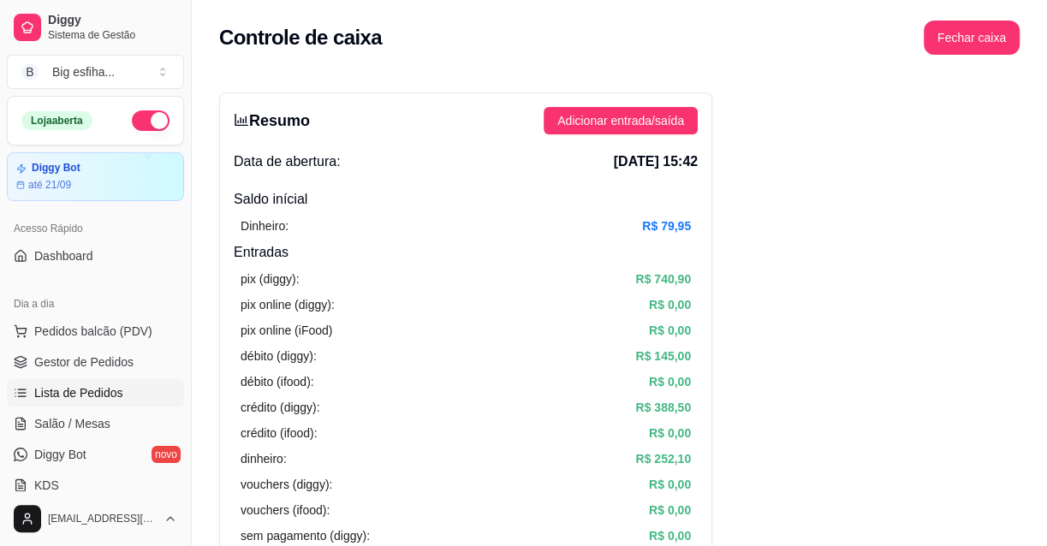
click at [90, 379] on link "Lista de Pedidos" at bounding box center [95, 392] width 177 height 27
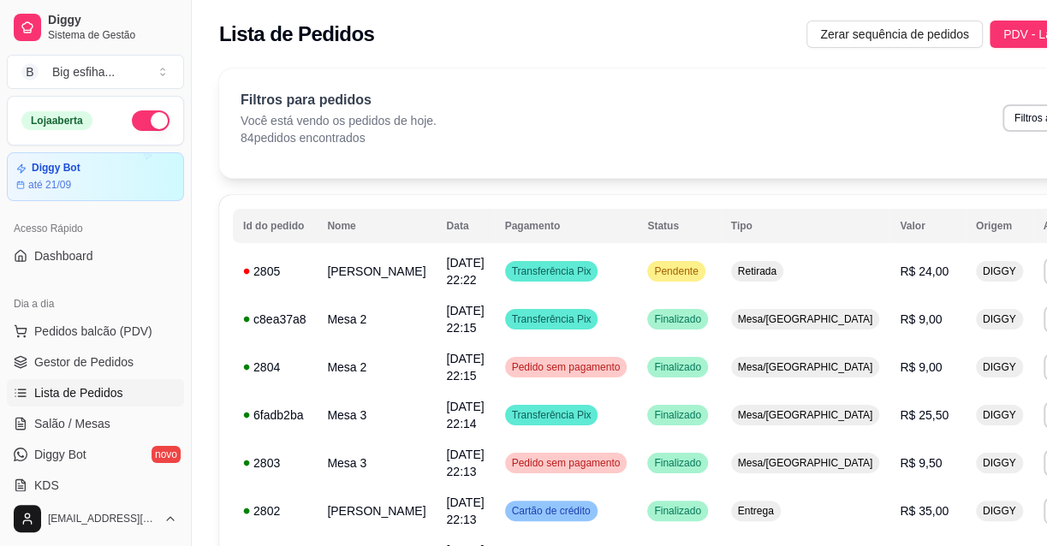
click at [91, 388] on span "Lista de Pedidos" at bounding box center [78, 392] width 89 height 17
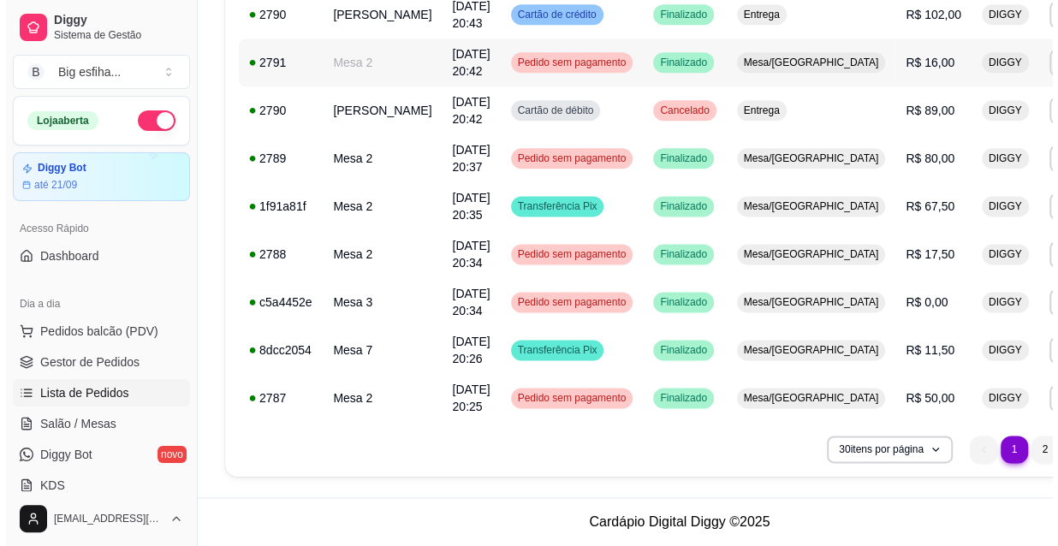
scroll to position [1280, 0]
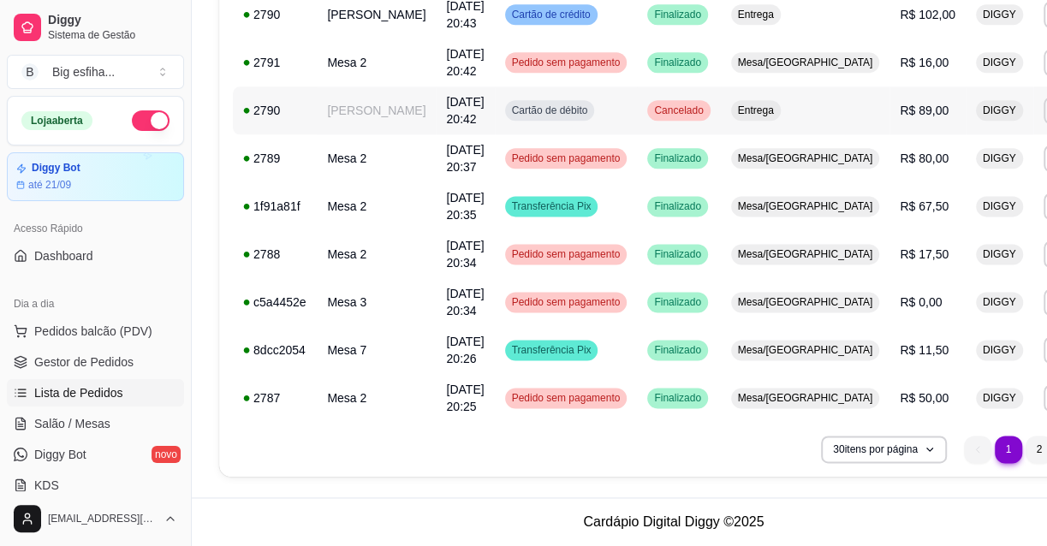
click at [889, 112] on td "R$ 89,00" at bounding box center [927, 110] width 76 height 48
click at [1025, 449] on li "2" at bounding box center [1038, 449] width 27 height 27
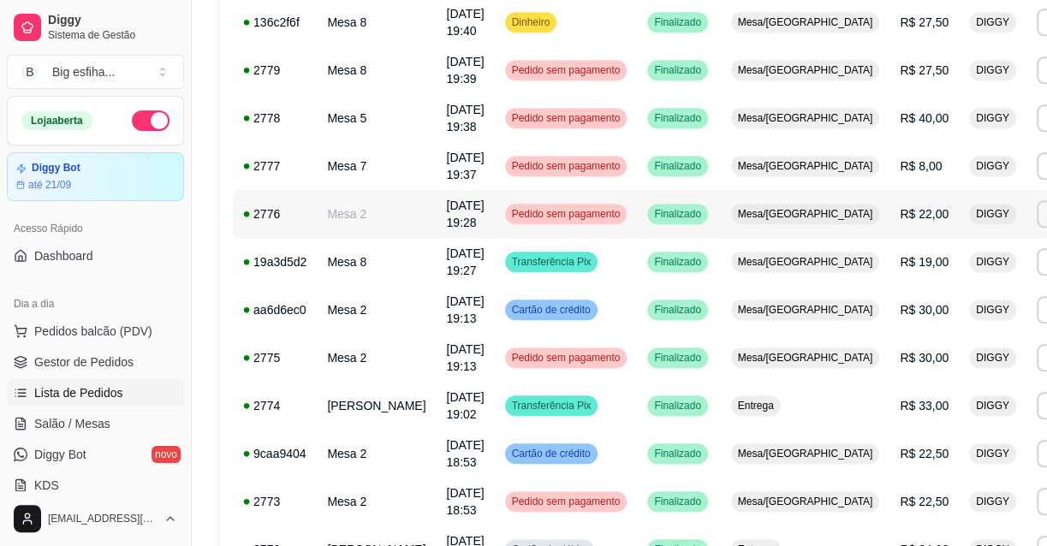
scroll to position [1263, 0]
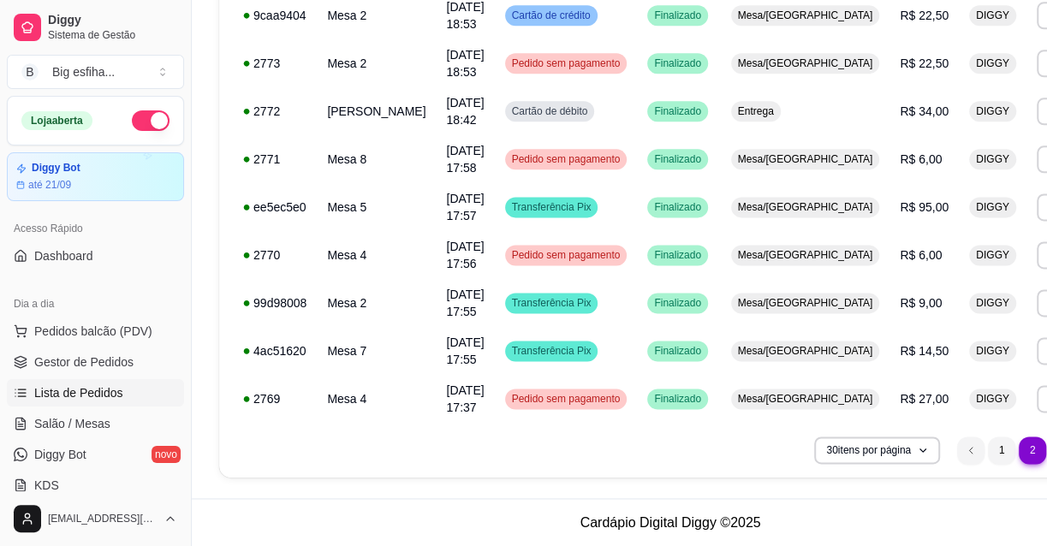
click at [1046, 453] on li "3" at bounding box center [1062, 450] width 27 height 27
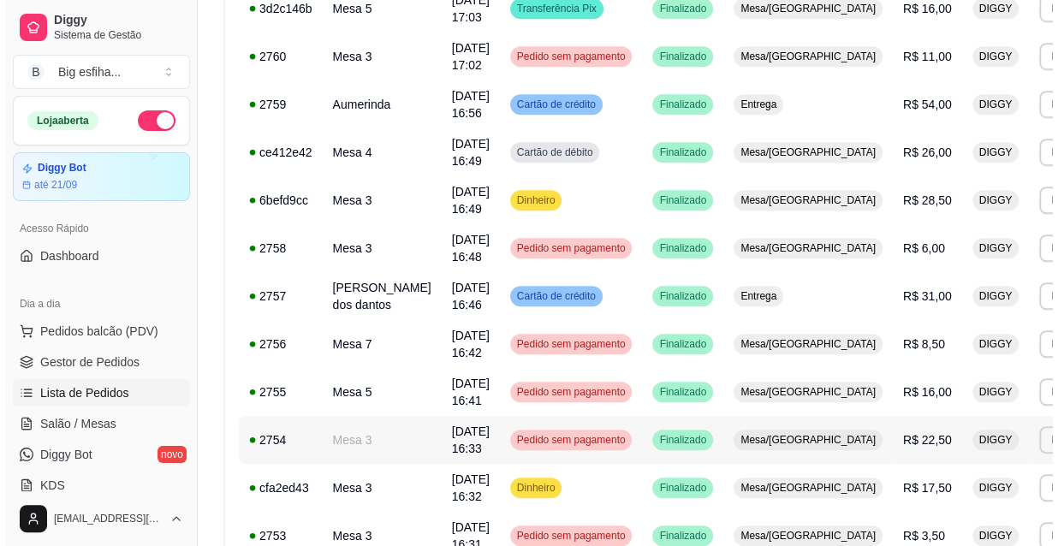
scroll to position [620, 0]
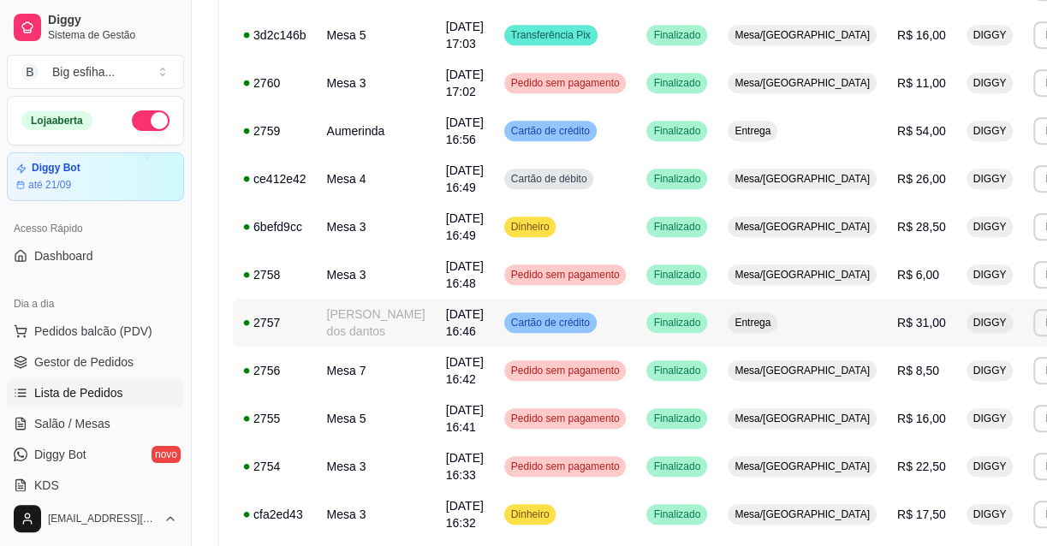
click at [462, 313] on td "[DATE] 16:46" at bounding box center [465, 323] width 58 height 48
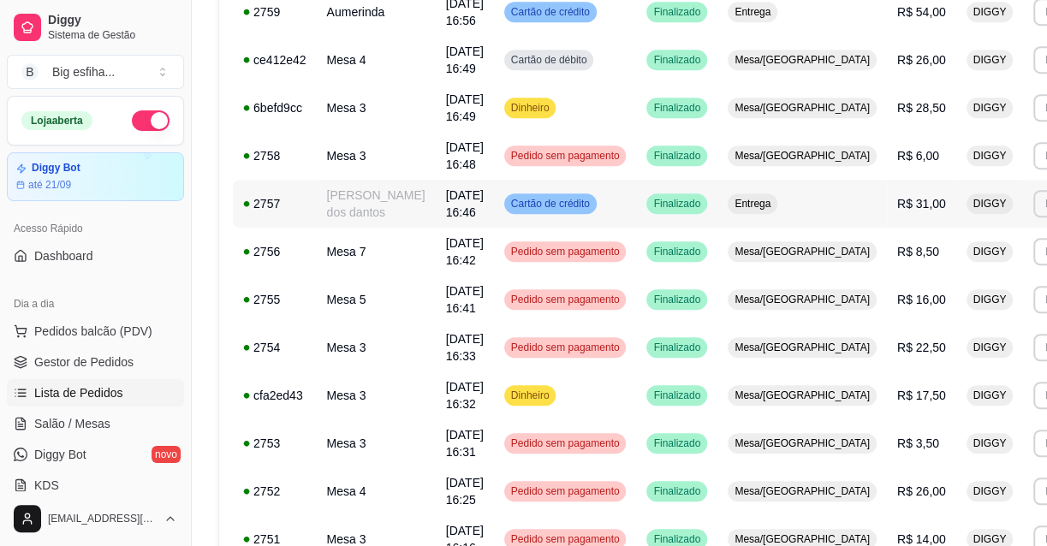
scroll to position [1009, 0]
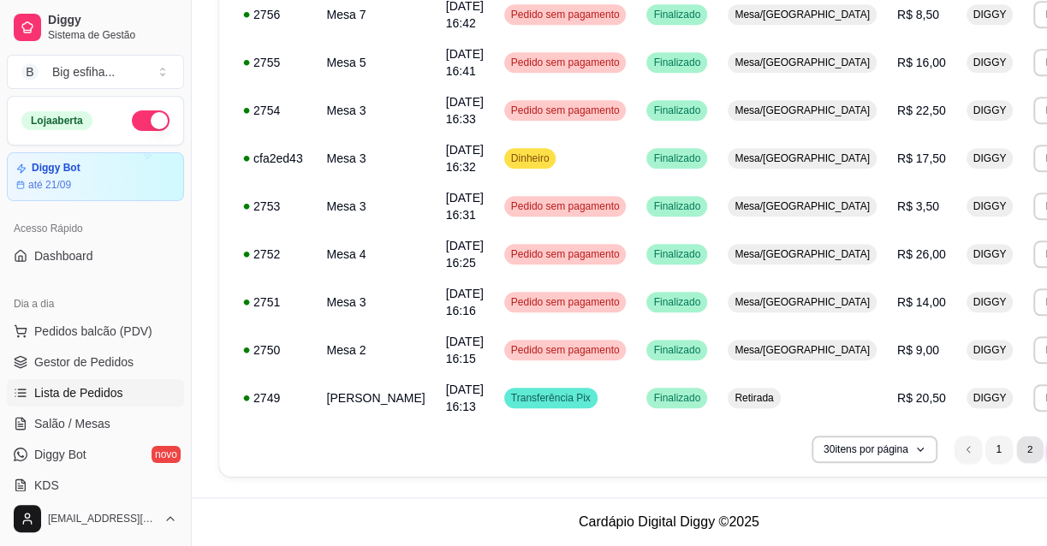
click at [1016, 455] on li "2" at bounding box center [1029, 449] width 27 height 27
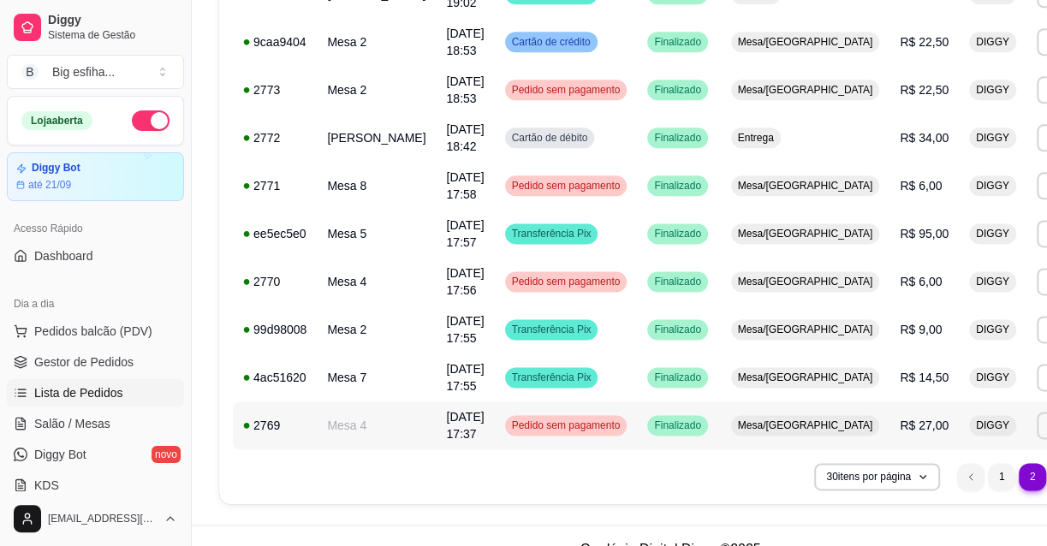
scroll to position [1263, 0]
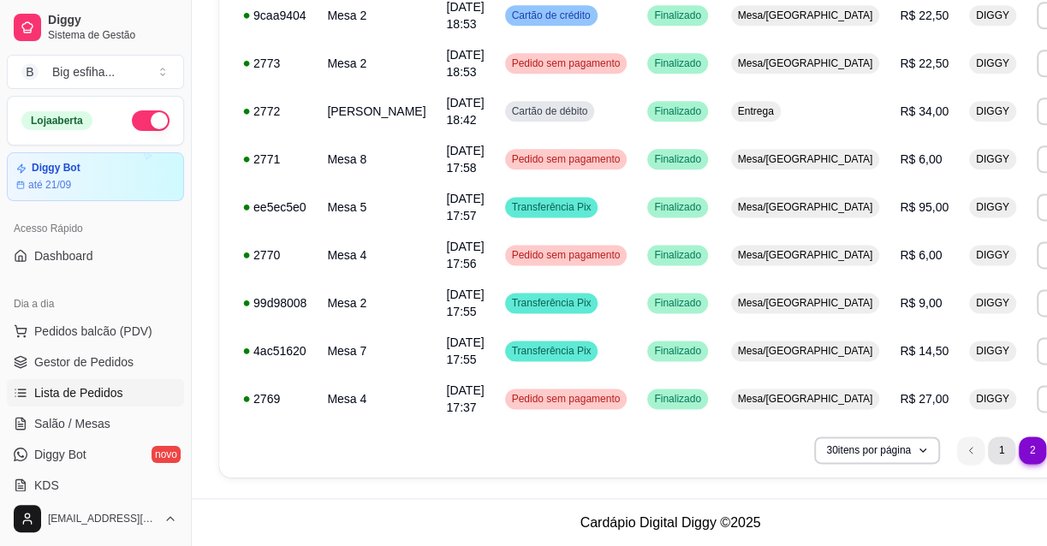
click at [988, 443] on li "1" at bounding box center [1001, 450] width 27 height 27
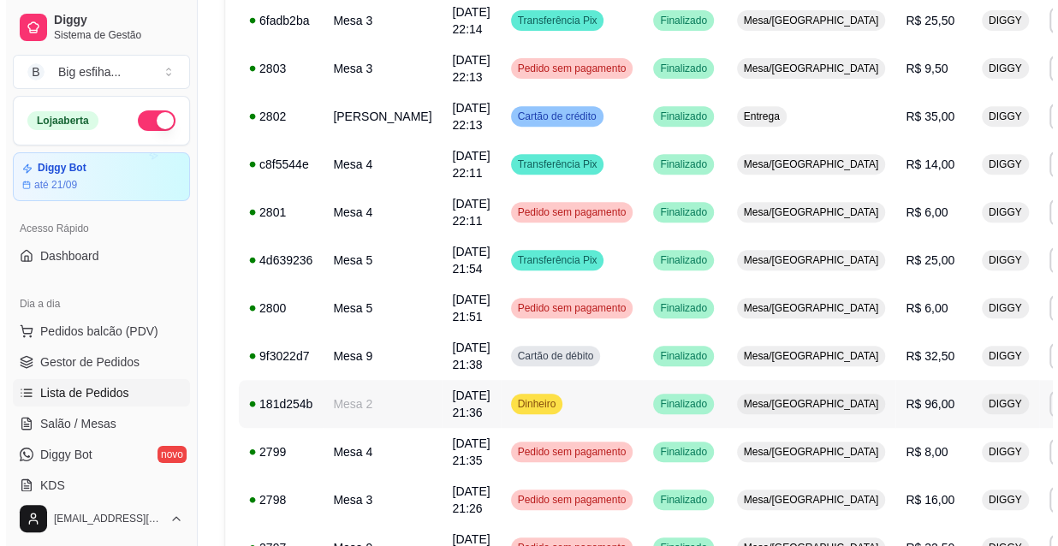
scroll to position [329, 0]
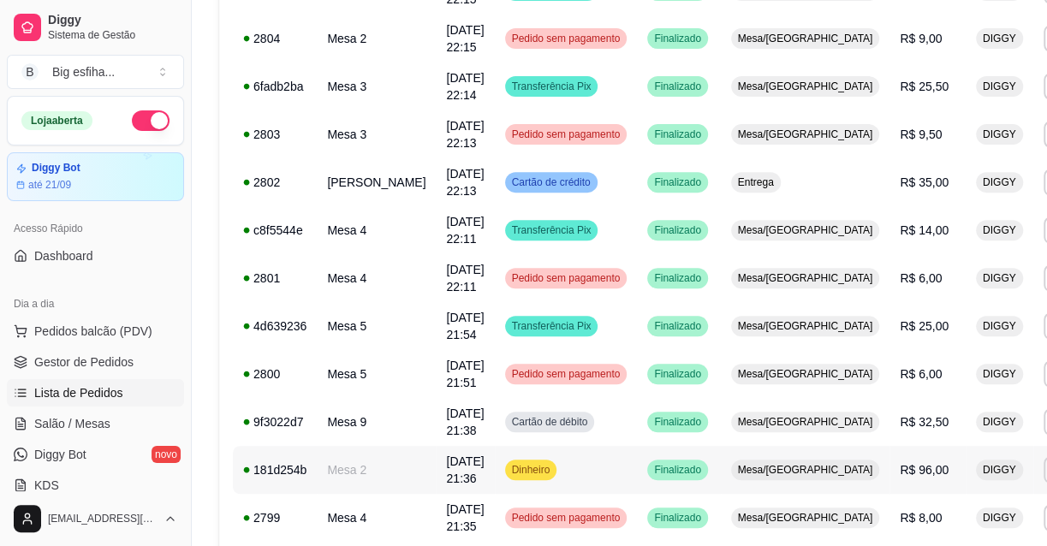
click at [529, 455] on td "Dinheiro" at bounding box center [566, 470] width 143 height 48
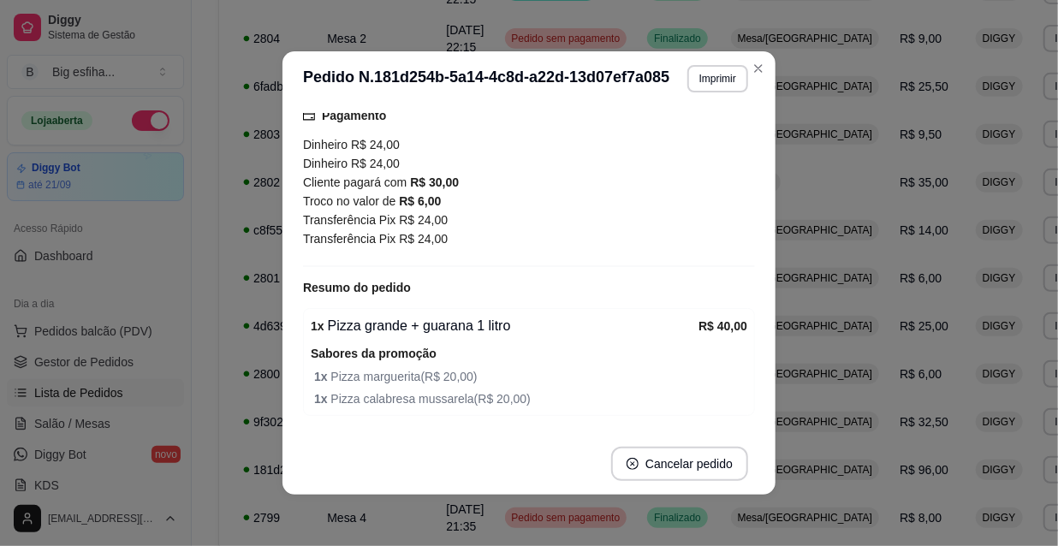
scroll to position [108, 0]
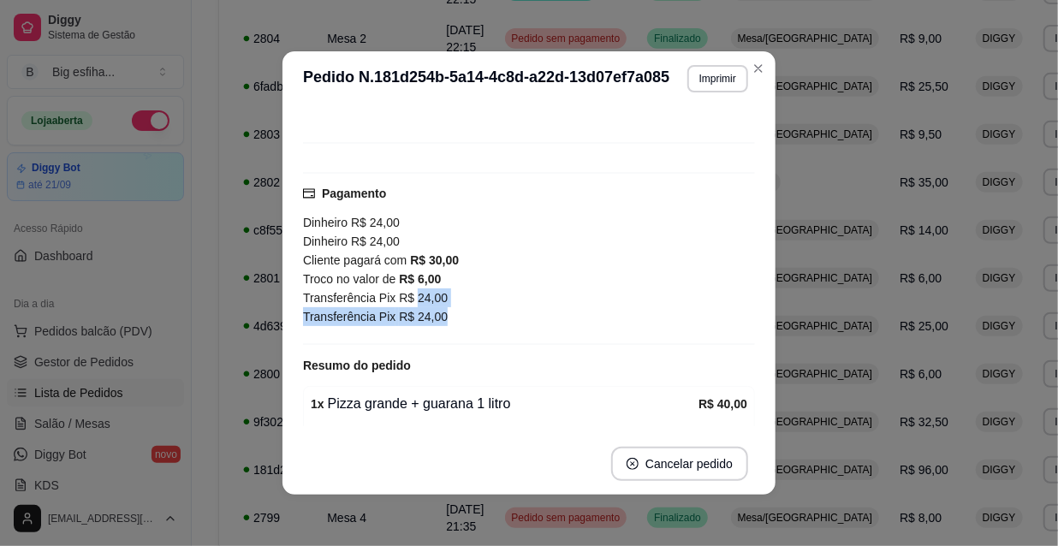
drag, startPoint x: 405, startPoint y: 298, endPoint x: 446, endPoint y: 318, distance: 45.9
click at [446, 318] on div "Dinheiro R$ 24,00 Dinheiro R$ 24,00 Cliente pagará com R$ 30,00 Troco no valor …" at bounding box center [529, 269] width 452 height 113
click at [467, 292] on div "Transferência Pix R$ 24,00" at bounding box center [529, 297] width 452 height 19
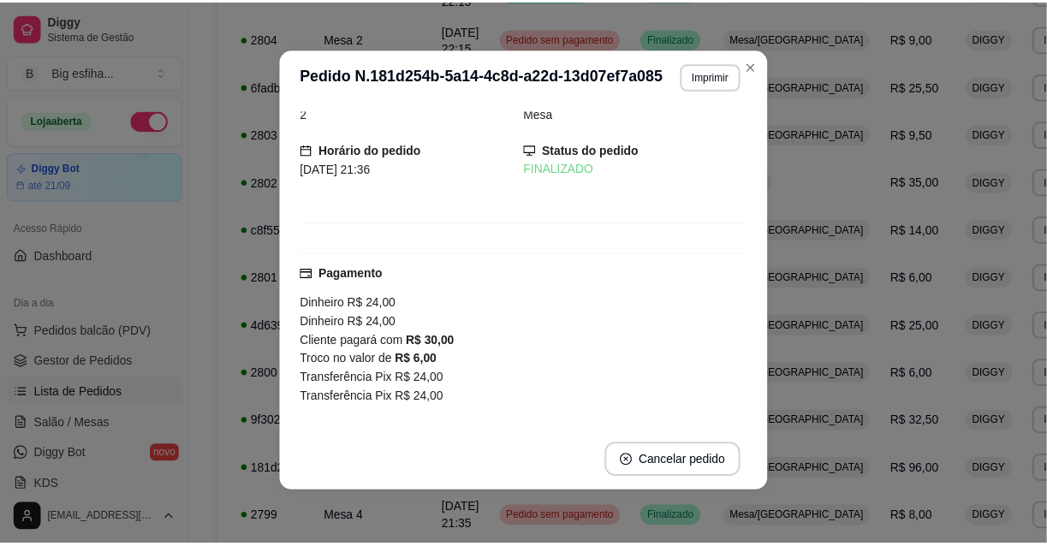
scroll to position [0, 0]
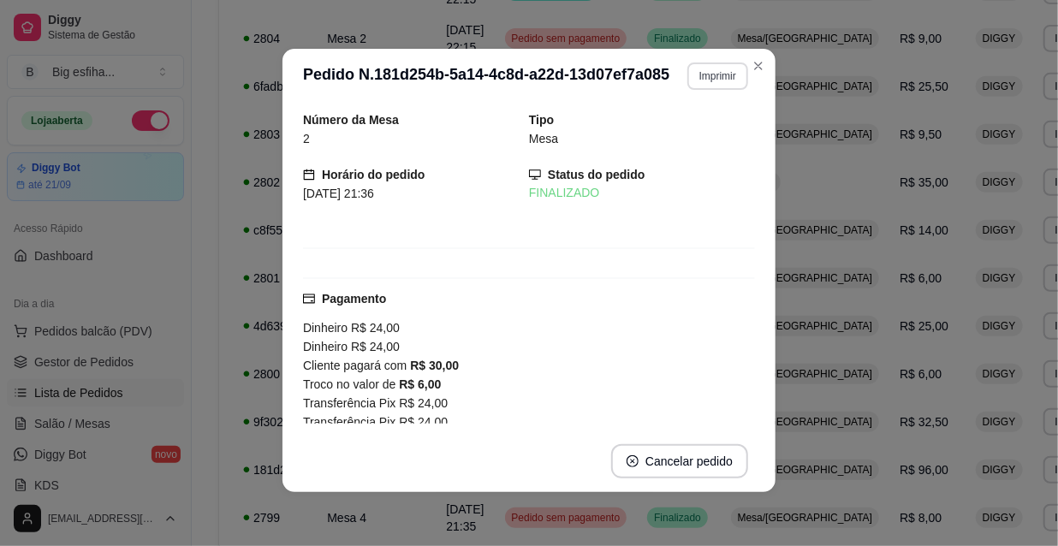
click at [704, 74] on button "Imprimir" at bounding box center [717, 75] width 61 height 27
click at [698, 137] on button "IMPRESSORA" at bounding box center [695, 128] width 99 height 22
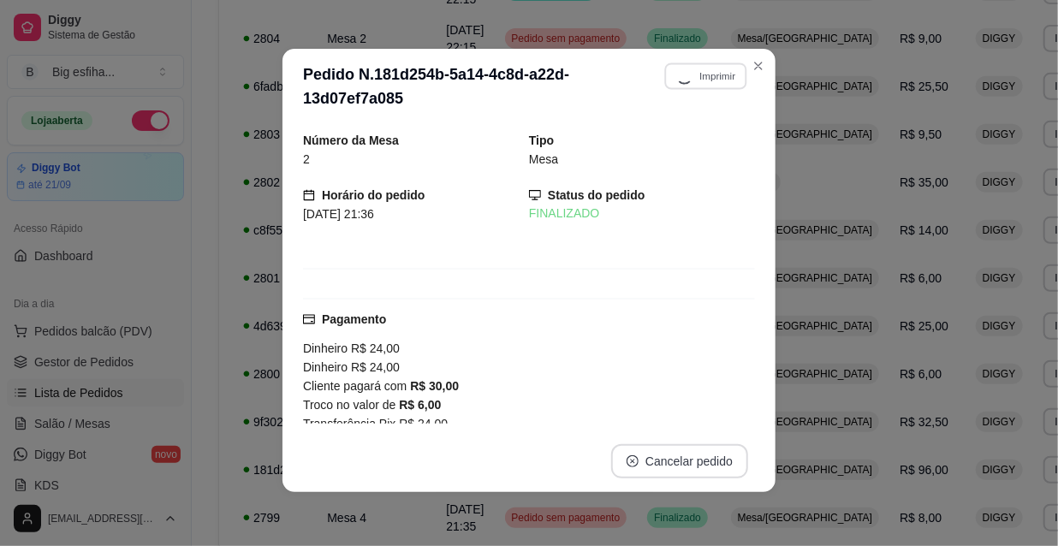
click at [663, 461] on button "Cancelar pedido" at bounding box center [679, 461] width 137 height 34
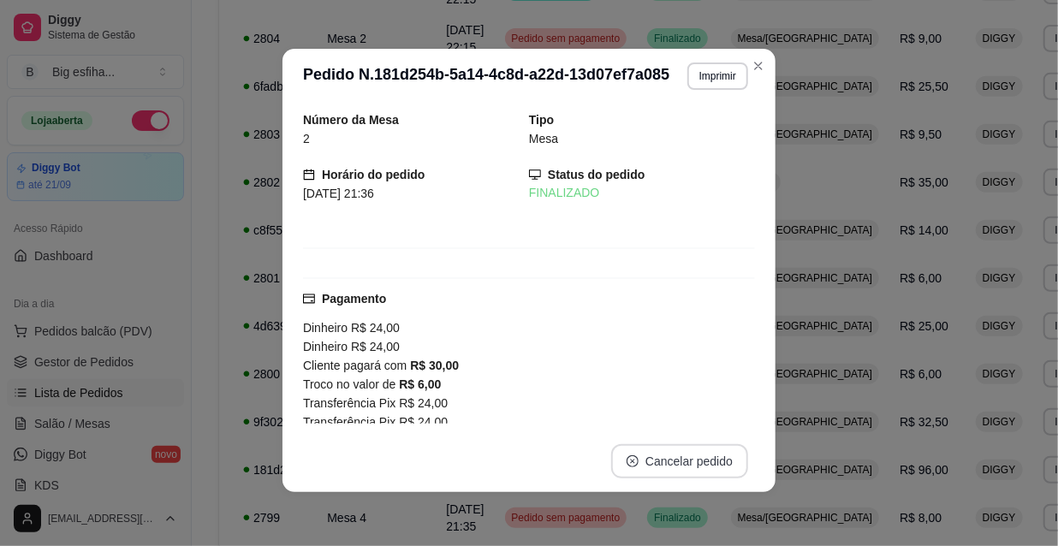
click at [691, 460] on button "Cancelar pedido" at bounding box center [679, 461] width 137 height 34
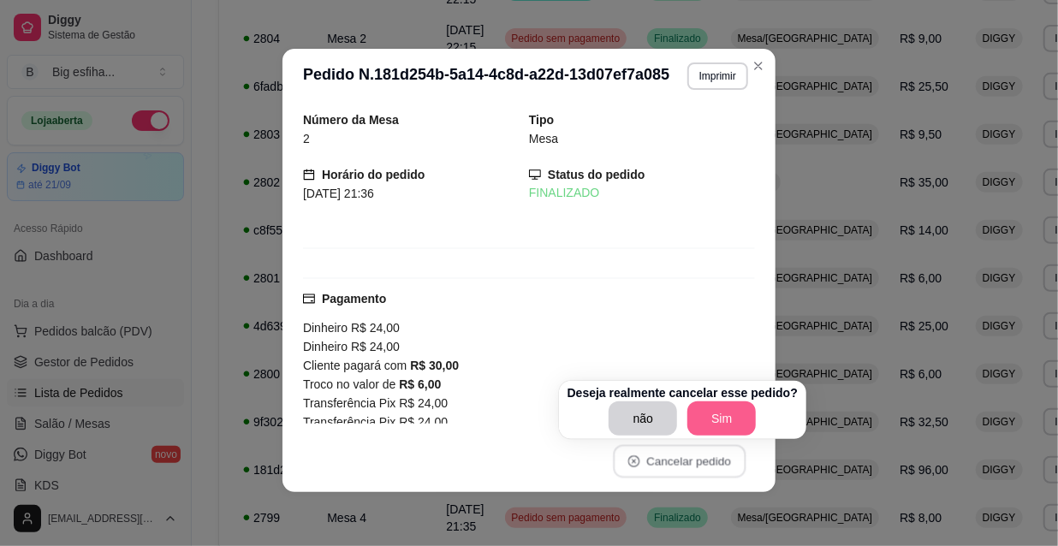
click at [710, 414] on button "Sim" at bounding box center [721, 418] width 68 height 34
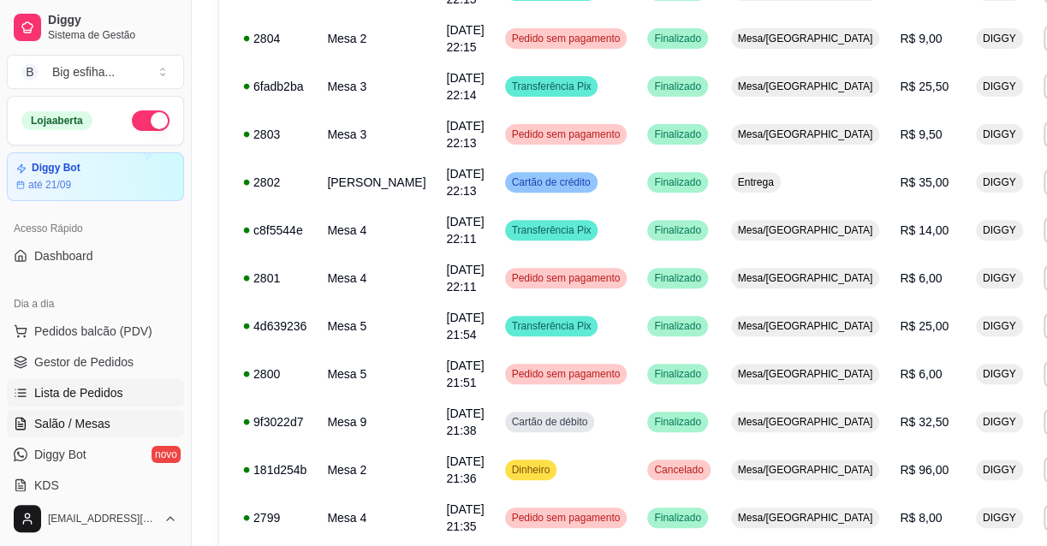
click at [113, 416] on link "Salão / Mesas" at bounding box center [95, 423] width 177 height 27
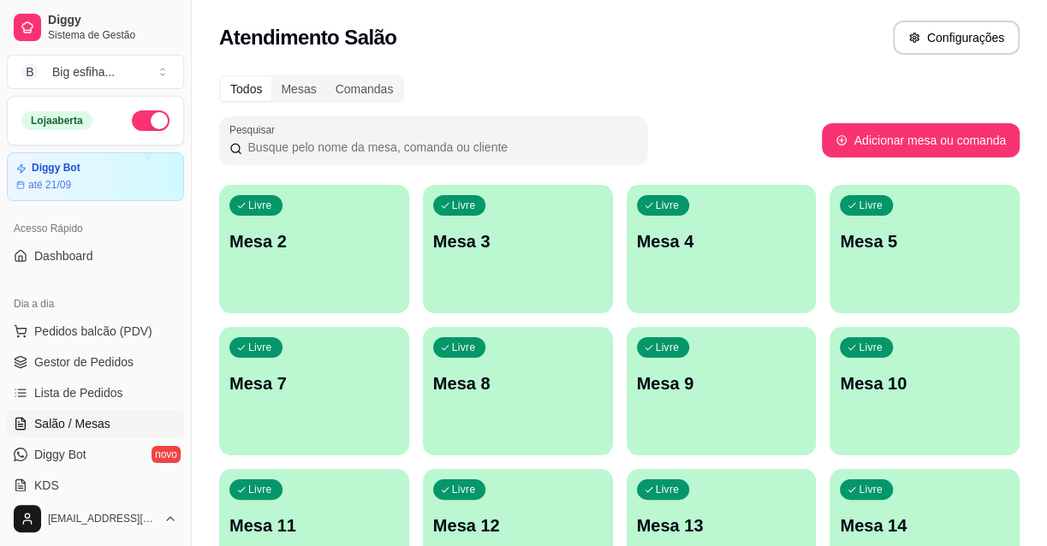
click at [300, 266] on div "Livre Mesa 2" at bounding box center [314, 239] width 190 height 108
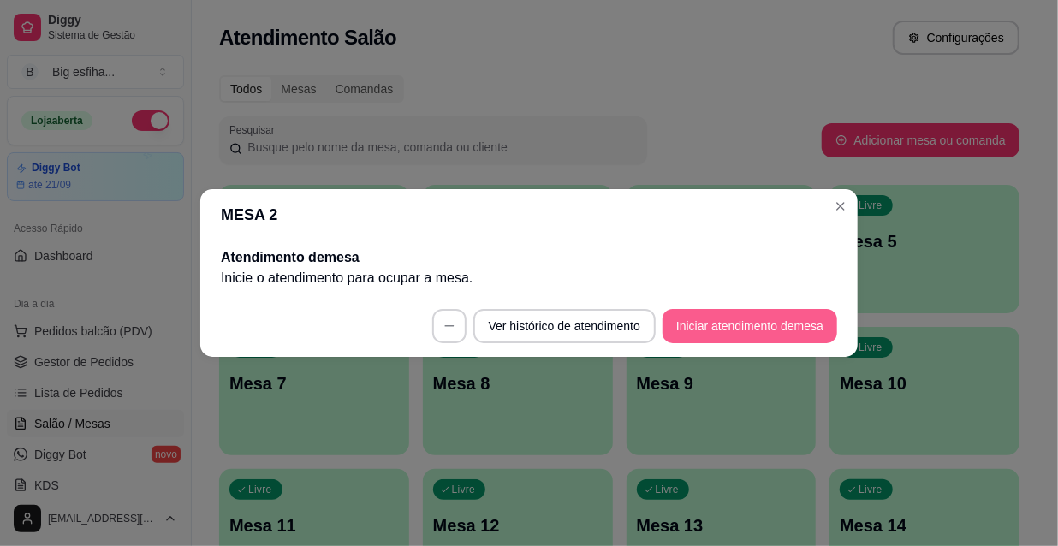
click at [772, 334] on button "Iniciar atendimento de mesa" at bounding box center [750, 326] width 175 height 34
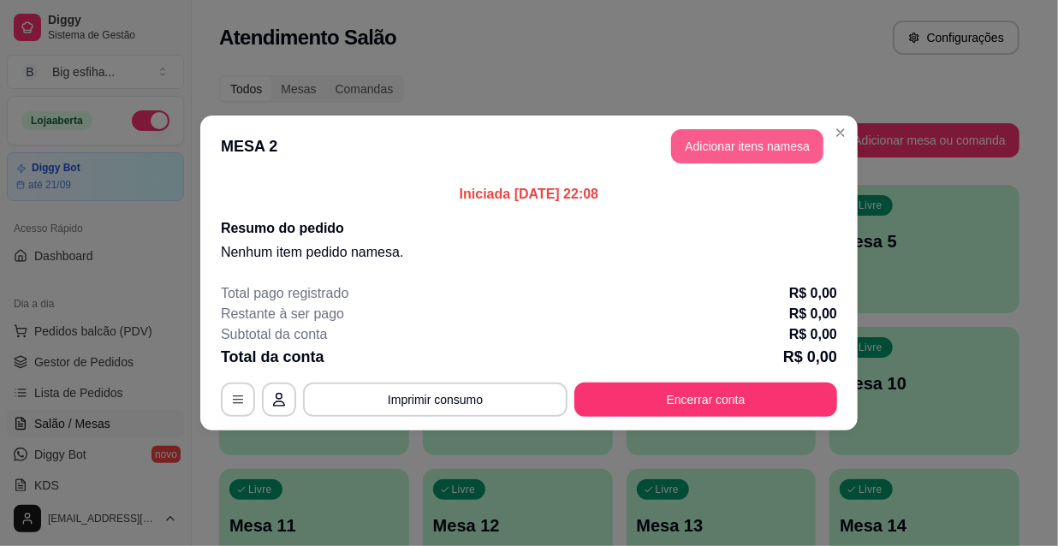
click at [735, 147] on button "Adicionar itens na mesa" at bounding box center [747, 146] width 152 height 34
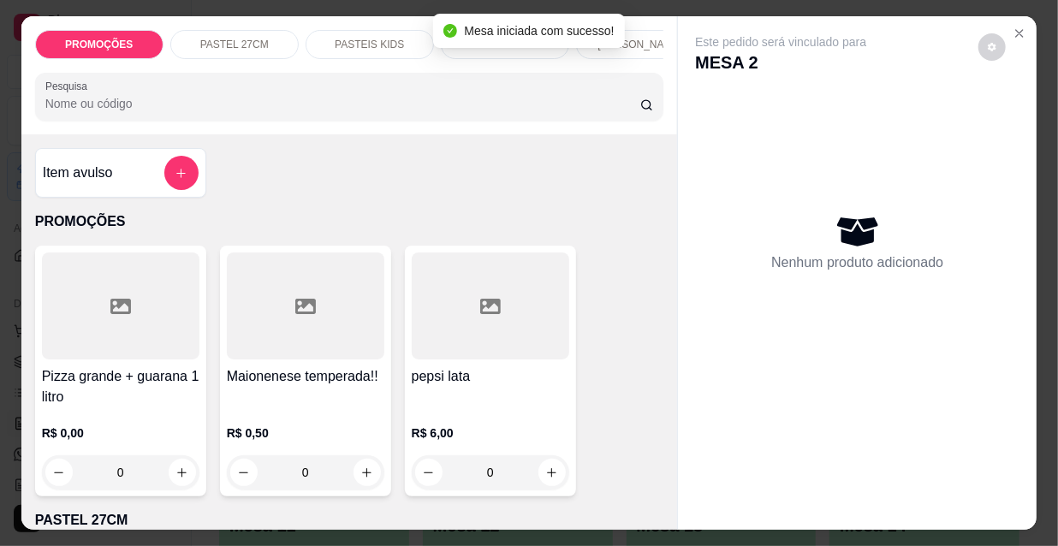
click at [151, 330] on div at bounding box center [120, 306] width 157 height 107
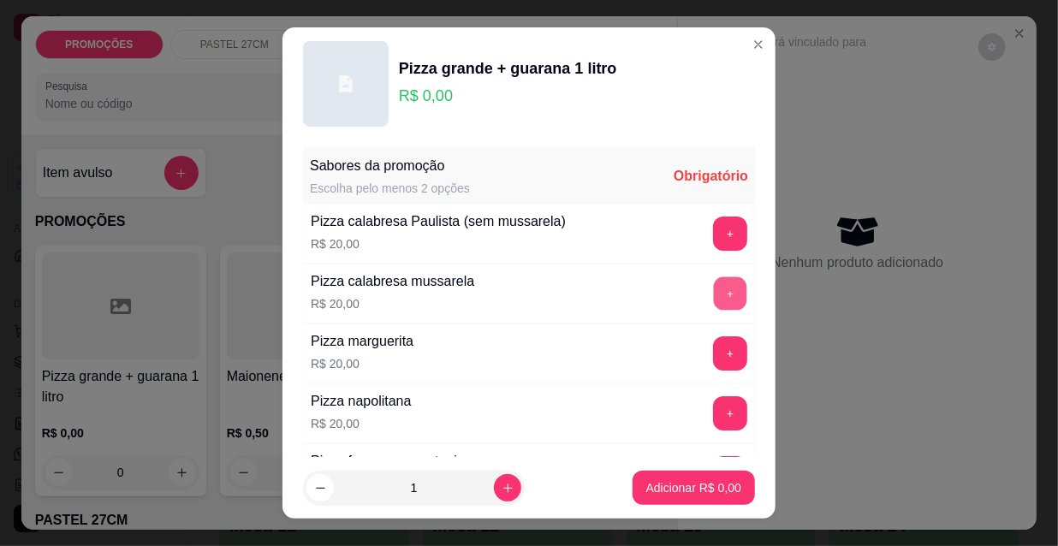
click at [714, 296] on button "+" at bounding box center [730, 293] width 33 height 33
click at [713, 354] on button "+" at bounding box center [730, 353] width 34 height 34
click at [710, 487] on p "Adicionar R$ 20,00" at bounding box center [690, 487] width 102 height 17
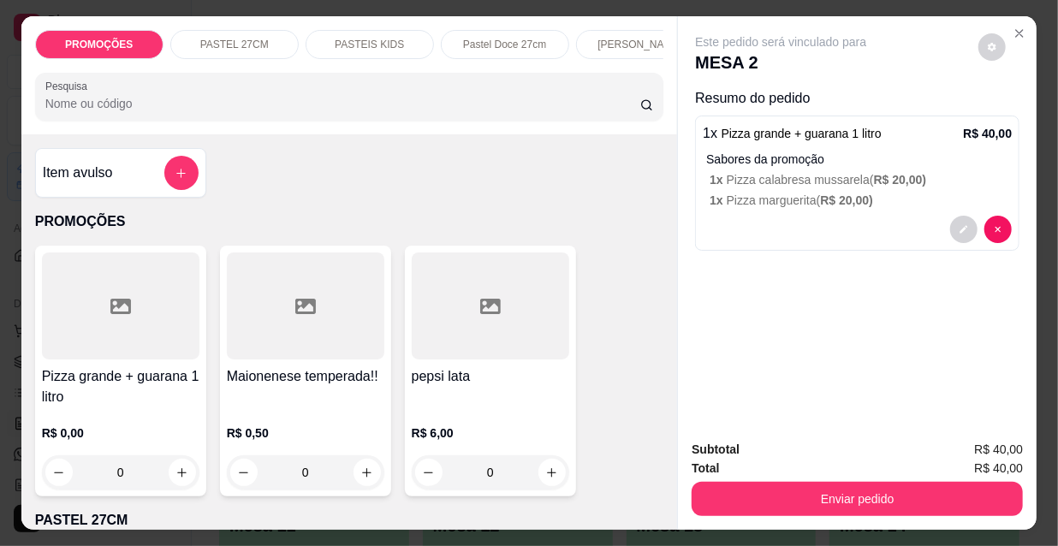
click at [96, 341] on div at bounding box center [120, 306] width 157 height 107
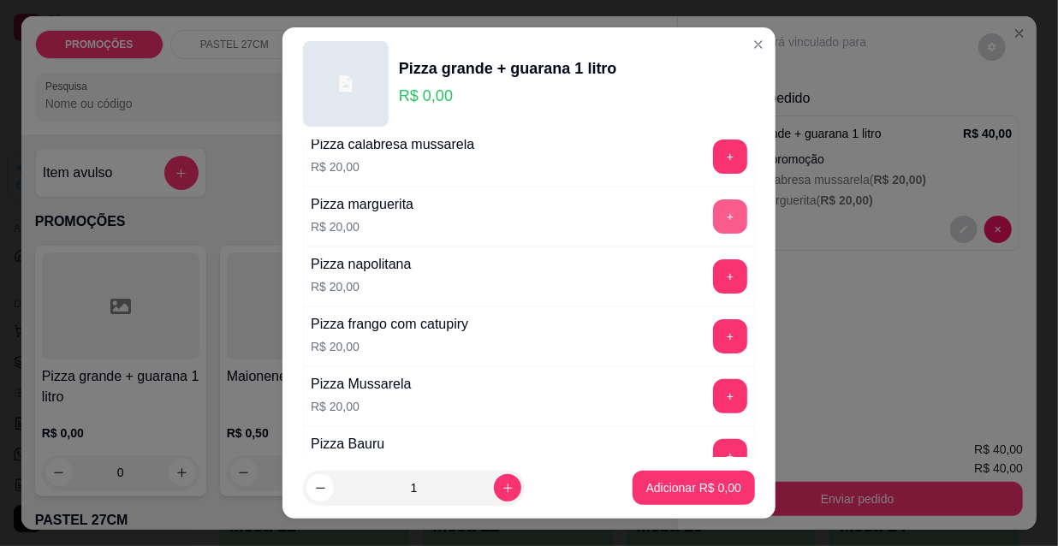
scroll to position [233, 0]
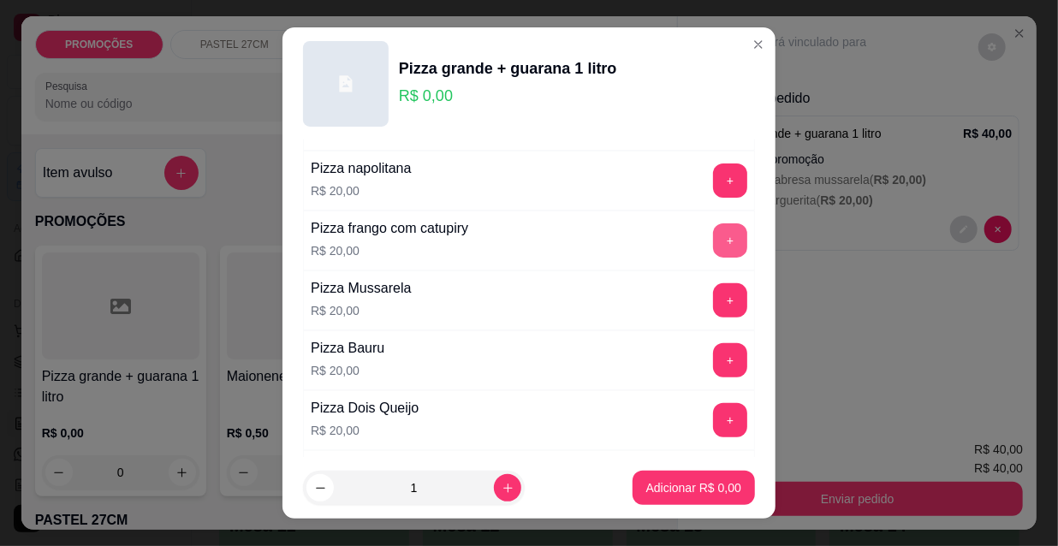
click at [713, 244] on button "+" at bounding box center [730, 240] width 34 height 34
click at [713, 355] on button "+" at bounding box center [730, 360] width 34 height 34
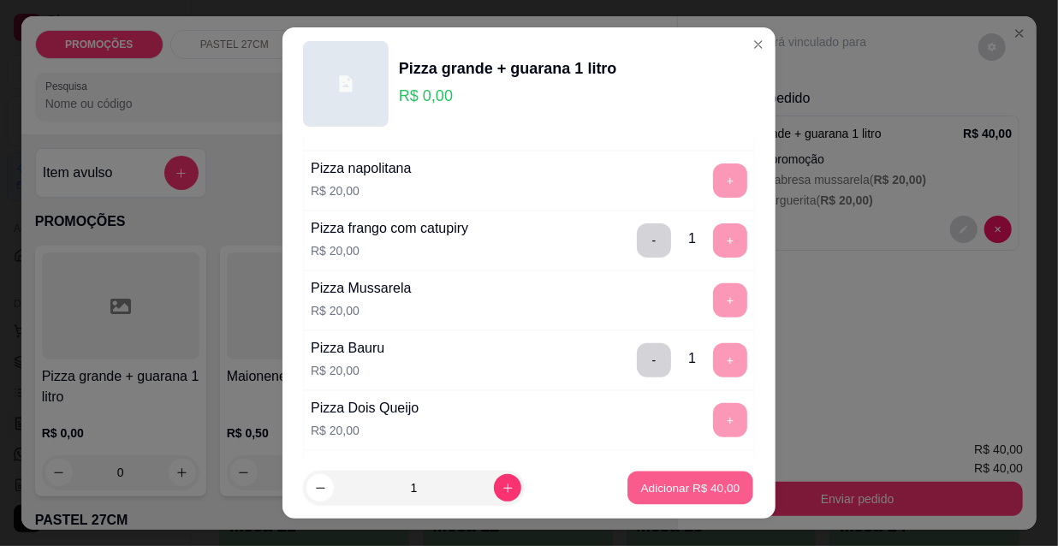
click at [704, 491] on p "Adicionar R$ 40,00" at bounding box center [690, 487] width 99 height 16
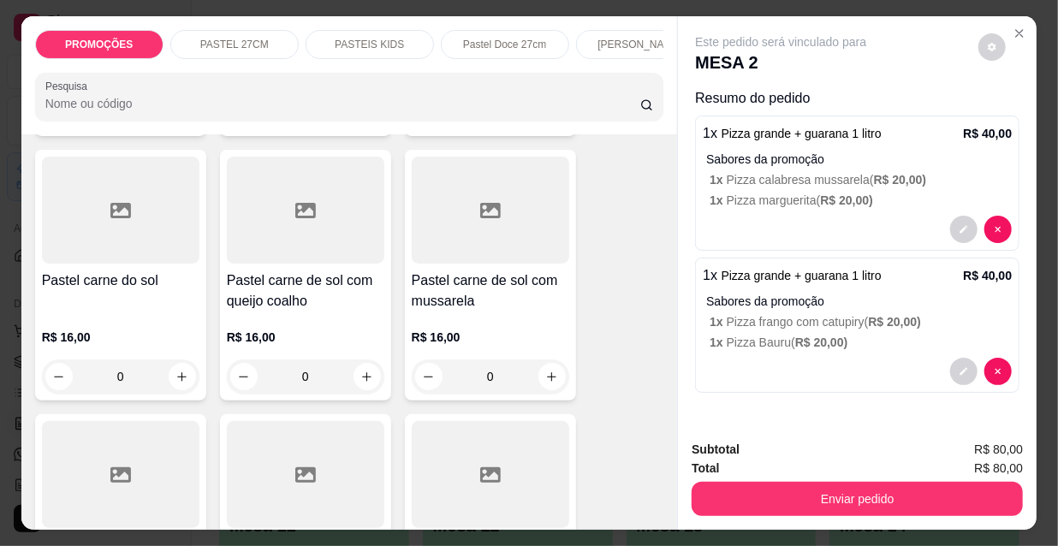
scroll to position [2178, 0]
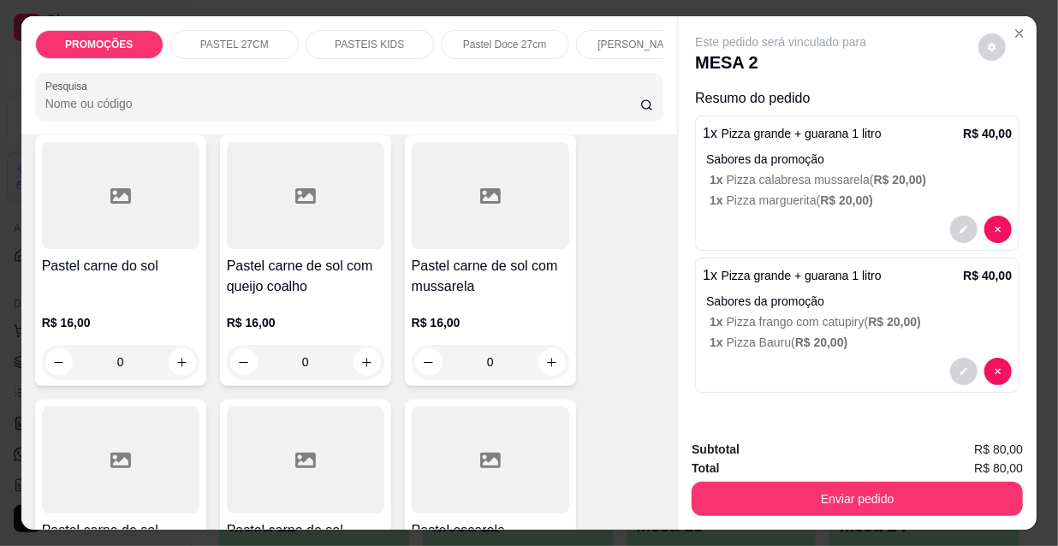
click at [475, 297] on div "R$ 16,00 0" at bounding box center [490, 338] width 157 height 82
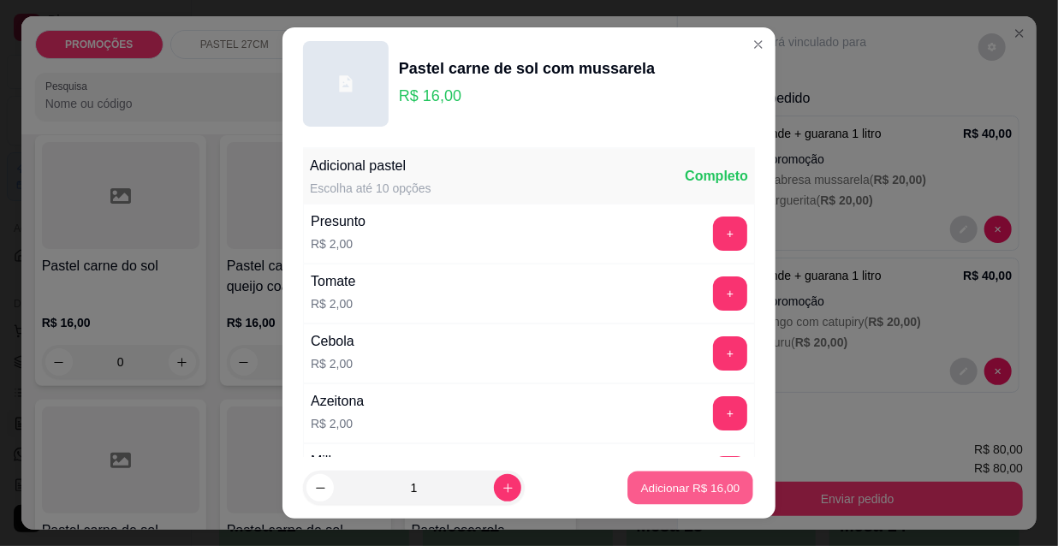
click at [663, 489] on p "Adicionar R$ 16,00" at bounding box center [690, 487] width 99 height 16
type input "1"
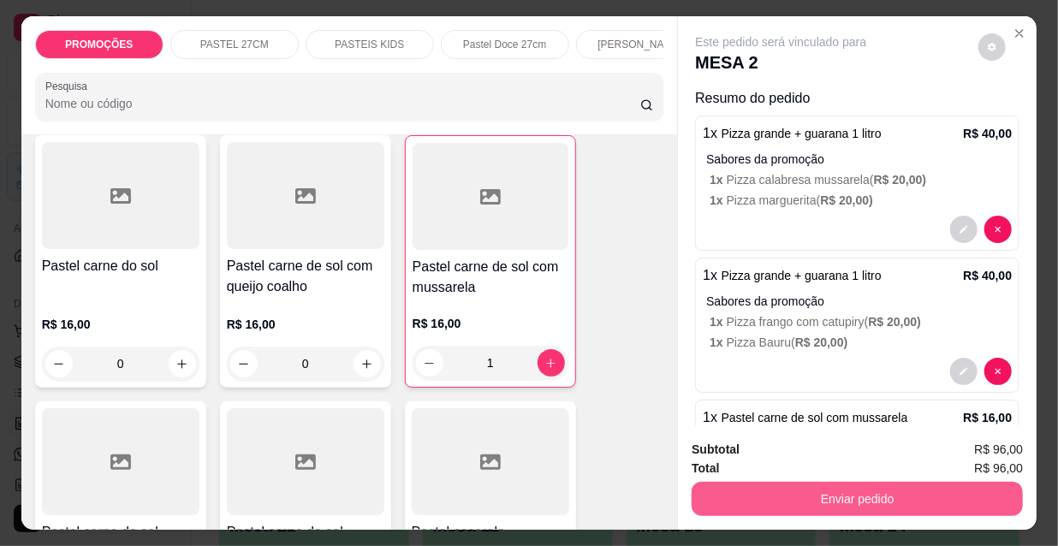
click at [890, 502] on button "Enviar pedido" at bounding box center [857, 499] width 331 height 34
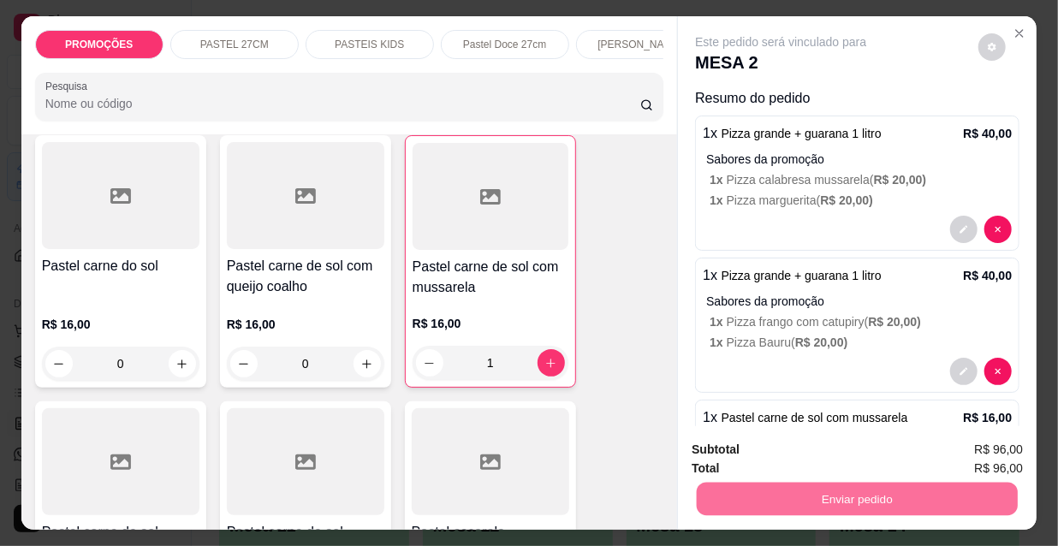
click at [789, 443] on button "Não registrar e enviar pedido" at bounding box center [802, 451] width 178 height 33
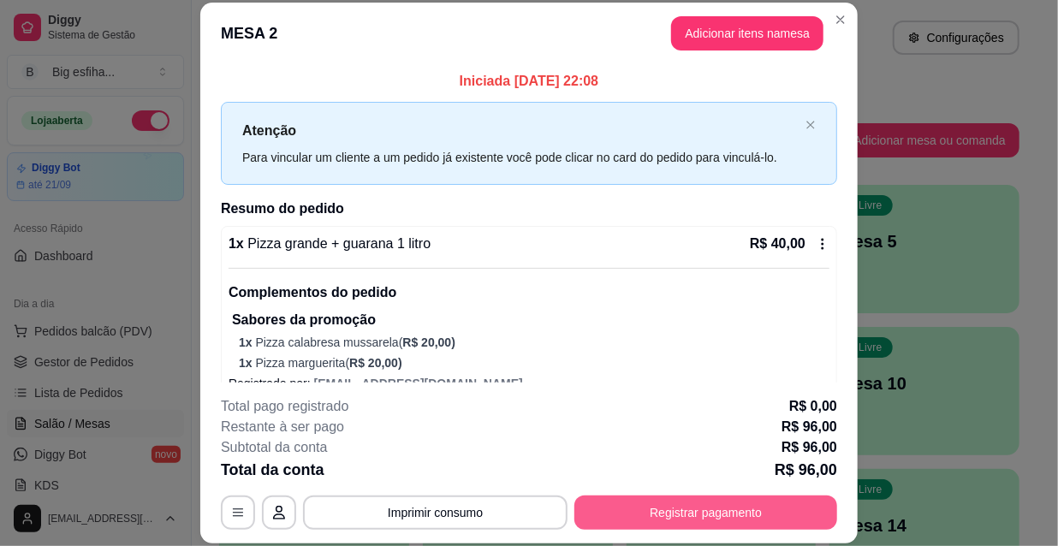
click at [650, 516] on button "Registrar pagamento" at bounding box center [705, 513] width 263 height 34
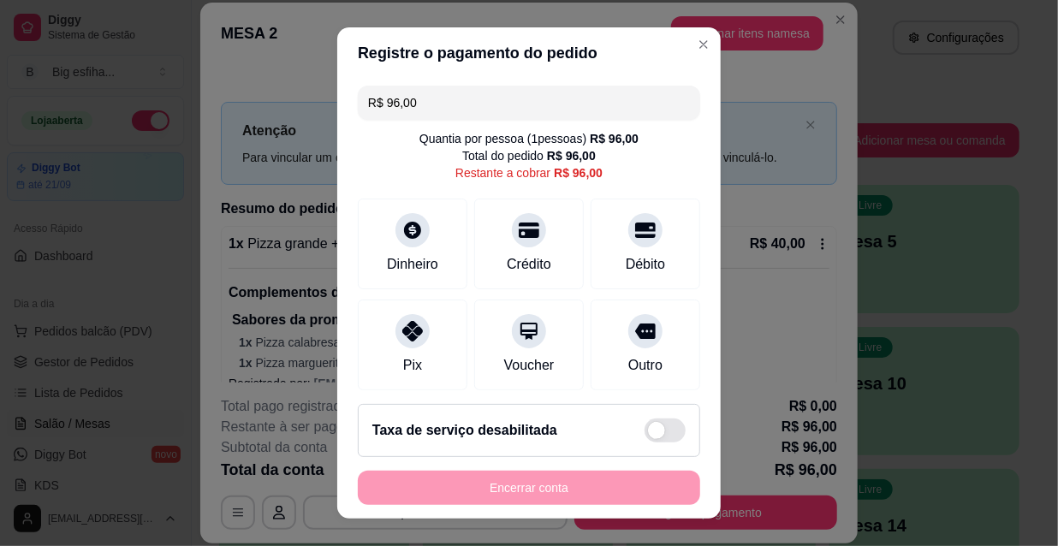
click at [425, 117] on input "R$ 96,00" at bounding box center [529, 103] width 322 height 34
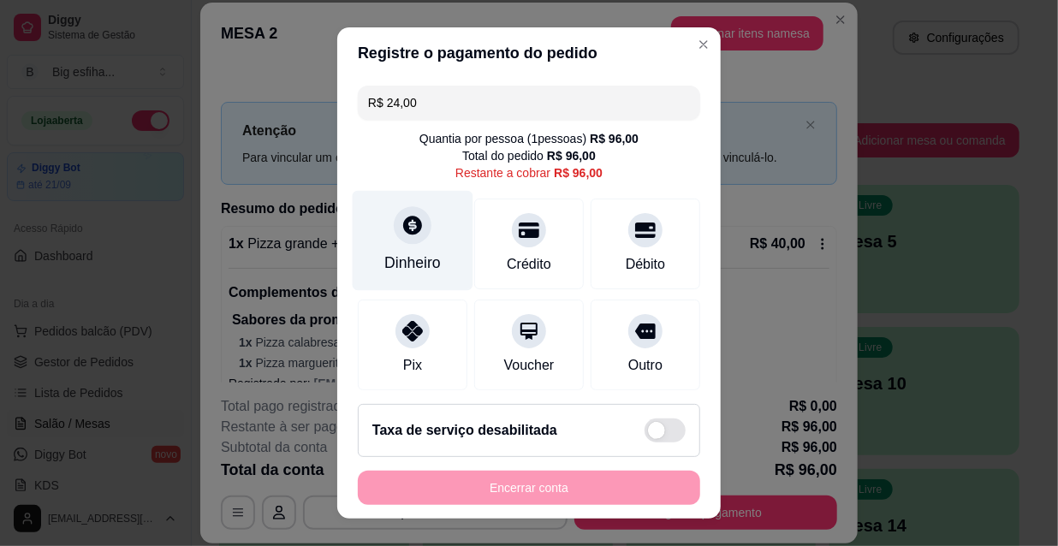
click at [384, 243] on div "Dinheiro" at bounding box center [413, 241] width 121 height 100
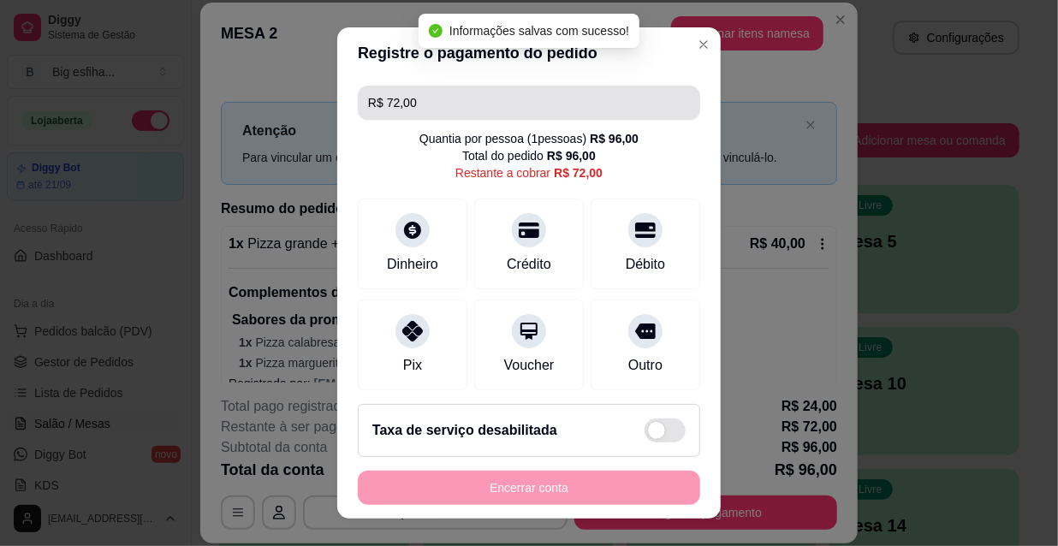
click at [430, 99] on input "R$ 72,00" at bounding box center [529, 103] width 322 height 34
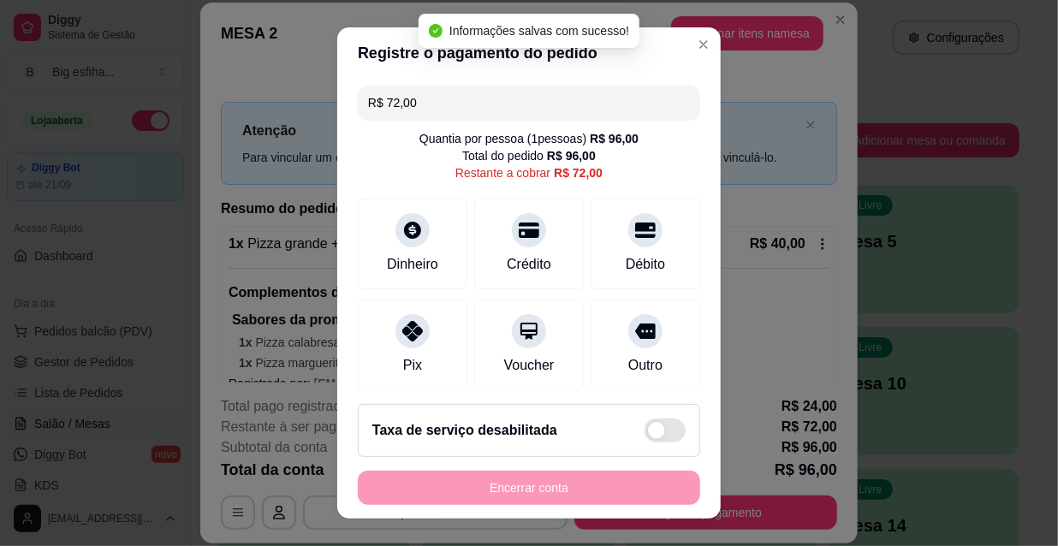
click at [430, 99] on input "R$ 72,00" at bounding box center [529, 103] width 322 height 34
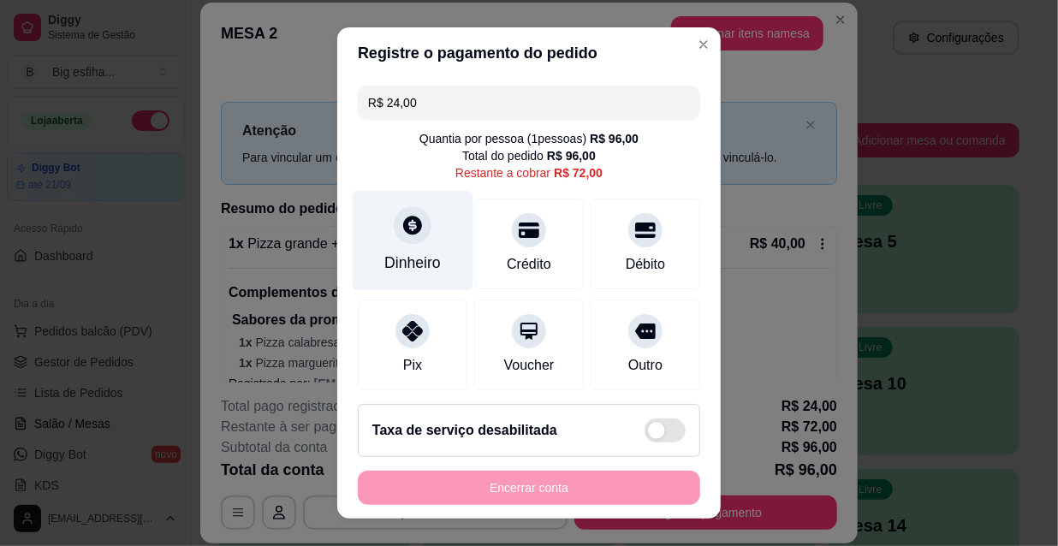
type input "R$ 24,00"
click at [377, 252] on div "Dinheiro" at bounding box center [413, 241] width 121 height 100
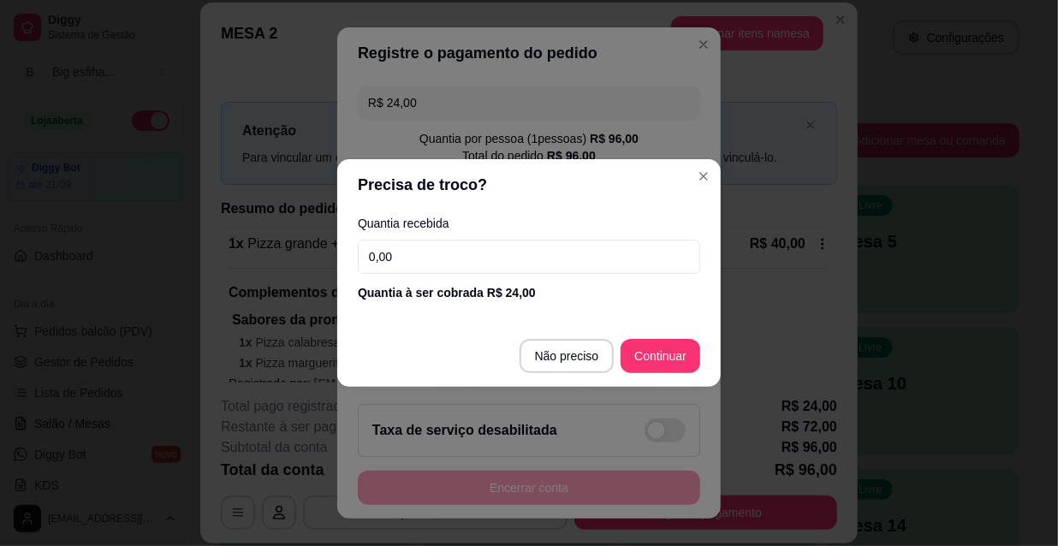
click at [474, 247] on input "0,00" at bounding box center [529, 257] width 342 height 34
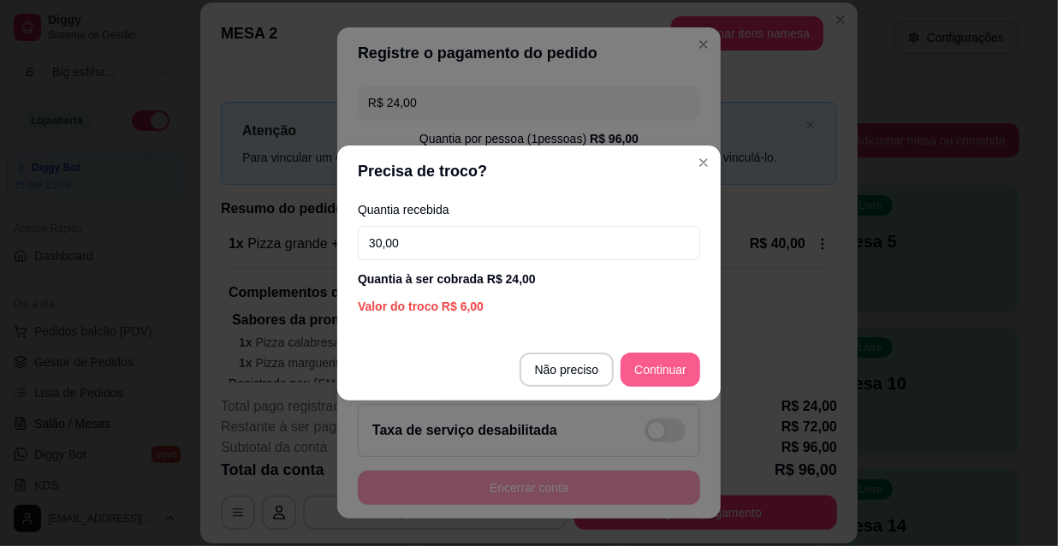
type input "30,00"
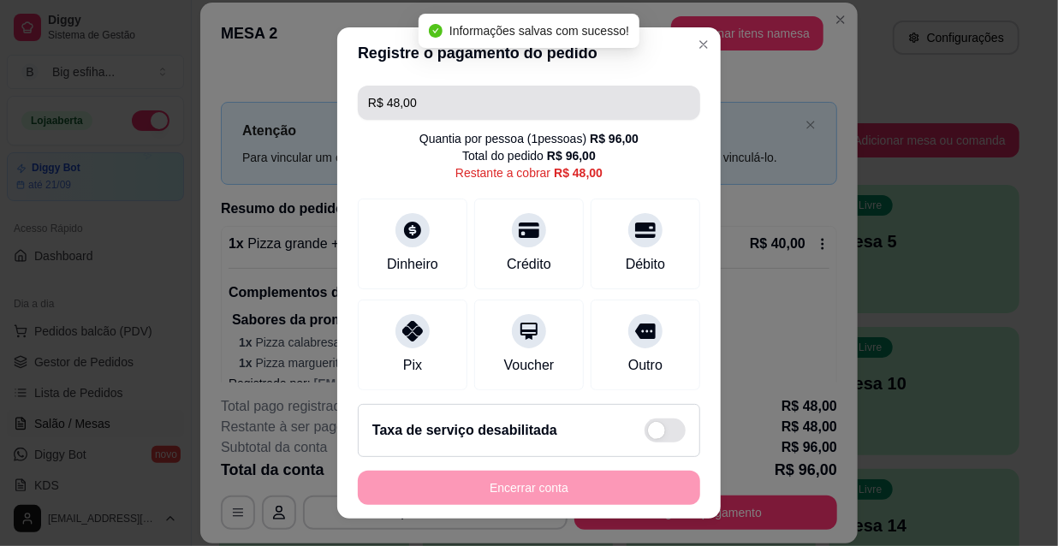
click at [425, 100] on input "R$ 48,00" at bounding box center [529, 103] width 322 height 34
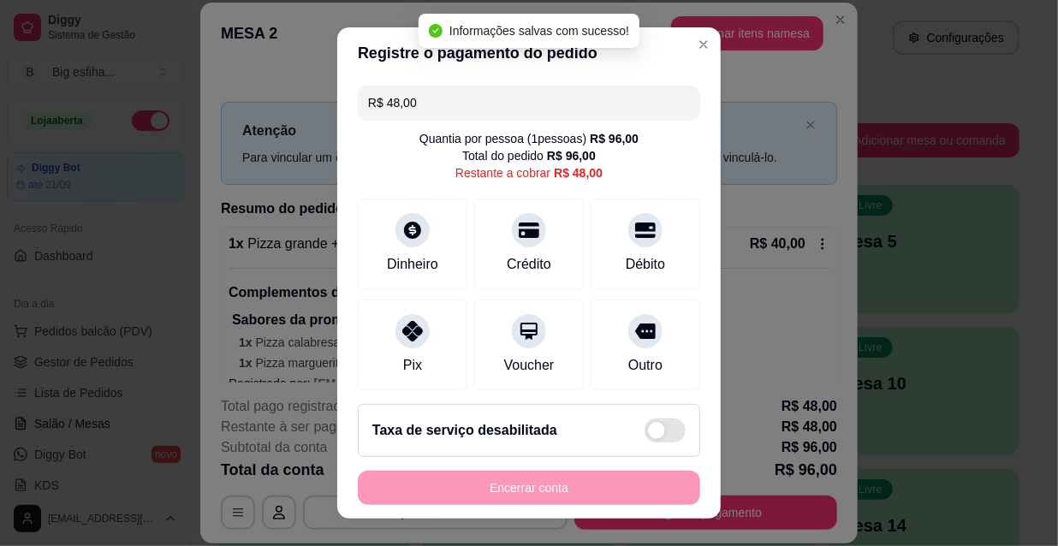
click at [425, 100] on input "R$ 48,00" at bounding box center [529, 103] width 322 height 34
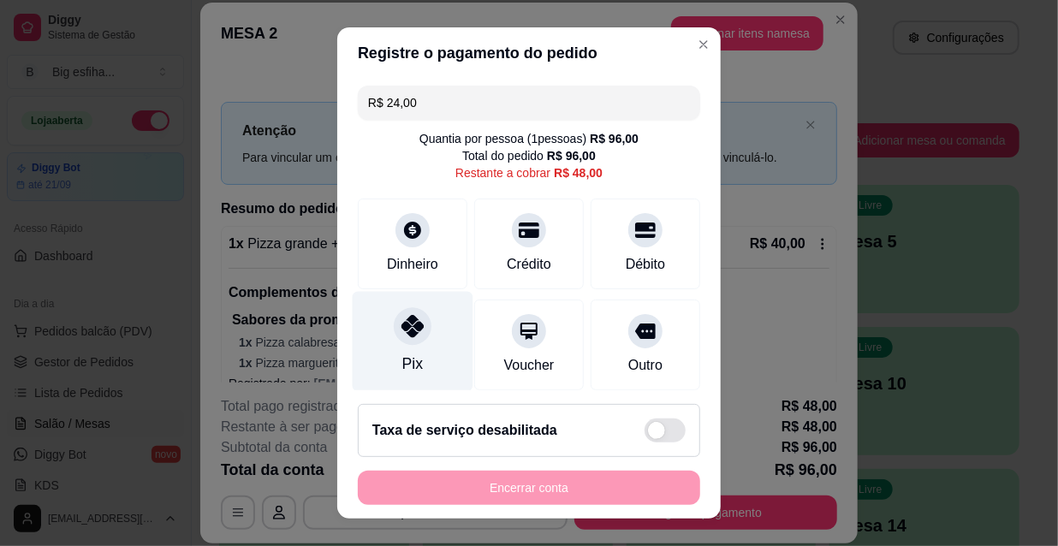
click at [402, 342] on div at bounding box center [413, 326] width 38 height 38
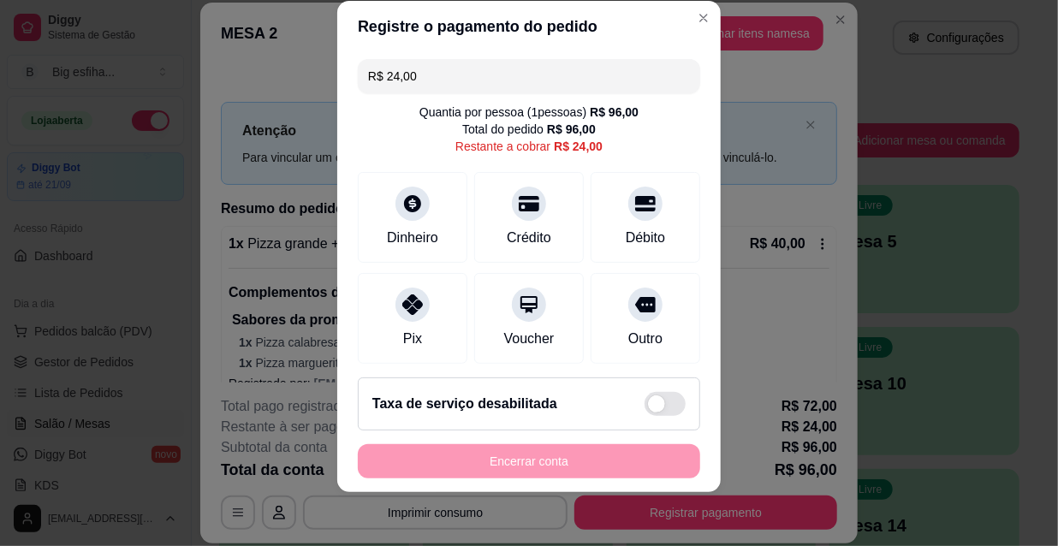
scroll to position [0, 0]
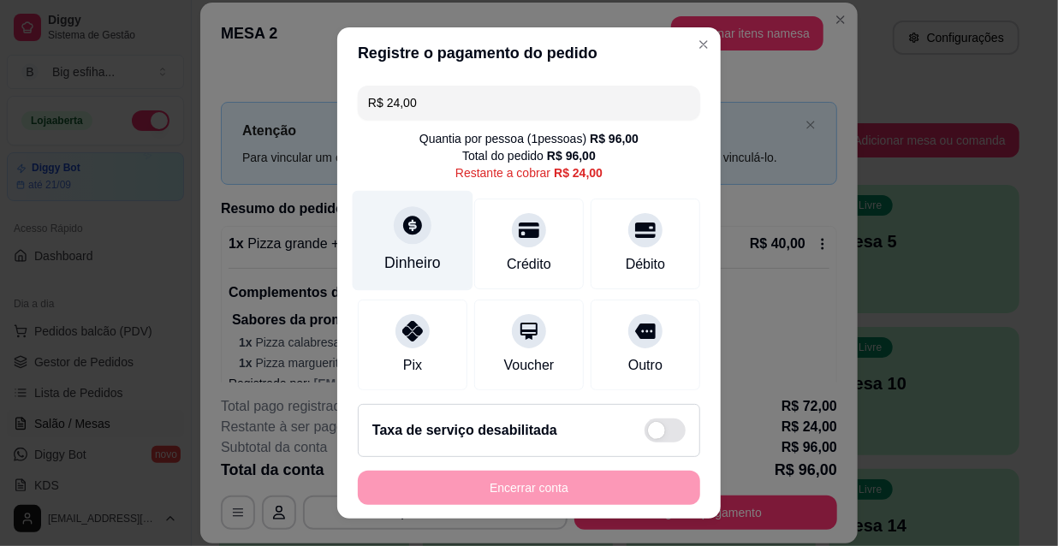
click at [404, 225] on icon at bounding box center [412, 225] width 22 height 22
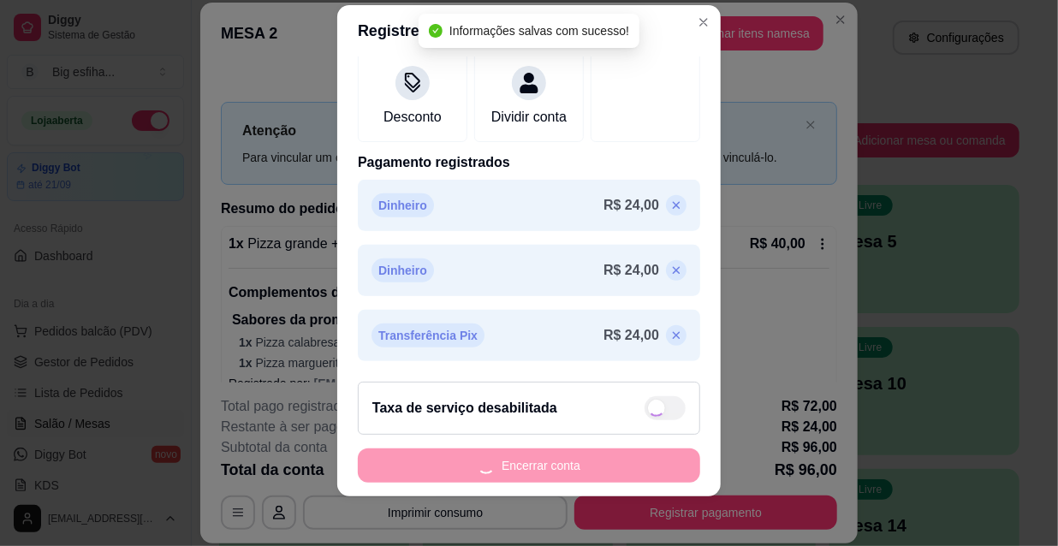
scroll to position [27, 0]
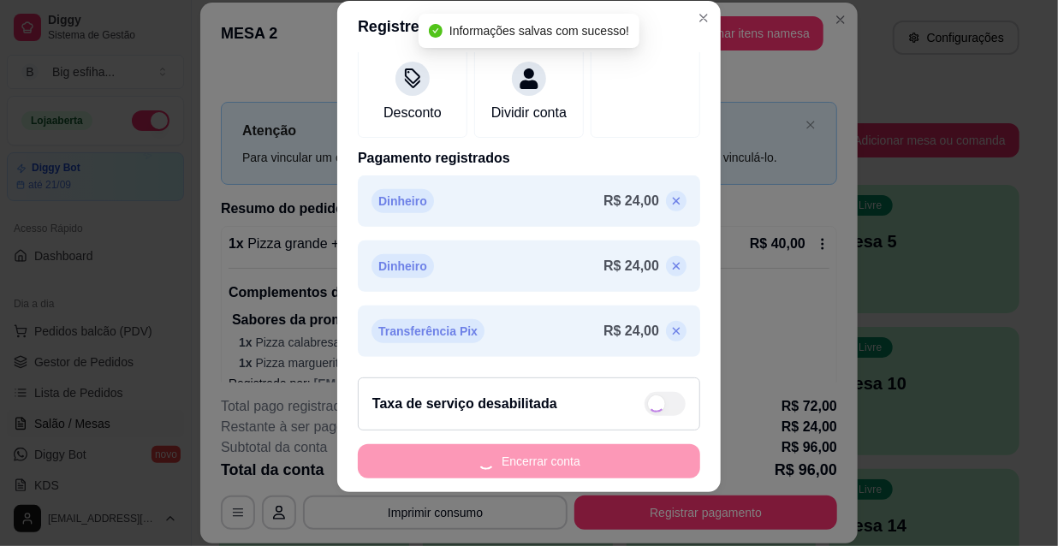
type input "R$ 0,00"
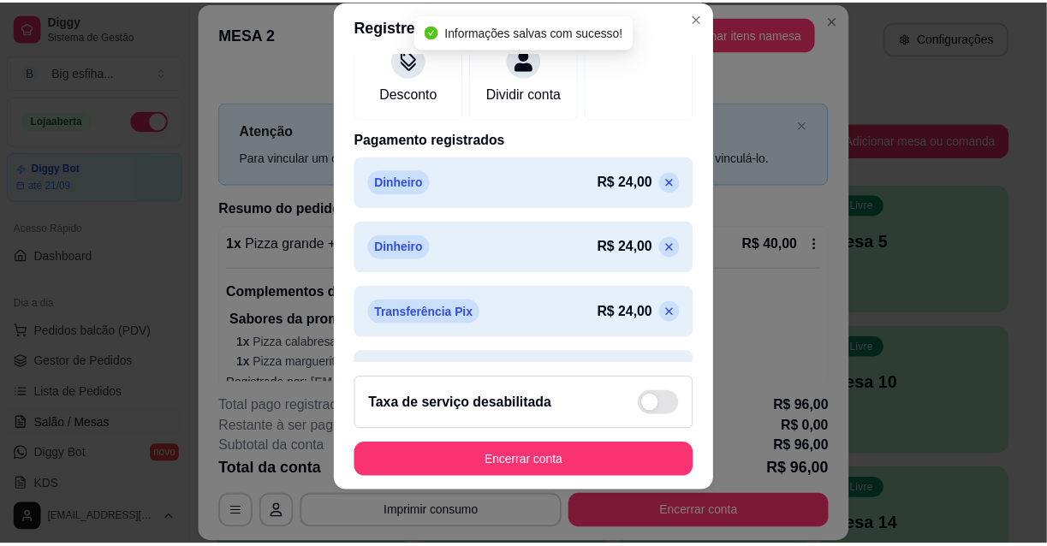
scroll to position [394, 0]
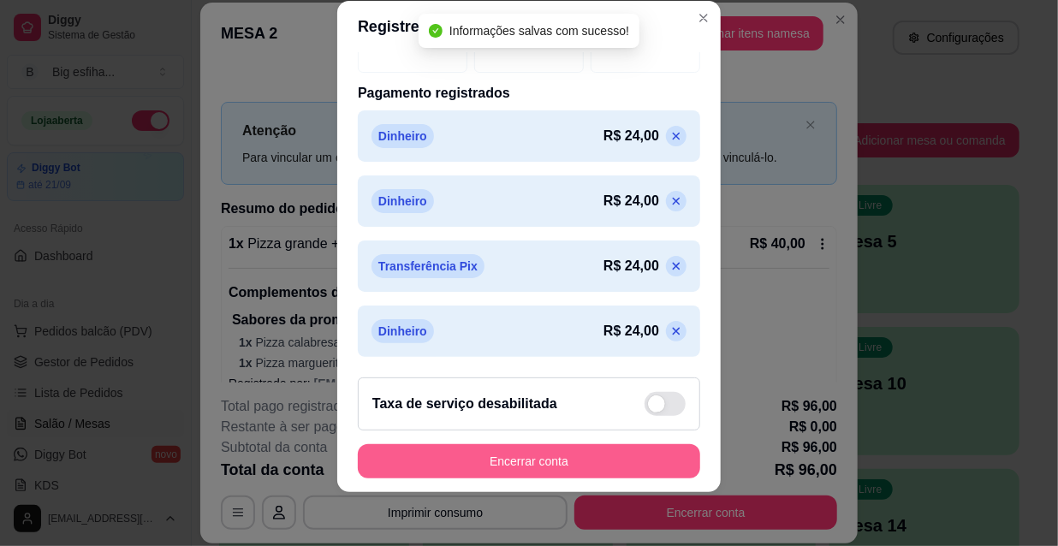
click at [515, 449] on button "Encerrar conta" at bounding box center [529, 461] width 342 height 34
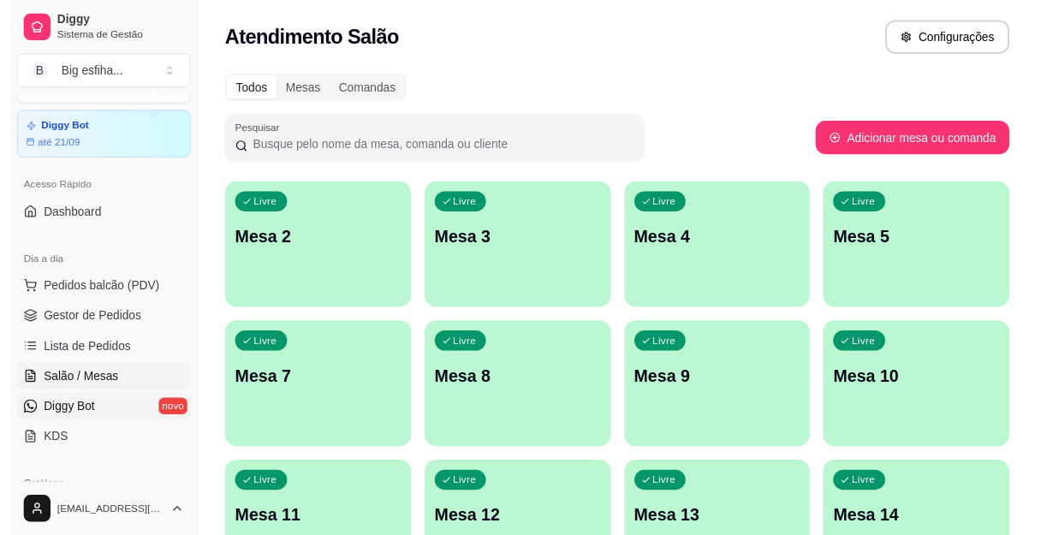
scroll to position [155, 0]
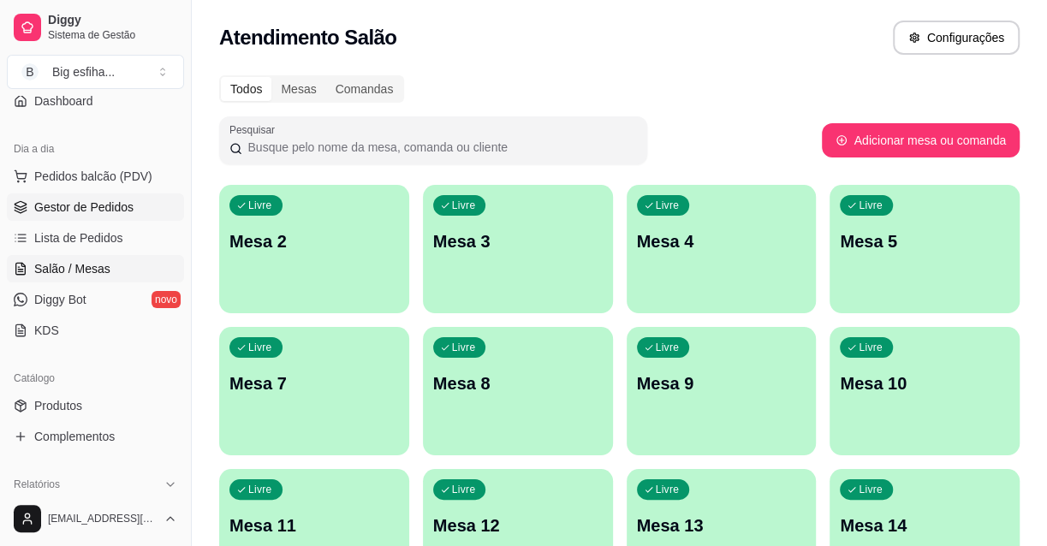
click at [85, 199] on span "Gestor de Pedidos" at bounding box center [83, 207] width 99 height 17
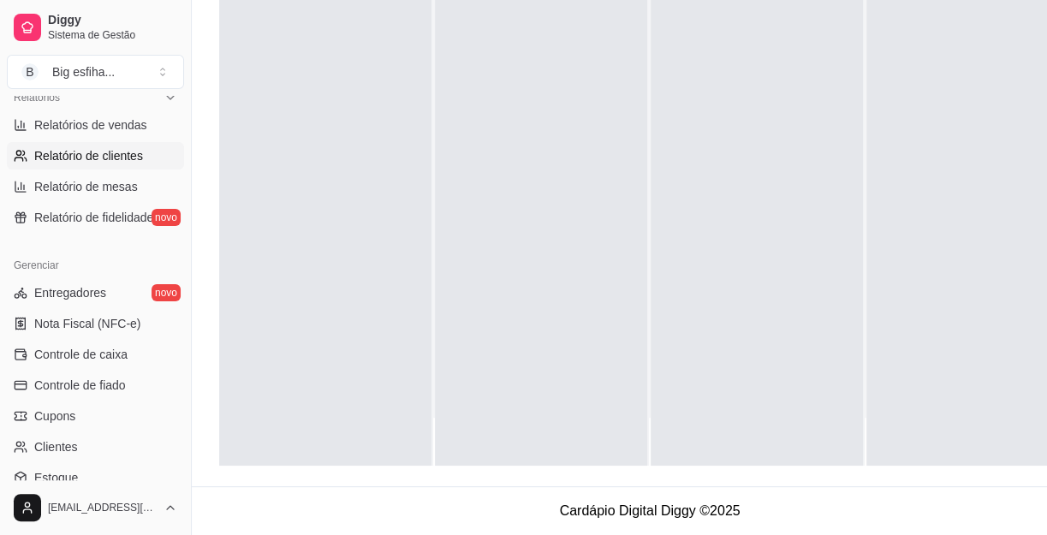
scroll to position [544, 0]
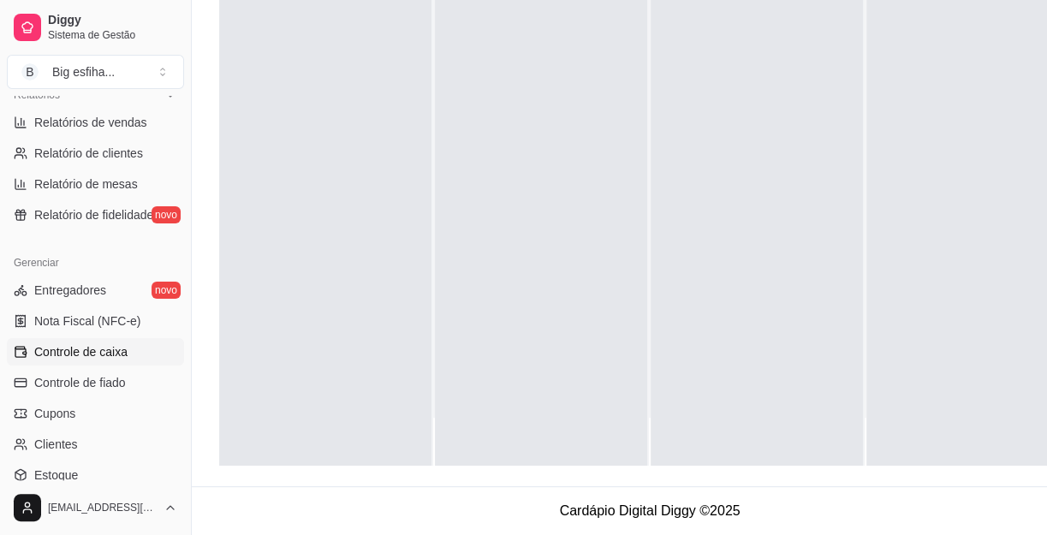
click at [131, 354] on link "Controle de caixa" at bounding box center [95, 351] width 177 height 27
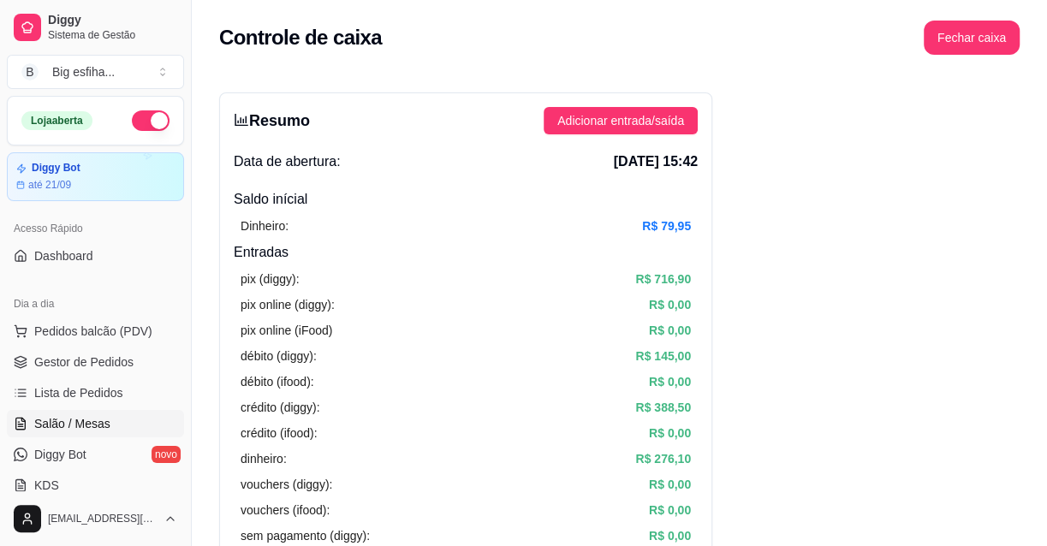
click at [90, 422] on span "Salão / Mesas" at bounding box center [72, 423] width 76 height 17
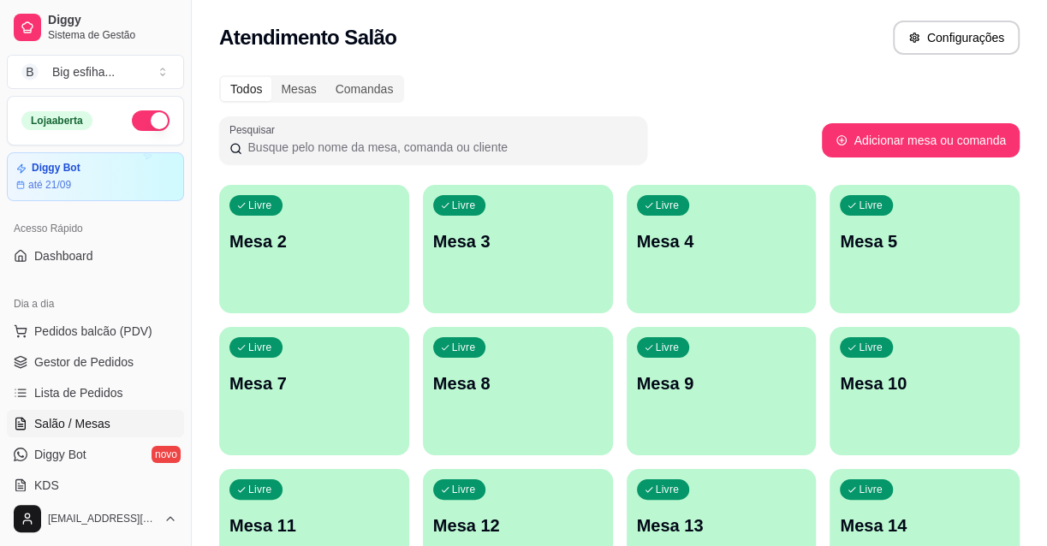
click at [265, 297] on button "Livre Mesa 2" at bounding box center [314, 249] width 190 height 128
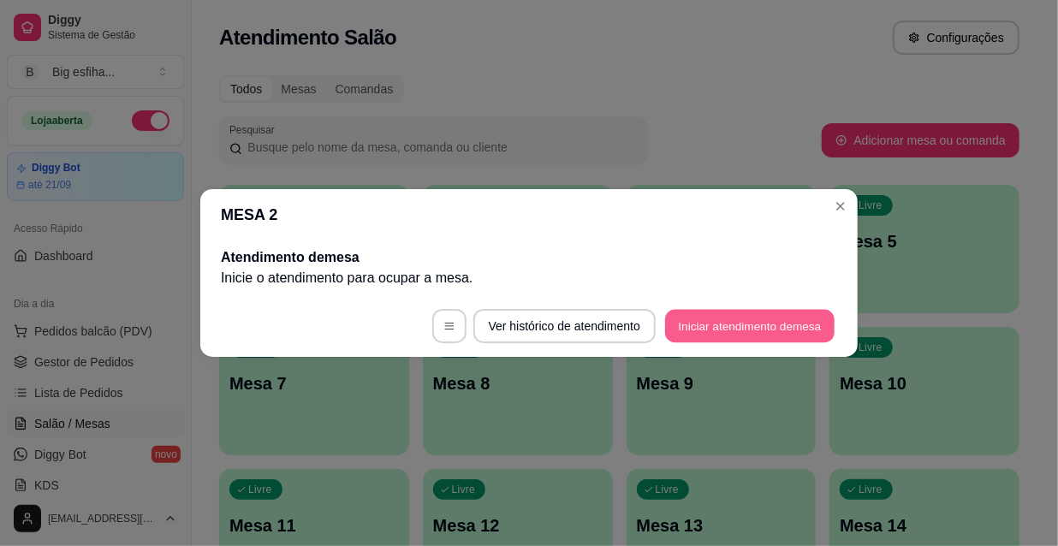
click at [673, 314] on button "Iniciar atendimento de mesa" at bounding box center [749, 326] width 169 height 33
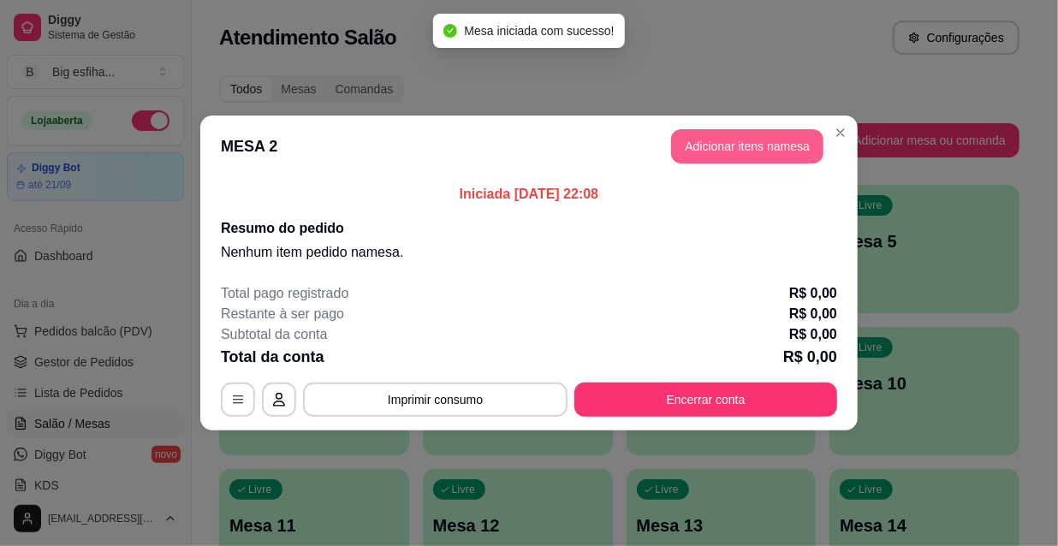
click at [735, 135] on button "Adicionar itens na mesa" at bounding box center [747, 146] width 152 height 34
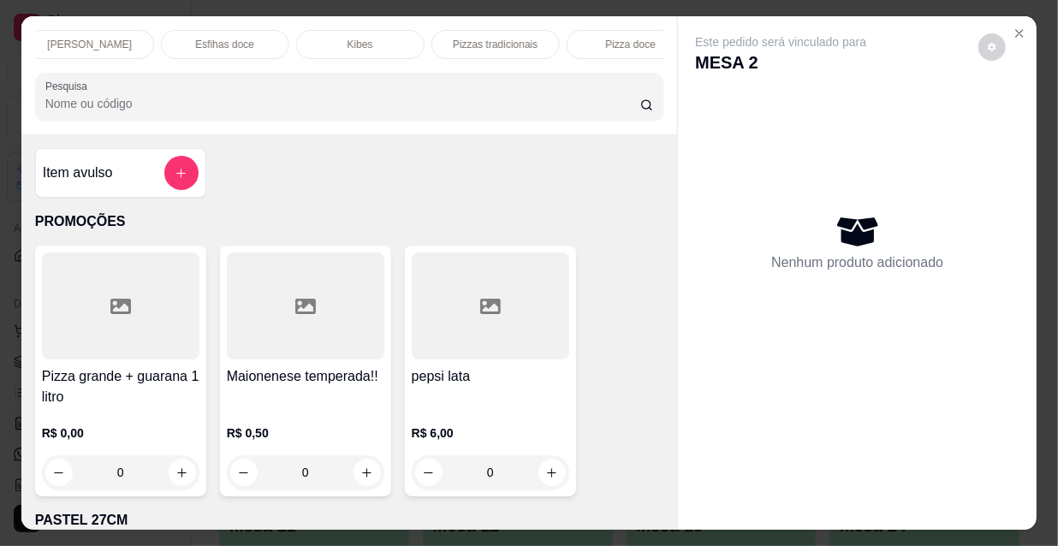
scroll to position [0, 986]
click at [415, 42] on div "Refrigerante" at bounding box center [465, 44] width 128 height 29
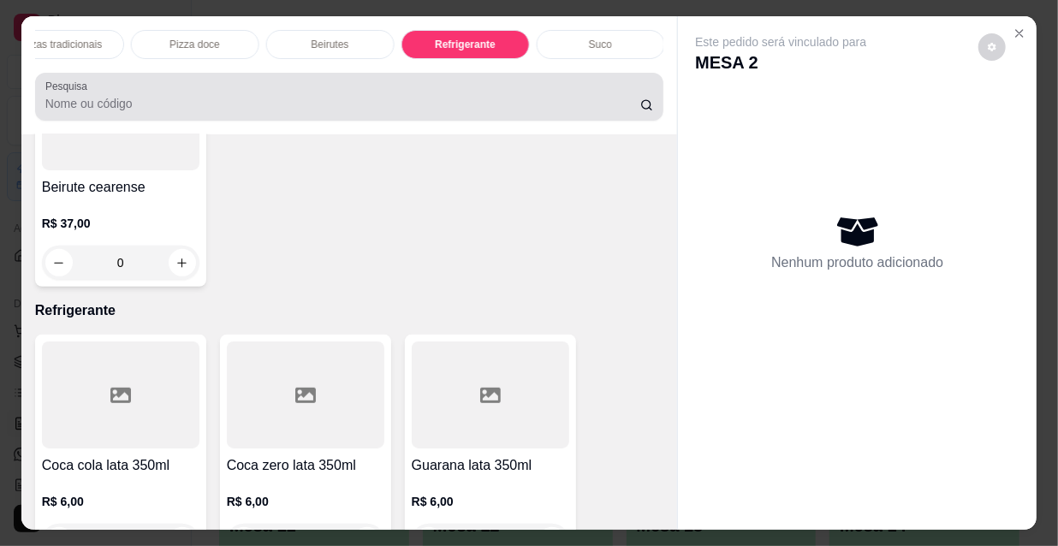
scroll to position [44, 0]
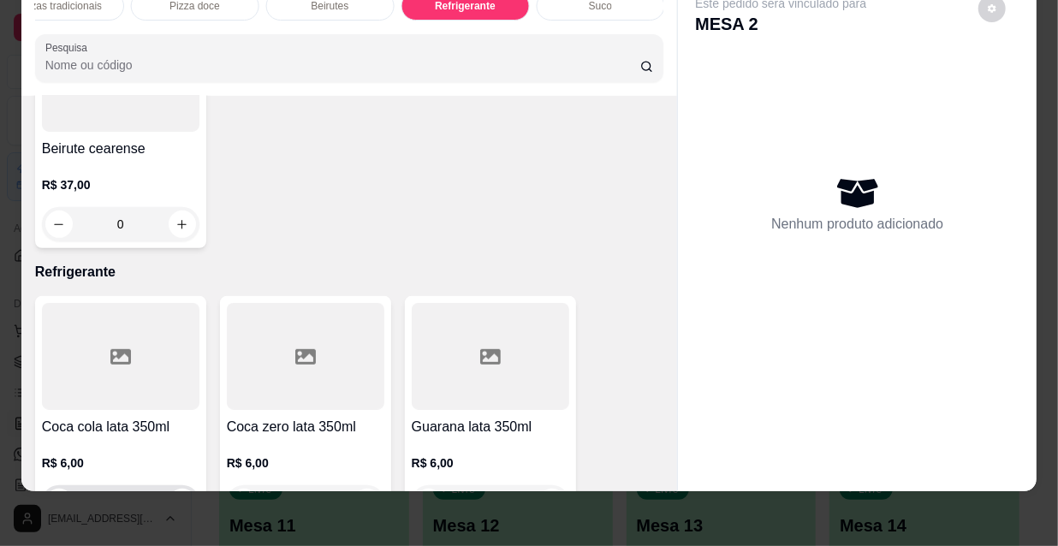
click at [177, 496] on icon "increase-product-quantity" at bounding box center [181, 502] width 13 height 13
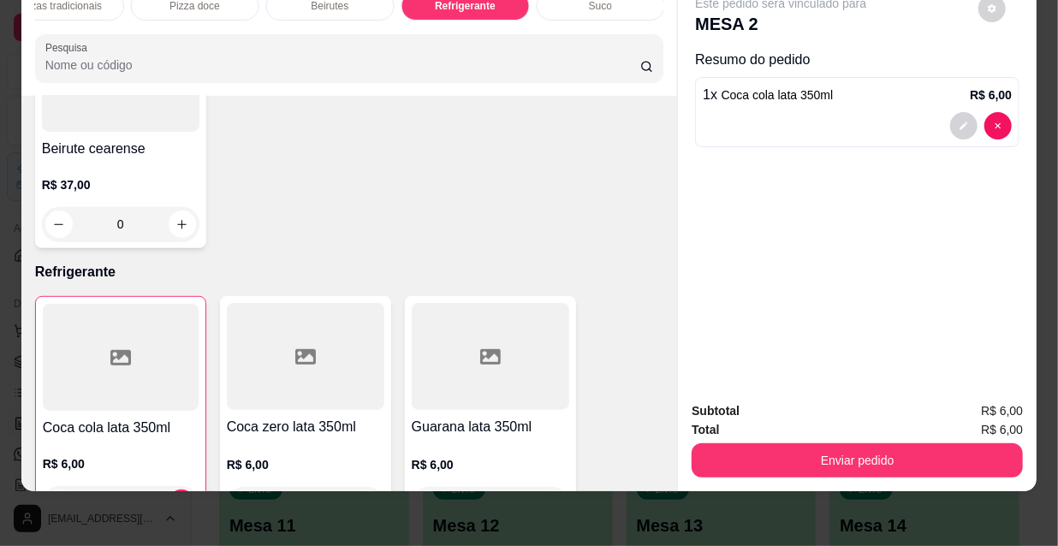
type input "1"
click at [728, 468] on div "Subtotal R$ 6,00 Total R$ 6,00 Enviar pedido" at bounding box center [857, 440] width 359 height 104
click at [728, 467] on div "Subtotal R$ 6,00 Total R$ 6,00 Enviar pedido" at bounding box center [857, 440] width 359 height 104
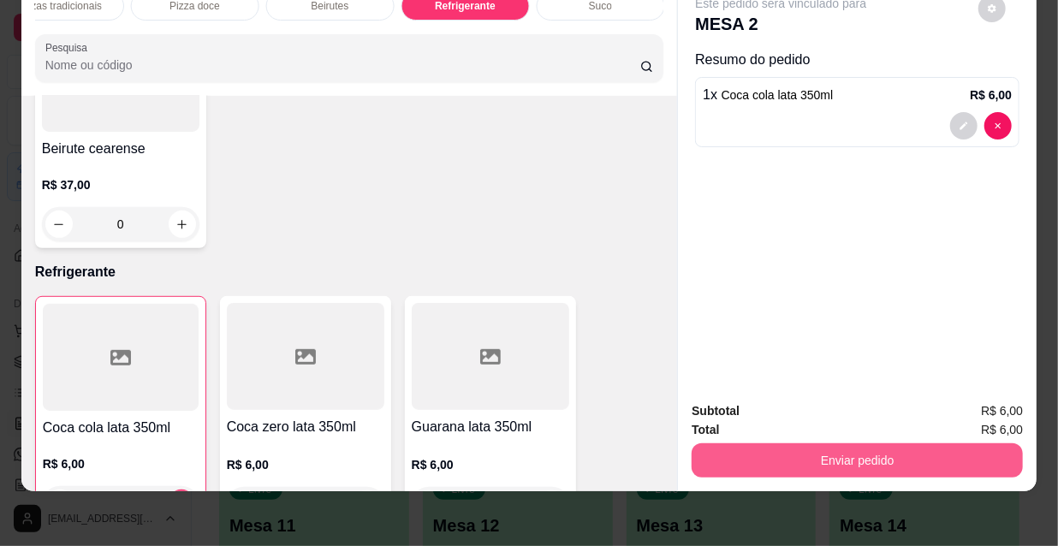
click at [729, 455] on button "Enviar pedido" at bounding box center [857, 460] width 331 height 34
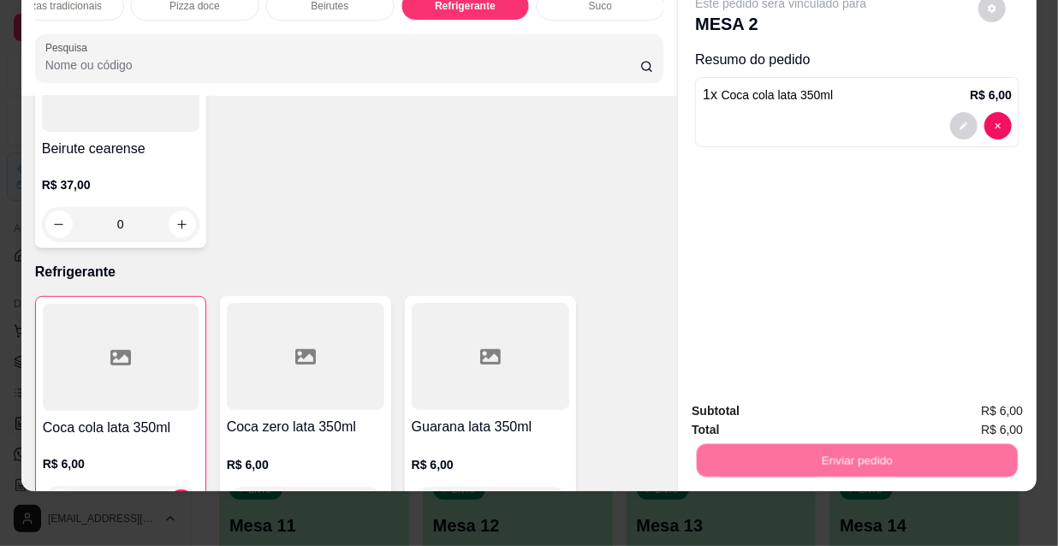
click at [761, 401] on button "Não registrar e enviar pedido" at bounding box center [802, 406] width 178 height 33
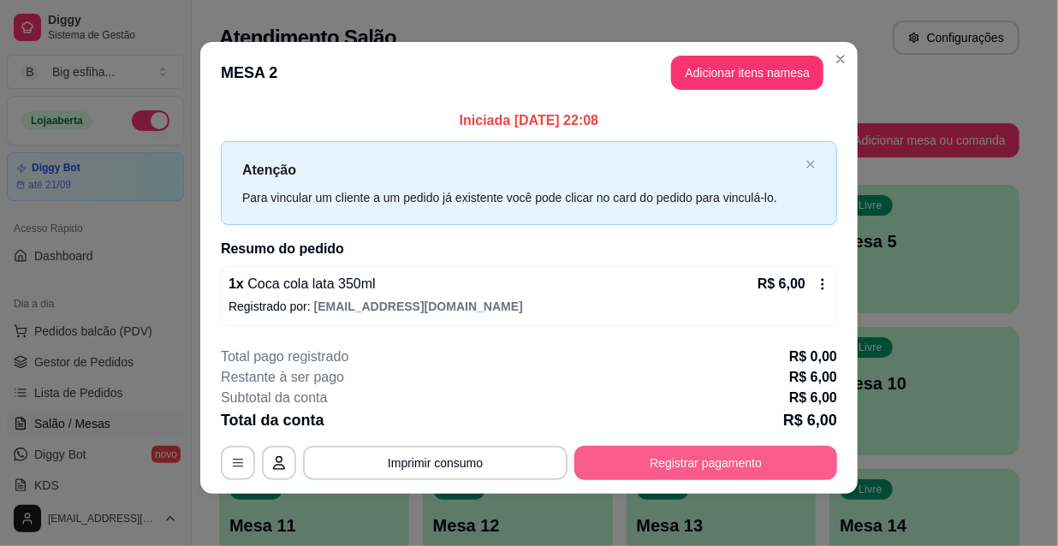
scroll to position [7, 0]
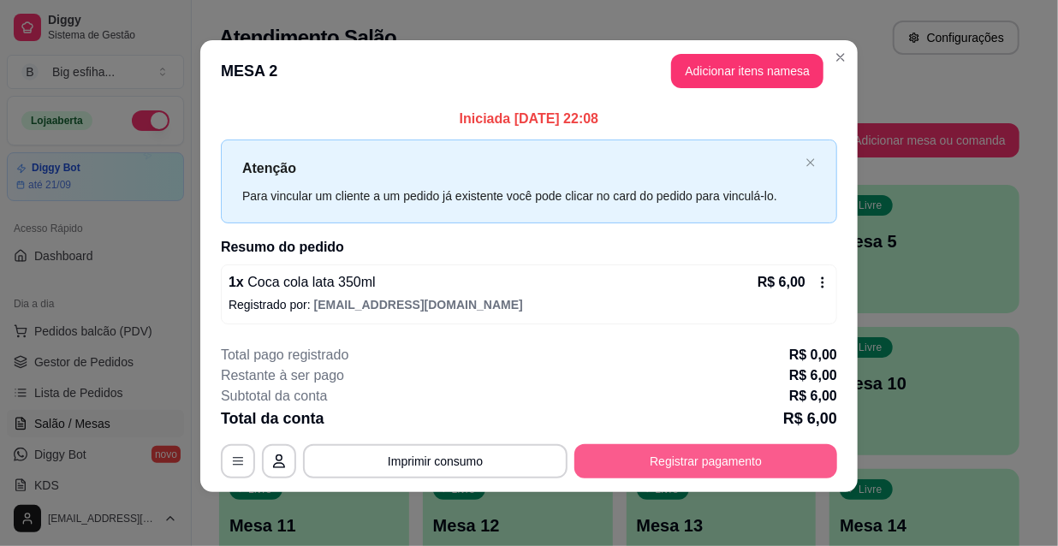
click at [655, 455] on button "Registrar pagamento" at bounding box center [705, 461] width 263 height 34
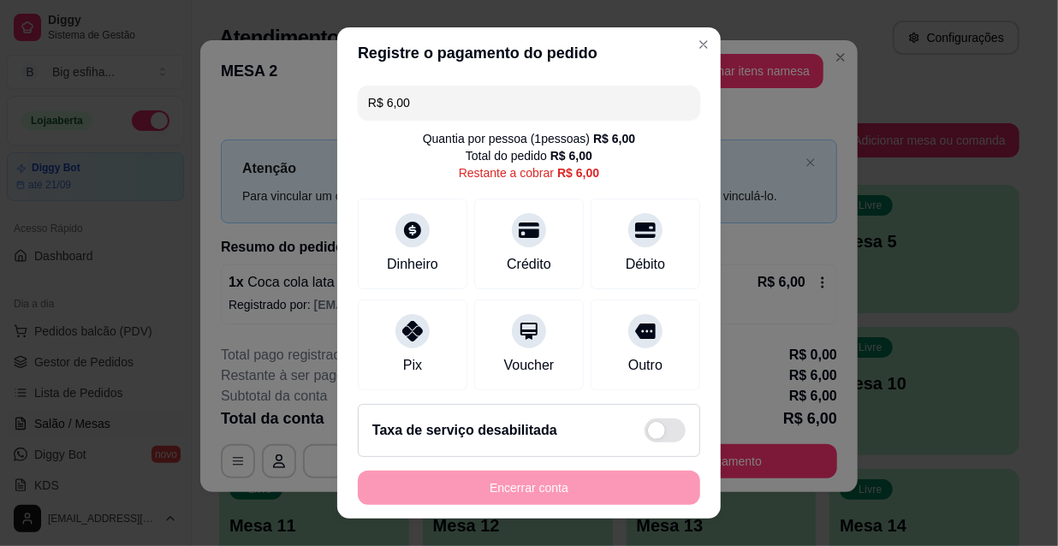
scroll to position [128, 0]
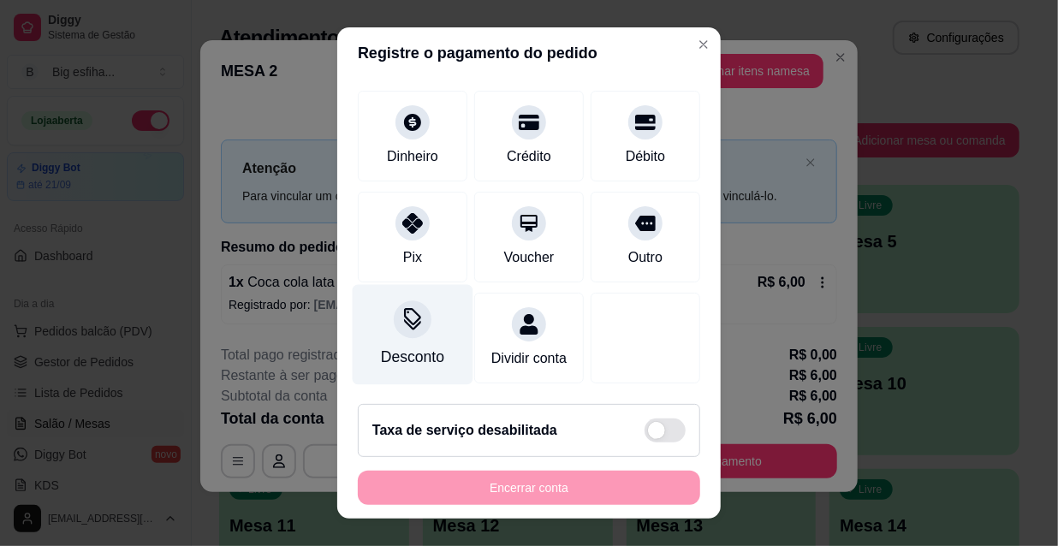
click at [400, 346] on div "Desconto" at bounding box center [412, 357] width 63 height 22
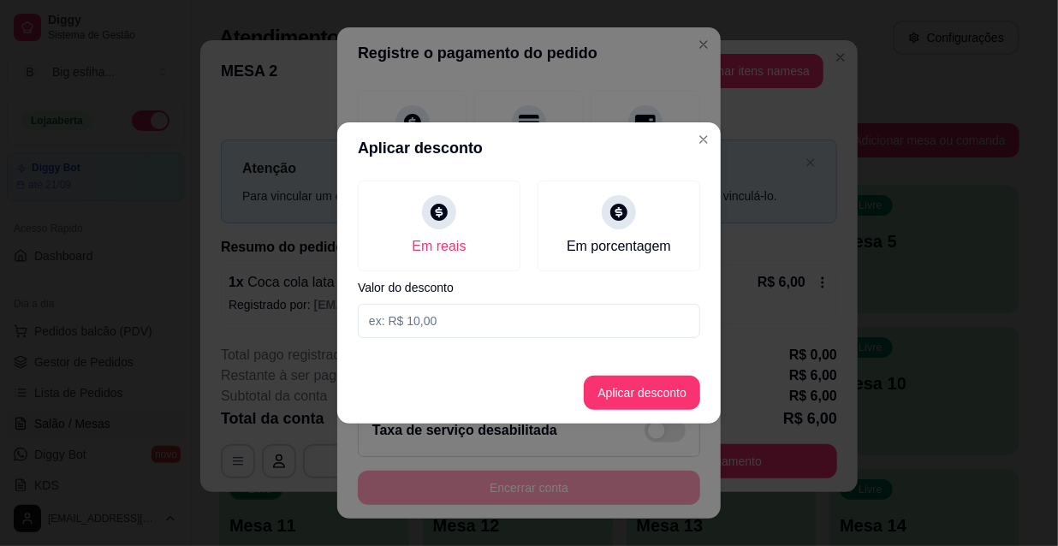
click at [409, 308] on input at bounding box center [529, 321] width 342 height 34
type input "1,00"
click at [645, 389] on button "Aplicar desconto" at bounding box center [642, 393] width 116 height 34
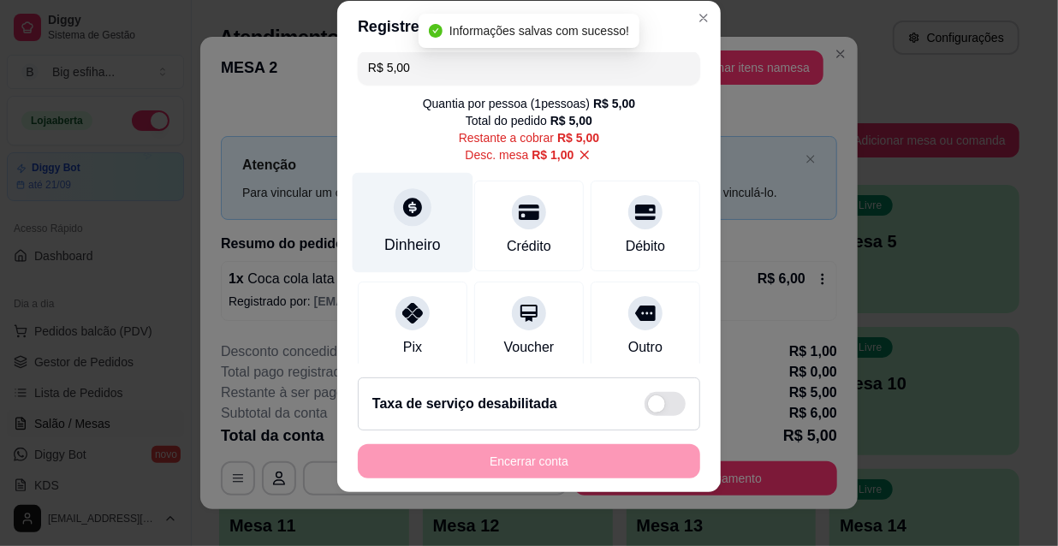
scroll to position [0, 0]
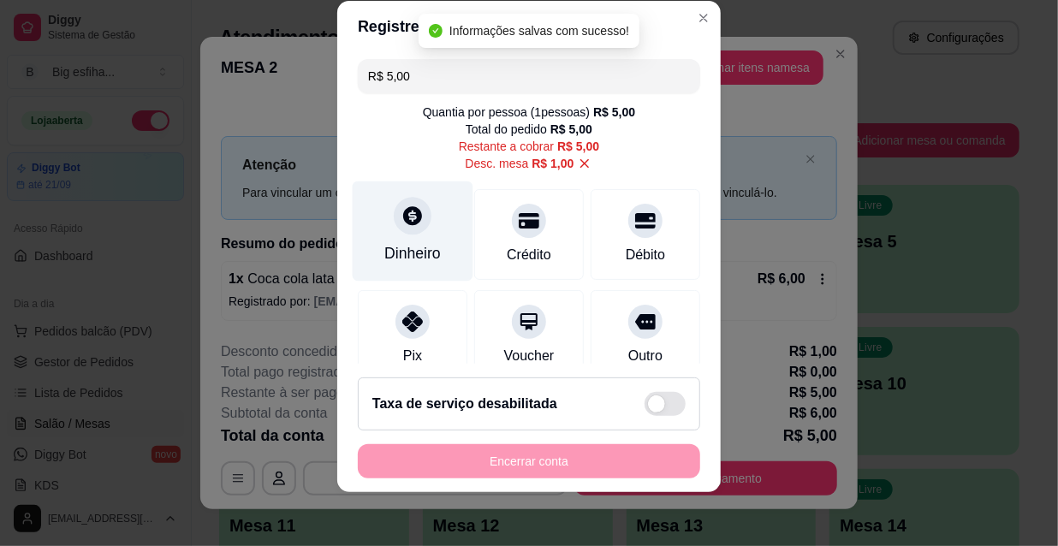
click at [403, 221] on icon at bounding box center [412, 215] width 19 height 19
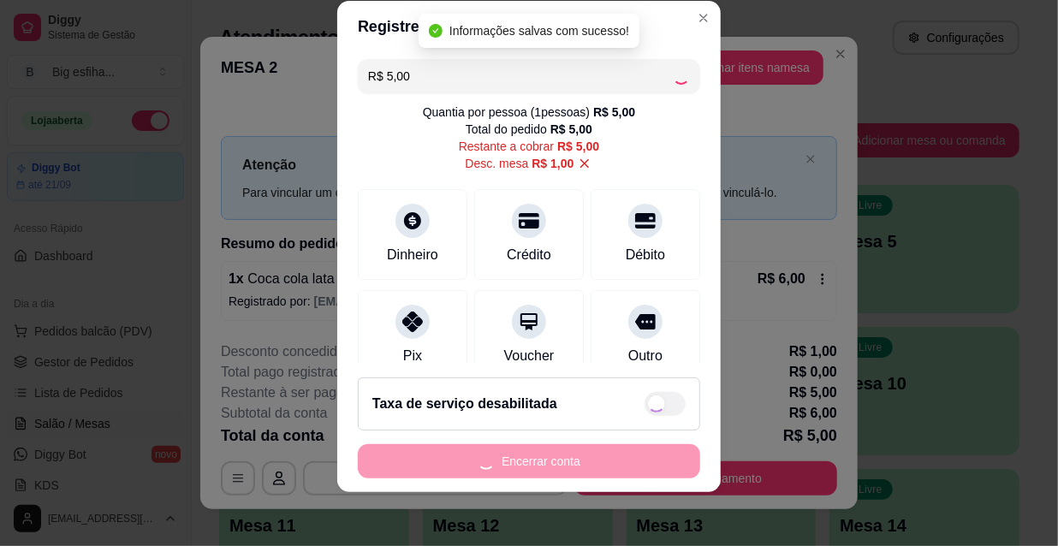
type input "R$ 0,00"
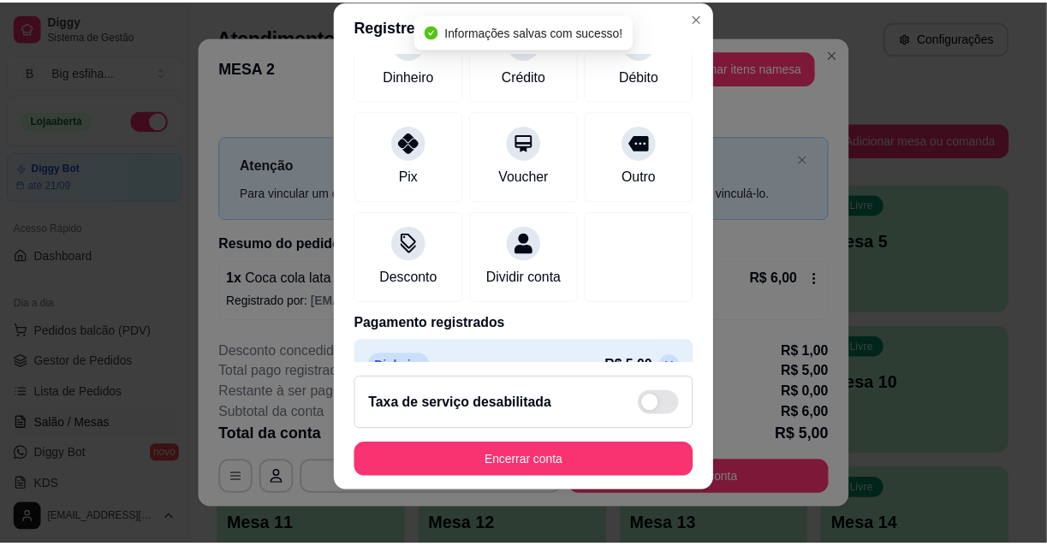
scroll to position [216, 0]
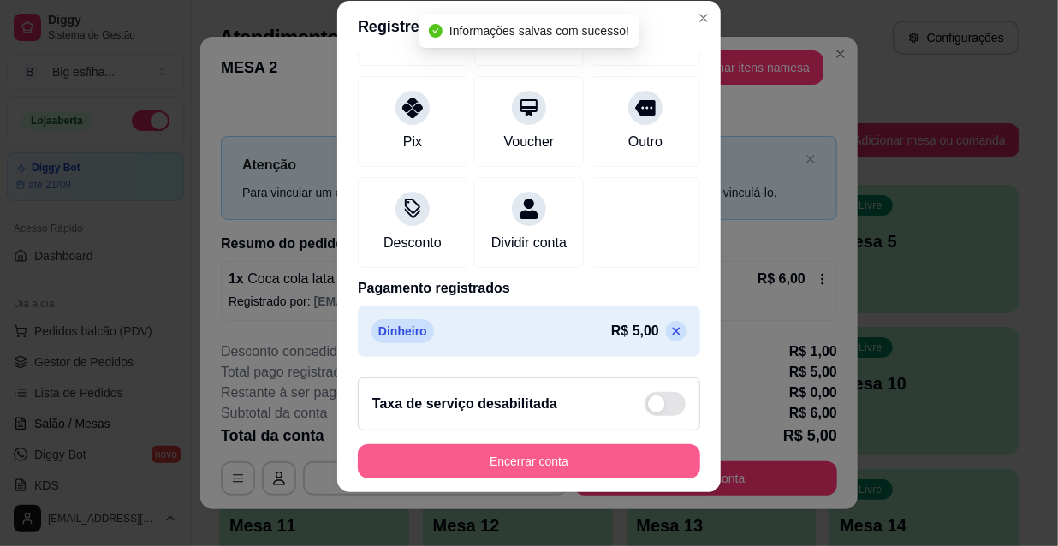
click at [546, 472] on button "Encerrar conta" at bounding box center [529, 461] width 342 height 34
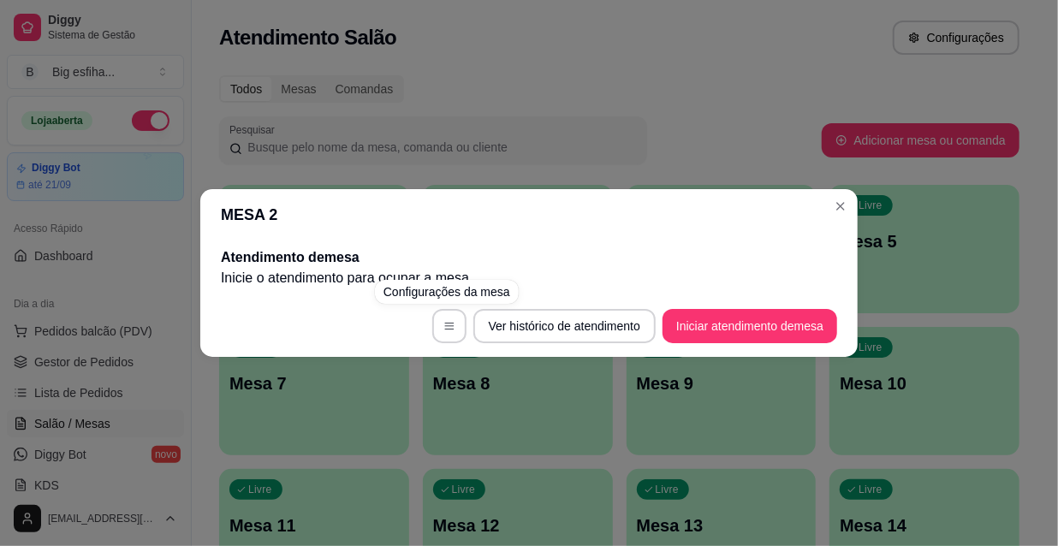
click at [410, 421] on div "MESA 2 Atendimento de mesa Inicie o atendimento para ocupar a mesa . Ver histór…" at bounding box center [529, 273] width 1058 height 546
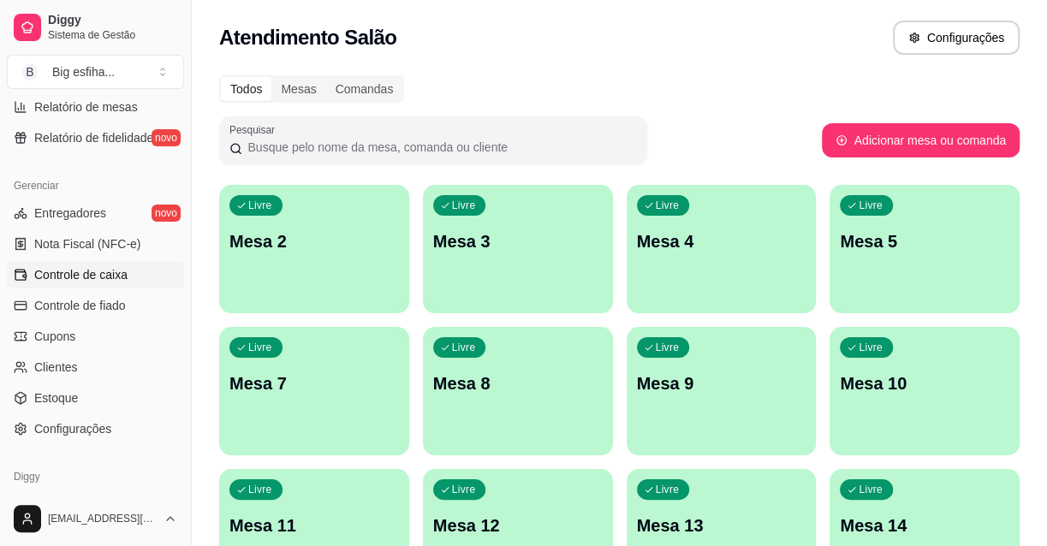
scroll to position [622, 0]
click at [79, 272] on span "Controle de caixa" at bounding box center [80, 273] width 93 height 17
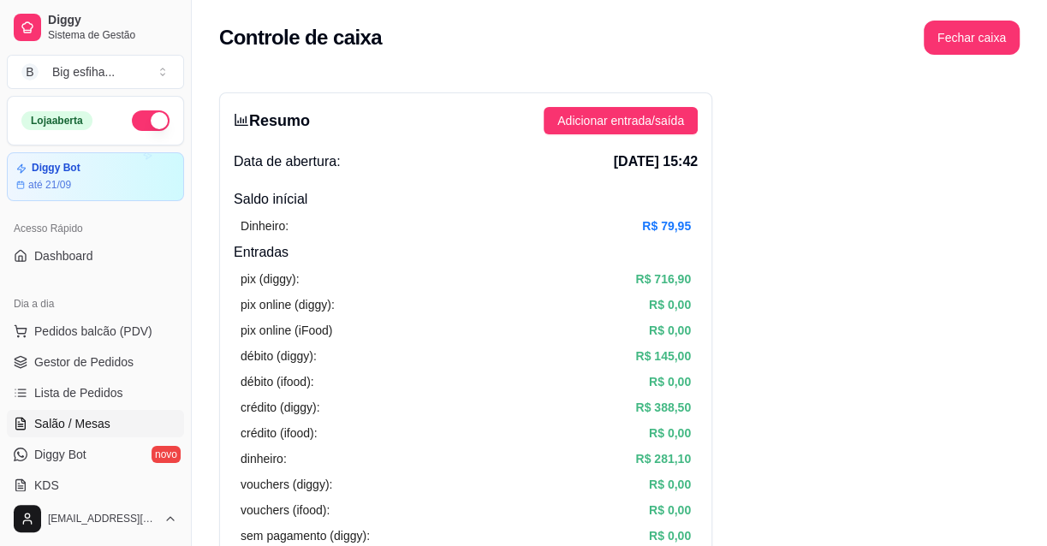
click at [104, 416] on span "Salão / Mesas" at bounding box center [72, 423] width 76 height 17
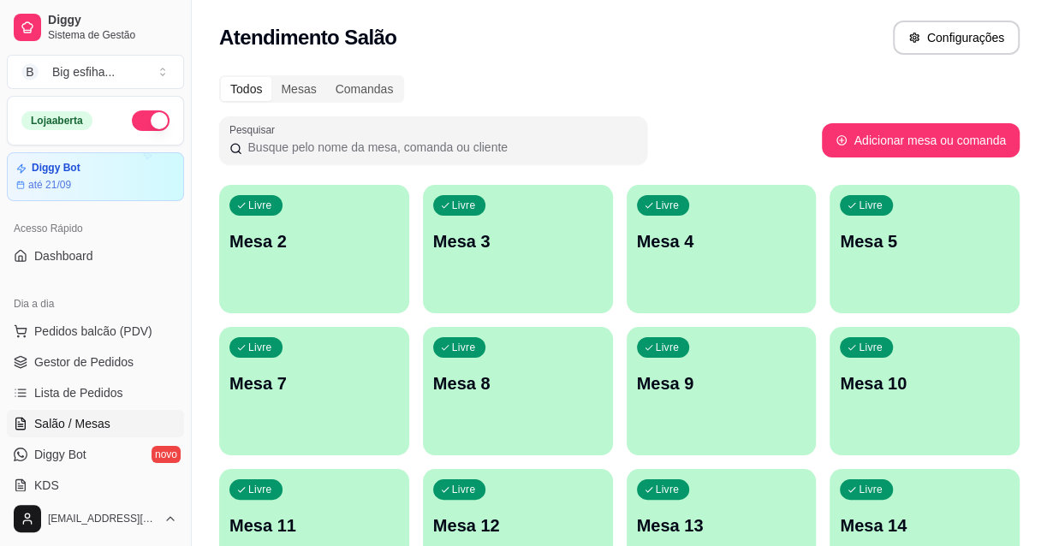
click at [332, 283] on div "Livre Mesa 2" at bounding box center [314, 239] width 190 height 108
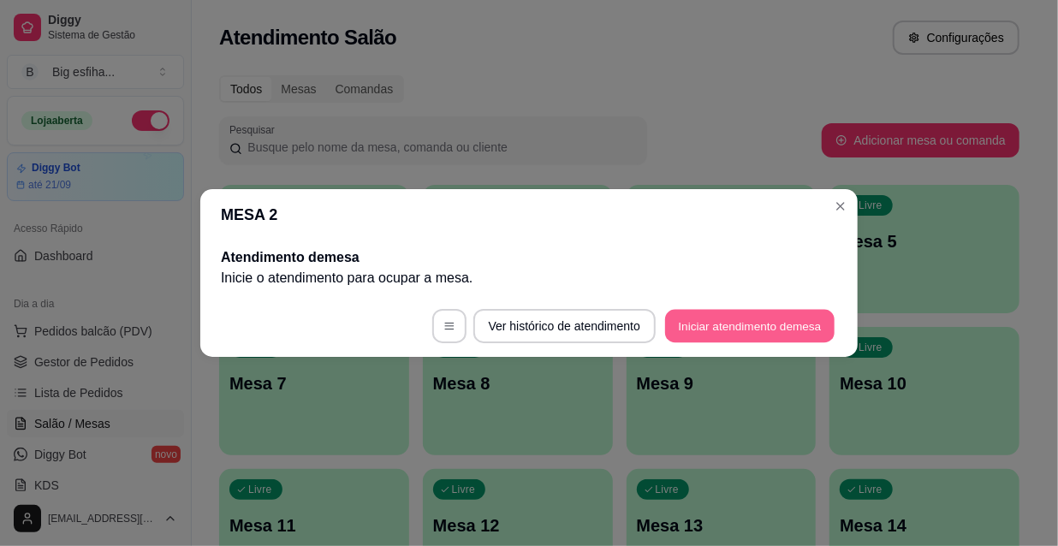
click at [763, 342] on button "Iniciar atendimento de mesa" at bounding box center [749, 326] width 169 height 33
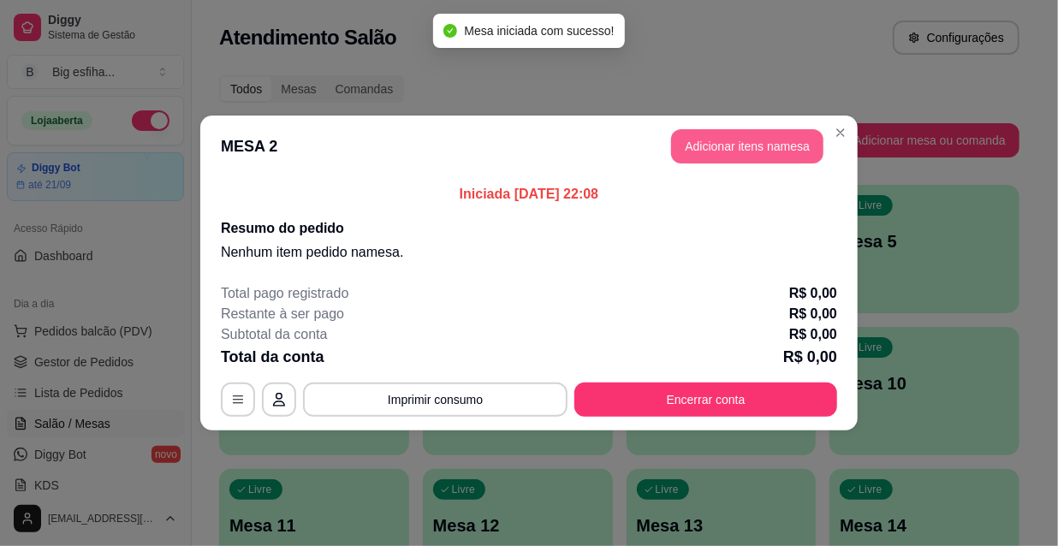
click at [736, 142] on button "Adicionar itens na mesa" at bounding box center [747, 146] width 152 height 34
click at [289, 112] on input "Pesquisa" at bounding box center [342, 103] width 595 height 17
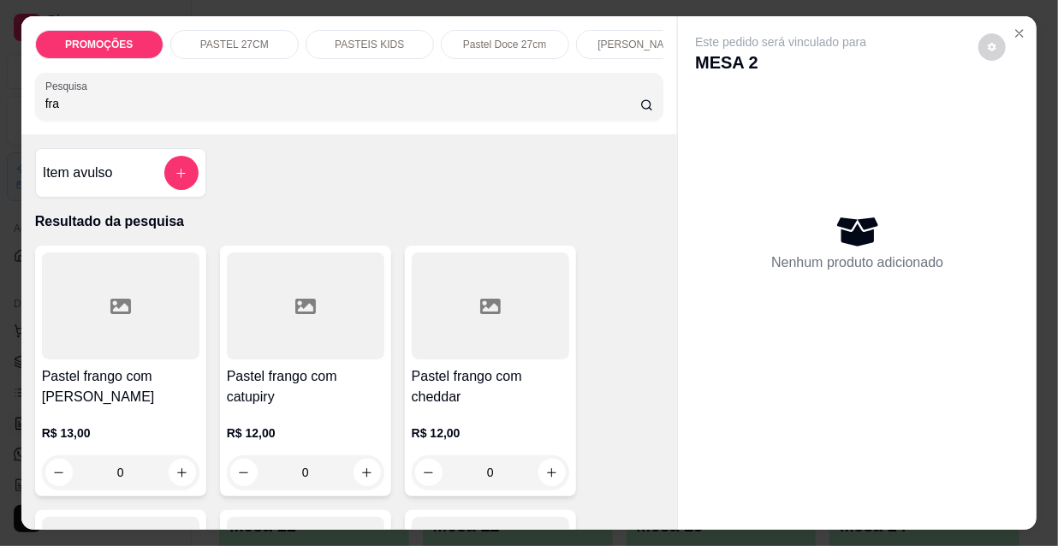
type input "fra"
click at [128, 369] on div "Pastel frango com mussarela R$ 13,00 0" at bounding box center [120, 371] width 171 height 251
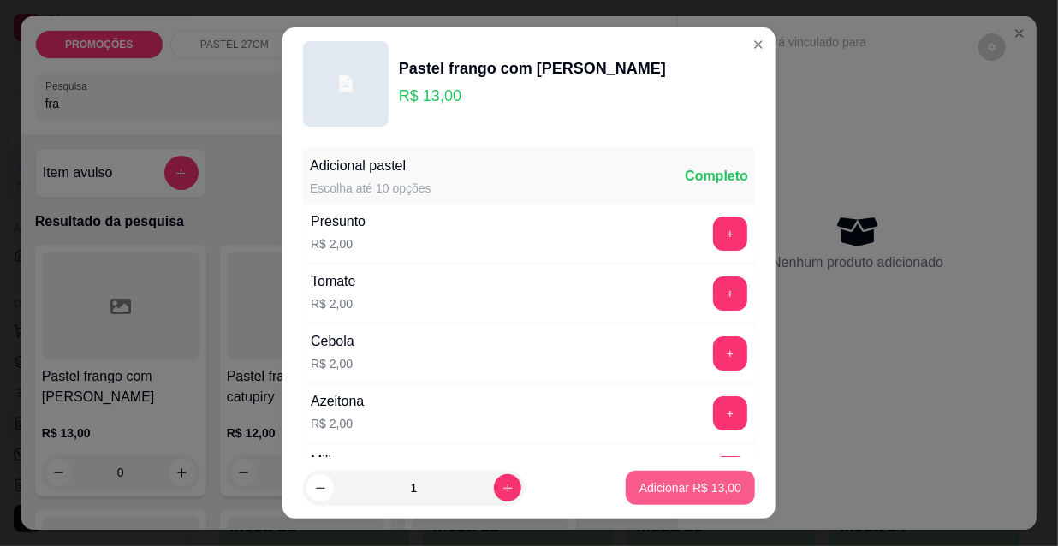
click at [648, 496] on button "Adicionar R$ 13,00" at bounding box center [690, 488] width 129 height 34
type input "1"
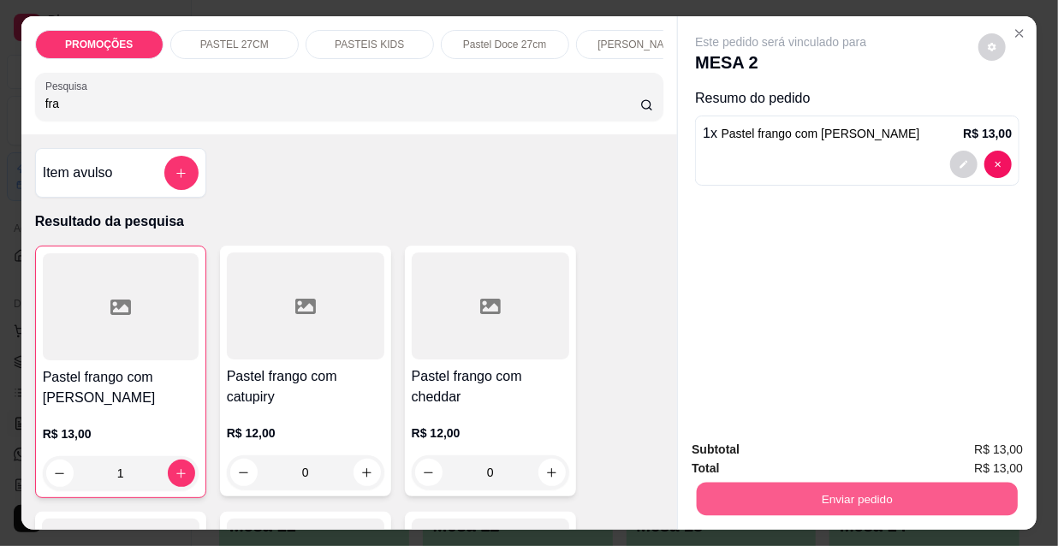
click at [814, 496] on button "Enviar pedido" at bounding box center [857, 498] width 321 height 33
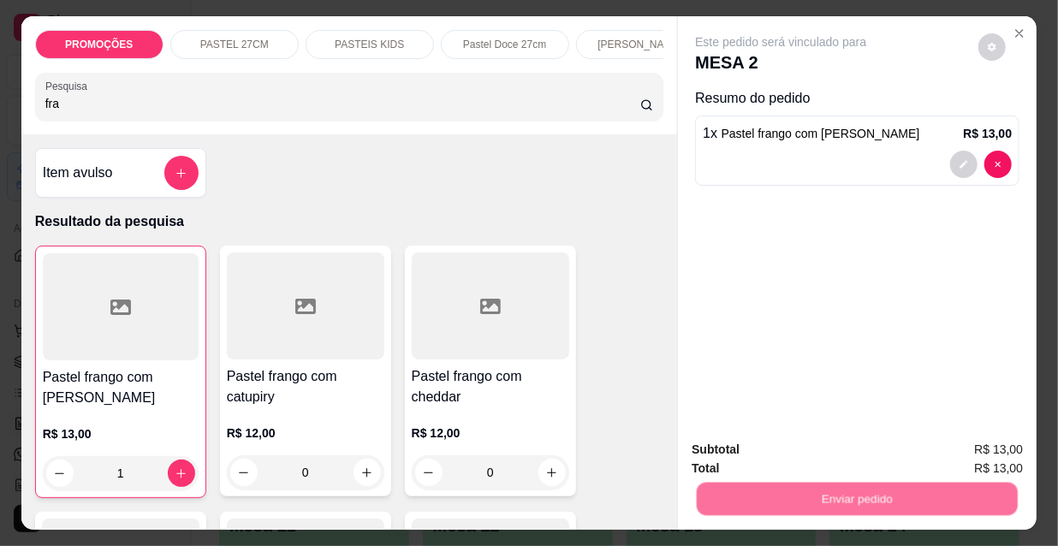
click at [804, 444] on button "Não registrar e enviar pedido" at bounding box center [802, 451] width 173 height 32
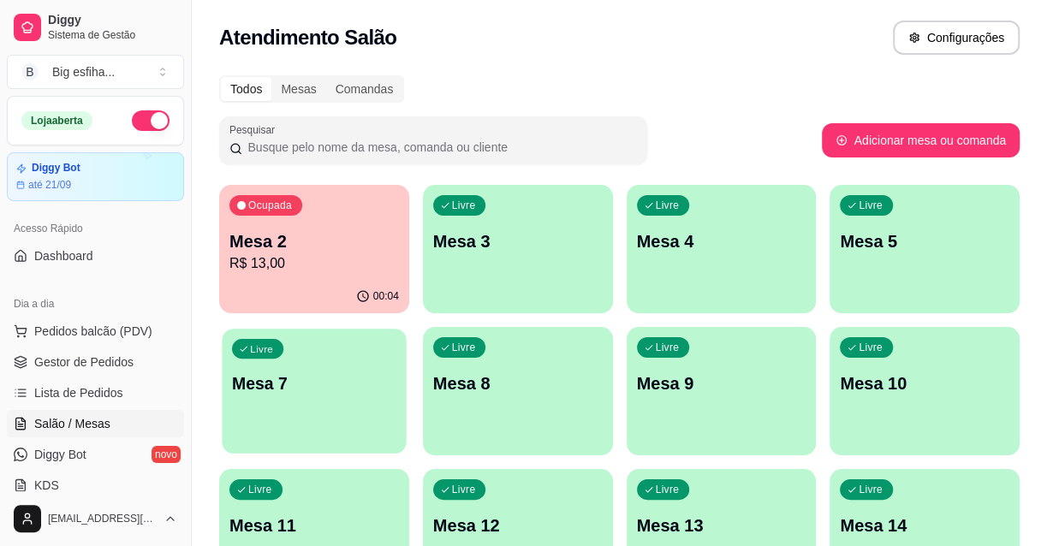
click at [300, 419] on div "Livre Mesa 7" at bounding box center [314, 381] width 184 height 104
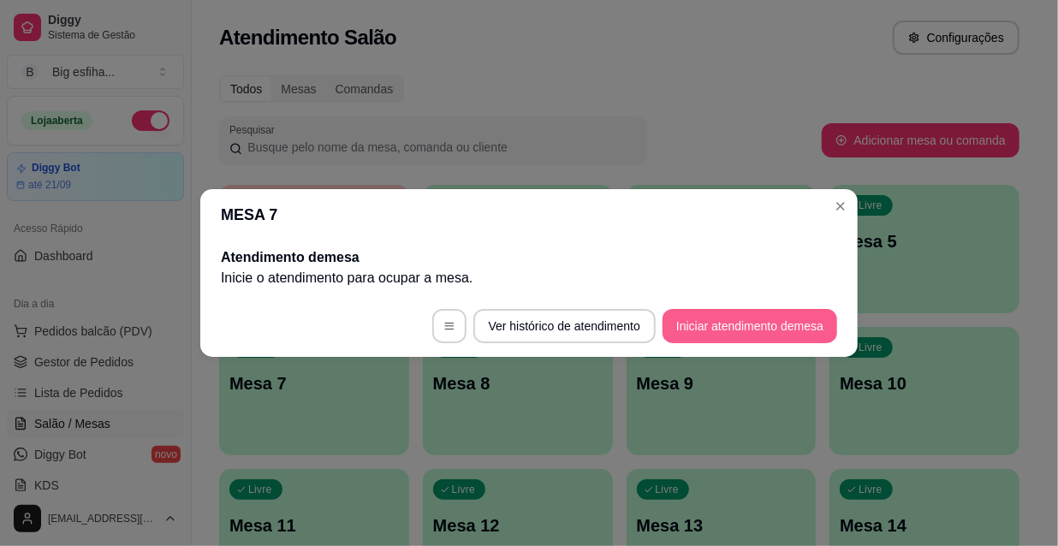
click at [710, 334] on button "Iniciar atendimento de mesa" at bounding box center [750, 326] width 175 height 34
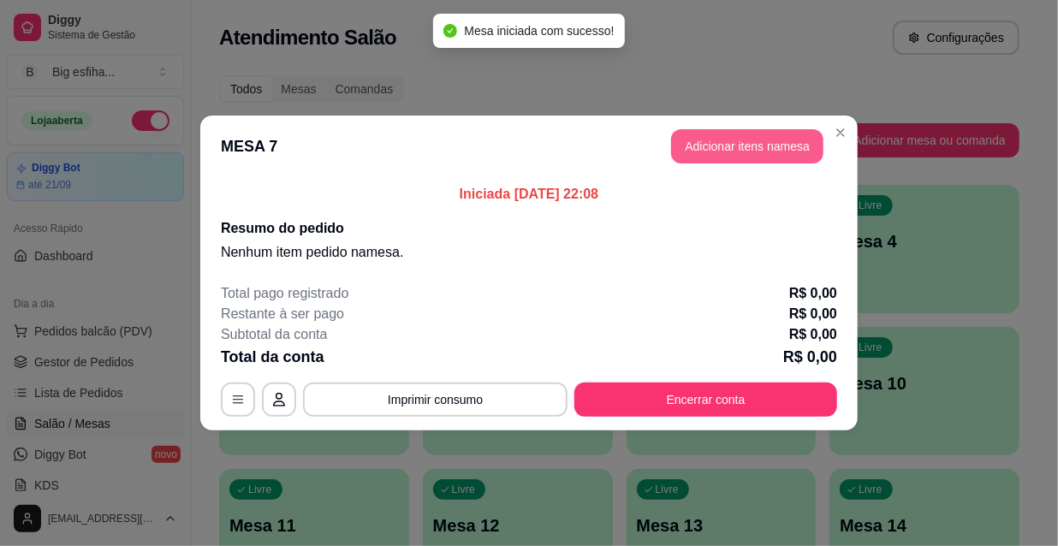
click at [698, 157] on button "Adicionar itens na mesa" at bounding box center [747, 146] width 152 height 34
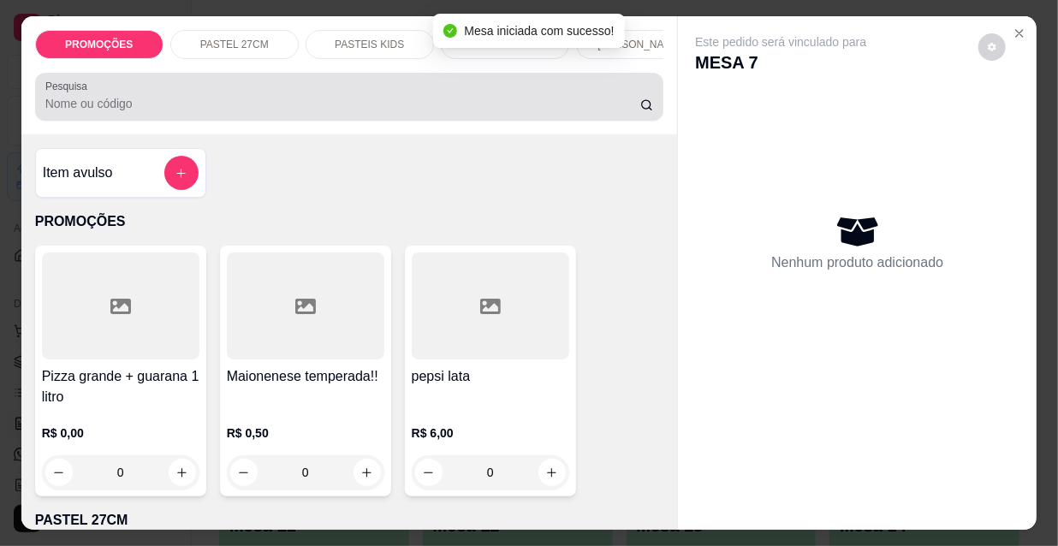
click at [557, 105] on input "Pesquisa" at bounding box center [342, 103] width 595 height 17
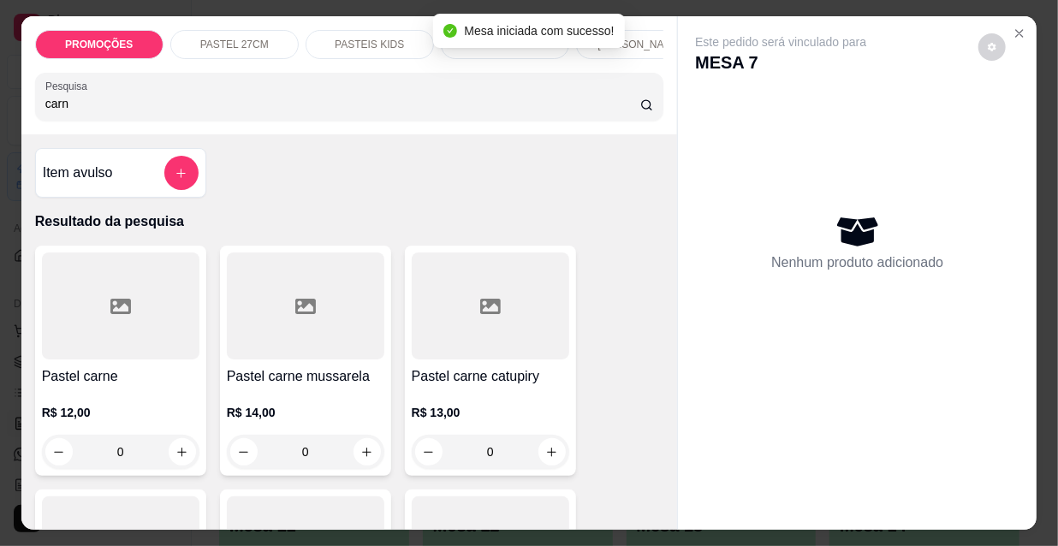
type input "carn"
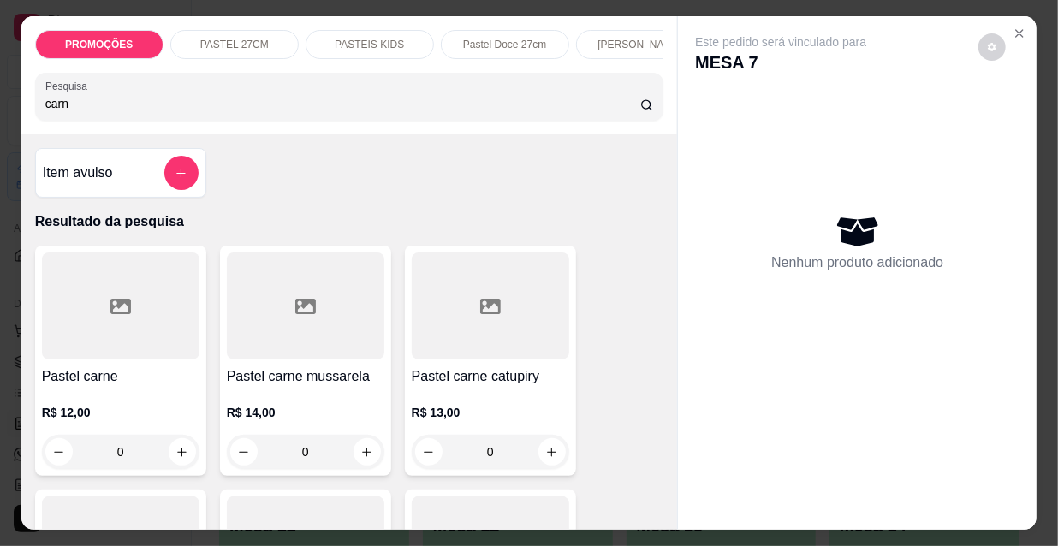
click at [114, 324] on div at bounding box center [120, 306] width 157 height 107
click at [710, 494] on p "Adicionar R$ 12,00" at bounding box center [690, 487] width 102 height 17
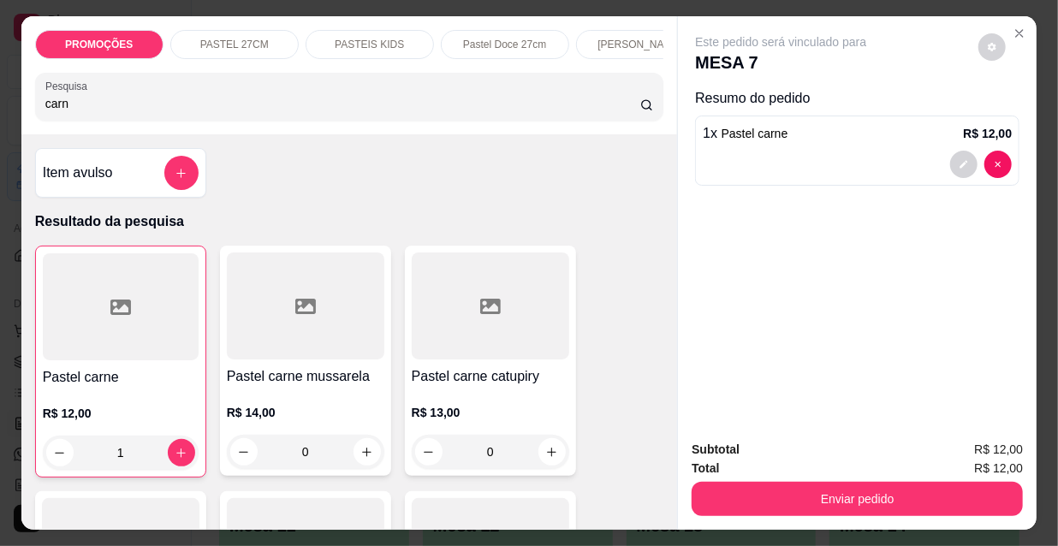
type input "1"
drag, startPoint x: 22, startPoint y: 105, endPoint x: 13, endPoint y: 99, distance: 11.2
click at [21, 104] on div "PROMOÇÕES PASTEL 27CM PASTEIS KIDS Pastel Doce 27cm Esfihas Salgadas Esfihas do…" at bounding box center [349, 75] width 657 height 118
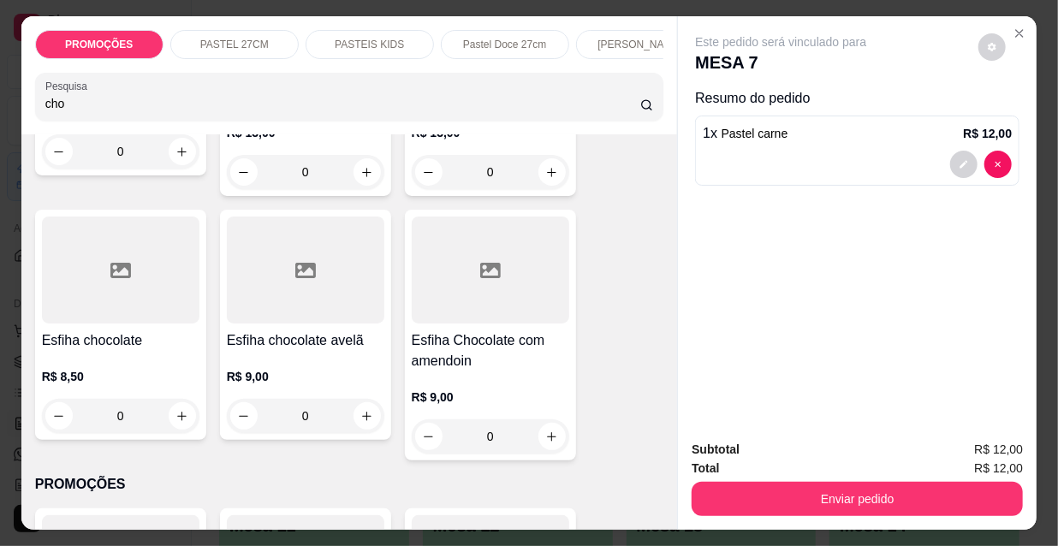
scroll to position [622, 0]
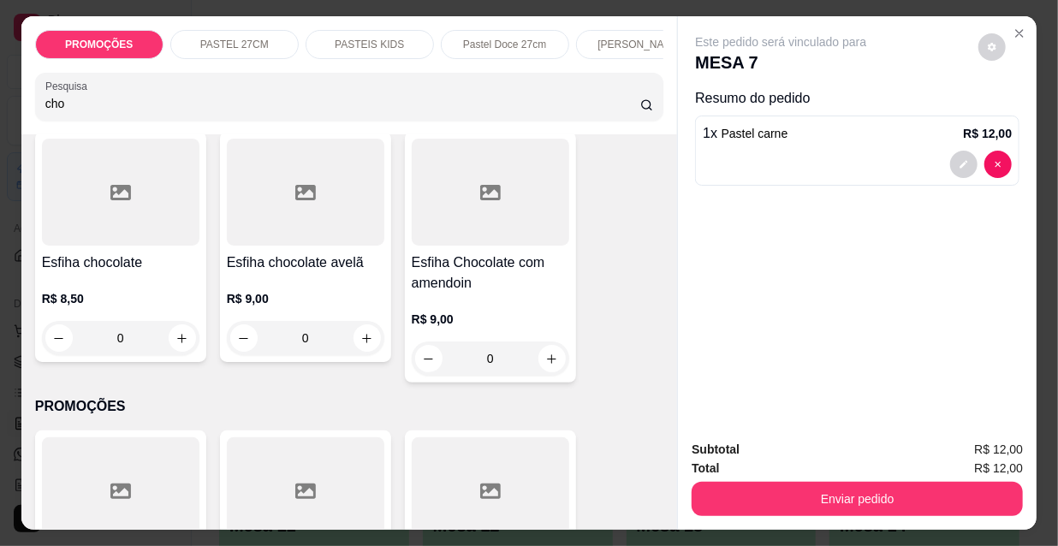
type input "cho"
click at [101, 228] on div at bounding box center [120, 192] width 157 height 107
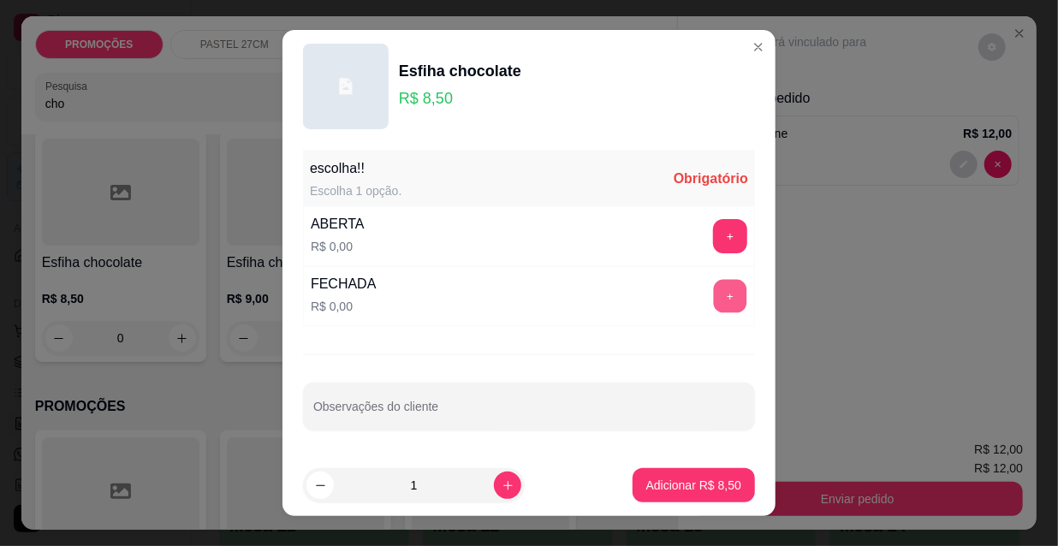
click at [714, 295] on button "+" at bounding box center [730, 296] width 33 height 33
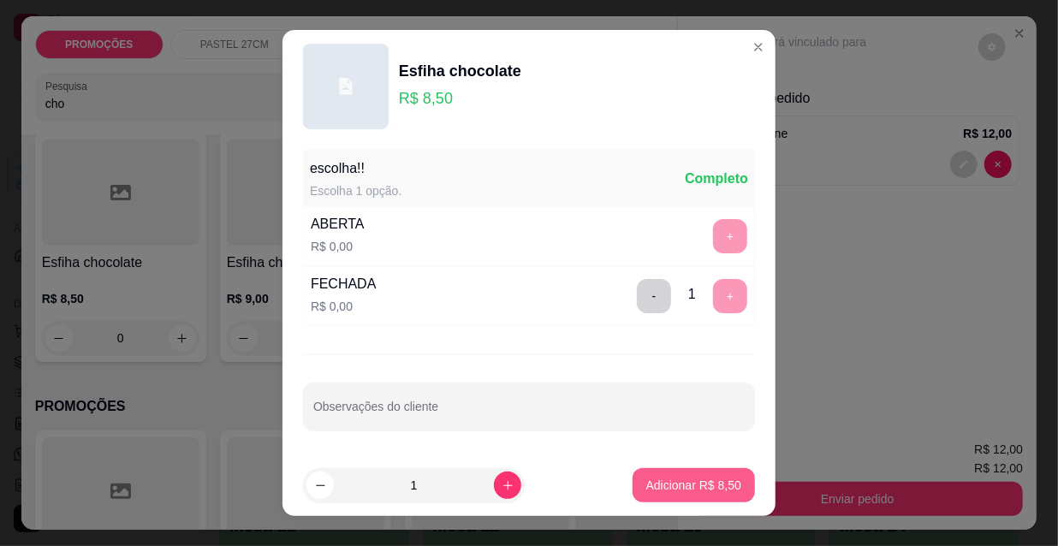
click at [680, 491] on p "Adicionar R$ 8,50" at bounding box center [693, 485] width 95 height 17
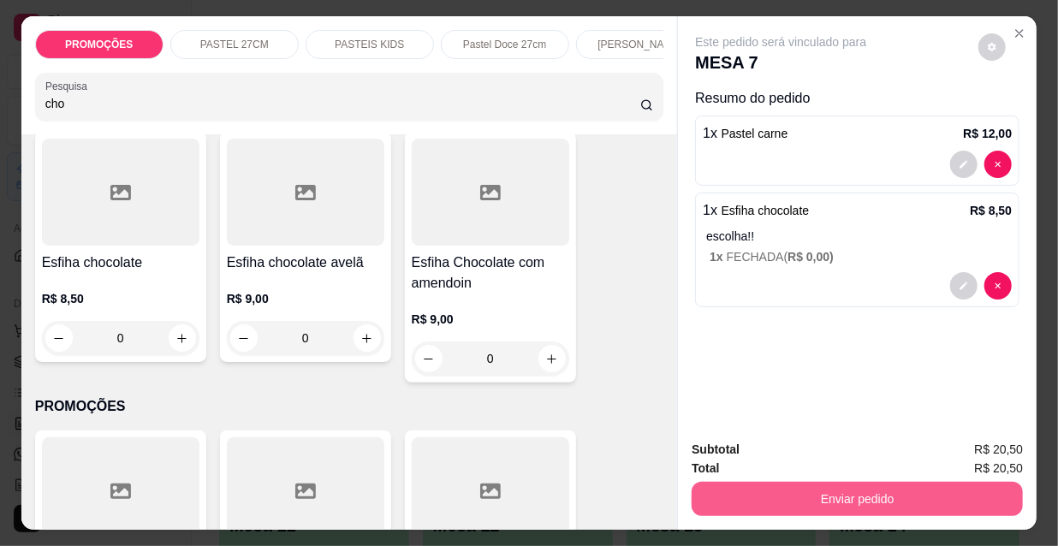
click at [776, 492] on button "Enviar pedido" at bounding box center [857, 499] width 331 height 34
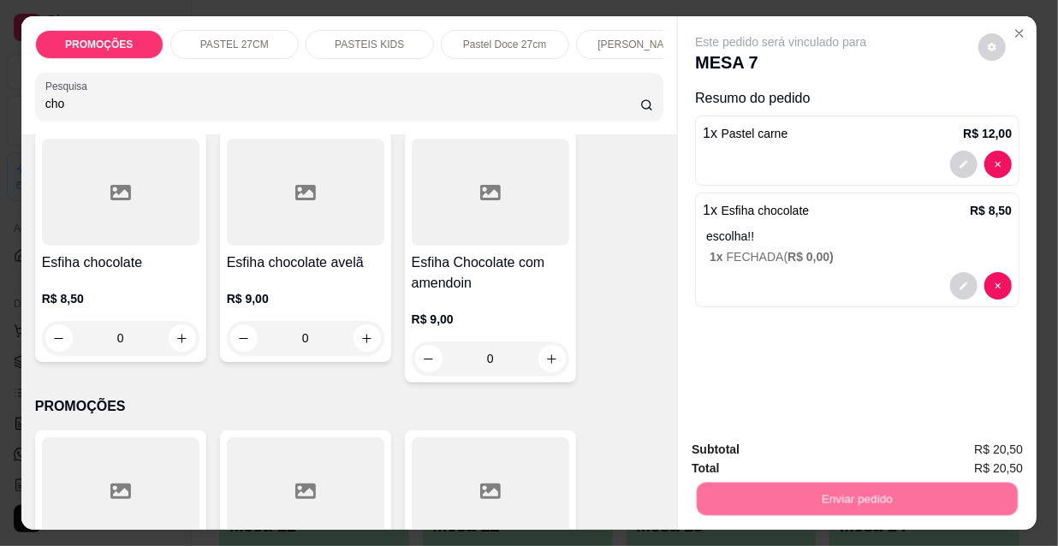
click at [764, 448] on button "Não registrar e enviar pedido" at bounding box center [802, 451] width 173 height 32
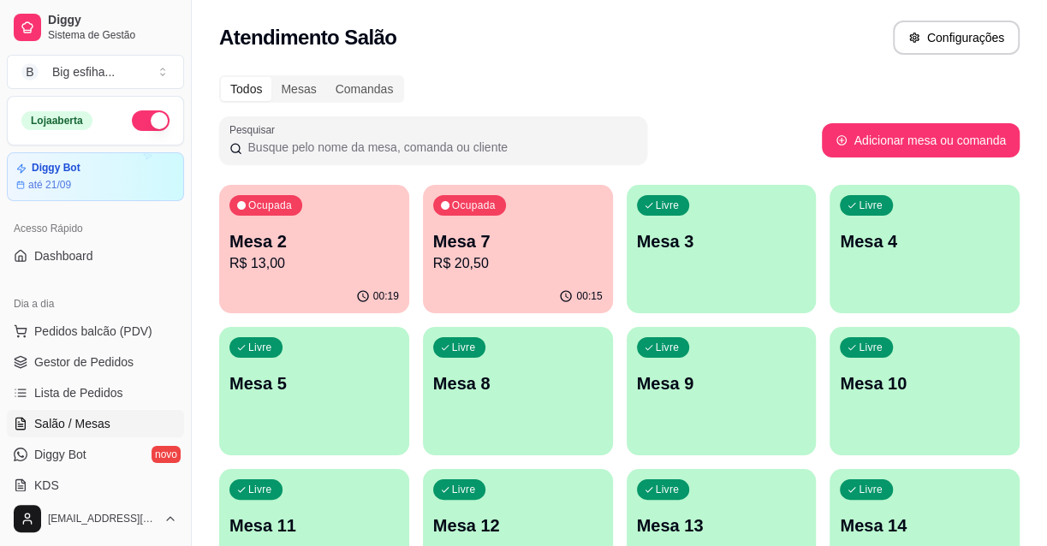
click at [348, 247] on p "Mesa 2" at bounding box center [313, 241] width 169 height 24
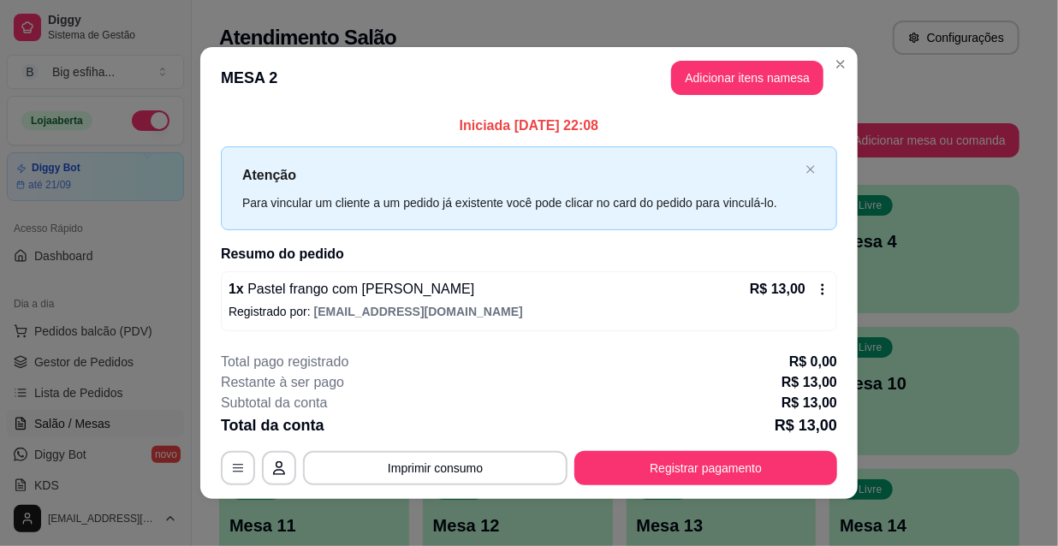
click at [686, 449] on div "**********" at bounding box center [529, 419] width 616 height 134
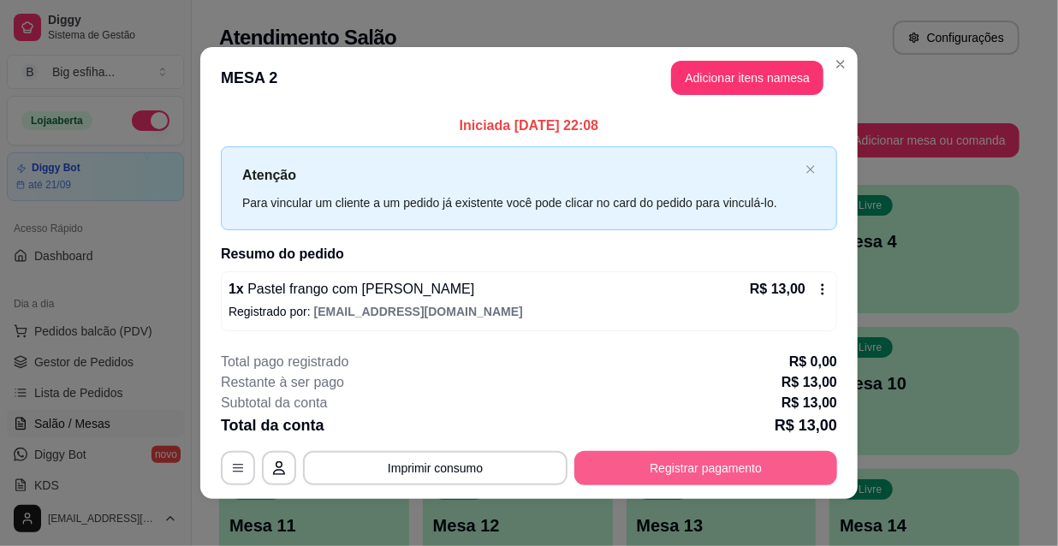
click at [687, 465] on button "Registrar pagamento" at bounding box center [705, 468] width 263 height 34
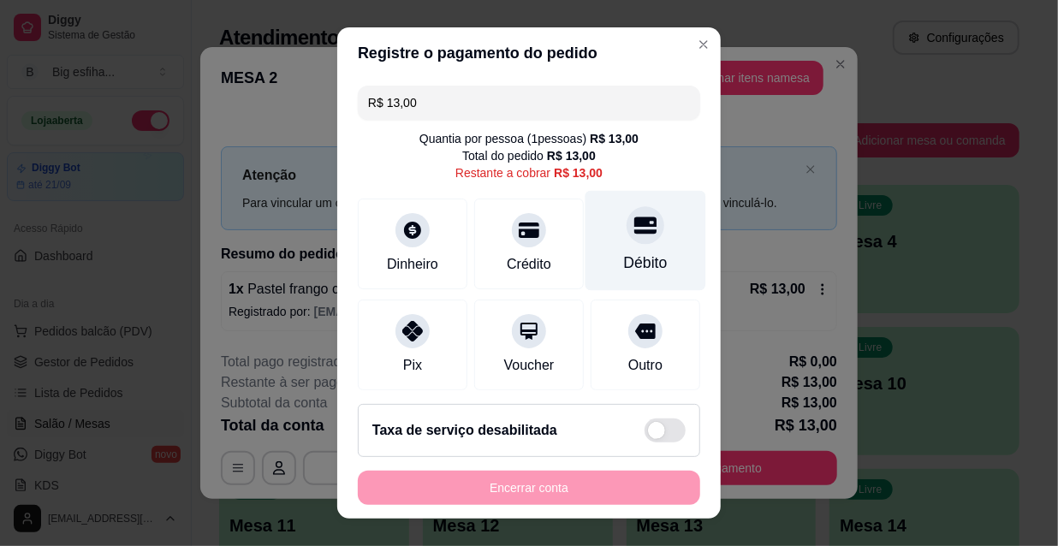
click at [627, 238] on div at bounding box center [646, 225] width 38 height 38
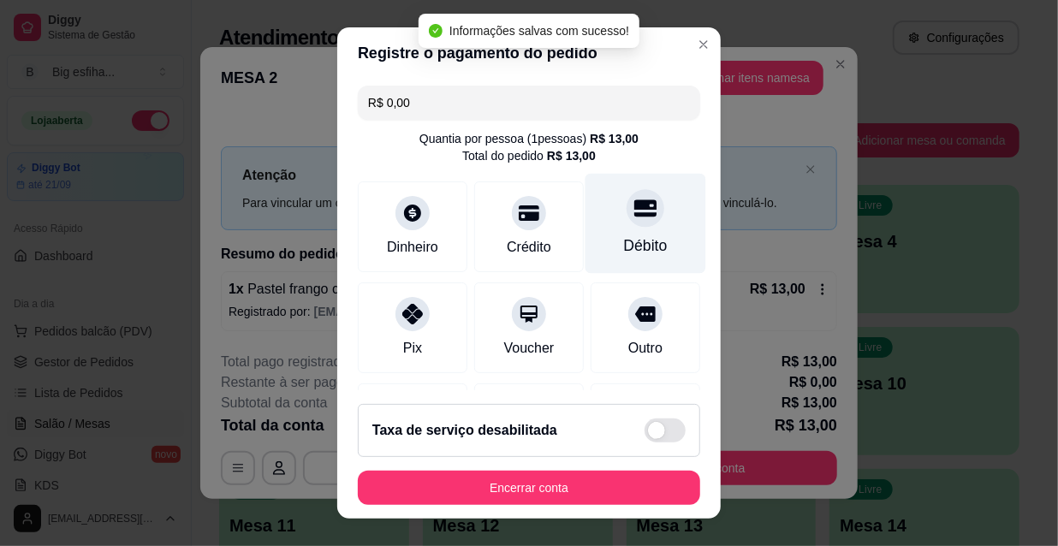
type input "R$ 0,00"
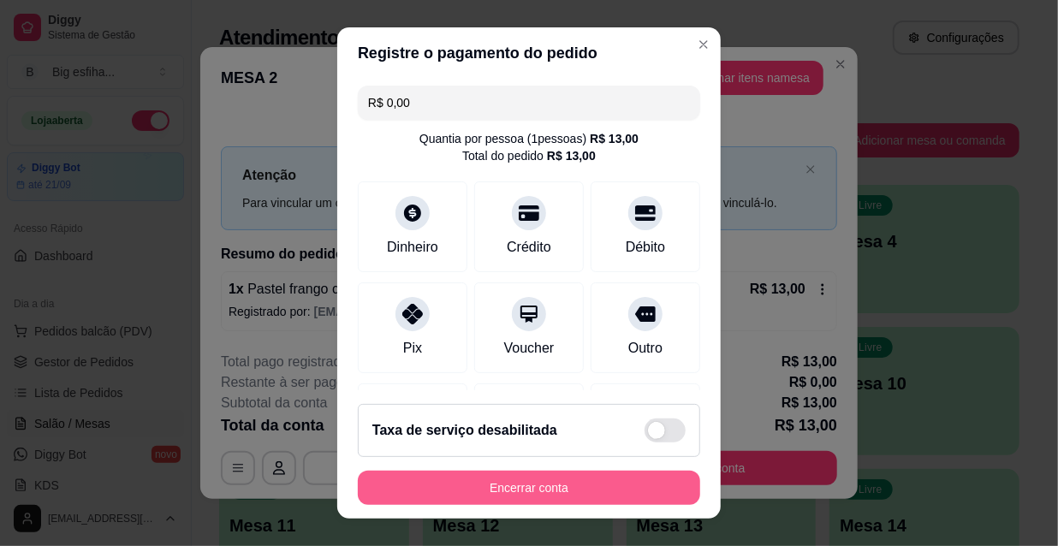
click at [478, 489] on button "Encerrar conta" at bounding box center [529, 488] width 342 height 34
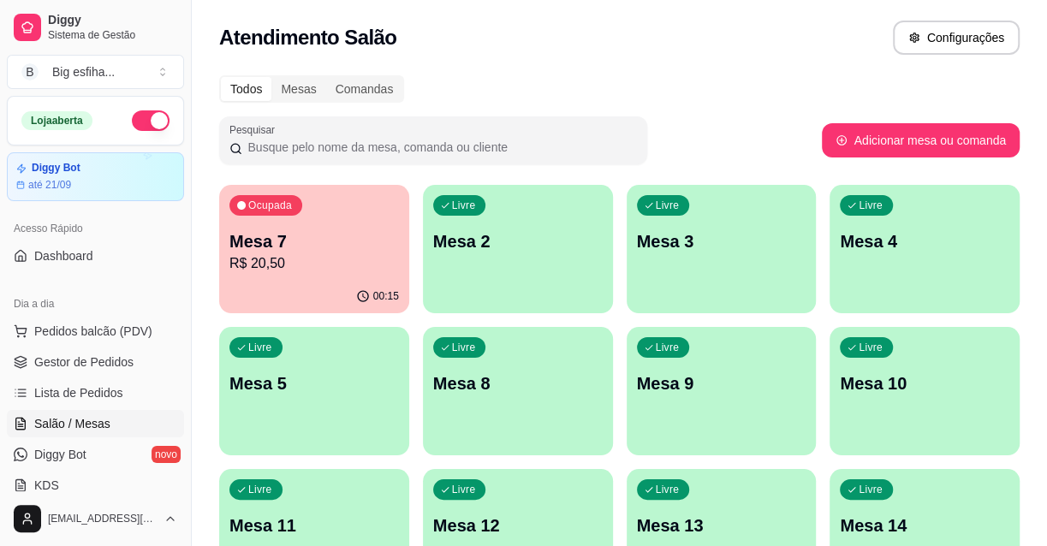
click at [359, 291] on div "00:15" at bounding box center [314, 296] width 190 height 33
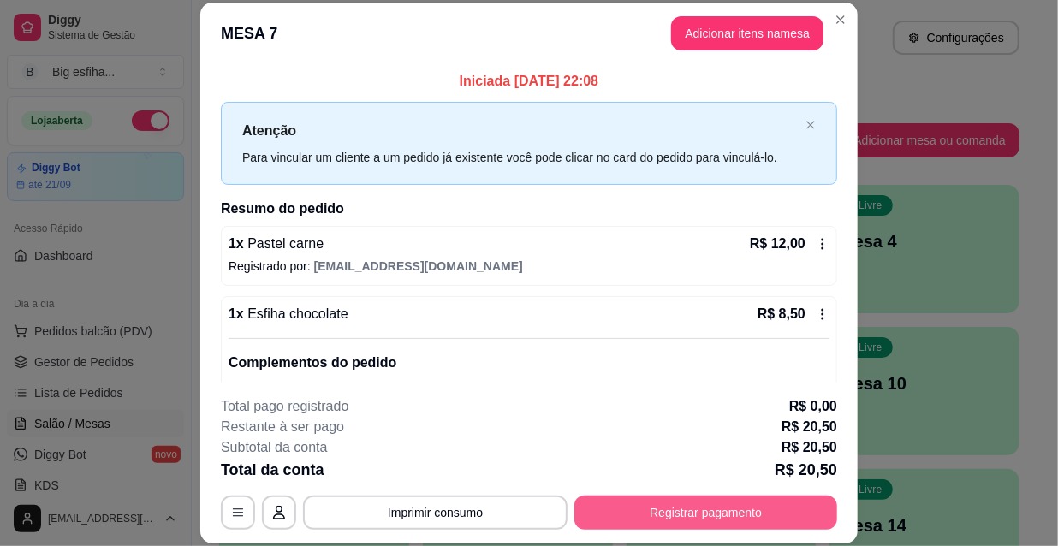
click at [676, 508] on button "Registrar pagamento" at bounding box center [705, 513] width 263 height 34
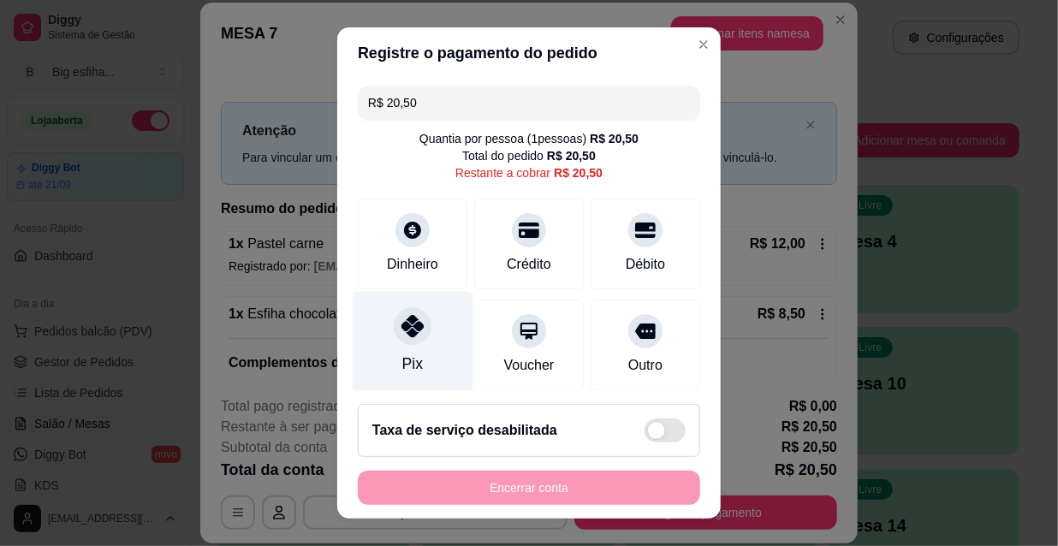
click at [401, 334] on icon at bounding box center [412, 326] width 22 height 22
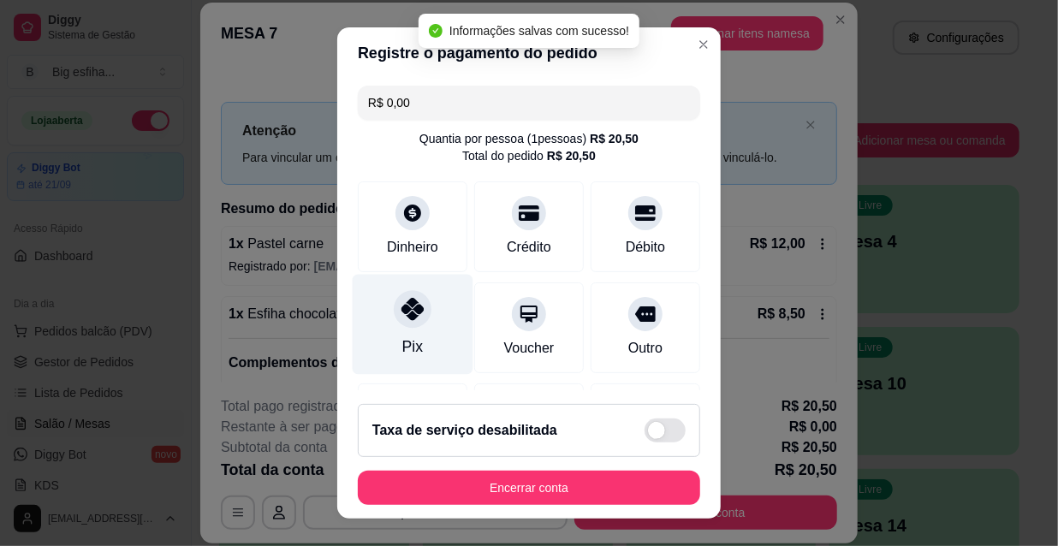
type input "R$ 0,00"
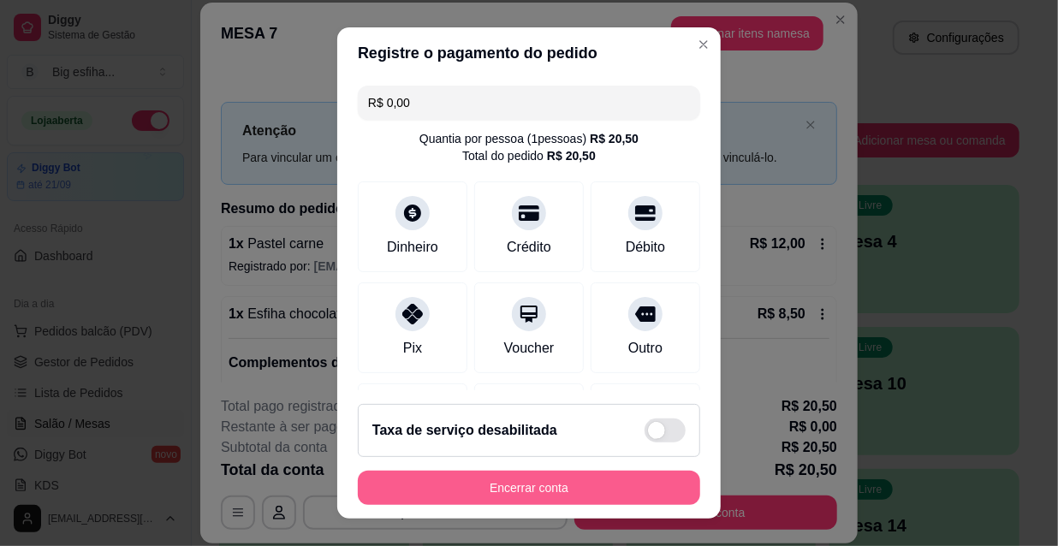
click at [436, 481] on button "Encerrar conta" at bounding box center [529, 488] width 342 height 34
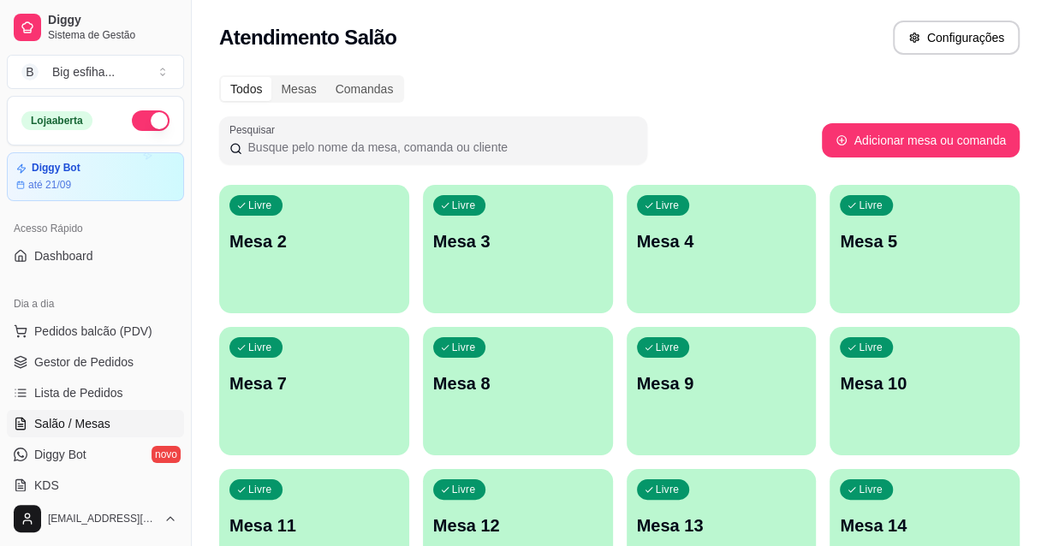
click at [320, 240] on p "Mesa 2" at bounding box center [313, 241] width 169 height 24
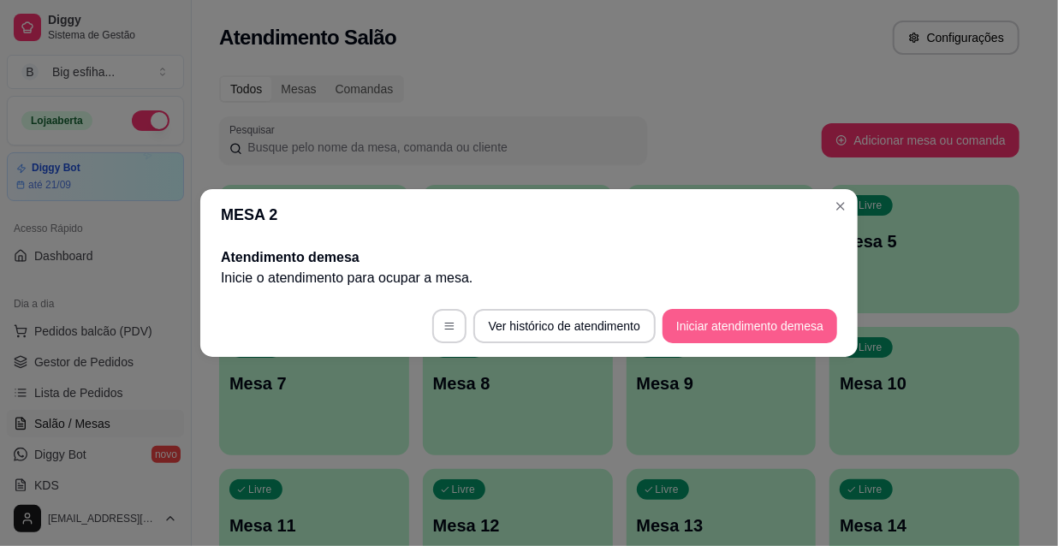
click at [719, 328] on button "Iniciar atendimento de mesa" at bounding box center [750, 326] width 175 height 34
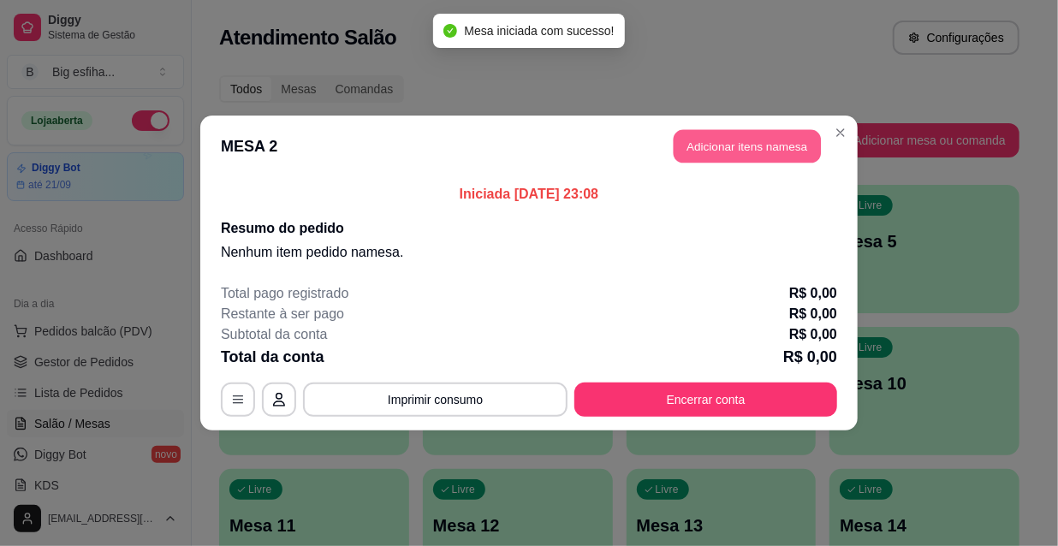
click at [726, 152] on button "Adicionar itens na mesa" at bounding box center [747, 146] width 147 height 33
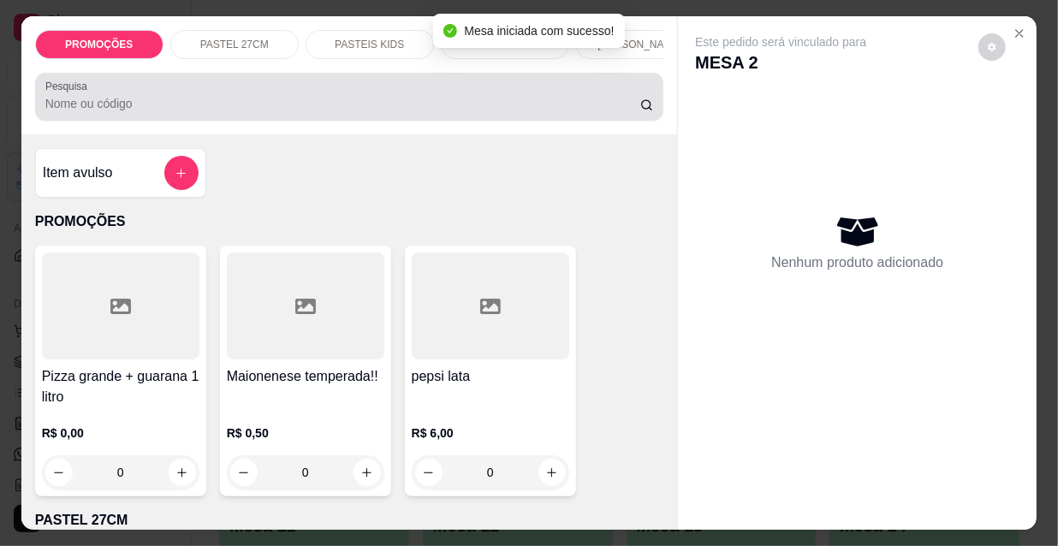
click at [490, 110] on input "Pesquisa" at bounding box center [342, 103] width 595 height 17
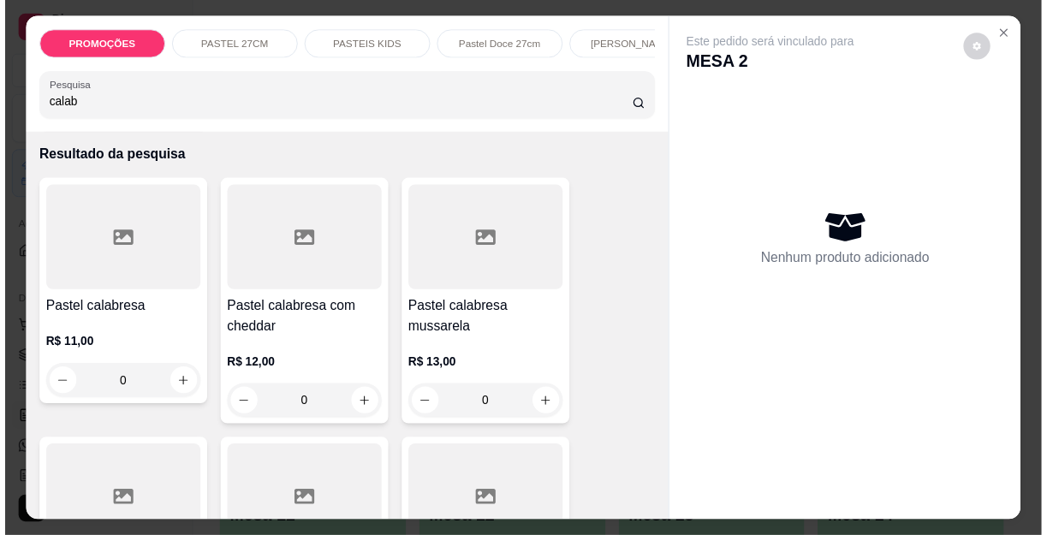
scroll to position [77, 0]
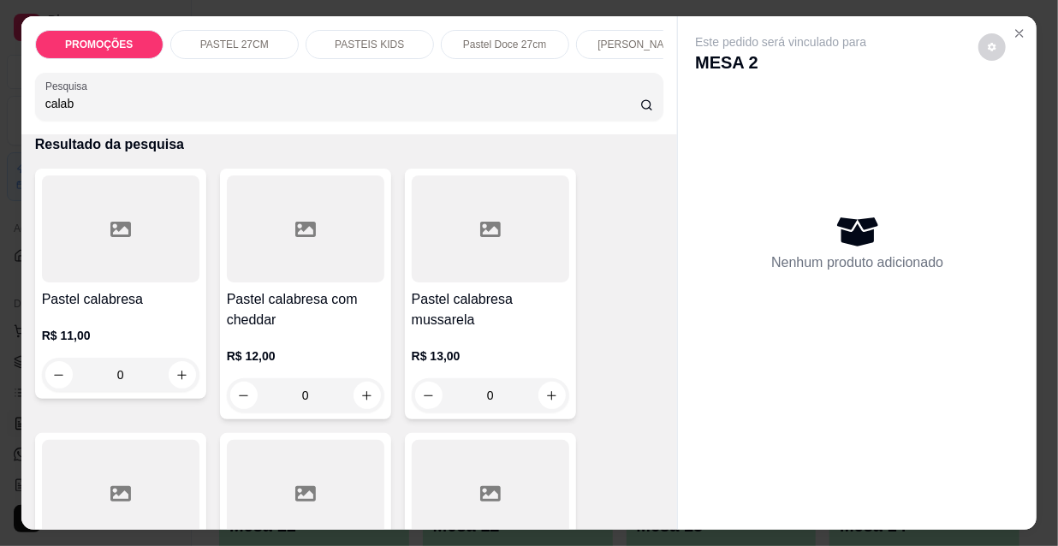
type input "calab"
click at [304, 293] on div "Pastel calabresa com cheddar R$ 12,00 0" at bounding box center [305, 294] width 171 height 251
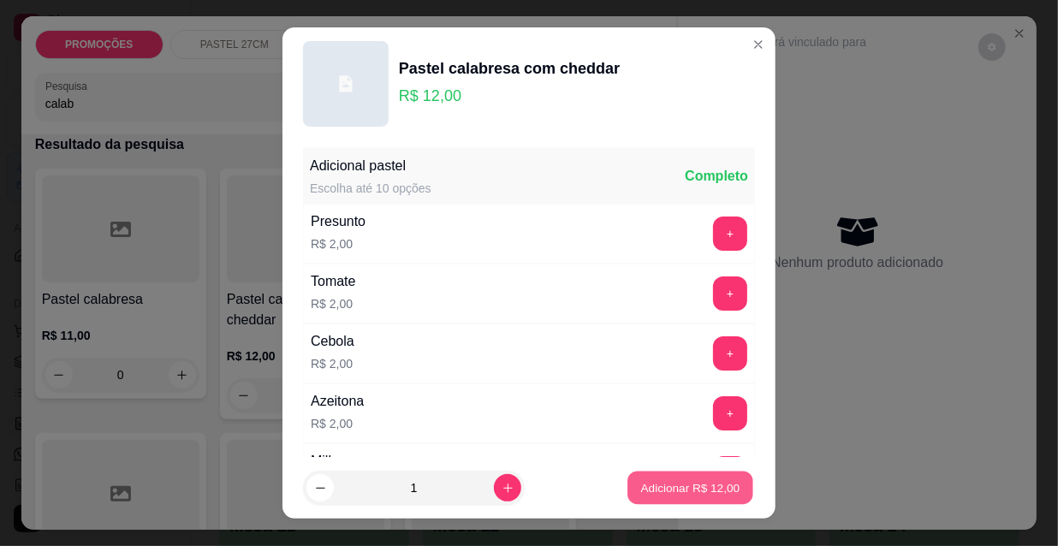
click at [668, 484] on p "Adicionar R$ 12,00" at bounding box center [690, 487] width 99 height 16
type input "1"
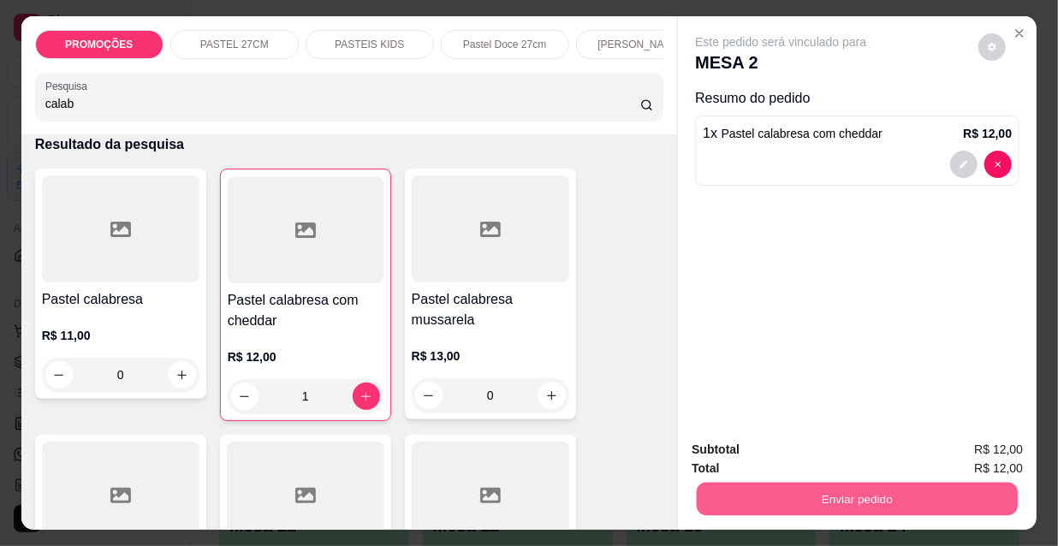
click at [774, 482] on button "Enviar pedido" at bounding box center [857, 498] width 321 height 33
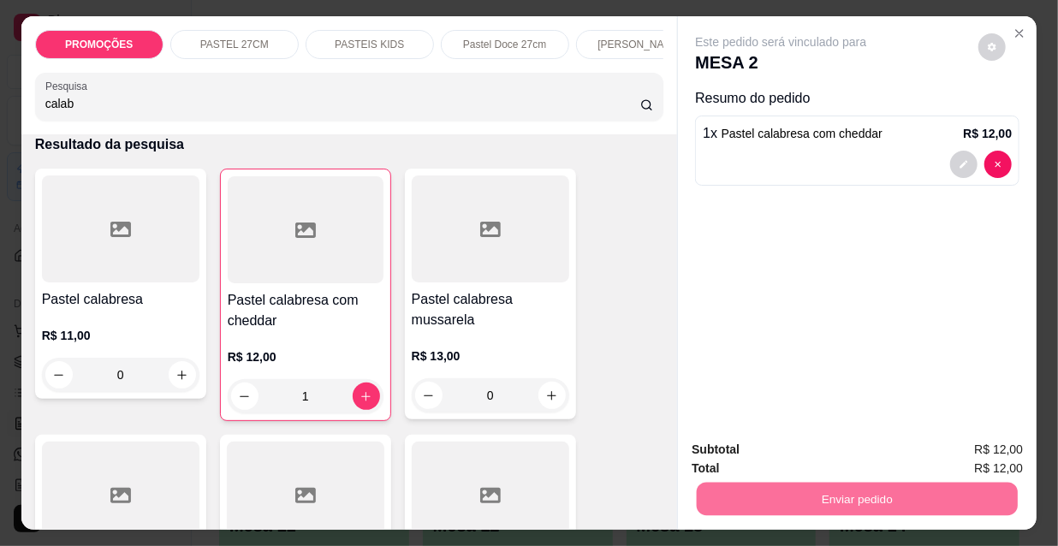
click at [728, 449] on button "Não registrar e enviar pedido" at bounding box center [802, 451] width 178 height 33
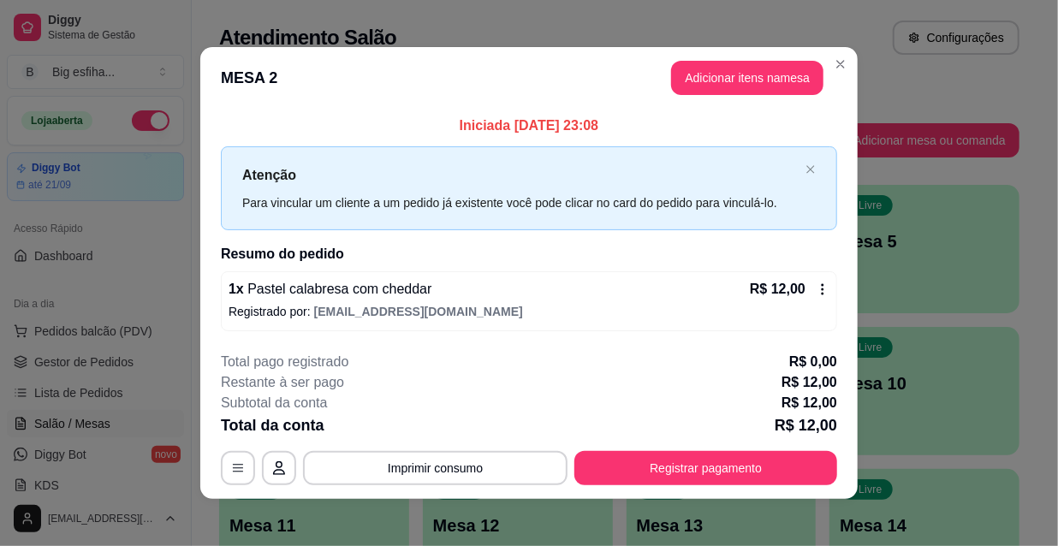
click at [680, 472] on button "Registrar pagamento" at bounding box center [705, 468] width 263 height 34
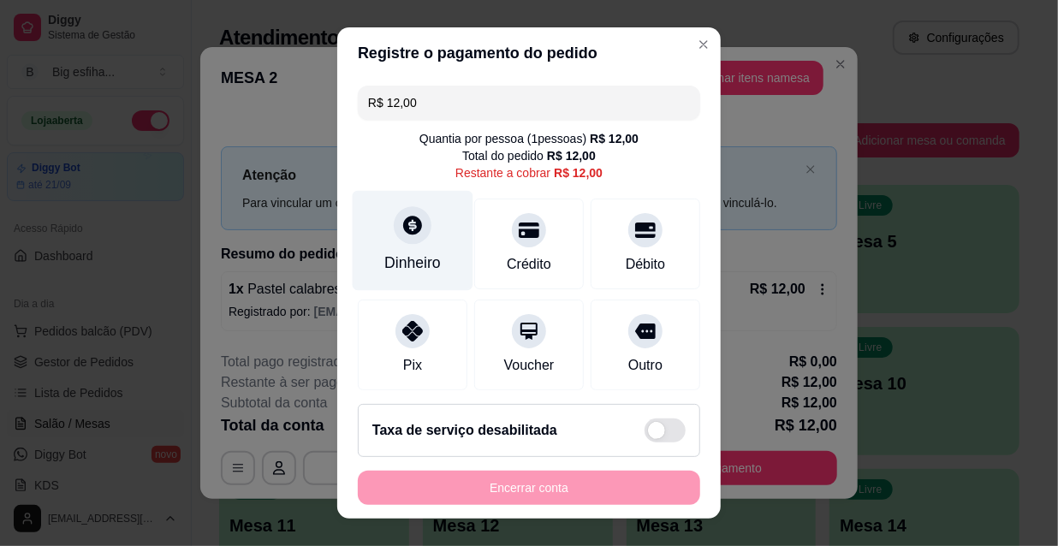
click at [409, 248] on div "Dinheiro" at bounding box center [413, 241] width 121 height 100
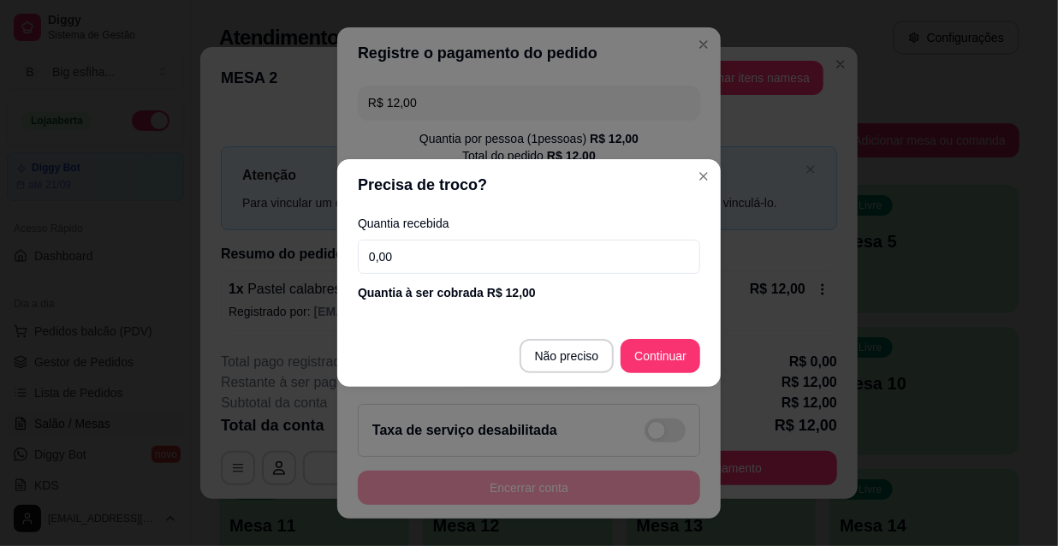
click at [450, 268] on input "0,00" at bounding box center [529, 257] width 342 height 34
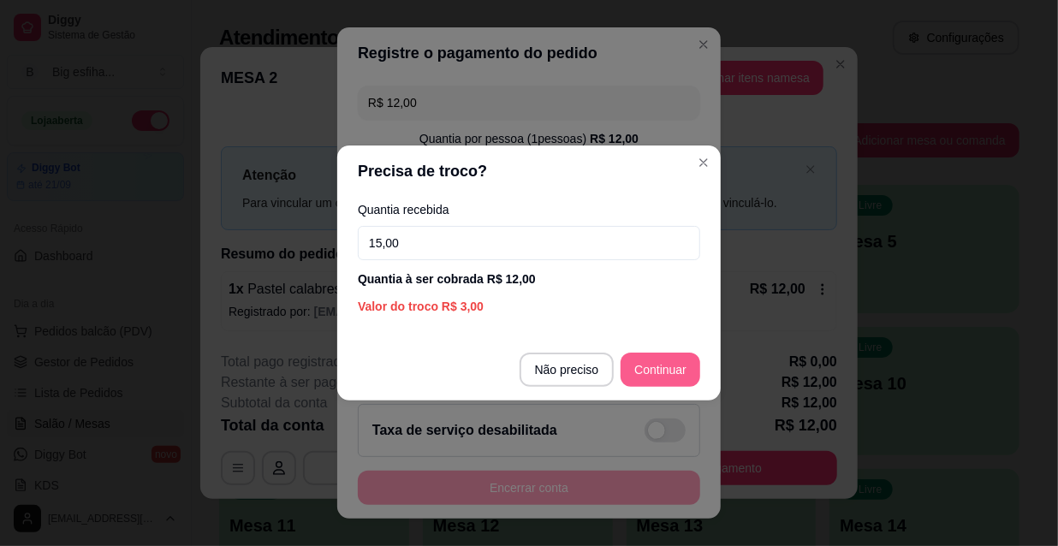
type input "15,00"
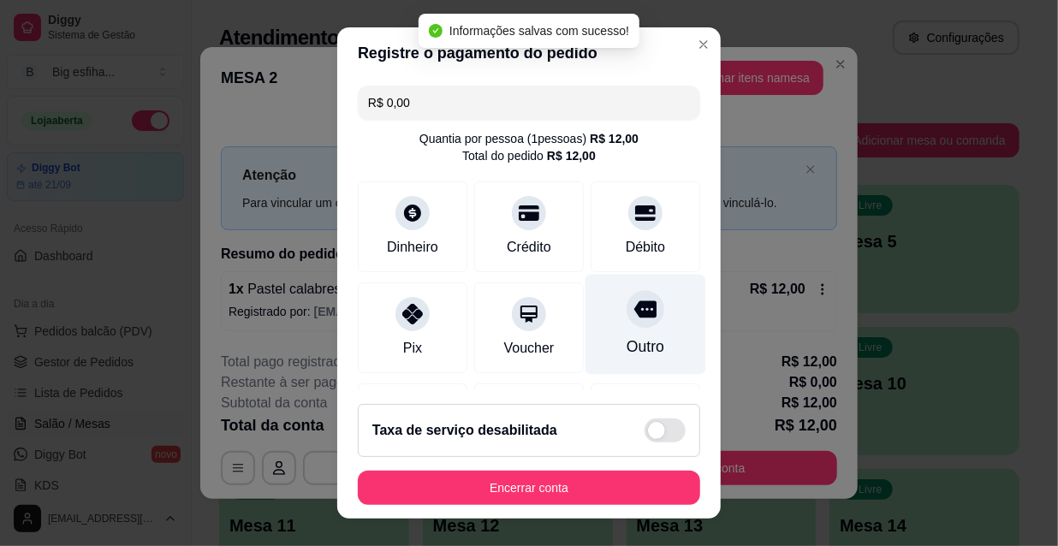
type input "R$ 0,00"
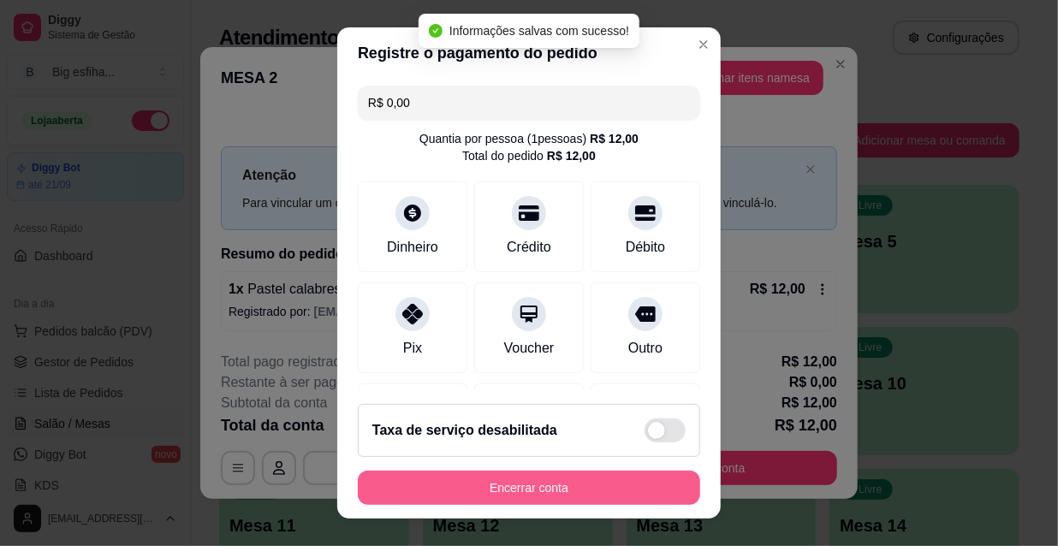
click at [539, 483] on button "Encerrar conta" at bounding box center [529, 488] width 342 height 34
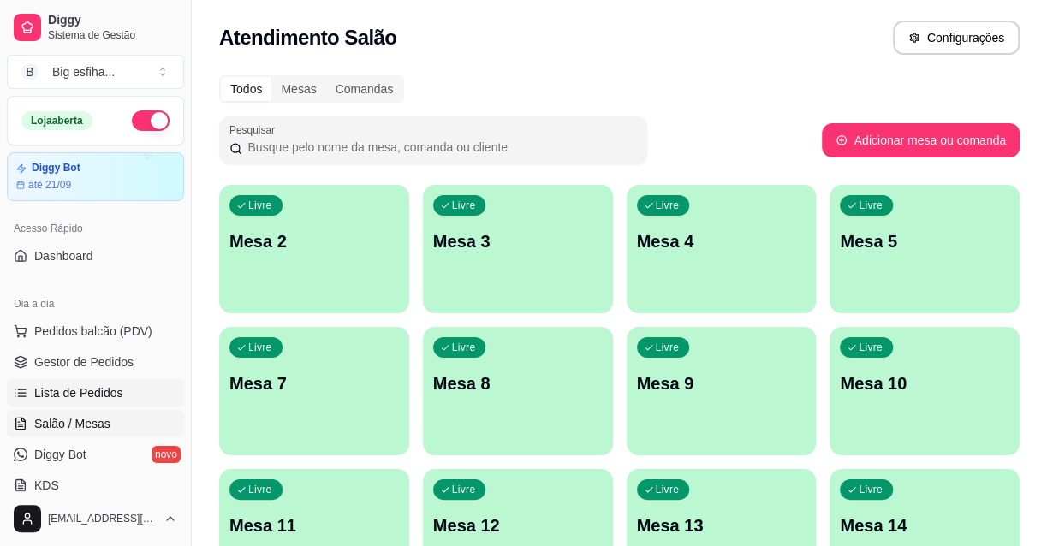
click at [109, 397] on span "Lista de Pedidos" at bounding box center [78, 392] width 89 height 17
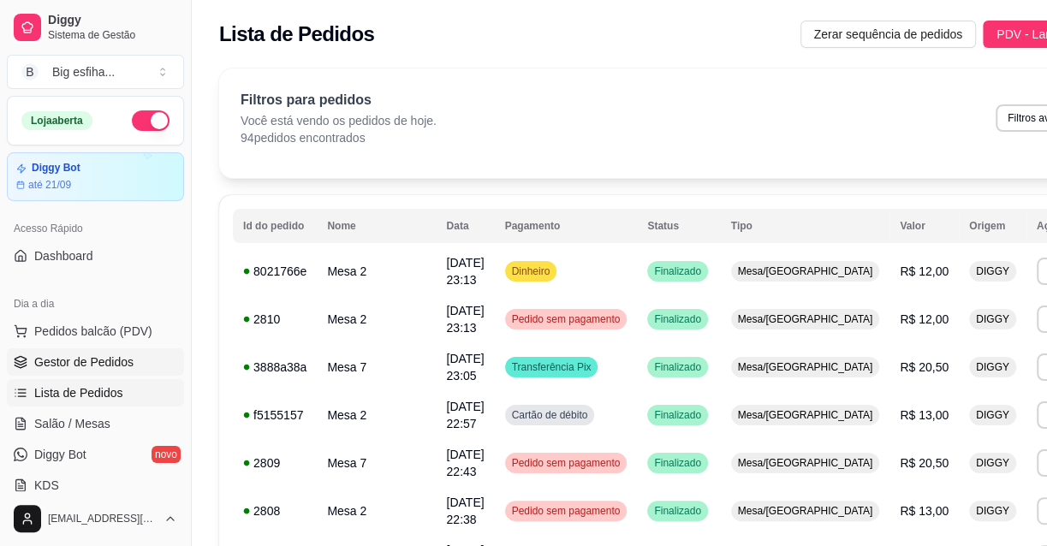
click at [118, 365] on span "Gestor de Pedidos" at bounding box center [83, 362] width 99 height 17
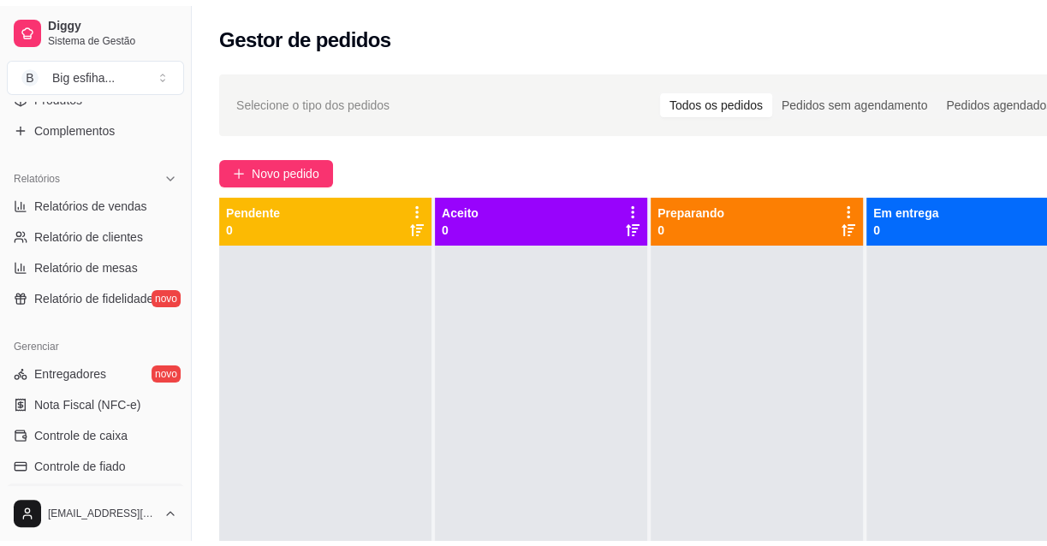
scroll to position [544, 0]
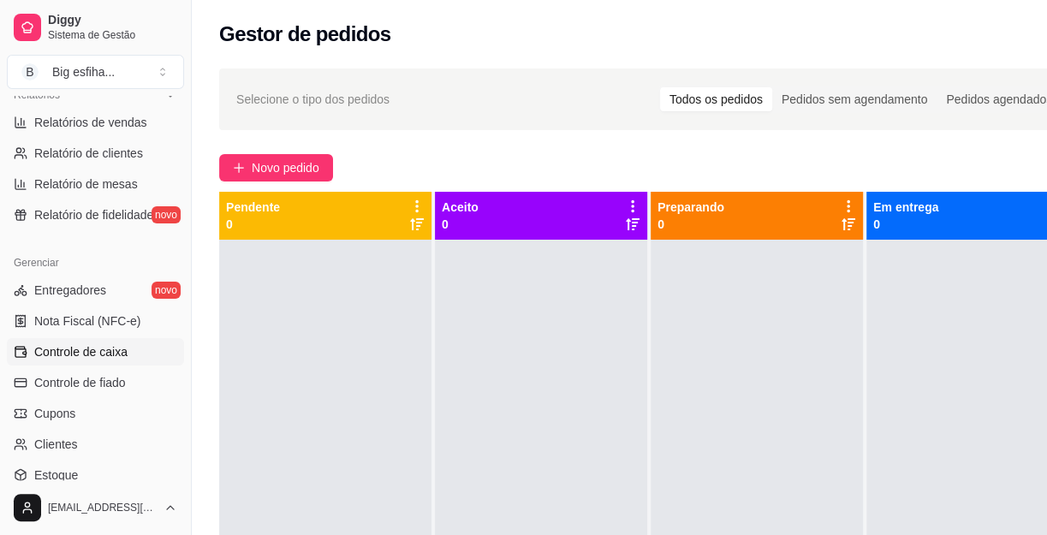
click at [116, 347] on span "Controle de caixa" at bounding box center [80, 351] width 93 height 17
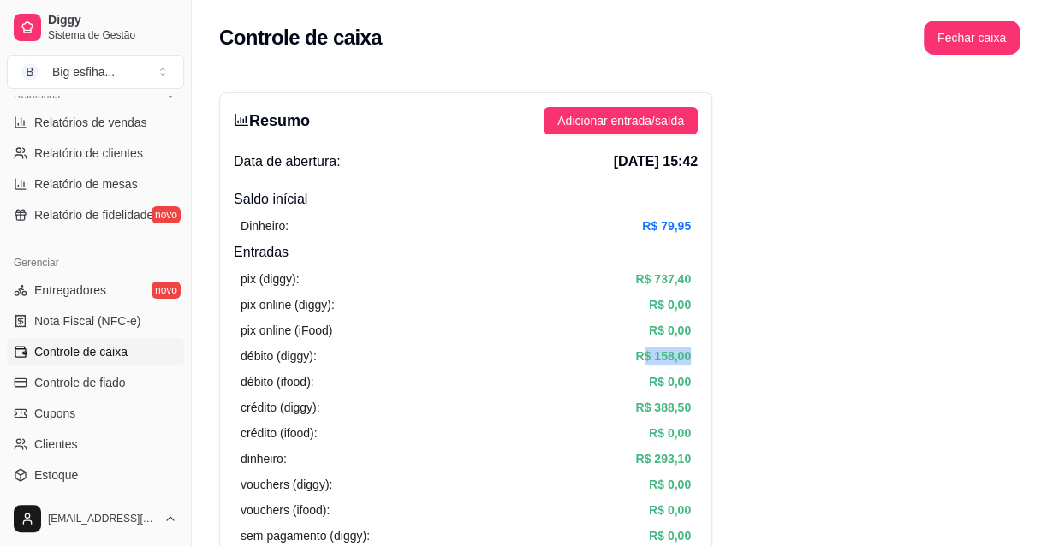
drag, startPoint x: 639, startPoint y: 360, endPoint x: 719, endPoint y: 356, distance: 79.7
drag, startPoint x: 632, startPoint y: 406, endPoint x: 745, endPoint y: 421, distance: 114.0
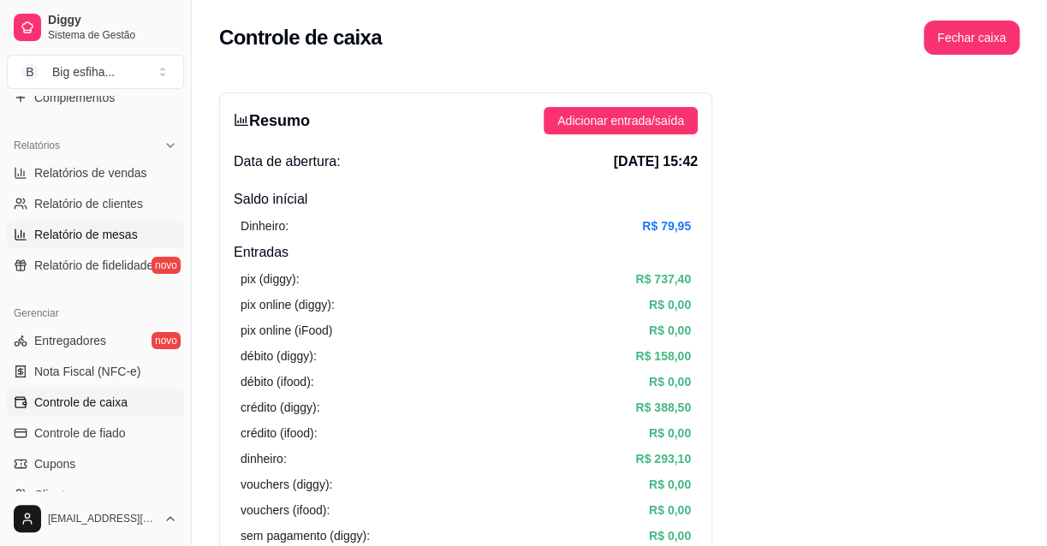
scroll to position [467, 0]
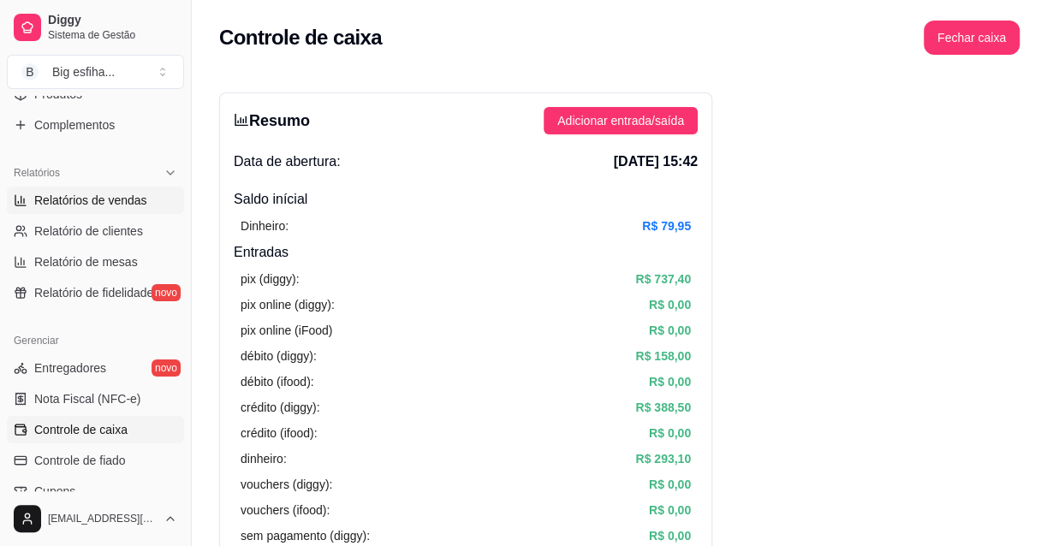
click at [75, 196] on span "Relatórios de vendas" at bounding box center [90, 200] width 113 height 17
select select "ALL"
select select "0"
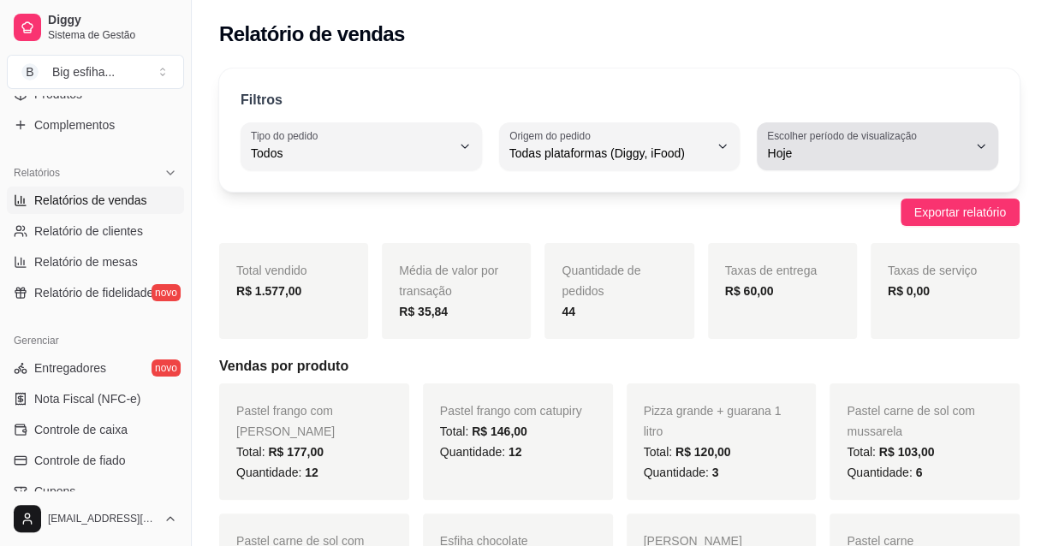
click at [801, 142] on label "Escolher período de visualização" at bounding box center [844, 135] width 155 height 15
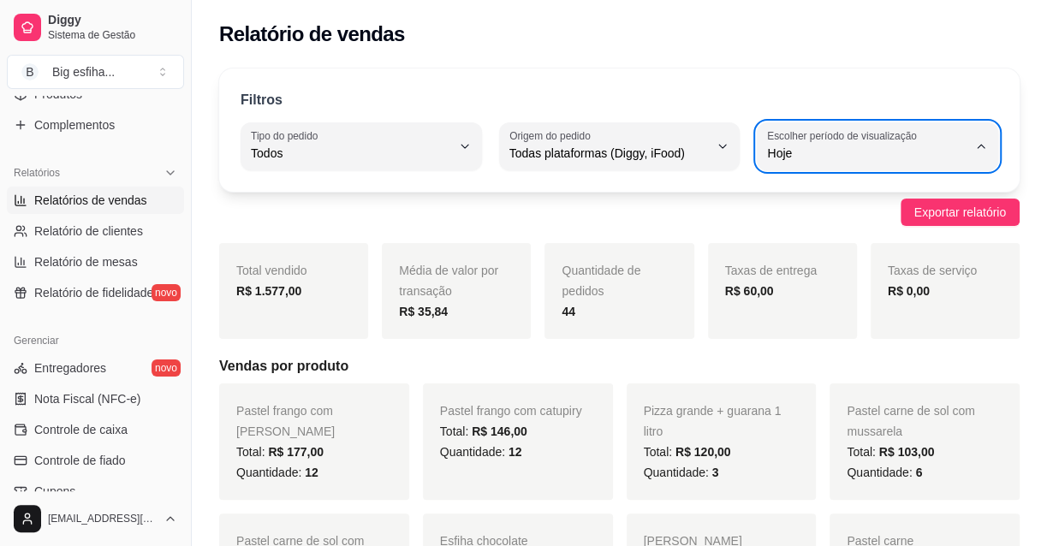
click at [502, 211] on div "Exportar relatório" at bounding box center [619, 212] width 800 height 27
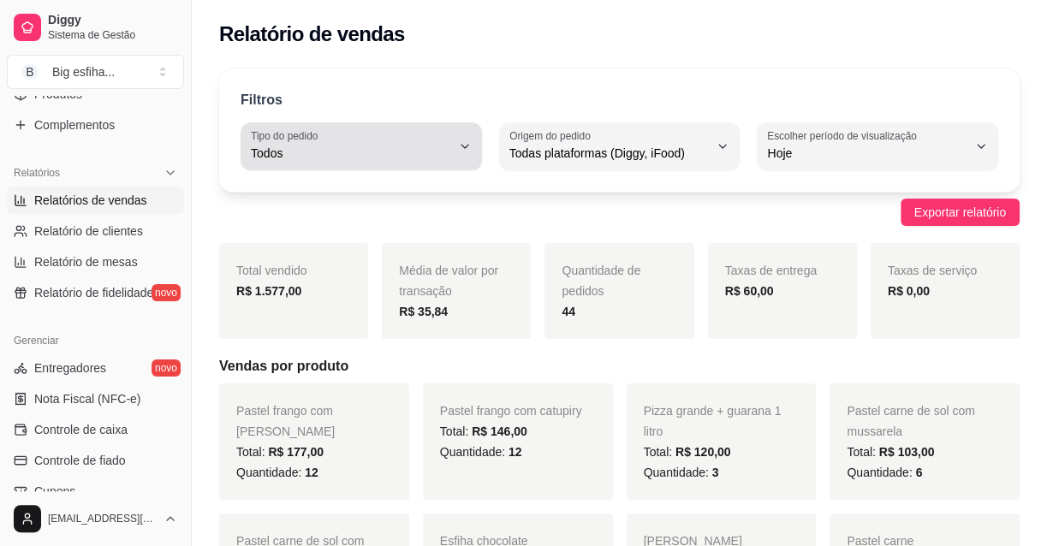
click at [403, 155] on span "Todos" at bounding box center [351, 153] width 200 height 17
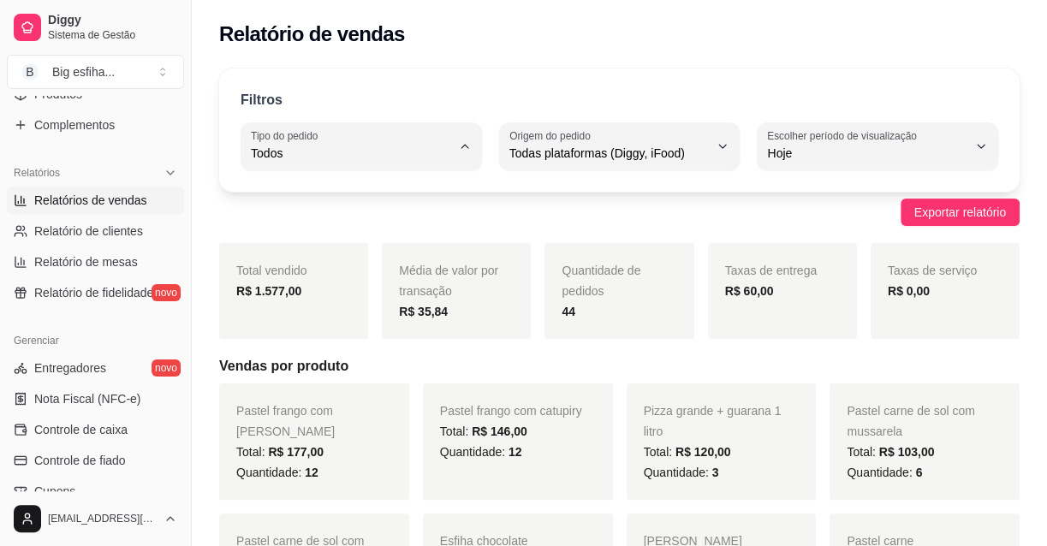
click at [310, 229] on span "Entrega" at bounding box center [353, 221] width 188 height 16
type input "DELIVERY"
select select "DELIVERY"
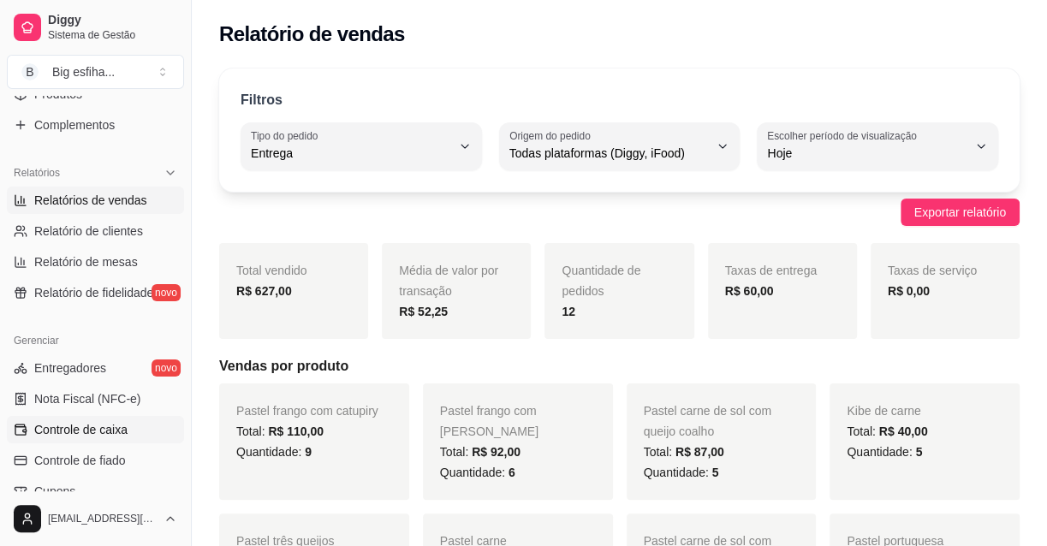
click at [106, 430] on span "Controle de caixa" at bounding box center [80, 429] width 93 height 17
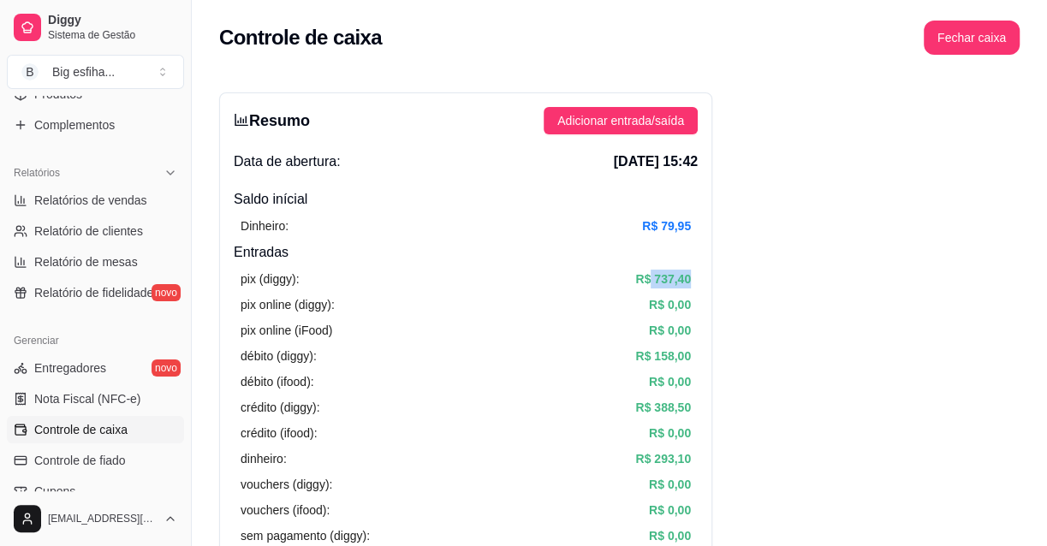
drag, startPoint x: 651, startPoint y: 282, endPoint x: 705, endPoint y: 269, distance: 56.3
click at [705, 269] on div "Resumo Adicionar entrada/saída Data de abertura: 30 de ago de 2025 às 15:42 Sal…" at bounding box center [465, 544] width 493 height 905
click at [223, 180] on div "Resumo Adicionar entrada/saída Data de abertura: 30 de ago de 2025 às 15:42 Sal…" at bounding box center [465, 544] width 493 height 905
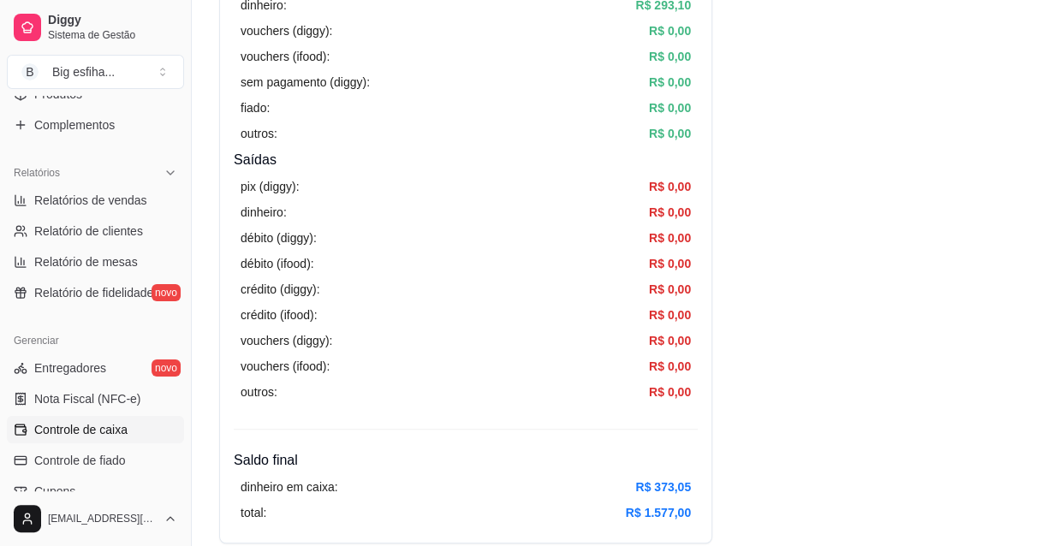
scroll to position [467, 0]
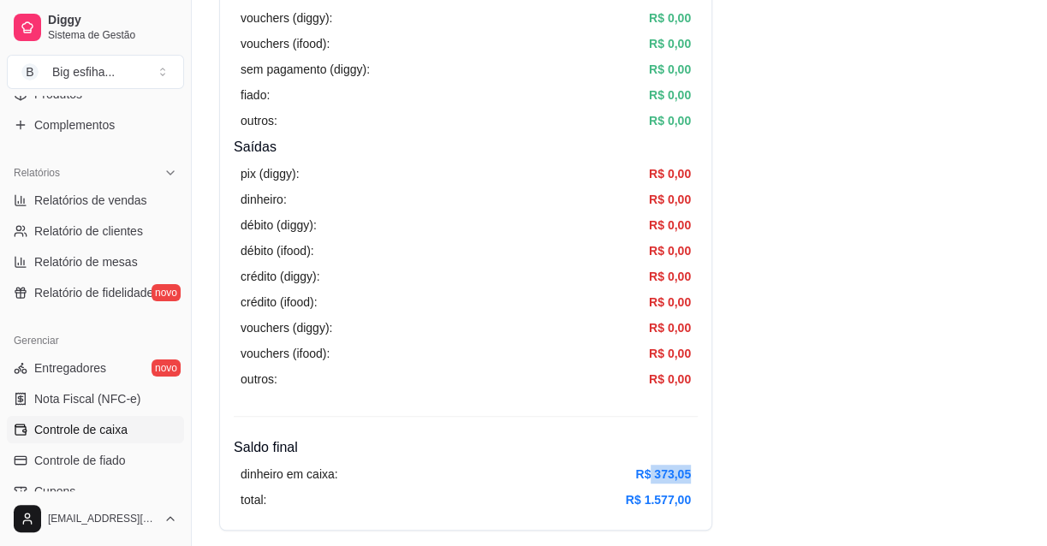
drag, startPoint x: 650, startPoint y: 479, endPoint x: 711, endPoint y: 467, distance: 63.0
click at [711, 467] on div "Resumo Adicionar entrada/saída Data de abertura: 30 de ago de 2025 às 15:42 Sal…" at bounding box center [465, 78] width 493 height 905
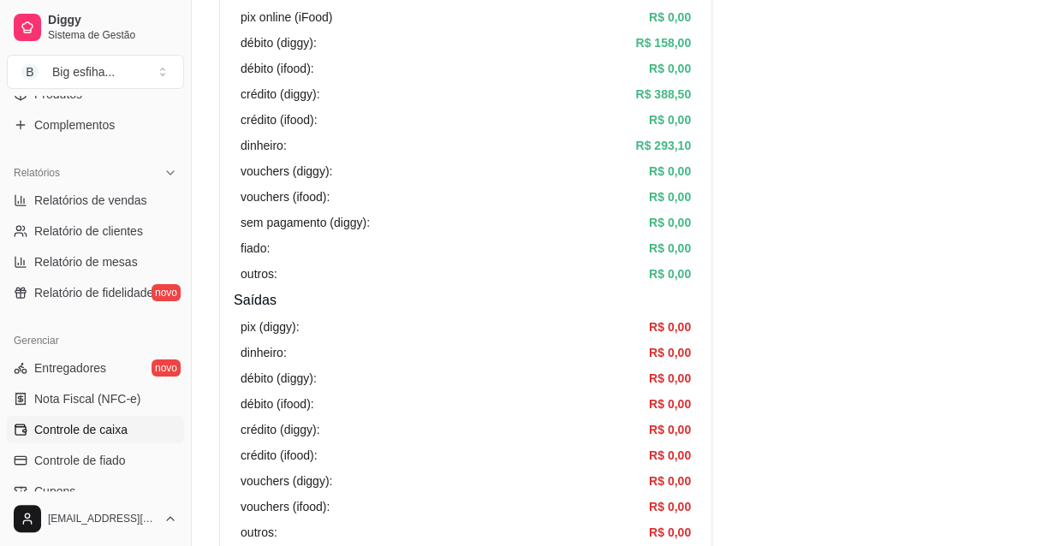
scroll to position [311, 0]
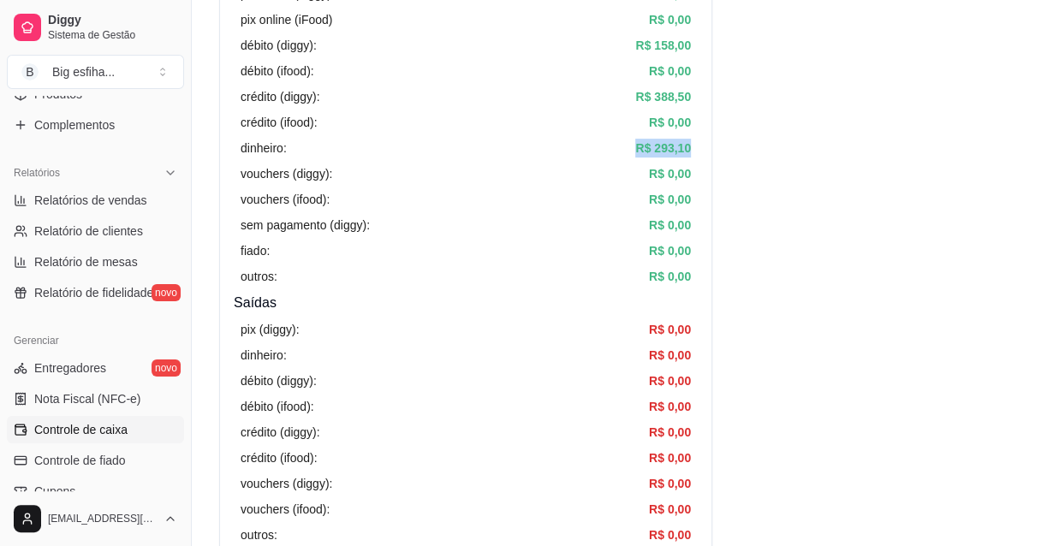
drag, startPoint x: 633, startPoint y: 146, endPoint x: 703, endPoint y: 151, distance: 69.5
click at [702, 151] on div "Resumo Adicionar entrada/saída Data de abertura: 30 de ago de 2025 às 15:42 Sal…" at bounding box center [465, 234] width 493 height 905
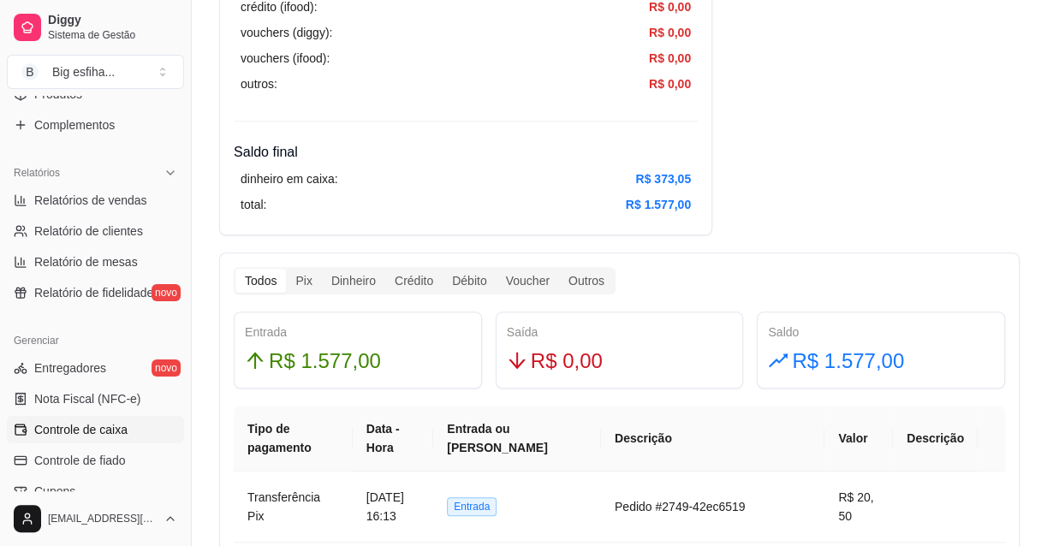
scroll to position [778, 0]
